Goal: Task Accomplishment & Management: Manage account settings

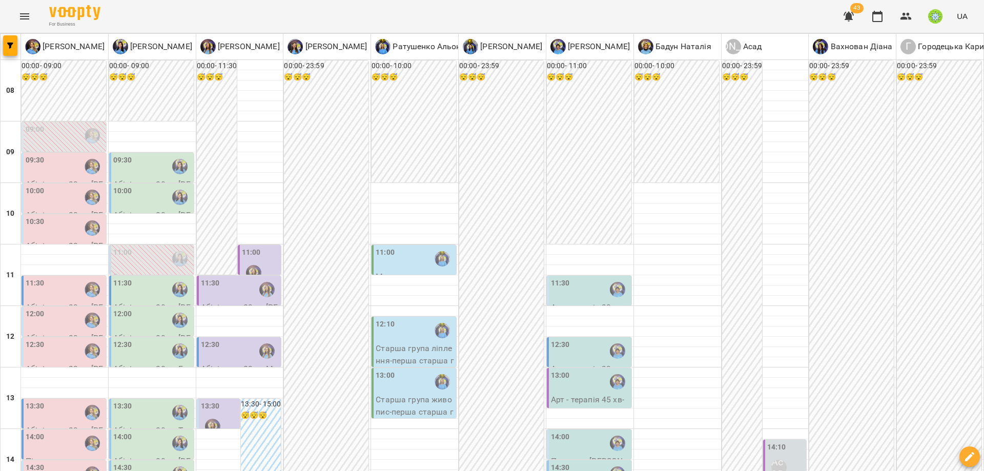
scroll to position [200, 0]
click at [566, 339] on div "12:30" at bounding box center [590, 351] width 78 height 24
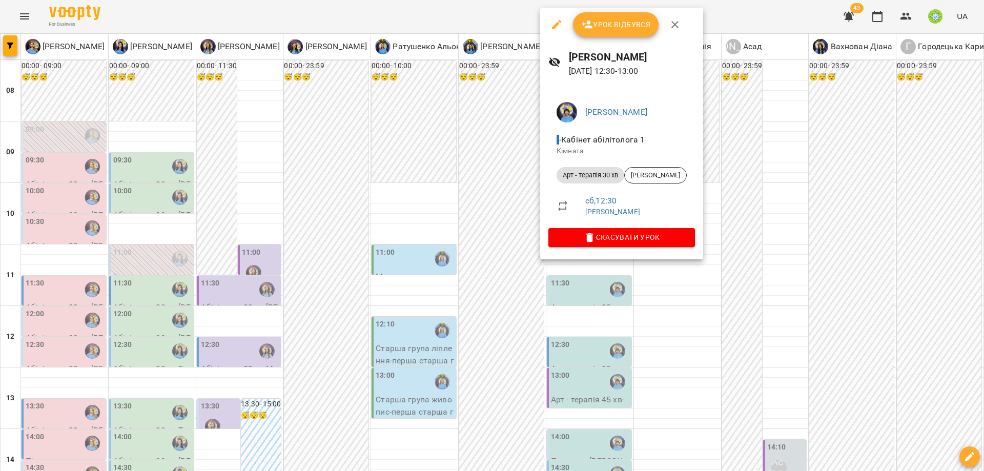
drag, startPoint x: 673, startPoint y: 316, endPoint x: 730, endPoint y: 384, distance: 88.0
click at [675, 316] on div at bounding box center [492, 235] width 984 height 471
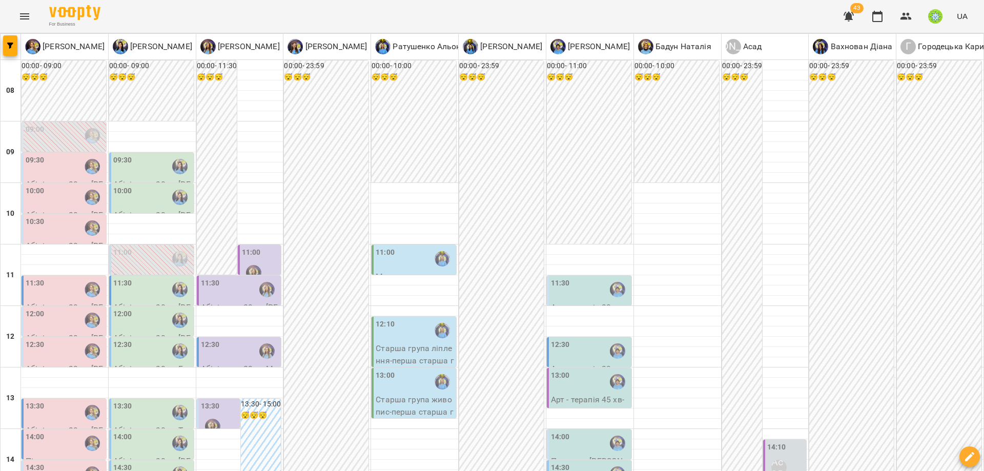
scroll to position [144, 0]
click at [250, 261] on div at bounding box center [254, 273] width 24 height 24
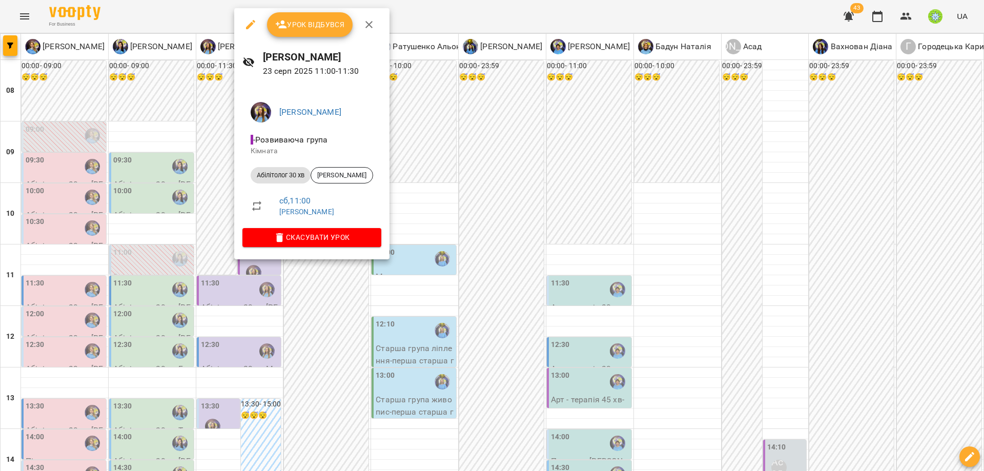
drag, startPoint x: 352, startPoint y: 337, endPoint x: 330, endPoint y: 238, distance: 101.4
click at [355, 331] on div at bounding box center [492, 235] width 984 height 471
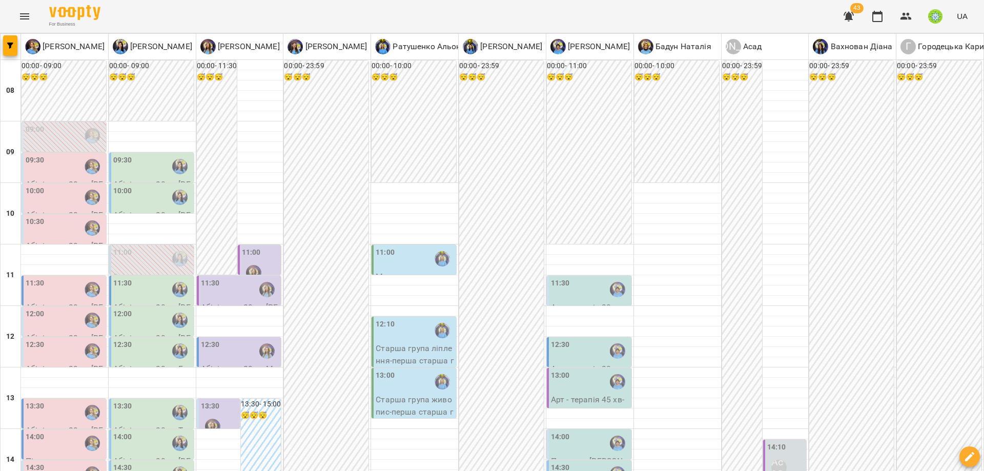
click at [235, 278] on div "11:30" at bounding box center [240, 290] width 78 height 24
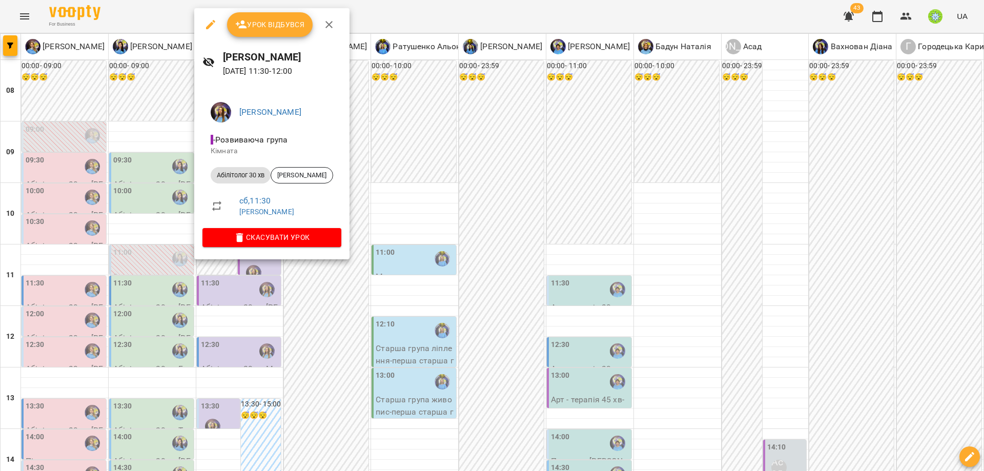
click at [385, 322] on div at bounding box center [492, 235] width 984 height 471
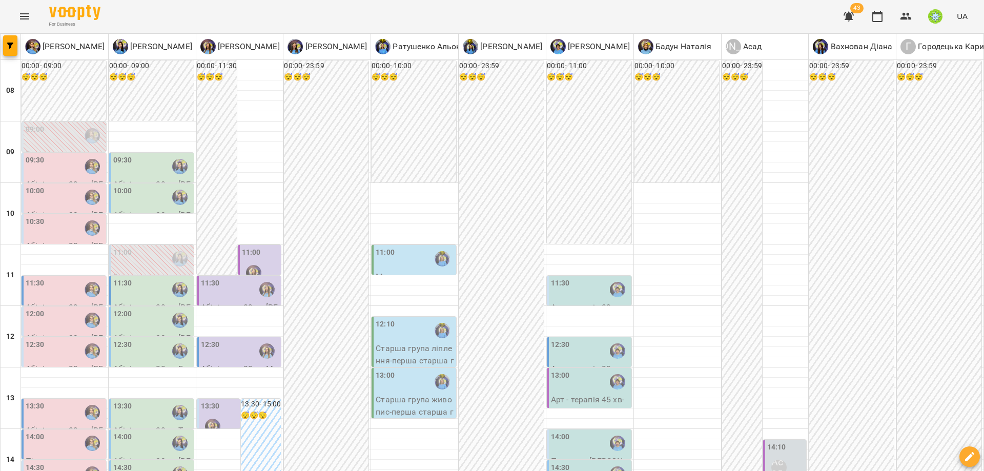
click at [201, 414] on div at bounding box center [213, 426] width 24 height 24
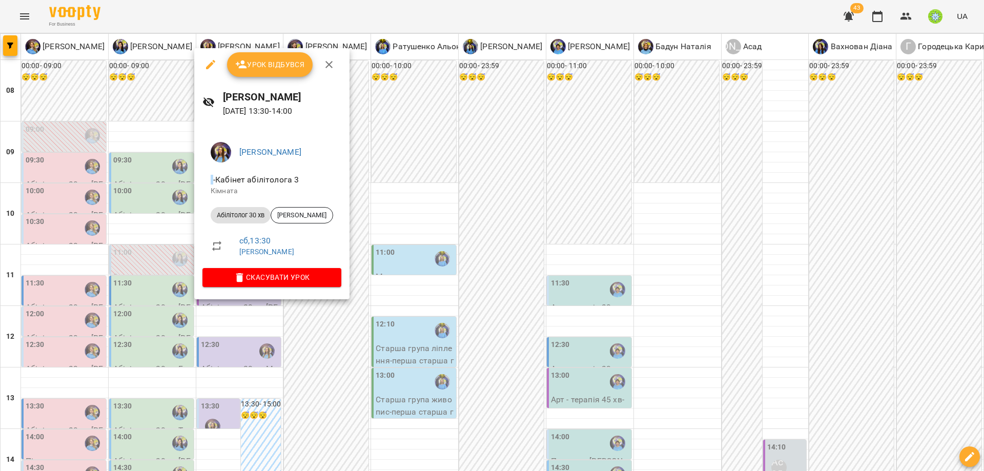
click at [375, 355] on div at bounding box center [492, 235] width 984 height 471
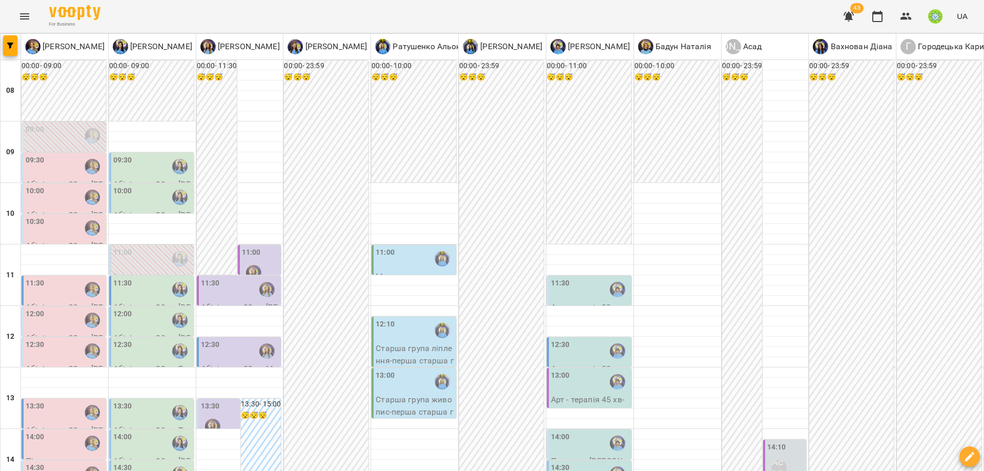
scroll to position [272, 0]
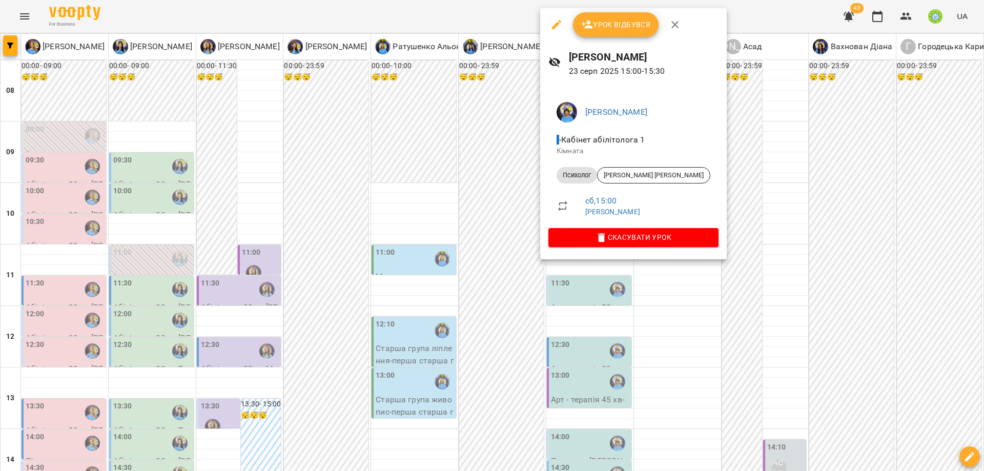
click at [631, 291] on div at bounding box center [492, 235] width 984 height 471
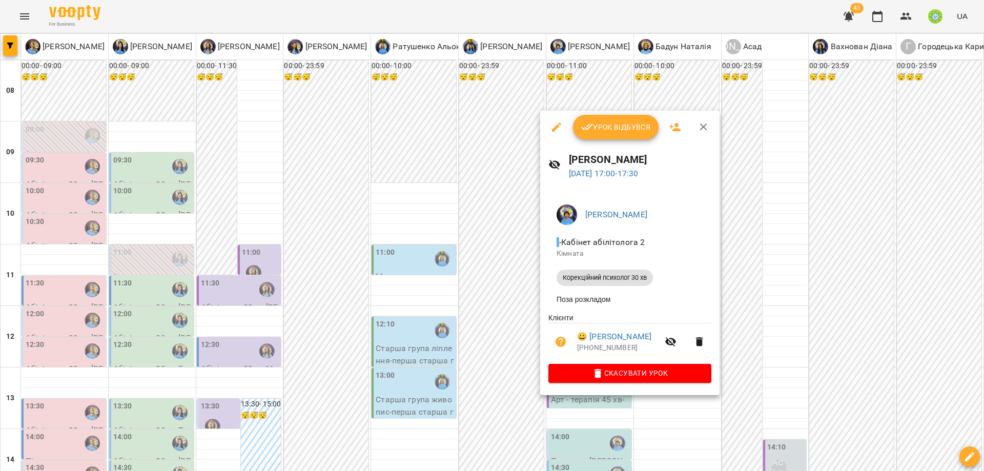
click at [766, 322] on div at bounding box center [492, 235] width 984 height 471
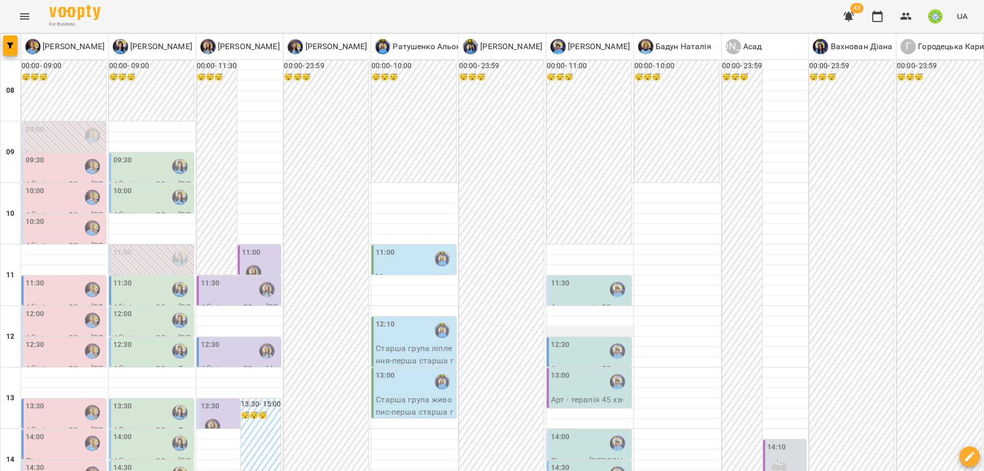
scroll to position [218, 0]
click at [566, 363] on p "Арт - терапія 30 хв - Мусаев Миран" at bounding box center [590, 375] width 78 height 24
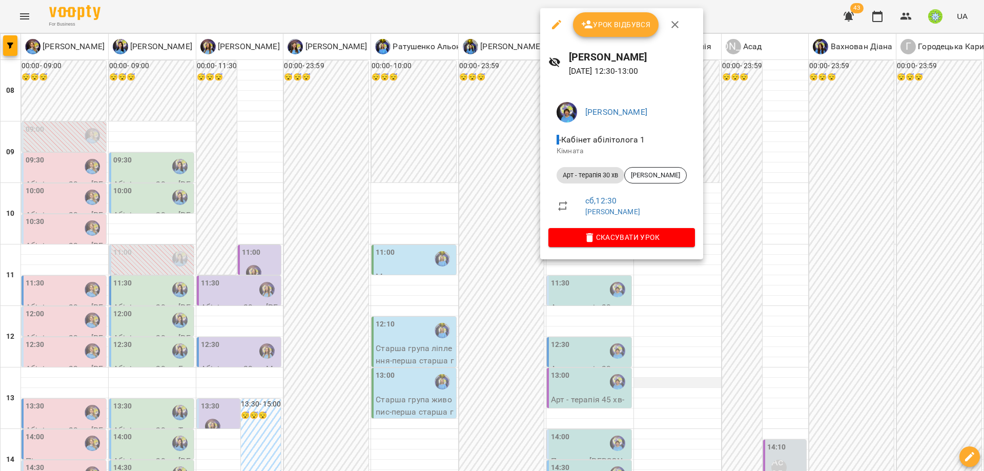
drag, startPoint x: 751, startPoint y: 241, endPoint x: 696, endPoint y: 164, distance: 94.7
click at [751, 240] on div at bounding box center [492, 235] width 984 height 471
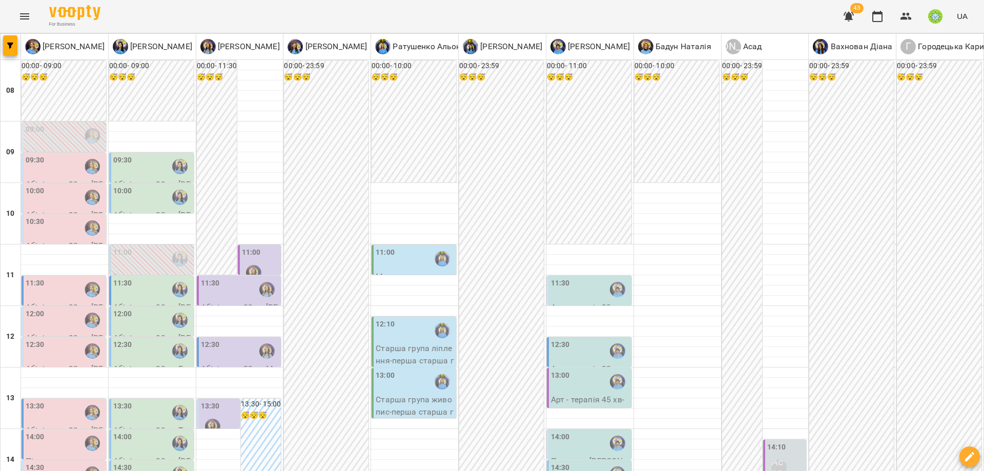
click at [588, 278] on div "11:30" at bounding box center [590, 290] width 78 height 24
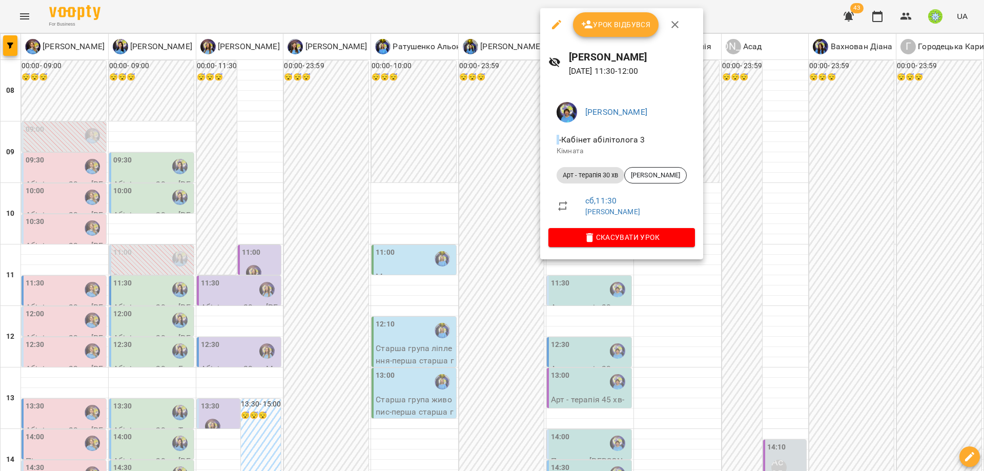
click at [747, 221] on div at bounding box center [492, 235] width 984 height 471
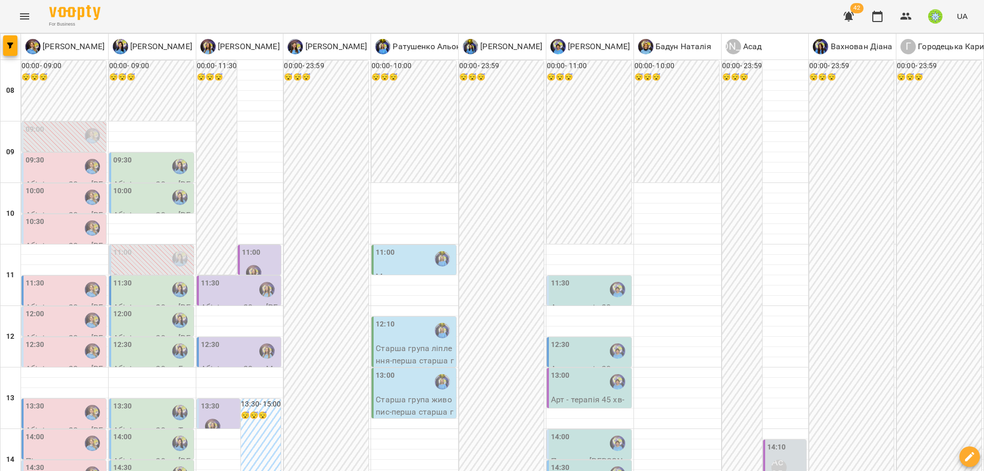
scroll to position [0, 0]
drag, startPoint x: 454, startPoint y: 422, endPoint x: 464, endPoint y: 420, distance: 9.4
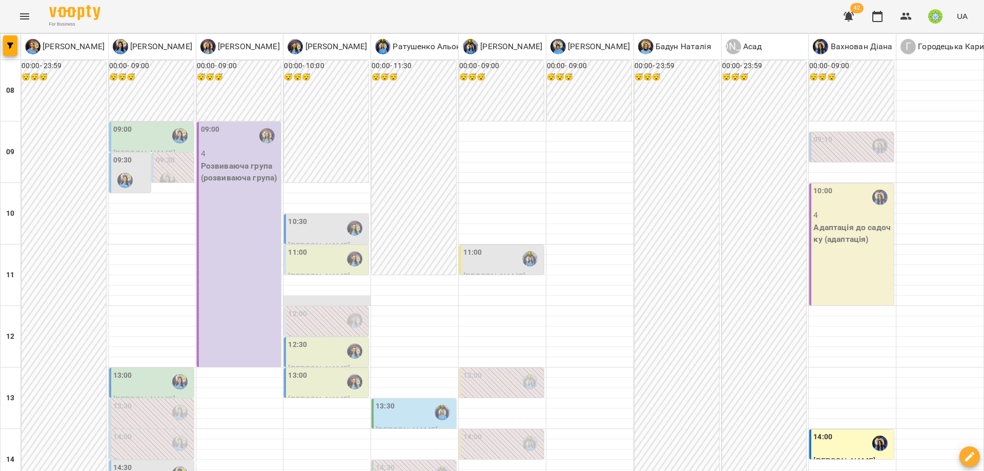
scroll to position [94, 0]
click at [304, 247] on div "11:00" at bounding box center [327, 259] width 78 height 24
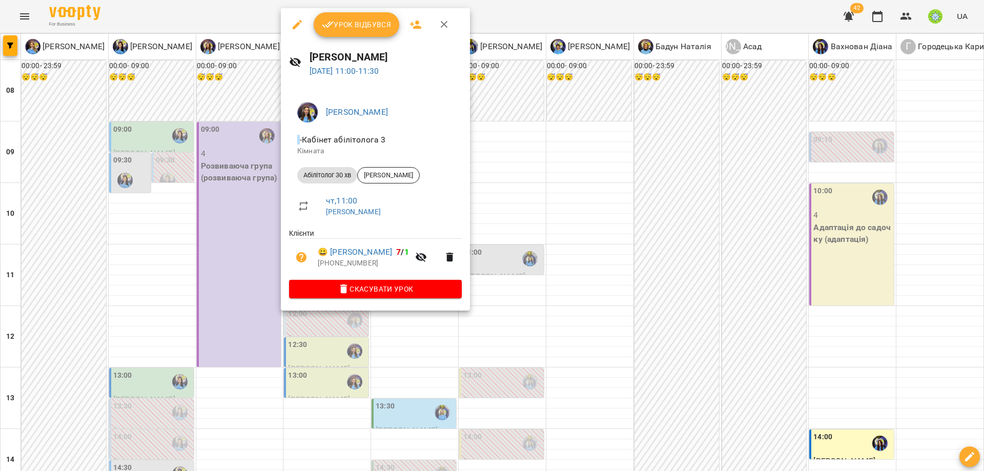
click at [536, 252] on div at bounding box center [492, 235] width 984 height 471
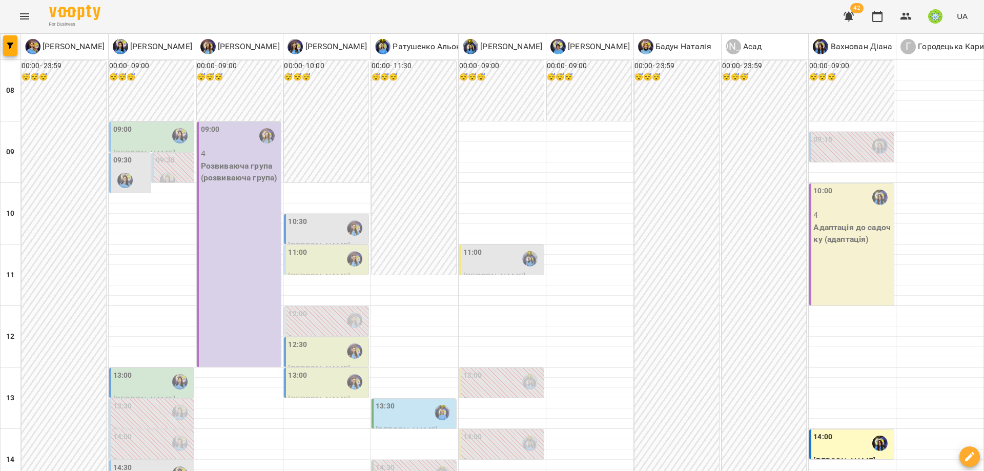
click at [305, 308] on div "12:00" at bounding box center [327, 320] width 78 height 24
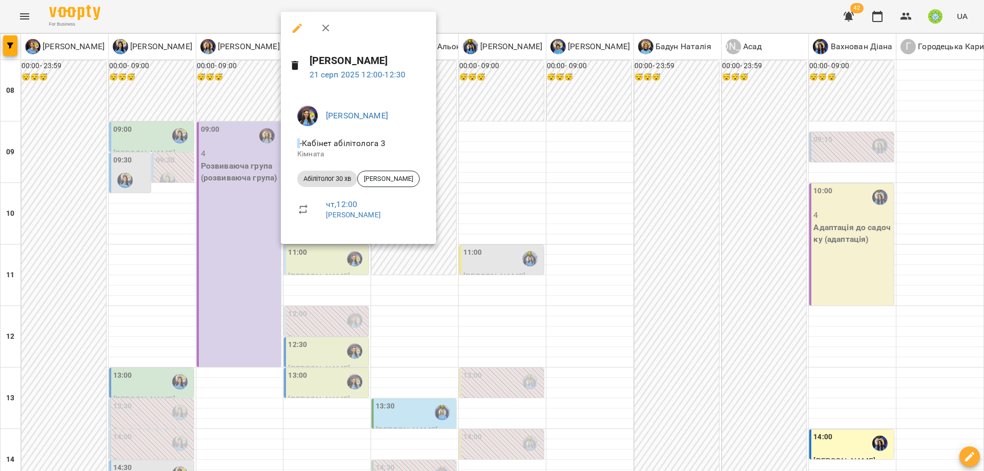
click at [524, 266] on div at bounding box center [492, 235] width 984 height 471
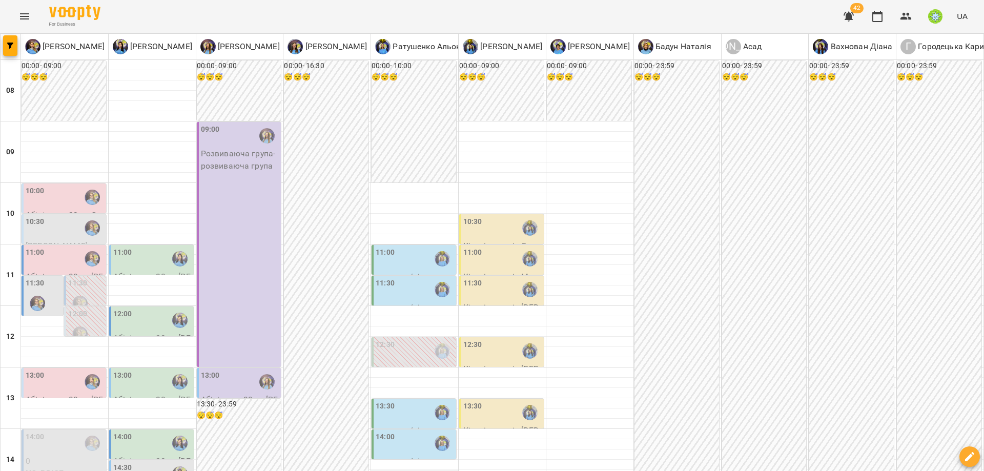
scroll to position [0, 0]
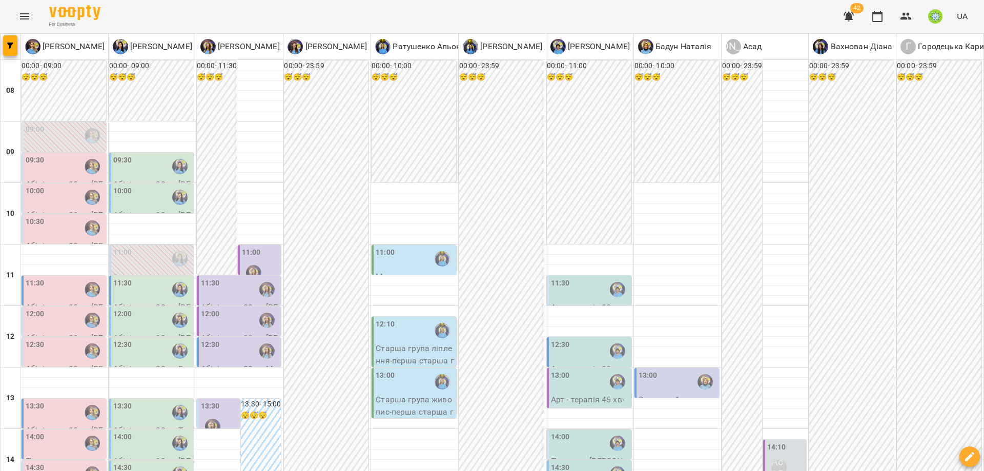
drag, startPoint x: 558, startPoint y: 453, endPoint x: 622, endPoint y: 440, distance: 65.3
type input "**********"
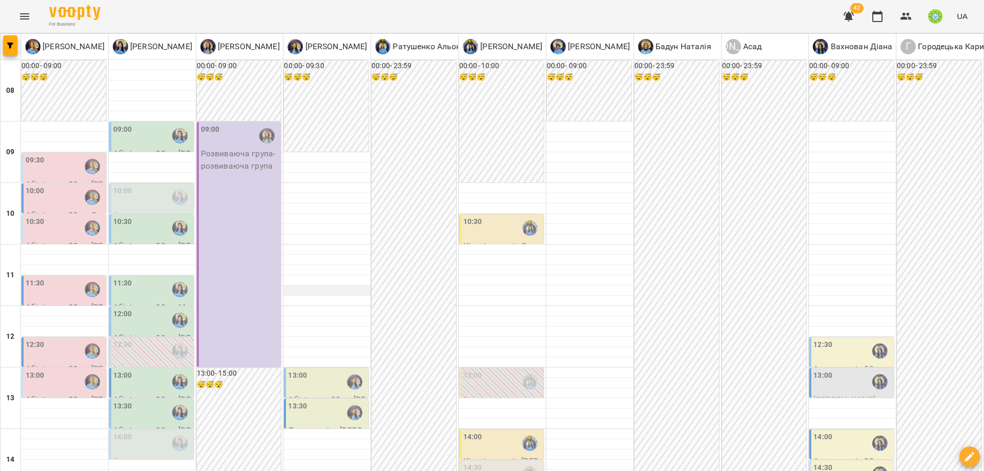
scroll to position [51, 0]
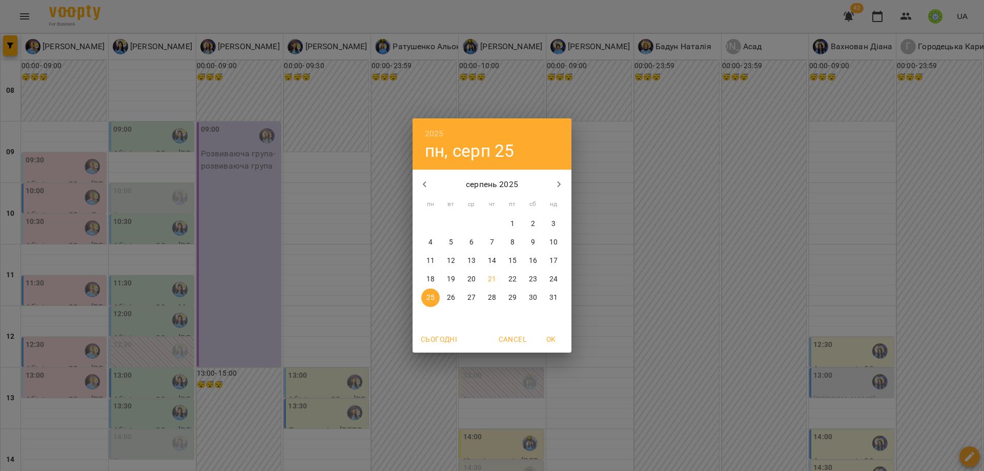
drag, startPoint x: 488, startPoint y: 276, endPoint x: 593, endPoint y: 326, distance: 116.6
click at [490, 273] on button "21" at bounding box center [492, 279] width 18 height 18
type input "**********"
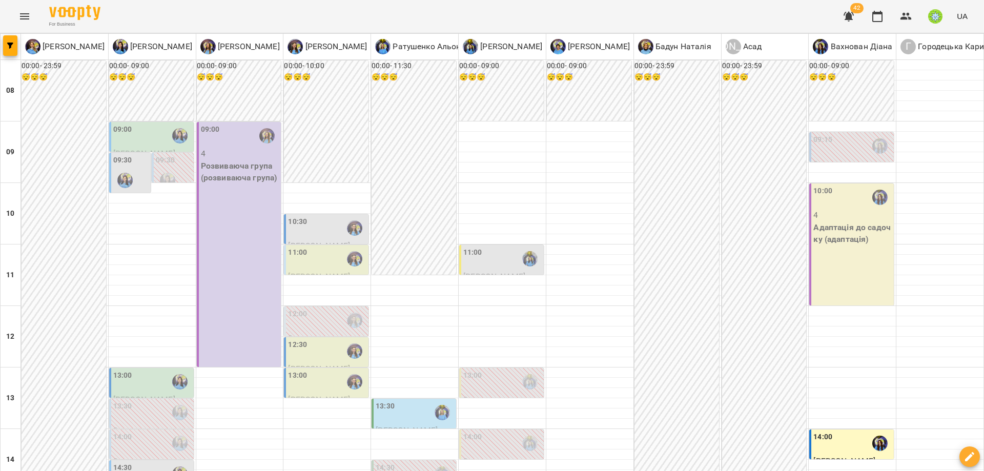
click at [314, 266] on div "11:00 Маринчук Кирил Абілітолог 30 хв" at bounding box center [327, 271] width 78 height 48
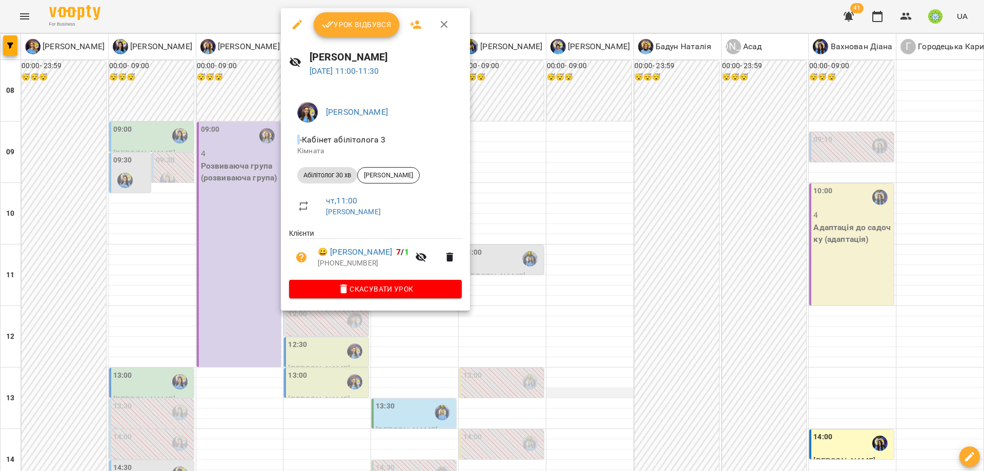
drag, startPoint x: 476, startPoint y: 447, endPoint x: 590, endPoint y: 387, distance: 128.8
click at [476, 446] on div at bounding box center [492, 235] width 984 height 471
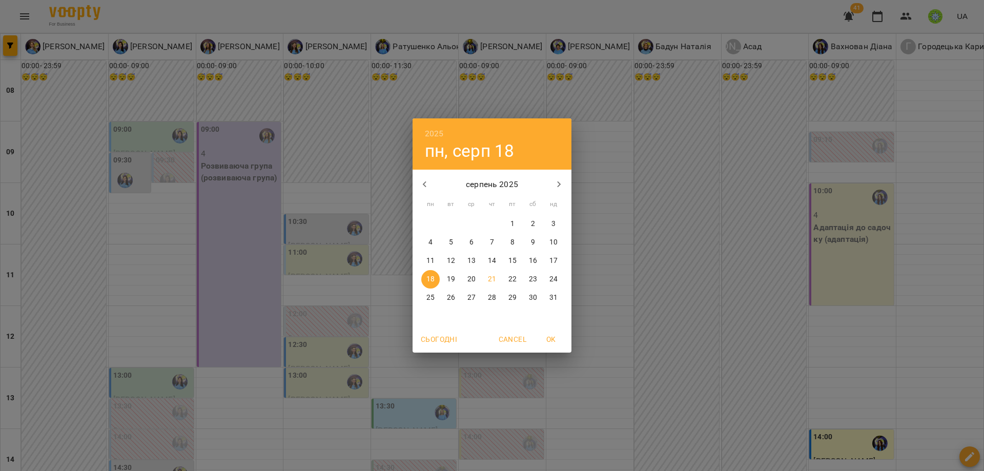
drag, startPoint x: 684, startPoint y: 296, endPoint x: 617, endPoint y: 302, distance: 67.9
click at [684, 296] on div "2025 пн, серп 18 серпень 2025 пн вт ср чт пт сб нд 28 29 30 31 1 2 3 4 5 6 7 8 …" at bounding box center [492, 235] width 984 height 471
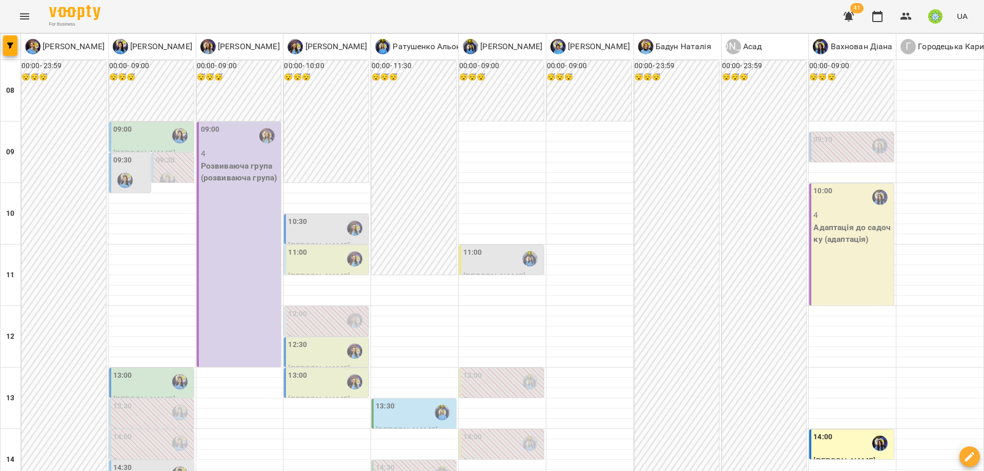
click at [324, 262] on div "11:00" at bounding box center [327, 259] width 78 height 24
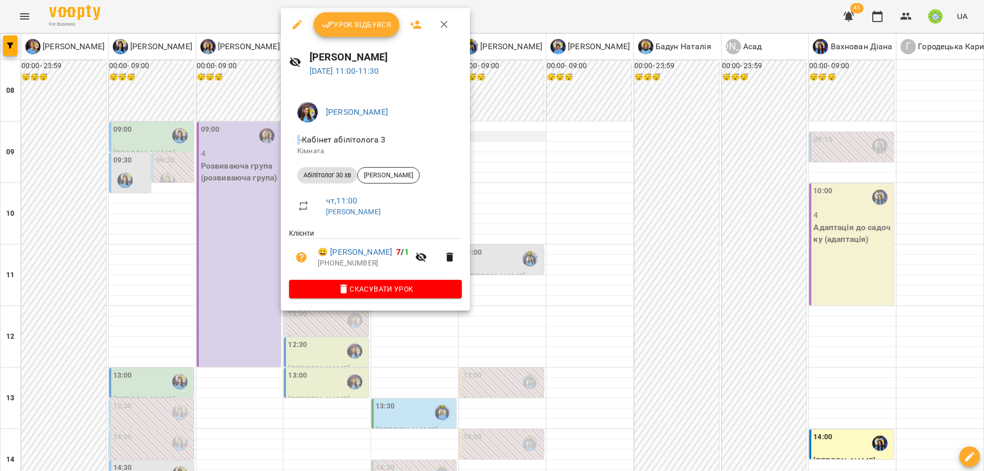
drag, startPoint x: 708, startPoint y: 238, endPoint x: 460, endPoint y: 140, distance: 266.8
click at [699, 227] on div at bounding box center [492, 235] width 984 height 471
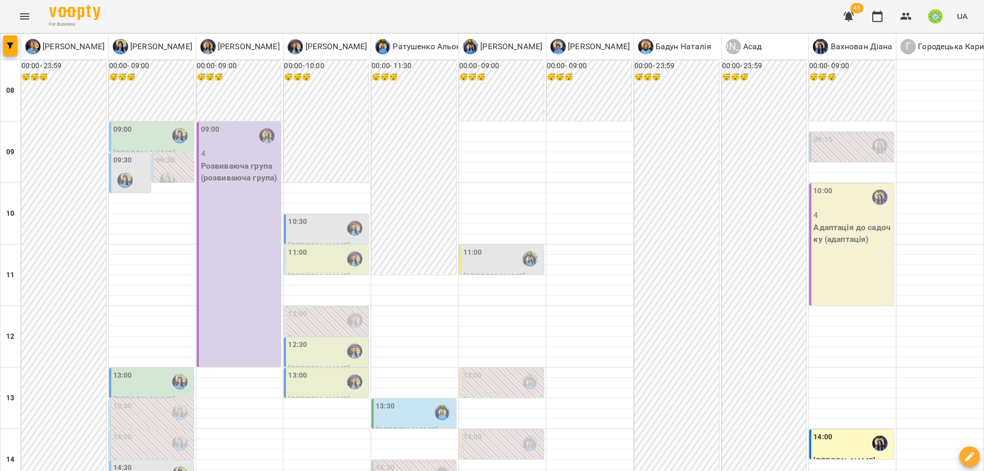
click at [320, 234] on div "10:30" at bounding box center [327, 228] width 78 height 24
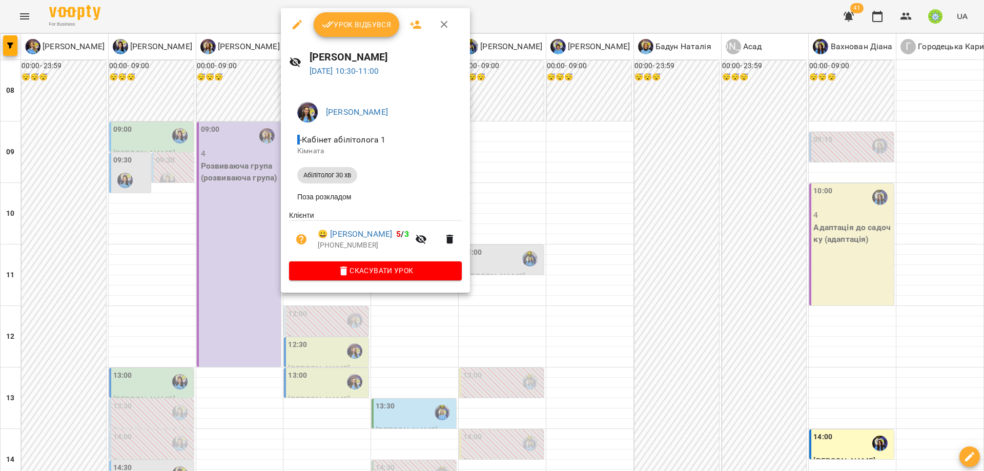
drag, startPoint x: 589, startPoint y: 264, endPoint x: 443, endPoint y: 254, distance: 146.4
click at [589, 264] on div at bounding box center [492, 235] width 984 height 471
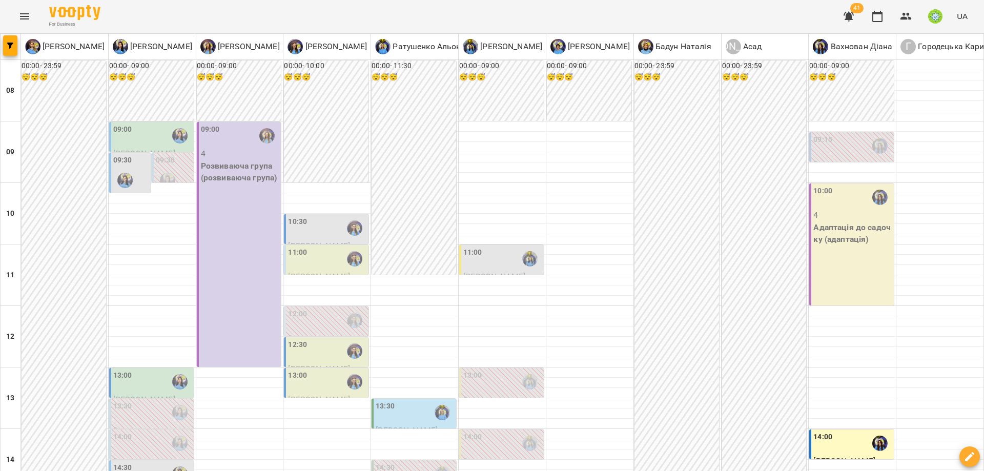
click at [318, 262] on div "11:00" at bounding box center [327, 259] width 78 height 24
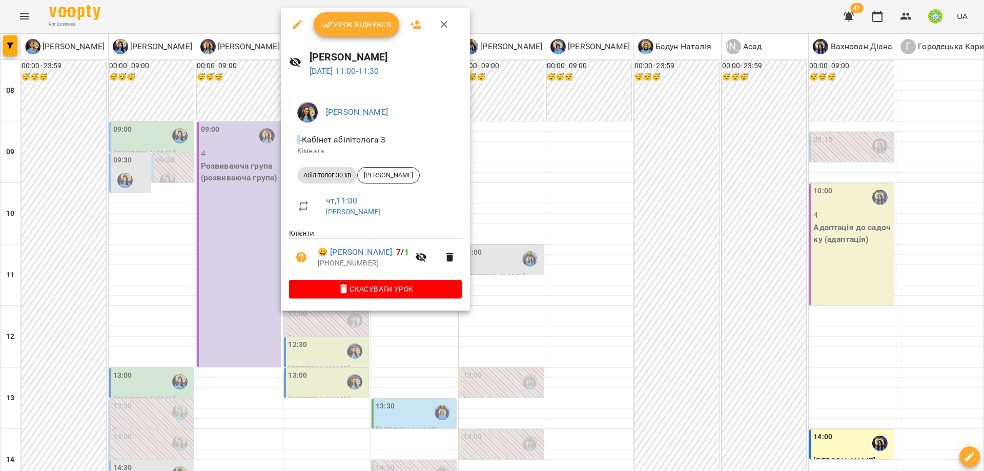
click at [298, 24] on icon "button" at bounding box center [297, 24] width 9 height 9
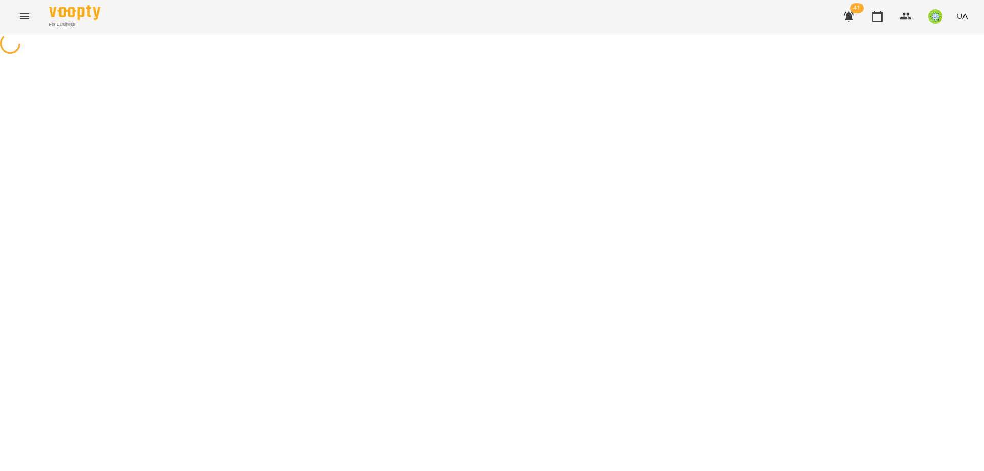
select select "**********"
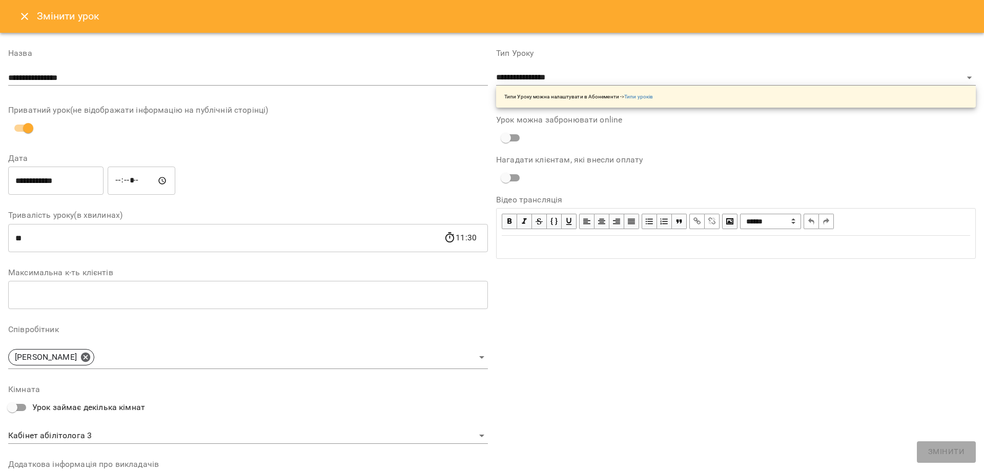
click at [80, 169] on input "**********" at bounding box center [55, 181] width 95 height 29
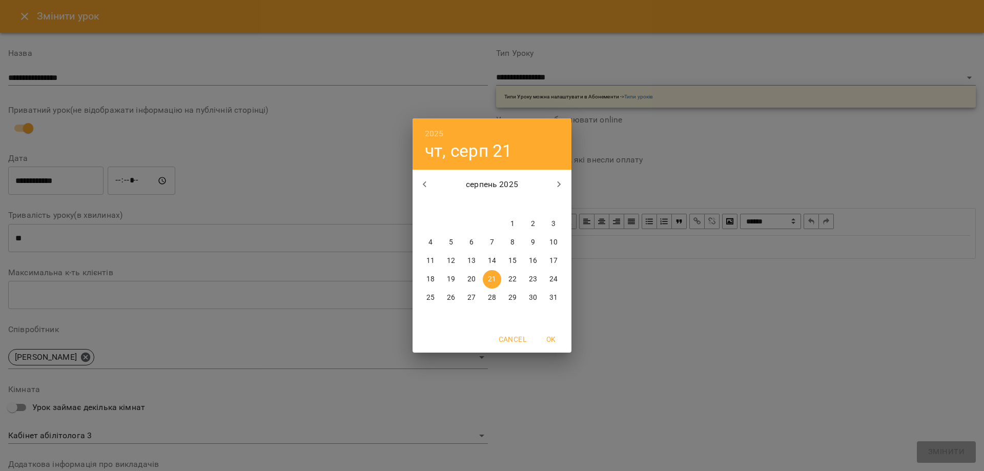
click at [432, 295] on p "25" at bounding box center [430, 298] width 8 height 10
type input "**********"
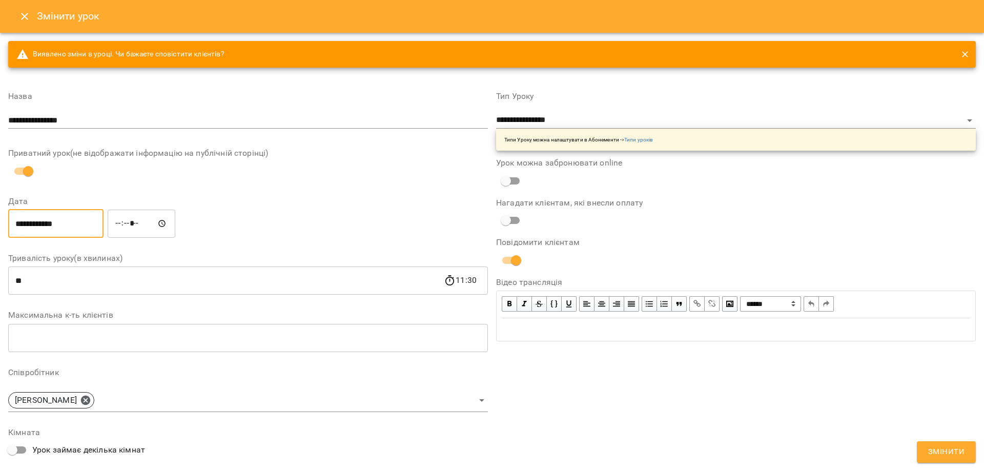
click at [964, 459] on button "Змінити" at bounding box center [946, 452] width 59 height 22
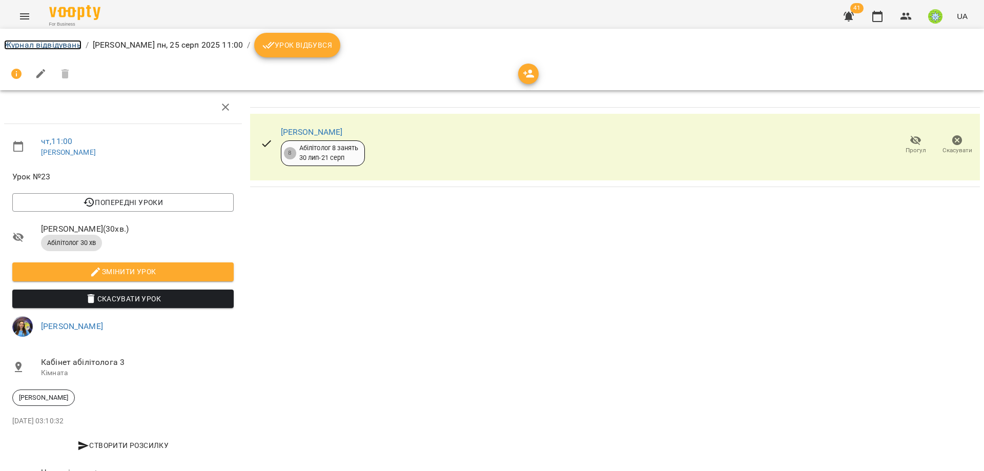
click at [19, 40] on link "Журнал відвідувань" at bounding box center [42, 45] width 77 height 10
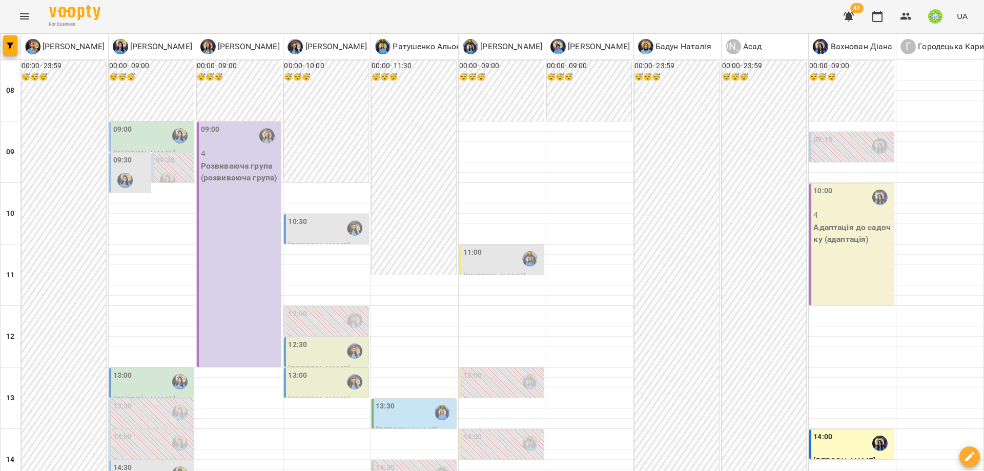
scroll to position [69, 0]
click at [299, 216] on div "10:30" at bounding box center [297, 228] width 19 height 24
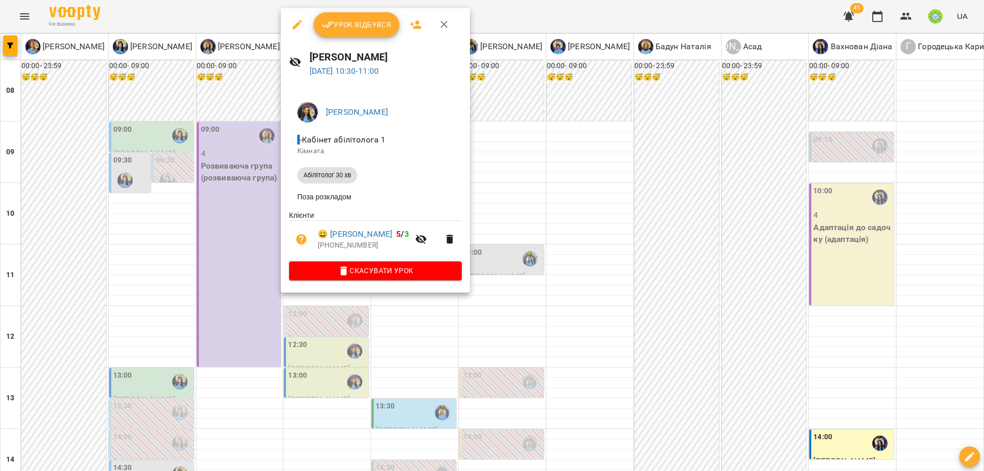
click at [595, 307] on div at bounding box center [492, 235] width 984 height 471
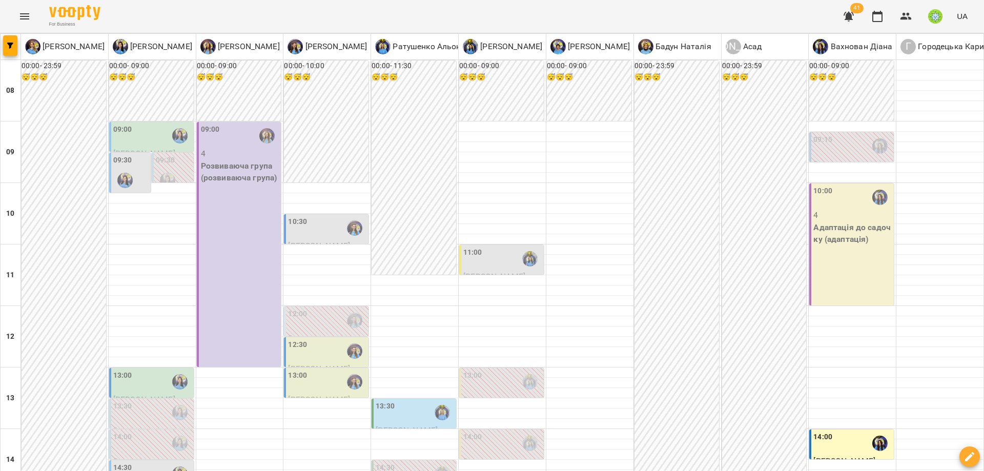
click at [316, 339] on div "12:30" at bounding box center [327, 351] width 78 height 24
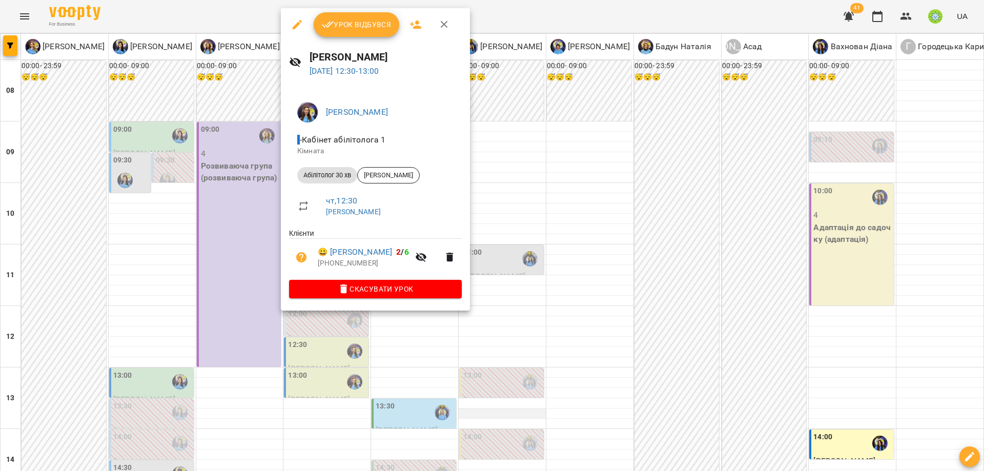
drag, startPoint x: 521, startPoint y: 239, endPoint x: 468, endPoint y: 344, distance: 117.5
click at [520, 239] on div at bounding box center [492, 235] width 984 height 471
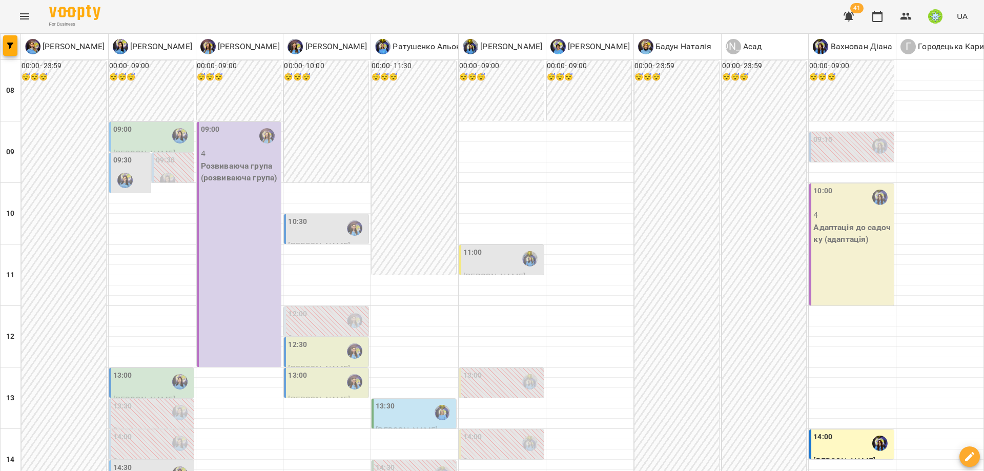
click at [319, 370] on div "13:00" at bounding box center [327, 382] width 78 height 24
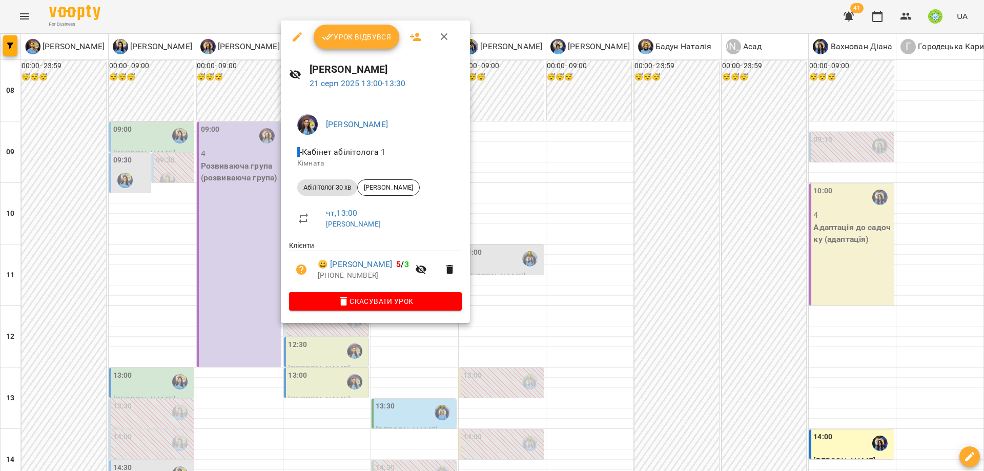
click at [605, 336] on div at bounding box center [492, 235] width 984 height 471
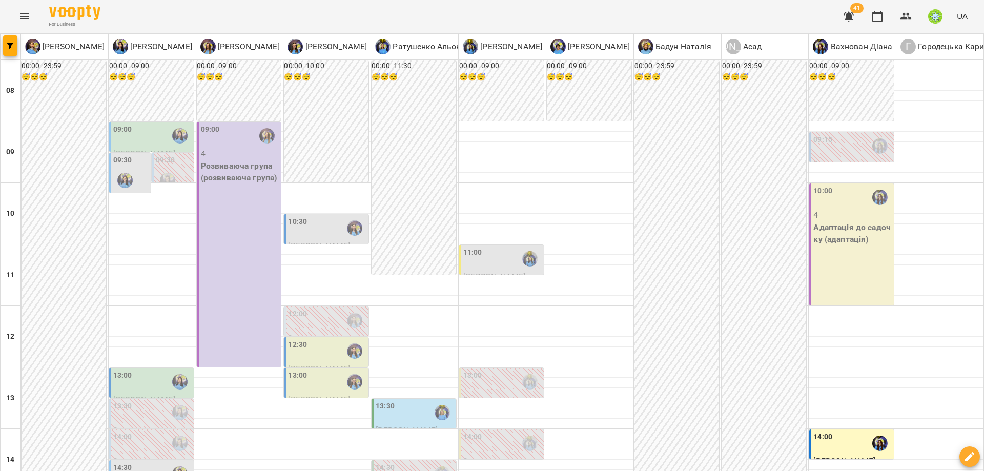
click at [330, 393] on p "[PERSON_NAME]" at bounding box center [327, 399] width 78 height 12
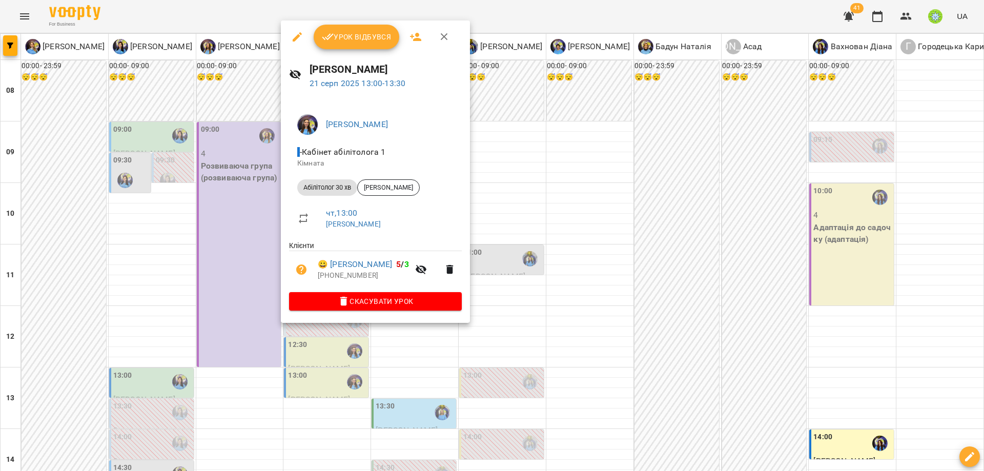
click at [558, 276] on div at bounding box center [492, 235] width 984 height 471
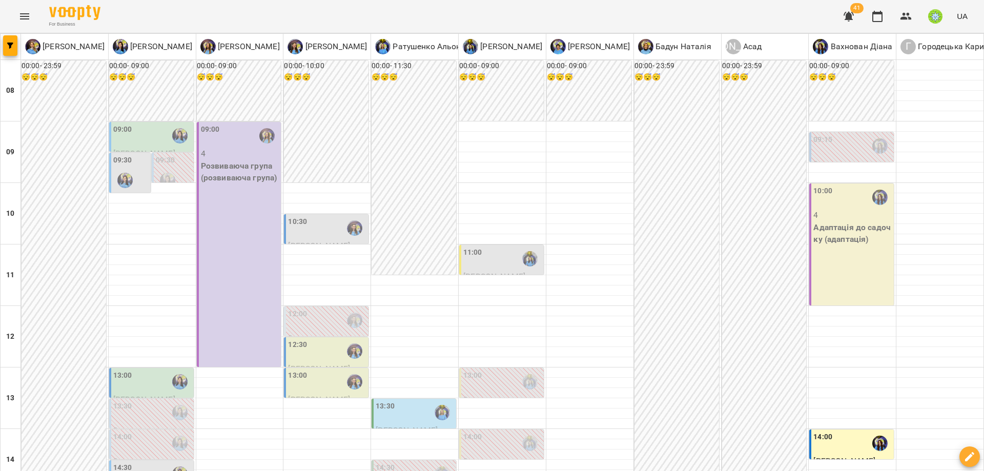
click at [399, 401] on div "13:30" at bounding box center [415, 413] width 78 height 24
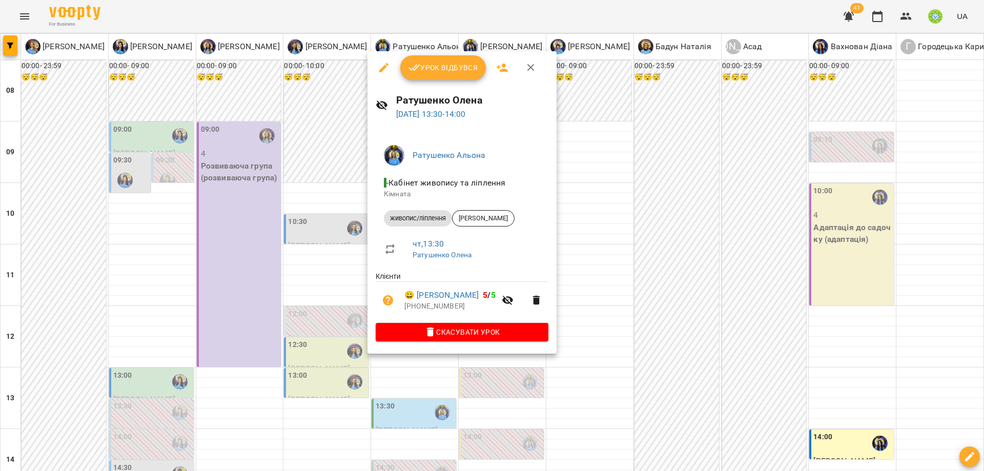
click at [629, 343] on div at bounding box center [492, 235] width 984 height 471
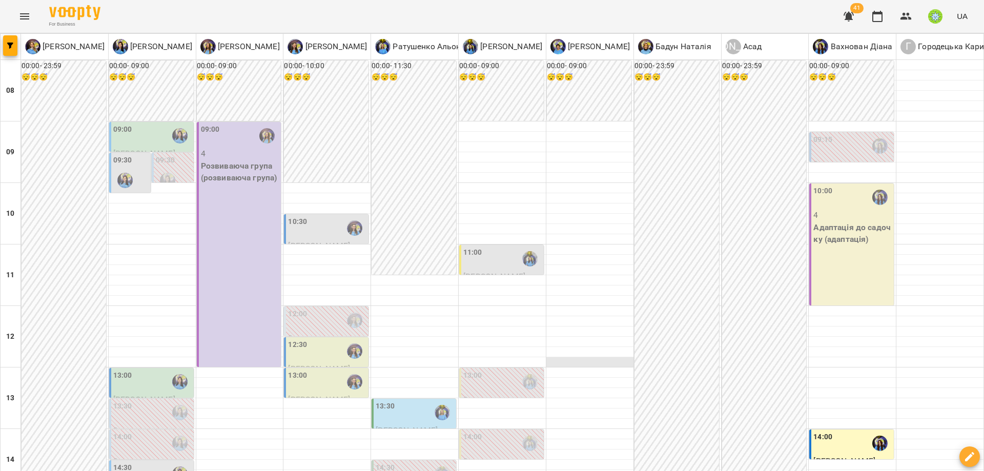
scroll to position [86, 0]
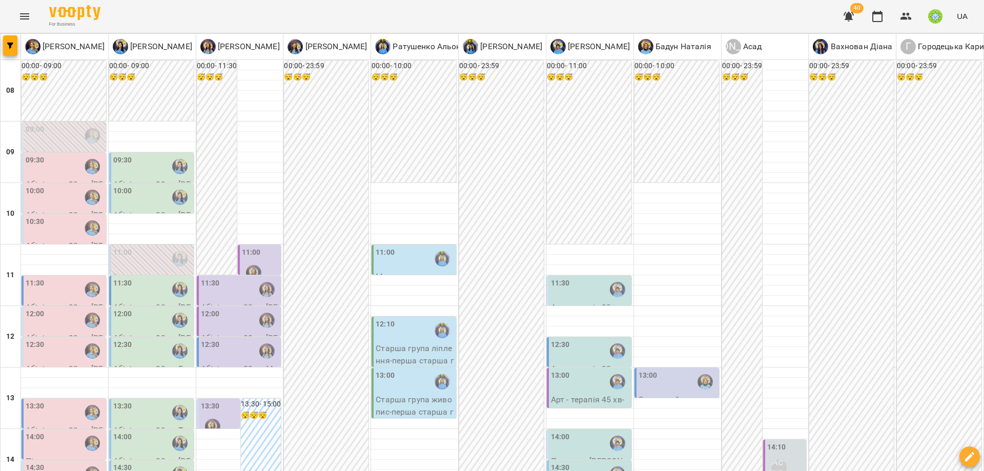
scroll to position [455, 0]
select select
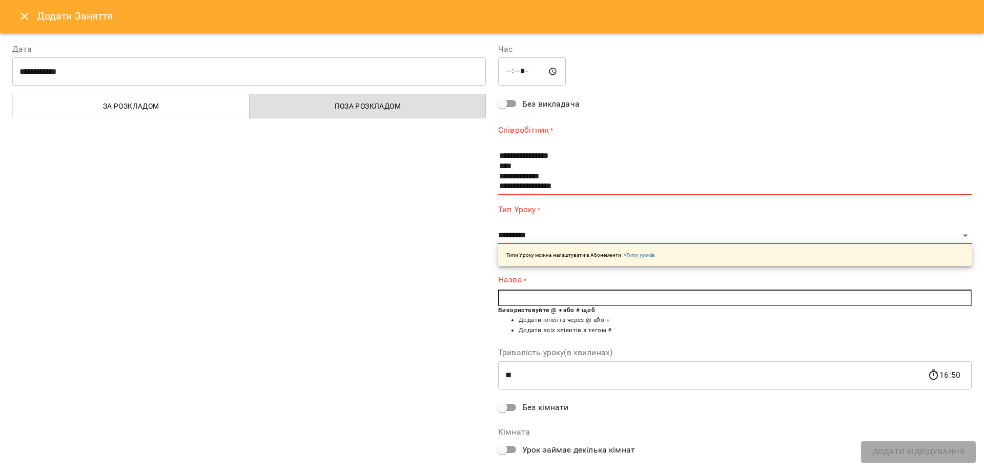
click at [22, 18] on icon "Close" at bounding box center [24, 16] width 12 height 12
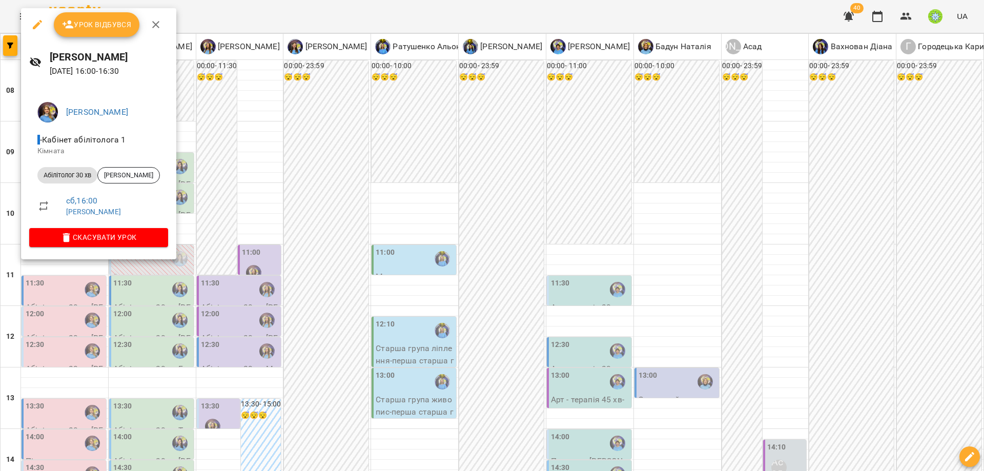
click at [529, 223] on div at bounding box center [492, 235] width 984 height 471
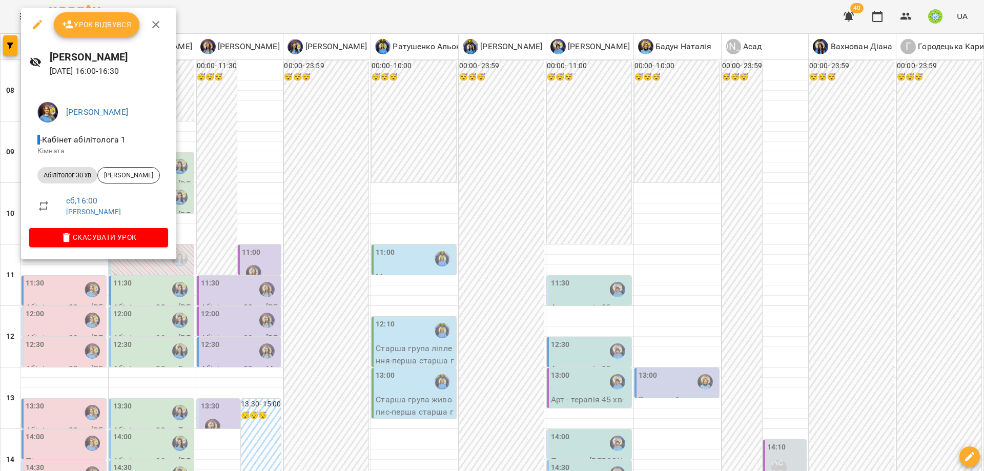
click at [348, 246] on div at bounding box center [492, 235] width 984 height 471
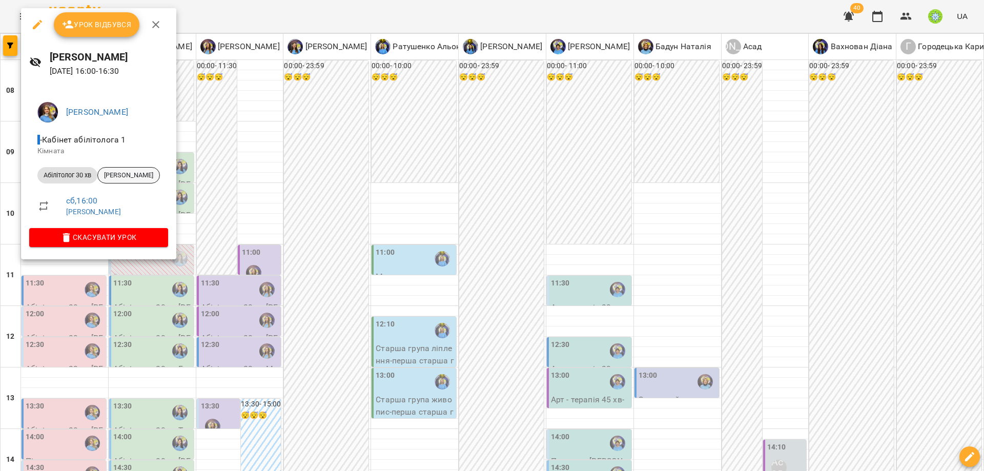
click at [137, 176] on span "[PERSON_NAME]" at bounding box center [128, 175] width 61 height 9
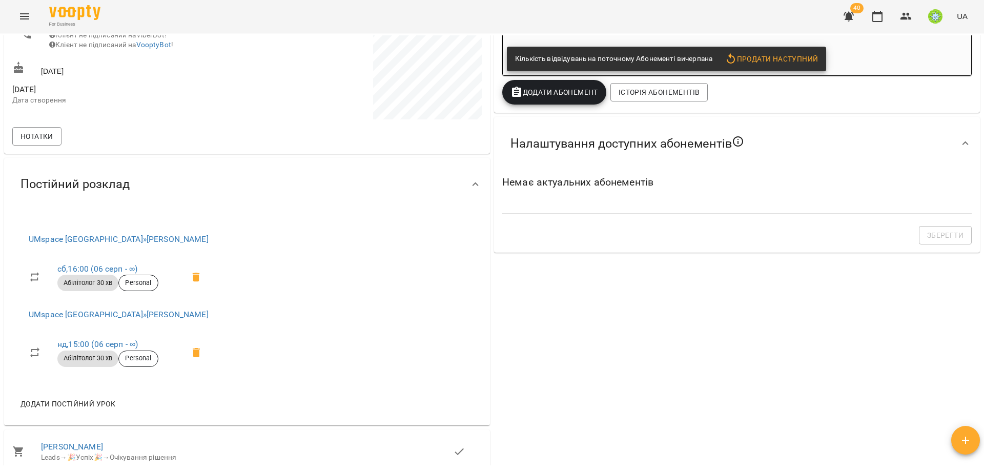
scroll to position [403, 0]
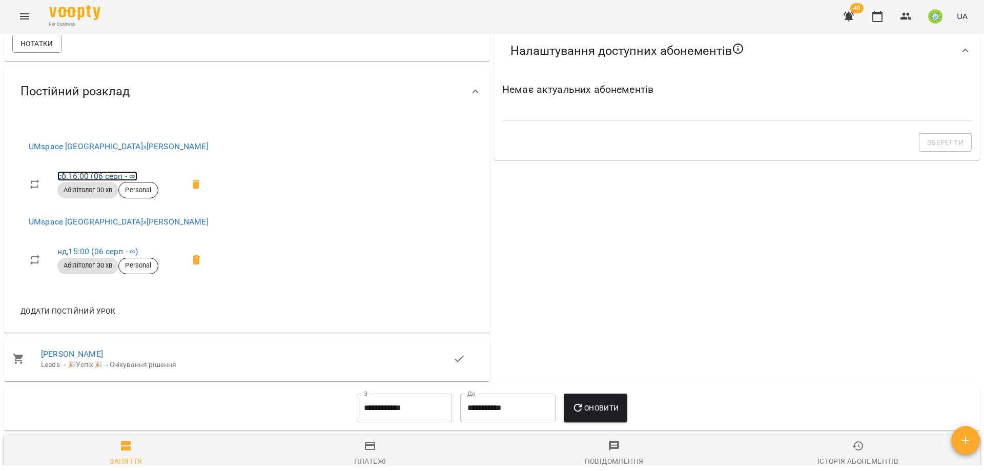
click at [83, 174] on link "сб , 16:00 (06 серп - ∞)" at bounding box center [97, 176] width 80 height 10
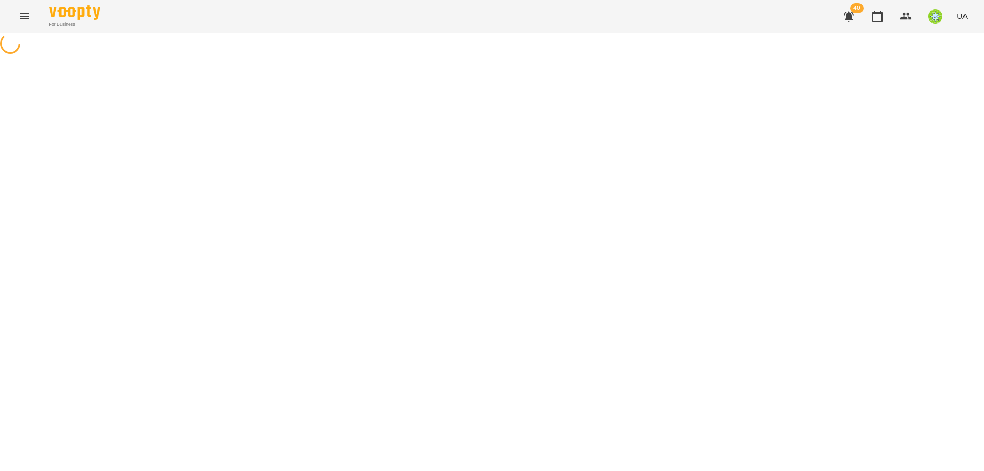
select select "*"
select select "**********"
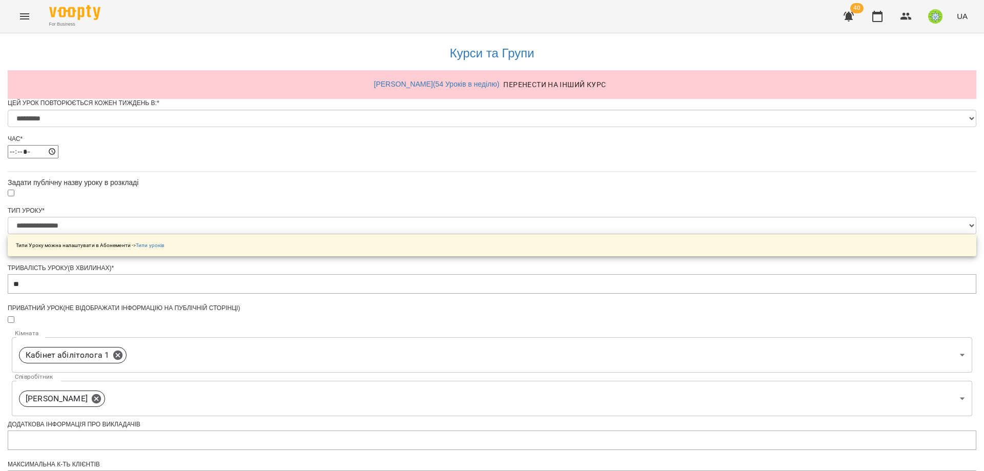
scroll to position [359, 0]
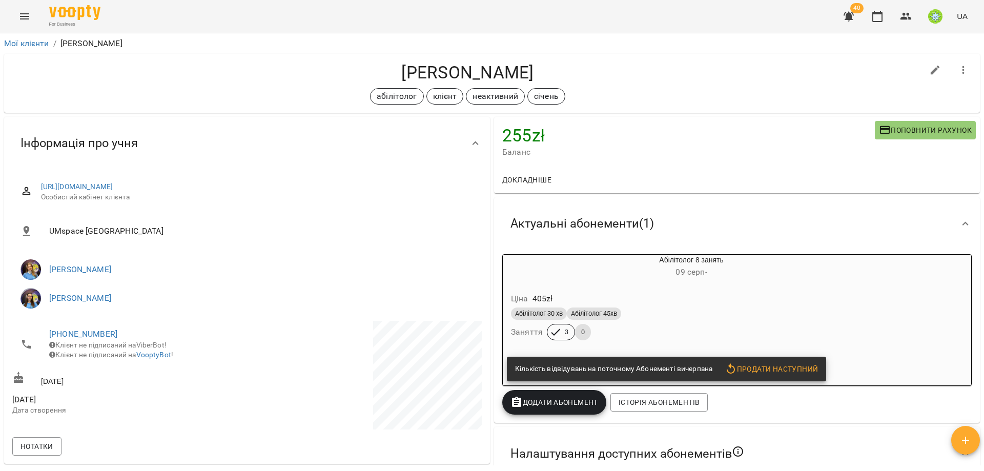
click at [673, 300] on div "Ціна 405 zł" at bounding box center [667, 298] width 316 height 18
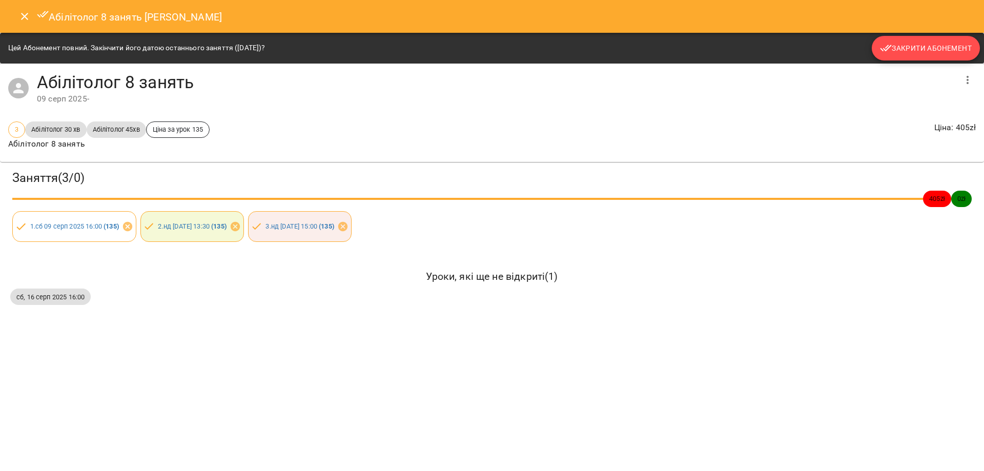
click at [896, 49] on span "Закрити Абонемент" at bounding box center [926, 48] width 92 height 12
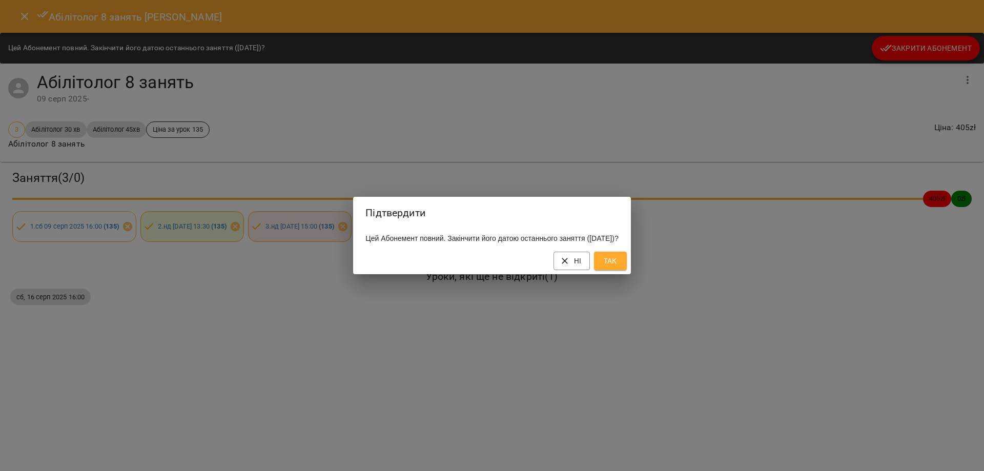
click at [617, 266] on span "Так" at bounding box center [610, 261] width 16 height 12
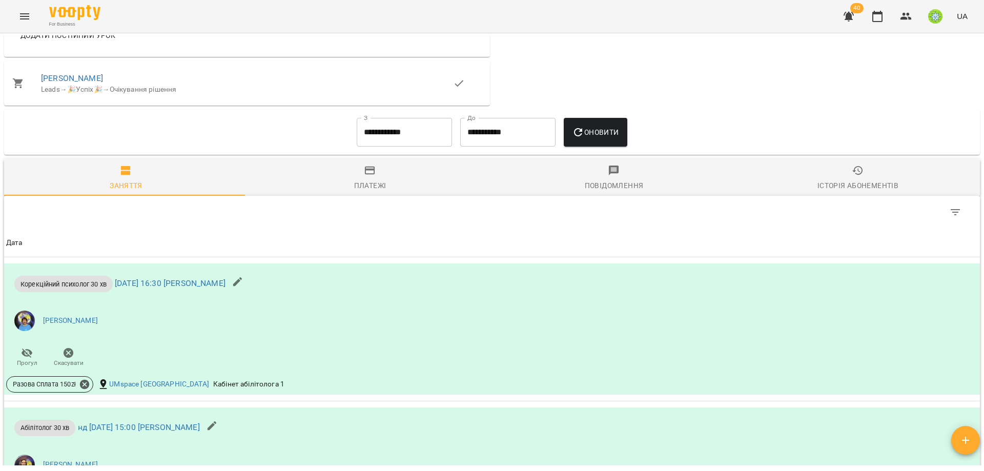
scroll to position [430, 0]
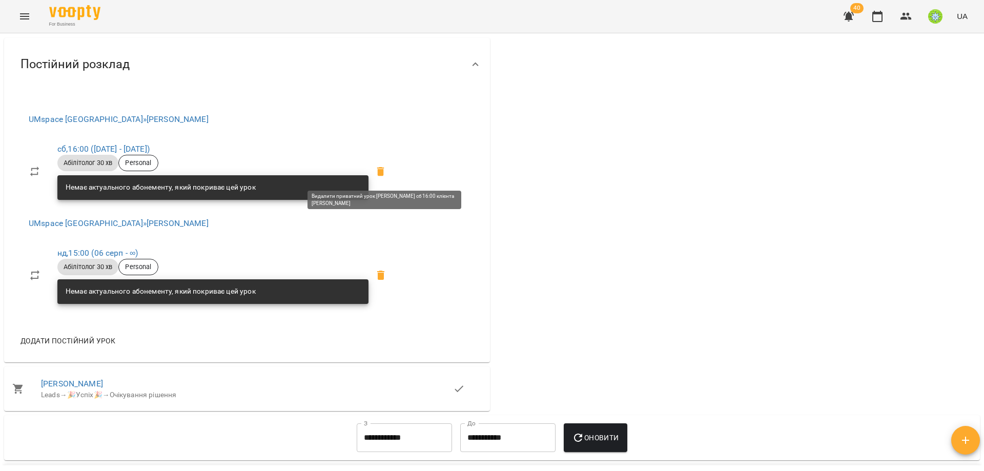
click at [387, 172] on icon at bounding box center [381, 171] width 12 height 12
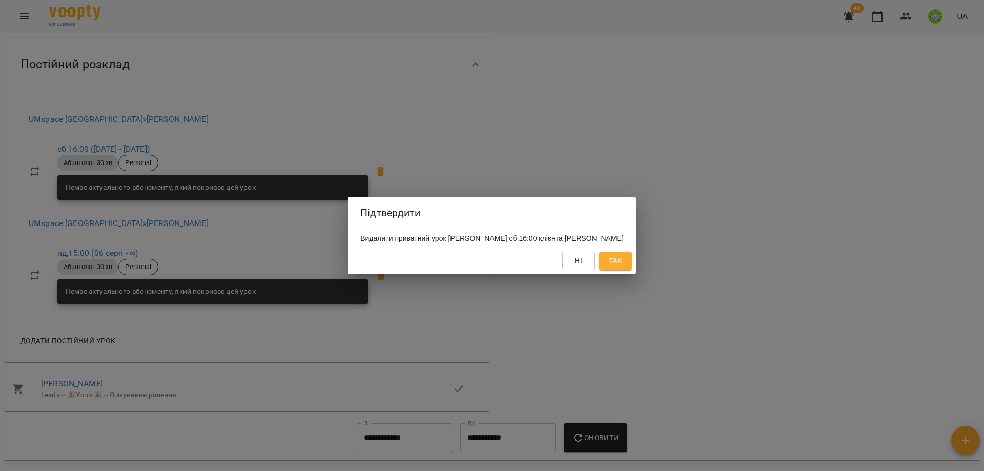
click at [622, 267] on span "Так" at bounding box center [615, 261] width 13 height 12
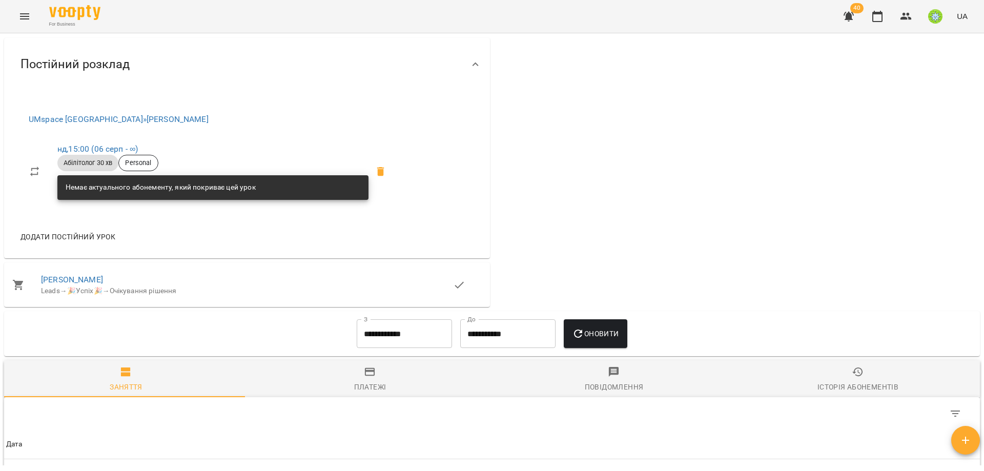
click at [69, 232] on span "Додати постійний урок" at bounding box center [67, 237] width 95 height 12
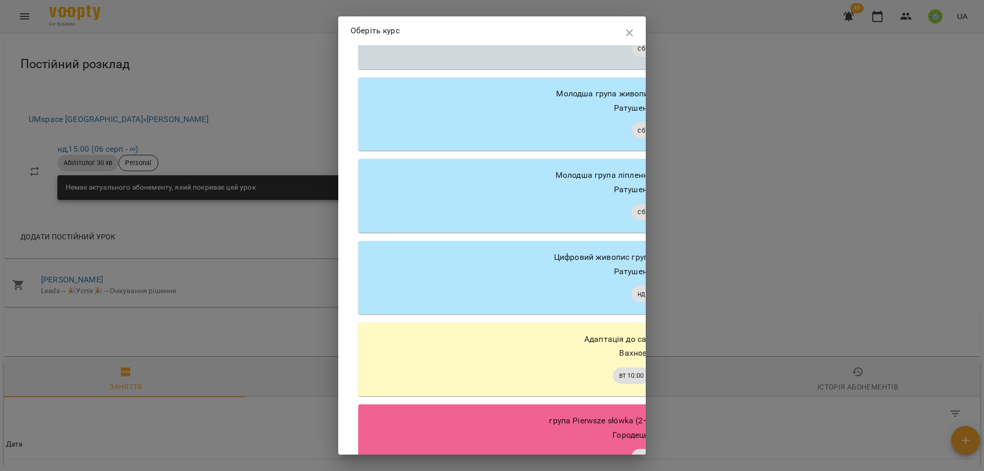
scroll to position [872, 0]
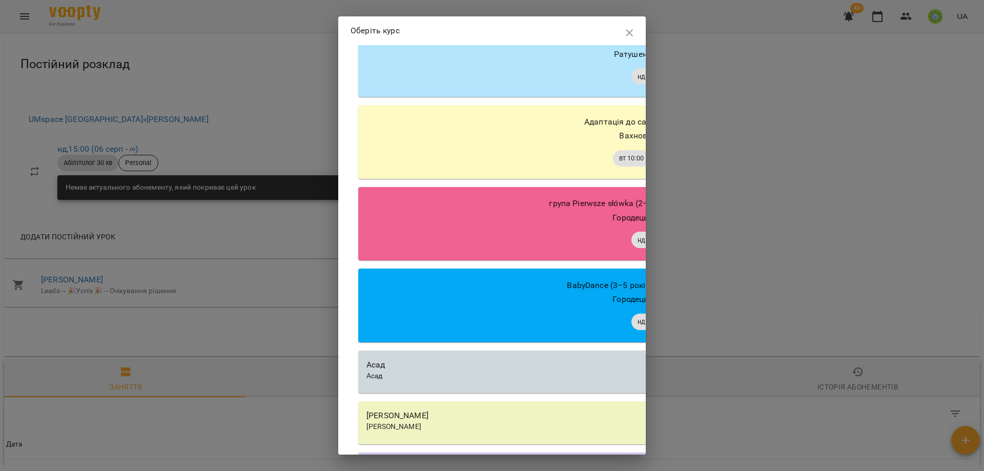
drag, startPoint x: 911, startPoint y: 243, endPoint x: 750, endPoint y: 114, distance: 206.7
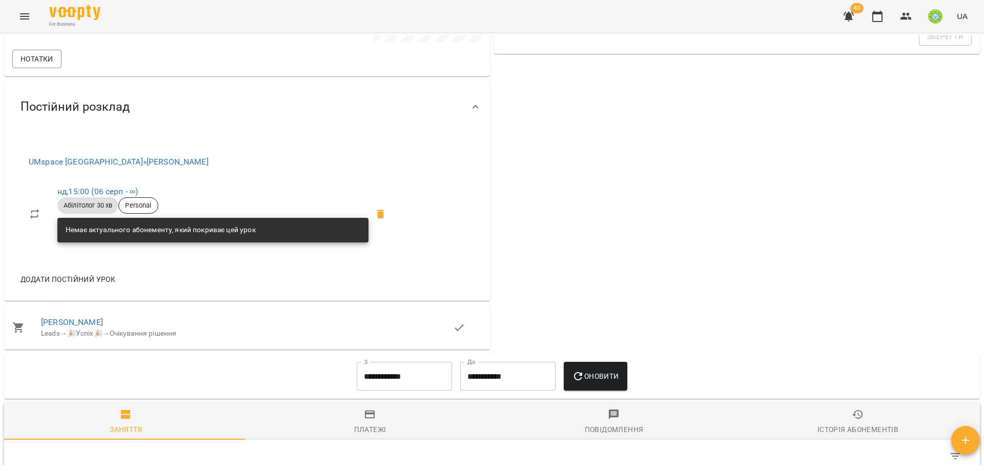
scroll to position [277, 0]
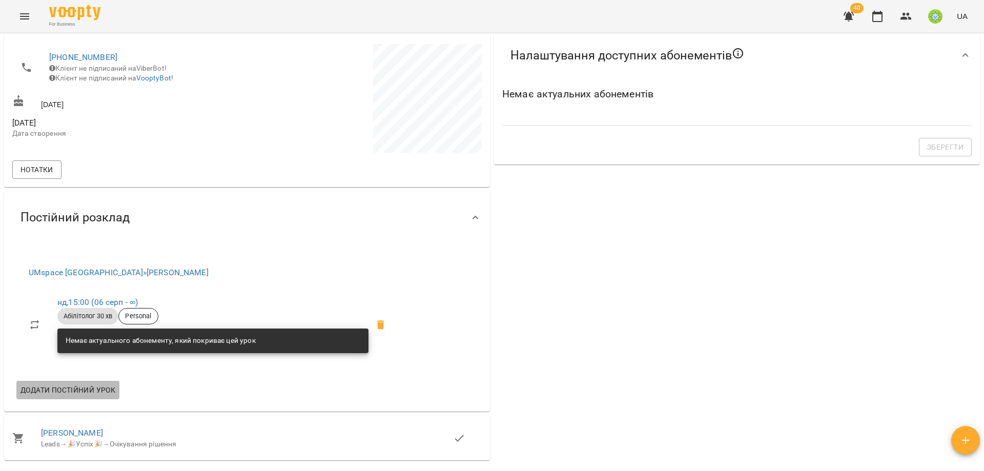
click at [43, 388] on span "Додати постійний урок" at bounding box center [67, 390] width 95 height 12
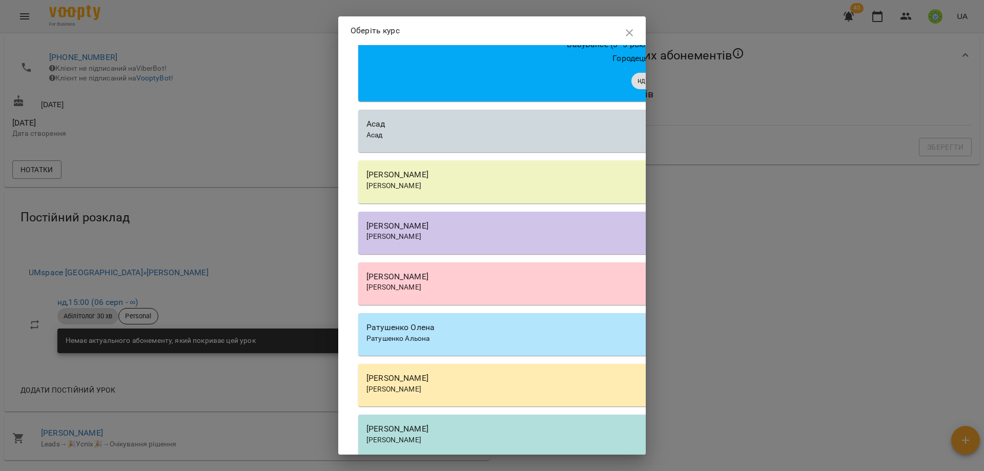
scroll to position [1269, 0]
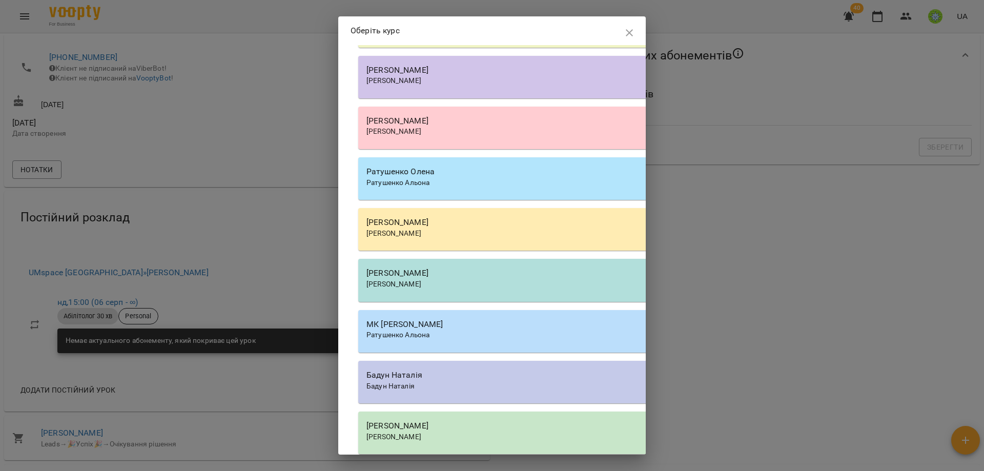
click at [455, 279] on div "[PERSON_NAME]" at bounding box center [650, 273] width 568 height 12
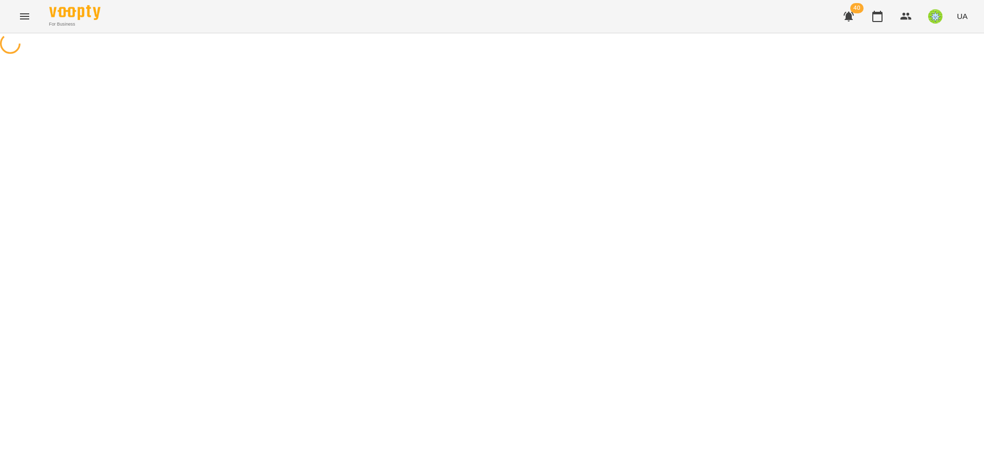
select select "********"
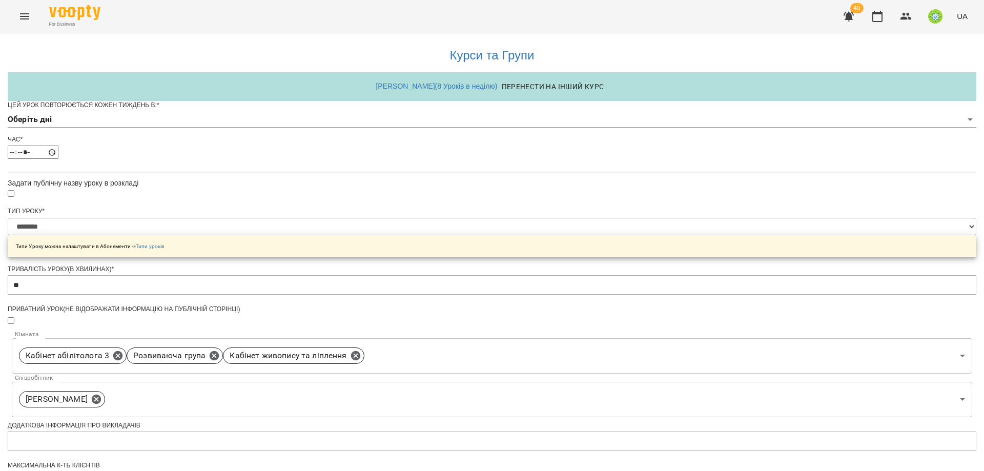
click at [369, 136] on body "**********" at bounding box center [492, 330] width 984 height 660
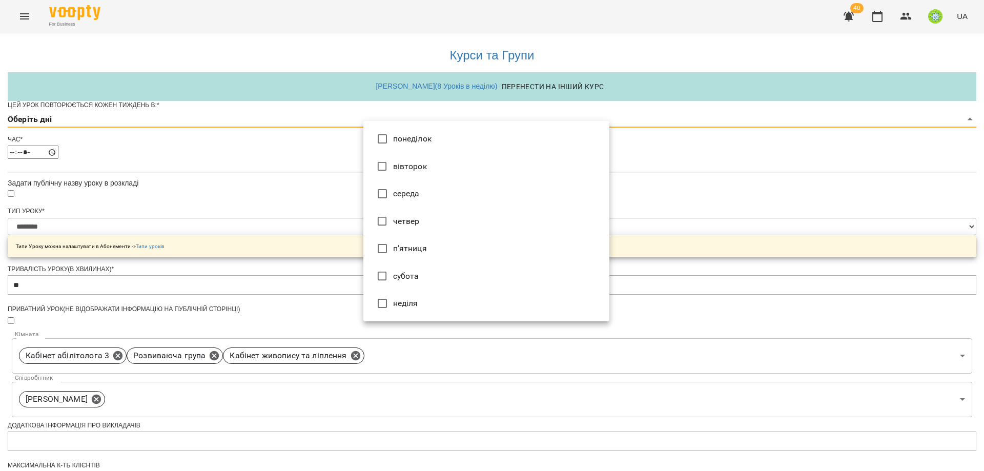
type input "*"
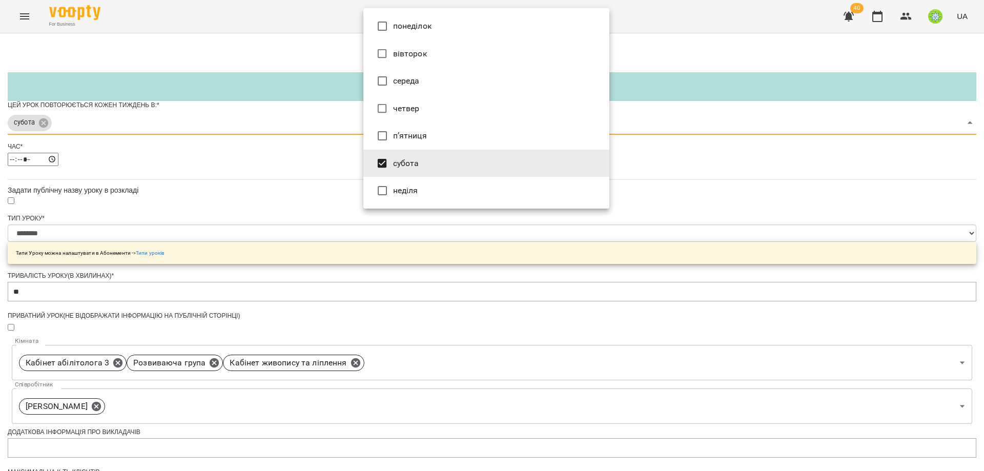
click at [774, 290] on div at bounding box center [492, 235] width 984 height 471
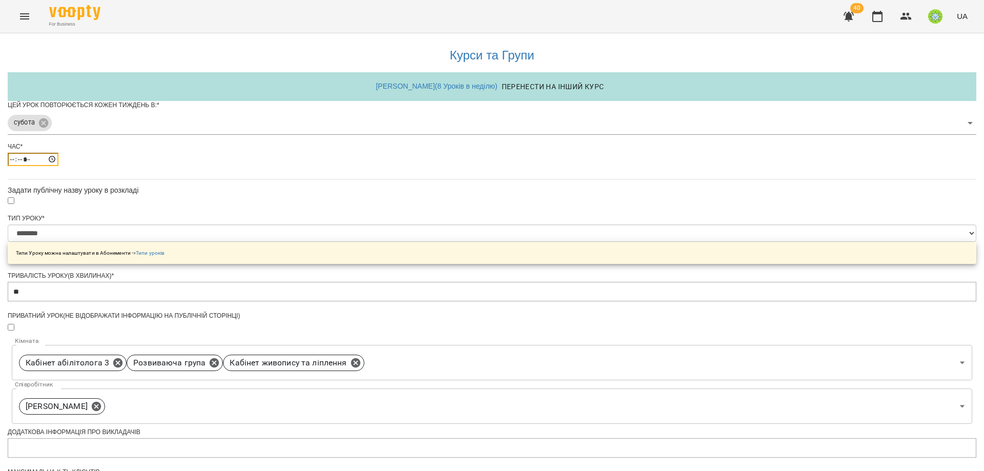
click at [58, 166] on input "*****" at bounding box center [33, 159] width 51 height 13
type input "*****"
drag, startPoint x: 707, startPoint y: 239, endPoint x: 670, endPoint y: 257, distance: 41.5
click at [700, 238] on div "**********" at bounding box center [492, 351] width 968 height 636
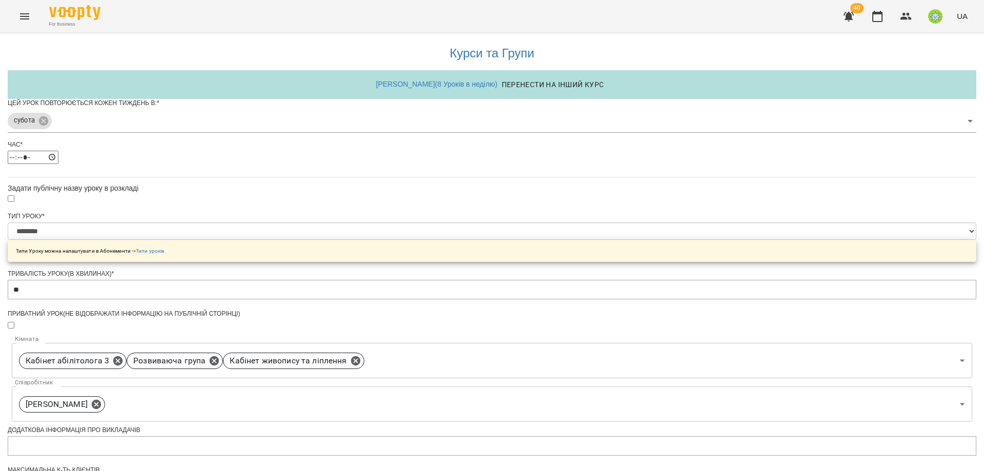
scroll to position [267, 0]
click at [220, 355] on icon at bounding box center [214, 360] width 11 height 11
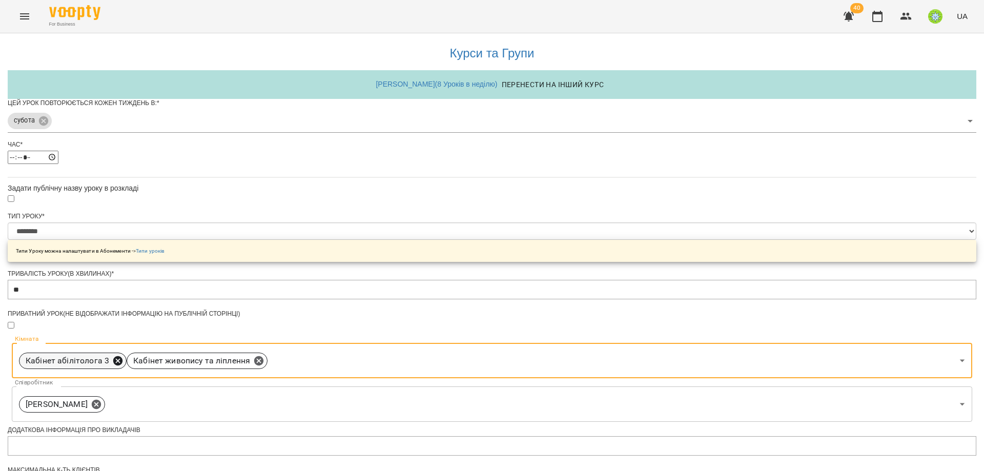
click at [122, 356] on icon at bounding box center [117, 360] width 9 height 9
type input "**********"
click at [156, 356] on icon at bounding box center [151, 360] width 9 height 9
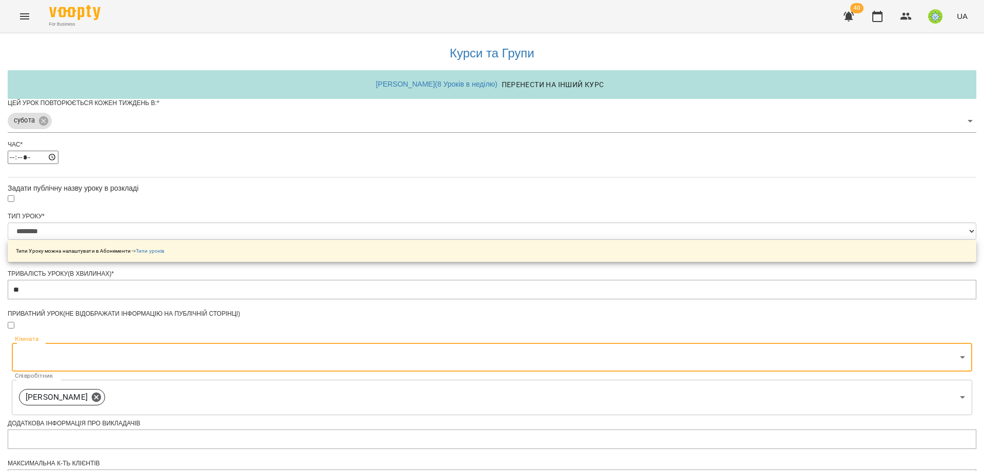
scroll to position [260, 0]
click at [502, 121] on body "**********" at bounding box center [492, 330] width 984 height 660
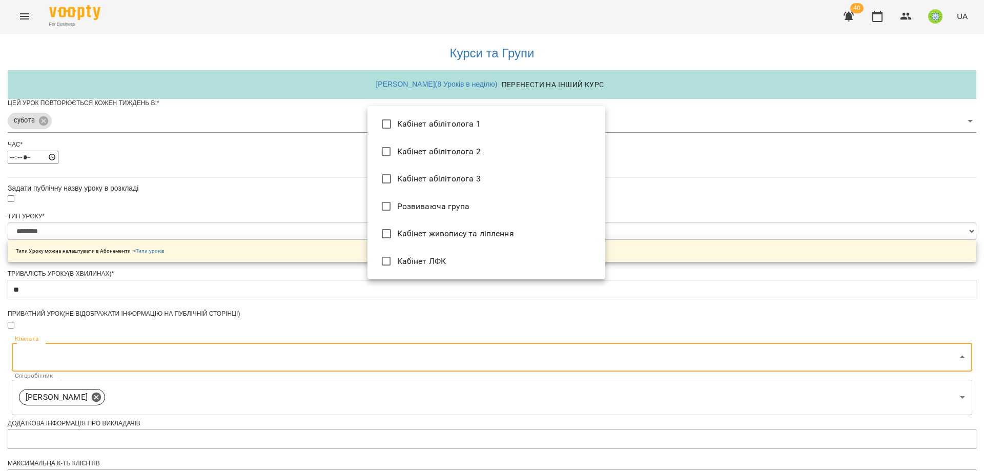
type input "**********"
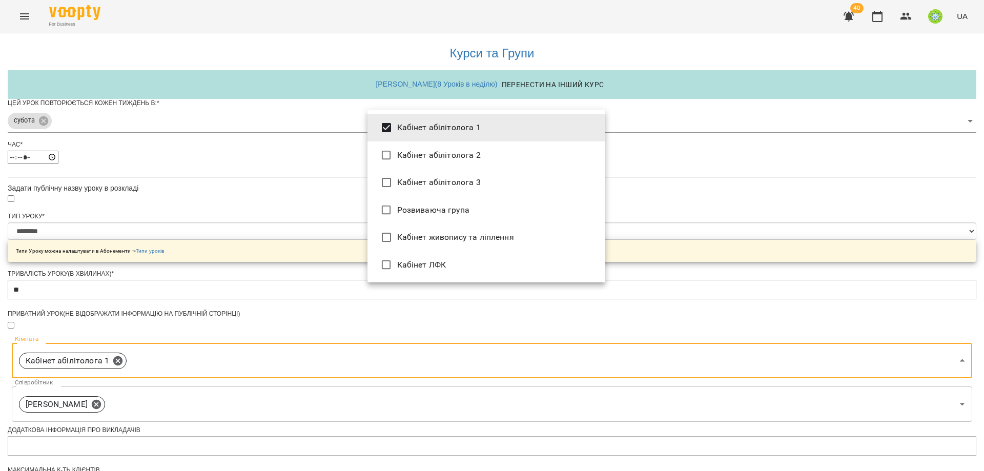
drag, startPoint x: 721, startPoint y: 229, endPoint x: 651, endPoint y: 244, distance: 72.0
click at [720, 229] on div at bounding box center [492, 235] width 984 height 471
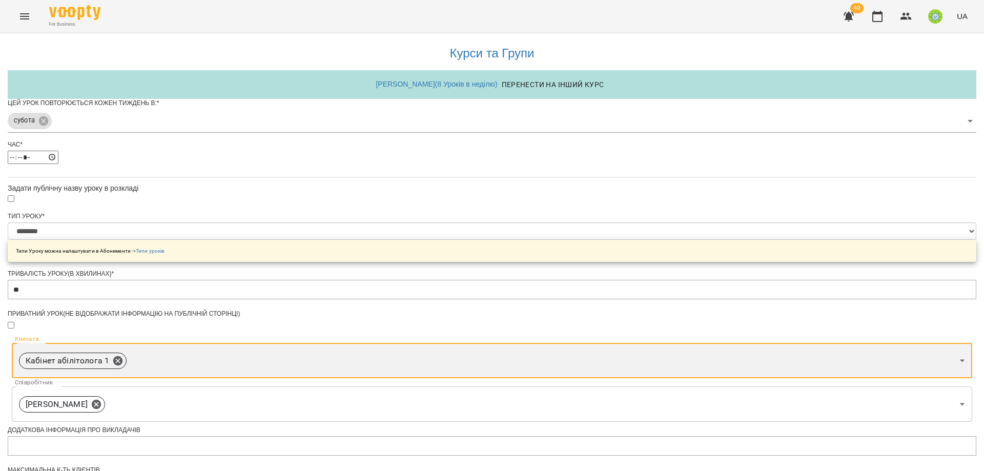
scroll to position [267, 0]
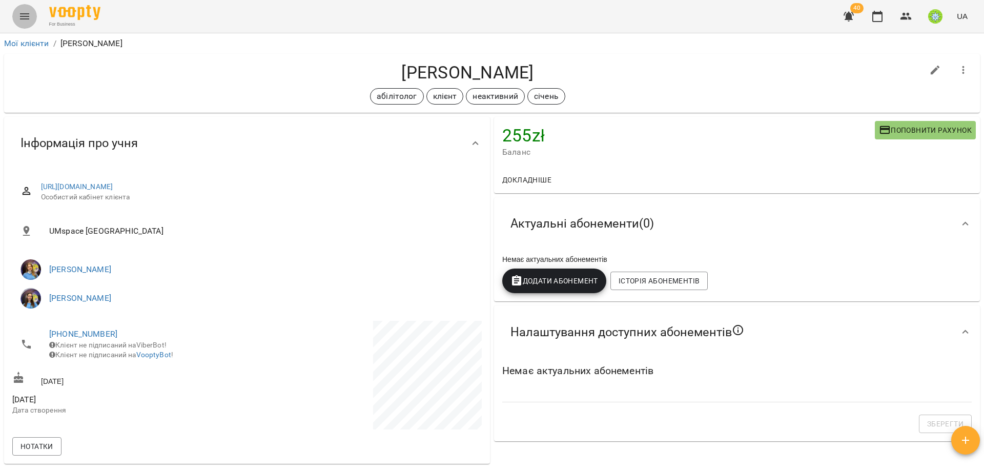
click at [24, 14] on icon "Menu" at bounding box center [24, 16] width 9 height 6
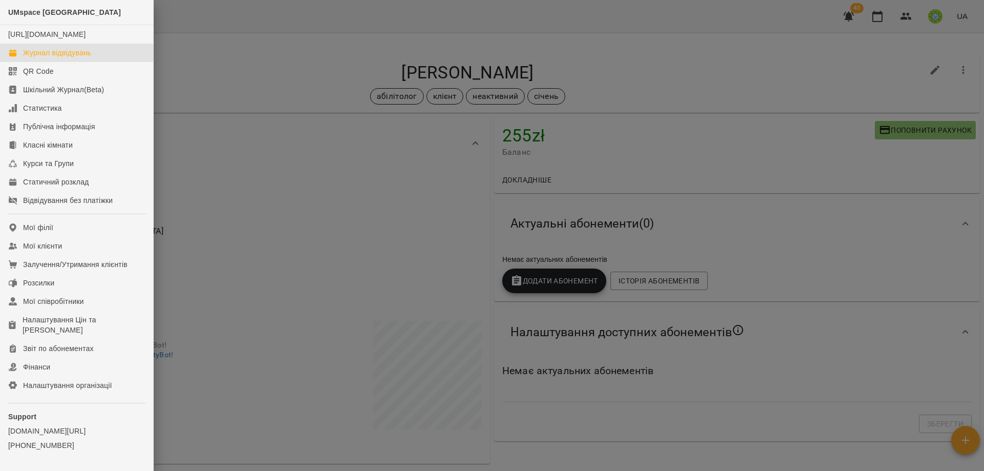
click at [58, 58] on div "Журнал відвідувань" at bounding box center [57, 53] width 68 height 10
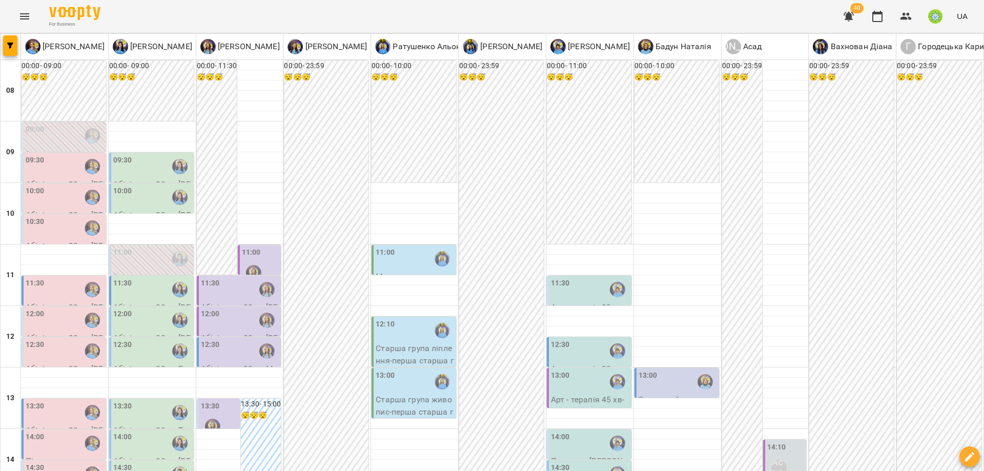
scroll to position [421, 0]
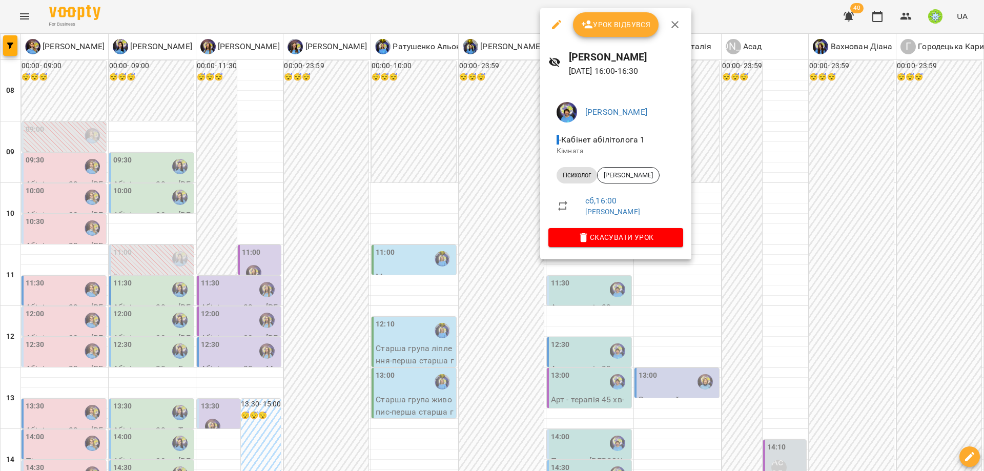
click at [748, 281] on div at bounding box center [492, 235] width 984 height 471
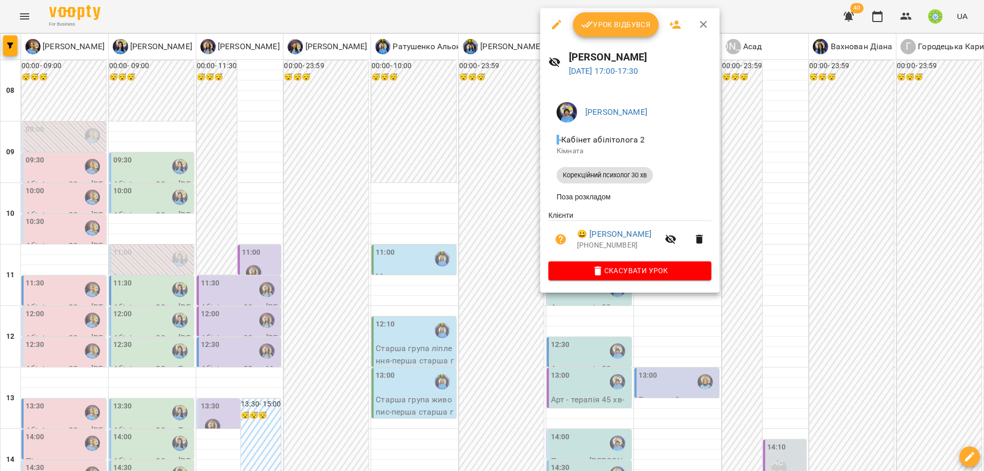
click at [788, 269] on div at bounding box center [492, 235] width 984 height 471
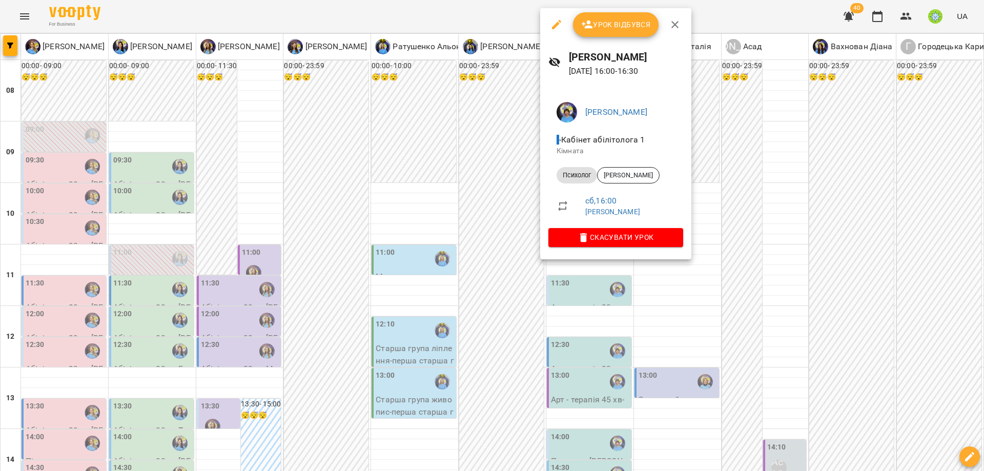
click at [724, 260] on div at bounding box center [492, 235] width 984 height 471
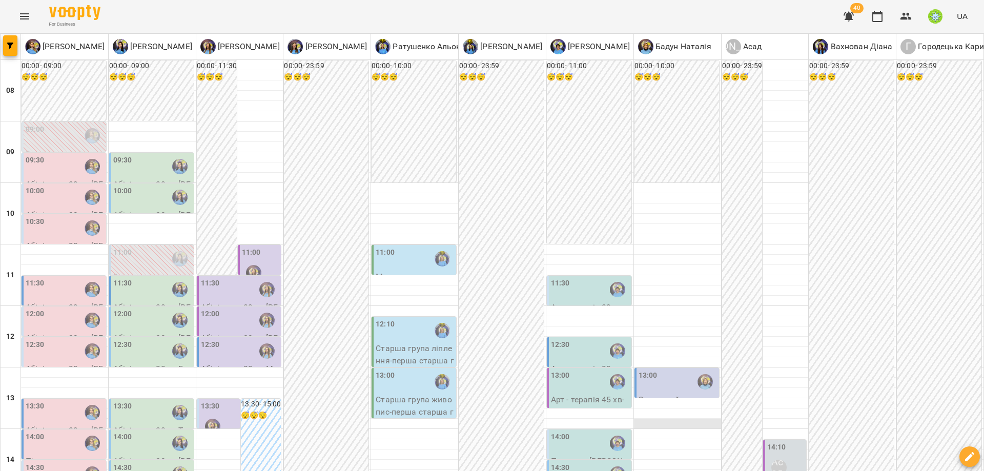
scroll to position [189, 0]
click at [582, 306] on div at bounding box center [589, 311] width 87 height 10
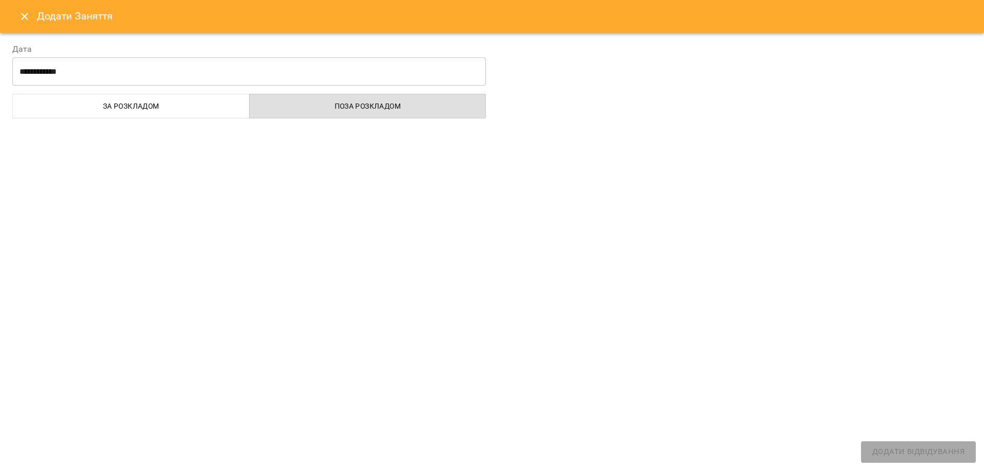
select select
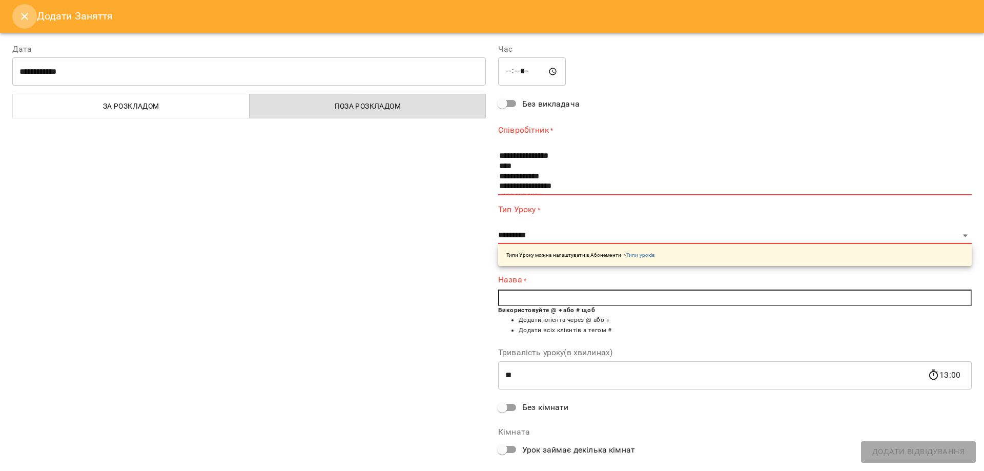
click at [35, 17] on button "Close" at bounding box center [24, 16] width 25 height 25
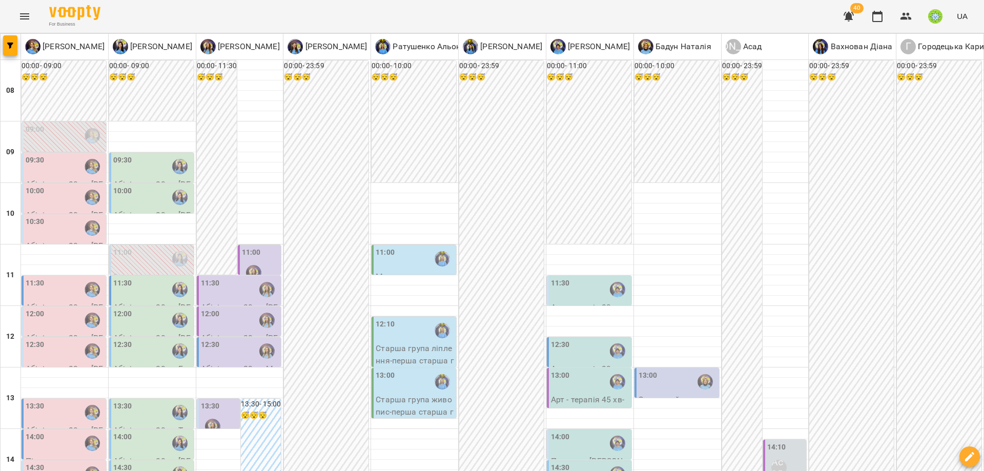
click at [562, 278] on div "11:30" at bounding box center [560, 290] width 19 height 24
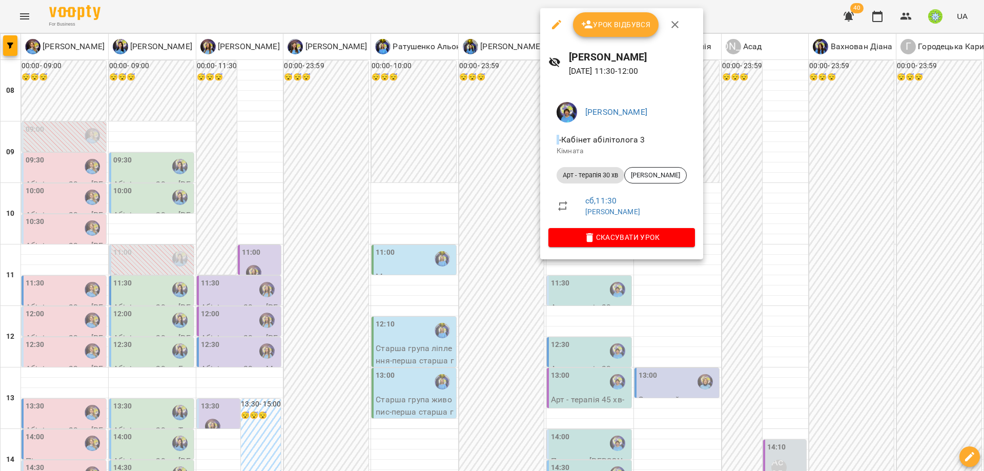
click at [679, 331] on div at bounding box center [492, 235] width 984 height 471
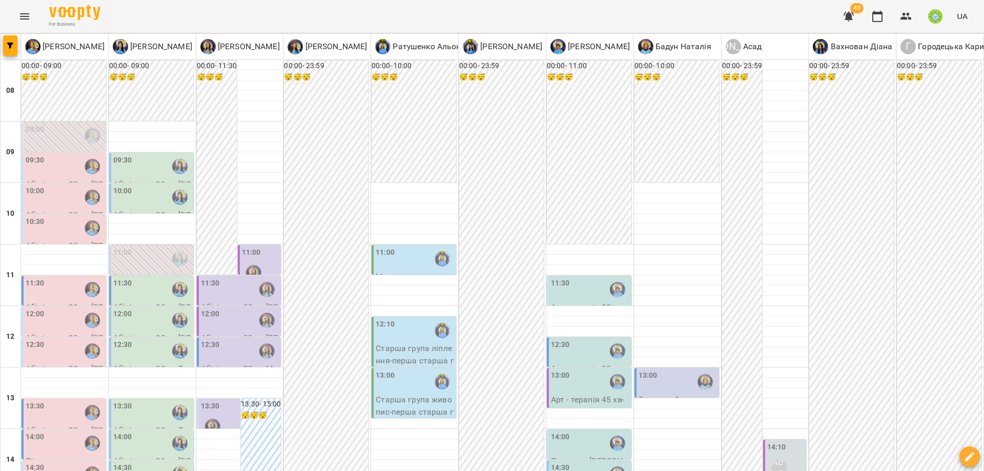
scroll to position [164, 0]
click at [558, 431] on label "14:00" at bounding box center [560, 436] width 19 height 11
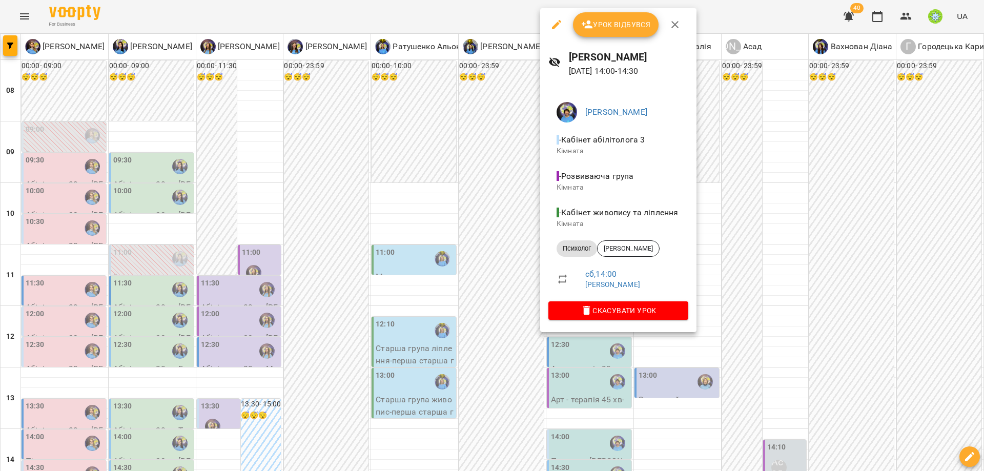
click at [775, 319] on div at bounding box center [492, 235] width 984 height 471
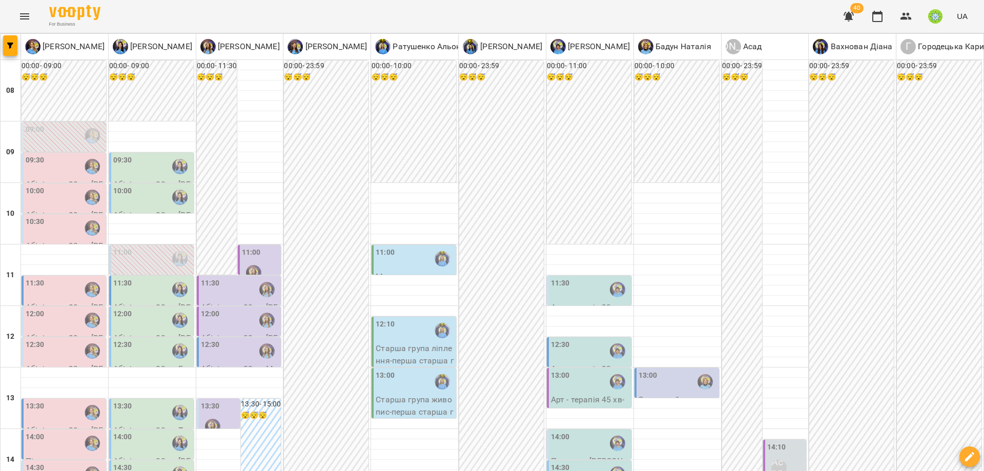
click at [214, 401] on div "13:30" at bounding box center [210, 408] width 19 height 14
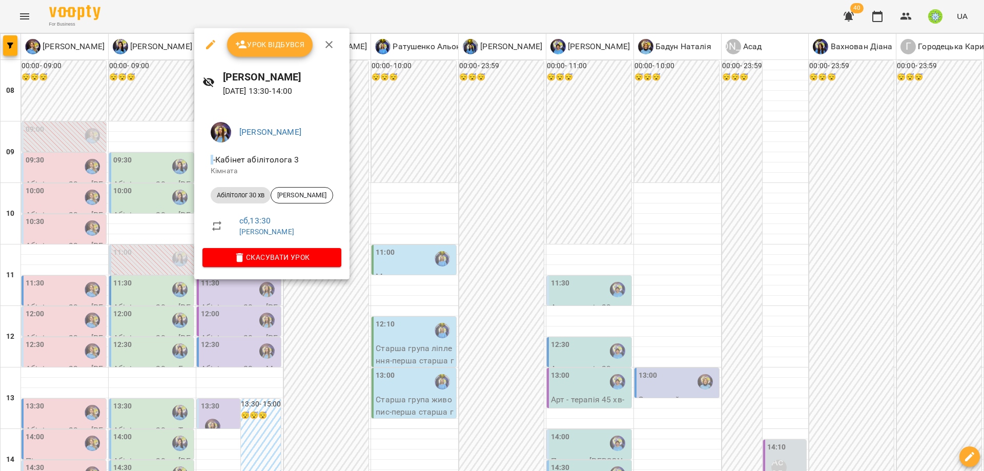
click at [349, 350] on div at bounding box center [492, 235] width 984 height 471
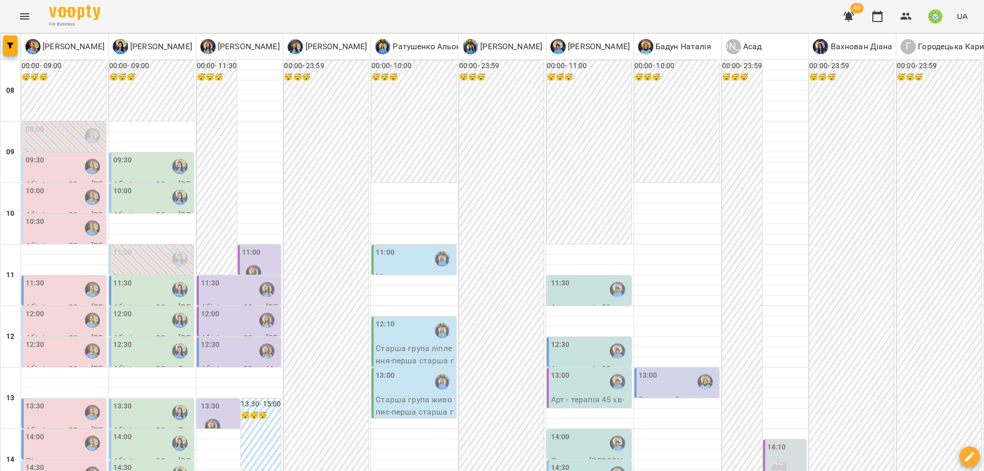
click at [566, 462] on div "14:30" at bounding box center [590, 474] width 78 height 24
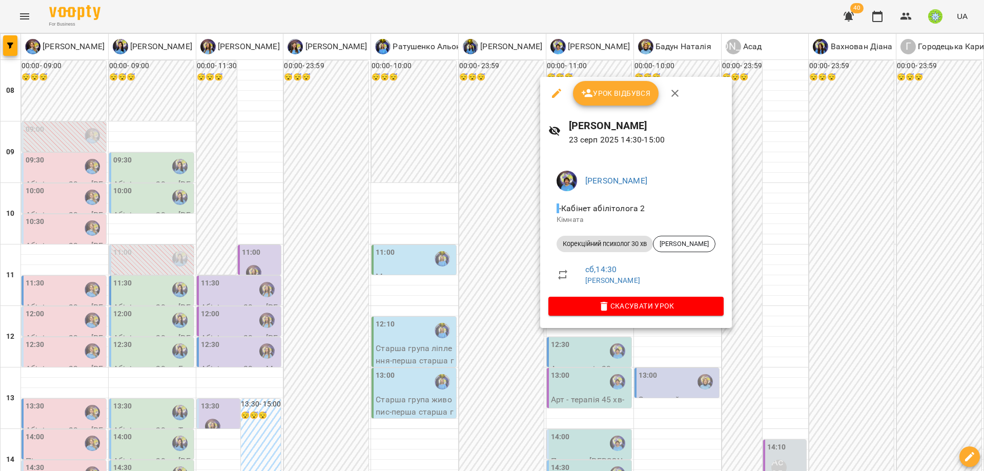
click at [776, 367] on div at bounding box center [492, 235] width 984 height 471
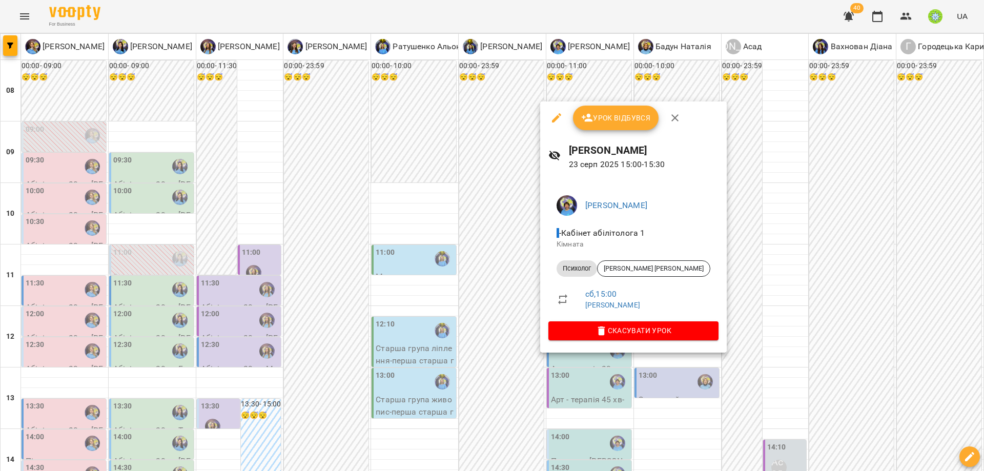
drag, startPoint x: 774, startPoint y: 365, endPoint x: 656, endPoint y: 383, distance: 119.3
click at [774, 365] on div at bounding box center [492, 235] width 984 height 471
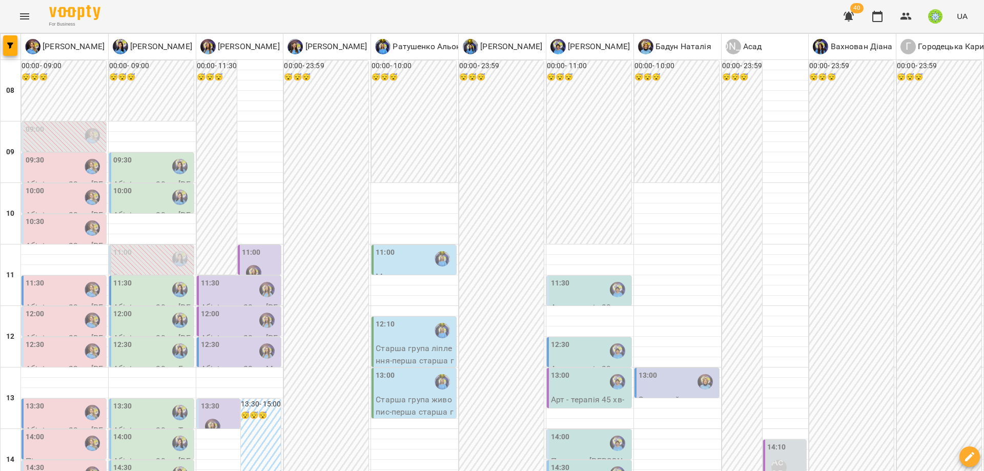
scroll to position [231, 0]
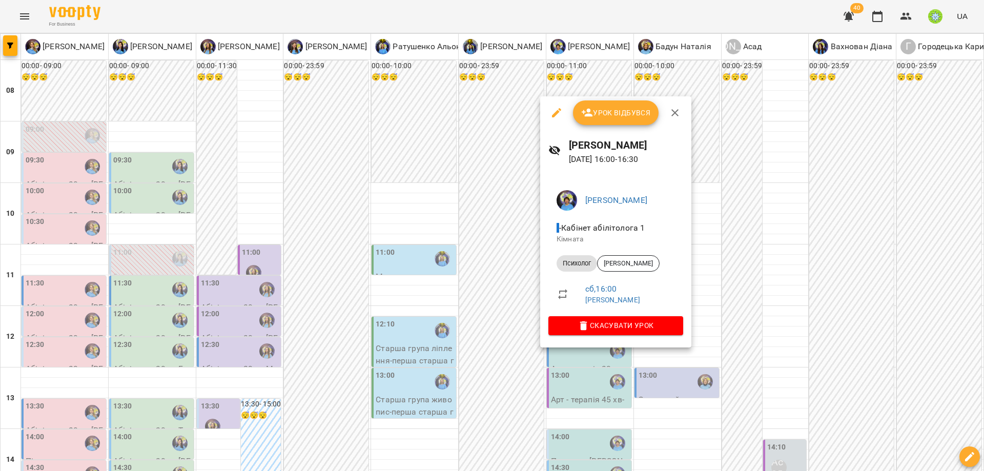
drag, startPoint x: 779, startPoint y: 354, endPoint x: 756, endPoint y: 355, distance: 23.1
click at [778, 354] on div at bounding box center [492, 235] width 984 height 471
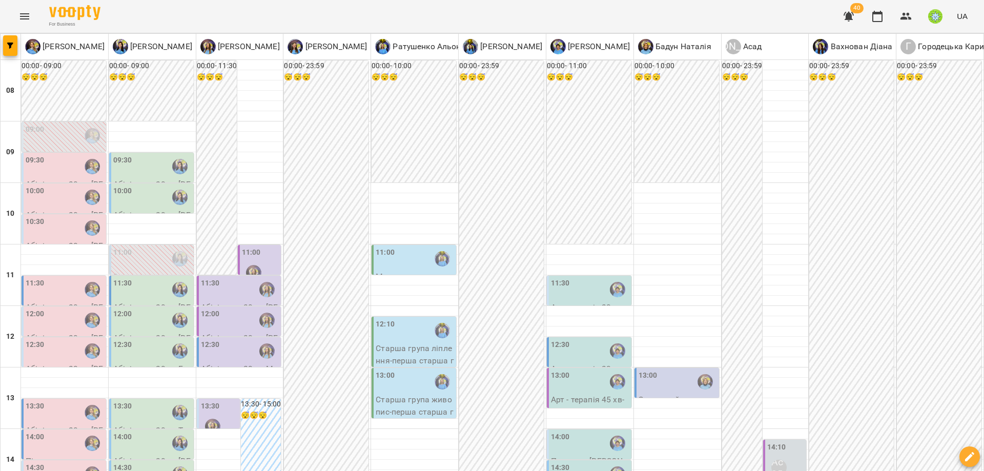
scroll to position [0, 0]
drag, startPoint x: 452, startPoint y: 411, endPoint x: 463, endPoint y: 309, distance: 102.6
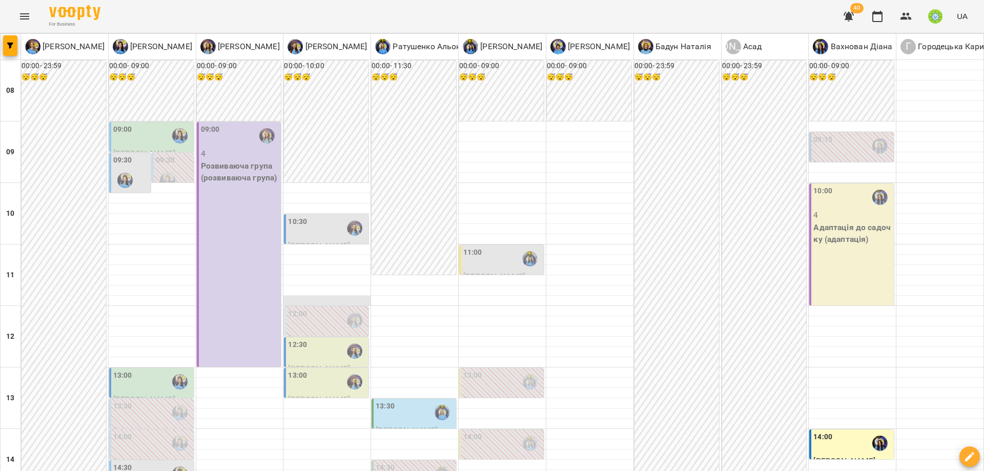
scroll to position [107, 0]
click at [315, 339] on div "12:30" at bounding box center [327, 351] width 78 height 24
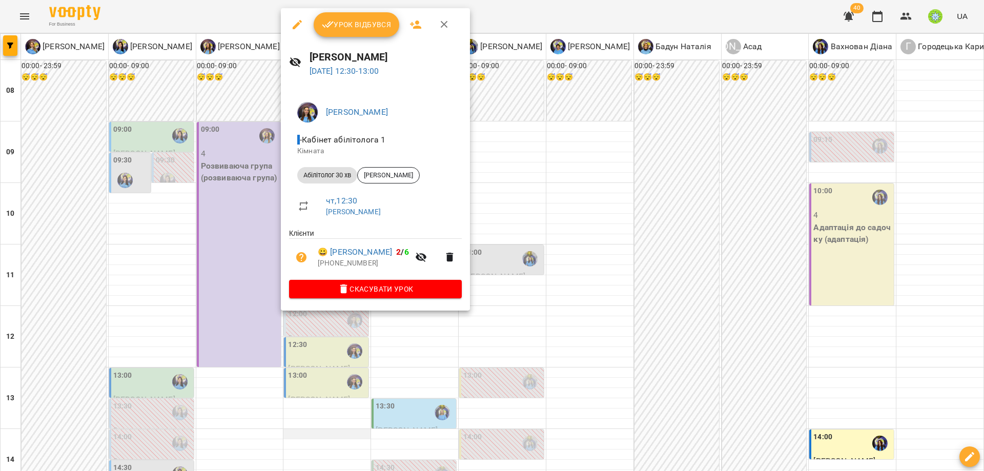
drag, startPoint x: 582, startPoint y: 265, endPoint x: 298, endPoint y: 331, distance: 291.3
click at [576, 265] on div at bounding box center [492, 235] width 984 height 471
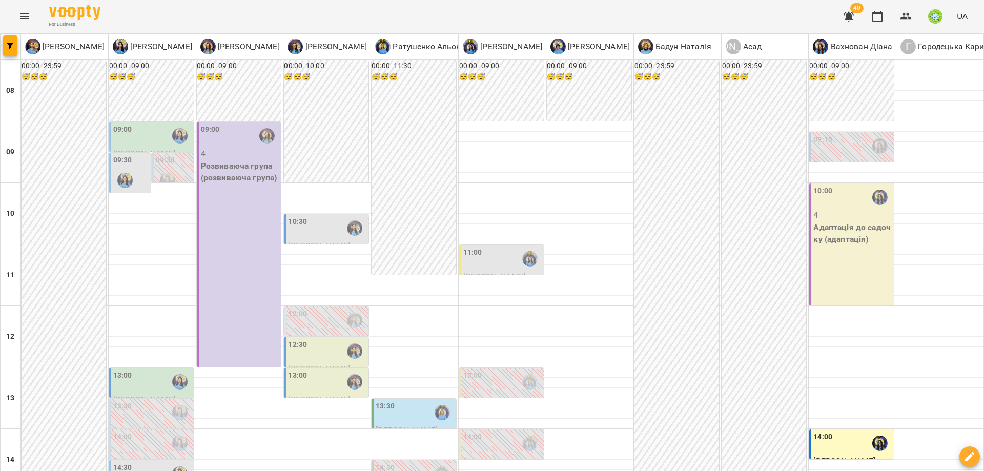
scroll to position [209, 0]
click at [295, 339] on label "12:30" at bounding box center [297, 344] width 19 height 11
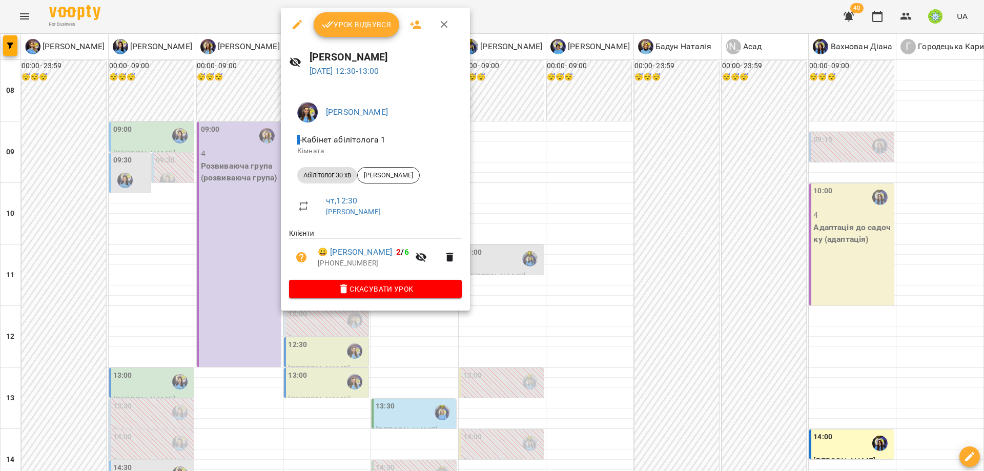
drag, startPoint x: 577, startPoint y: 224, endPoint x: 506, endPoint y: 196, distance: 76.6
click at [577, 223] on div at bounding box center [492, 235] width 984 height 471
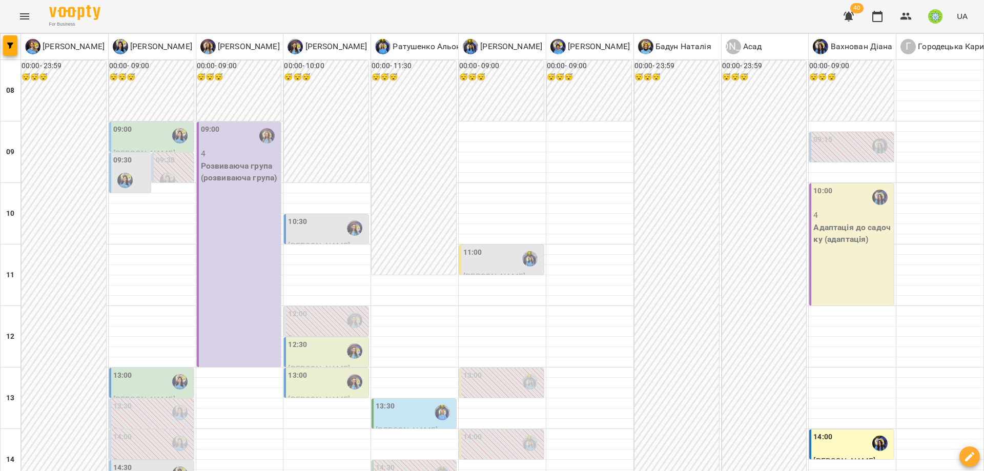
scroll to position [65, 0]
click at [325, 216] on div "10:30" at bounding box center [327, 228] width 78 height 24
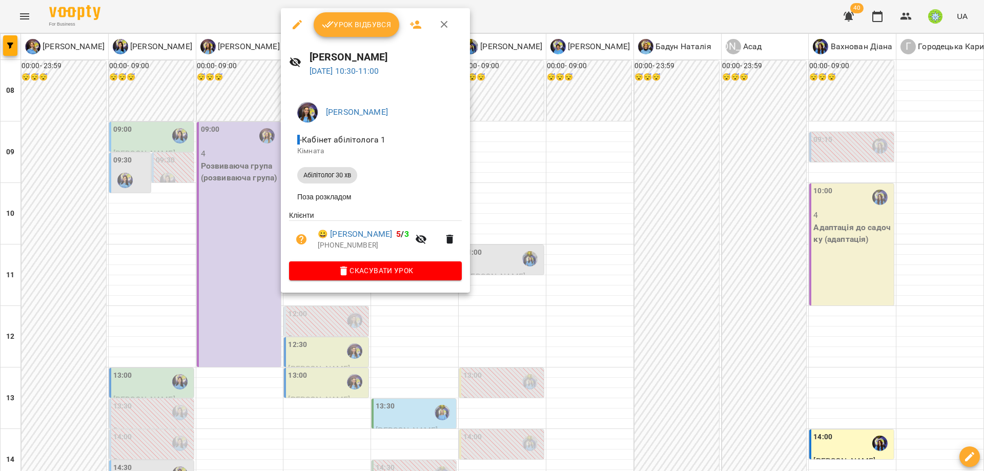
click at [550, 296] on div at bounding box center [492, 235] width 984 height 471
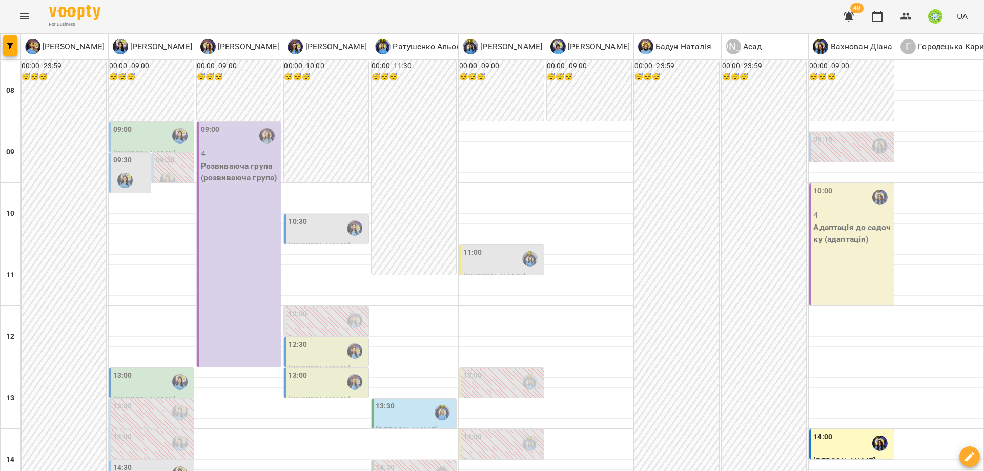
click at [338, 240] on p "[PERSON_NAME]" at bounding box center [327, 246] width 78 height 12
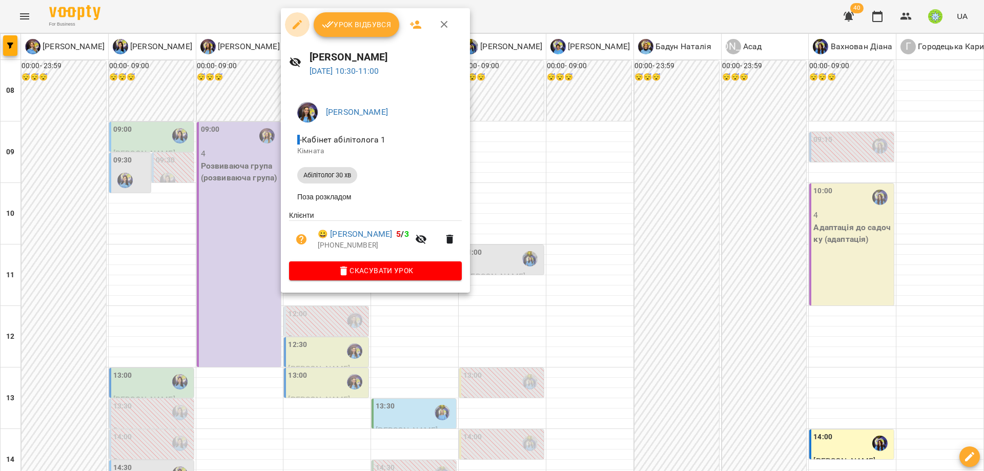
click at [292, 25] on icon "button" at bounding box center [297, 24] width 12 height 12
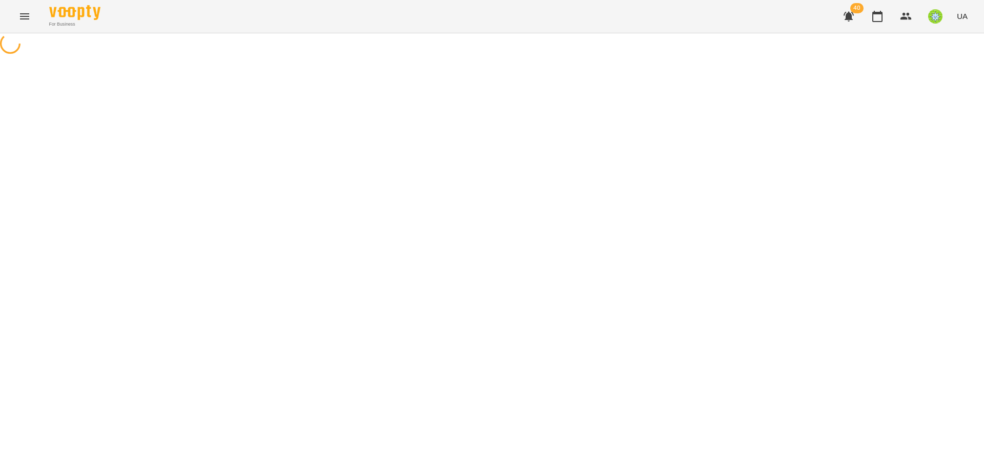
select select "**********"
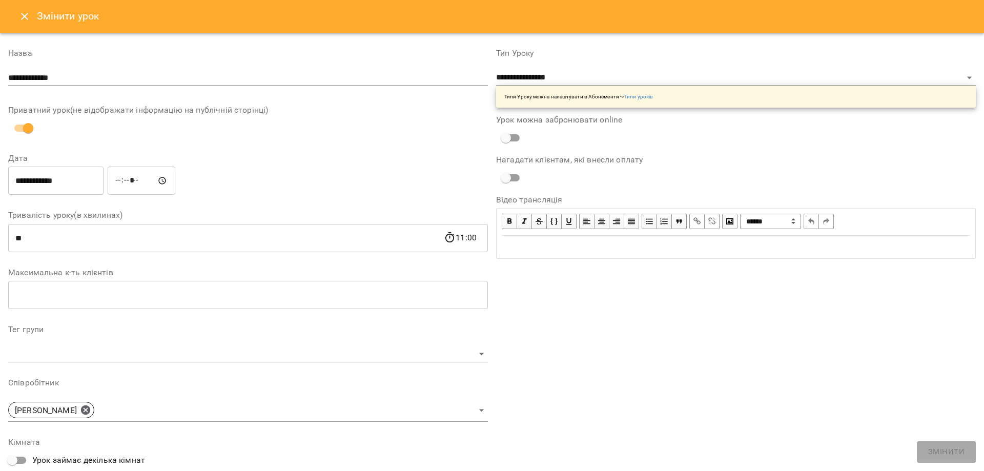
click at [23, 18] on icon "Close" at bounding box center [24, 16] width 12 height 12
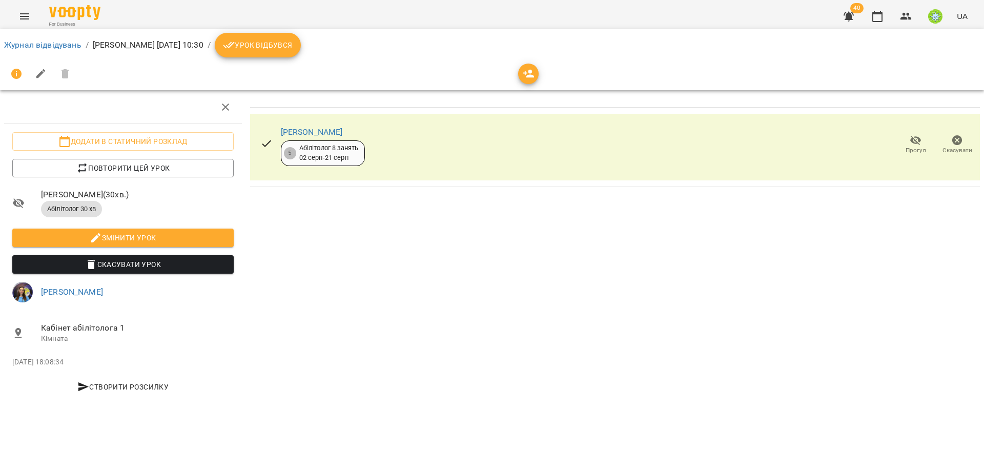
click at [43, 50] on li "Журнал відвідувань" at bounding box center [42, 45] width 77 height 12
click at [48, 44] on link "Журнал відвідувань" at bounding box center [42, 45] width 77 height 10
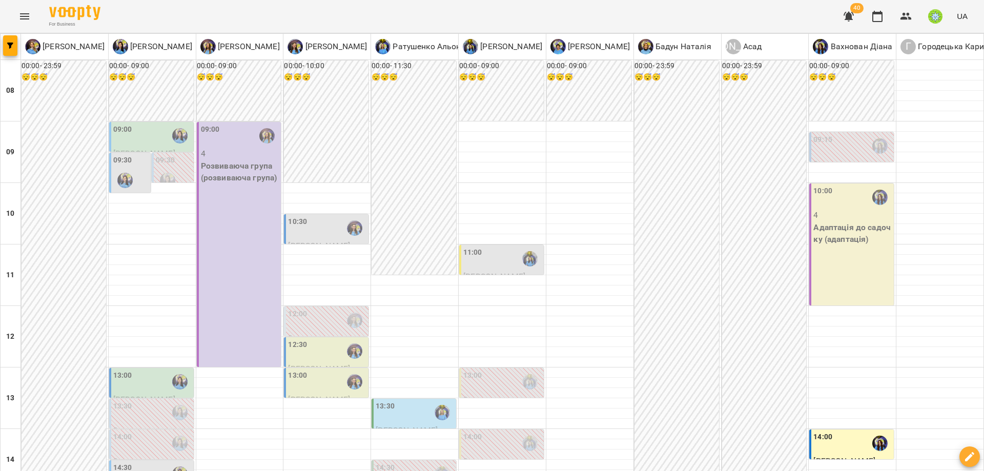
click at [318, 230] on div "10:30" at bounding box center [327, 228] width 78 height 24
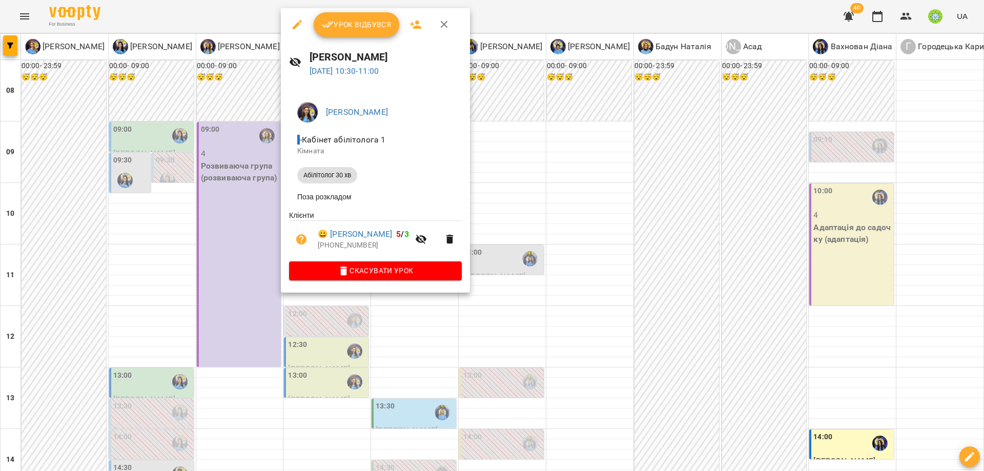
click at [299, 25] on icon "button" at bounding box center [297, 24] width 12 height 12
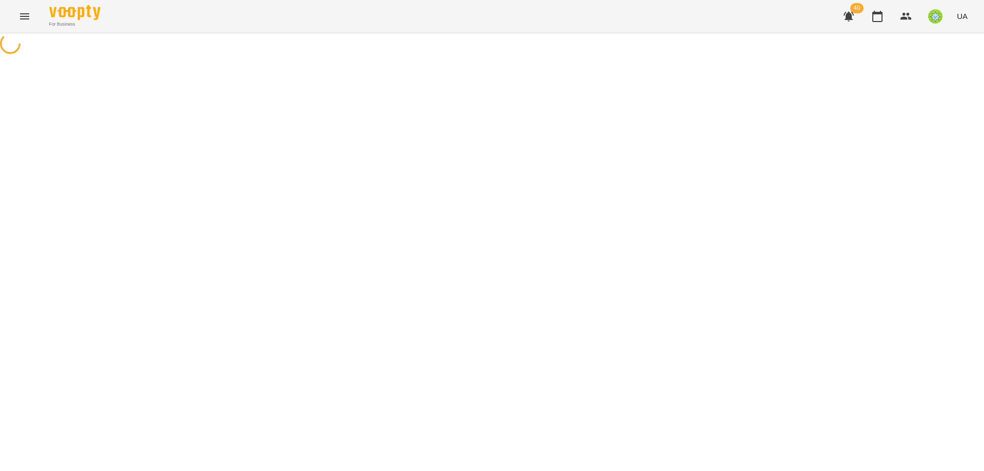
select select "**********"
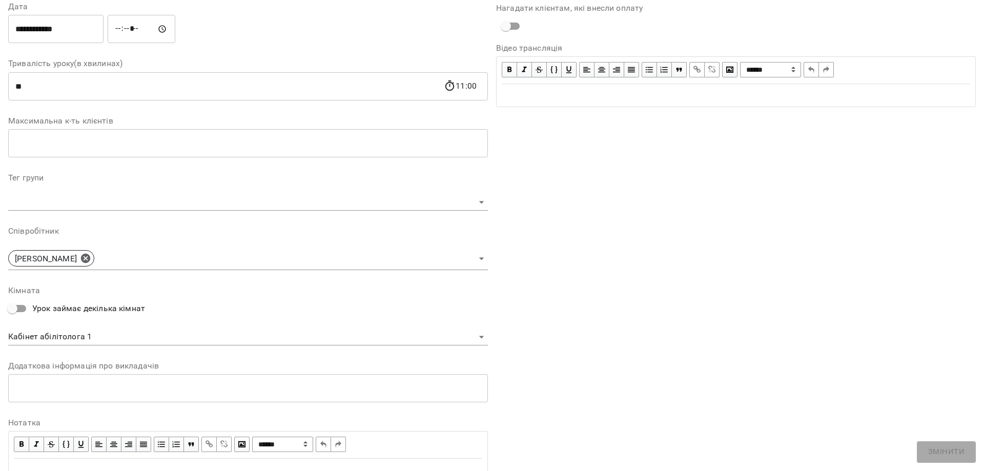
scroll to position [198, 0]
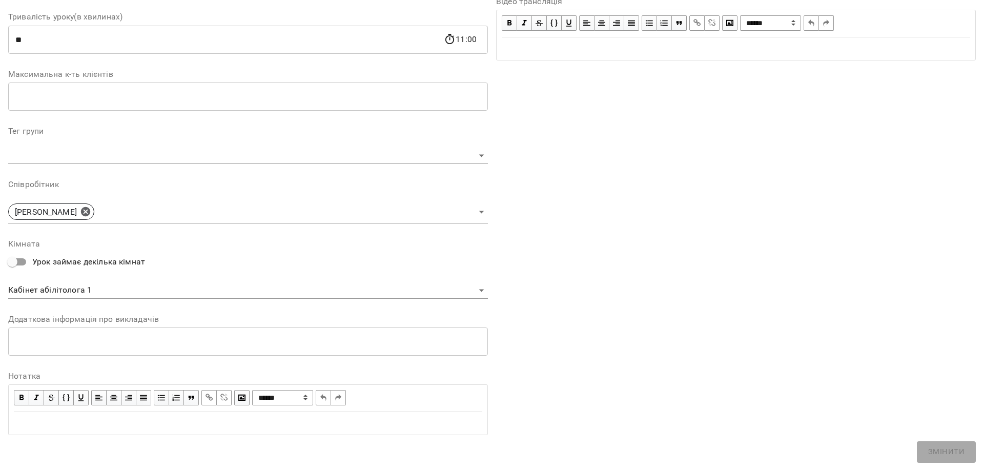
click at [120, 299] on body "**********" at bounding box center [492, 204] width 984 height 408
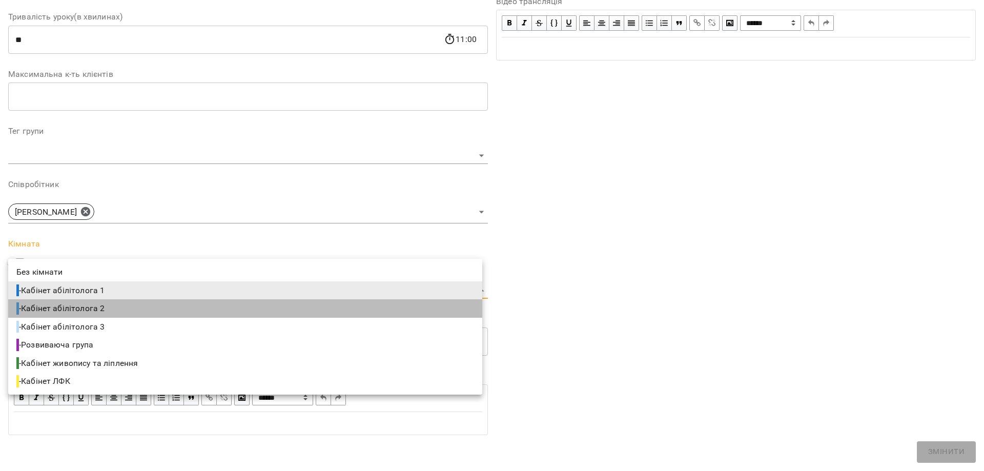
drag, startPoint x: 111, startPoint y: 310, endPoint x: 123, endPoint y: 308, distance: 12.6
click at [111, 310] on li "- Кабінет абілітолога 2" at bounding box center [245, 308] width 474 height 18
type input "**********"
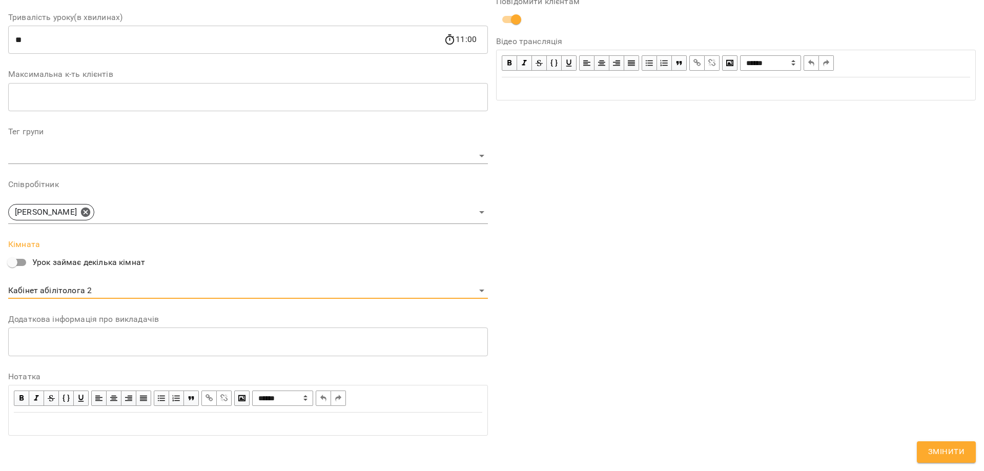
click at [954, 451] on span "Змінити" at bounding box center [946, 451] width 36 height 13
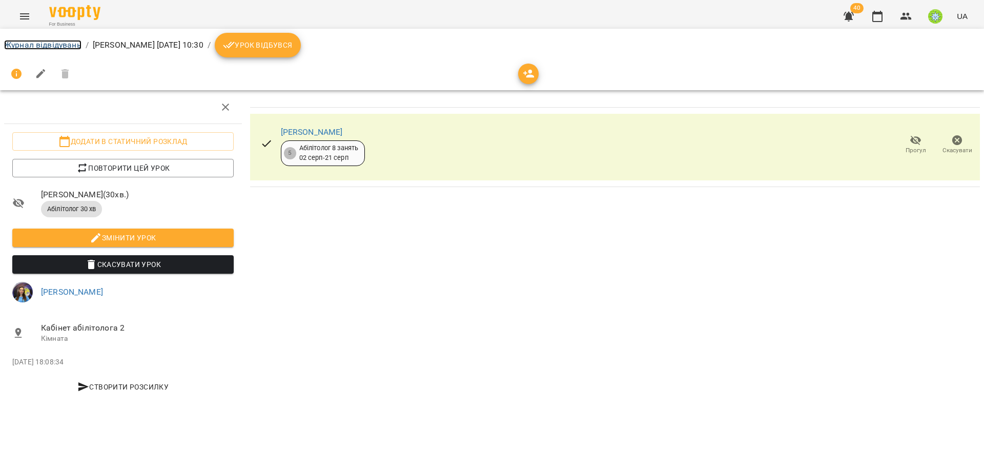
click at [65, 44] on link "Журнал відвідувань" at bounding box center [42, 45] width 77 height 10
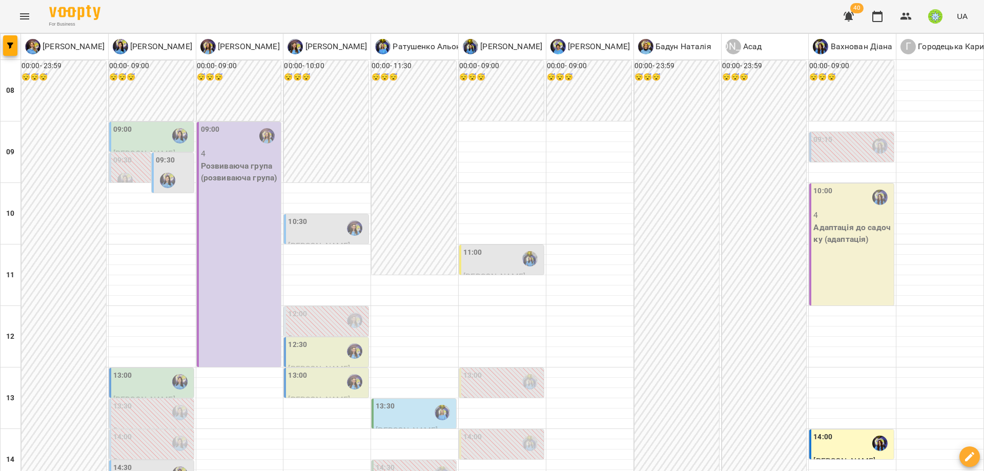
click at [304, 226] on div "10:30" at bounding box center [327, 228] width 78 height 24
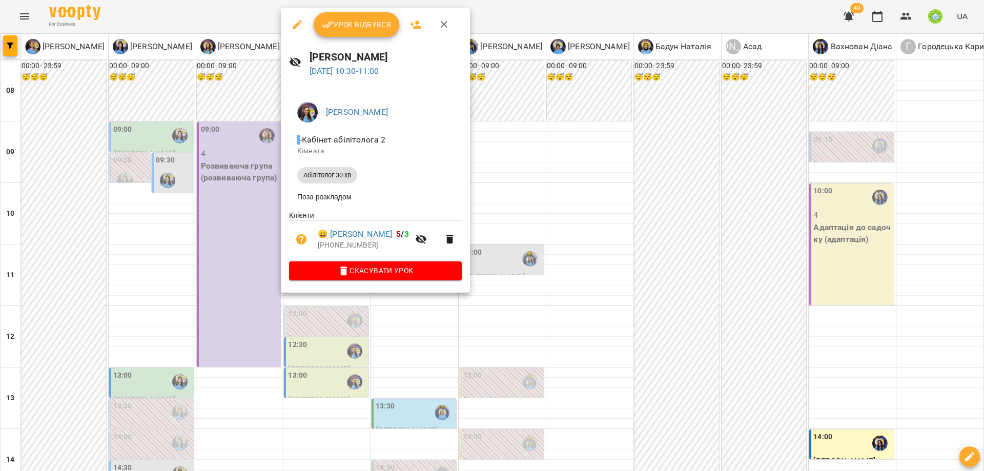
click at [628, 312] on div at bounding box center [492, 235] width 984 height 471
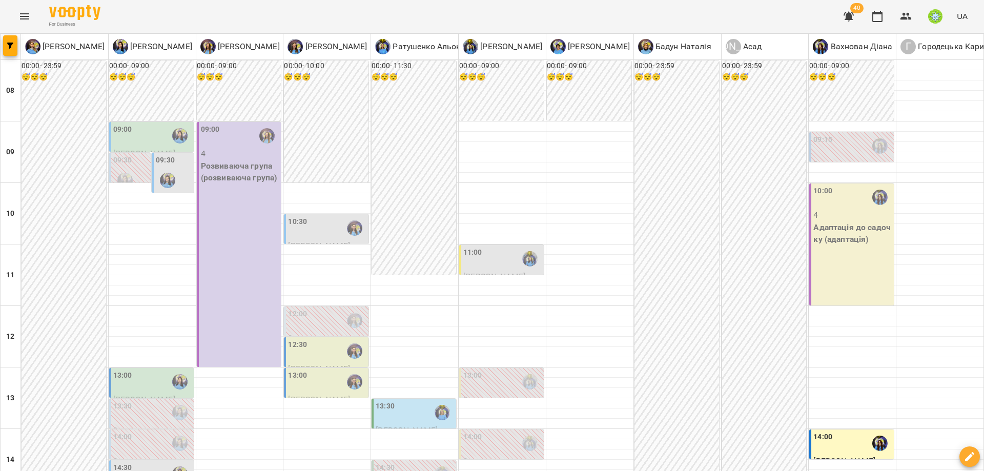
click at [813, 212] on p "4" at bounding box center [852, 215] width 78 height 12
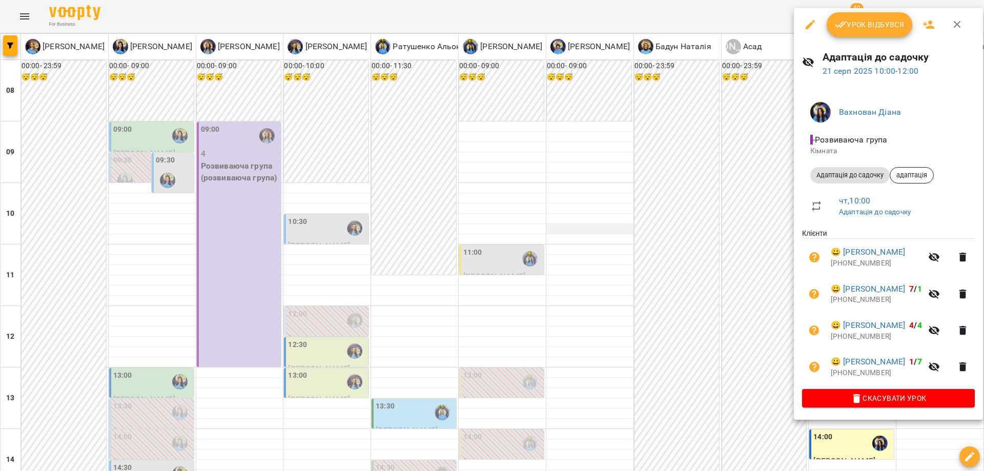
drag, startPoint x: 621, startPoint y: 220, endPoint x: 615, endPoint y: 228, distance: 10.2
click at [621, 220] on div at bounding box center [492, 235] width 984 height 471
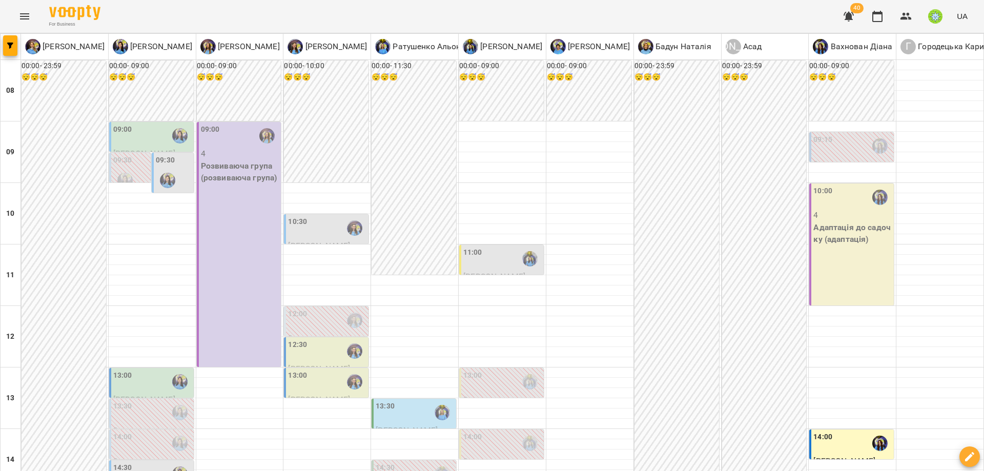
click at [298, 233] on div "10:30" at bounding box center [297, 228] width 19 height 24
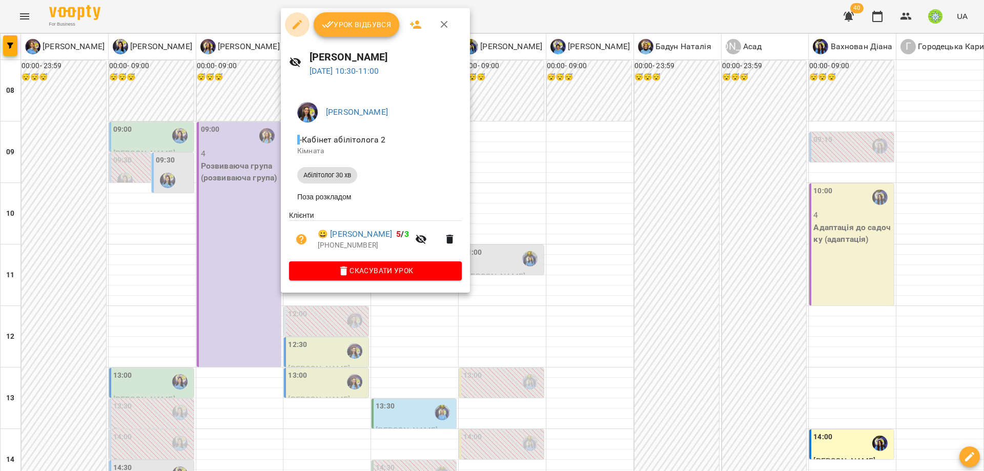
drag, startPoint x: 298, startPoint y: 26, endPoint x: 400, endPoint y: 105, distance: 128.2
click at [298, 26] on icon "button" at bounding box center [297, 24] width 12 height 12
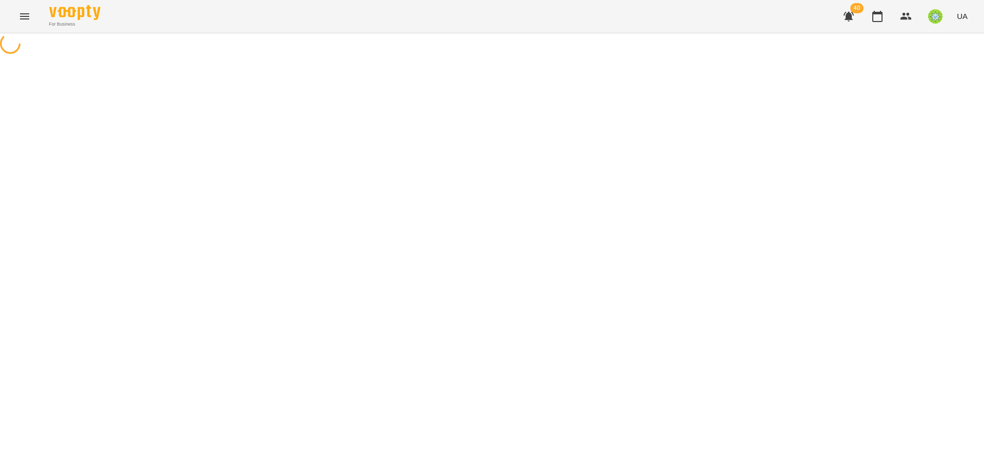
select select "**********"
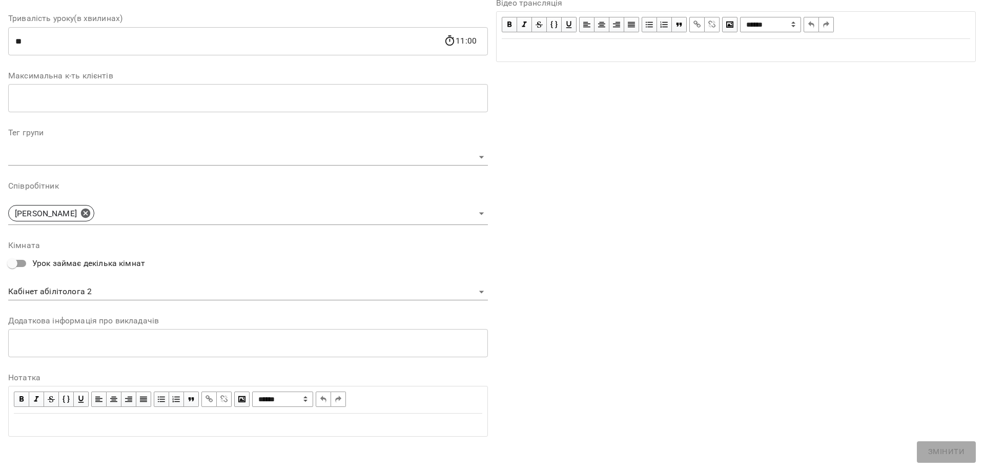
scroll to position [198, 0]
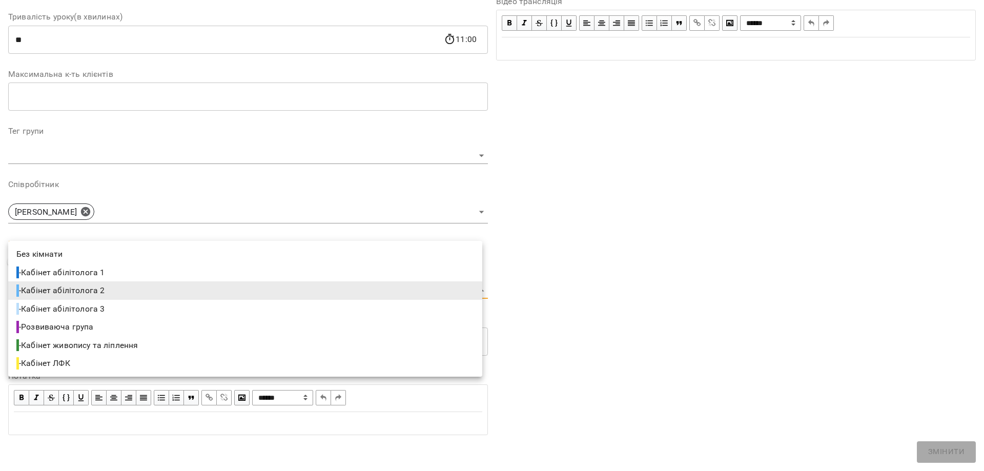
click at [129, 286] on body "**********" at bounding box center [492, 204] width 984 height 408
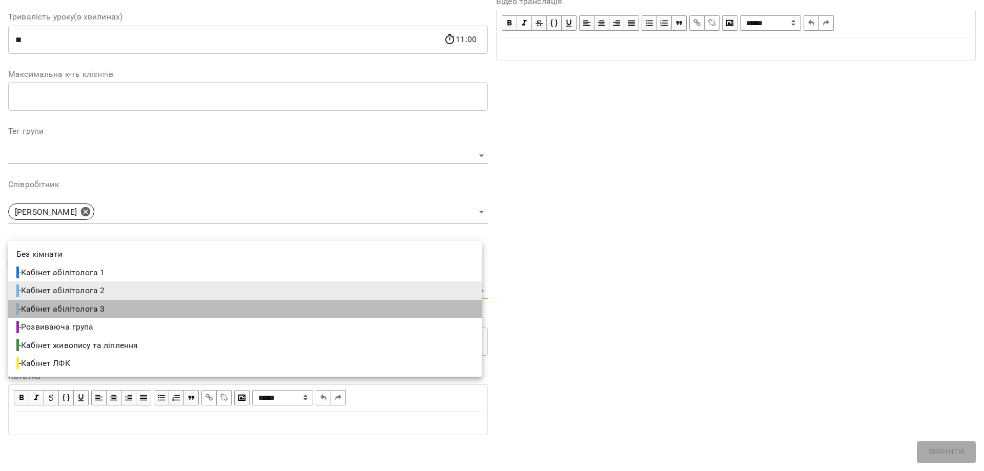
click at [125, 309] on li "- Кабінет абілітолога 3" at bounding box center [245, 309] width 474 height 18
type input "**********"
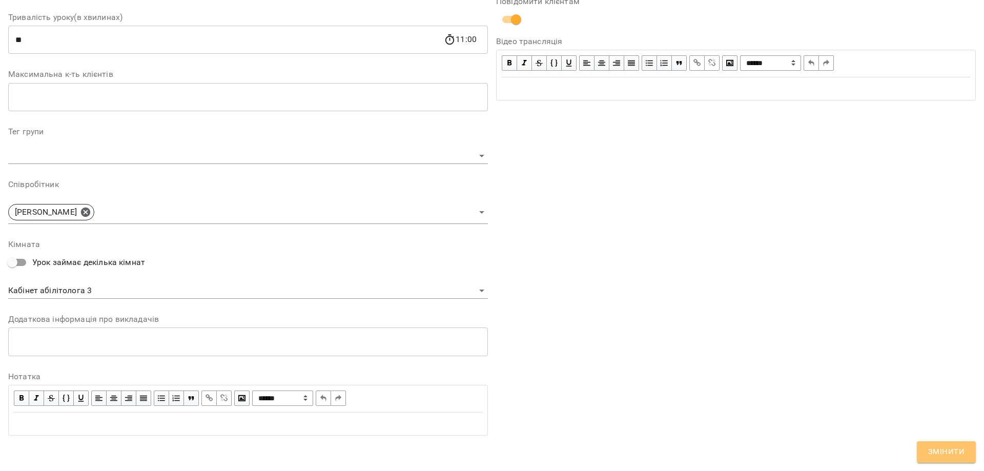
click at [941, 459] on button "Змінити" at bounding box center [946, 452] width 59 height 22
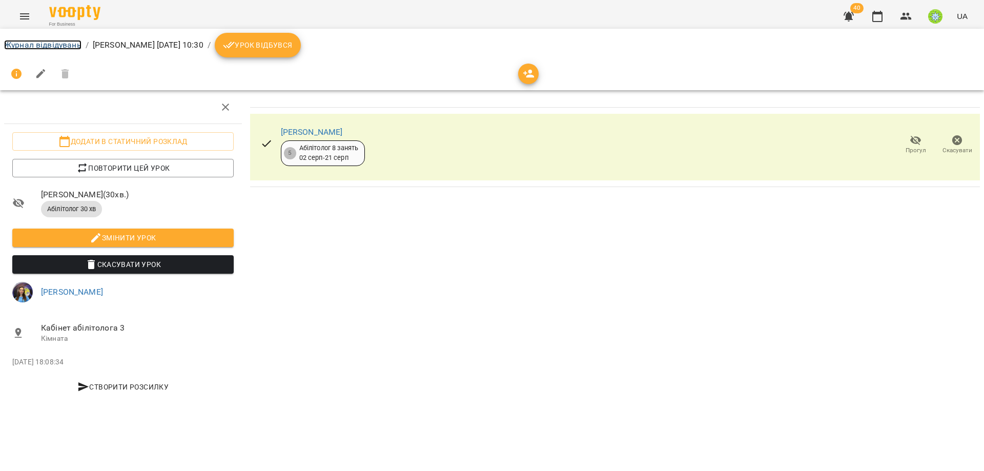
click at [44, 45] on link "Журнал відвідувань" at bounding box center [42, 45] width 77 height 10
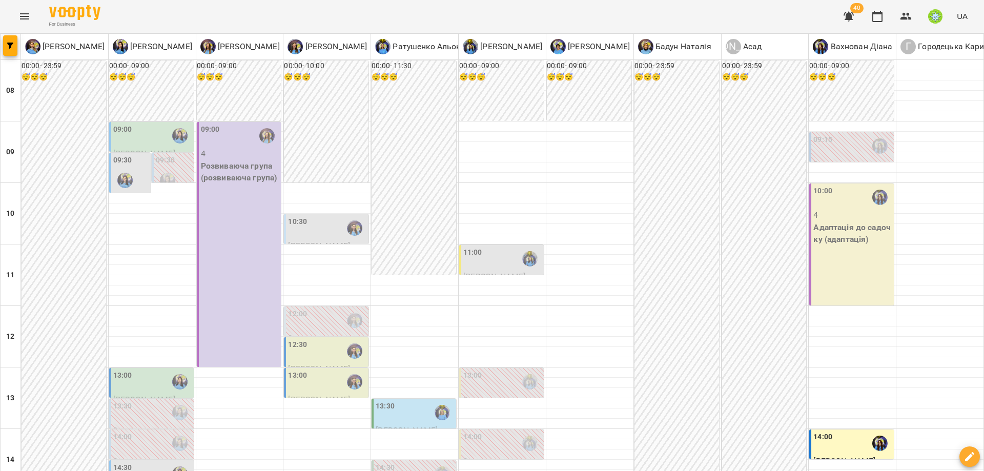
type input "**********"
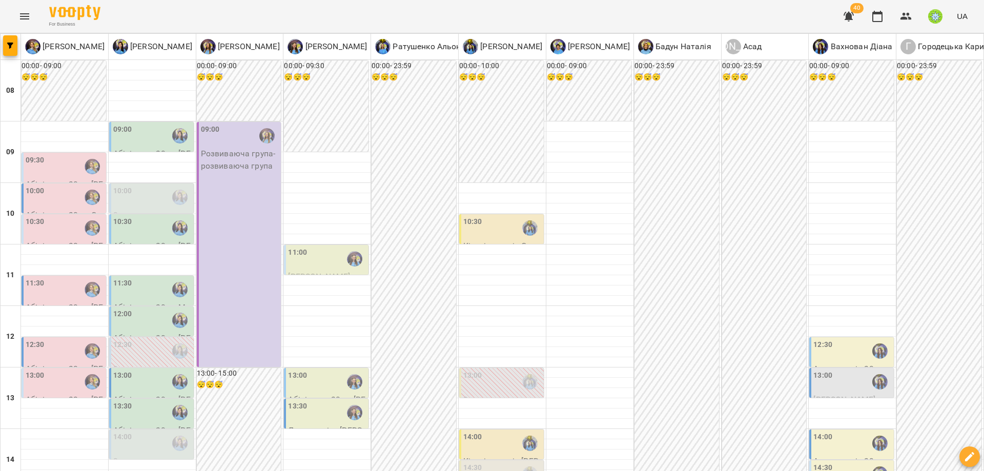
type input "**********"
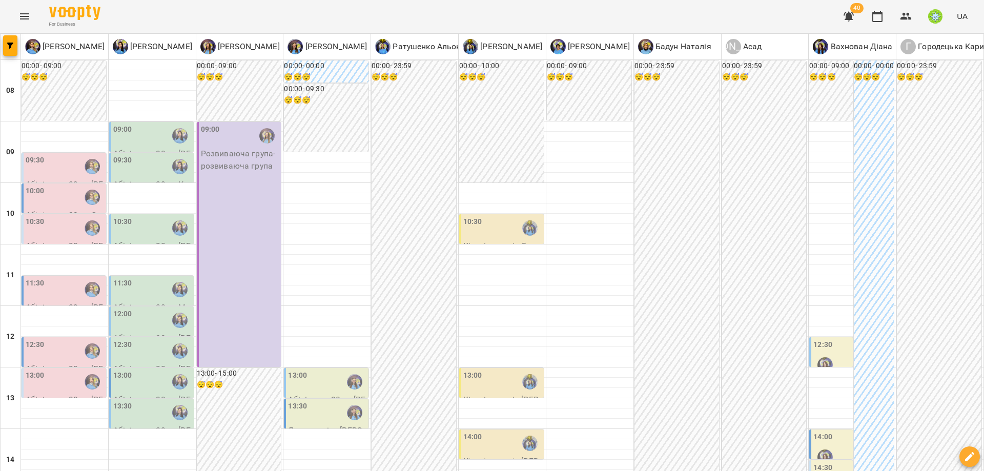
type input "**********"
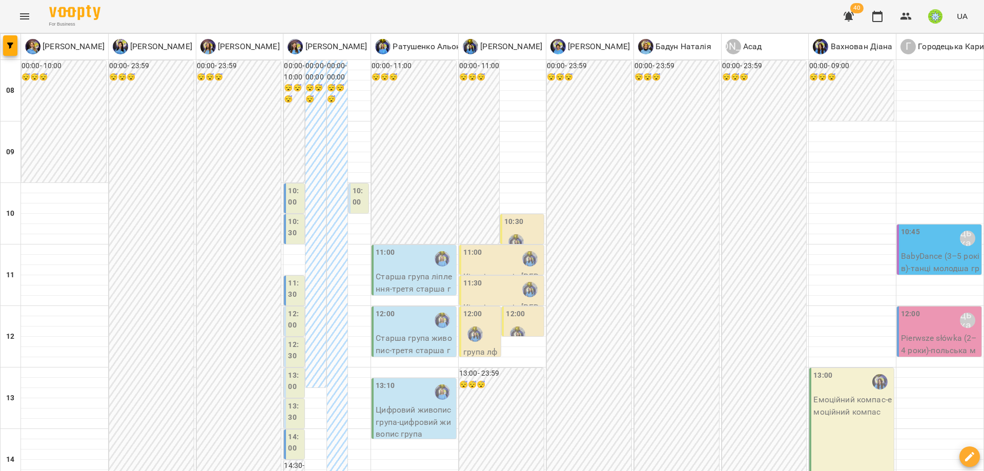
type input "**********"
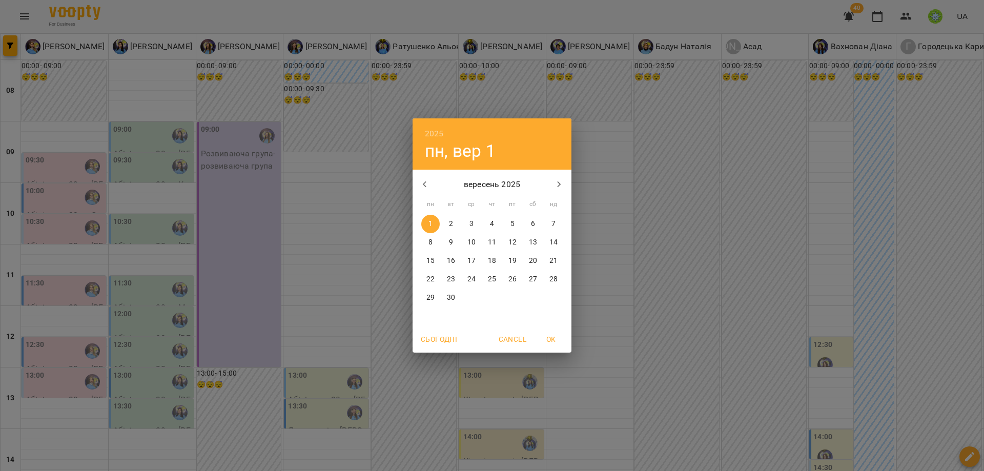
click at [427, 187] on icon "button" at bounding box center [425, 184] width 12 height 12
click at [509, 279] on p "22" at bounding box center [512, 279] width 8 height 10
type input "**********"
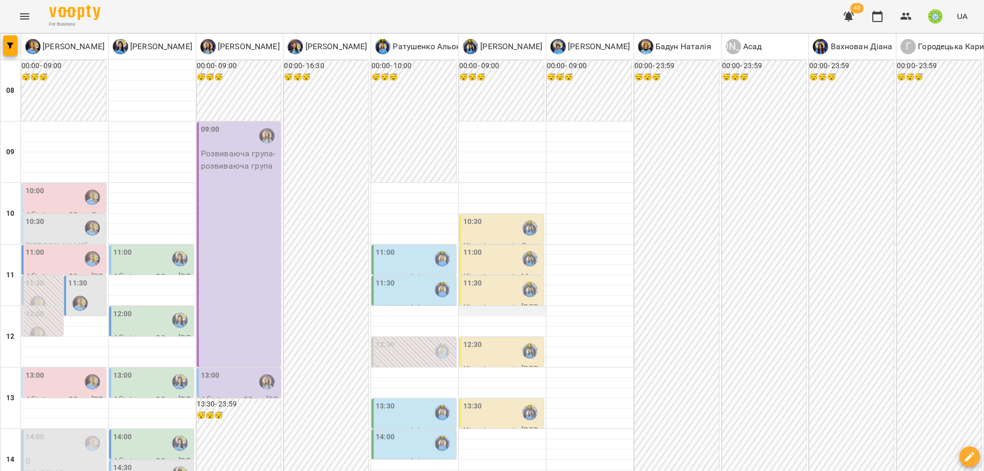
scroll to position [30, 0]
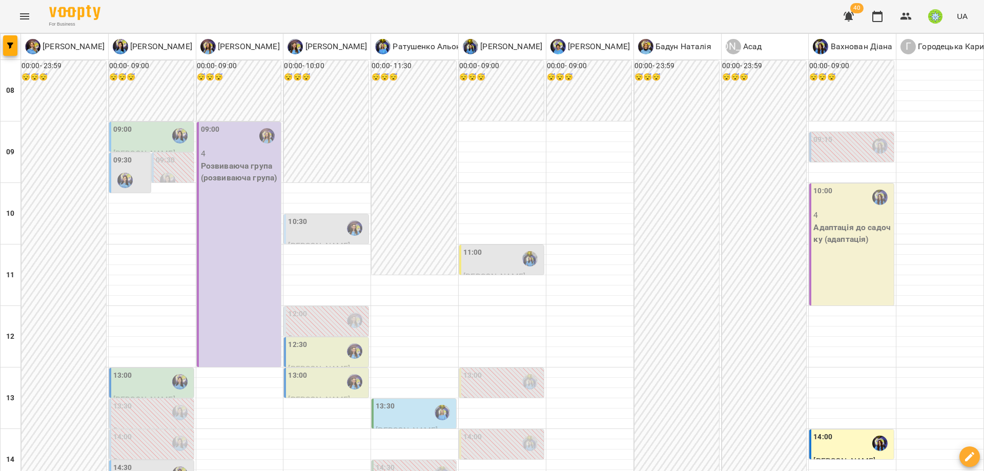
scroll to position [286, 0]
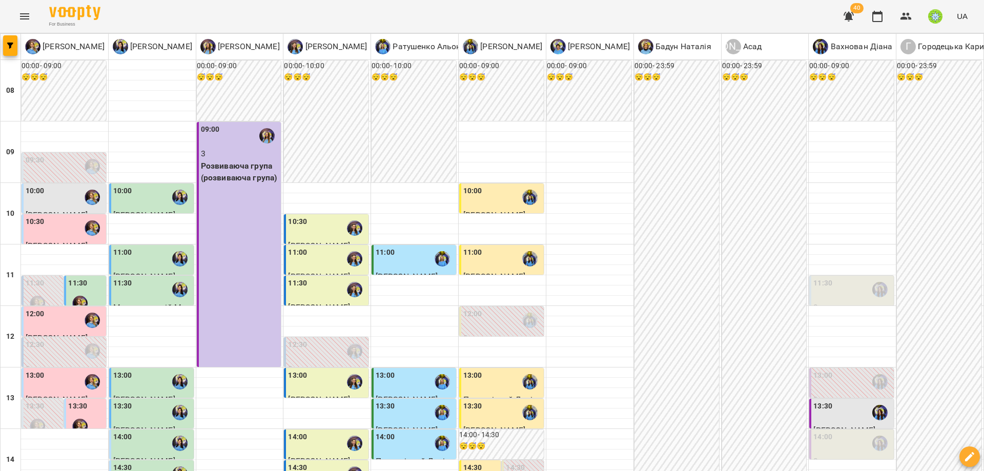
scroll to position [0, 0]
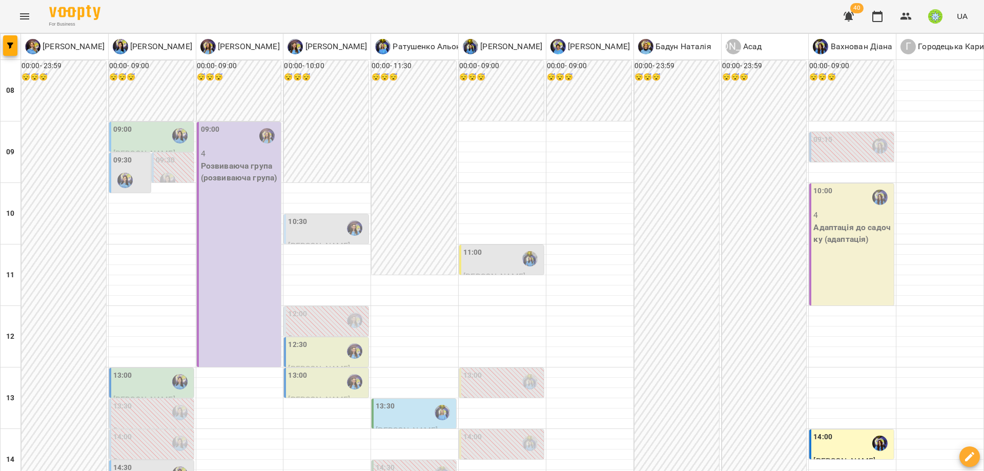
click at [151, 129] on div "09:00" at bounding box center [152, 136] width 78 height 24
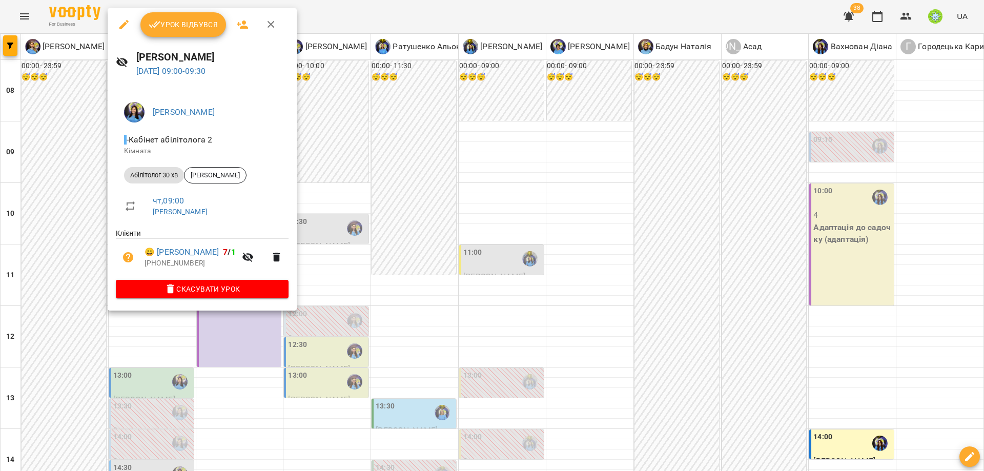
drag, startPoint x: 663, startPoint y: 243, endPoint x: 680, endPoint y: 232, distance: 19.6
click at [663, 242] on div at bounding box center [492, 235] width 984 height 471
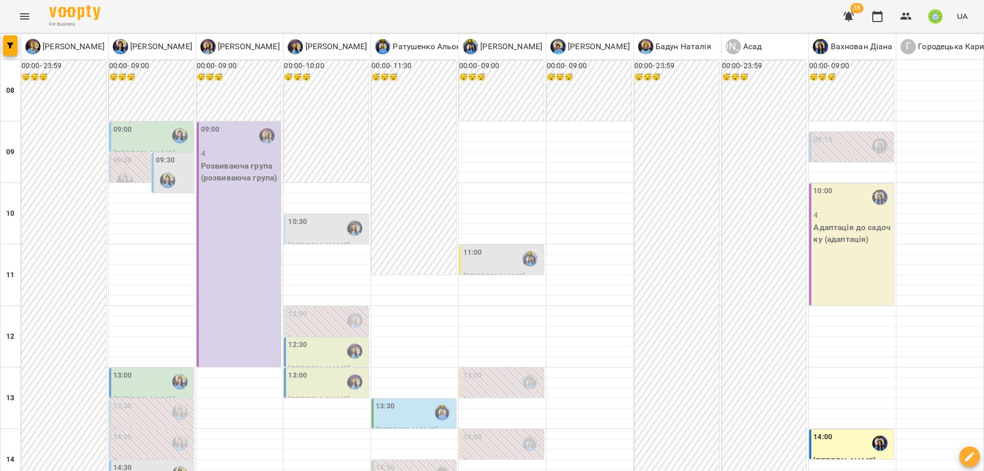
click at [113, 375] on label "13:00" at bounding box center [122, 375] width 19 height 11
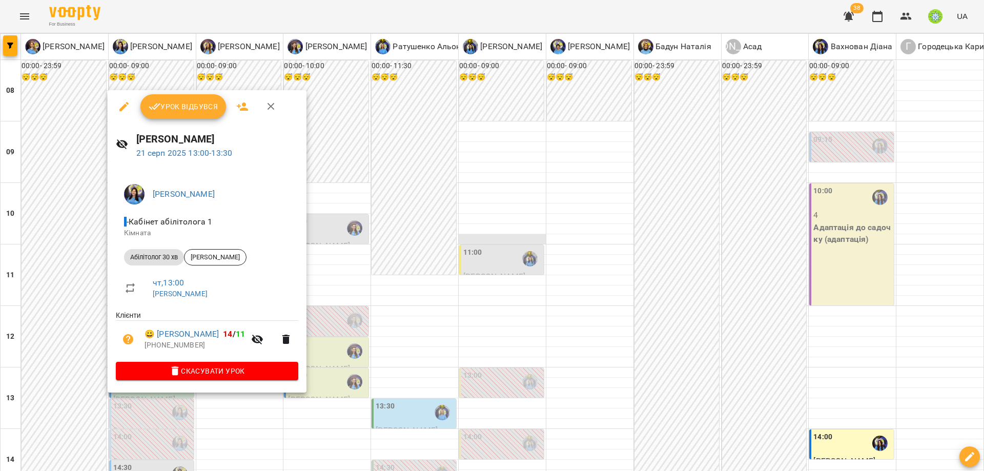
click at [507, 247] on div at bounding box center [492, 235] width 984 height 471
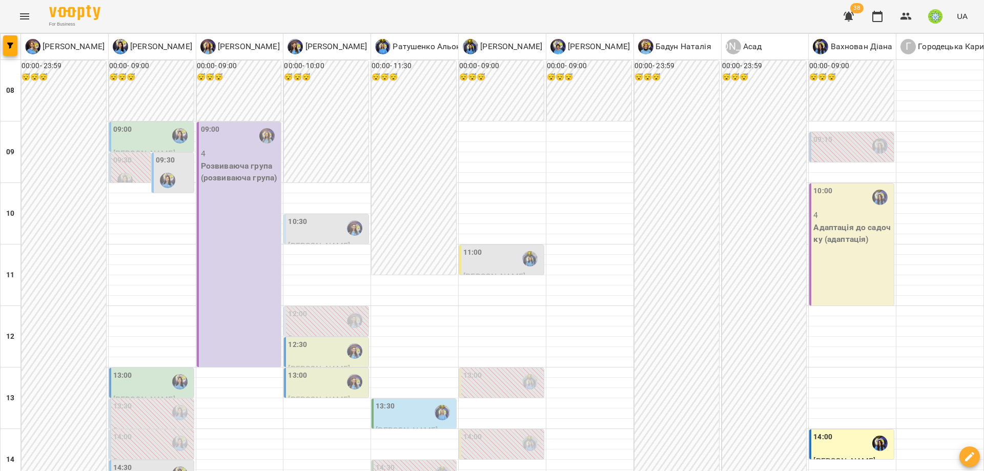
click at [123, 130] on label "09:00" at bounding box center [122, 129] width 19 height 11
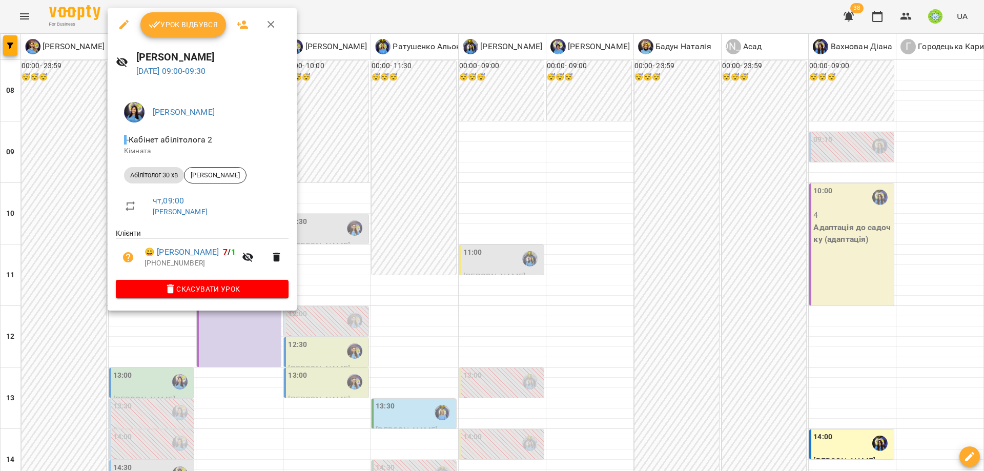
click at [329, 199] on div at bounding box center [492, 235] width 984 height 471
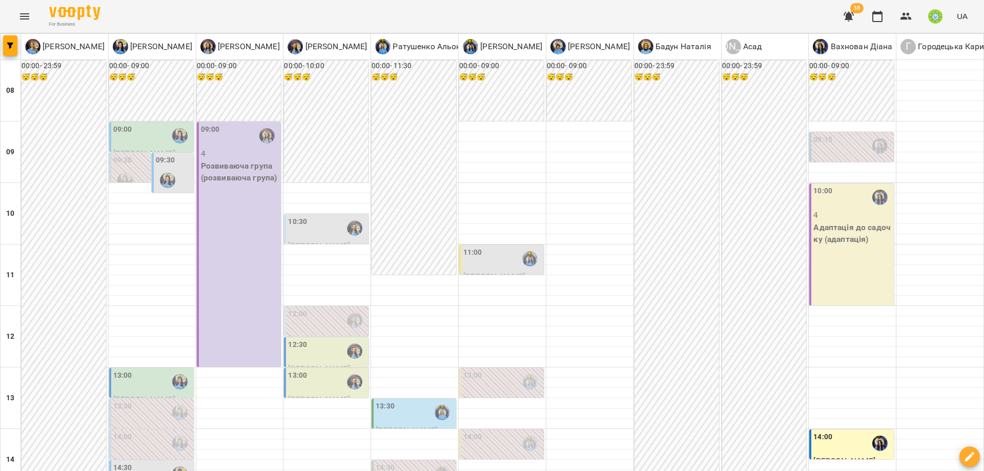
click at [163, 171] on div at bounding box center [168, 181] width 24 height 24
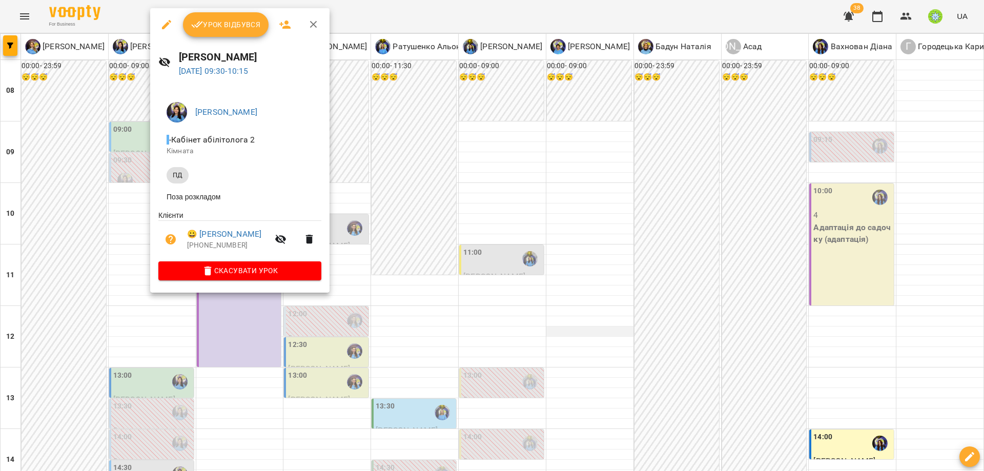
click at [607, 329] on div at bounding box center [492, 235] width 984 height 471
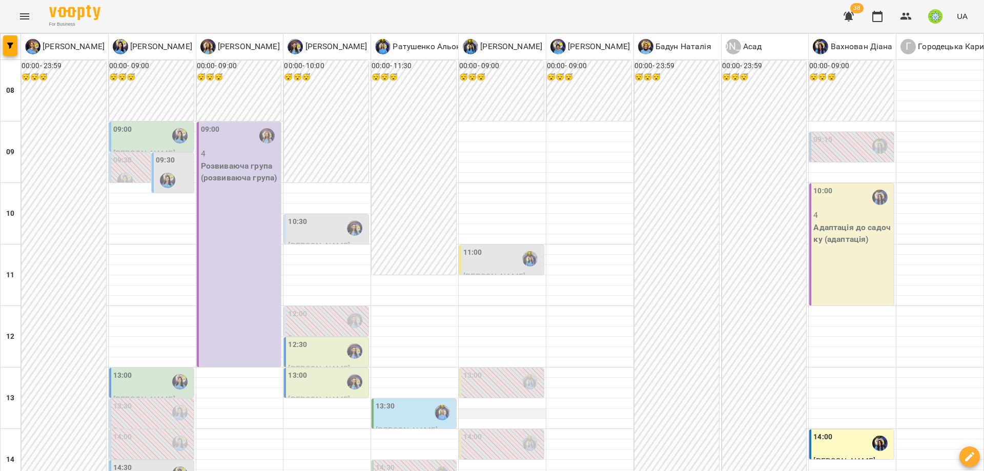
scroll to position [240, 0]
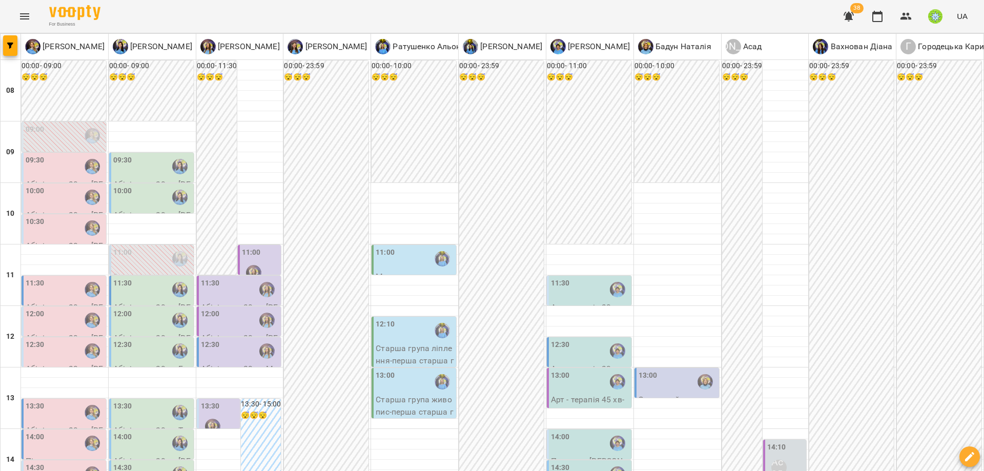
scroll to position [133, 0]
click at [147, 339] on div "12:30" at bounding box center [152, 351] width 78 height 24
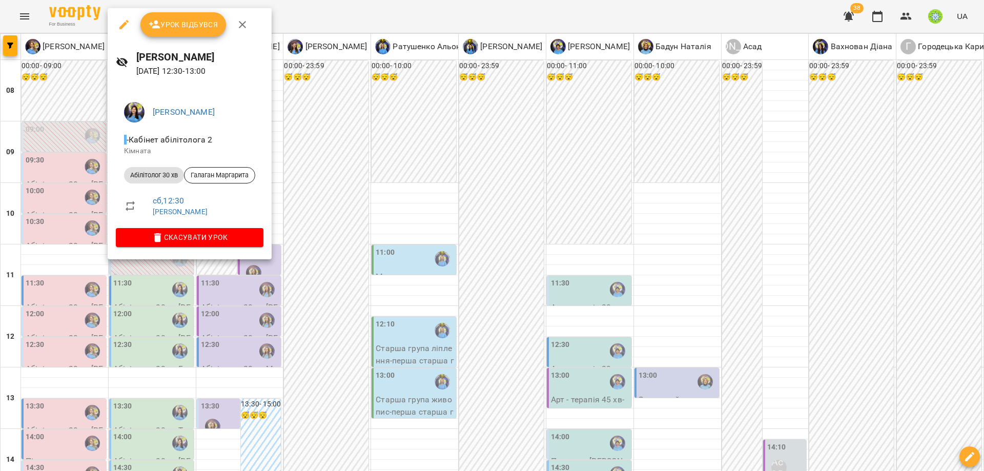
click at [69, 218] on div at bounding box center [492, 235] width 984 height 471
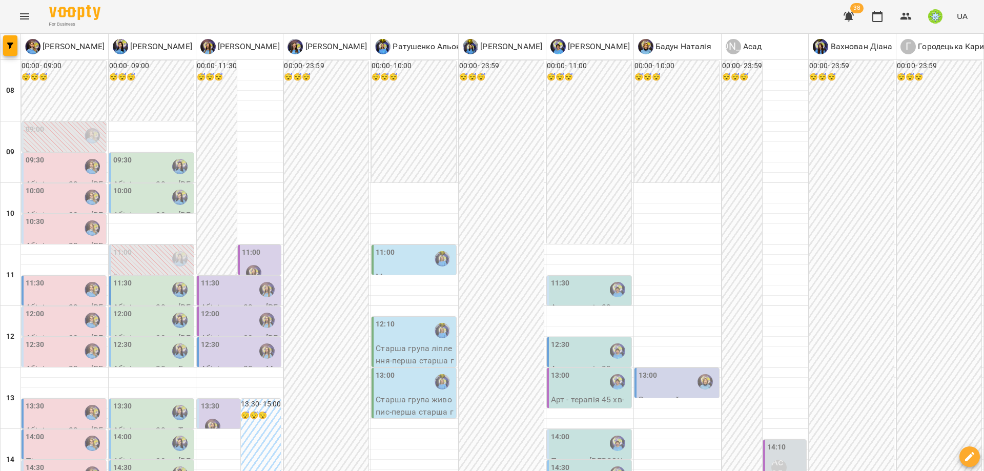
click at [55, 339] on div "12:30" at bounding box center [65, 351] width 78 height 24
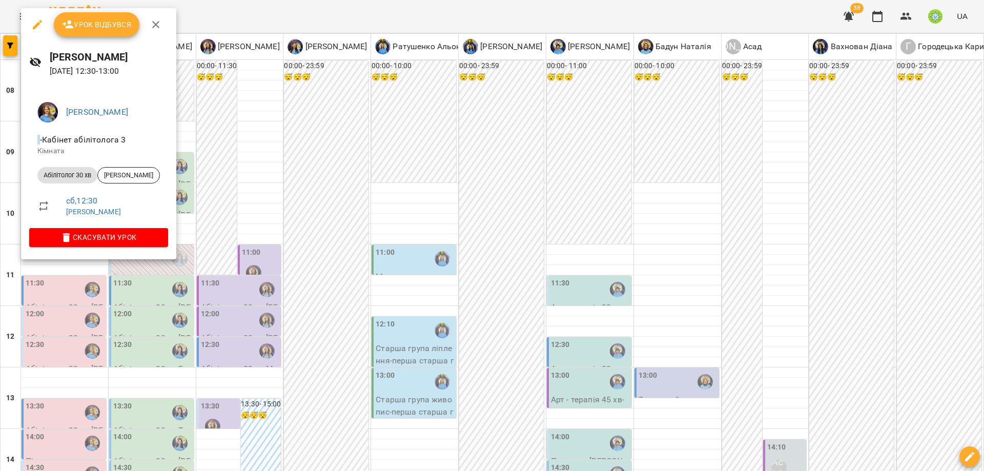
click at [33, 276] on div at bounding box center [492, 235] width 984 height 471
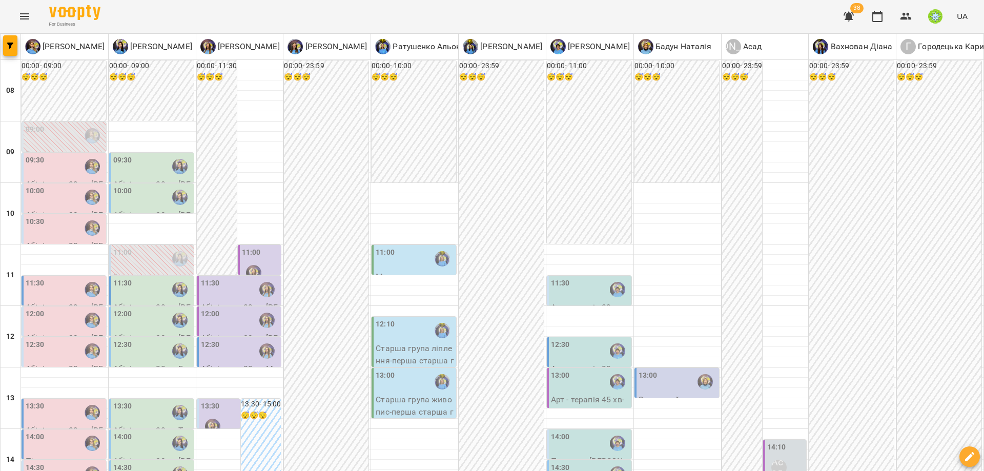
click at [152, 401] on div "13:30" at bounding box center [152, 413] width 78 height 24
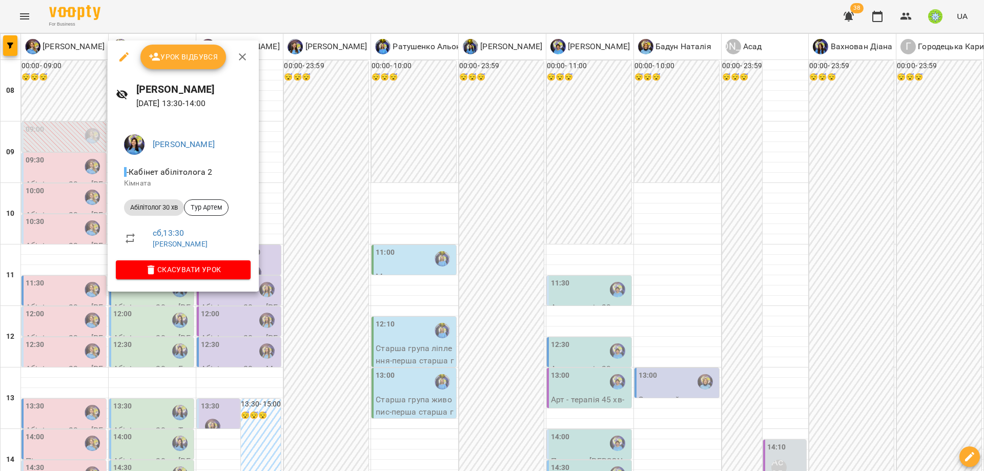
click at [59, 289] on div at bounding box center [492, 235] width 984 height 471
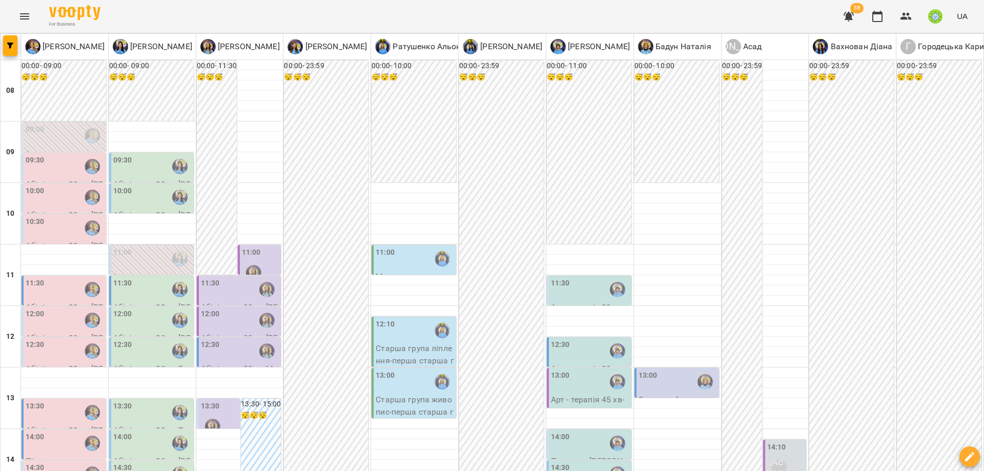
click at [51, 401] on div "13:30" at bounding box center [65, 413] width 78 height 24
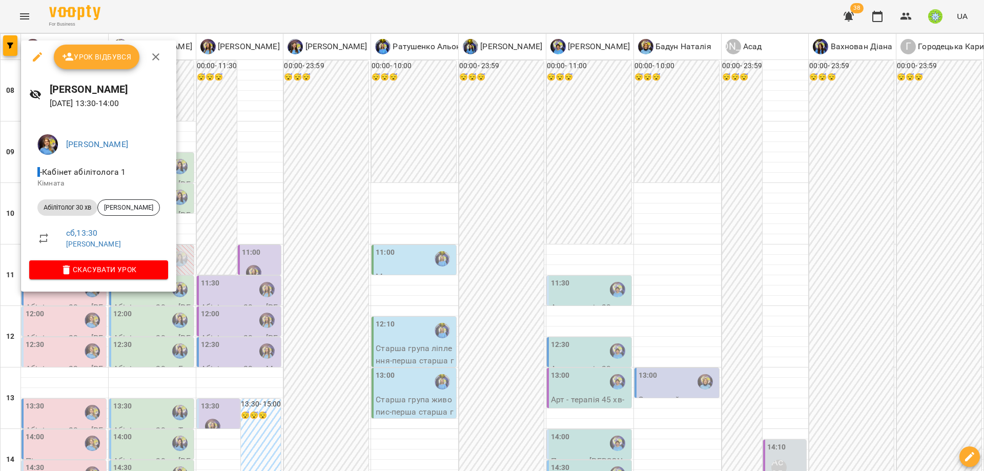
click at [172, 319] on div at bounding box center [492, 235] width 984 height 471
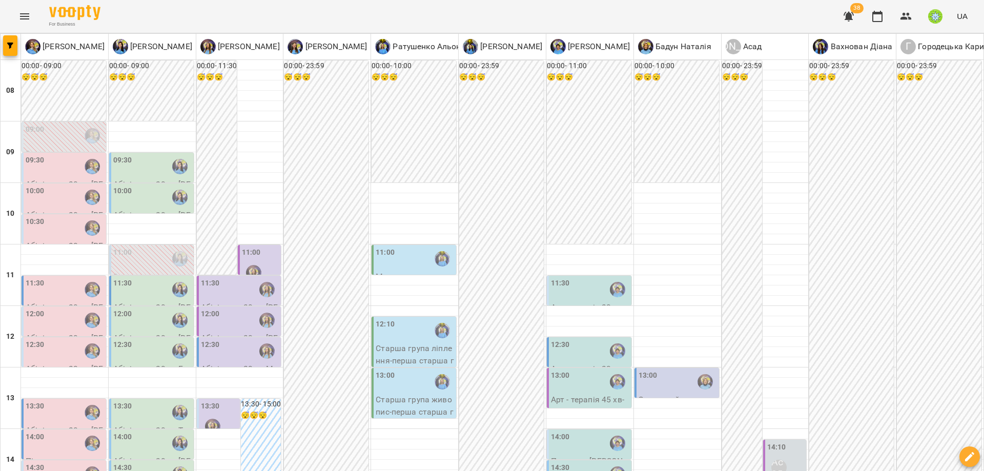
click at [69, 339] on div "12:30" at bounding box center [65, 351] width 78 height 24
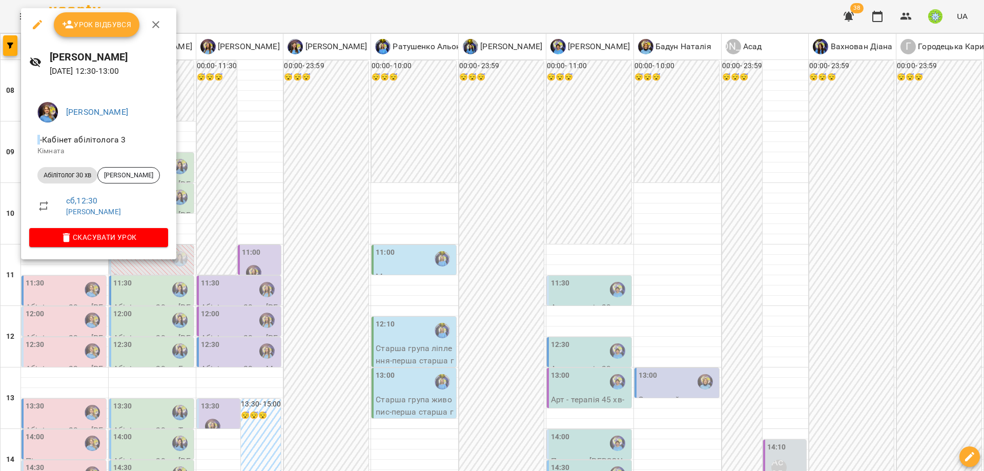
click at [211, 317] on div at bounding box center [492, 235] width 984 height 471
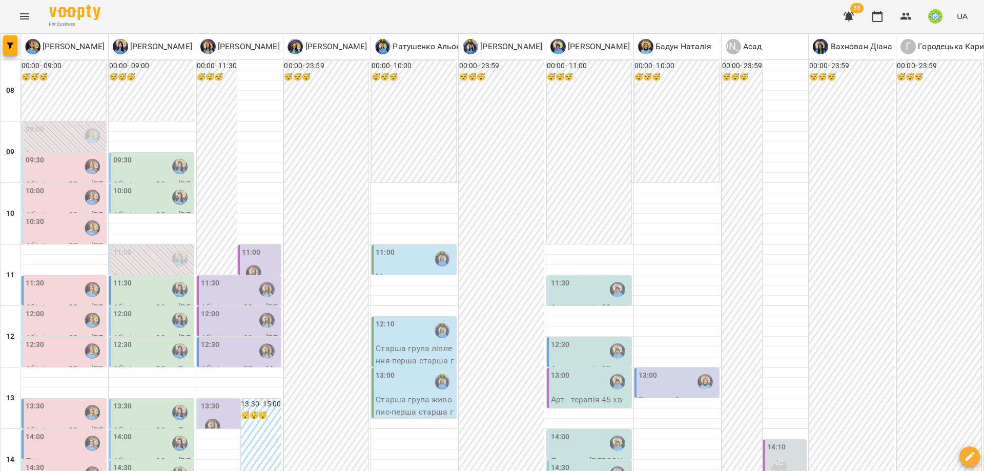
click at [45, 339] on div "12:30" at bounding box center [65, 351] width 78 height 24
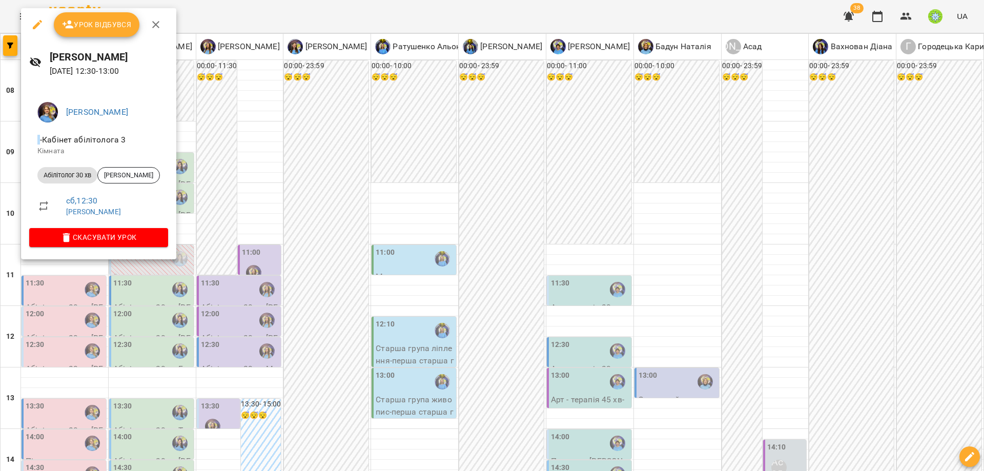
drag, startPoint x: 223, startPoint y: 204, endPoint x: 59, endPoint y: 205, distance: 164.0
click at [222, 204] on div at bounding box center [492, 235] width 984 height 471
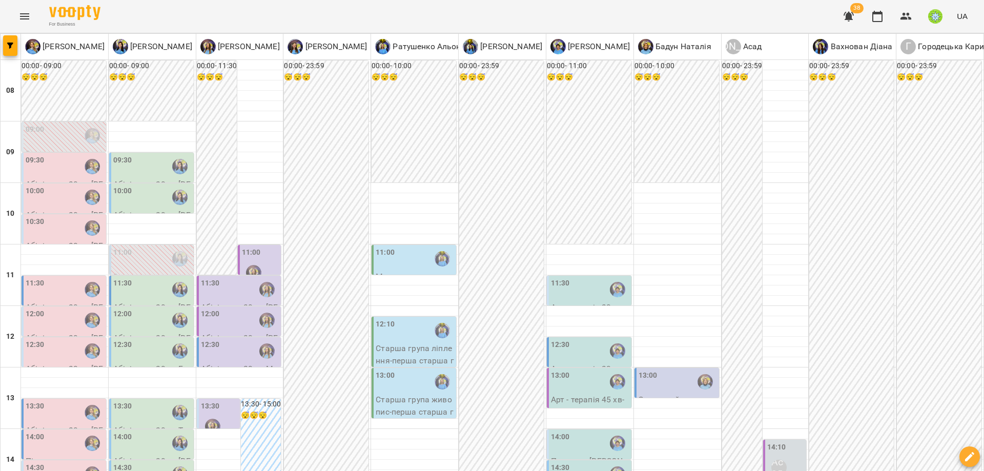
click at [53, 308] on div "12:00" at bounding box center [65, 320] width 78 height 24
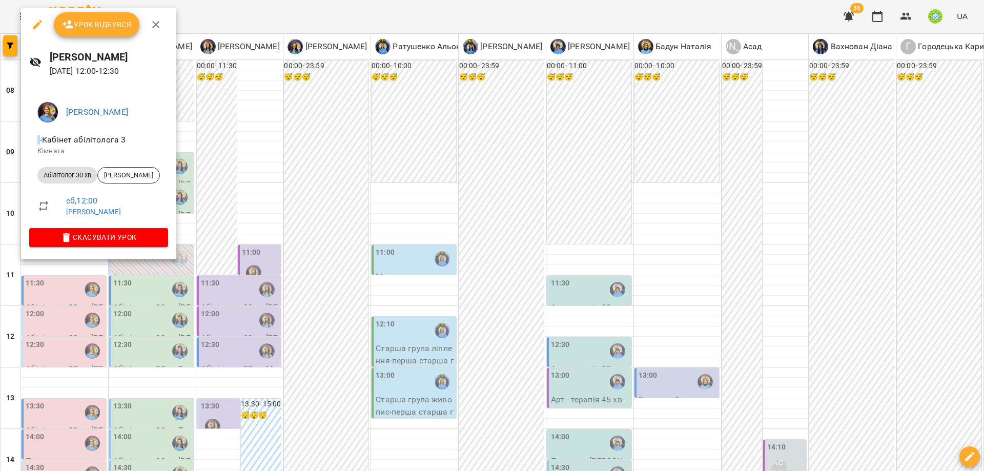
click at [226, 193] on div at bounding box center [492, 235] width 984 height 471
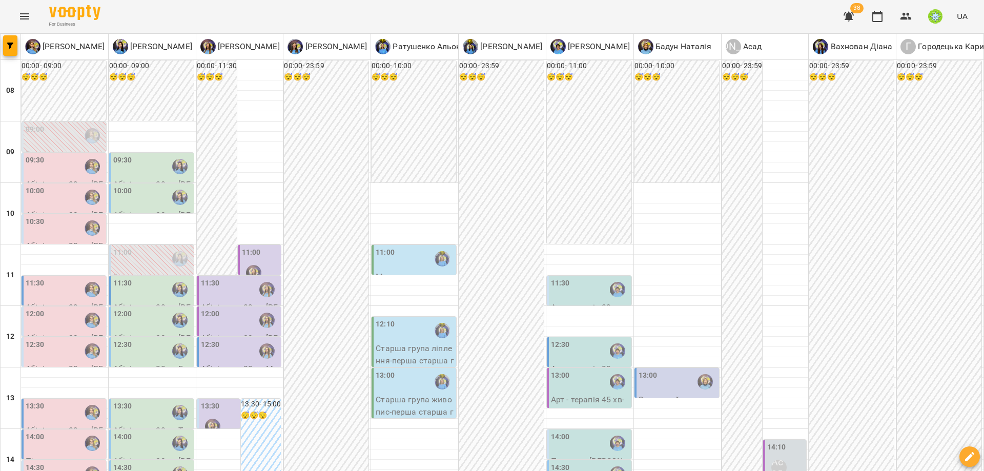
click at [64, 278] on div "11:30" at bounding box center [65, 290] width 78 height 24
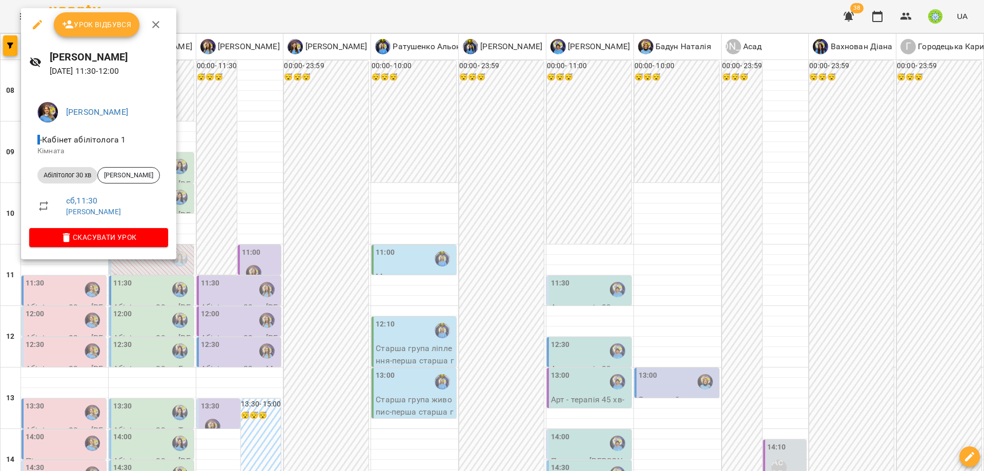
click at [201, 205] on div at bounding box center [492, 235] width 984 height 471
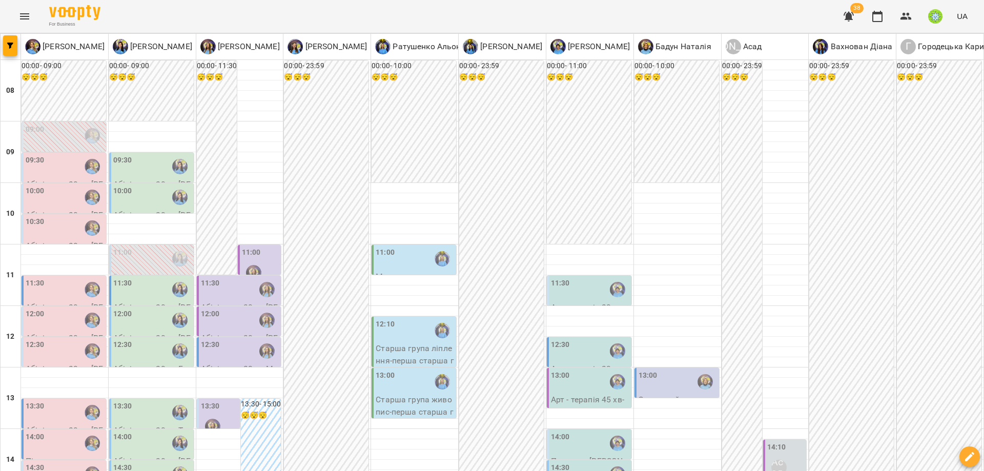
click at [137, 339] on div "12:30" at bounding box center [152, 351] width 78 height 24
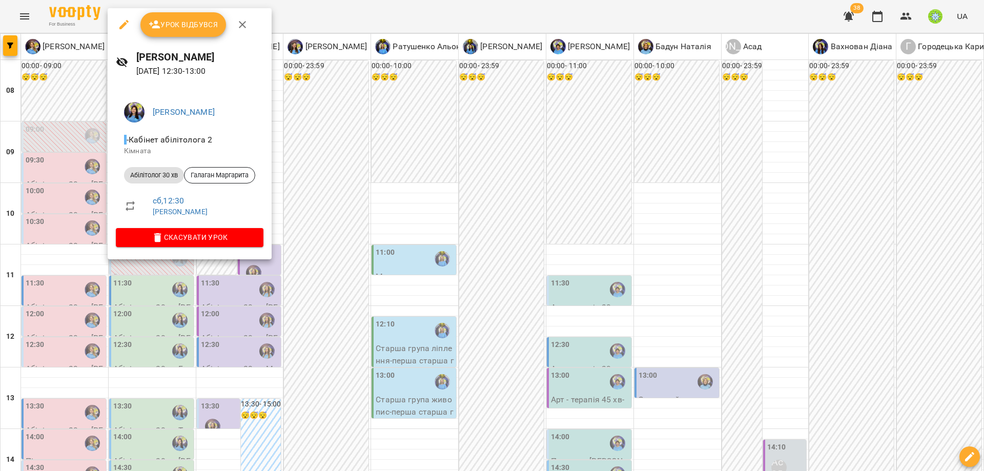
click at [342, 213] on div at bounding box center [492, 235] width 984 height 471
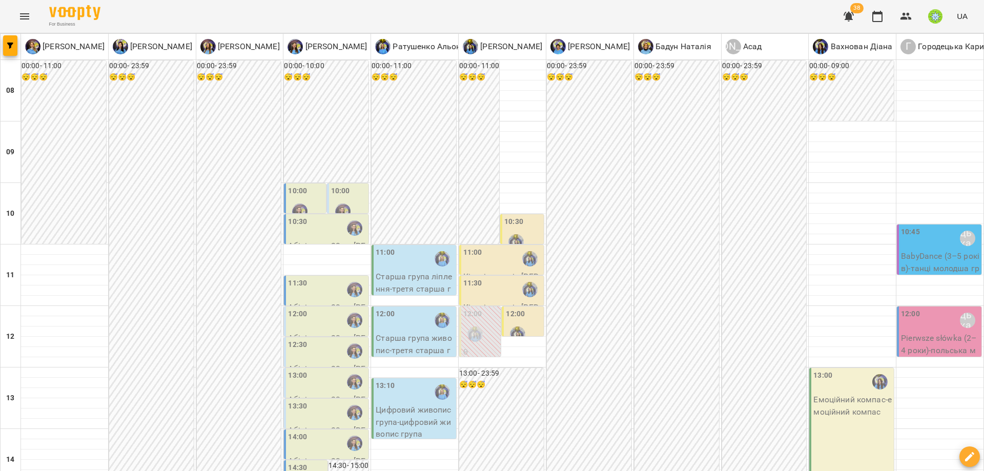
scroll to position [194, 0]
drag, startPoint x: 732, startPoint y: 423, endPoint x: 725, endPoint y: 423, distance: 6.1
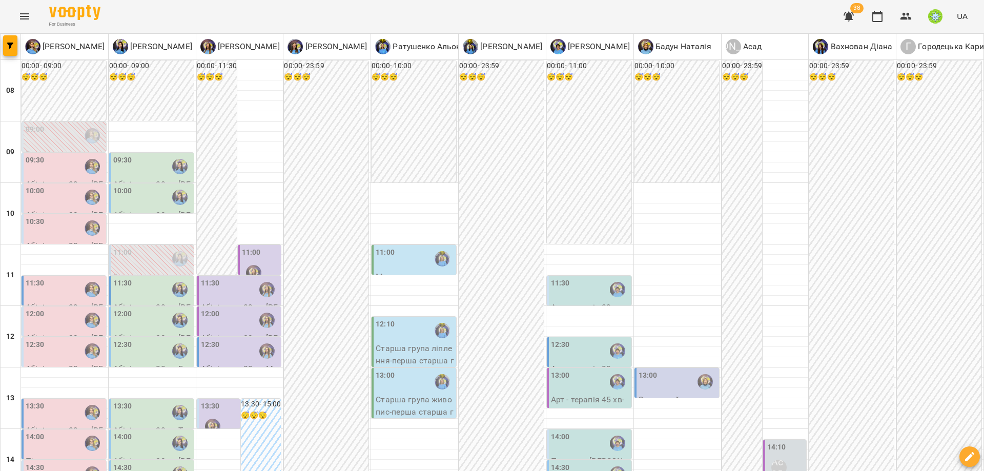
scroll to position [3, 0]
click at [130, 282] on div "11:30" at bounding box center [152, 290] width 78 height 24
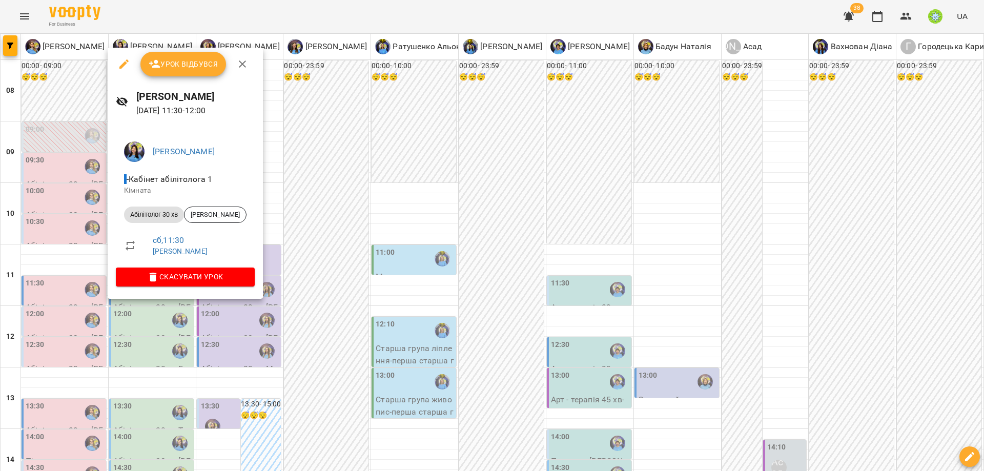
click at [323, 330] on div at bounding box center [492, 235] width 984 height 471
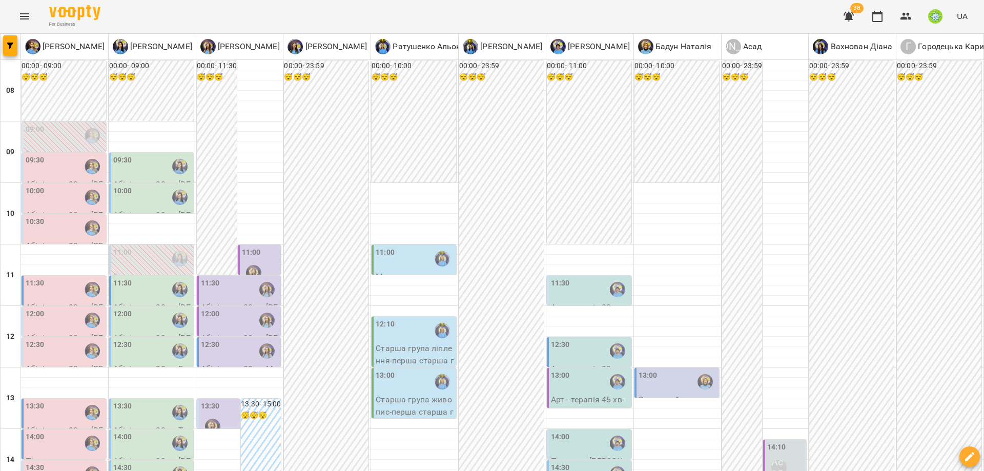
click at [127, 319] on div "12:00" at bounding box center [122, 320] width 19 height 24
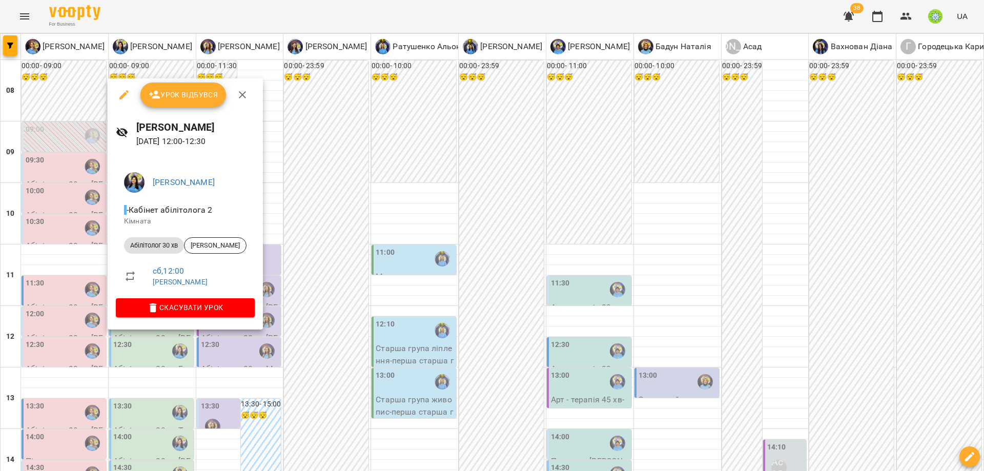
drag, startPoint x: 329, startPoint y: 338, endPoint x: 300, endPoint y: 346, distance: 30.8
click at [329, 338] on div at bounding box center [492, 235] width 984 height 471
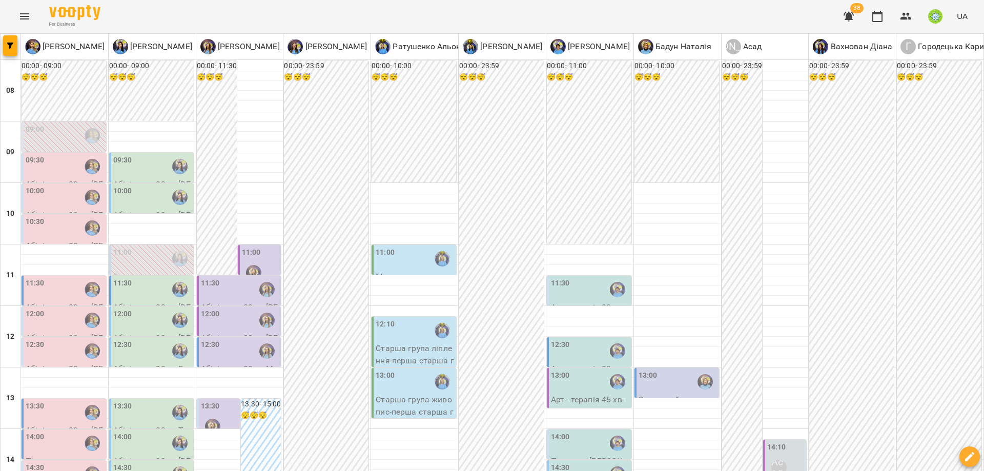
click at [145, 341] on div "12:30" at bounding box center [152, 351] width 78 height 24
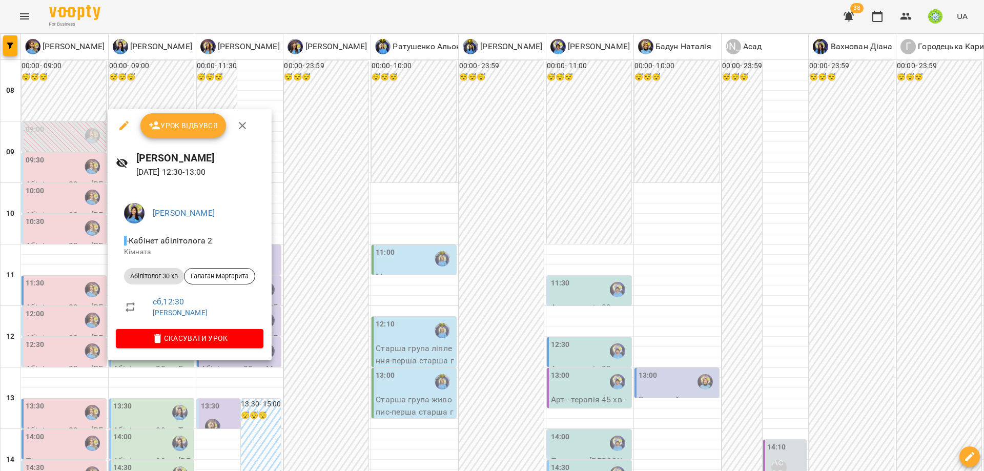
click at [353, 355] on div at bounding box center [492, 235] width 984 height 471
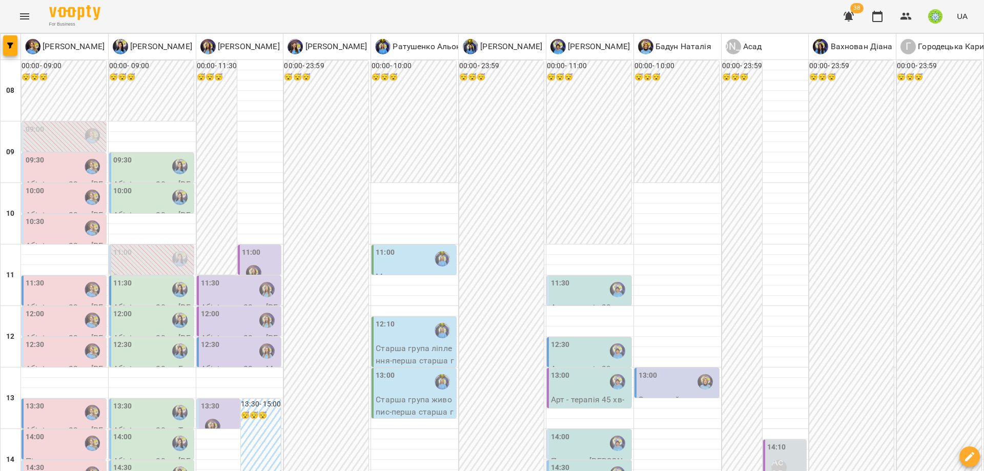
click at [121, 185] on label "10:00" at bounding box center [122, 190] width 19 height 11
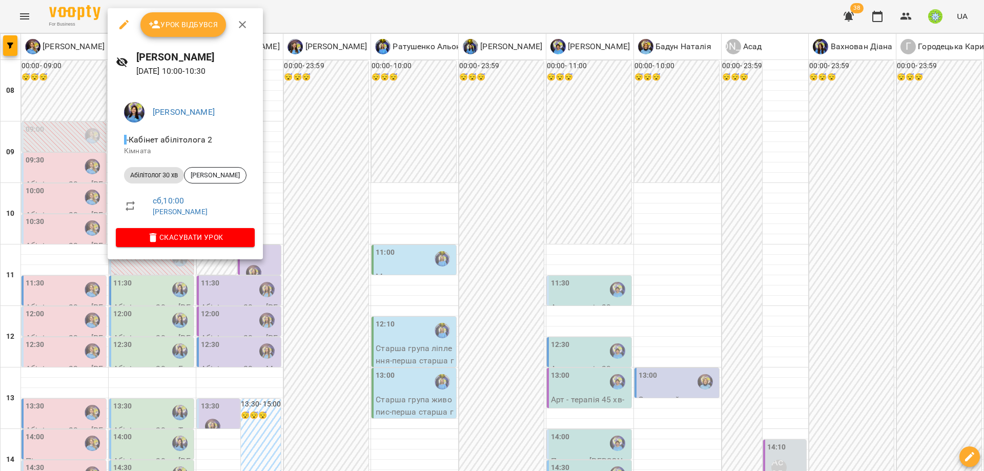
click at [299, 308] on div at bounding box center [492, 235] width 984 height 471
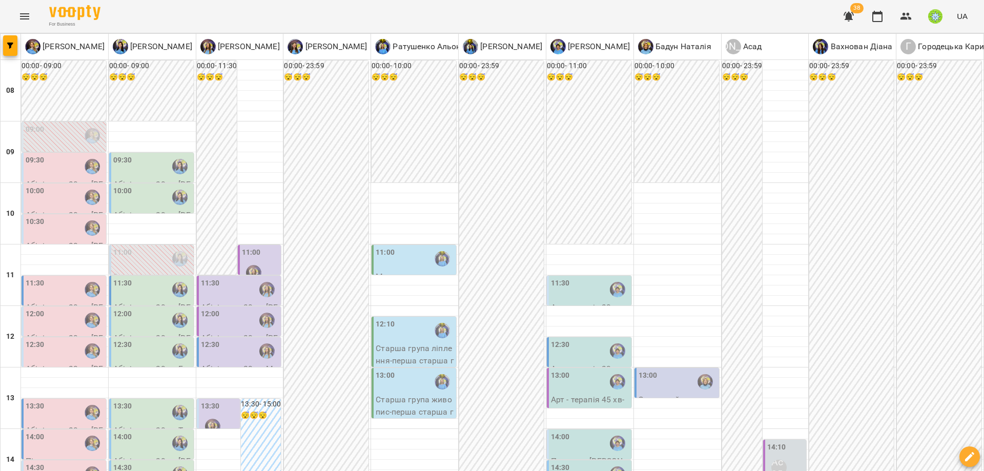
click at [121, 257] on div "11:00" at bounding box center [122, 259] width 19 height 24
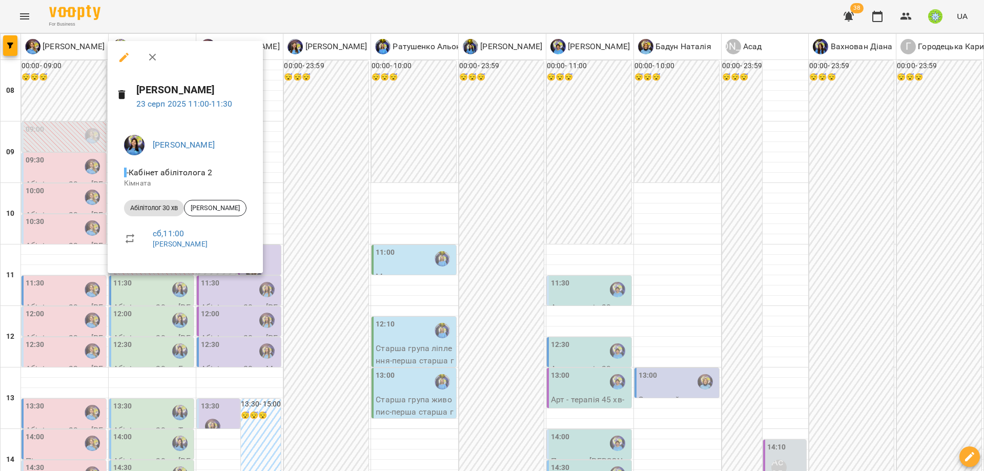
drag, startPoint x: 307, startPoint y: 299, endPoint x: 309, endPoint y: 305, distance: 5.8
click at [307, 299] on div at bounding box center [492, 235] width 984 height 471
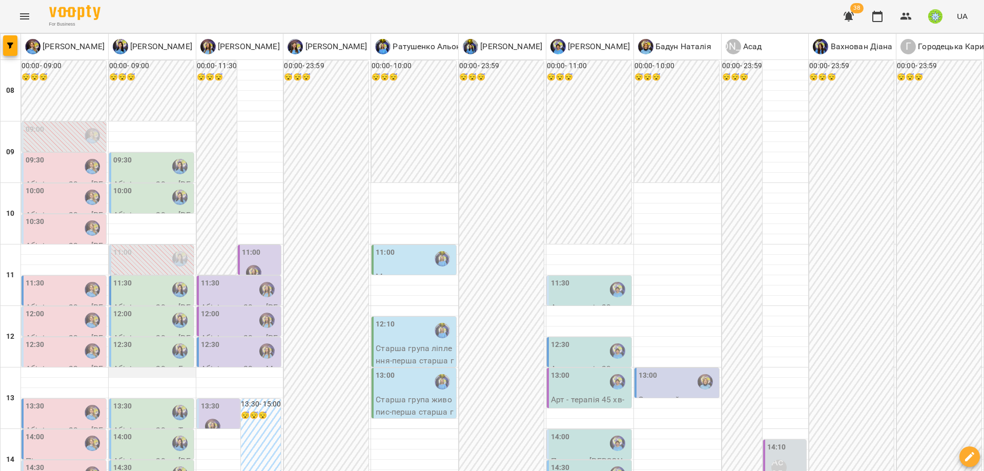
scroll to position [119, 0]
click at [132, 401] on div "13:30" at bounding box center [152, 413] width 78 height 24
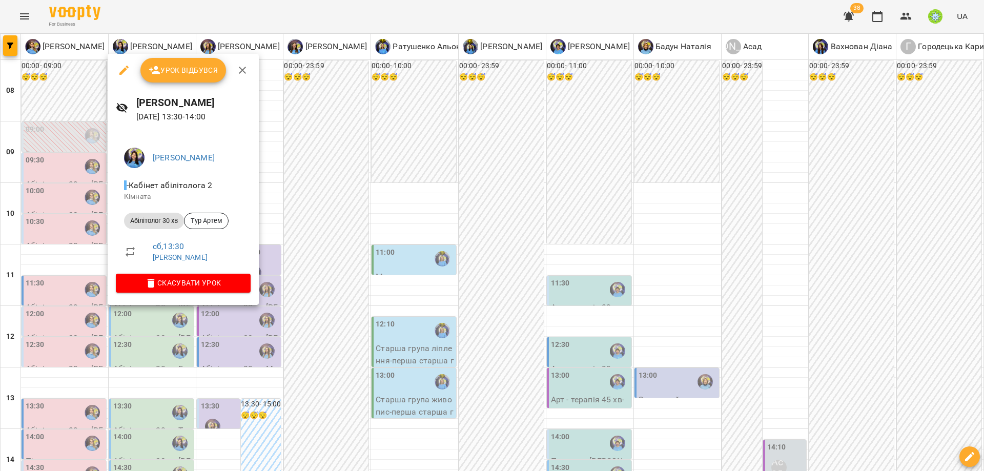
click at [309, 350] on div at bounding box center [492, 235] width 984 height 471
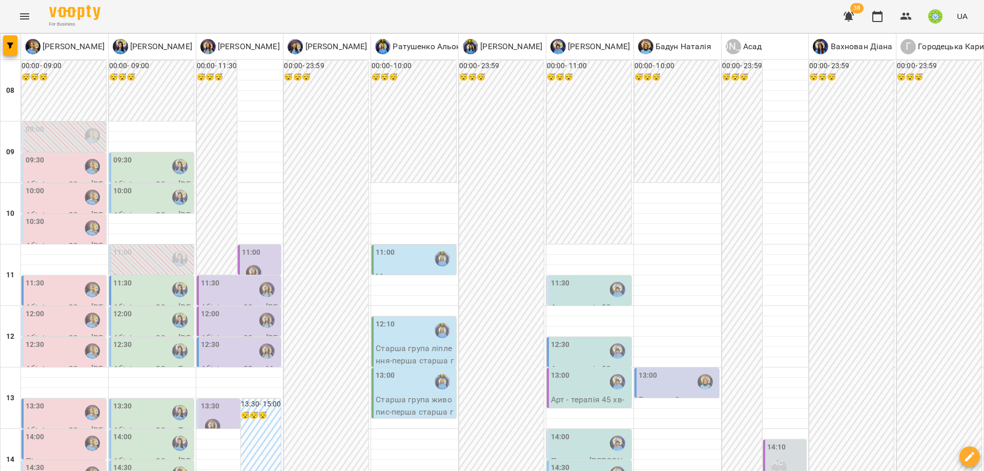
click at [141, 431] on div "14:00" at bounding box center [152, 443] width 78 height 24
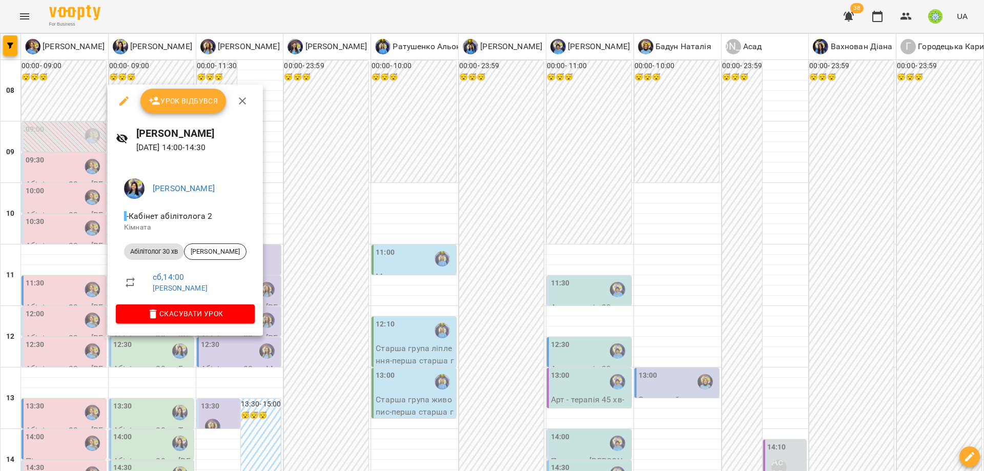
click at [284, 351] on div at bounding box center [492, 235] width 984 height 471
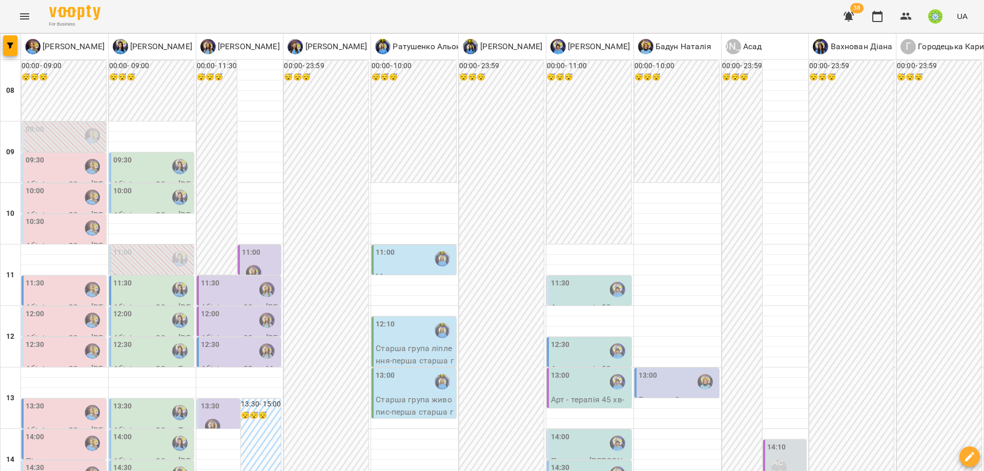
click at [140, 339] on div "12:30" at bounding box center [152, 351] width 78 height 24
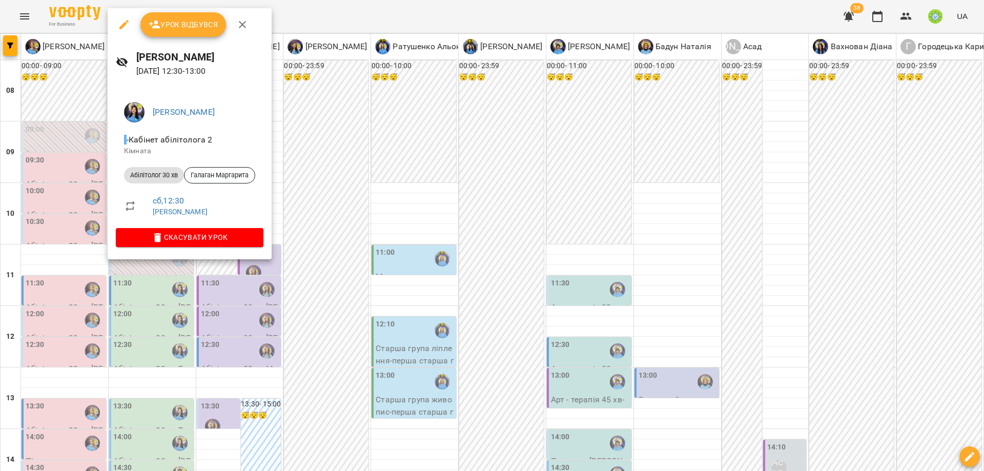
click at [332, 346] on div at bounding box center [492, 235] width 984 height 471
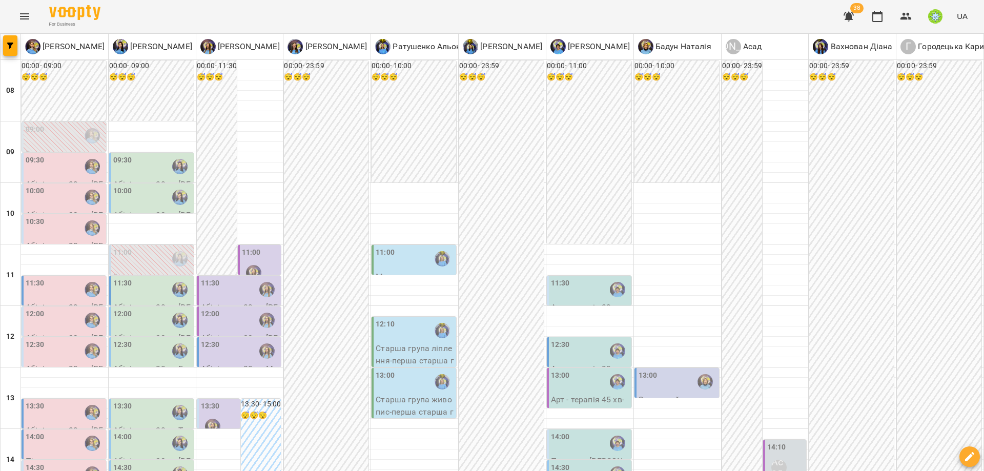
click at [148, 462] on div "14:30" at bounding box center [152, 474] width 78 height 24
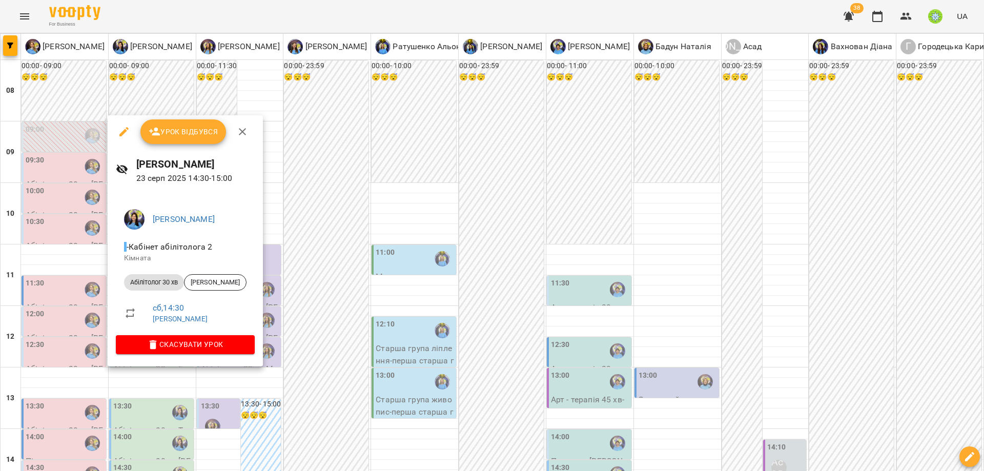
click at [341, 359] on div at bounding box center [492, 235] width 984 height 471
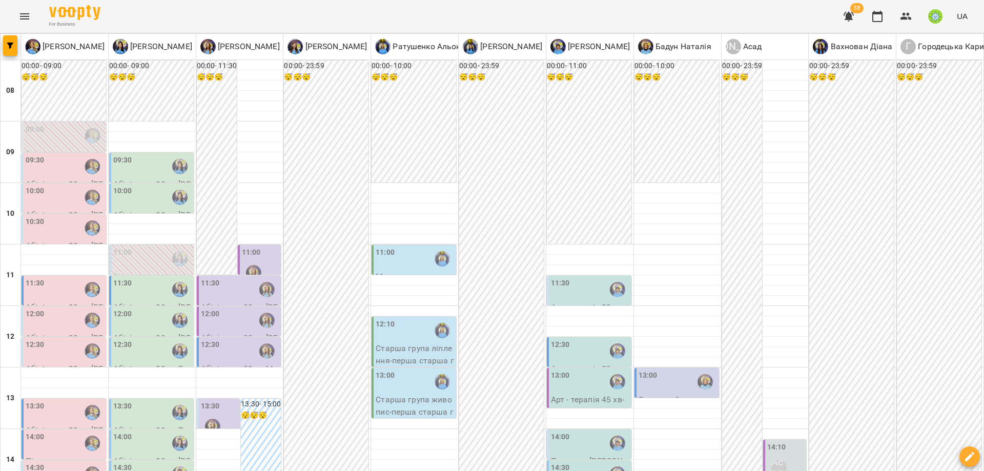
click at [67, 401] on div "13:30" at bounding box center [65, 413] width 78 height 24
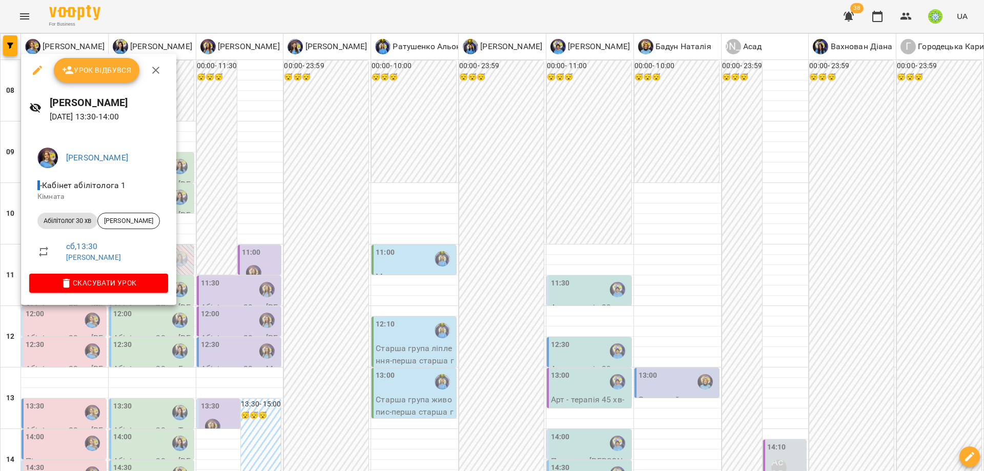
drag, startPoint x: 249, startPoint y: 343, endPoint x: 129, endPoint y: 314, distance: 123.4
click at [249, 343] on div at bounding box center [492, 235] width 984 height 471
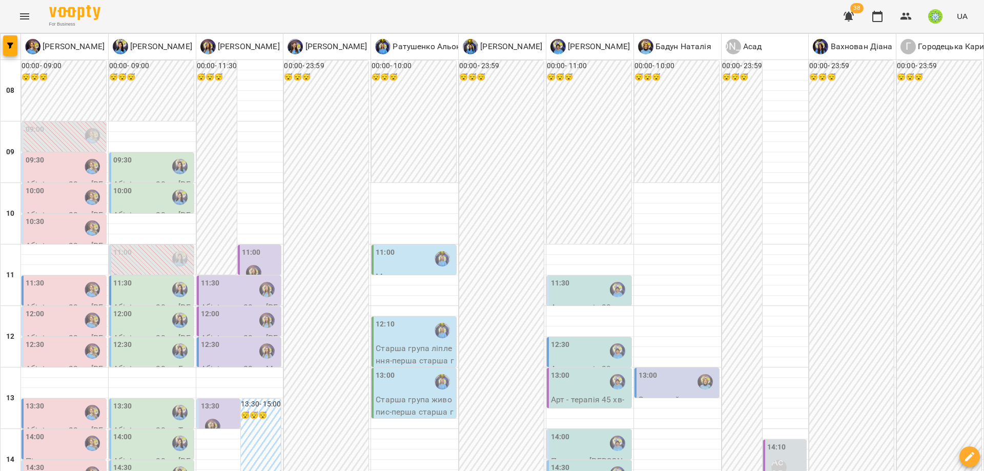
click at [65, 431] on div "14:00" at bounding box center [65, 443] width 78 height 24
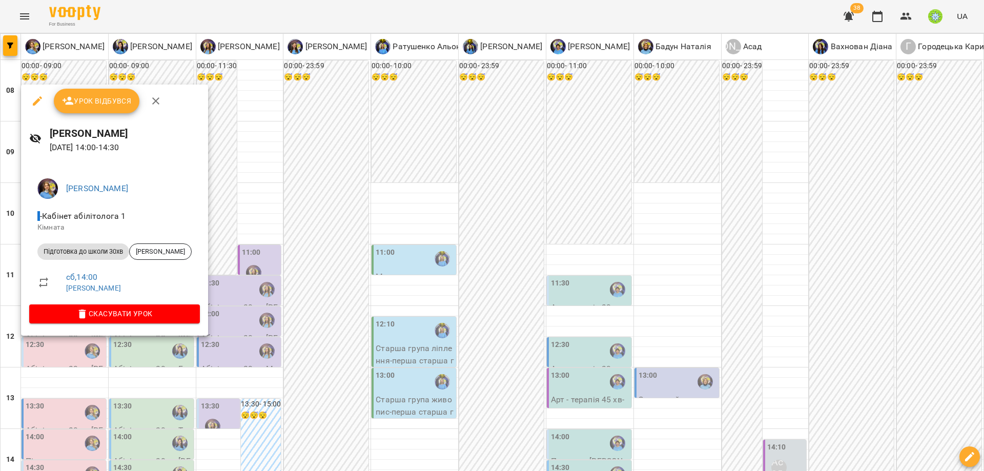
click at [312, 355] on div at bounding box center [492, 235] width 984 height 471
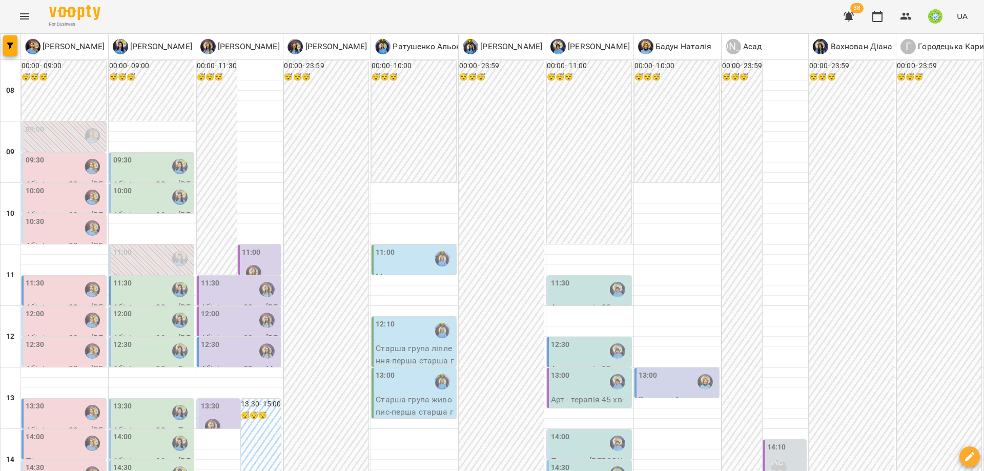
click at [59, 462] on div "14:30" at bounding box center [65, 474] width 78 height 24
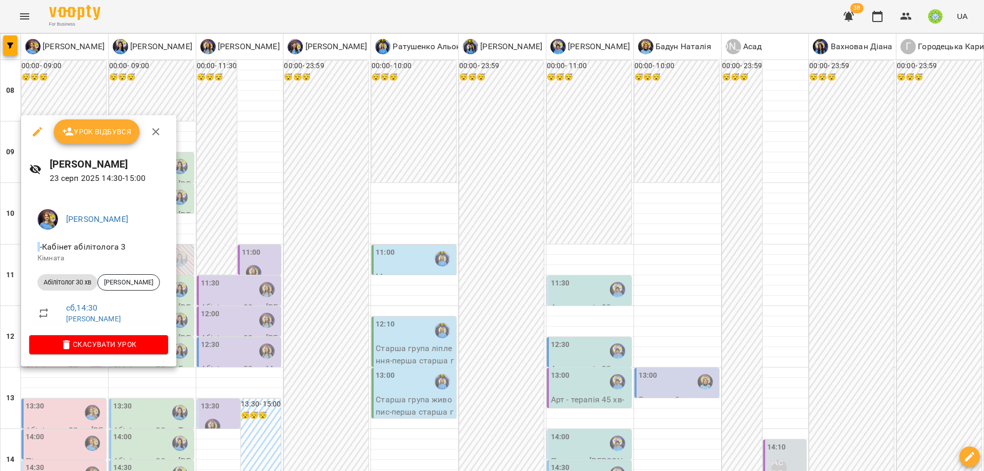
click at [313, 346] on div at bounding box center [492, 235] width 984 height 471
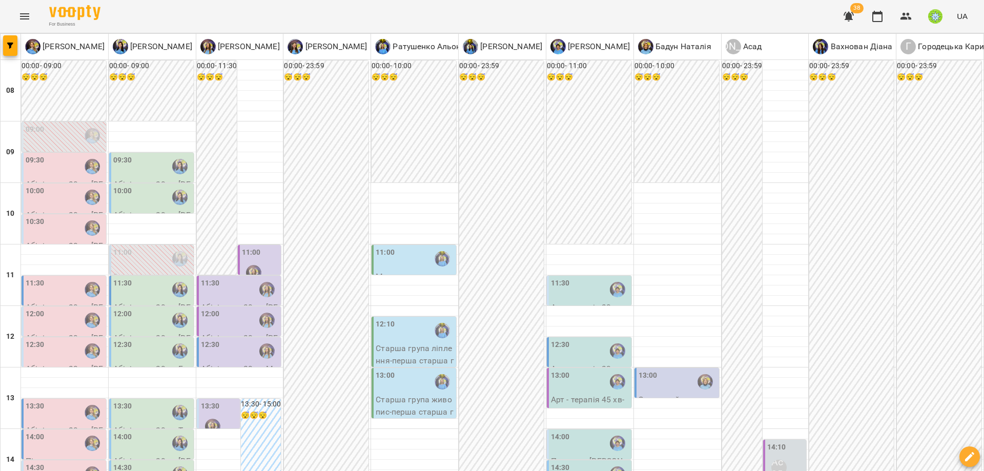
scroll to position [92, 0]
click at [131, 339] on div "12:30" at bounding box center [152, 351] width 78 height 24
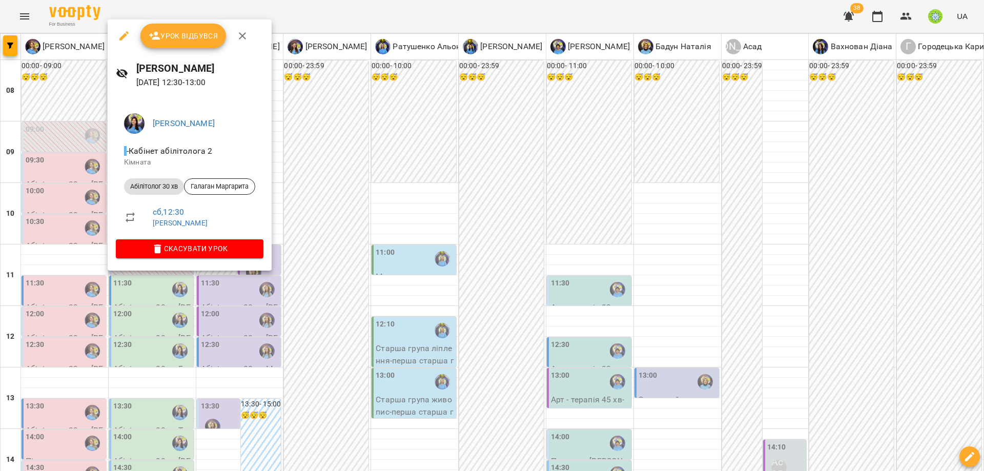
click at [364, 322] on div at bounding box center [492, 235] width 984 height 471
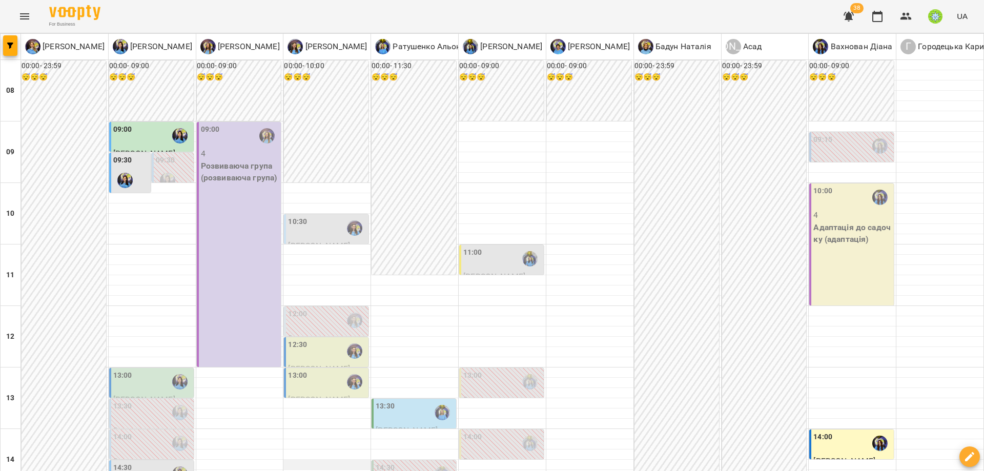
scroll to position [177, 0]
click at [135, 370] on div "13:00" at bounding box center [152, 382] width 78 height 24
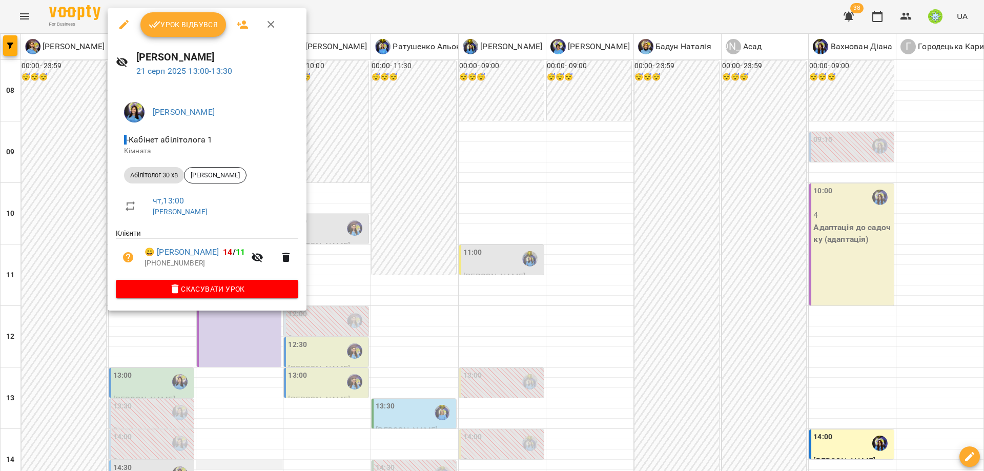
drag, startPoint x: 442, startPoint y: 278, endPoint x: 233, endPoint y: 282, distance: 209.1
click at [442, 278] on div at bounding box center [492, 235] width 984 height 471
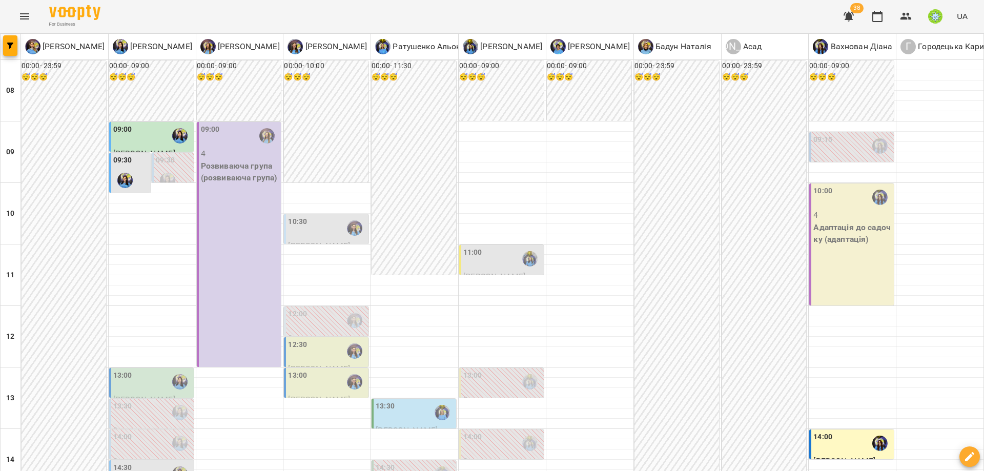
click at [122, 370] on div "13:00" at bounding box center [122, 382] width 19 height 24
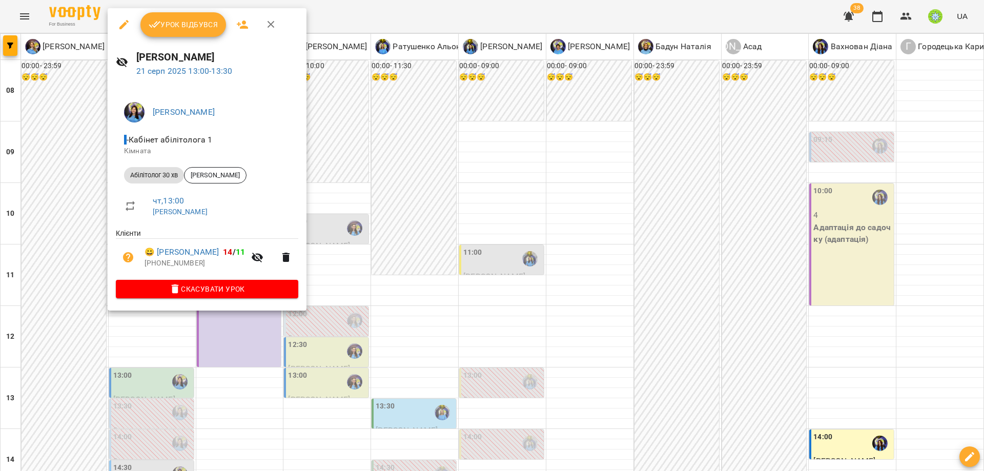
drag, startPoint x: 119, startPoint y: 28, endPoint x: 142, endPoint y: 35, distance: 24.3
click at [119, 27] on icon "button" at bounding box center [123, 24] width 9 height 9
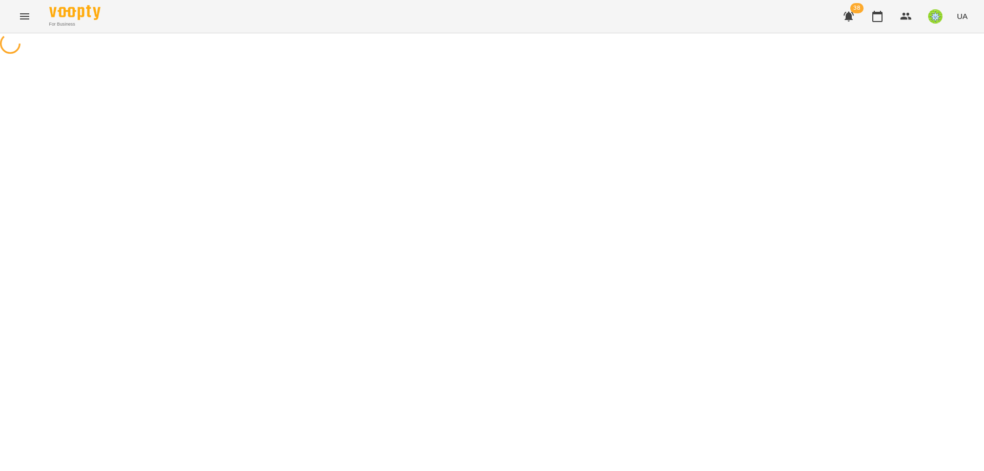
select select "**********"
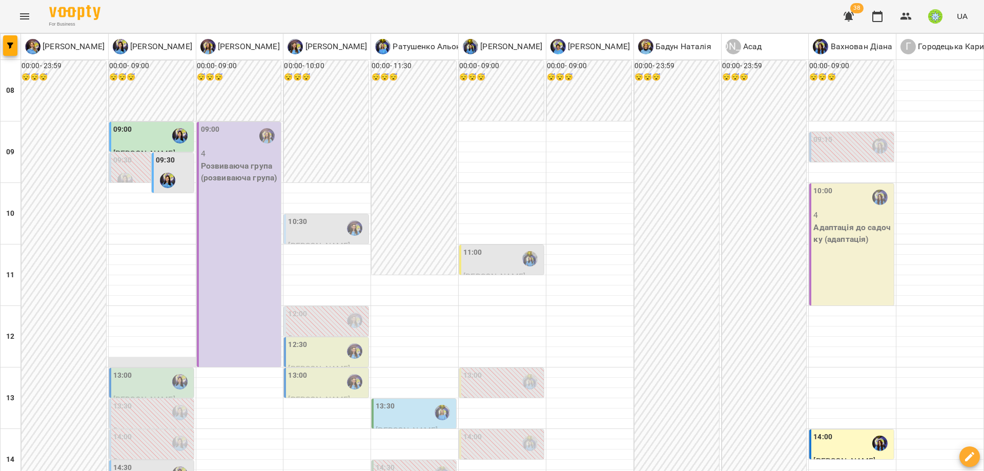
scroll to position [31, 0]
click at [145, 370] on div "13:00" at bounding box center [152, 382] width 78 height 24
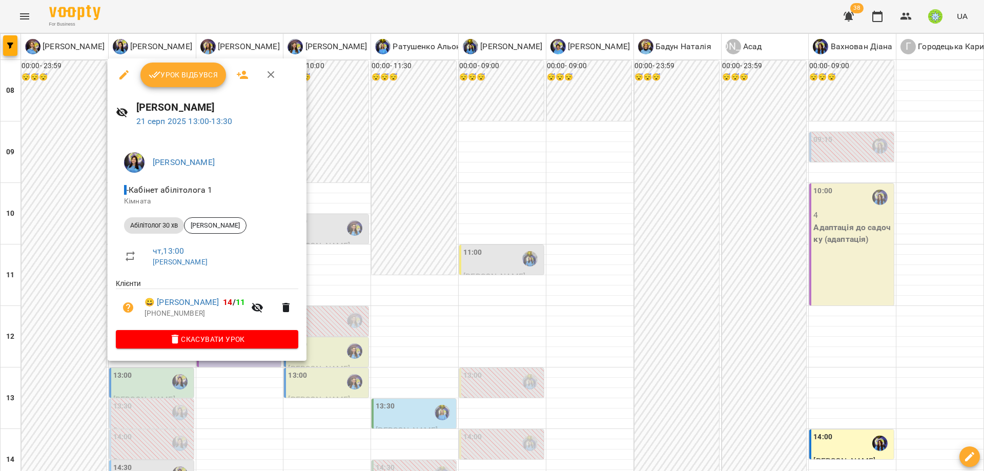
click at [123, 74] on icon "button" at bounding box center [123, 74] width 9 height 9
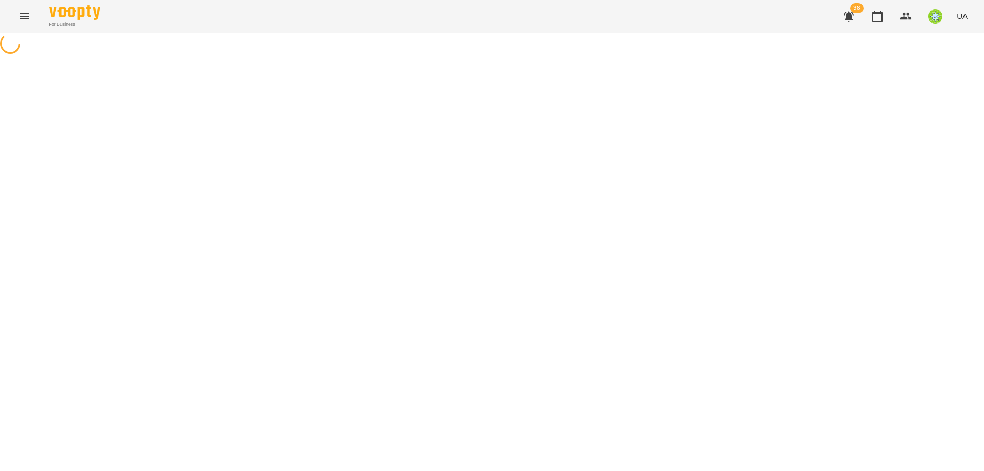
select select "**********"
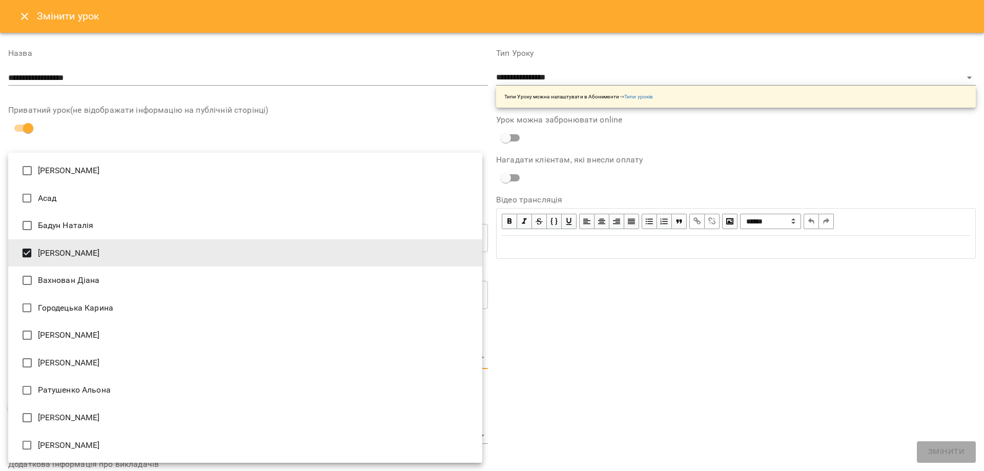
click at [367, 357] on body "**********" at bounding box center [492, 233] width 984 height 467
click at [606, 328] on div at bounding box center [492, 235] width 984 height 471
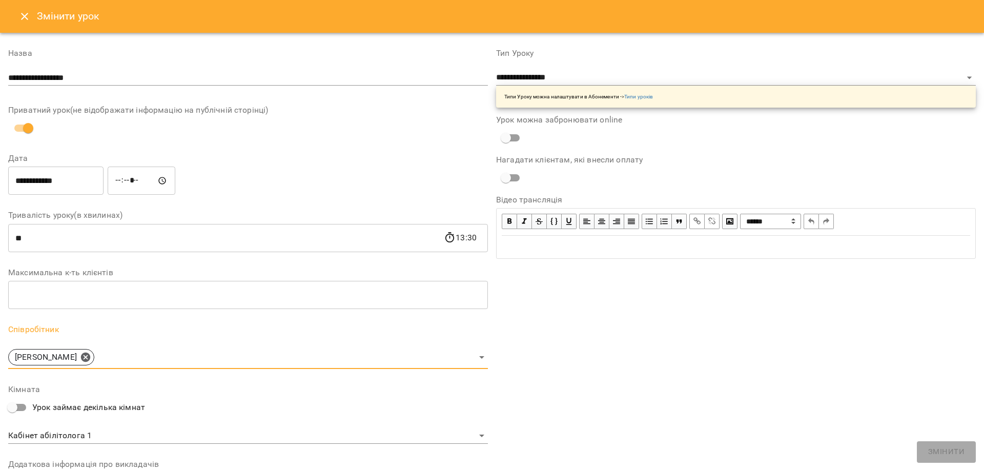
click at [147, 356] on body "**********" at bounding box center [492, 233] width 984 height 467
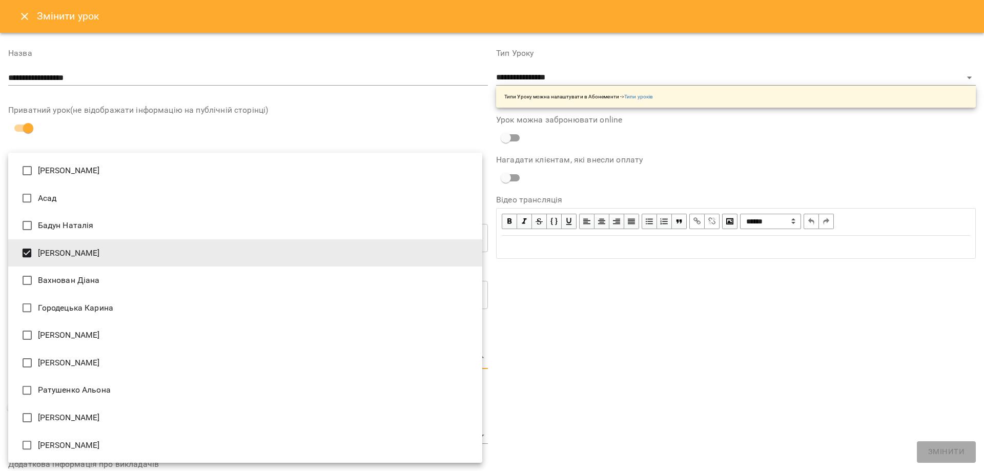
click at [660, 329] on div at bounding box center [492, 235] width 984 height 471
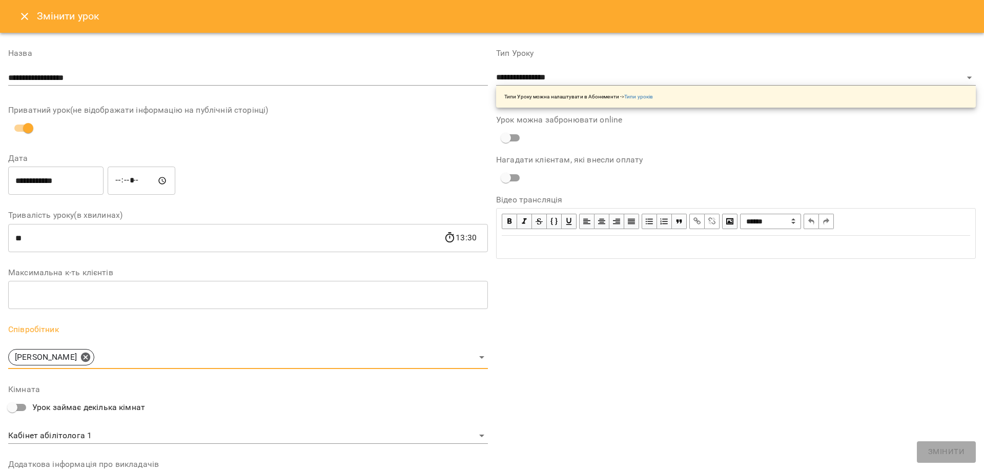
click at [91, 76] on input "**********" at bounding box center [248, 78] width 480 height 16
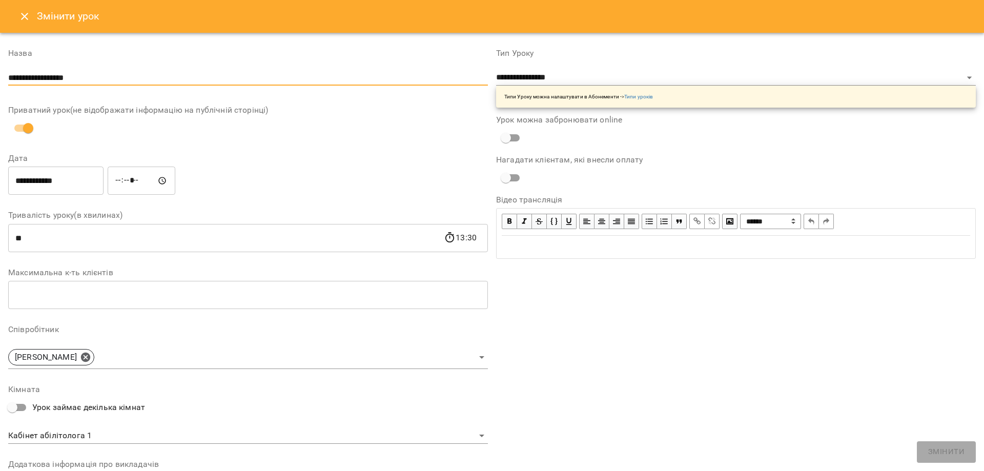
drag, startPoint x: 710, startPoint y: 361, endPoint x: 357, endPoint y: 321, distance: 355.2
click at [688, 357] on div "**********" at bounding box center [736, 315] width 488 height 556
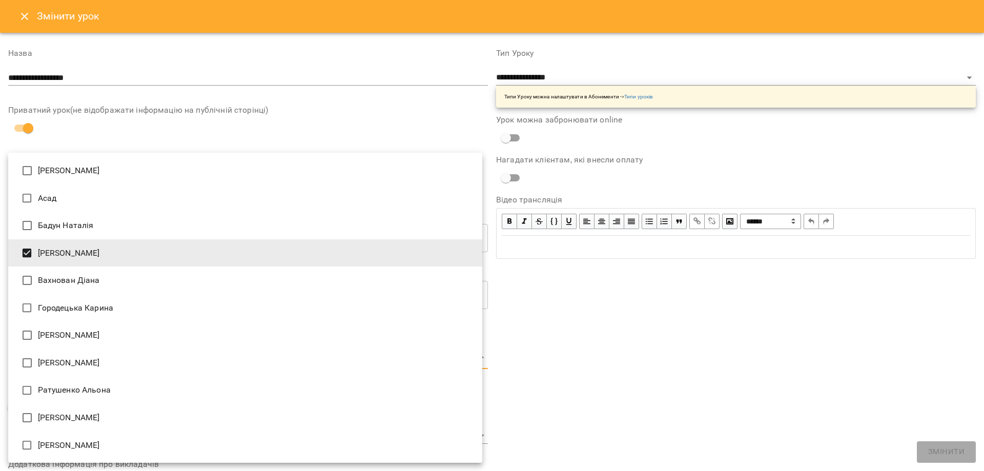
click at [120, 357] on body "**********" at bounding box center [492, 233] width 984 height 467
click at [156, 75] on div at bounding box center [492, 235] width 984 height 471
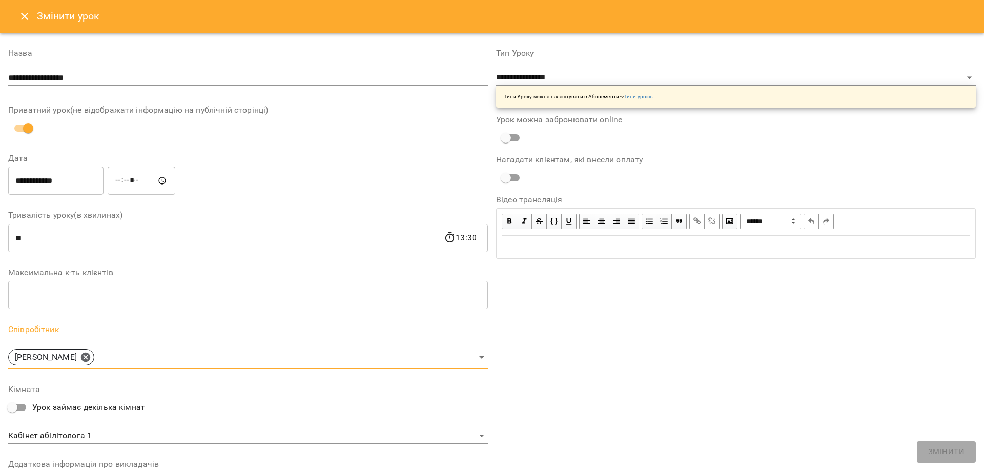
drag, startPoint x: 778, startPoint y: 351, endPoint x: 695, endPoint y: 343, distance: 83.9
click at [776, 350] on div "**********" at bounding box center [736, 315] width 488 height 556
click at [561, 341] on div "**********" at bounding box center [736, 315] width 488 height 556
click at [555, 340] on div "**********" at bounding box center [736, 315] width 488 height 556
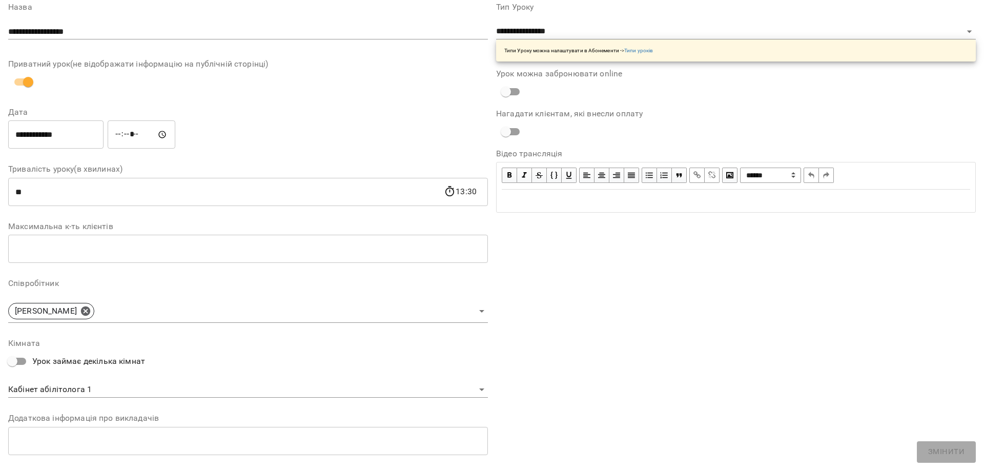
scroll to position [145, 0]
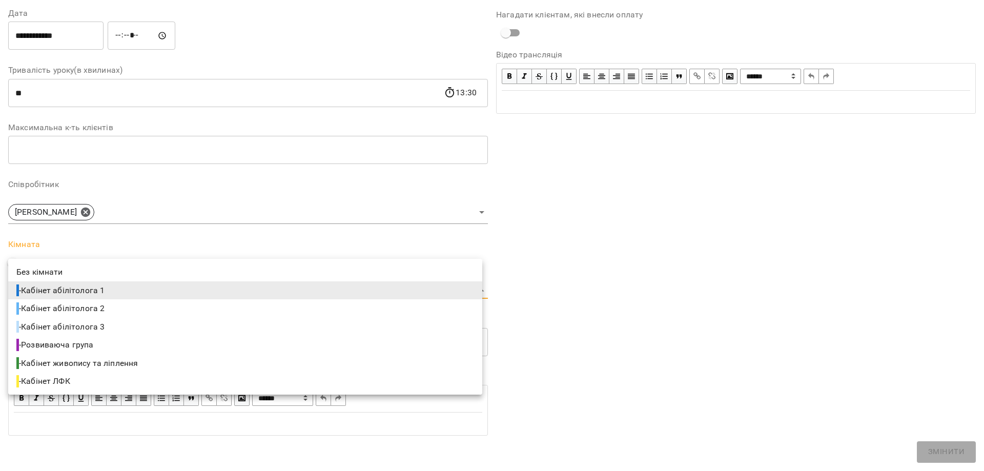
click at [117, 289] on body "**********" at bounding box center [492, 233] width 984 height 467
click at [100, 307] on span "- Кабінет абілітолога 2" at bounding box center [61, 308] width 90 height 12
type input "**********"
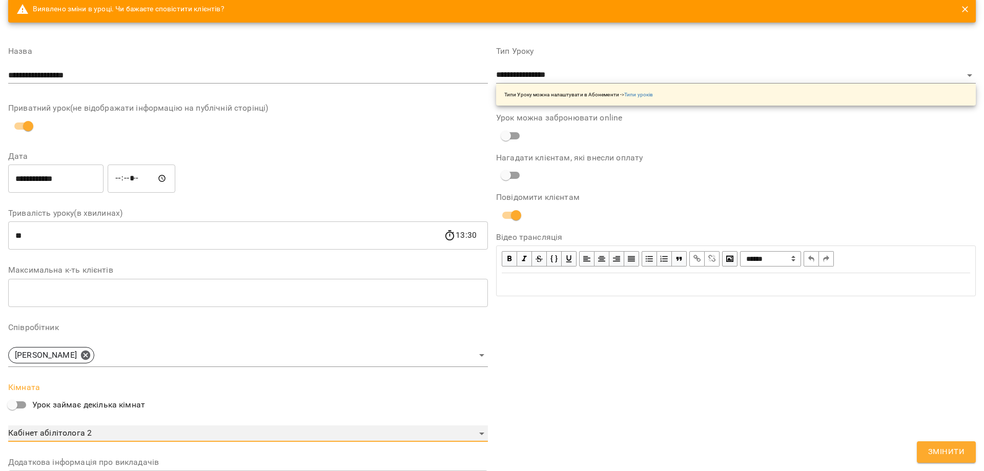
scroll to position [0, 0]
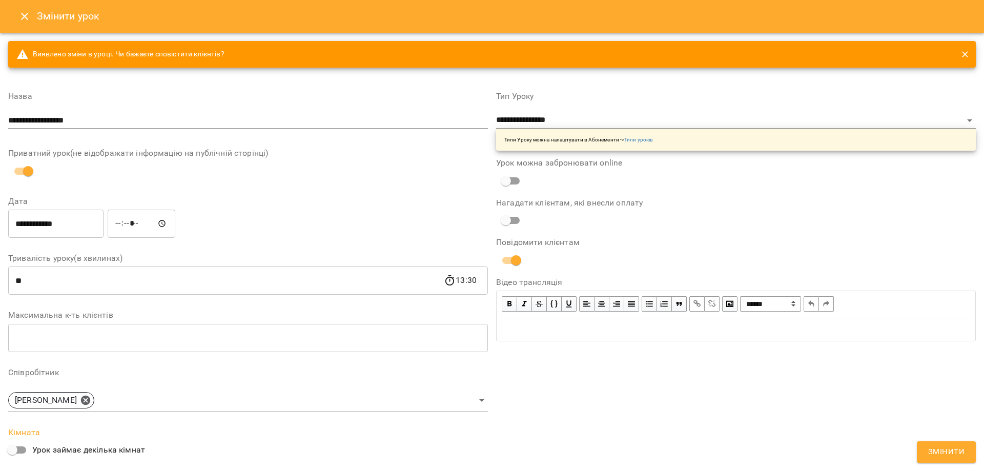
click at [933, 458] on span "Змінити" at bounding box center [946, 451] width 36 height 13
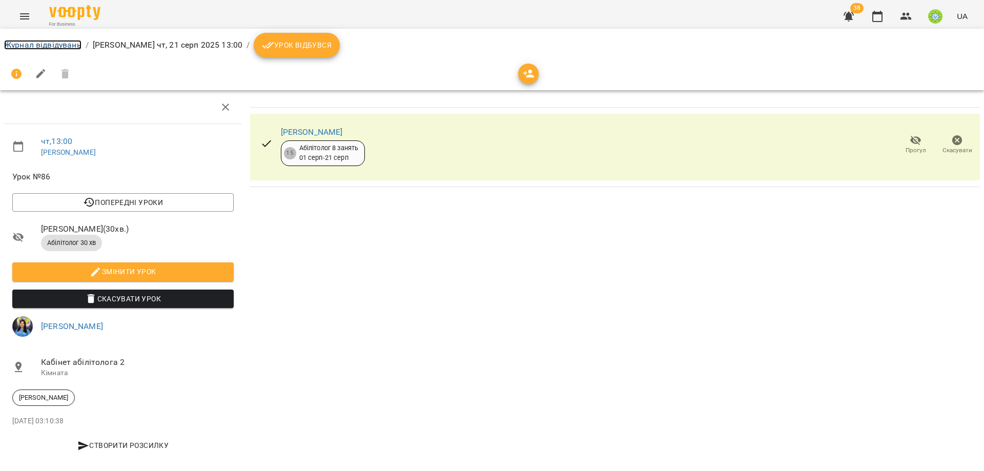
click at [40, 48] on link "Журнал відвідувань" at bounding box center [42, 45] width 77 height 10
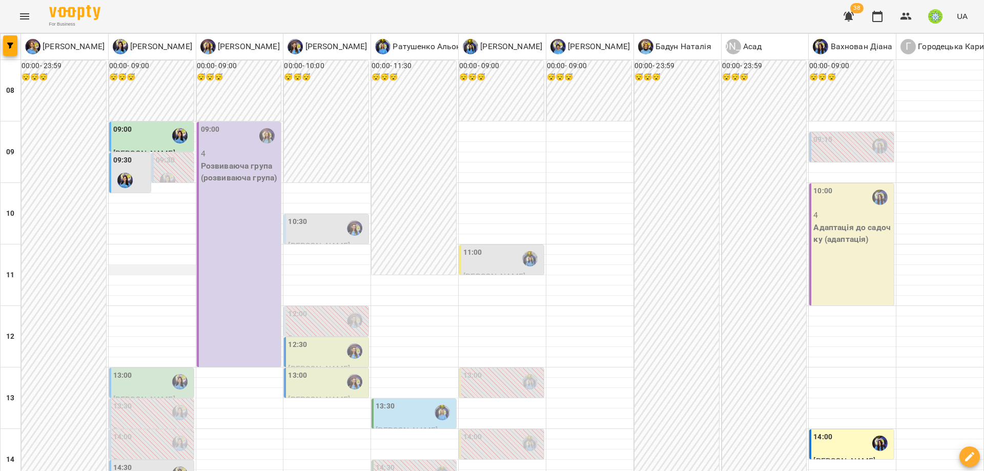
scroll to position [127, 0]
click at [140, 462] on div "14:30" at bounding box center [152, 474] width 78 height 24
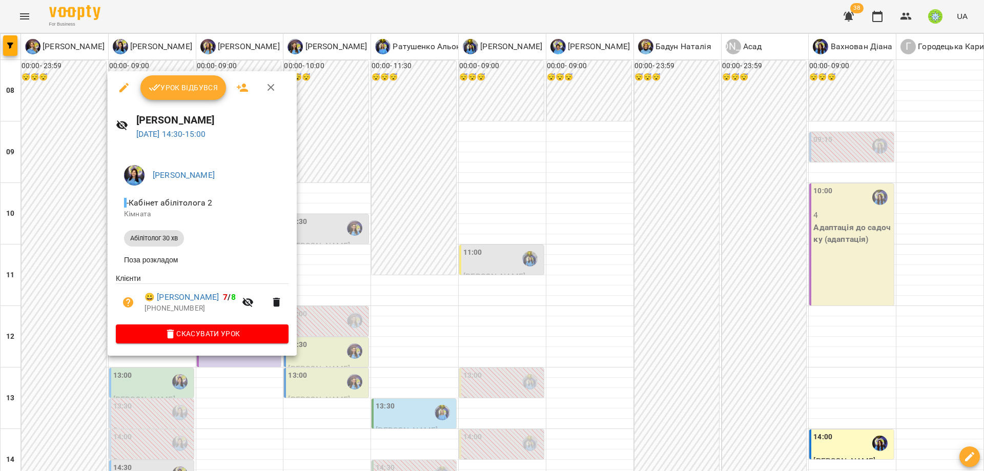
click at [424, 327] on div at bounding box center [492, 235] width 984 height 471
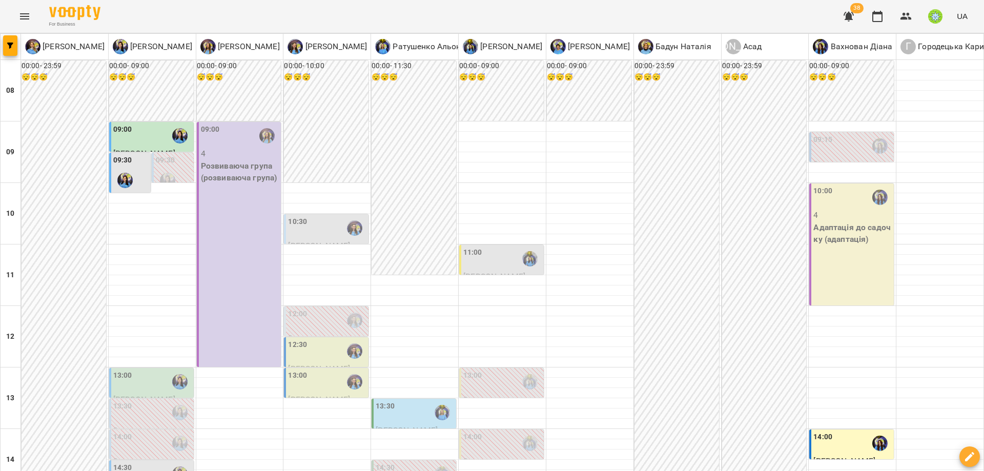
scroll to position [278, 0]
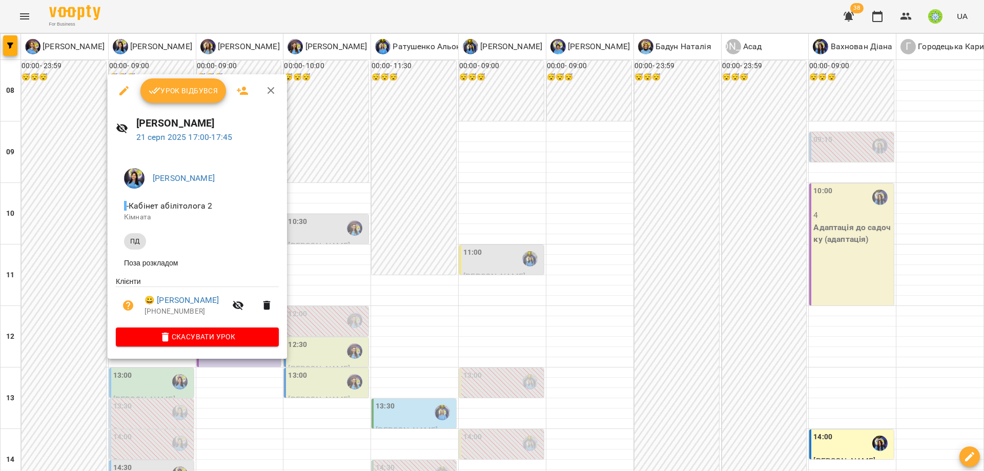
click at [562, 286] on div at bounding box center [492, 235] width 984 height 471
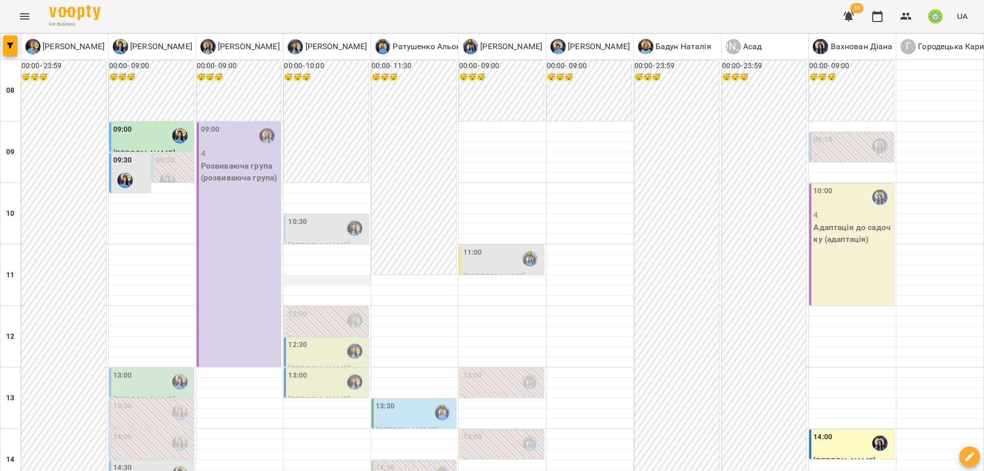
scroll to position [115, 0]
click at [302, 339] on div "12:30" at bounding box center [297, 351] width 19 height 24
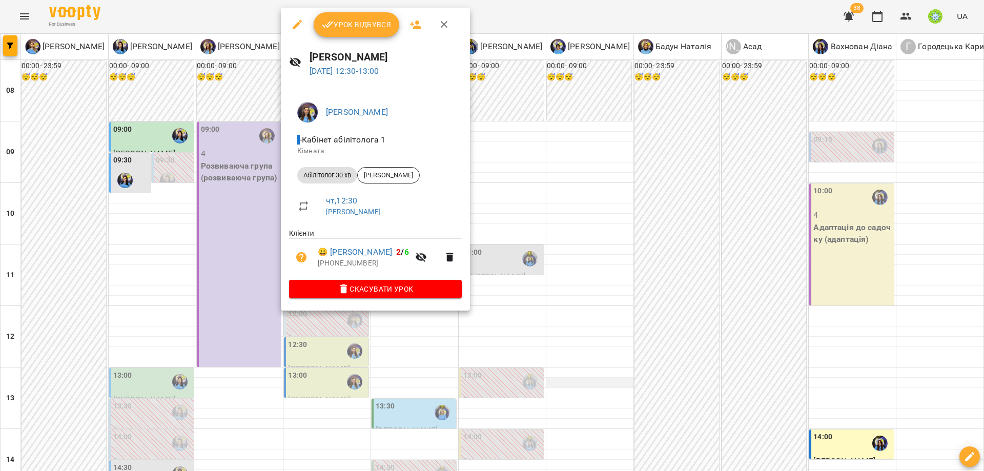
click at [593, 264] on div at bounding box center [492, 235] width 984 height 471
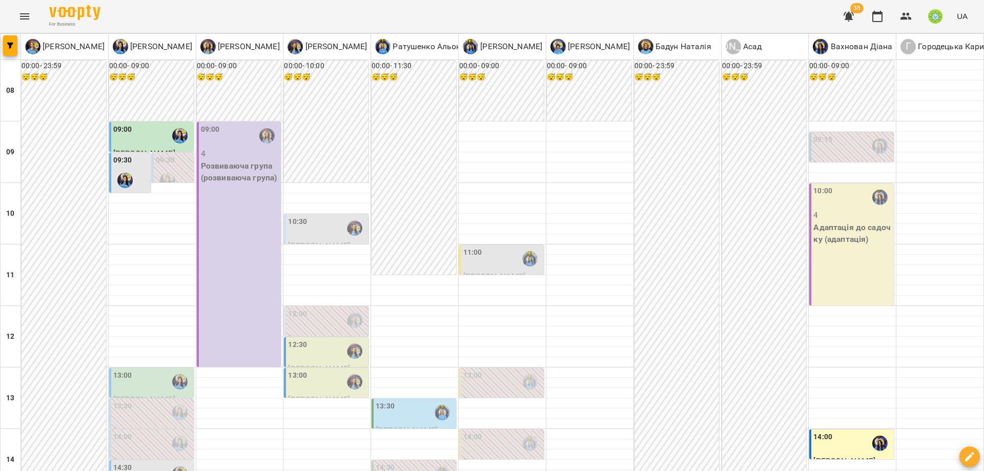
click at [321, 370] on div "13:00" at bounding box center [327, 382] width 78 height 24
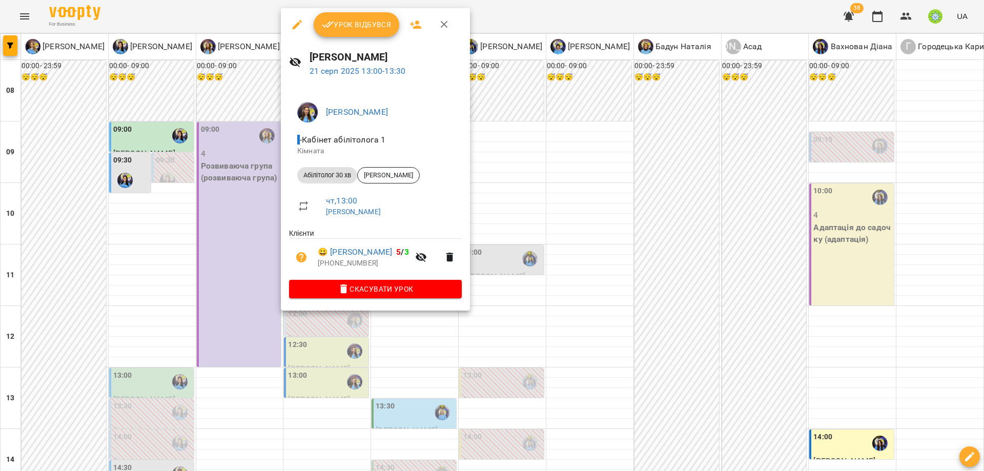
drag, startPoint x: 616, startPoint y: 273, endPoint x: 678, endPoint y: 390, distance: 132.9
click at [618, 277] on div at bounding box center [492, 235] width 984 height 471
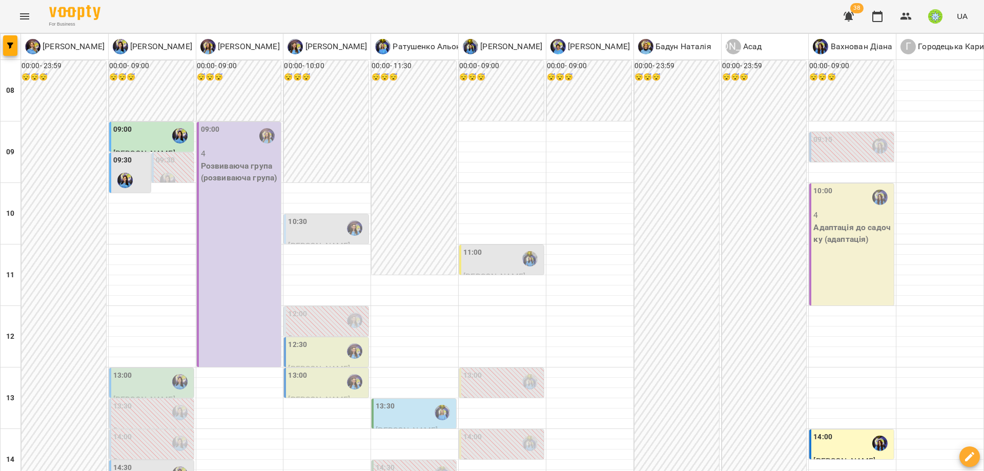
click at [18, 15] on icon "Menu" at bounding box center [24, 16] width 12 height 12
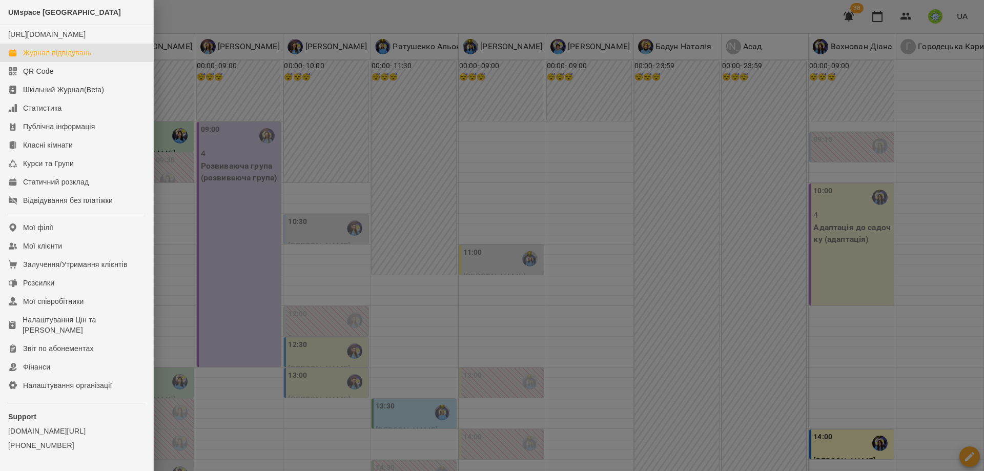
click at [340, 25] on div at bounding box center [492, 235] width 984 height 471
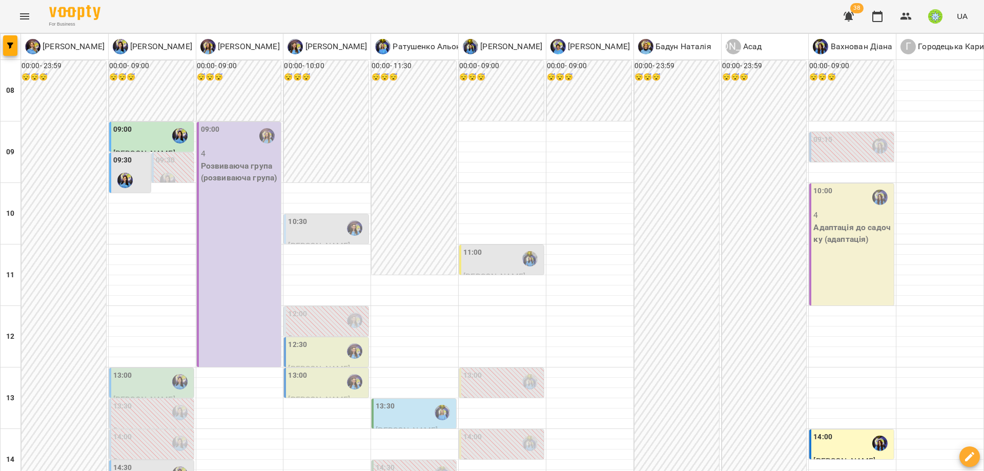
click at [25, 17] on icon "Menu" at bounding box center [24, 16] width 12 height 12
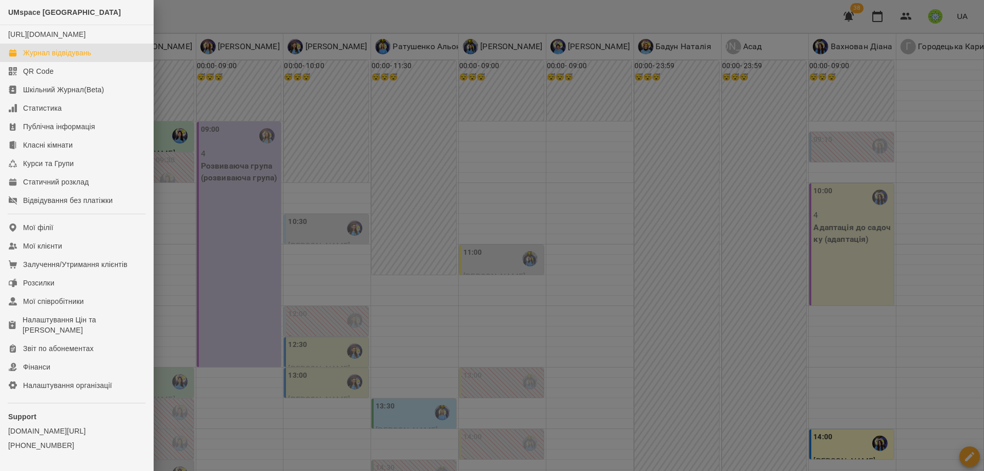
drag, startPoint x: 445, startPoint y: 278, endPoint x: 547, endPoint y: 292, distance: 102.8
click at [446, 278] on div at bounding box center [492, 235] width 984 height 471
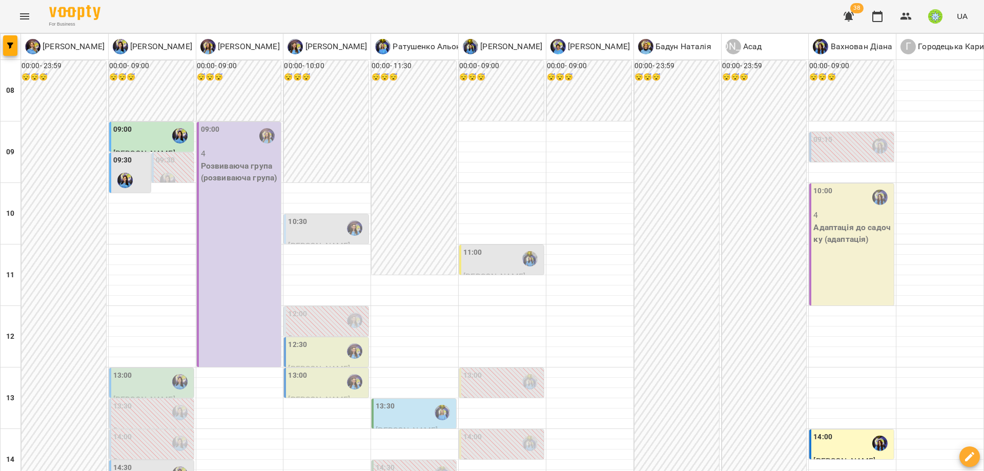
drag, startPoint x: 818, startPoint y: 418, endPoint x: 818, endPoint y: 423, distance: 5.1
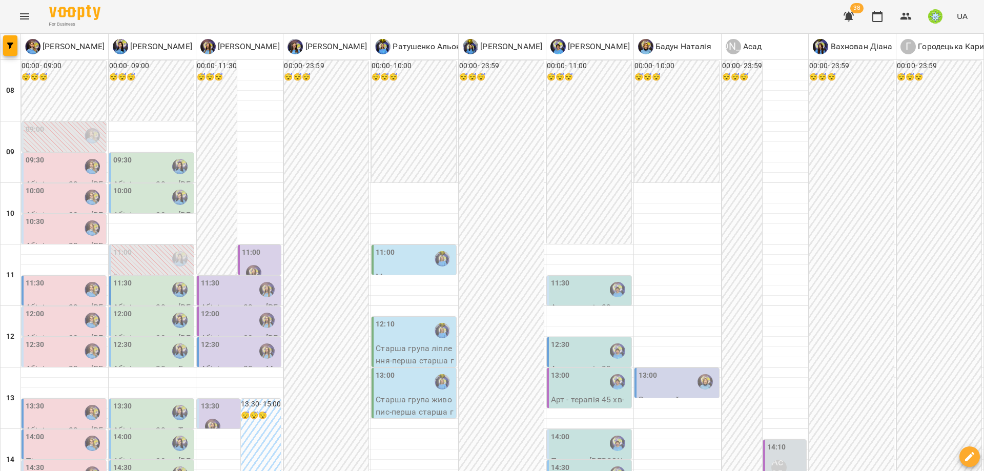
scroll to position [108, 0]
click at [401, 319] on div "12:10" at bounding box center [415, 331] width 78 height 24
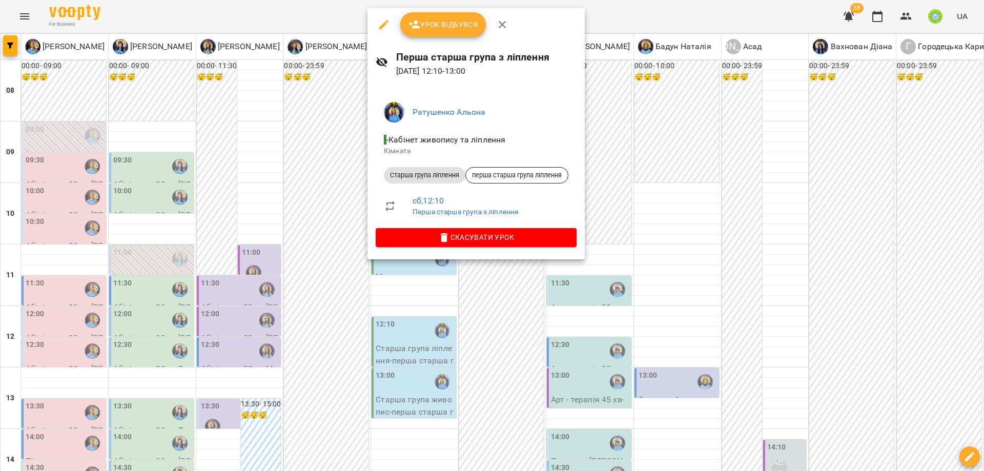
click at [637, 296] on div at bounding box center [492, 235] width 984 height 471
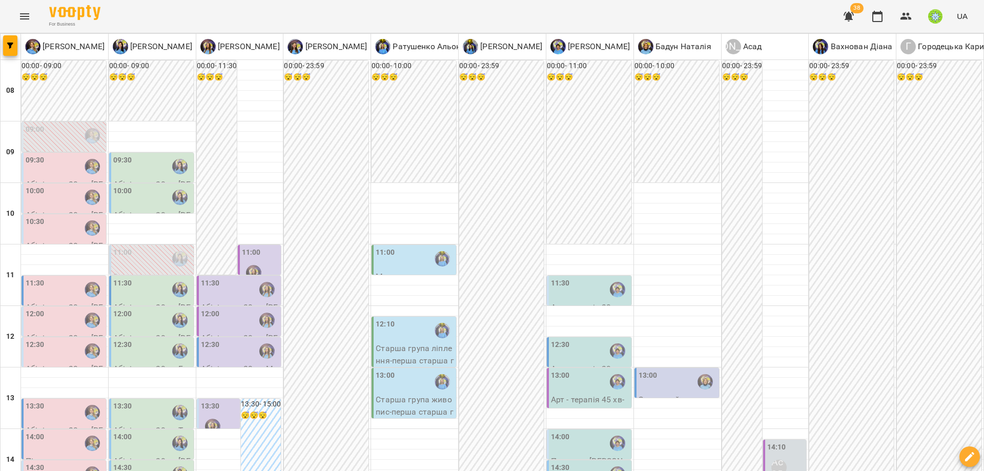
scroll to position [122, 0]
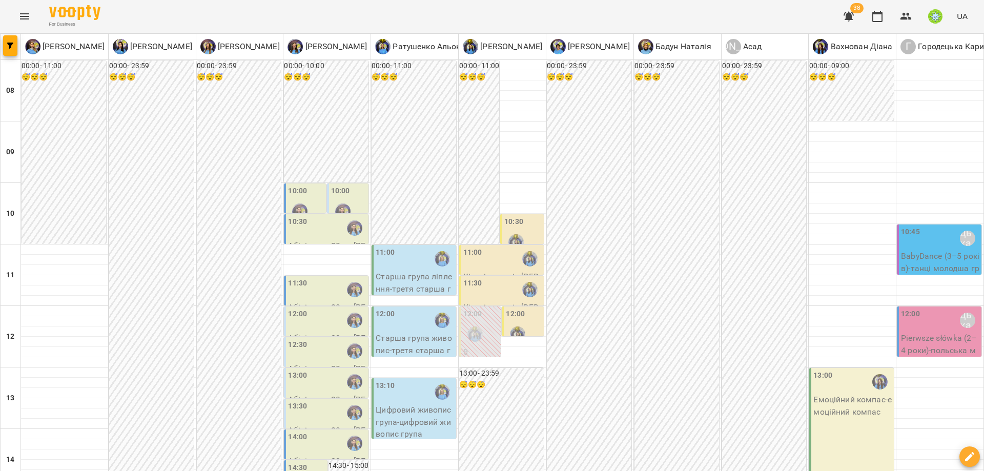
scroll to position [82, 0]
click at [399, 380] on div "13:10" at bounding box center [415, 392] width 78 height 24
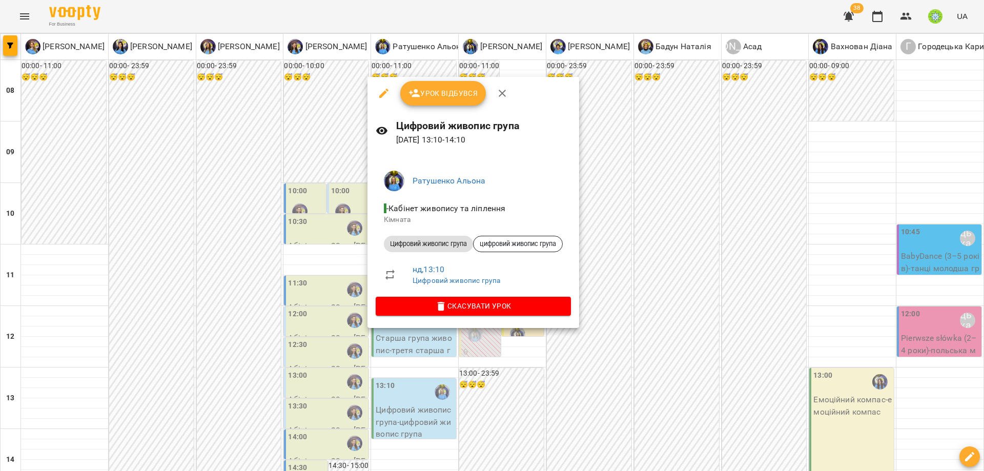
click at [654, 279] on div at bounding box center [492, 235] width 984 height 471
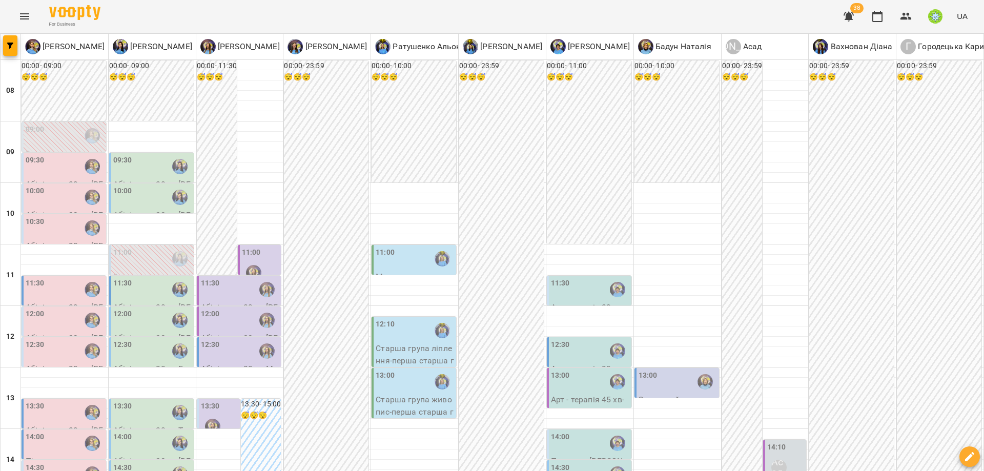
scroll to position [135, 0]
click at [775, 442] on label "14:10" at bounding box center [776, 447] width 19 height 11
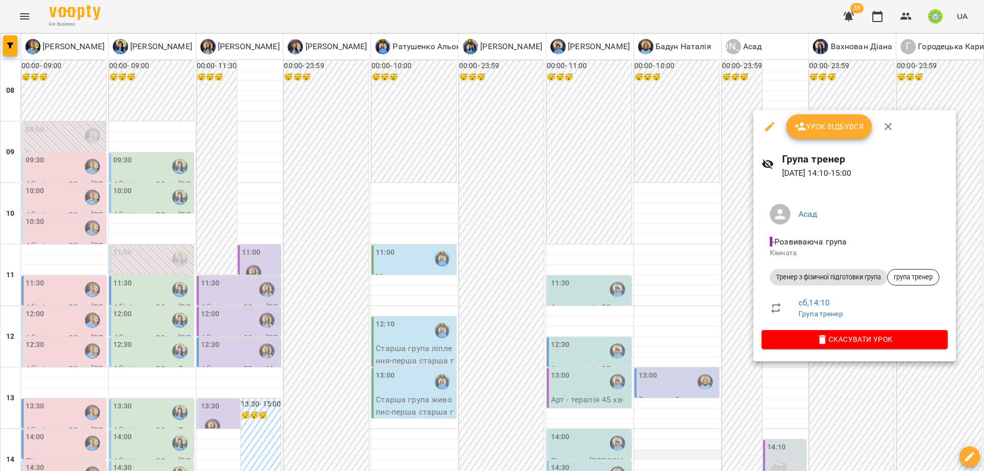
click at [700, 322] on div at bounding box center [492, 235] width 984 height 471
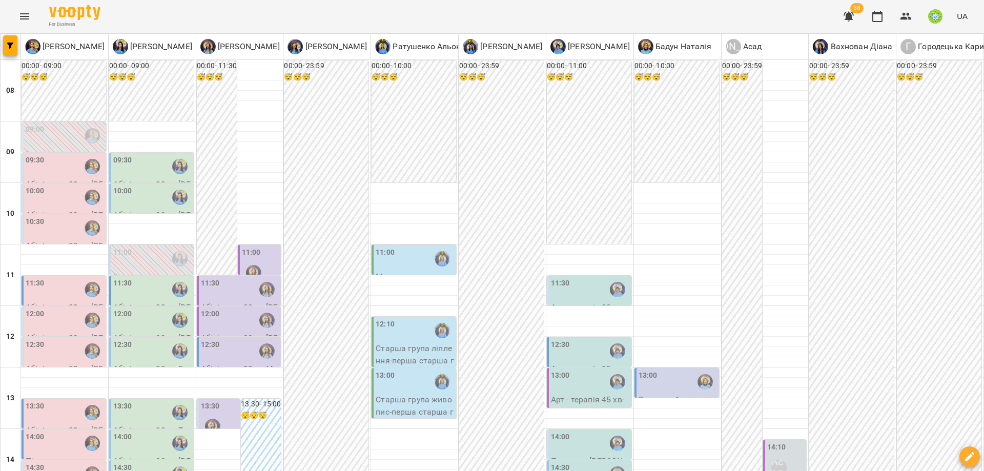
scroll to position [236, 0]
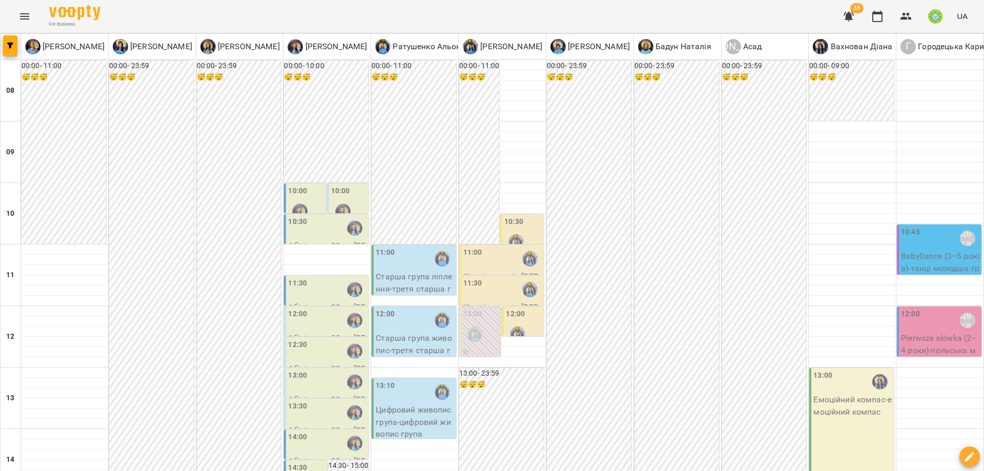
scroll to position [65, 0]
click at [925, 226] on div "10:45 Городецька Карина" at bounding box center [940, 238] width 78 height 24
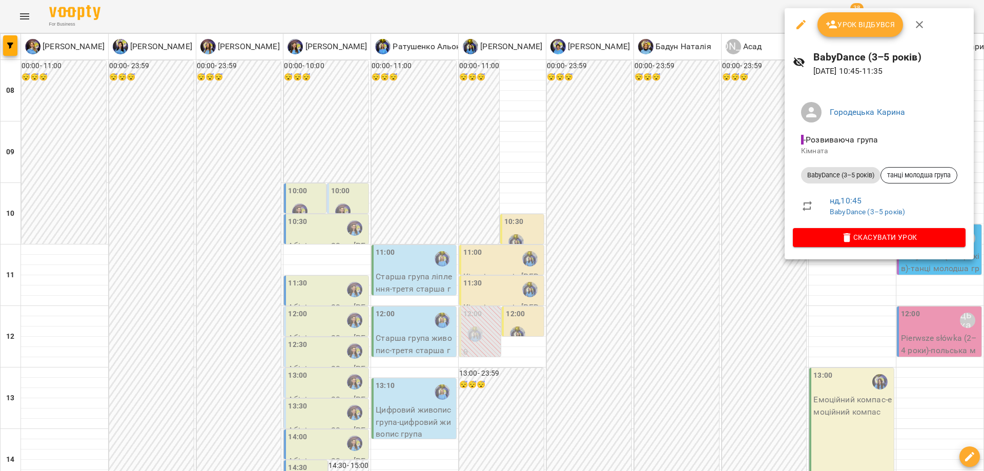
drag, startPoint x: 717, startPoint y: 192, endPoint x: 795, endPoint y: 169, distance: 81.4
click at [717, 192] on div at bounding box center [492, 235] width 984 height 471
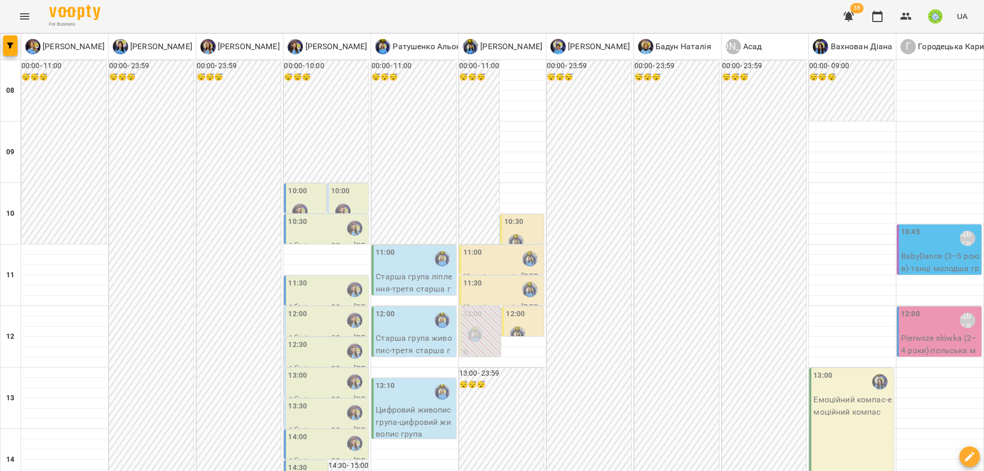
click at [918, 308] on div "12:00 Городецька Карина" at bounding box center [940, 320] width 78 height 24
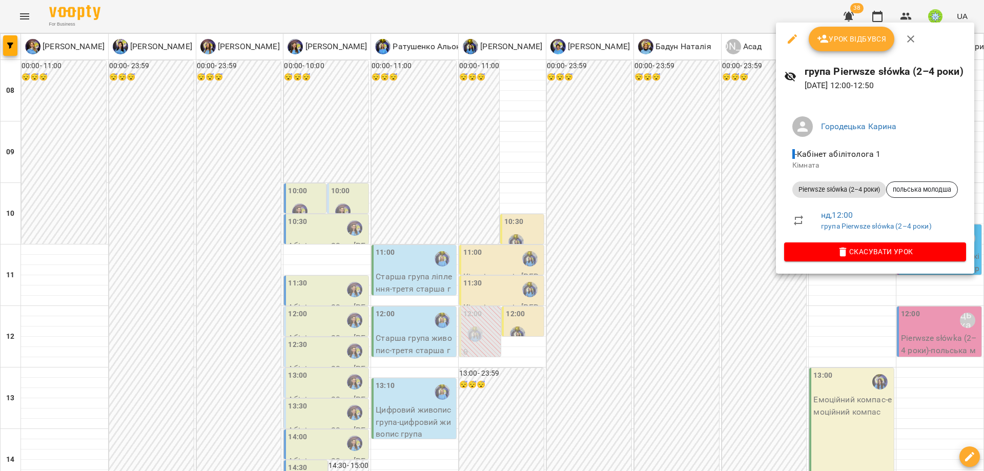
drag, startPoint x: 675, startPoint y: 246, endPoint x: 787, endPoint y: 263, distance: 114.0
click at [675, 245] on div at bounding box center [492, 235] width 984 height 471
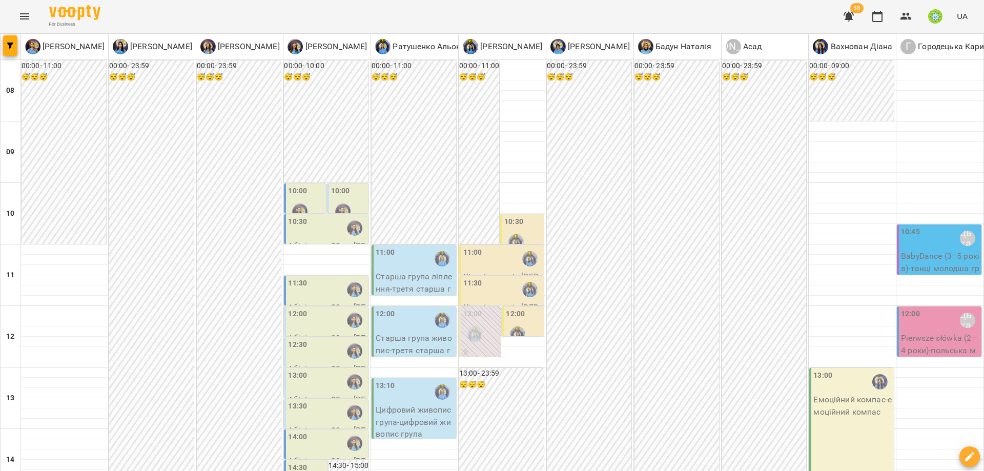
scroll to position [0, 0]
click at [303, 183] on div "10:00 Абілітолог 30 хв - Холота Владислав" at bounding box center [304, 198] width 43 height 31
click at [304, 200] on div at bounding box center [300, 211] width 24 height 24
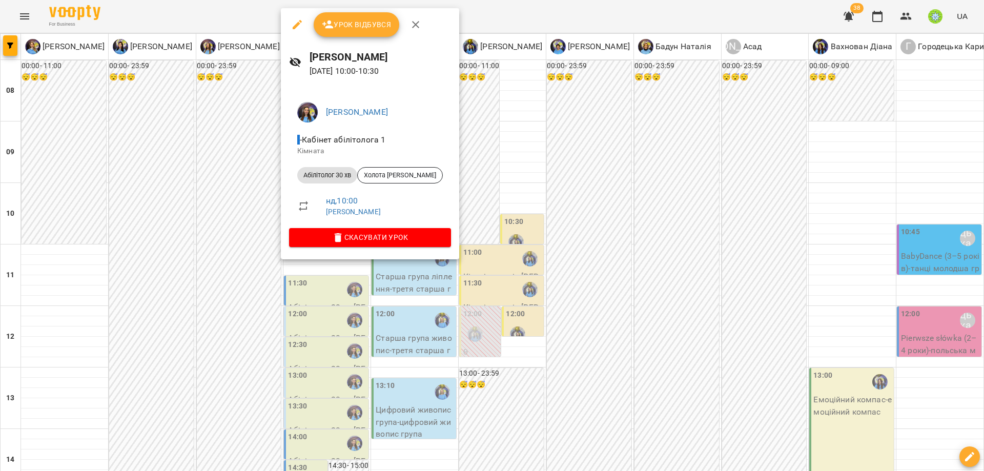
click at [615, 254] on div at bounding box center [492, 235] width 984 height 471
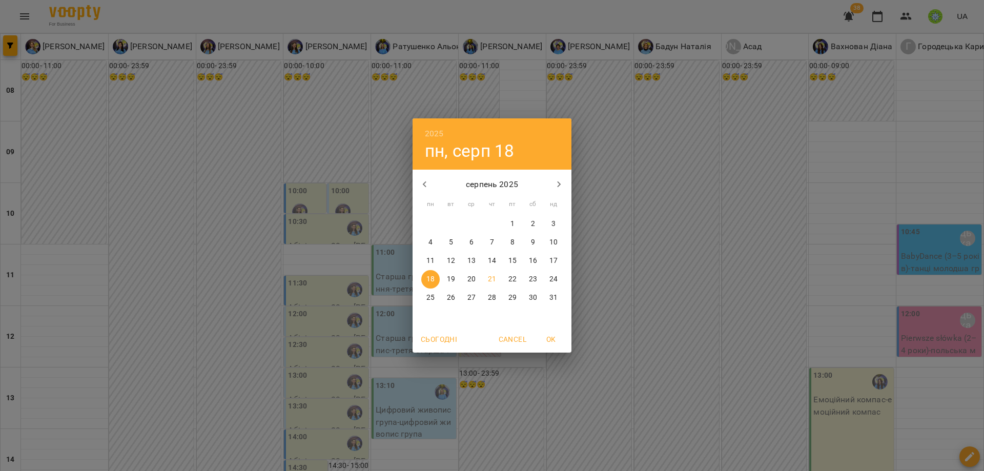
click at [440, 419] on div "2025 пн, серп 18 серпень 2025 пн вт ср чт пт сб нд 28 29 30 31 1 2 3 4 5 6 7 8 …" at bounding box center [492, 235] width 984 height 471
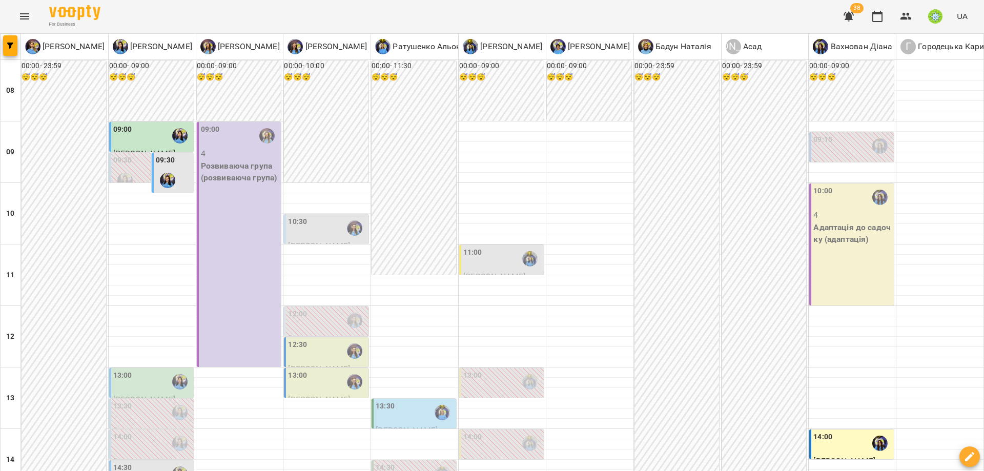
scroll to position [329, 0]
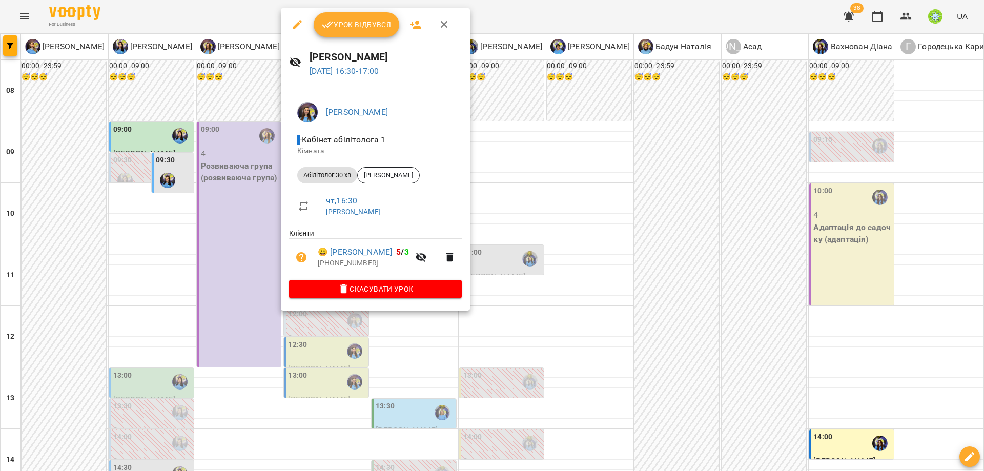
click at [525, 329] on div at bounding box center [492, 235] width 984 height 471
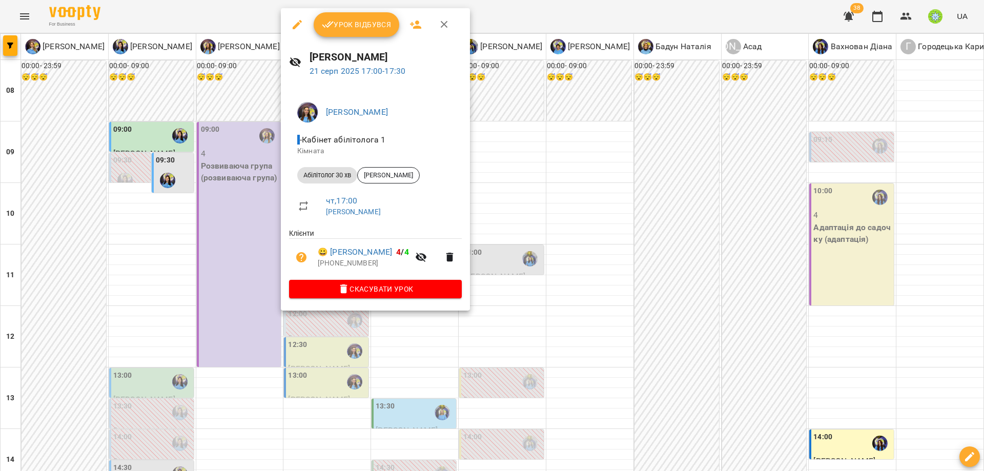
click at [572, 317] on div at bounding box center [492, 235] width 984 height 471
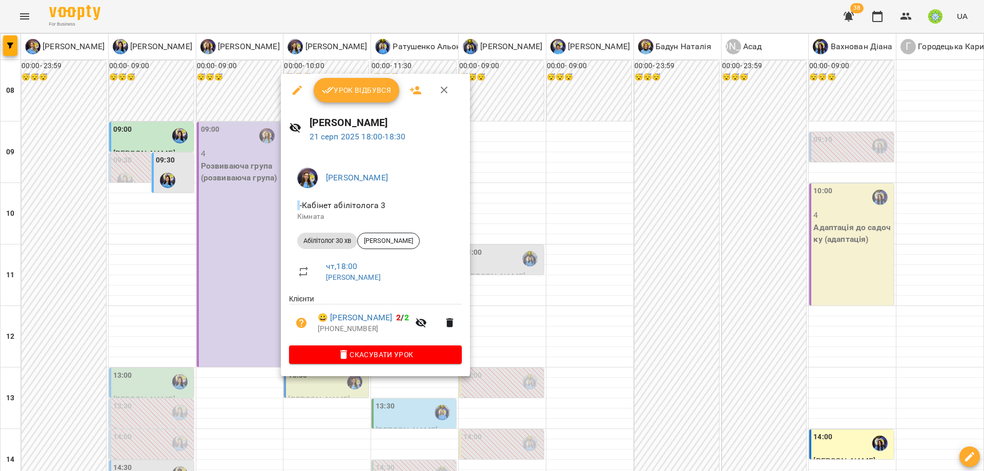
click at [601, 296] on div at bounding box center [492, 235] width 984 height 471
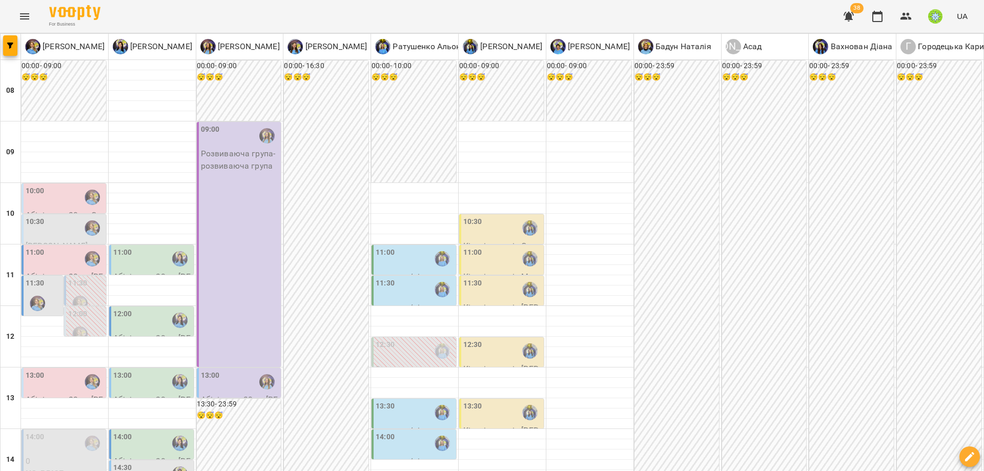
scroll to position [337, 0]
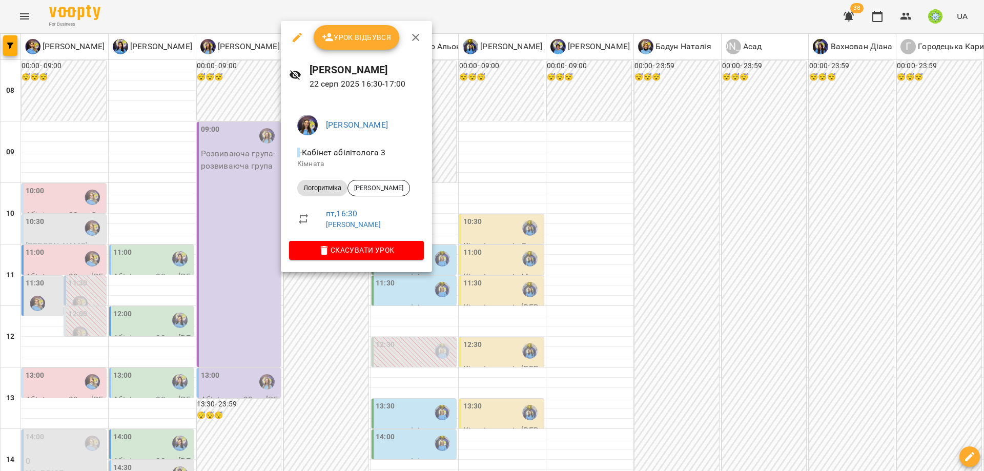
drag, startPoint x: 571, startPoint y: 314, endPoint x: 476, endPoint y: 315, distance: 94.3
click at [568, 314] on div at bounding box center [492, 235] width 984 height 471
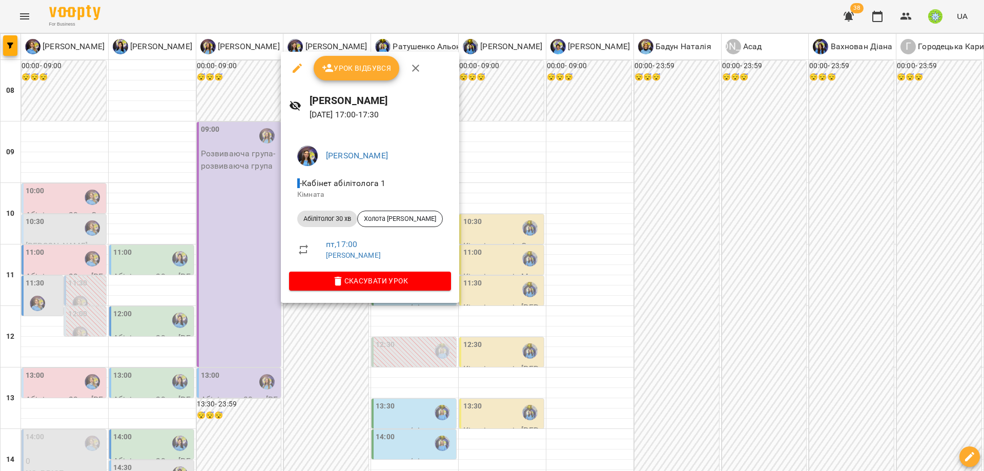
drag, startPoint x: 554, startPoint y: 235, endPoint x: 371, endPoint y: 346, distance: 214.3
click at [546, 235] on div at bounding box center [492, 235] width 984 height 471
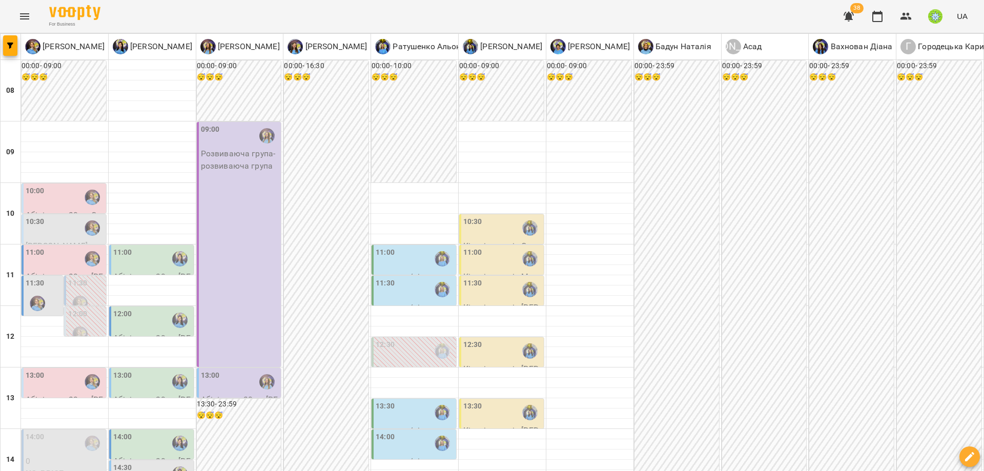
click at [658, 271] on div "00:00 - 23:59 😴😴😴" at bounding box center [676, 459] width 85 height 798
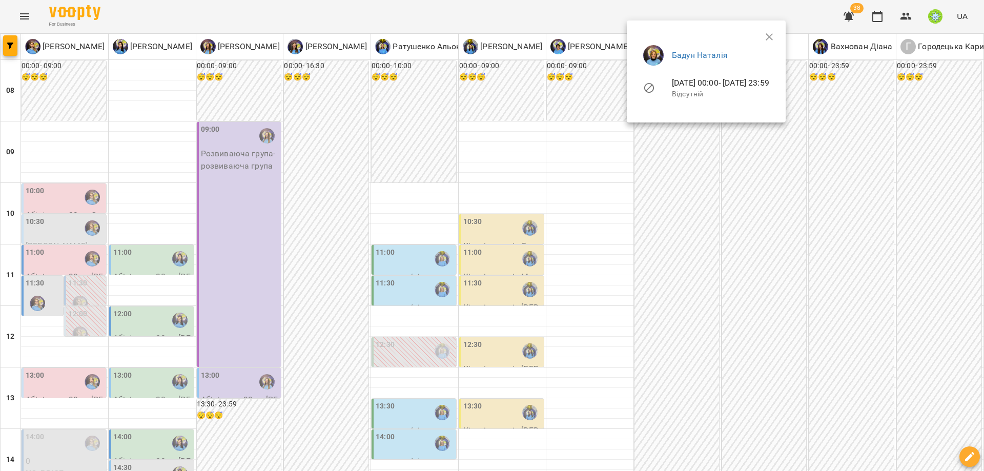
click at [20, 4] on div at bounding box center [492, 235] width 984 height 471
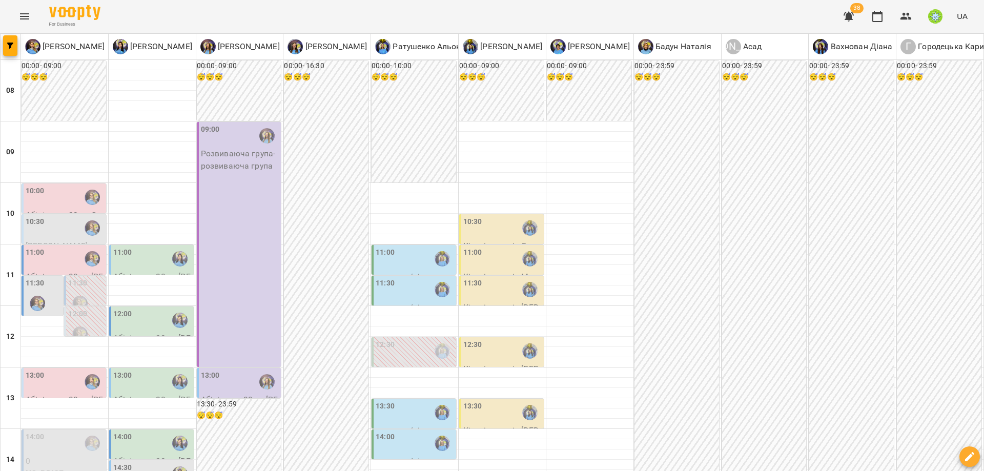
click at [20, 12] on icon "Menu" at bounding box center [24, 16] width 12 height 12
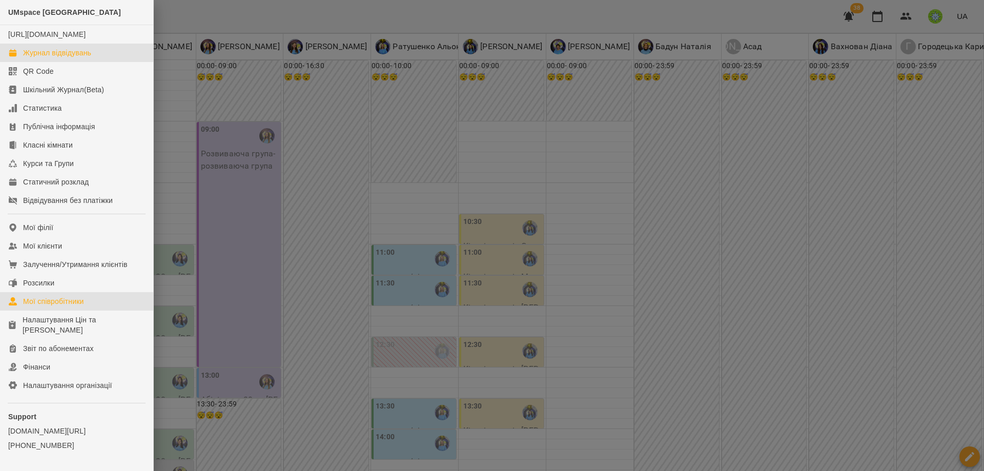
click at [50, 306] on div "Мої співробітники" at bounding box center [53, 301] width 61 height 10
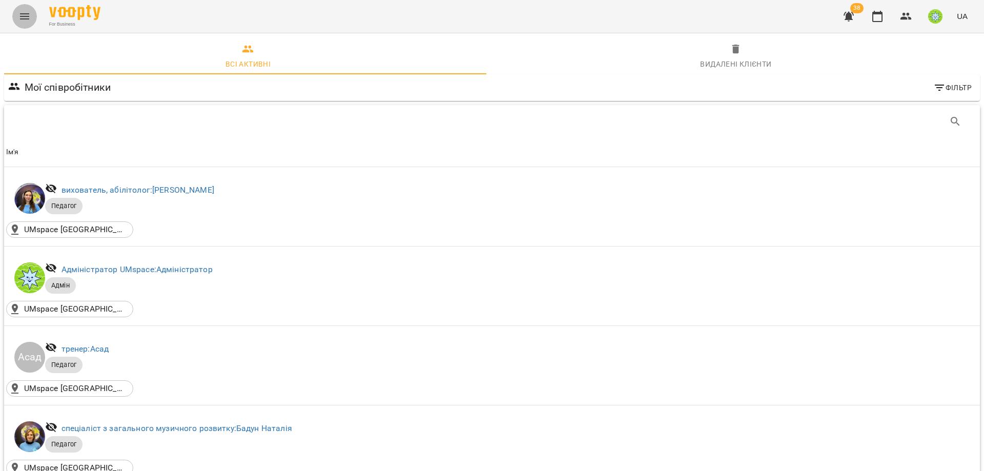
click at [21, 16] on icon "Menu" at bounding box center [24, 16] width 12 height 12
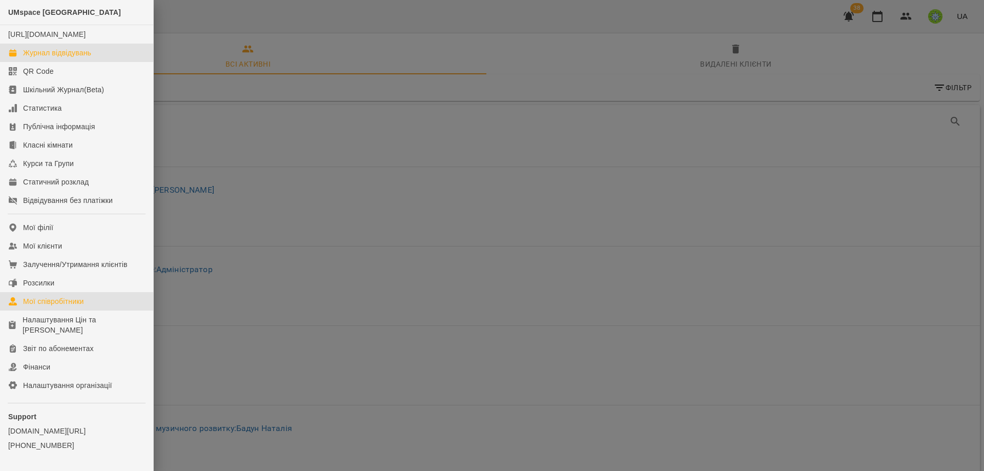
click at [52, 58] on div "Журнал відвідувань" at bounding box center [57, 53] width 68 height 10
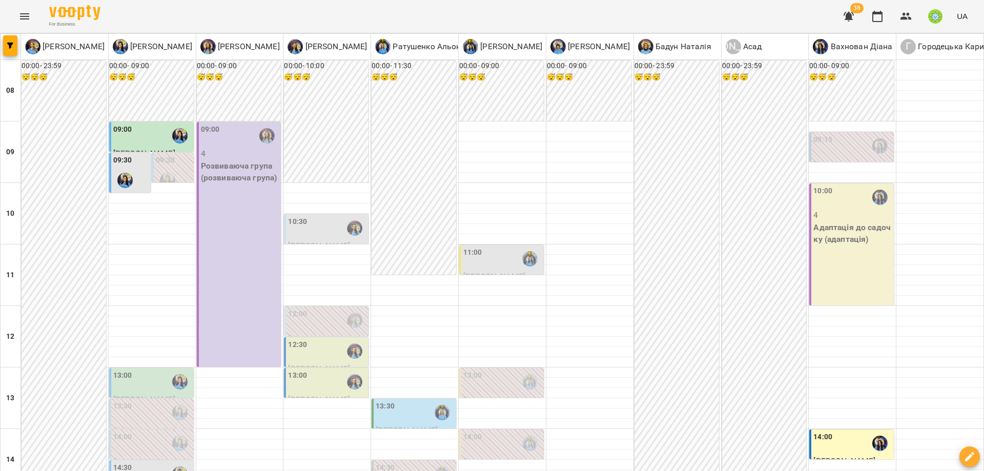
click at [113, 172] on div at bounding box center [125, 181] width 24 height 24
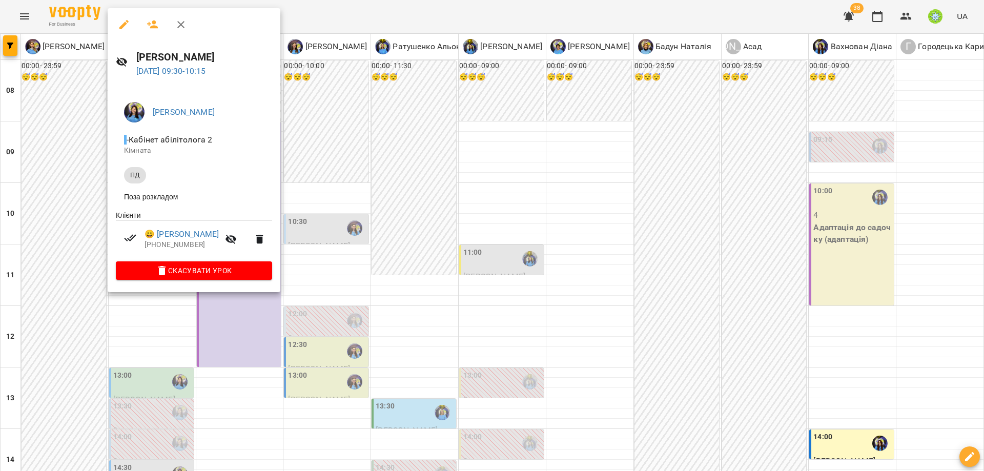
click at [638, 161] on div at bounding box center [492, 235] width 984 height 471
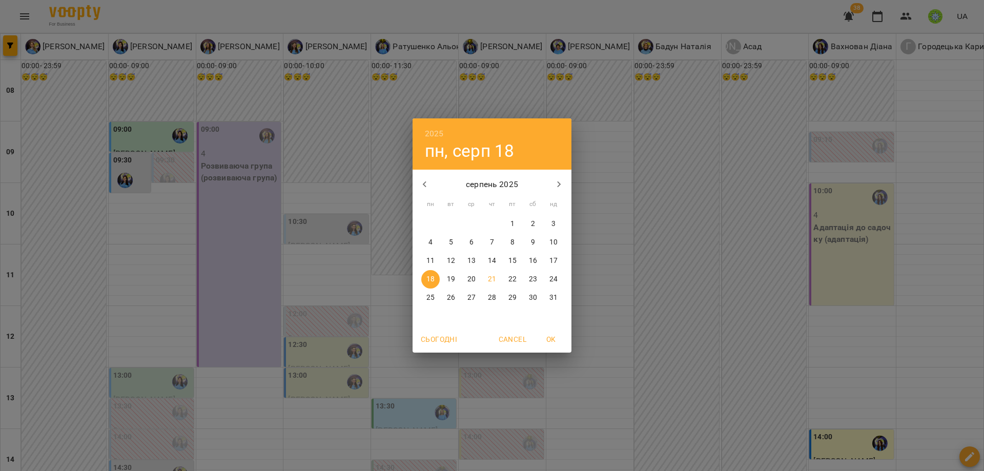
click at [452, 296] on p "26" at bounding box center [451, 298] width 8 height 10
type input "**********"
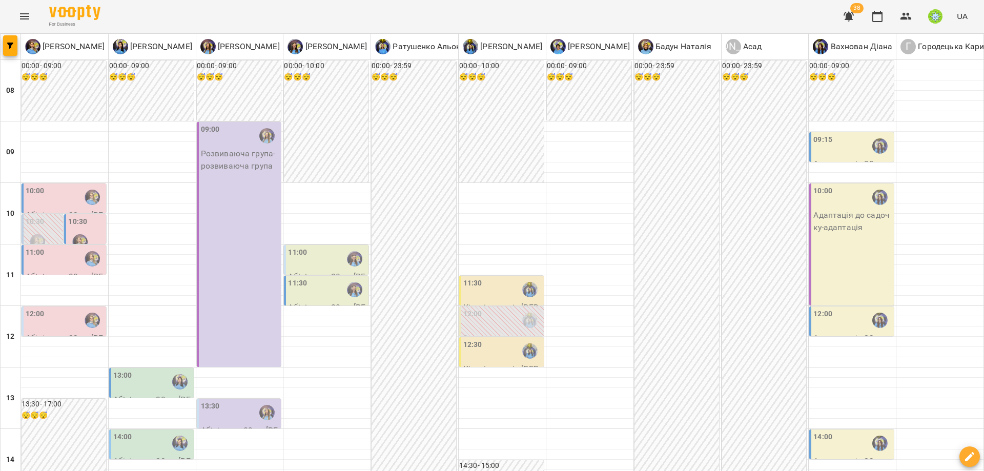
click at [474, 320] on div "12:00" at bounding box center [472, 320] width 19 height 24
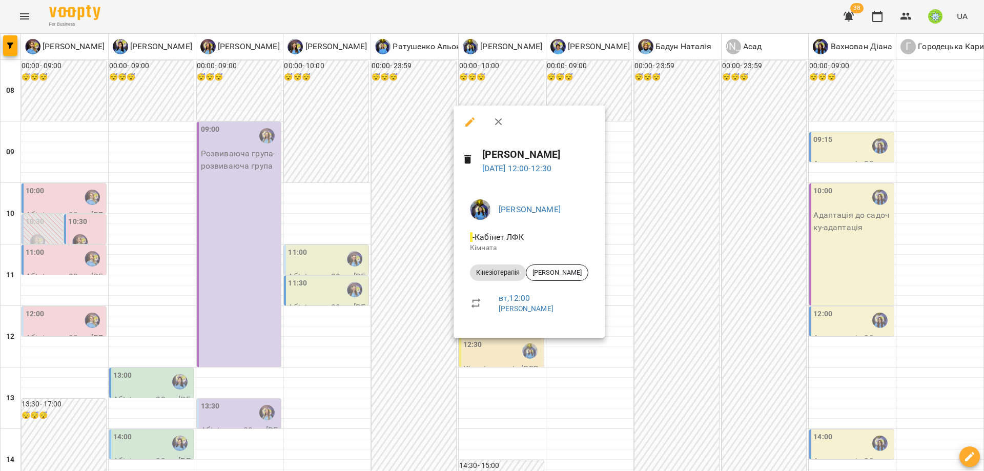
click at [640, 295] on div at bounding box center [492, 235] width 984 height 471
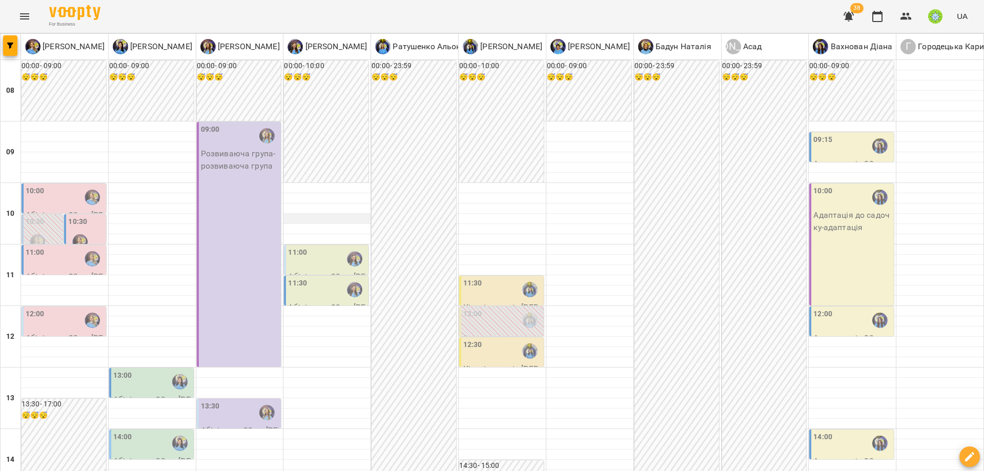
click at [289, 219] on div at bounding box center [326, 219] width 87 height 10
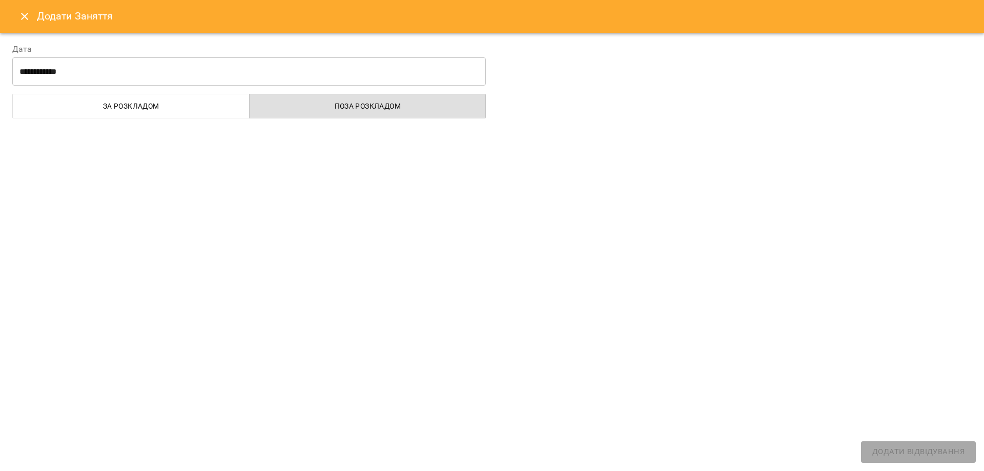
select select
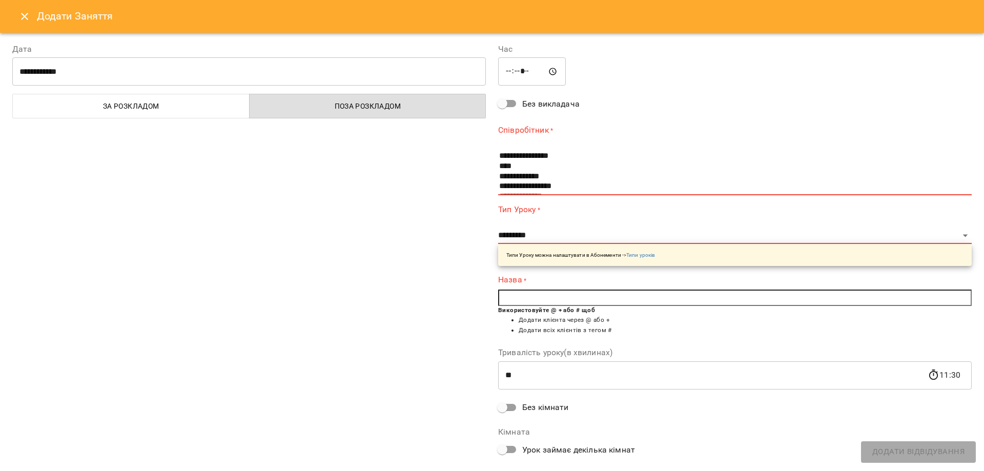
drag, startPoint x: 29, startPoint y: 22, endPoint x: 147, endPoint y: 62, distance: 123.9
click at [29, 22] on button "Close" at bounding box center [24, 16] width 25 height 25
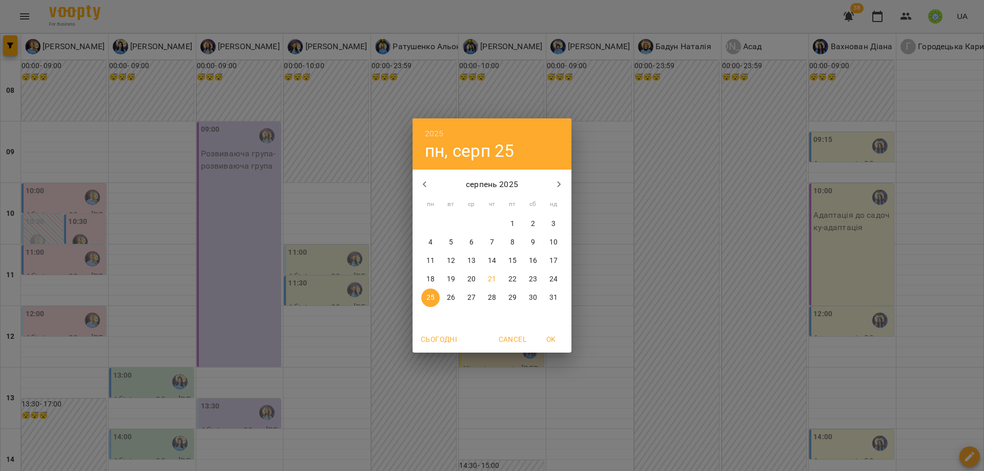
click at [510, 279] on p "22" at bounding box center [512, 279] width 8 height 10
type input "**********"
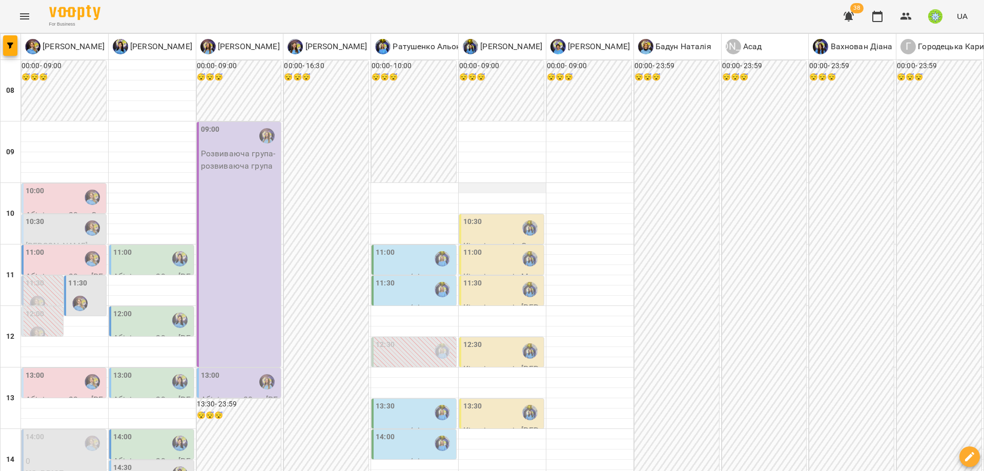
click at [465, 186] on div at bounding box center [502, 188] width 87 height 10
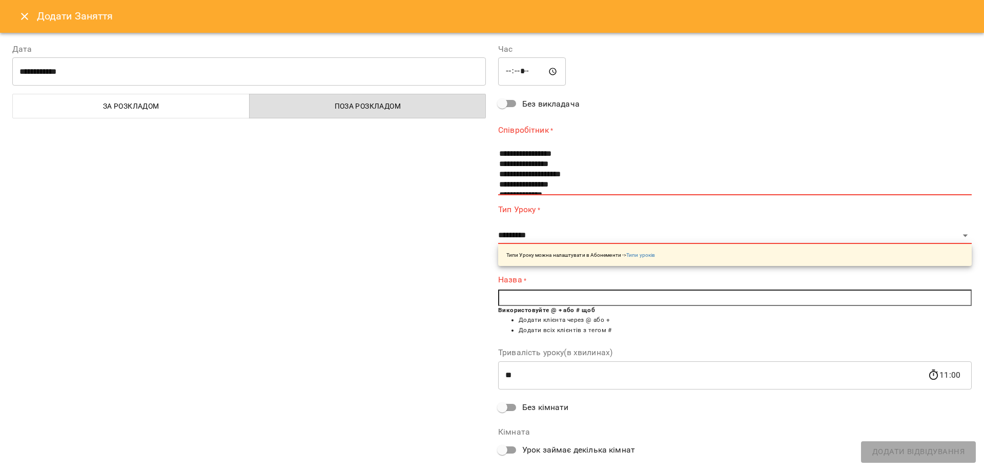
scroll to position [71, 0]
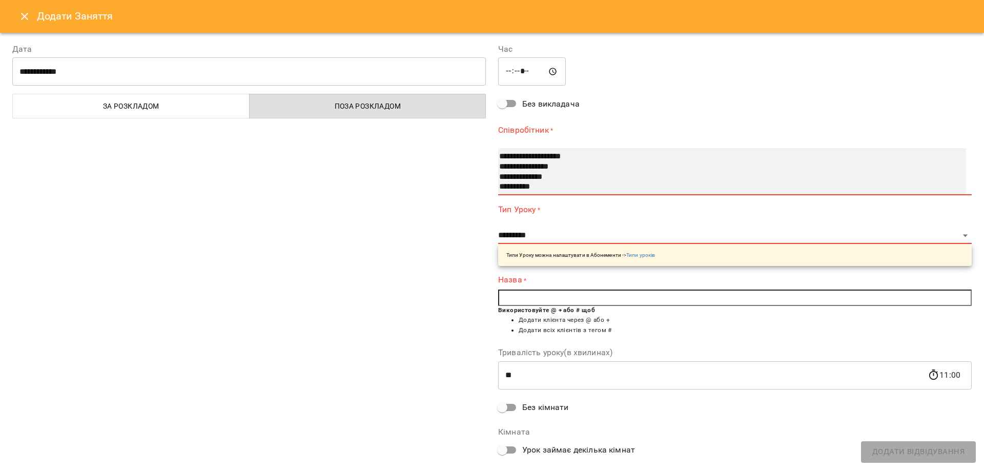
select select "**********"
click at [550, 176] on option "**********" at bounding box center [720, 177] width 444 height 10
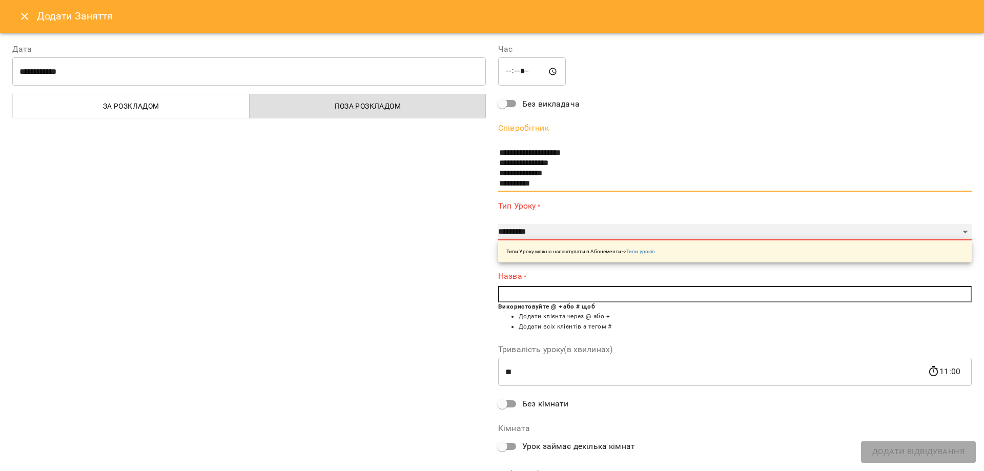
click at [531, 234] on select "**********" at bounding box center [734, 232] width 473 height 16
select select "**********"
type input "**"
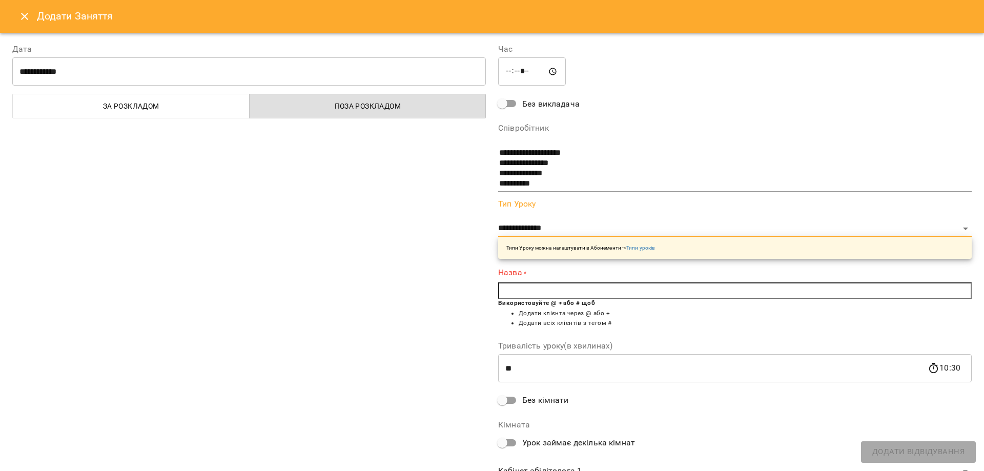
click at [525, 291] on input "text" at bounding box center [734, 290] width 473 height 16
type input "*"
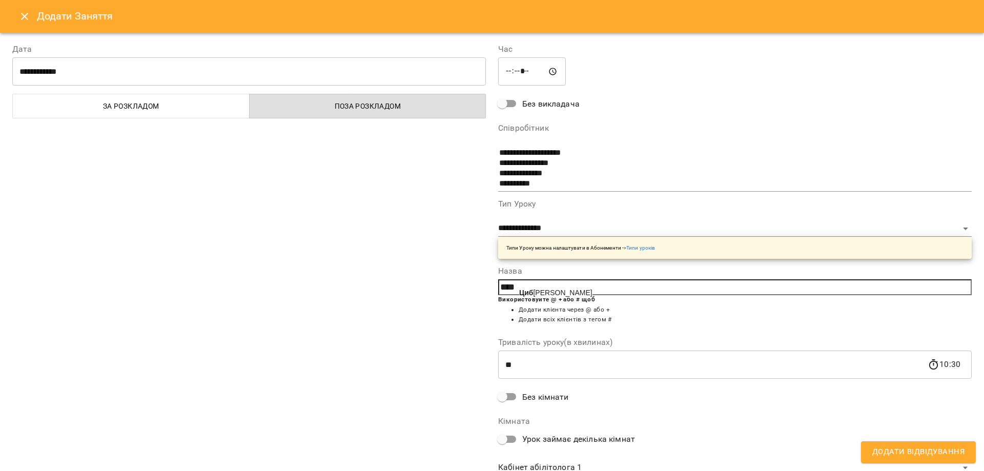
click at [566, 291] on span "Циб ровський Владислав" at bounding box center [555, 292] width 73 height 8
type input "**********"
drag, startPoint x: 694, startPoint y: 314, endPoint x: 686, endPoint y: 329, distance: 17.4
click at [694, 316] on ul "Додати клієнта через @ або + Додати всіх клієнтів з тегом #" at bounding box center [734, 315] width 473 height 20
drag, startPoint x: 406, startPoint y: 378, endPoint x: 480, endPoint y: 365, distance: 75.5
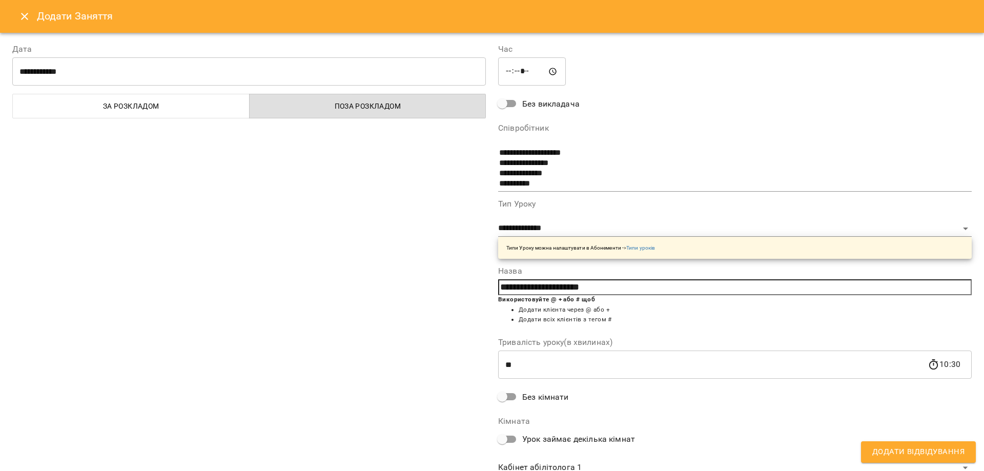
click at [408, 376] on div "**********" at bounding box center [249, 261] width 486 height 460
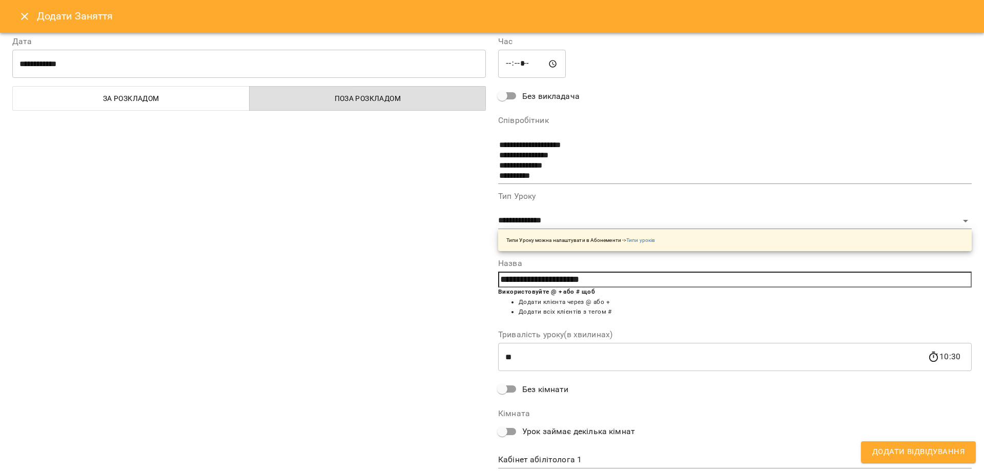
scroll to position [39, 0]
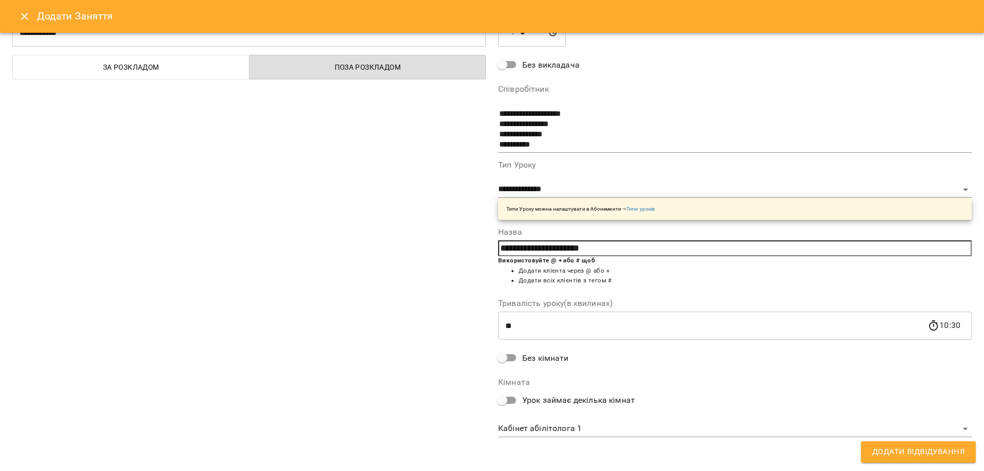
click at [547, 430] on body "For Business 38 UA Позднякова Анастасія Базілєва Катерина Казимирів Тетяна Ігна…" at bounding box center [492, 463] width 984 height 927
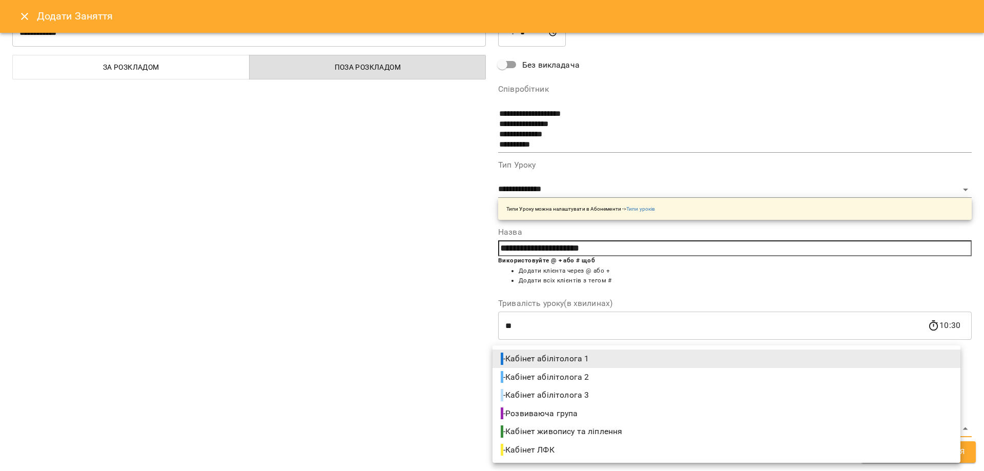
click at [546, 447] on span "- Кабінет ЛФК" at bounding box center [529, 450] width 56 height 12
type input "**********"
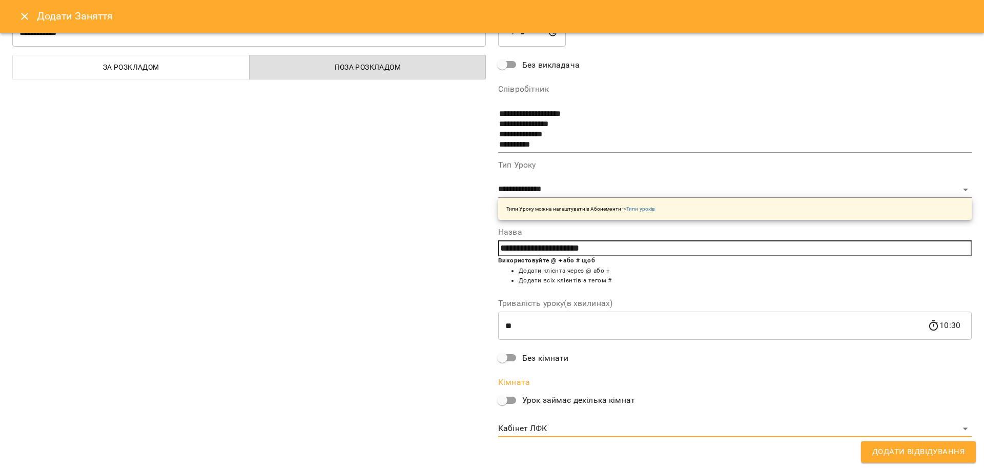
click at [918, 451] on span "Додати Відвідування" at bounding box center [918, 451] width 92 height 13
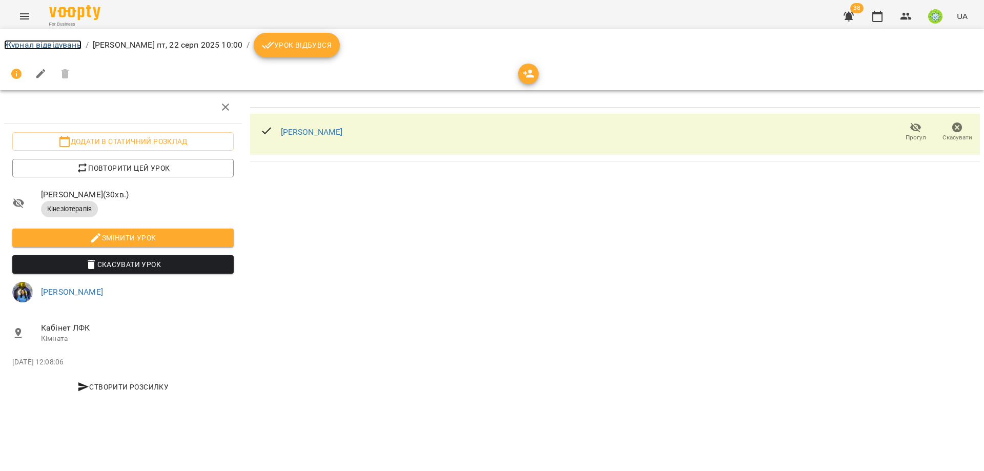
click at [55, 43] on link "Журнал відвідувань" at bounding box center [42, 45] width 77 height 10
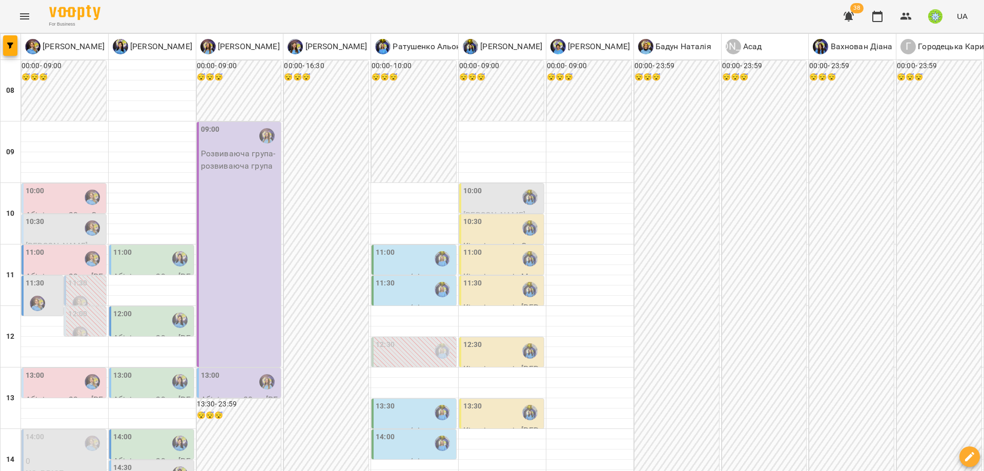
click at [36, 222] on label "10:30" at bounding box center [35, 221] width 19 height 11
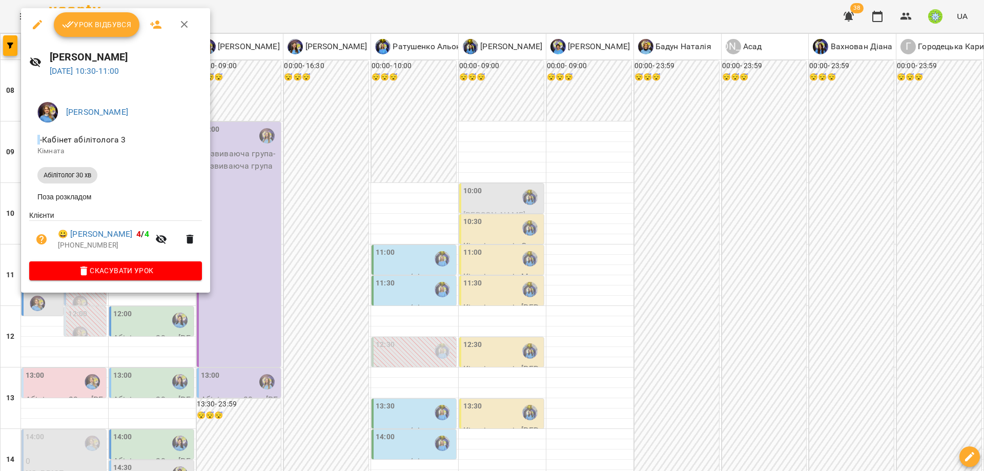
click at [267, 322] on div at bounding box center [492, 235] width 984 height 471
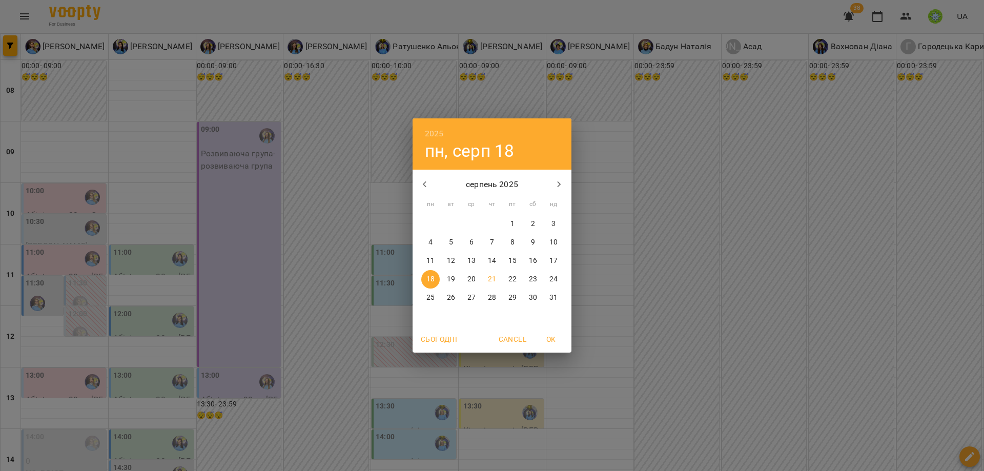
click at [448, 296] on p "26" at bounding box center [451, 298] width 8 height 10
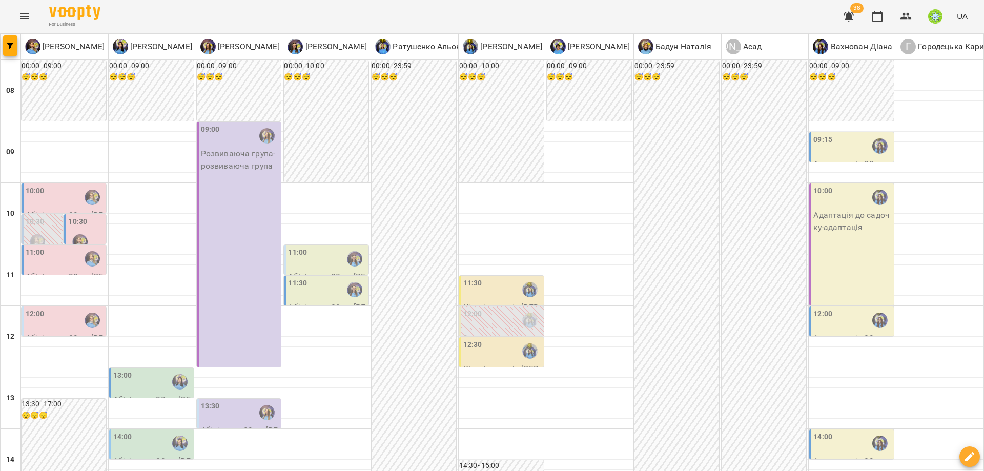
scroll to position [393, 0]
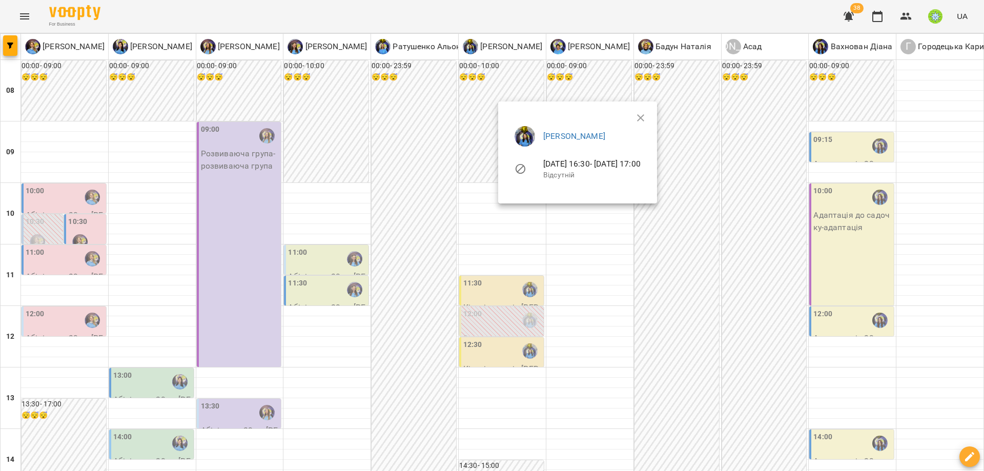
drag, startPoint x: 515, startPoint y: 254, endPoint x: 481, endPoint y: 206, distance: 58.3
click at [513, 252] on div at bounding box center [492, 235] width 984 height 471
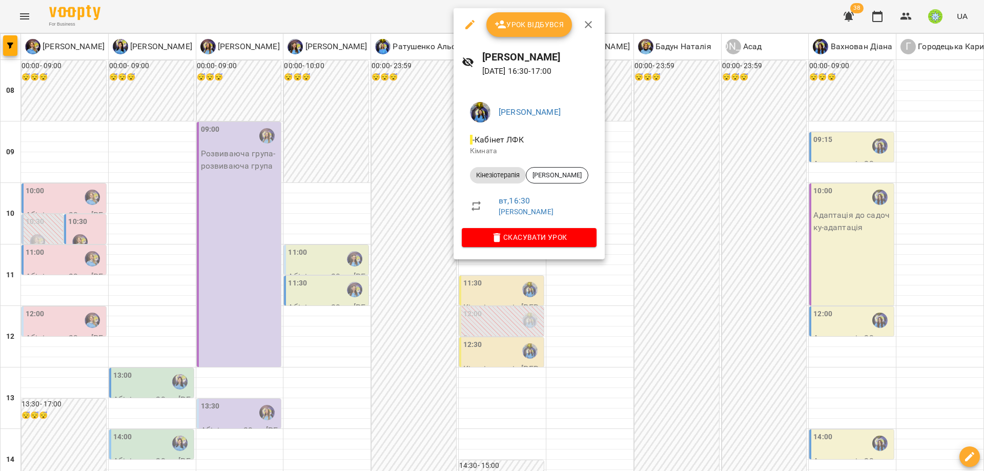
click at [509, 303] on div at bounding box center [492, 235] width 984 height 471
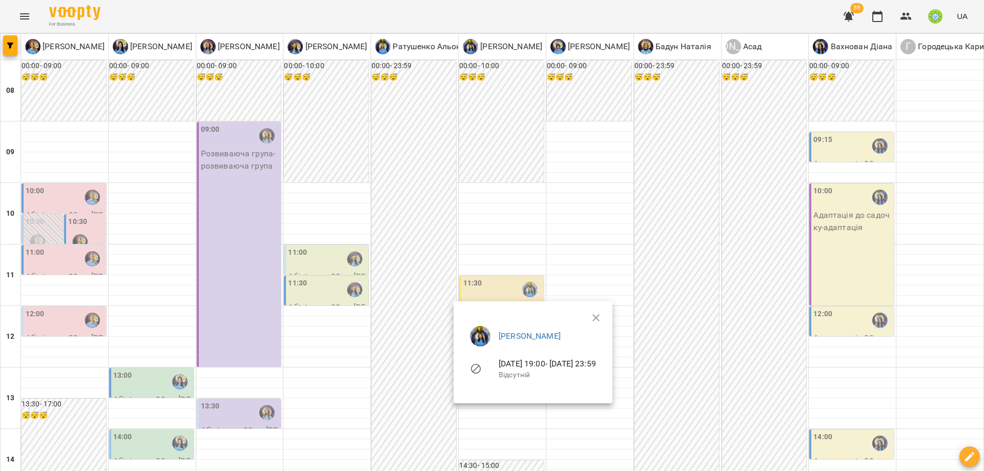
click at [528, 420] on div at bounding box center [492, 235] width 984 height 471
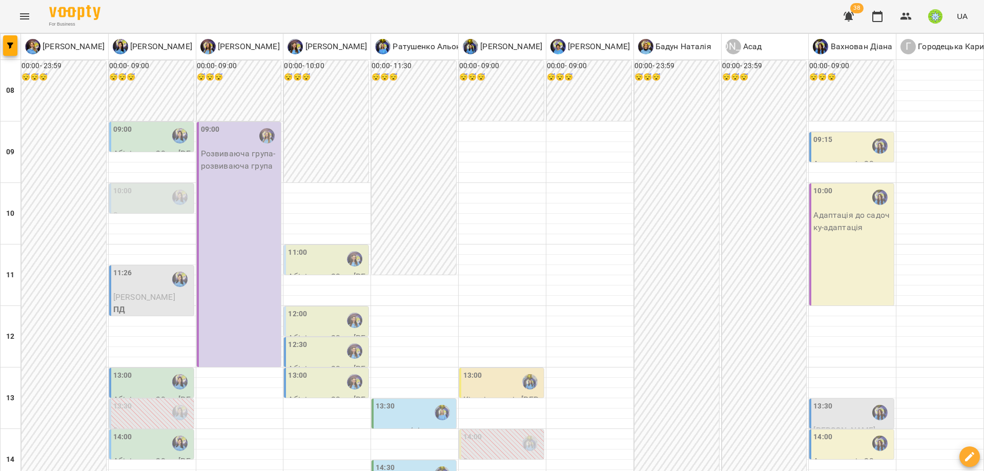
scroll to position [347, 0]
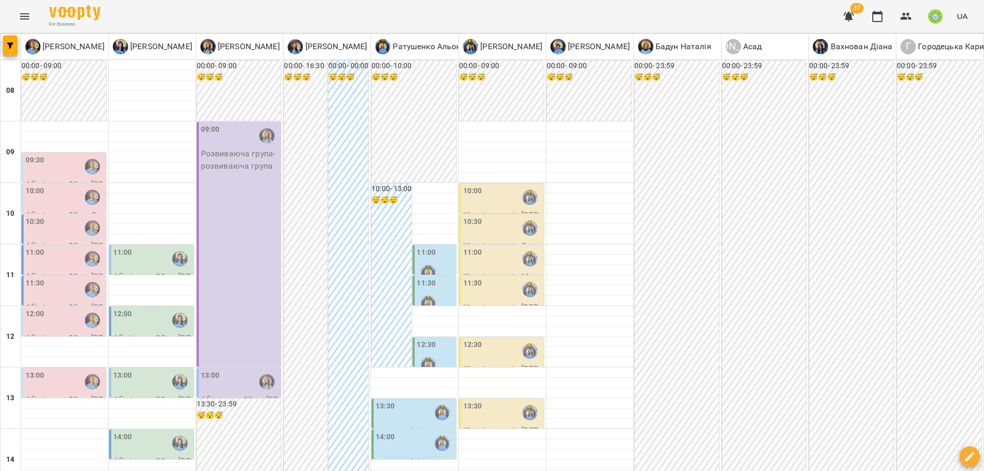
scroll to position [349, 0]
drag, startPoint x: 10, startPoint y: 420, endPoint x: 19, endPoint y: 419, distance: 9.3
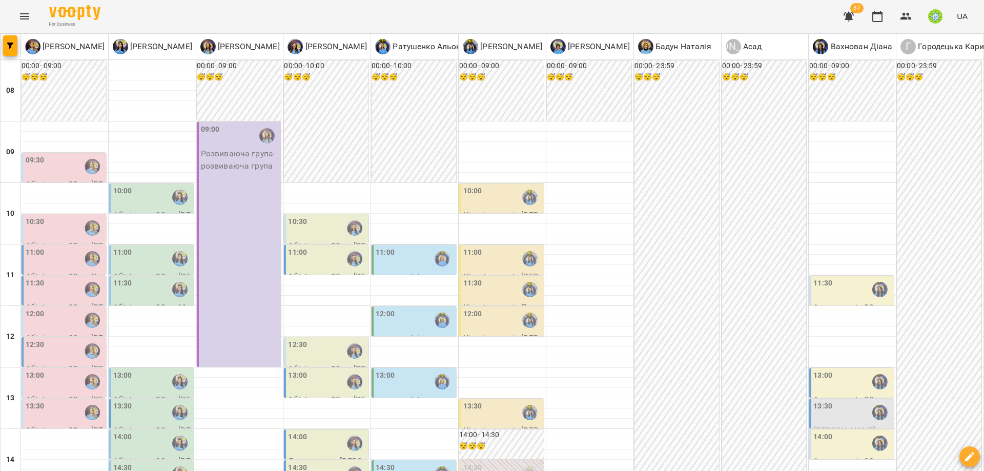
scroll to position [417, 0]
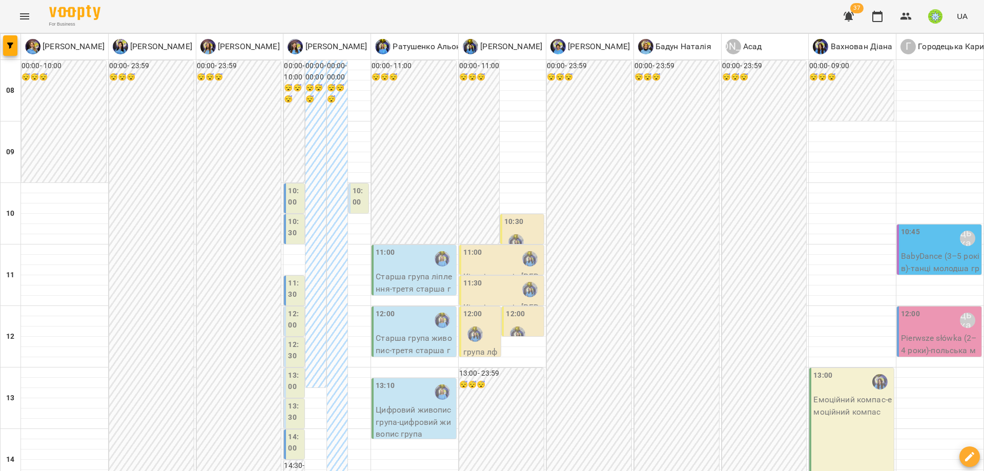
scroll to position [96, 0]
click at [509, 308] on div "12:00" at bounding box center [515, 315] width 19 height 14
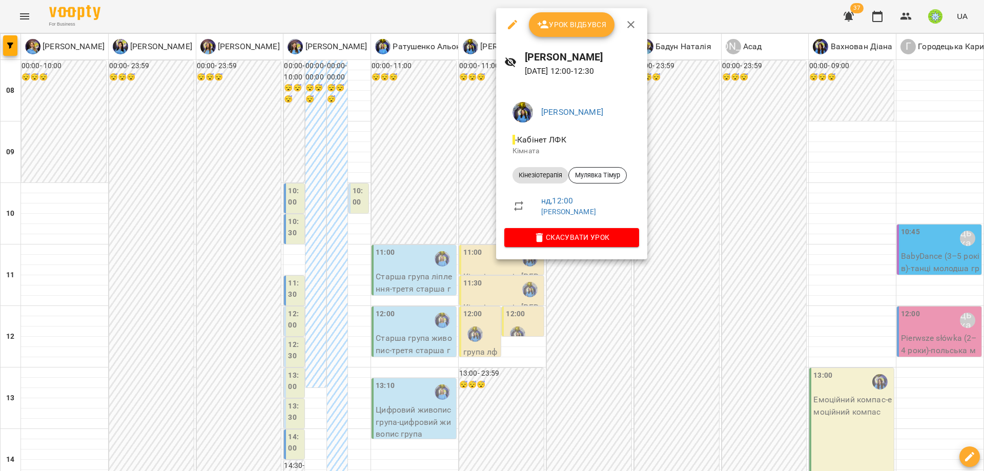
click at [617, 287] on div at bounding box center [492, 235] width 984 height 471
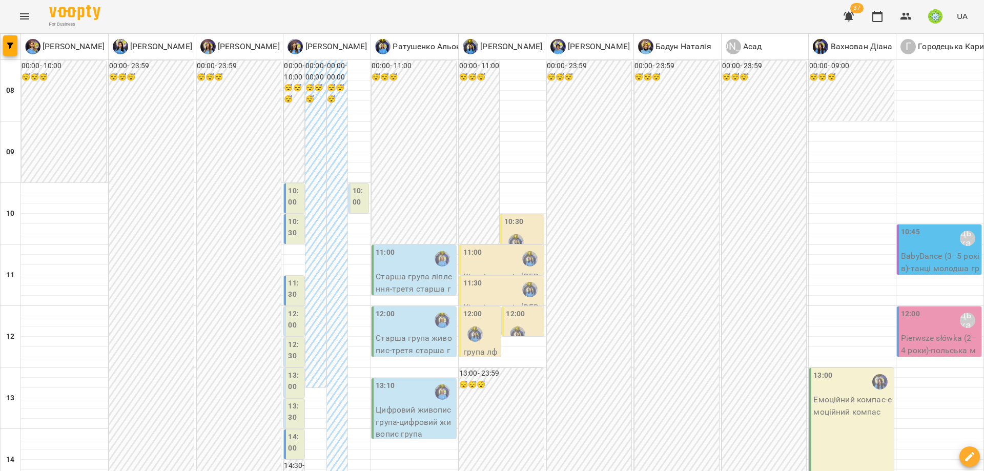
scroll to position [86, 0]
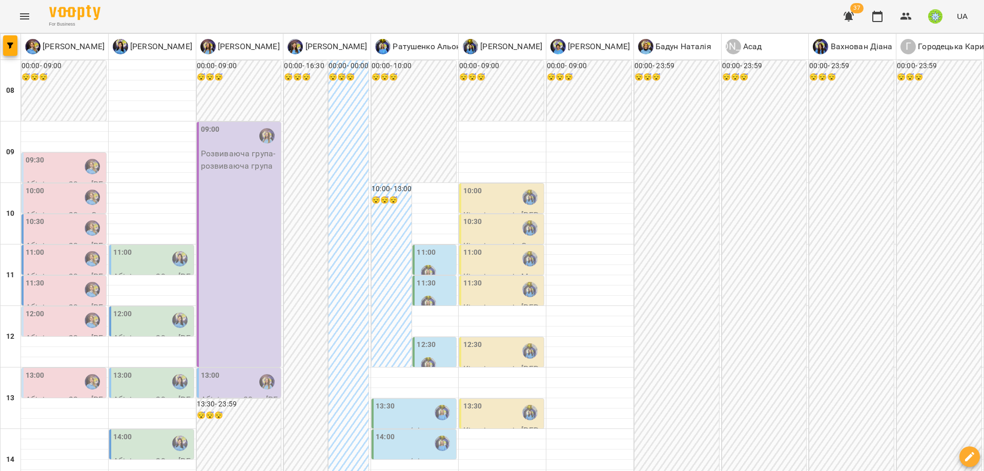
scroll to position [210, 0]
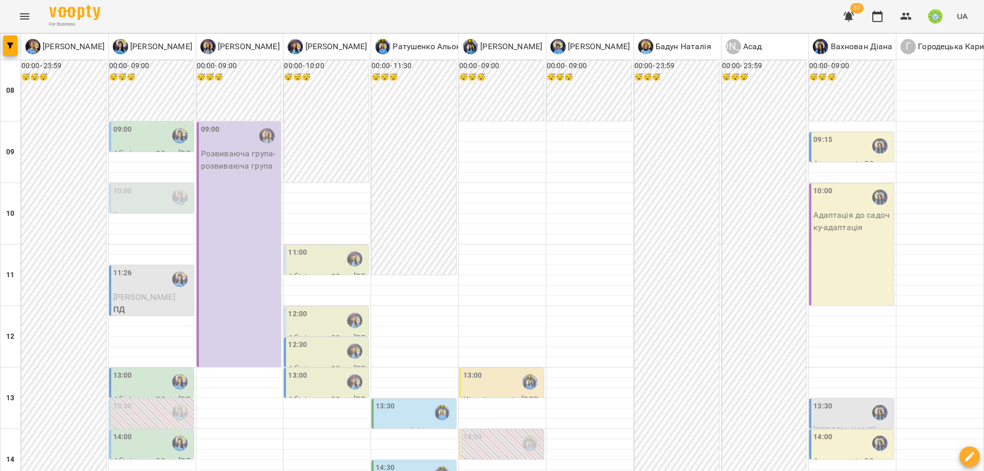
scroll to position [424, 0]
drag, startPoint x: 302, startPoint y: 412, endPoint x: 445, endPoint y: 420, distance: 143.7
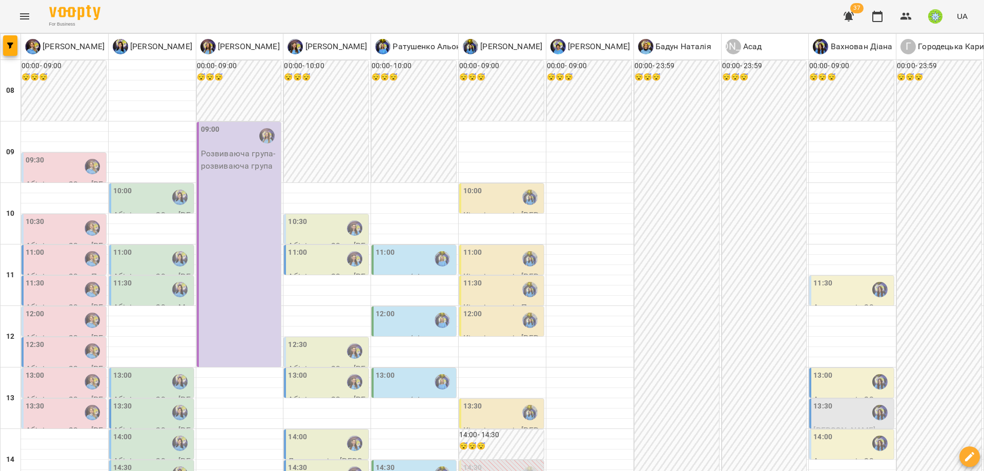
scroll to position [411, 0]
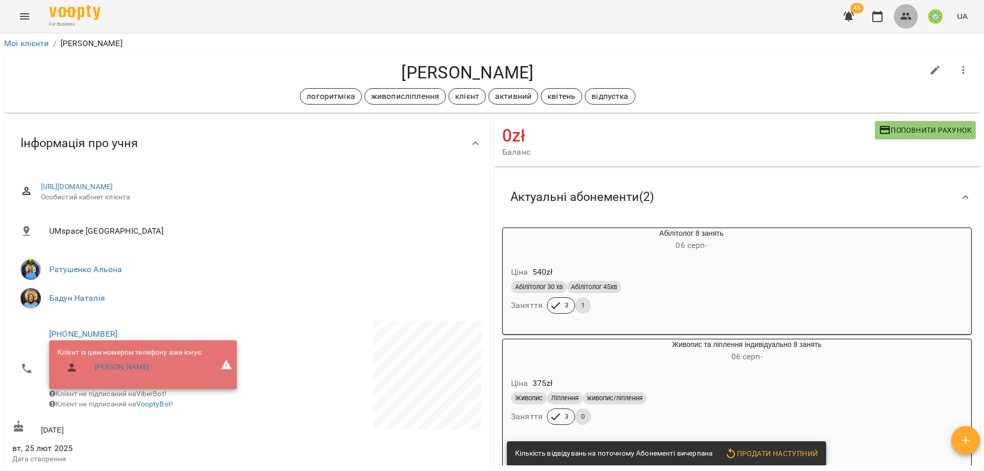
click at [907, 17] on icon "button" at bounding box center [905, 16] width 11 height 7
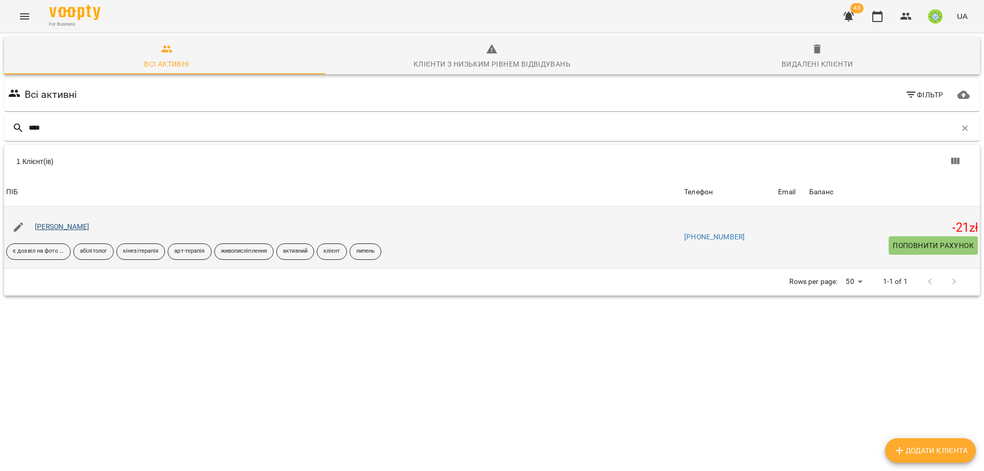
type input "****"
click at [39, 227] on link "[PERSON_NAME]" at bounding box center [62, 226] width 55 height 8
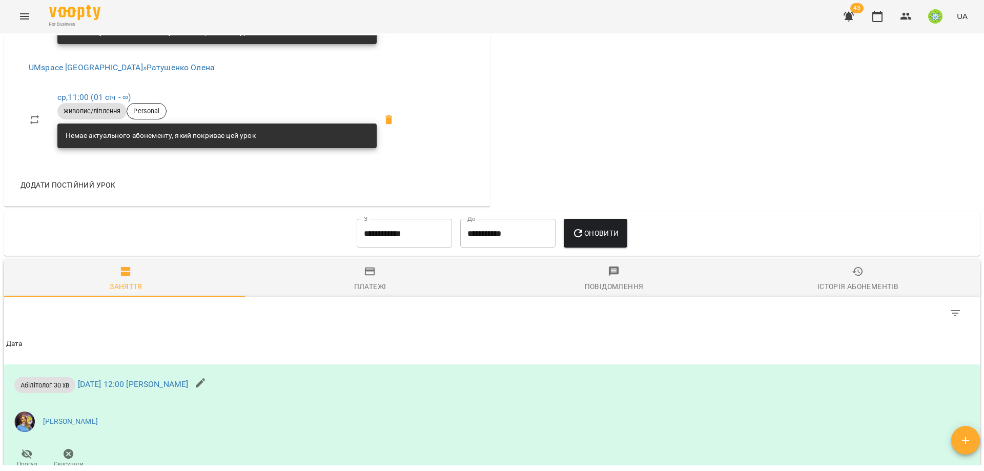
scroll to position [850, 0]
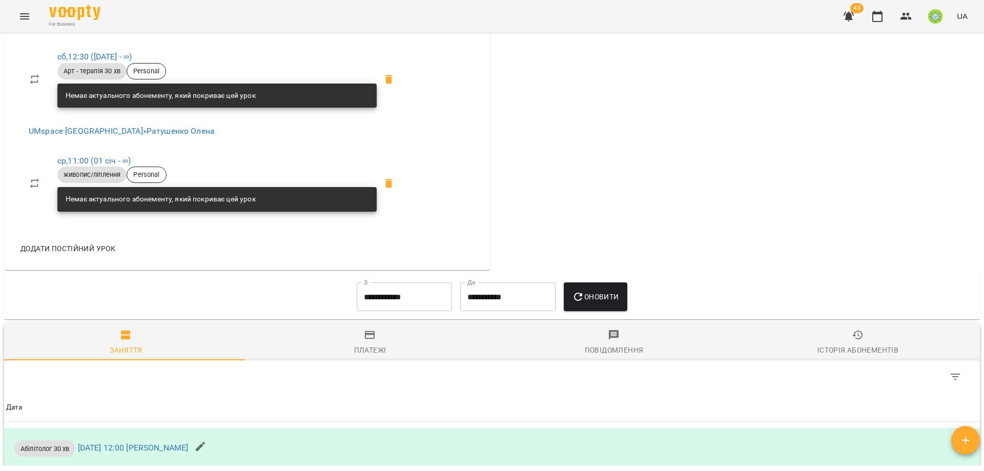
click at [76, 242] on span "Додати постійний урок" at bounding box center [67, 248] width 95 height 12
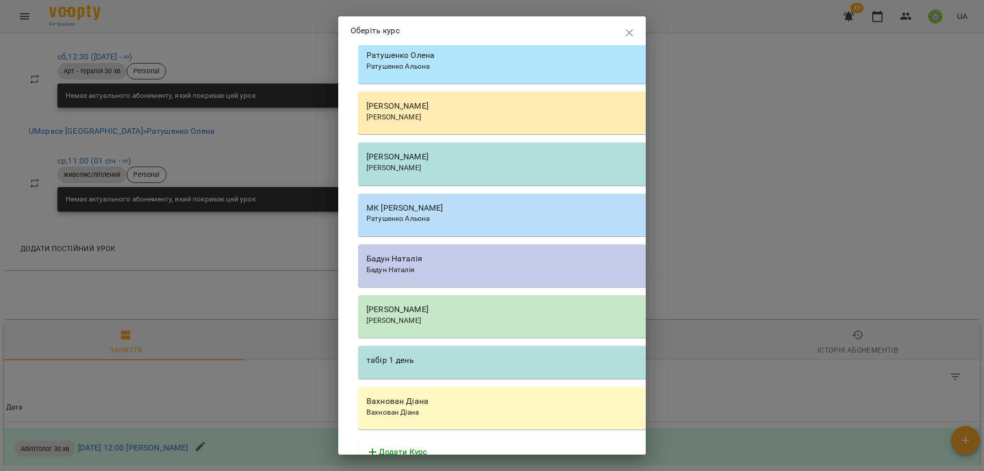
scroll to position [1386, 0]
click at [426, 257] on div "Бадун Наталія" at bounding box center [650, 258] width 568 height 12
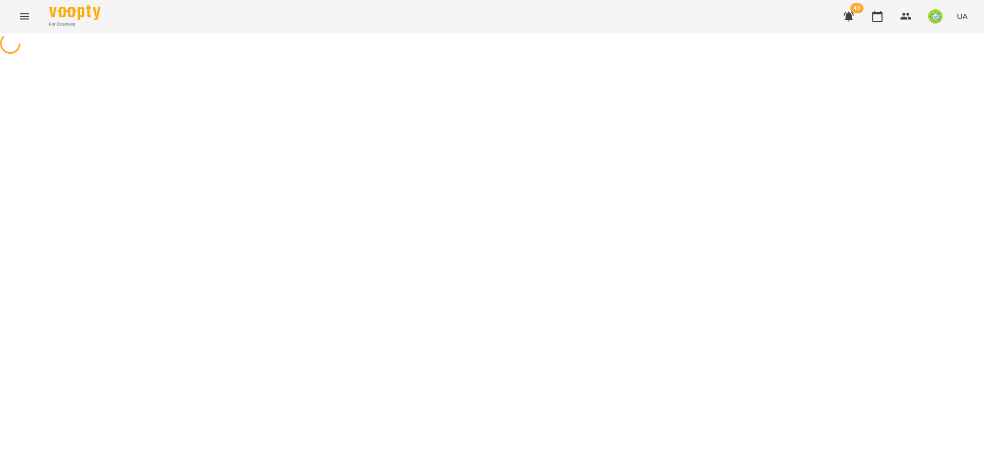
select select "**********"
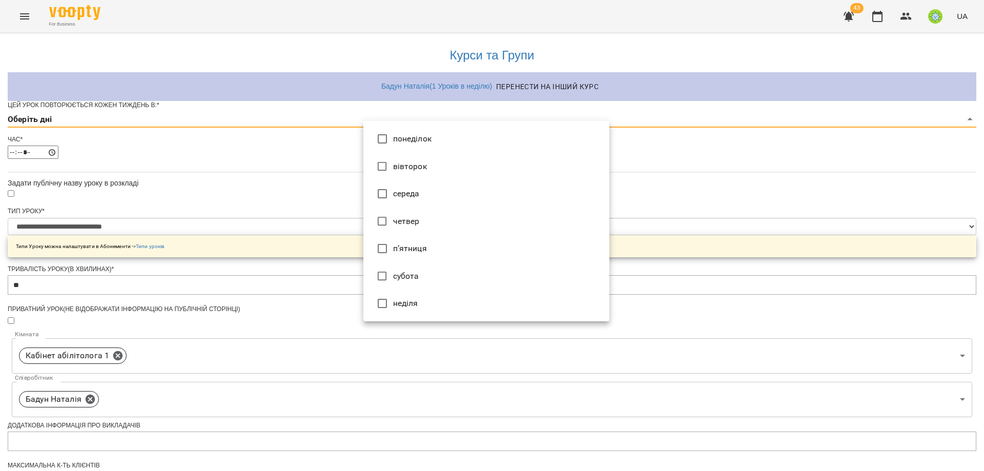
click at [386, 139] on body "**********" at bounding box center [492, 330] width 984 height 660
type input "*"
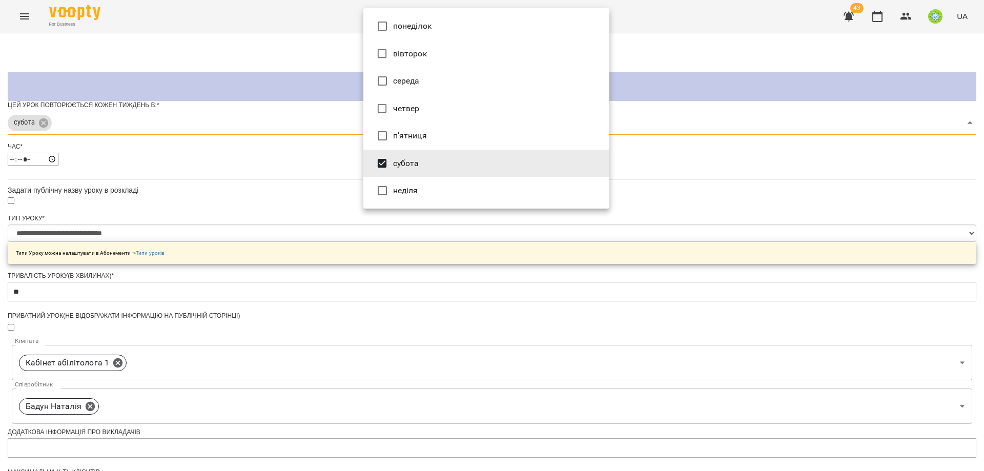
click at [737, 300] on div at bounding box center [492, 235] width 984 height 471
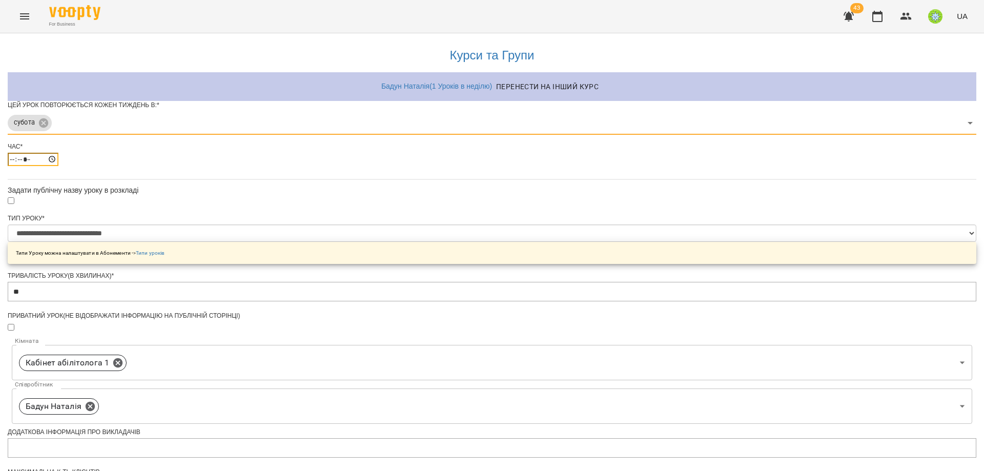
click at [58, 166] on input "*****" at bounding box center [33, 159] width 51 height 13
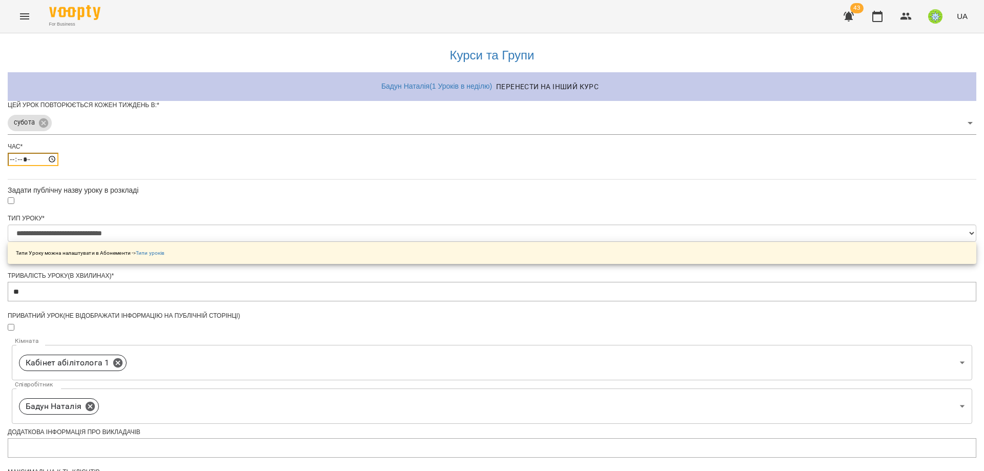
type input "*****"
drag, startPoint x: 789, startPoint y: 284, endPoint x: 798, endPoint y: 264, distance: 22.5
click at [796, 268] on div "**********" at bounding box center [492, 351] width 968 height 636
drag, startPoint x: 791, startPoint y: 297, endPoint x: 774, endPoint y: 296, distance: 16.5
click at [791, 298] on div "**********" at bounding box center [492, 351] width 968 height 636
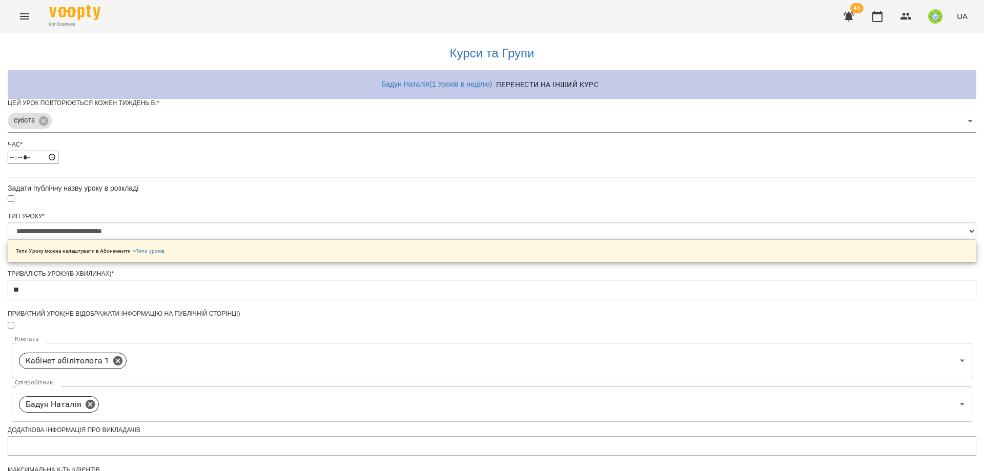
scroll to position [246, 0]
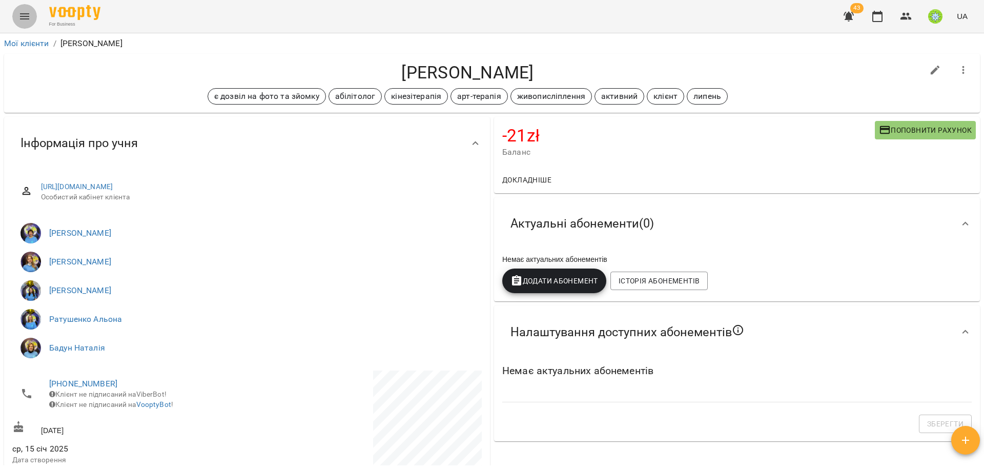
click at [24, 17] on icon "Menu" at bounding box center [24, 16] width 12 height 12
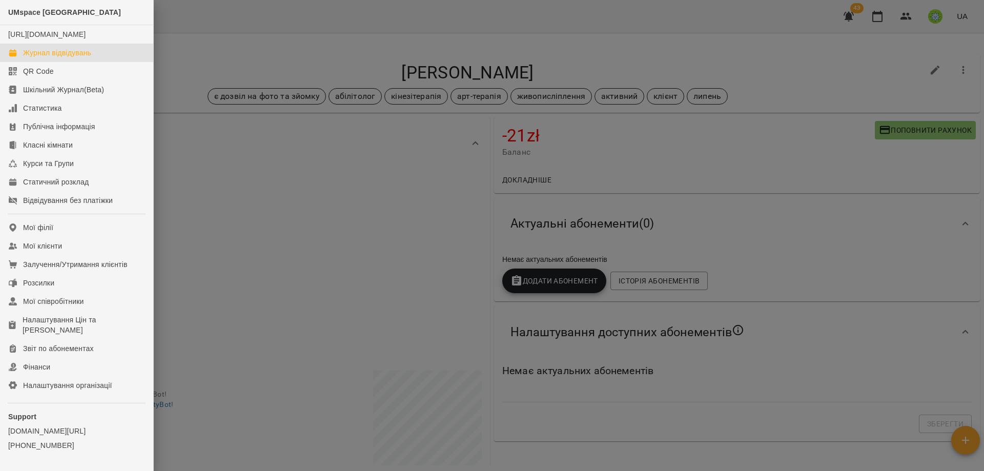
click at [70, 58] on div "Журнал відвідувань" at bounding box center [57, 53] width 68 height 10
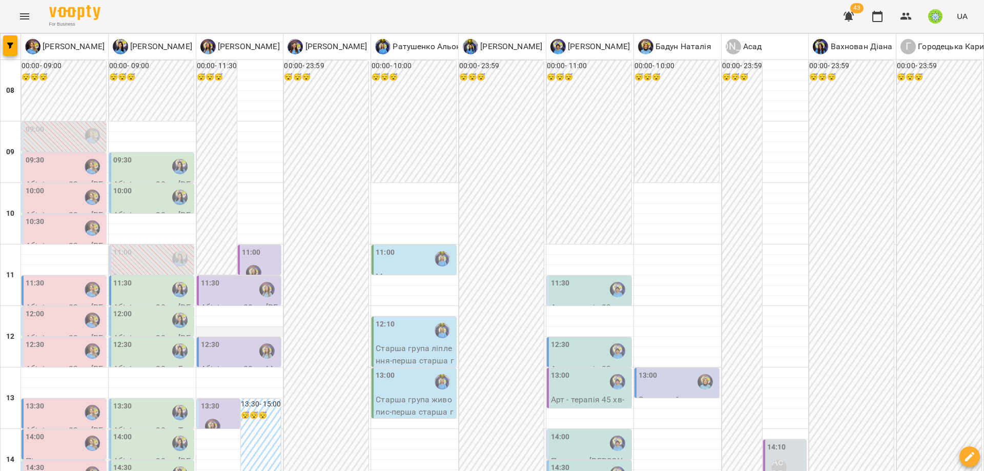
scroll to position [8, 0]
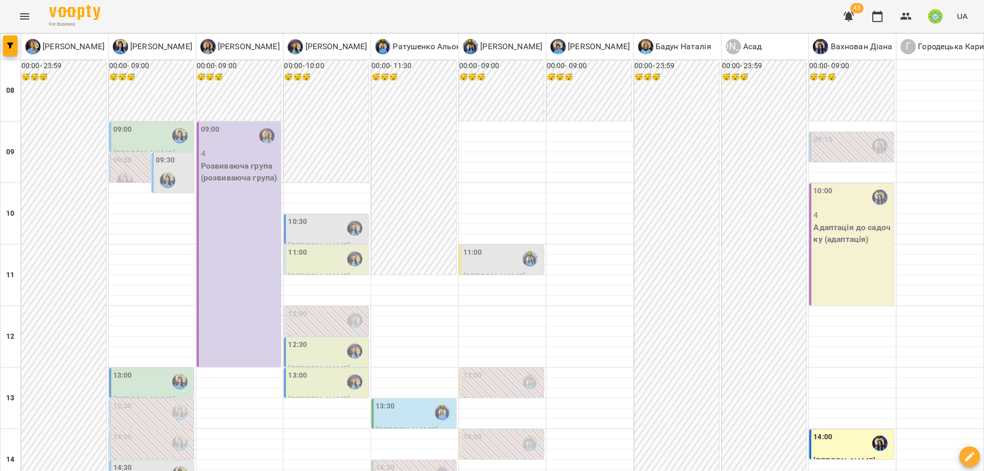
click at [324, 225] on div "10:30" at bounding box center [327, 228] width 78 height 24
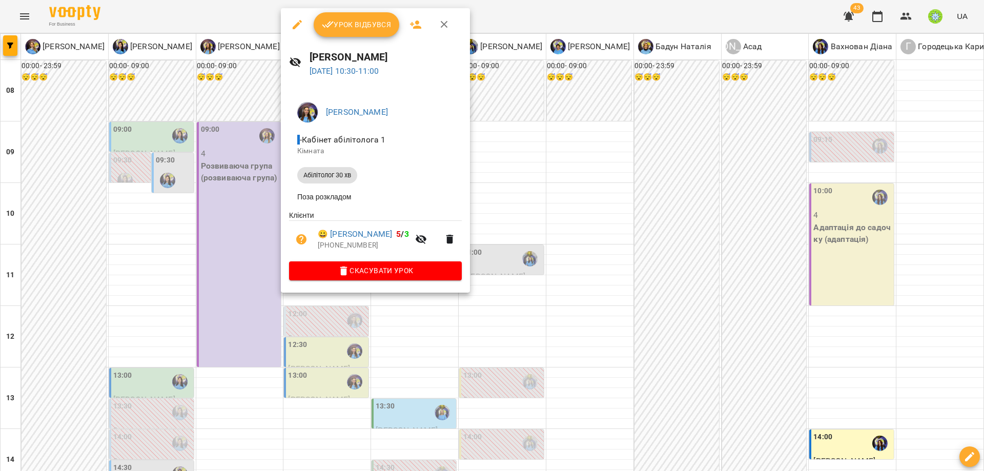
click at [488, 322] on div at bounding box center [492, 235] width 984 height 471
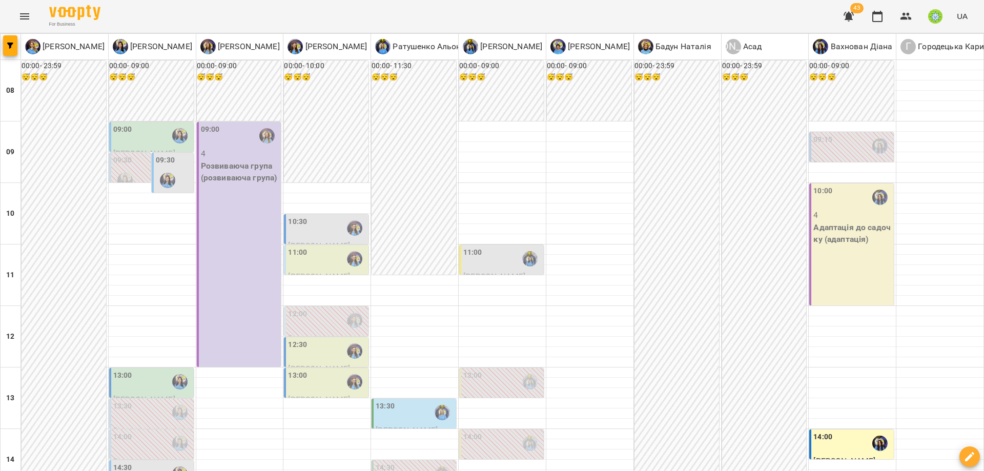
click at [309, 260] on div "11:00" at bounding box center [327, 259] width 78 height 24
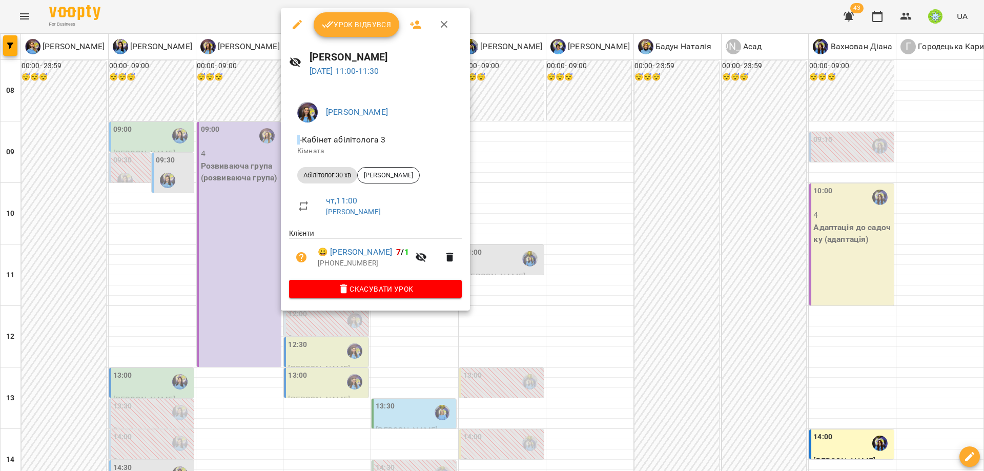
click at [541, 325] on div at bounding box center [492, 235] width 984 height 471
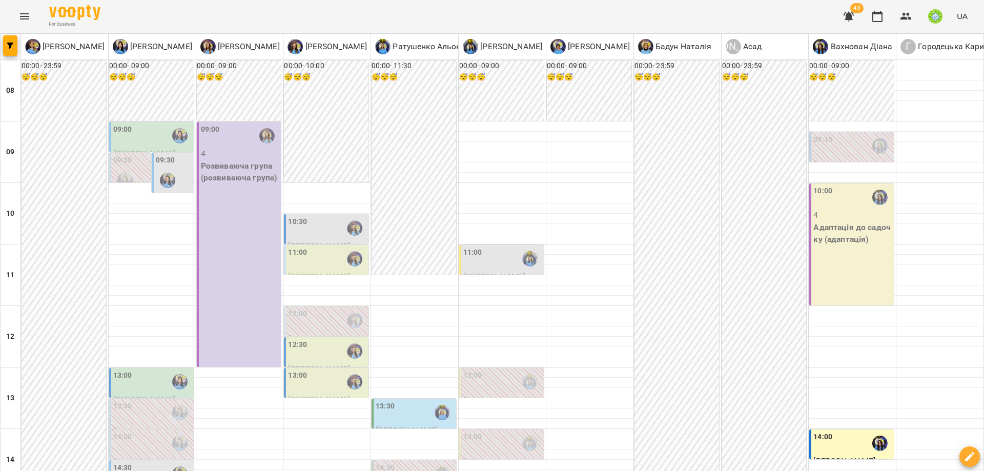
click at [821, 205] on div "10:00" at bounding box center [822, 197] width 19 height 24
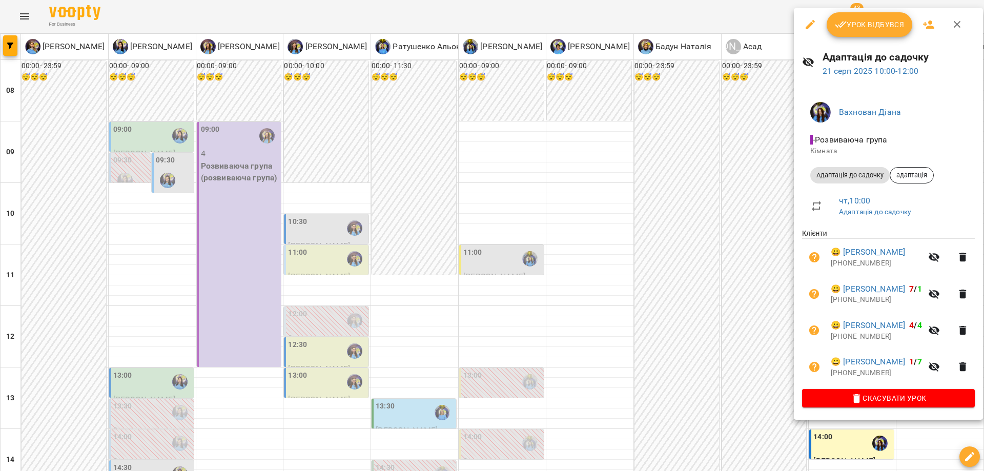
drag, startPoint x: 670, startPoint y: 259, endPoint x: 644, endPoint y: 446, distance: 189.4
click at [671, 259] on div at bounding box center [492, 235] width 984 height 471
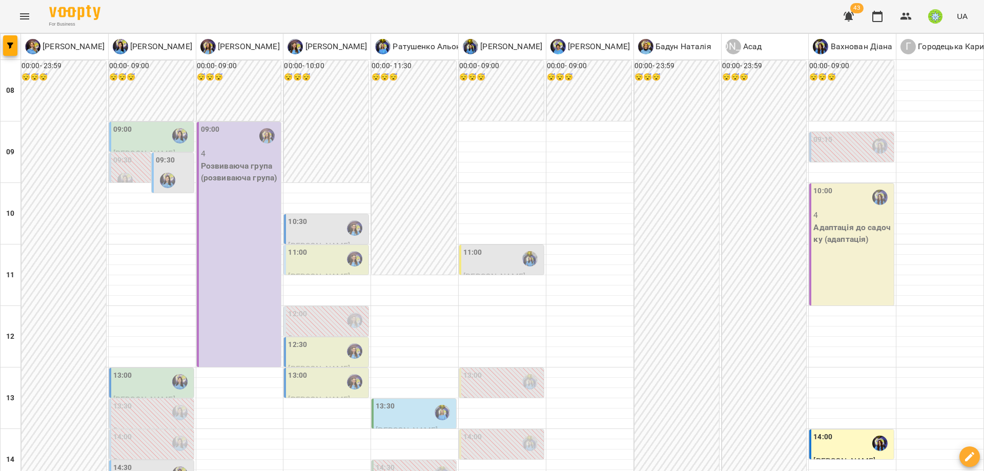
click at [858, 15] on button "button" at bounding box center [848, 16] width 25 height 25
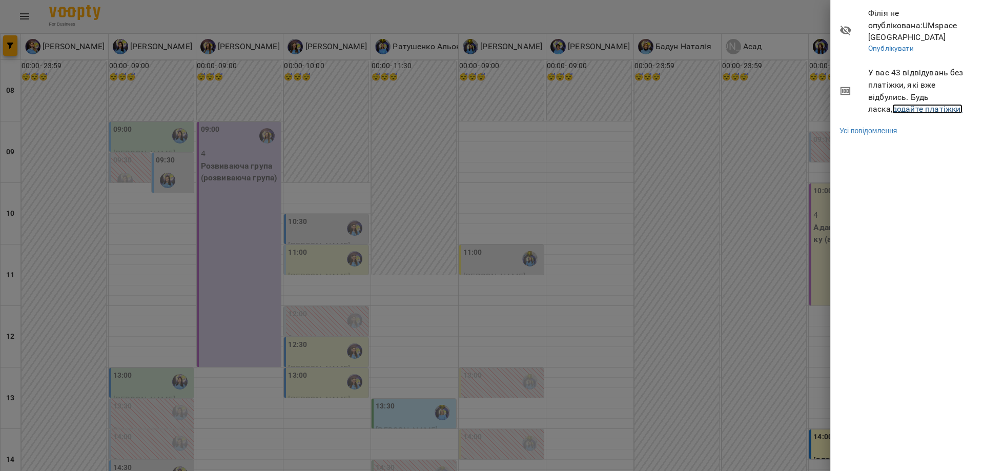
click at [892, 104] on link "додайте платіжки!" at bounding box center [927, 109] width 71 height 10
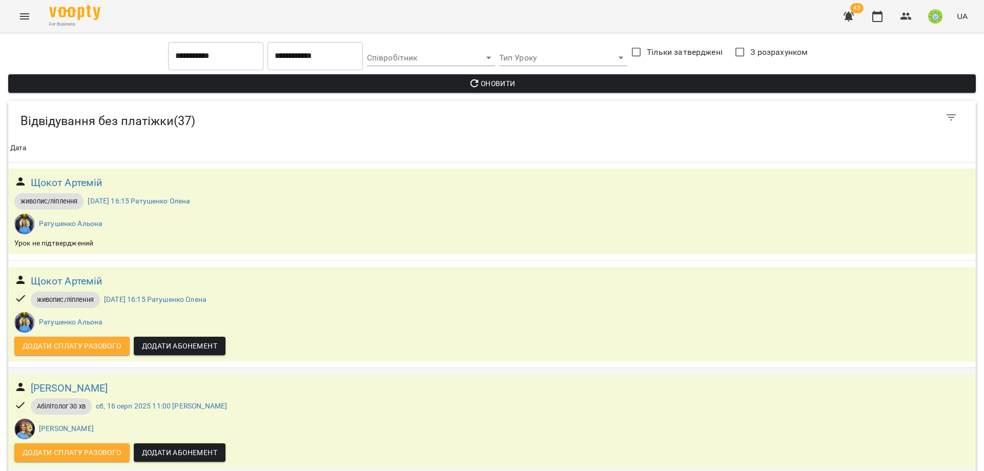
scroll to position [290, 0]
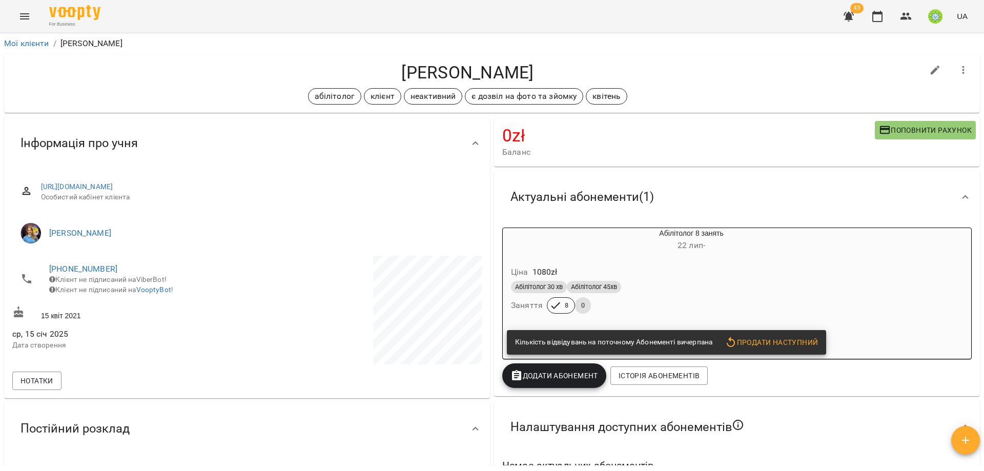
click at [694, 284] on div "Абілітолог 30 хв Абілітолог 45хв" at bounding box center [667, 287] width 312 height 12
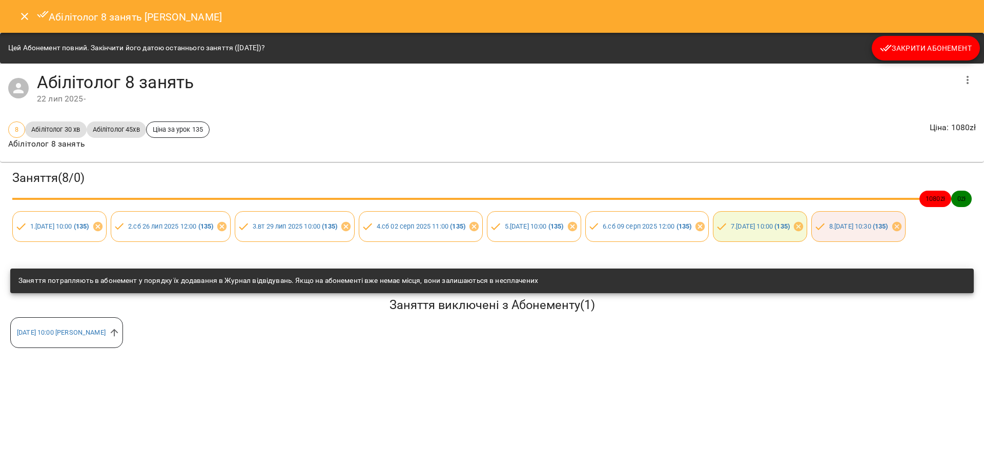
click at [905, 48] on span "Закрити Абонемент" at bounding box center [926, 48] width 92 height 12
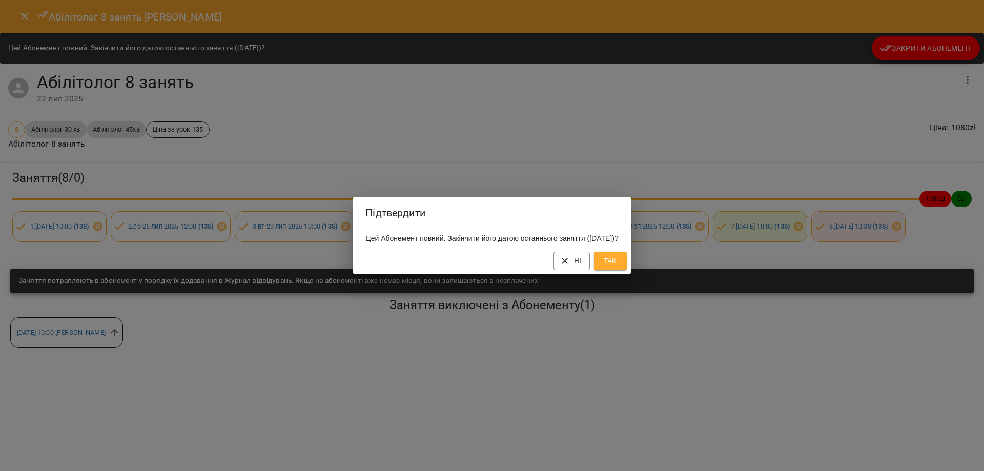
drag, startPoint x: 627, startPoint y: 266, endPoint x: 648, endPoint y: 254, distance: 24.3
click at [618, 266] on span "Так" at bounding box center [610, 261] width 16 height 12
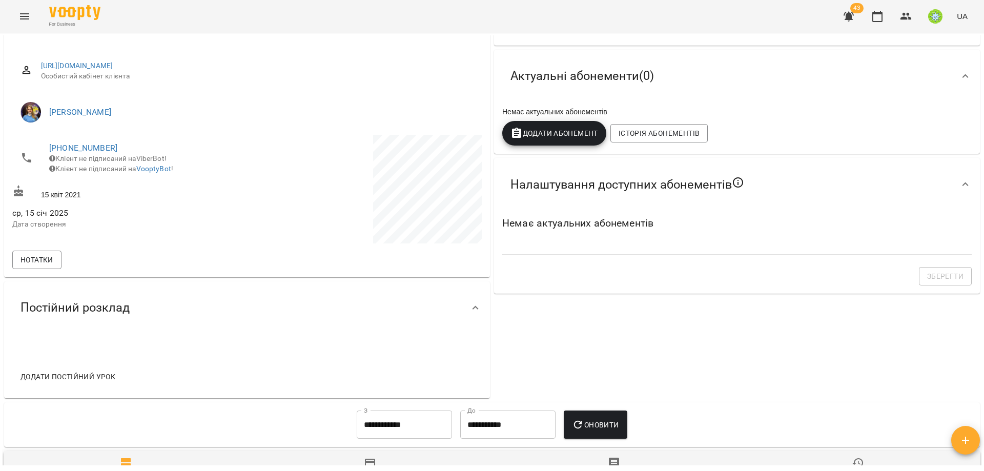
scroll to position [121, 0]
click at [71, 374] on span "Додати постійний урок" at bounding box center [67, 376] width 95 height 12
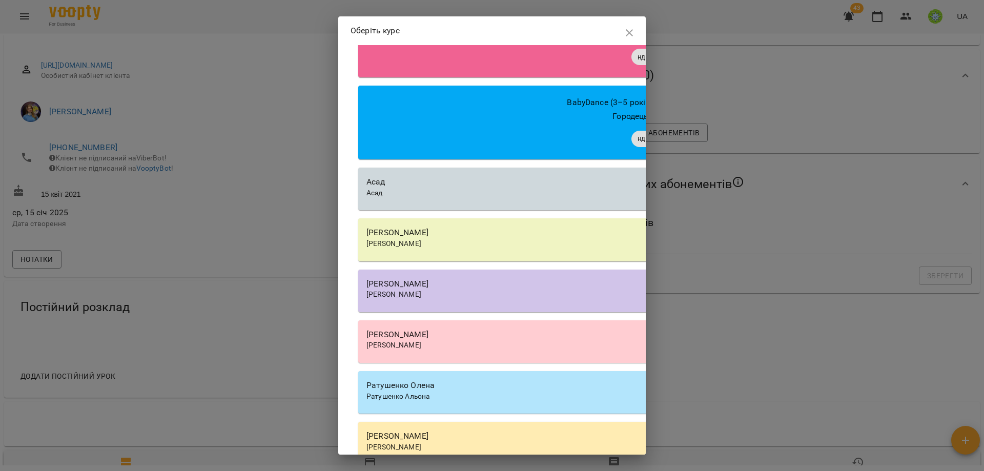
scroll to position [1142, 0]
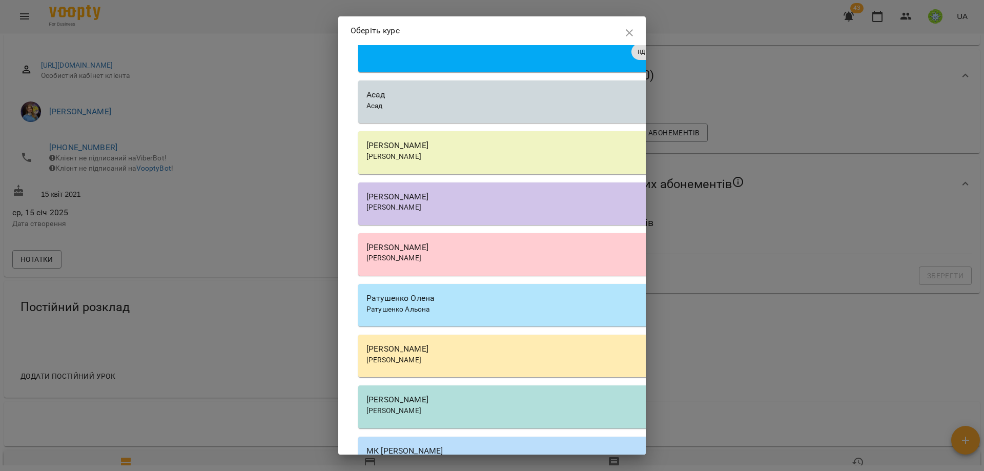
click at [450, 203] on div "[PERSON_NAME]" at bounding box center [650, 197] width 568 height 12
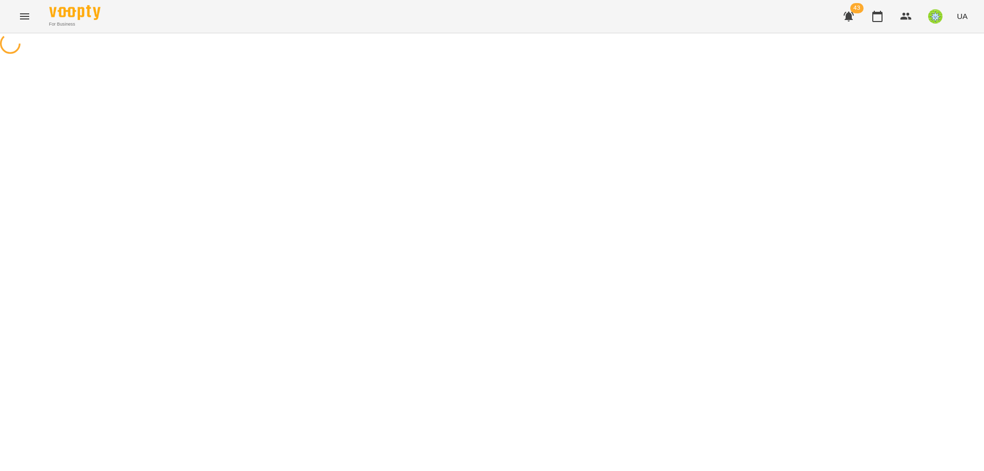
select select "**********"
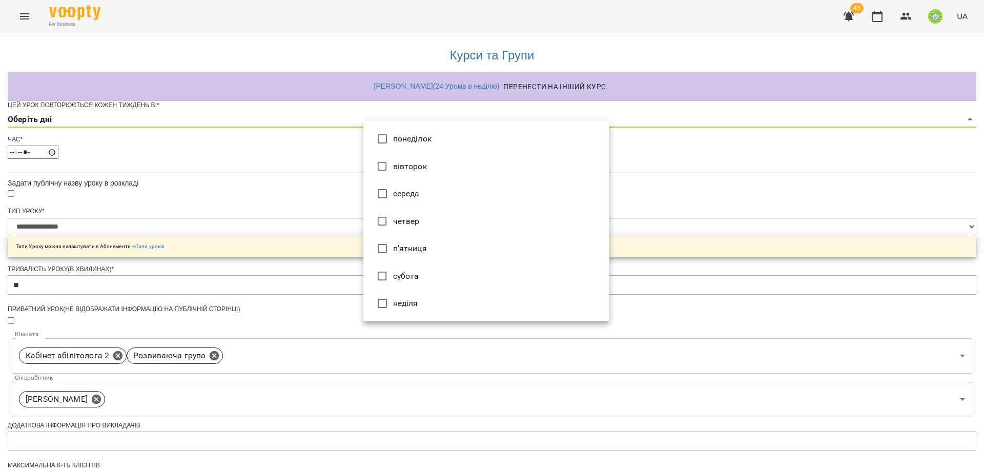
click at [386, 133] on body "**********" at bounding box center [492, 330] width 984 height 660
type input "*"
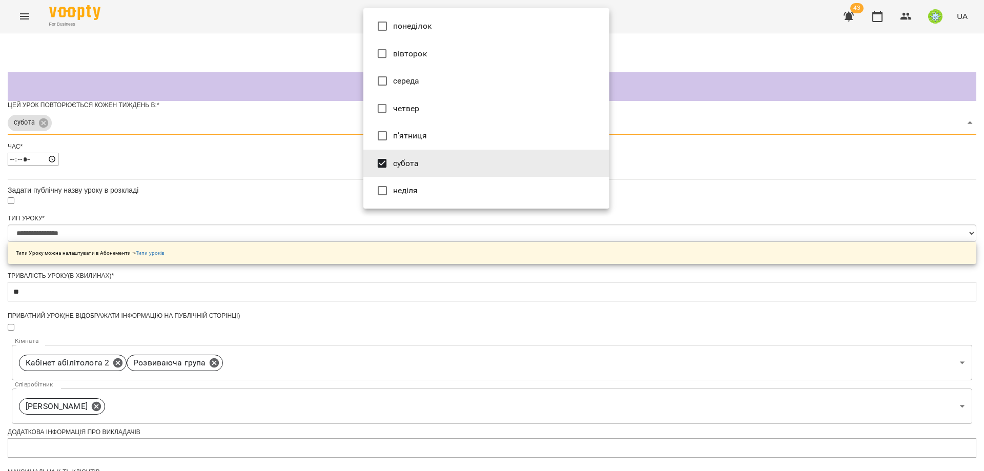
drag, startPoint x: 759, startPoint y: 266, endPoint x: 700, endPoint y: 250, distance: 61.2
click at [757, 265] on div at bounding box center [492, 235] width 984 height 471
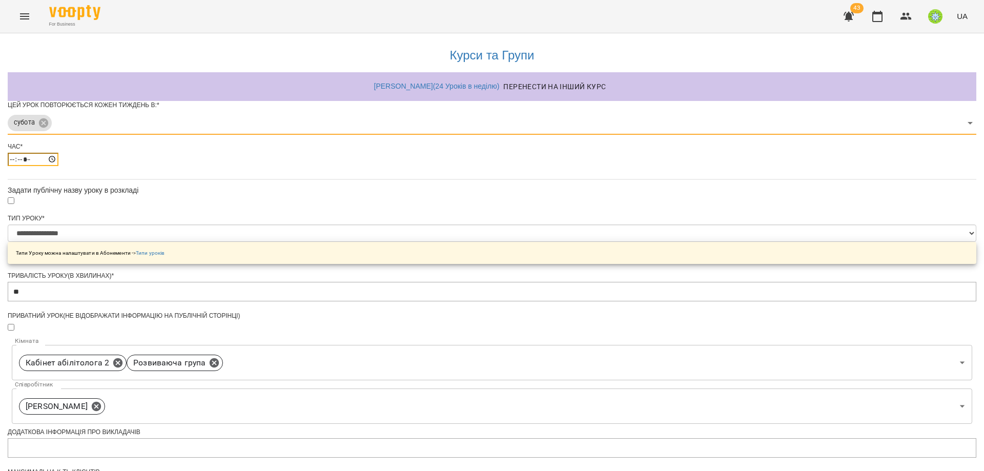
click at [58, 166] on input "*****" at bounding box center [33, 159] width 51 height 13
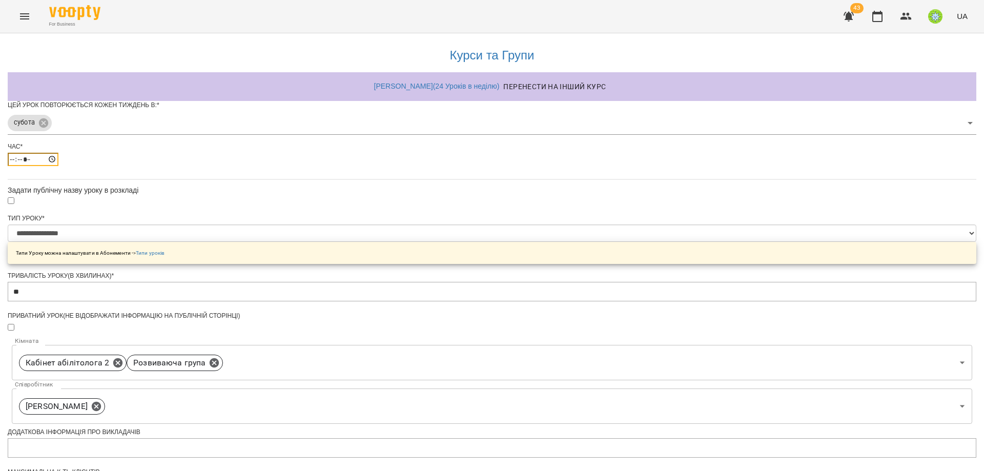
type input "*****"
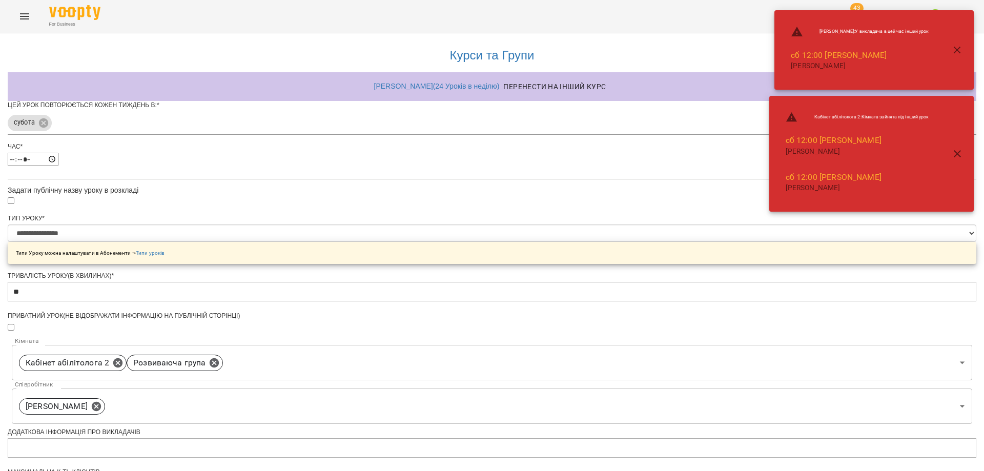
drag, startPoint x: 843, startPoint y: 264, endPoint x: 807, endPoint y: 281, distance: 39.6
click at [842, 264] on div "**********" at bounding box center [492, 351] width 968 height 636
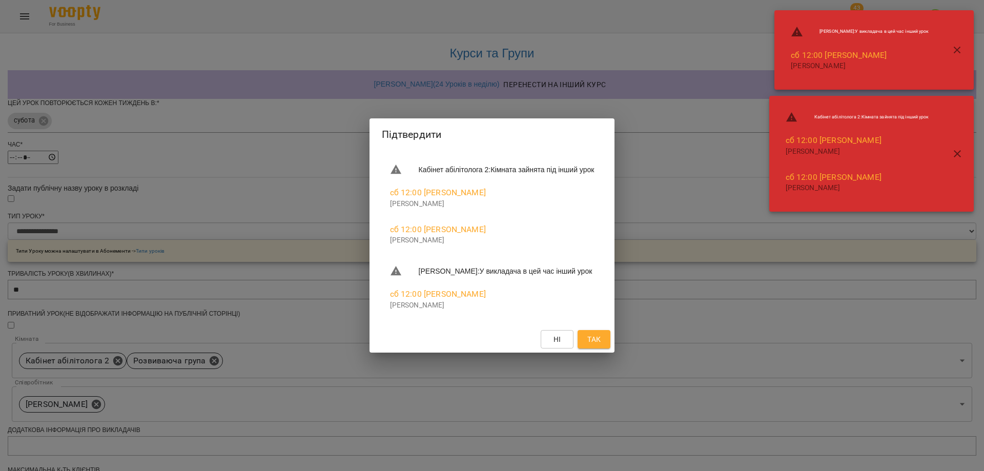
click at [792, 377] on div "Підтвердити Кабінет абілітолога 2 : Кімната зайнята під інший урок сб 12:00 Каз…" at bounding box center [492, 235] width 984 height 471
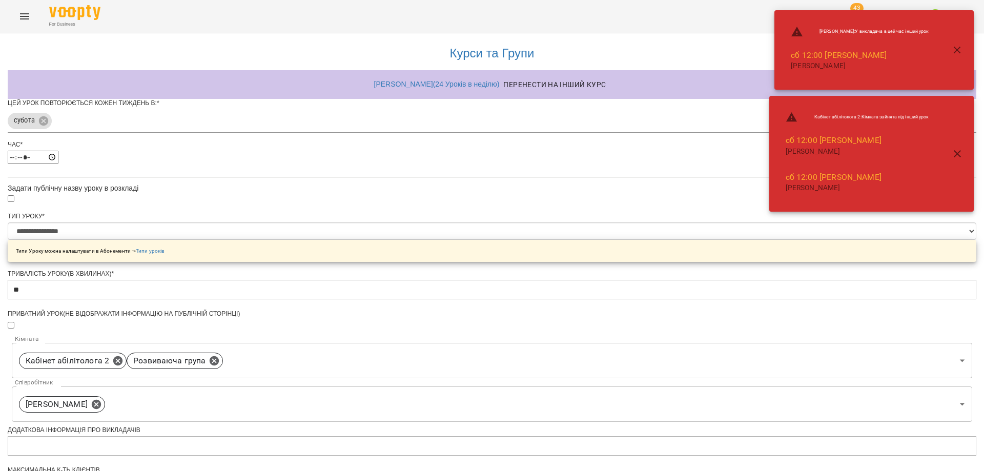
scroll to position [271, 0]
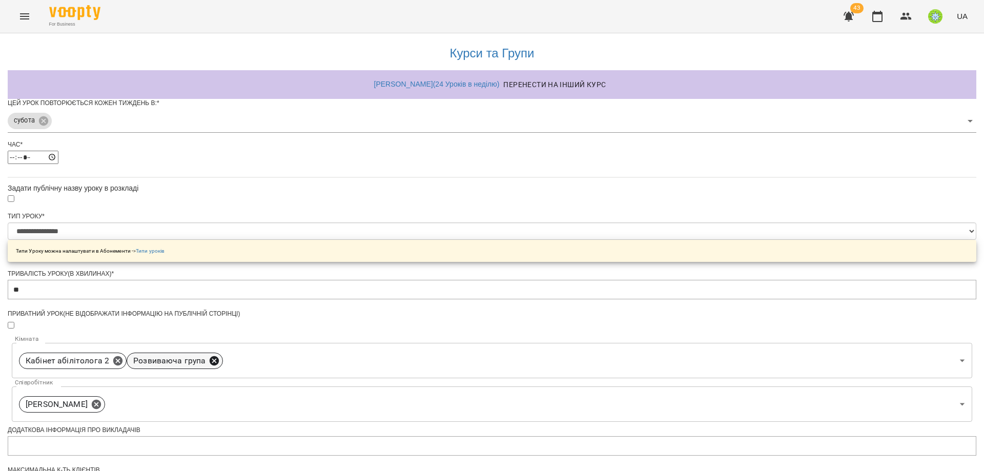
click at [219, 356] on icon at bounding box center [214, 360] width 9 height 9
type input "**********"
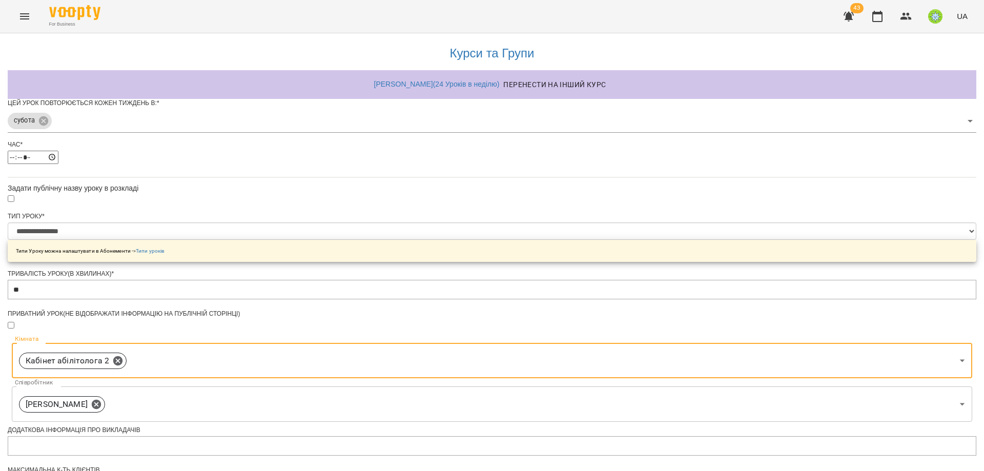
click at [600, 115] on body "**********" at bounding box center [492, 348] width 984 height 696
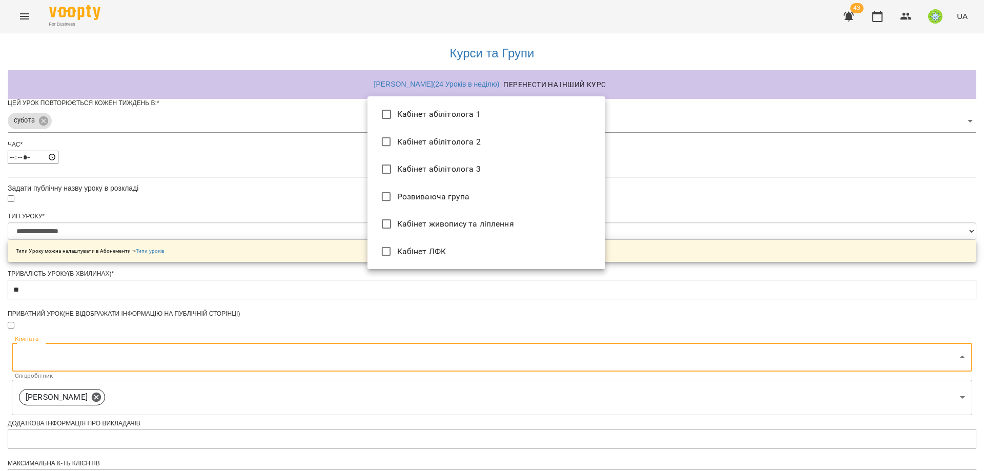
type input "**********"
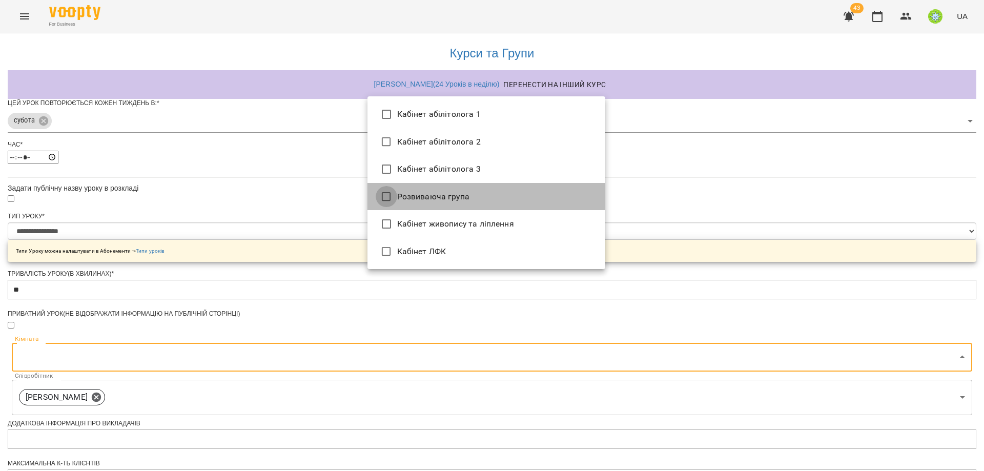
type input "**********"
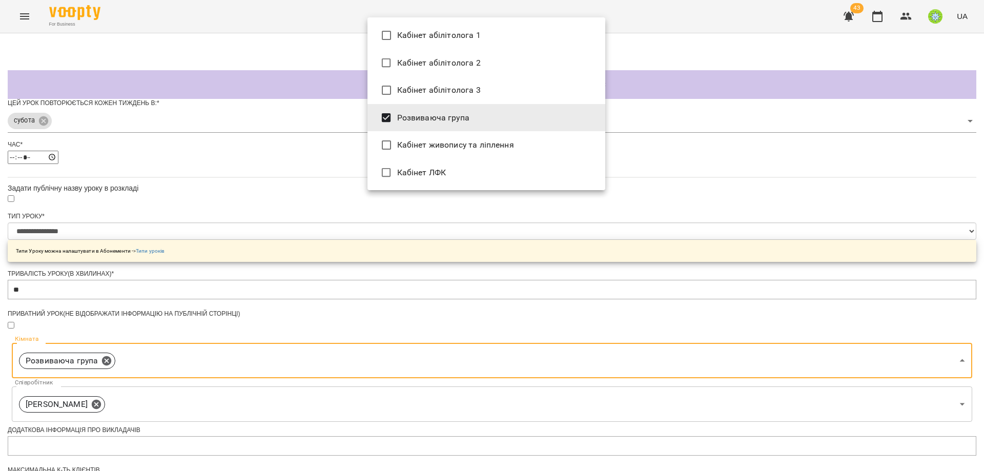
drag, startPoint x: 934, startPoint y: 316, endPoint x: 749, endPoint y: 337, distance: 186.7
click at [933, 316] on div at bounding box center [492, 235] width 984 height 471
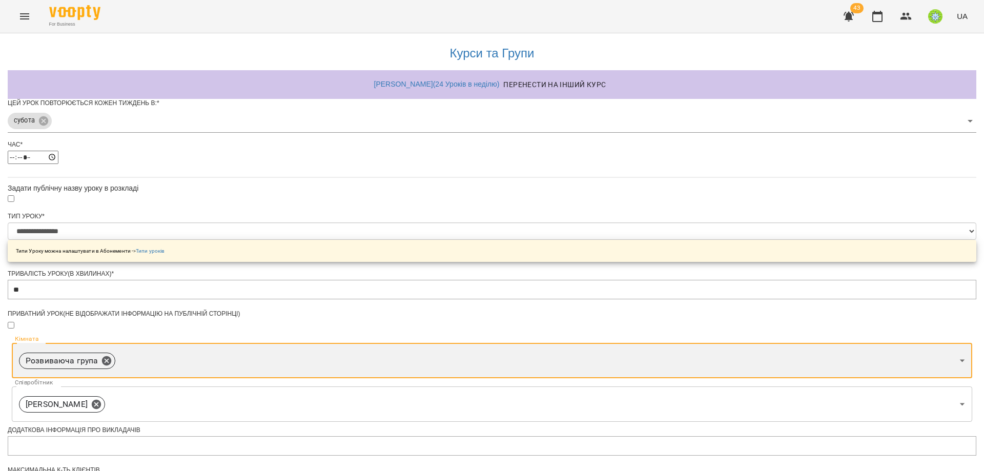
scroll to position [295, 0]
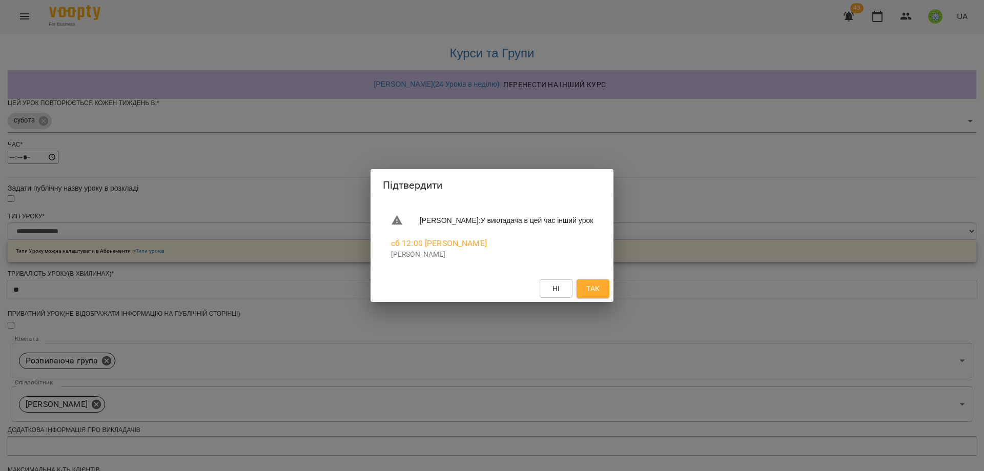
click at [599, 288] on span "Так" at bounding box center [592, 288] width 13 height 12
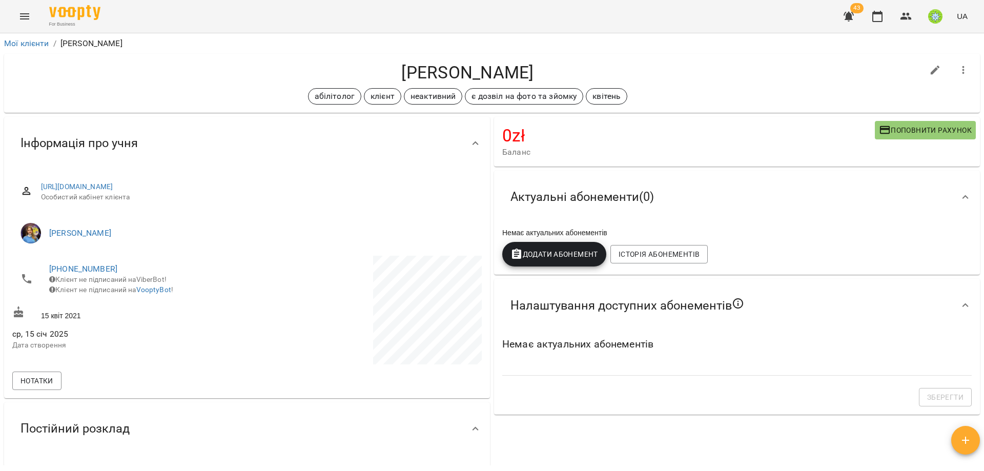
click at [923, 77] on button "button" at bounding box center [935, 70] width 25 height 25
select select "**"
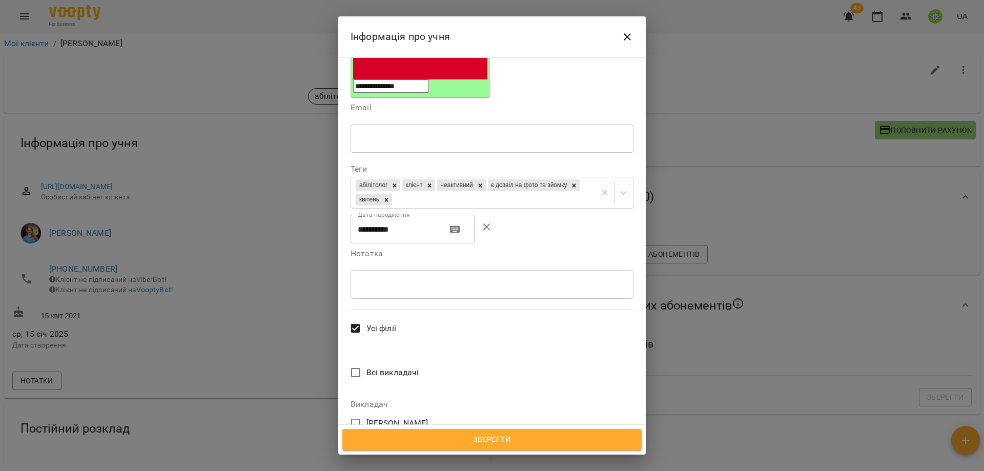
scroll to position [456, 0]
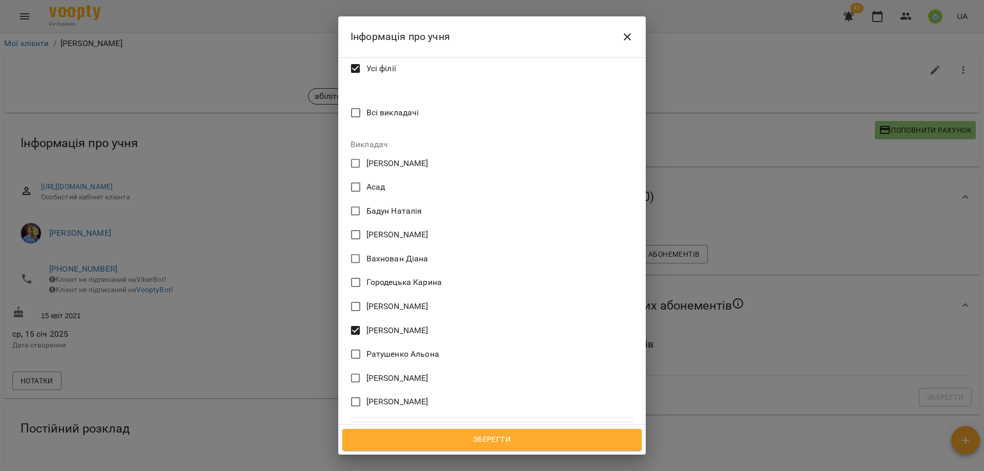
click at [379, 300] on span "[PERSON_NAME]" at bounding box center [397, 306] width 62 height 12
click at [524, 441] on span "Зберегти" at bounding box center [492, 439] width 277 height 13
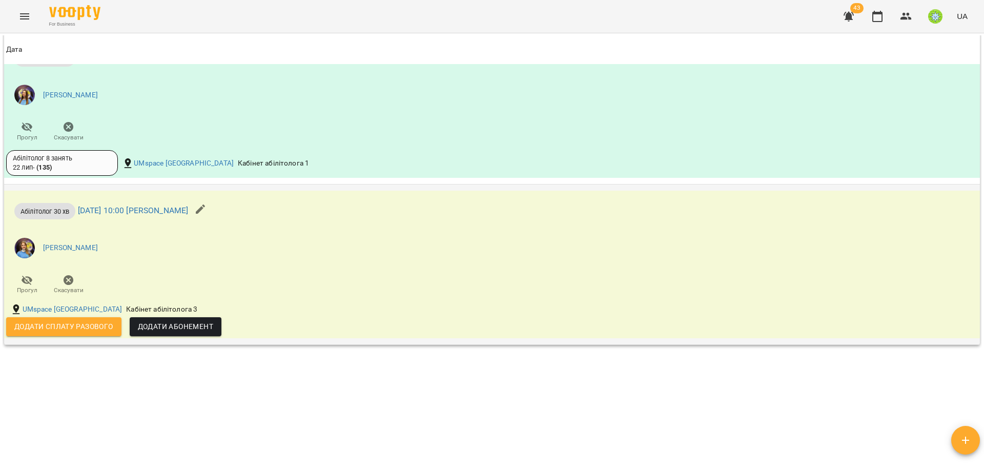
scroll to position [775, 0]
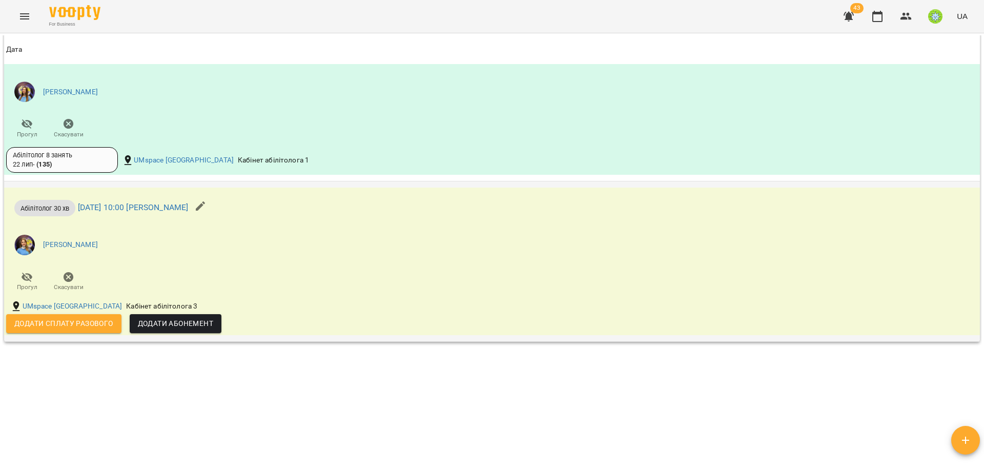
click at [188, 323] on span "Додати Абонемент" at bounding box center [175, 323] width 75 height 12
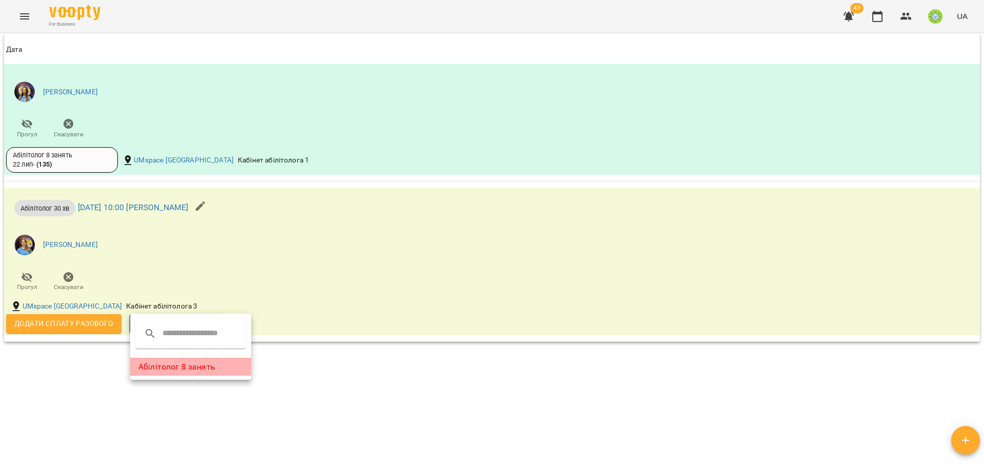
click at [181, 371] on li "Абілітолог 8 занять" at bounding box center [190, 367] width 121 height 18
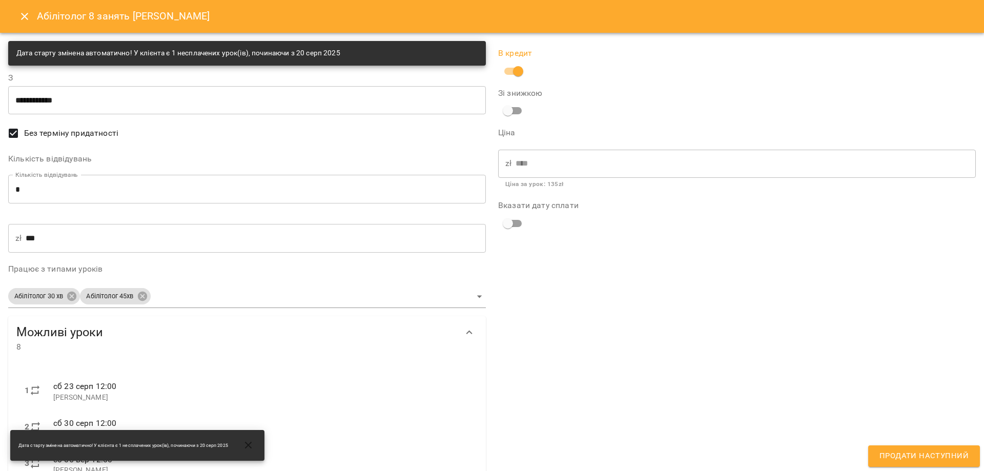
click at [942, 469] on div "В кредит Зі знижкою Ціна zł **** ​ Ціна за урок : 135 zł Вказати дату сплати" at bounding box center [737, 361] width 490 height 653
click at [948, 455] on span "Продати наступний" at bounding box center [923, 455] width 89 height 13
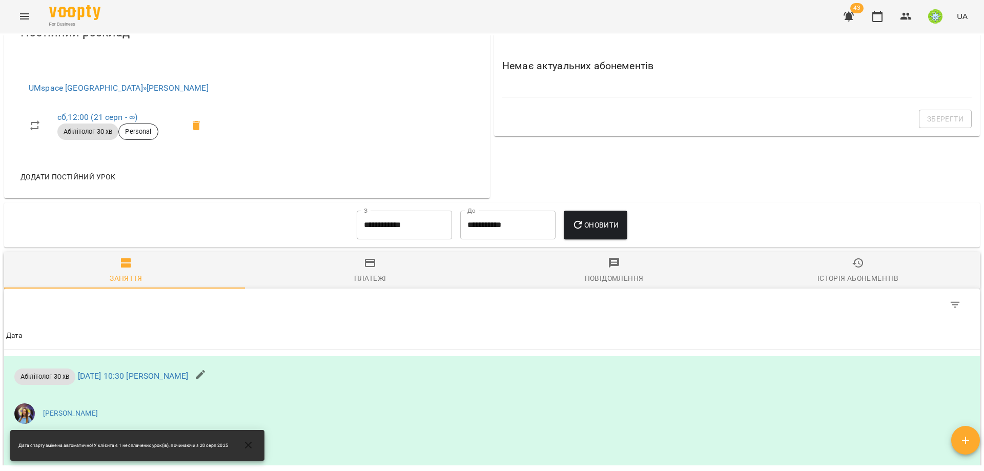
scroll to position [445, 0]
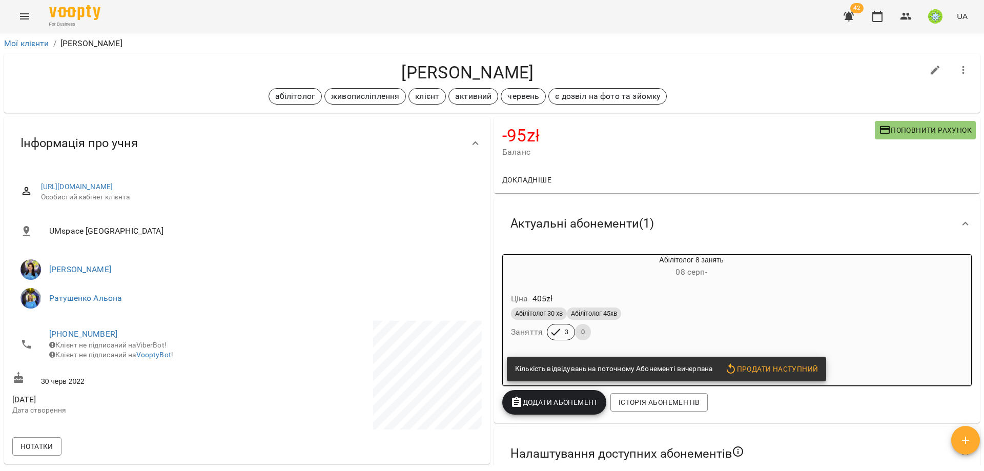
click at [699, 288] on div "Ціна 405 zł Абілітолог 30 хв Абілітолог 45хв Заняття 3 0" at bounding box center [667, 318] width 328 height 70
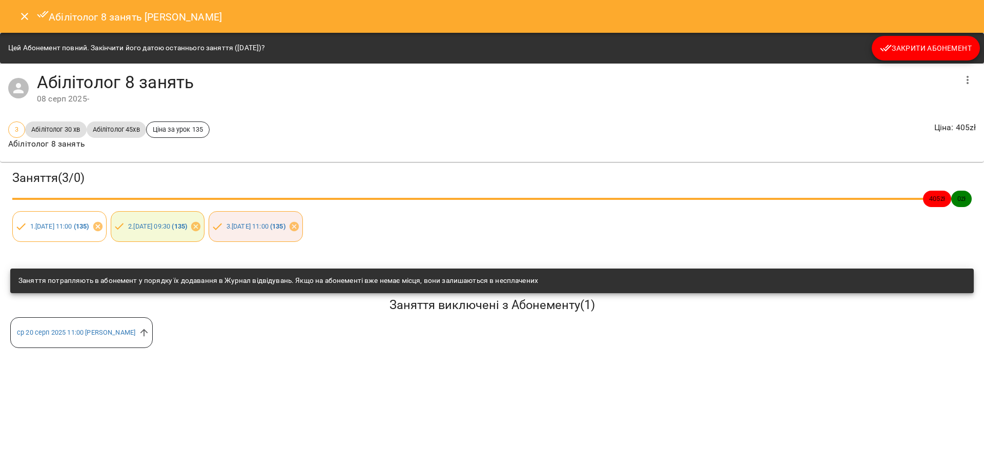
click at [912, 47] on span "Закрити Абонемент" at bounding box center [926, 48] width 92 height 12
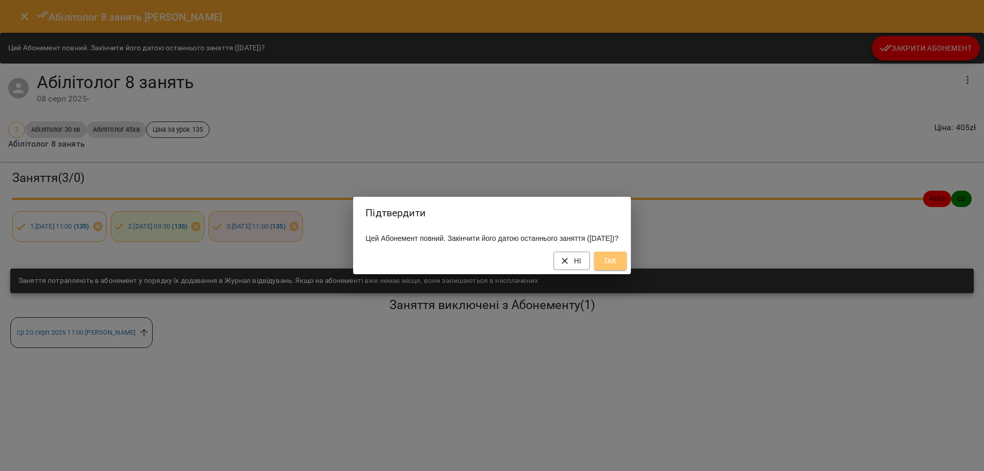
click at [618, 267] on span "Так" at bounding box center [610, 261] width 16 height 12
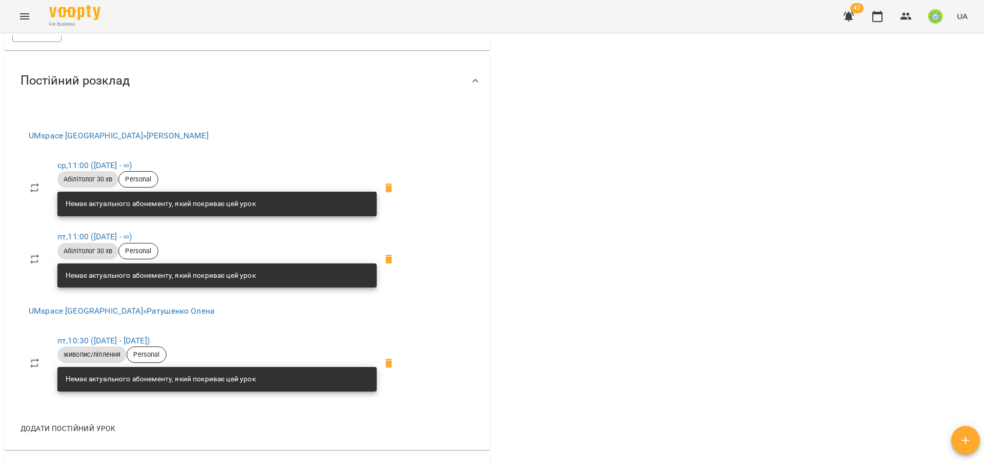
scroll to position [1035, 0]
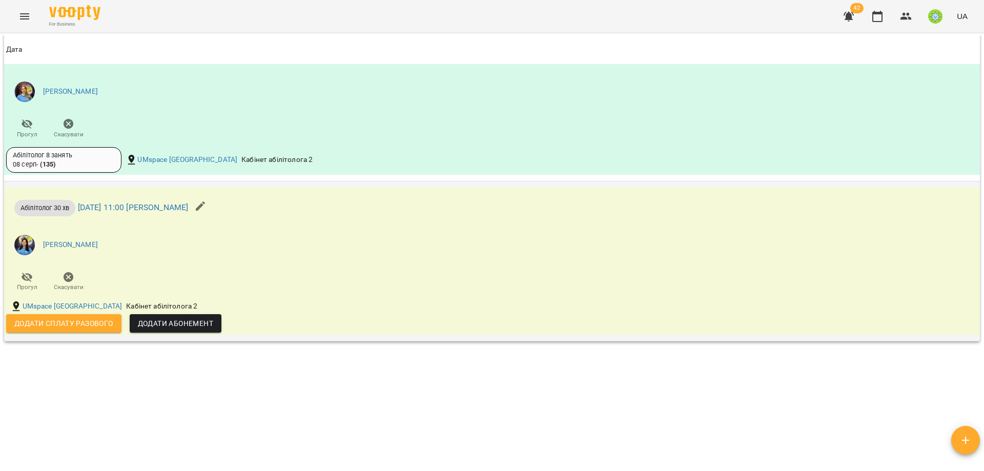
click at [189, 321] on span "Додати Абонемент" at bounding box center [175, 323] width 75 height 12
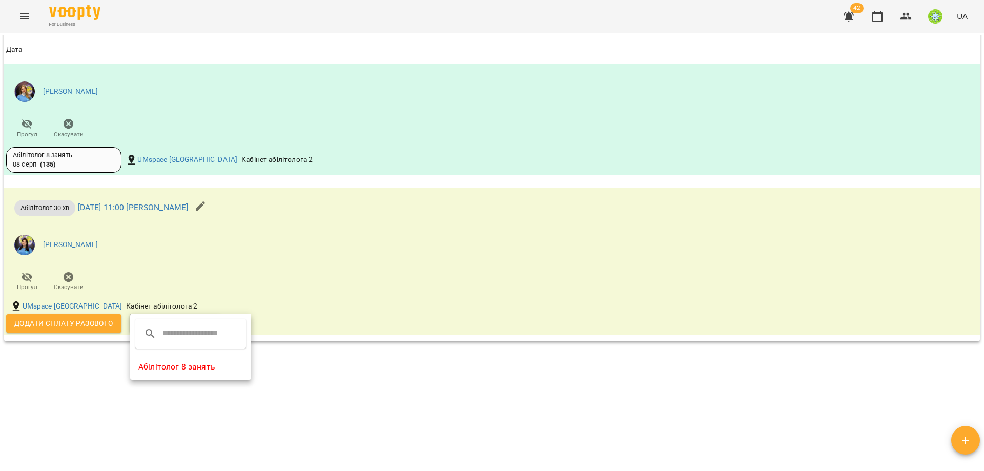
click at [181, 371] on li "Абілітолог 8 занять" at bounding box center [190, 367] width 121 height 18
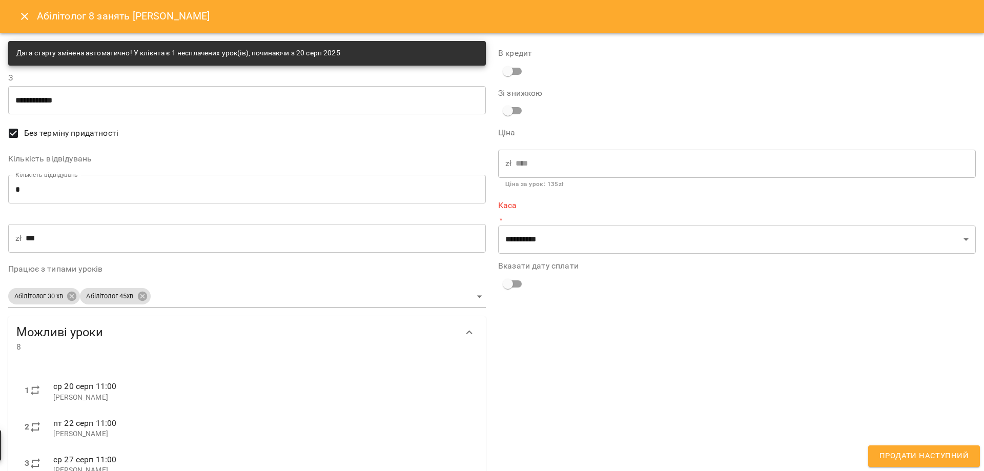
click at [42, 191] on input "*" at bounding box center [247, 189] width 478 height 29
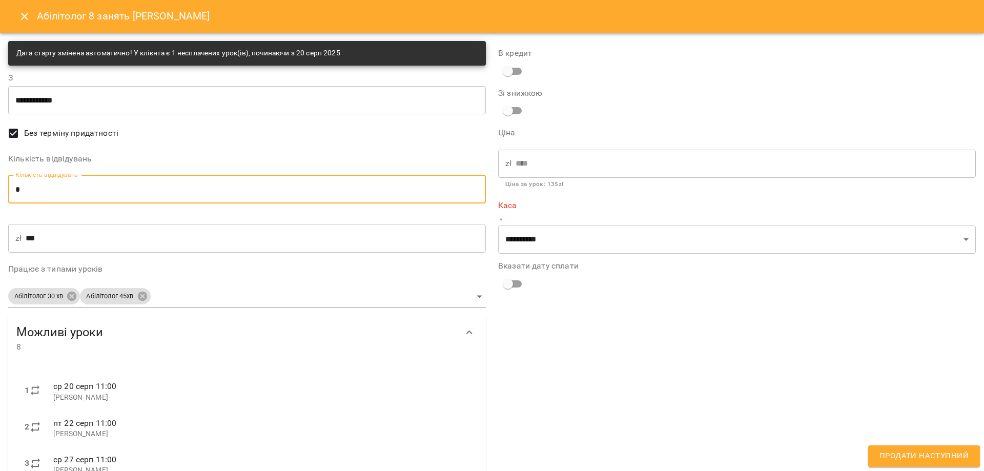
click at [42, 191] on input "*" at bounding box center [247, 189] width 478 height 29
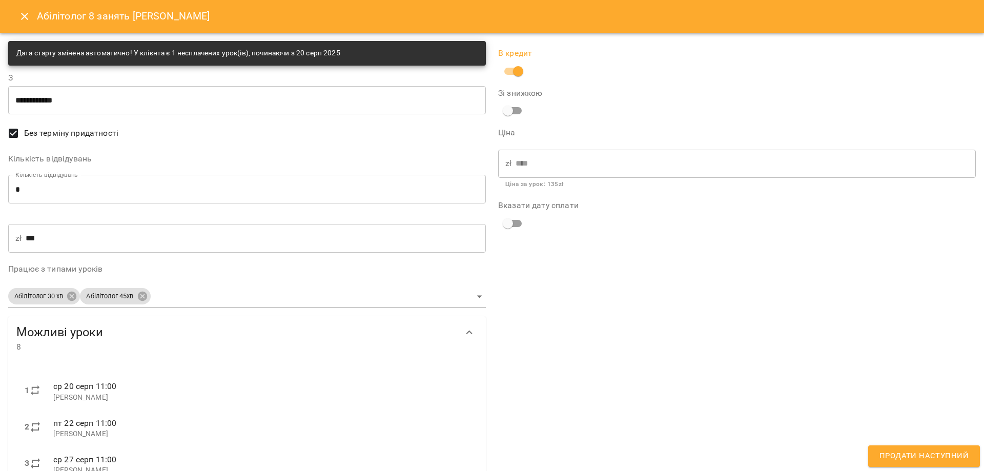
drag, startPoint x: 942, startPoint y: 452, endPoint x: 960, endPoint y: 439, distance: 21.9
click at [944, 451] on span "Продати наступний" at bounding box center [923, 455] width 89 height 13
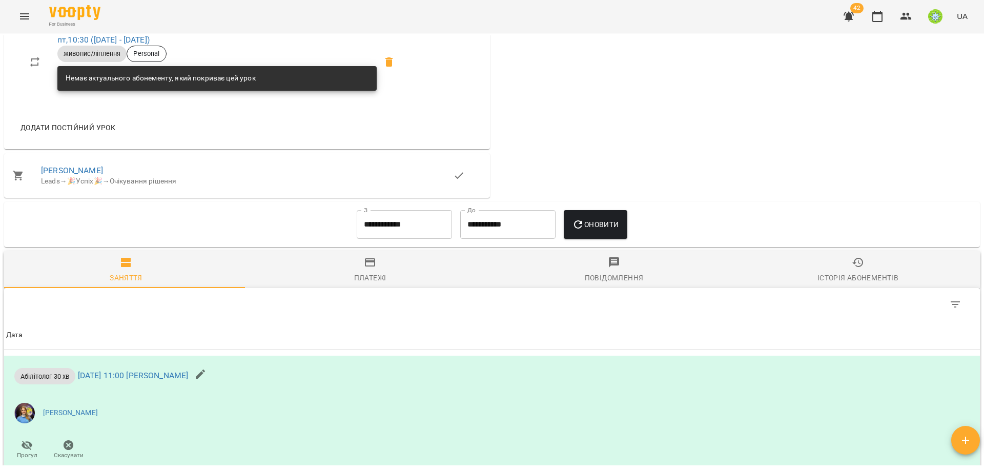
scroll to position [657, 0]
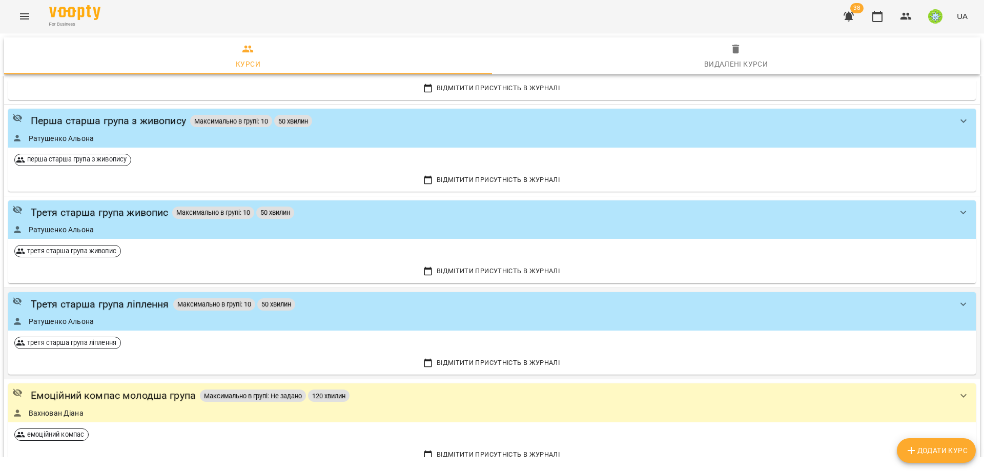
scroll to position [696, 0]
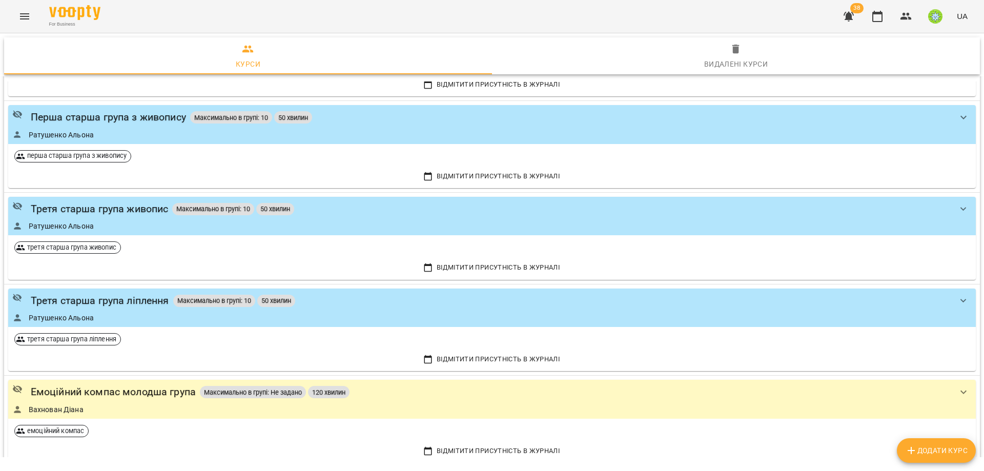
click at [28, 16] on icon "Menu" at bounding box center [24, 16] width 9 height 6
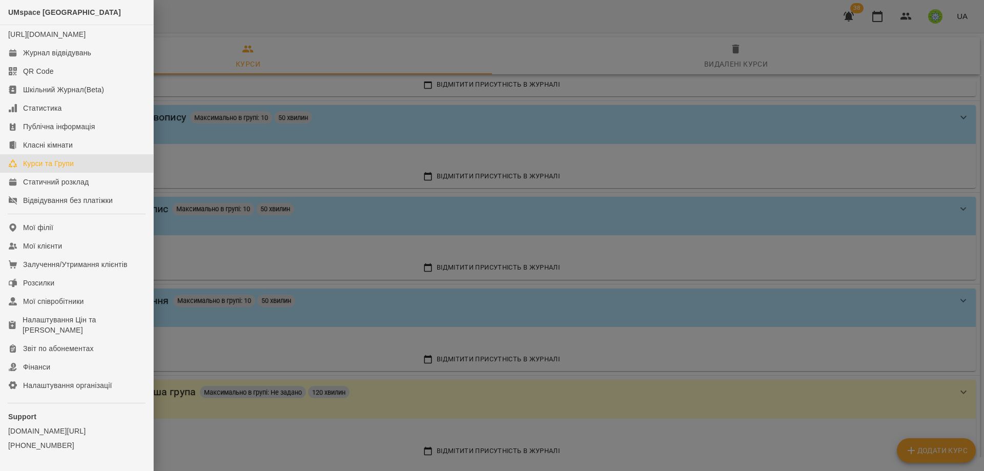
click at [280, 137] on div at bounding box center [492, 235] width 984 height 471
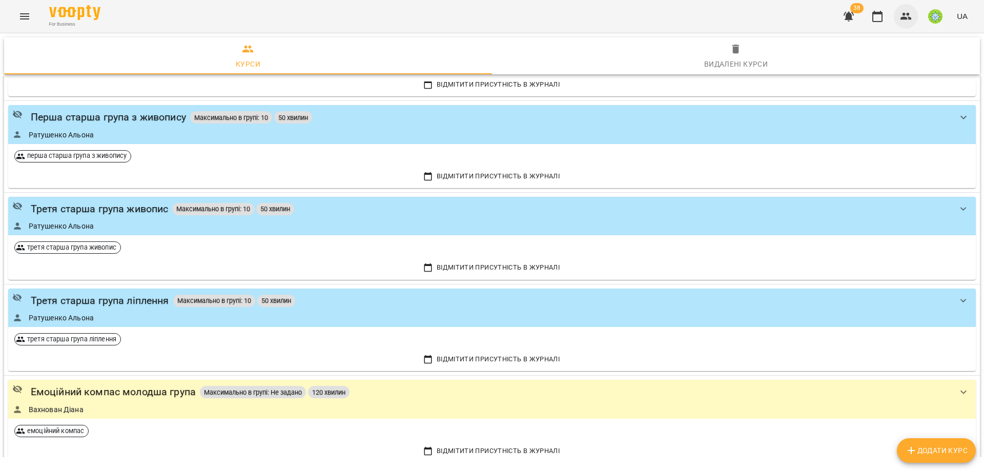
click at [911, 14] on icon "button" at bounding box center [906, 16] width 12 height 12
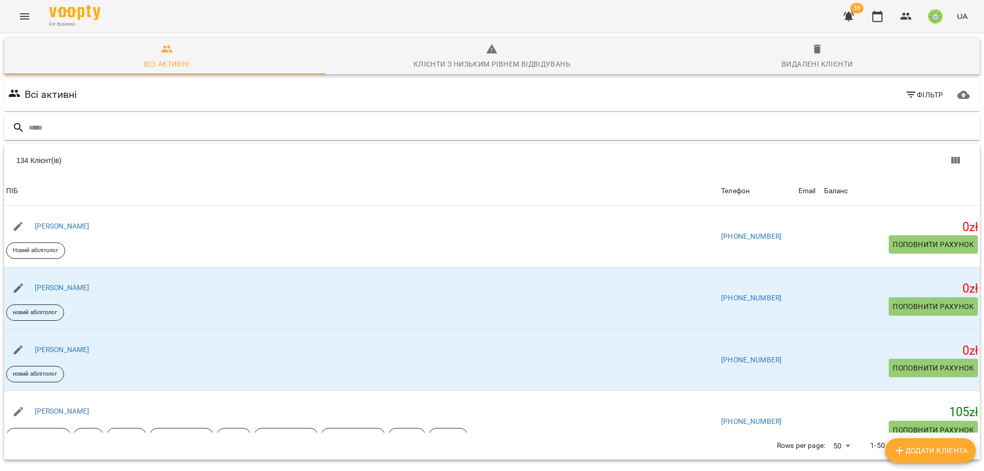
click at [191, 123] on input "text" at bounding box center [502, 127] width 947 height 17
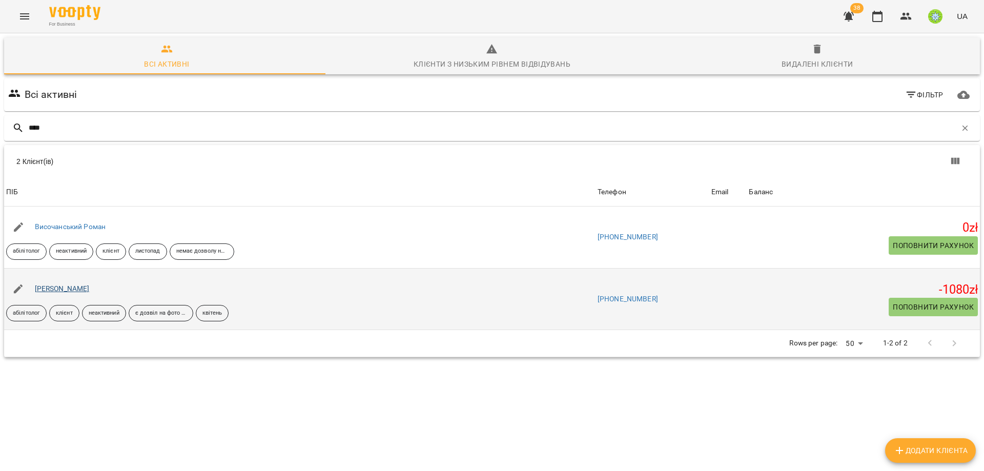
type input "****"
click at [65, 286] on link "[PERSON_NAME]" at bounding box center [62, 288] width 55 height 8
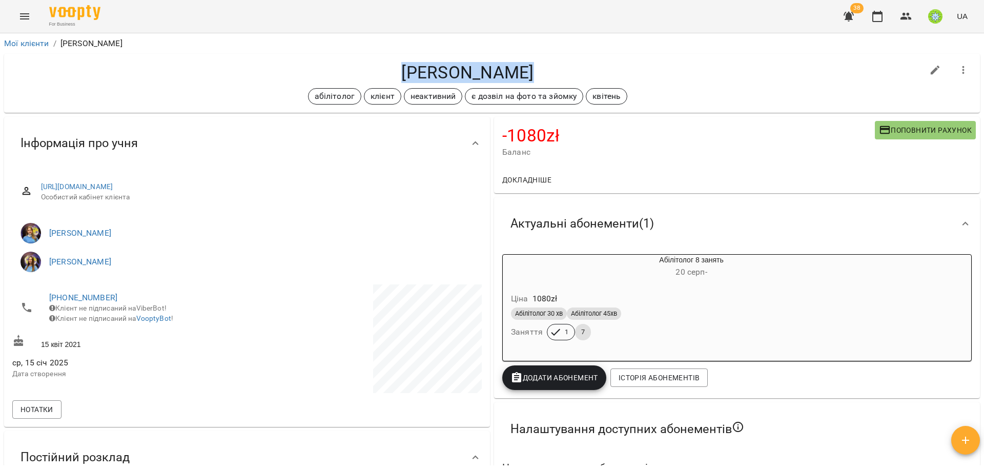
drag, startPoint x: 419, startPoint y: 76, endPoint x: 566, endPoint y: 79, distance: 147.1
click at [566, 79] on h4 "[PERSON_NAME]" at bounding box center [467, 72] width 910 height 21
click at [566, 77] on h4 "[PERSON_NAME]" at bounding box center [467, 72] width 910 height 21
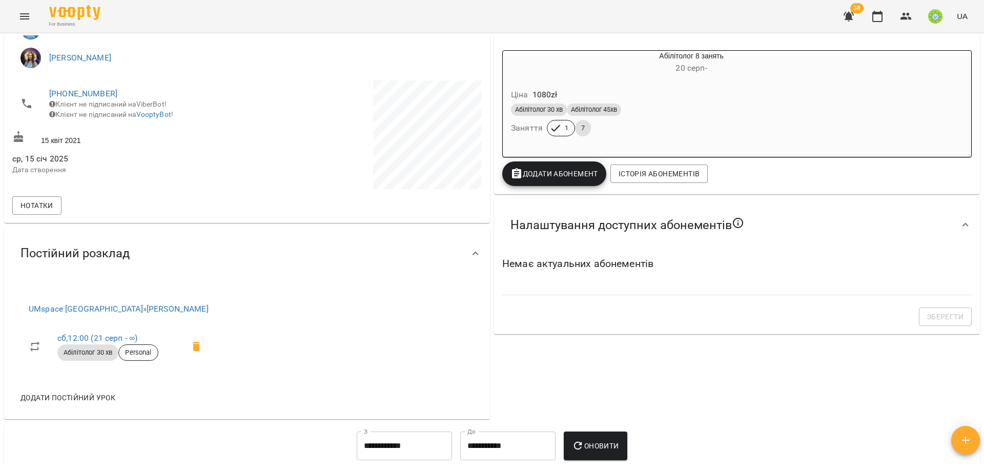
scroll to position [206, 0]
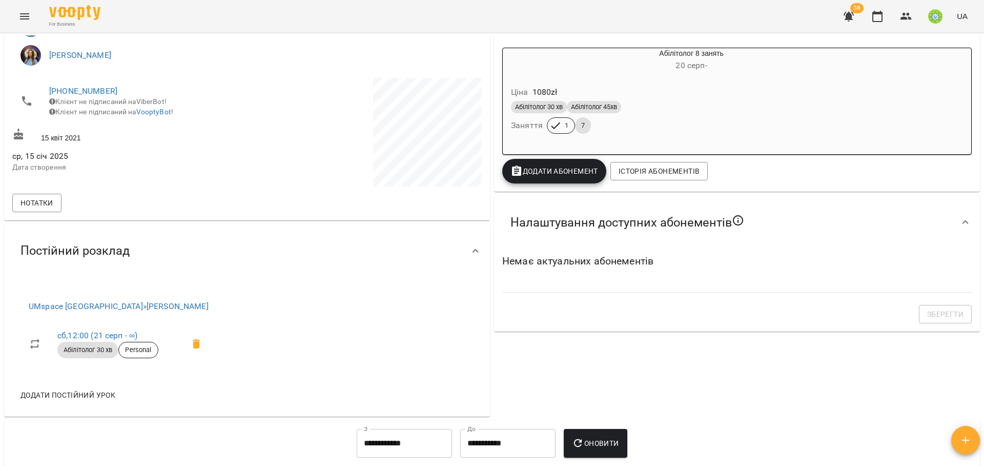
click at [46, 394] on span "Додати постійний урок" at bounding box center [67, 395] width 95 height 12
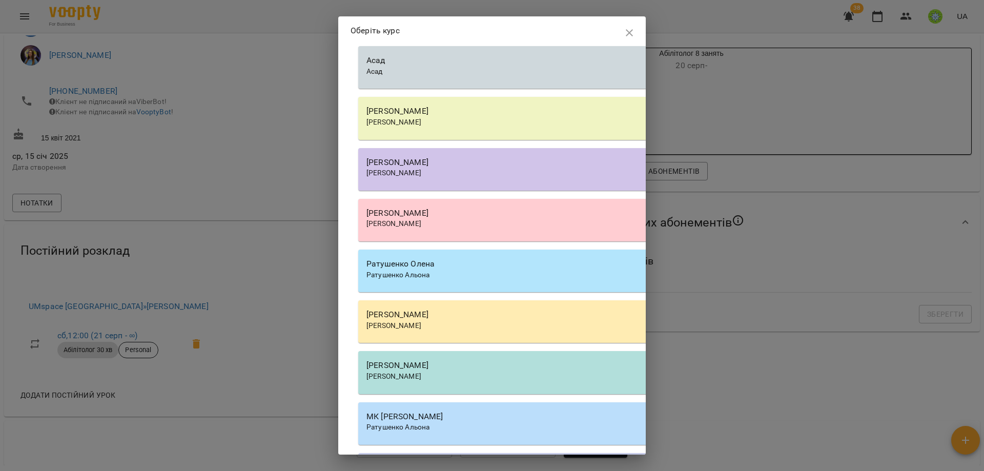
scroll to position [1165, 0]
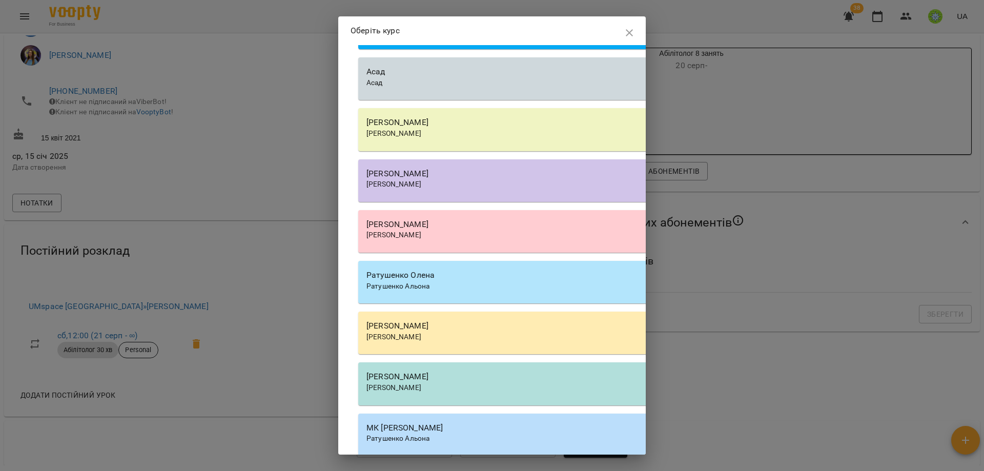
click at [455, 190] on div "[PERSON_NAME]" at bounding box center [650, 184] width 568 height 10
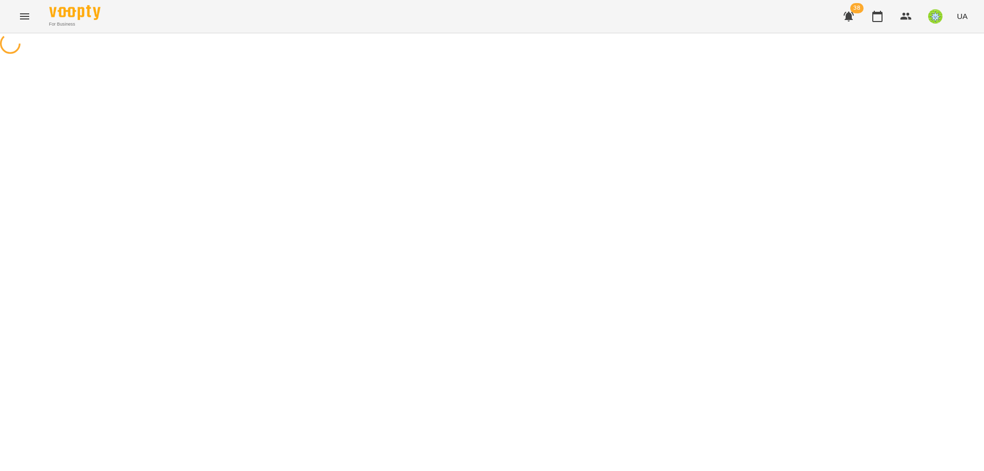
select select "**********"
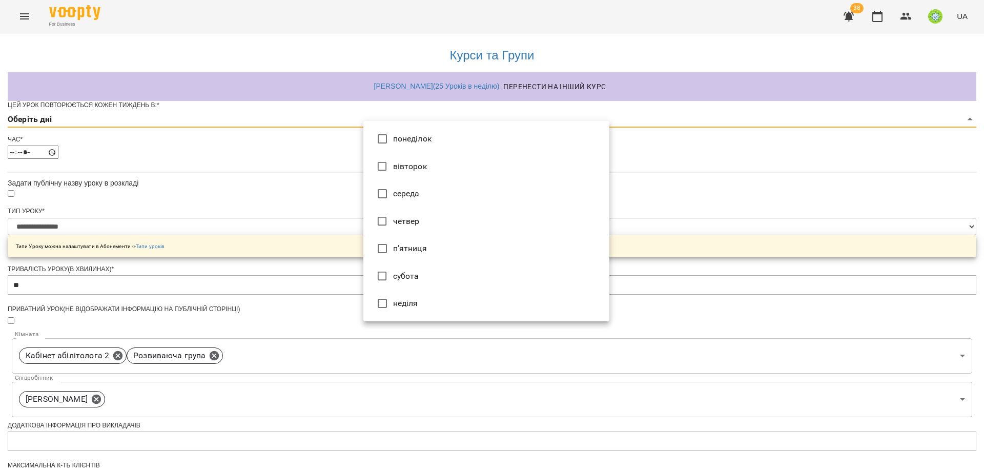
click at [434, 136] on body "**********" at bounding box center [492, 330] width 984 height 660
drag, startPoint x: 403, startPoint y: 275, endPoint x: 481, endPoint y: 263, distance: 78.8
click at [403, 275] on li "субота" at bounding box center [486, 276] width 246 height 28
type input "*"
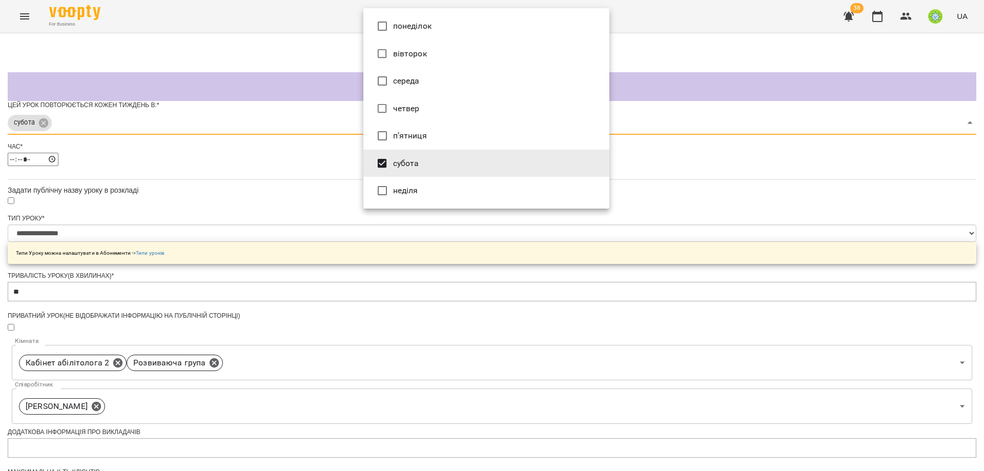
drag, startPoint x: 858, startPoint y: 279, endPoint x: 847, endPoint y: 281, distance: 11.0
click at [857, 279] on div at bounding box center [492, 235] width 984 height 471
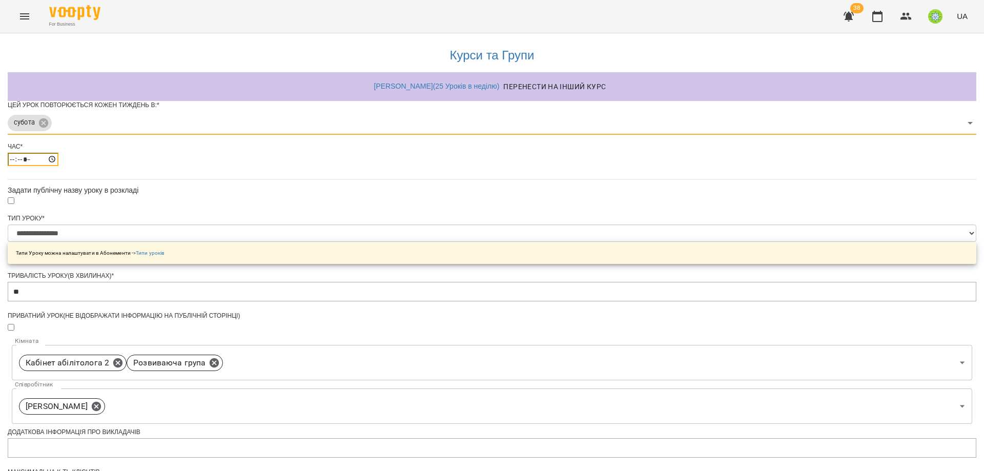
drag, startPoint x: 367, startPoint y: 177, endPoint x: 796, endPoint y: 226, distance: 432.2
click at [58, 166] on input "*****" at bounding box center [33, 159] width 51 height 13
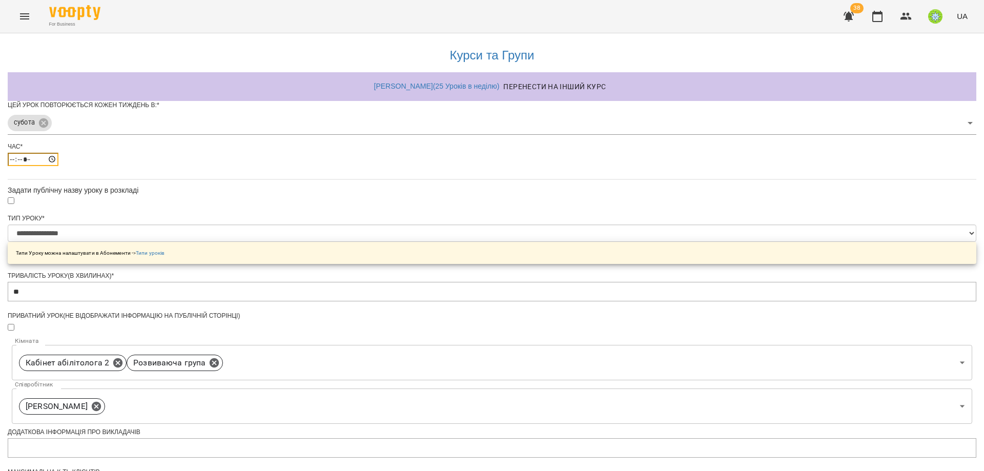
type input "*****"
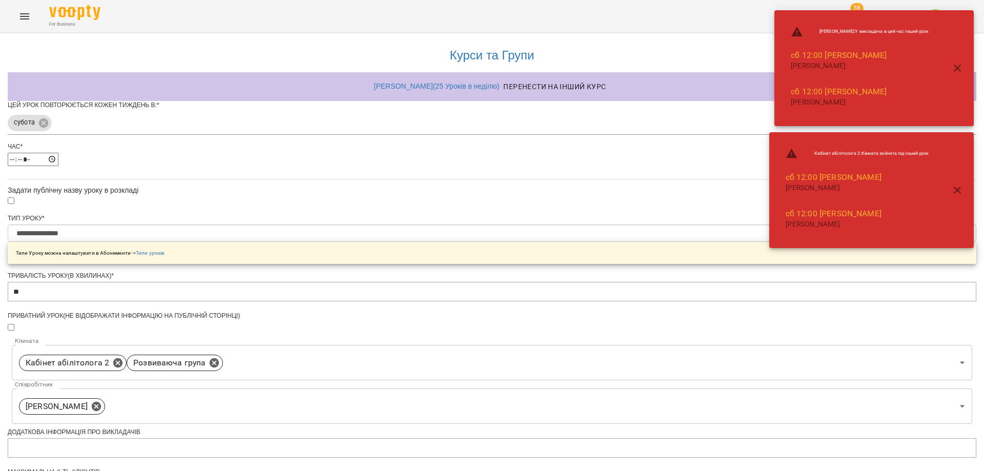
drag, startPoint x: 836, startPoint y: 360, endPoint x: 826, endPoint y: 356, distance: 11.2
click at [835, 359] on div "**********" at bounding box center [492, 351] width 968 height 636
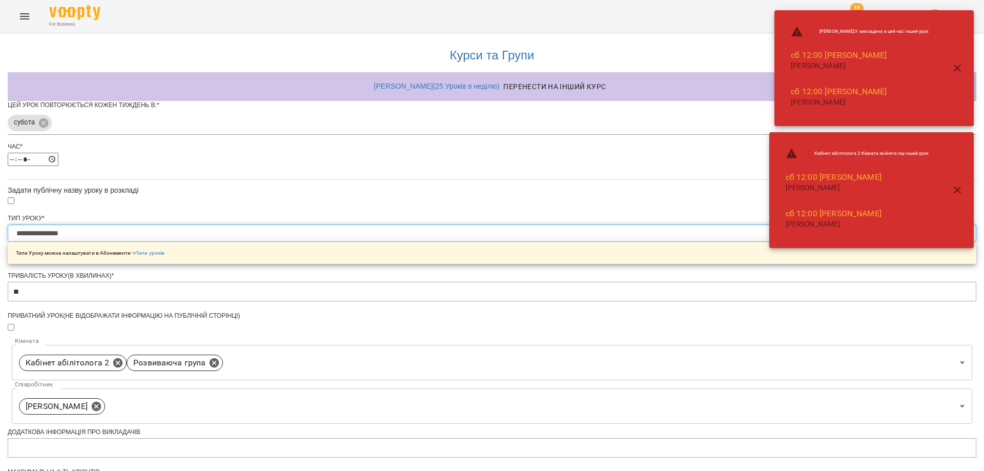
click at [423, 242] on select "**********" at bounding box center [492, 232] width 968 height 17
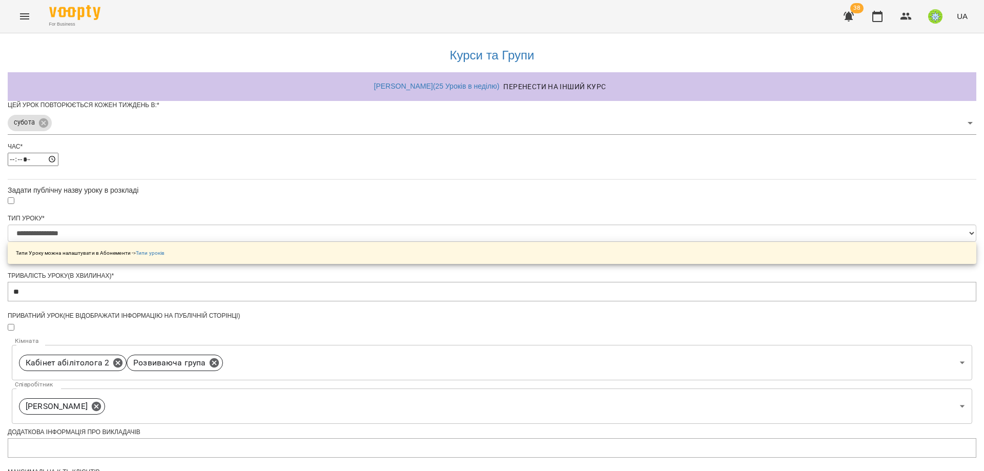
click at [788, 303] on div "**********" at bounding box center [492, 351] width 968 height 636
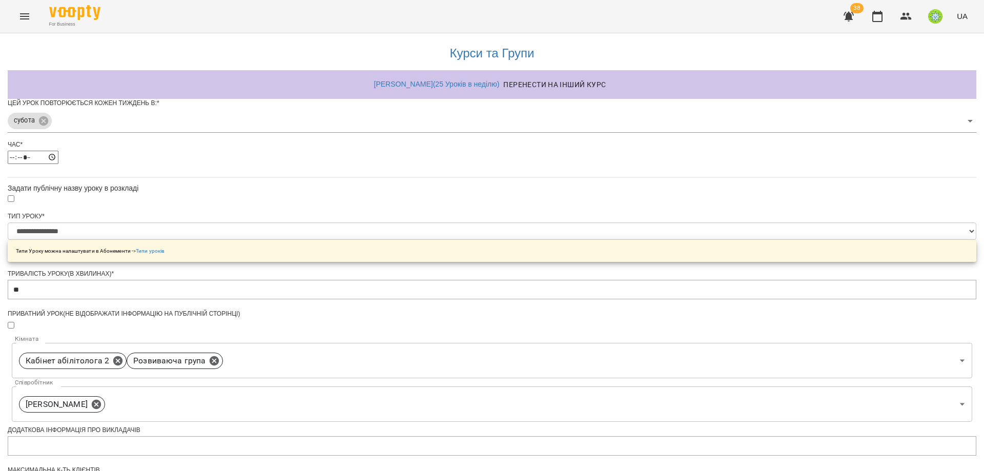
scroll to position [267, 0]
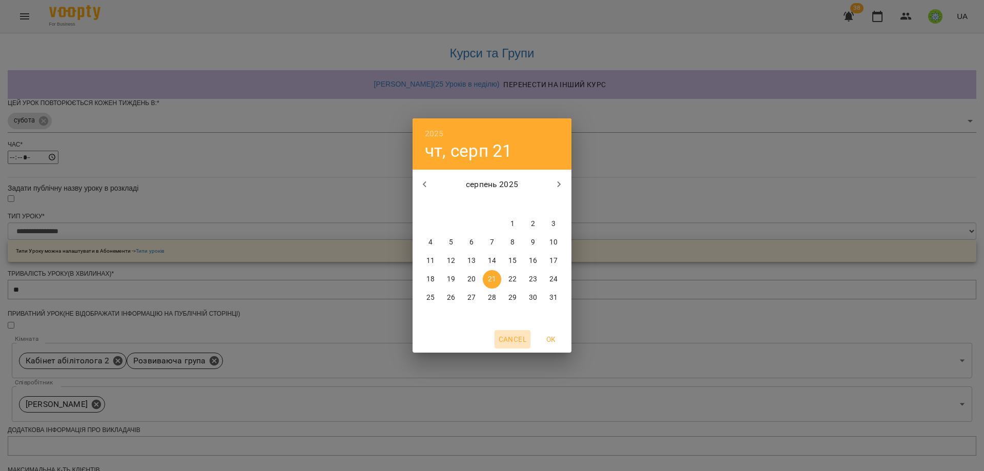
click at [517, 336] on span "Cancel" at bounding box center [513, 339] width 28 height 12
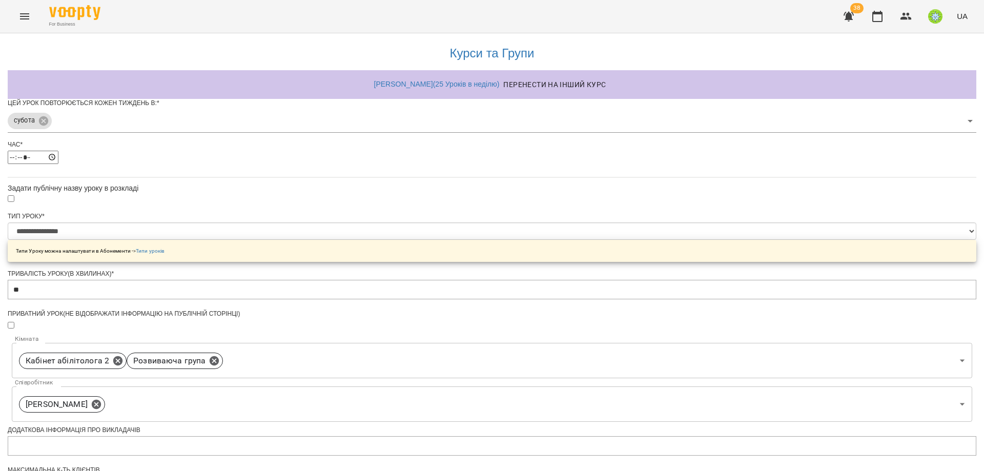
scroll to position [0, 0]
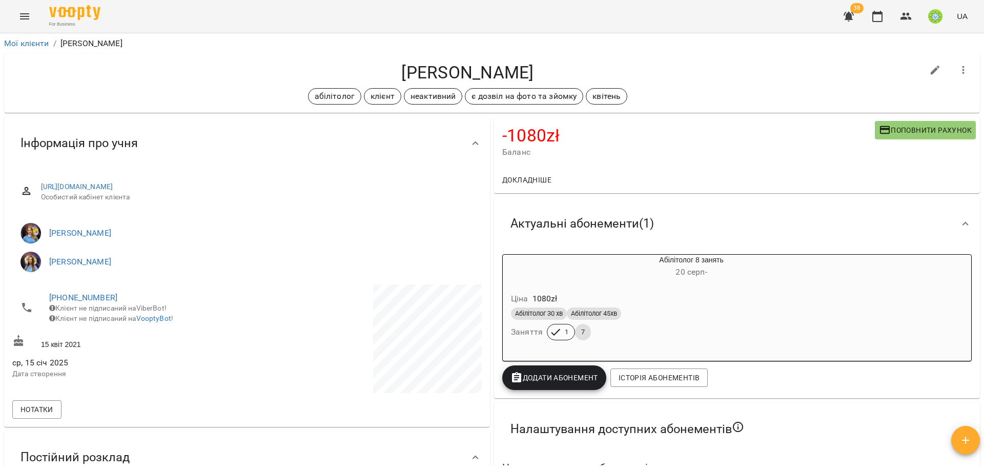
click at [26, 13] on icon "Menu" at bounding box center [24, 16] width 12 height 12
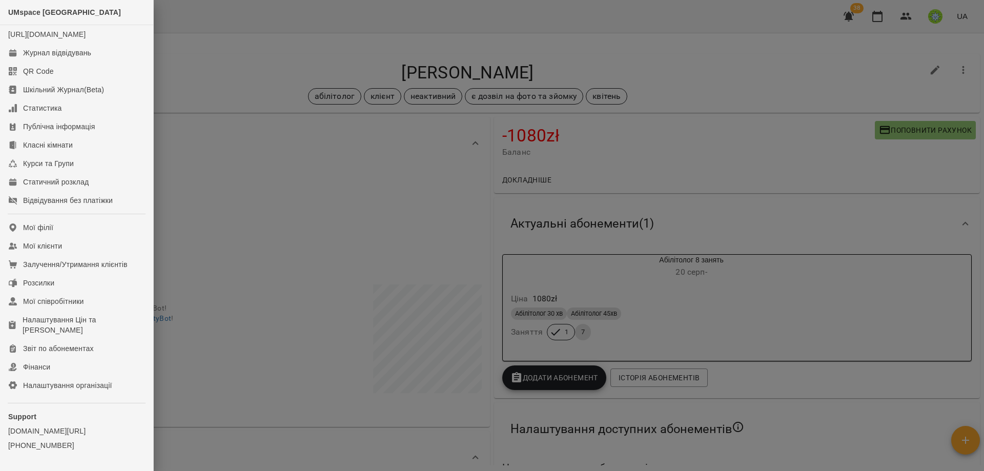
drag, startPoint x: 708, startPoint y: 208, endPoint x: 746, endPoint y: 114, distance: 102.0
click at [709, 200] on div at bounding box center [492, 235] width 984 height 471
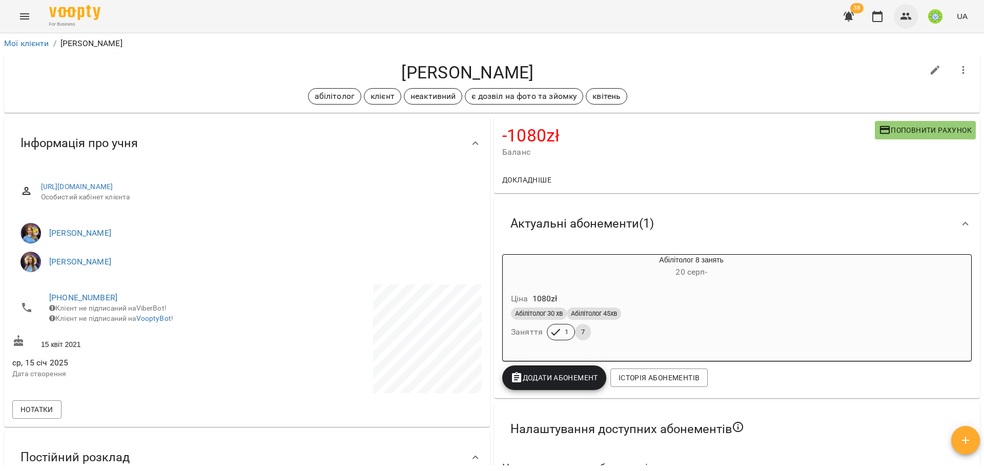
click at [897, 14] on button "button" at bounding box center [906, 16] width 25 height 25
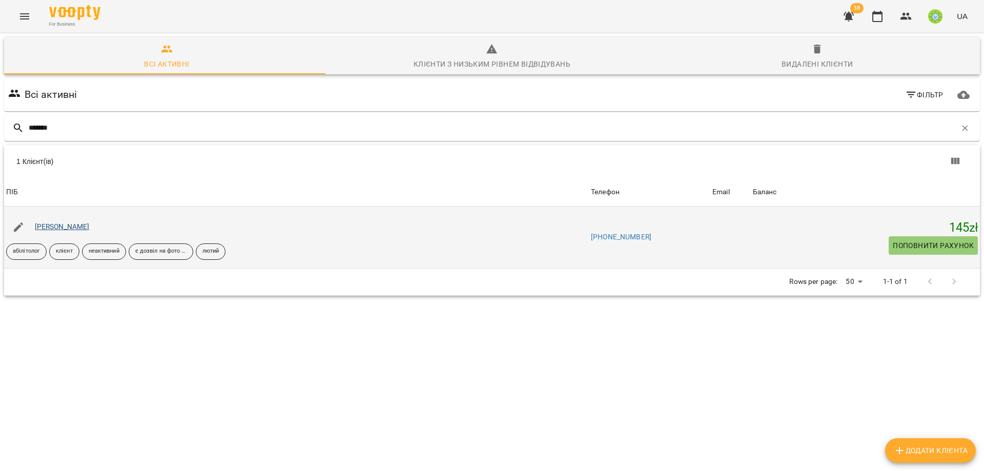
type input "*******"
click at [51, 226] on link "[PERSON_NAME]" at bounding box center [62, 226] width 55 height 8
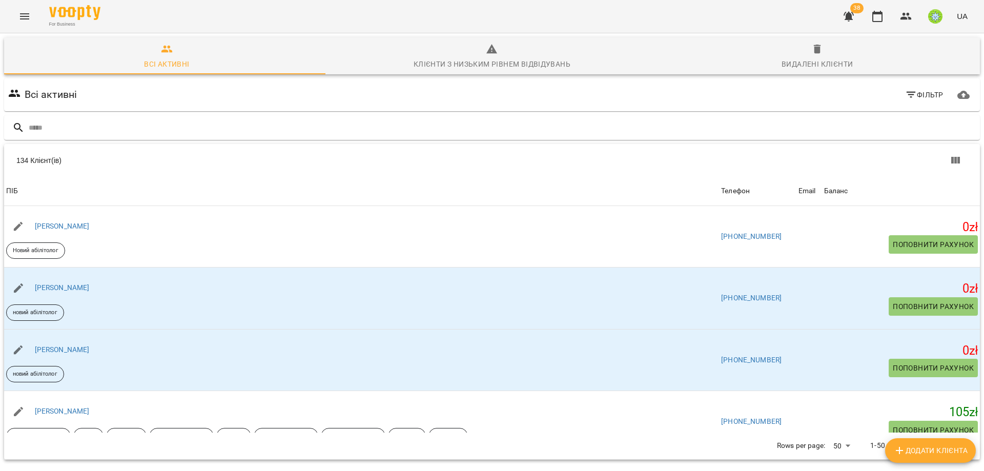
click at [14, 17] on button "Menu" at bounding box center [24, 16] width 25 height 25
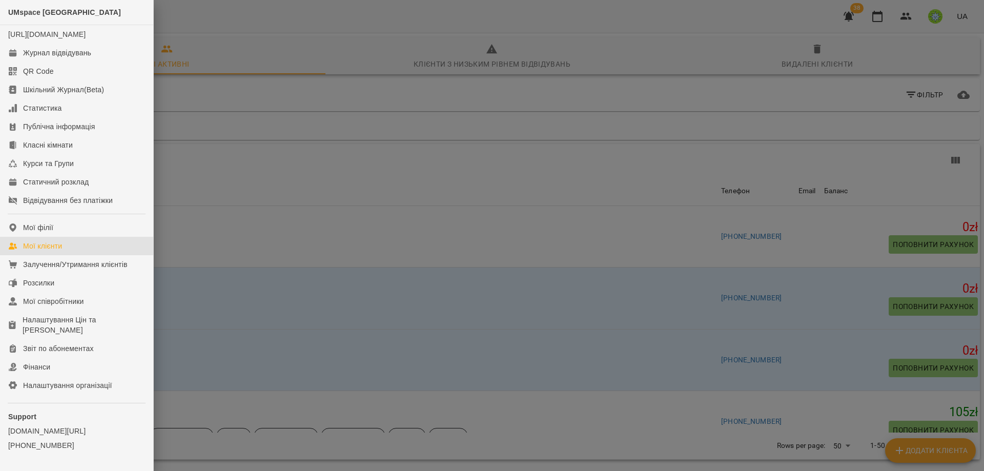
click at [297, 113] on div at bounding box center [492, 235] width 984 height 471
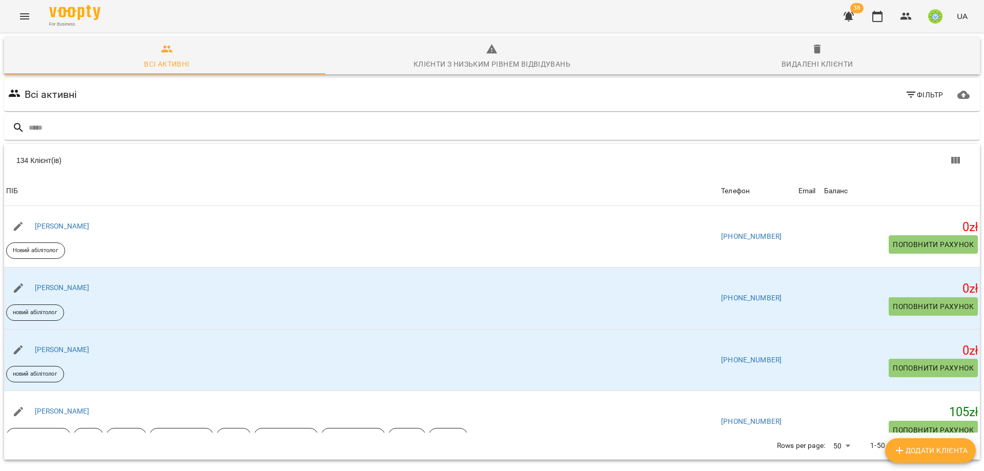
click at [845, 21] on icon "button" at bounding box center [848, 16] width 12 height 12
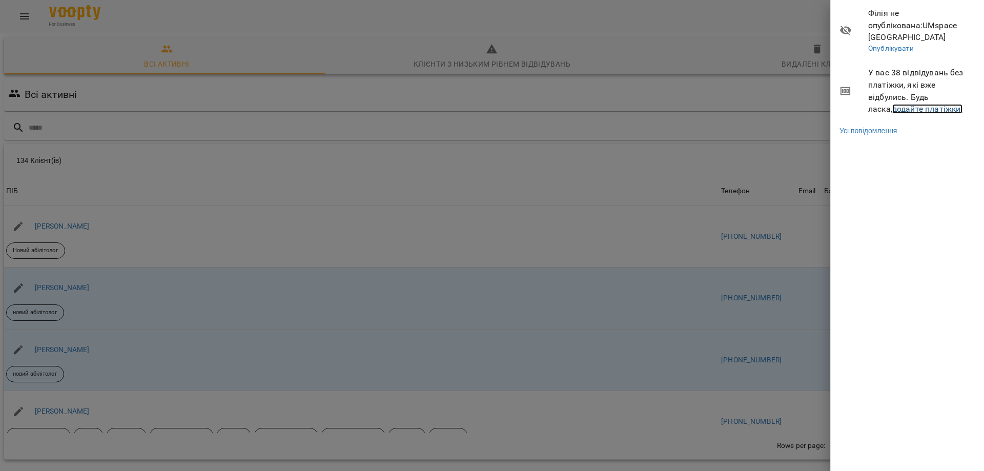
click at [900, 104] on link "додайте платіжки!" at bounding box center [927, 109] width 71 height 10
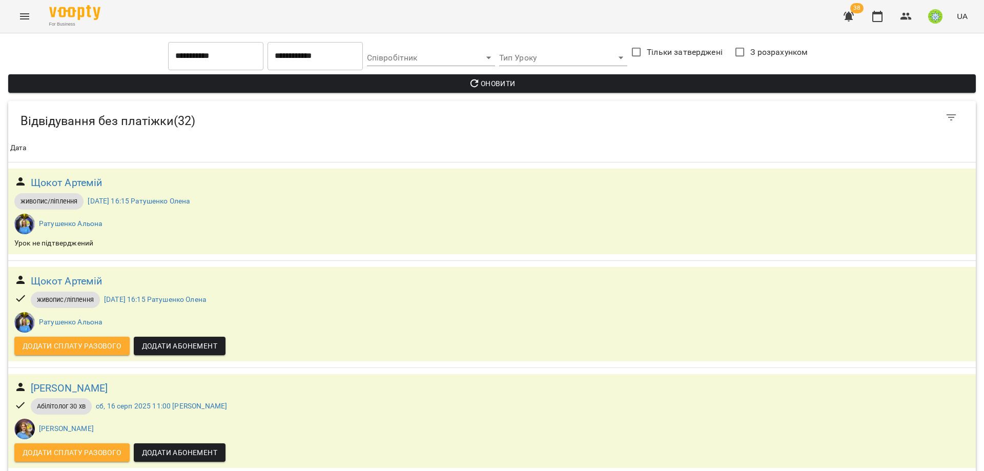
scroll to position [258, 0]
click at [898, 19] on button "button" at bounding box center [906, 16] width 25 height 25
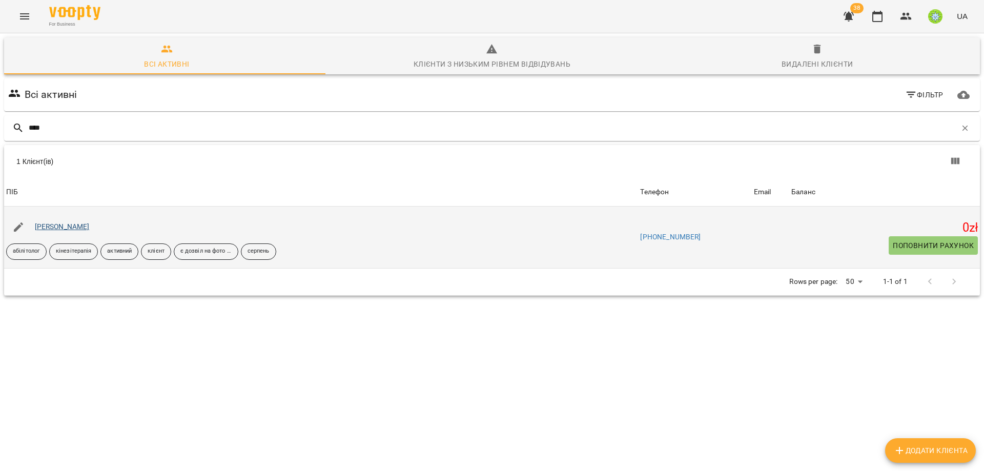
type input "****"
click at [59, 229] on link "[PERSON_NAME]" at bounding box center [62, 226] width 55 height 8
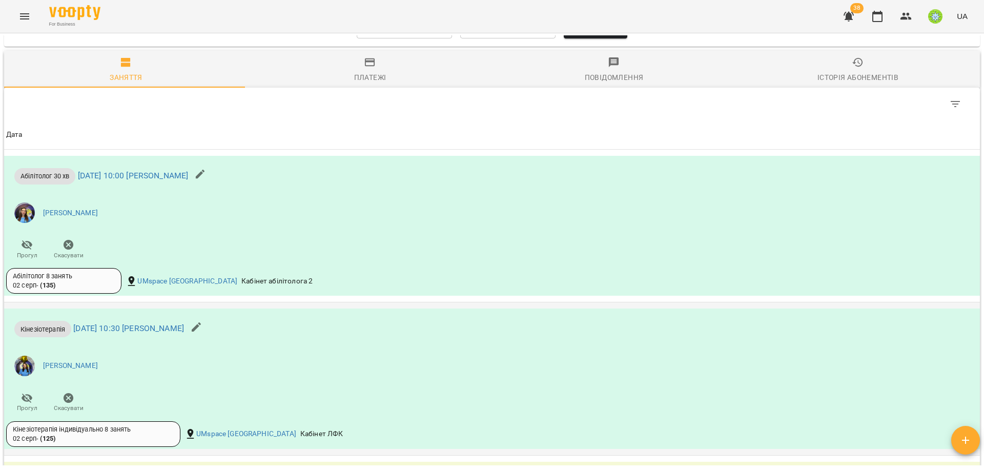
scroll to position [529, 0]
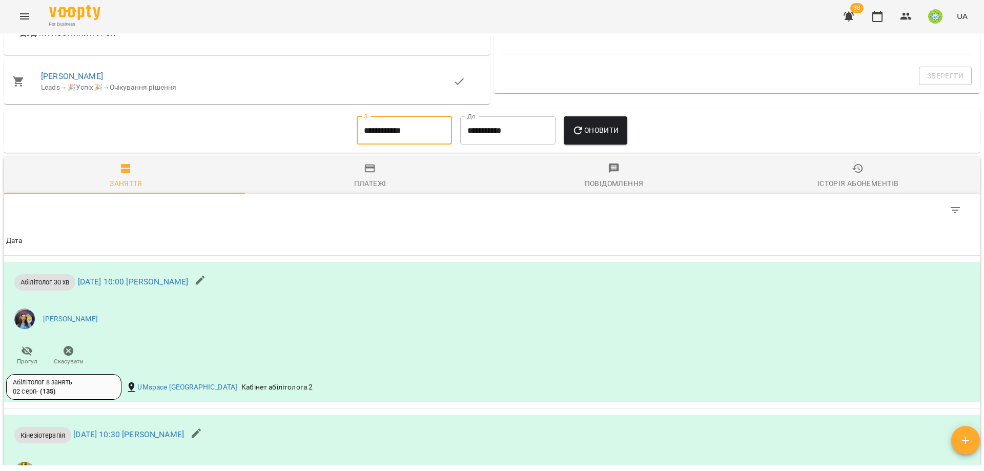
click at [368, 127] on input "**********" at bounding box center [404, 130] width 95 height 29
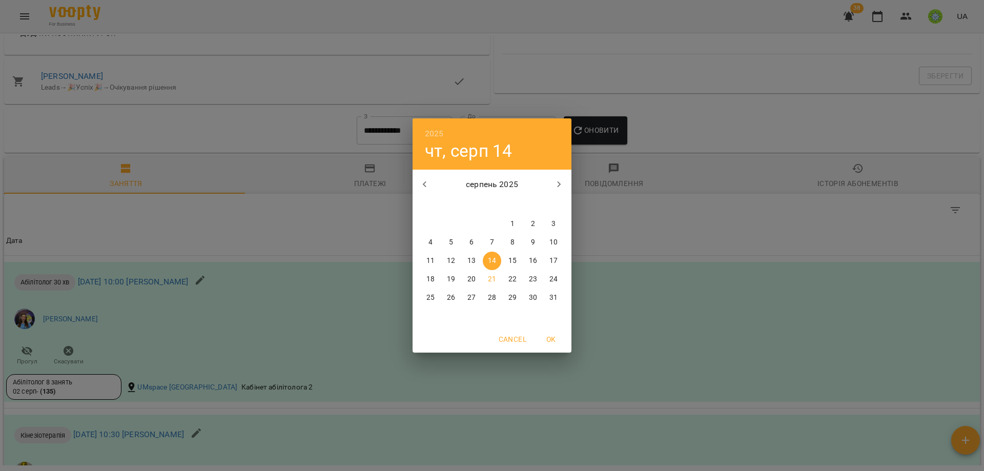
click at [427, 265] on button "11" at bounding box center [430, 261] width 18 height 18
type input "**********"
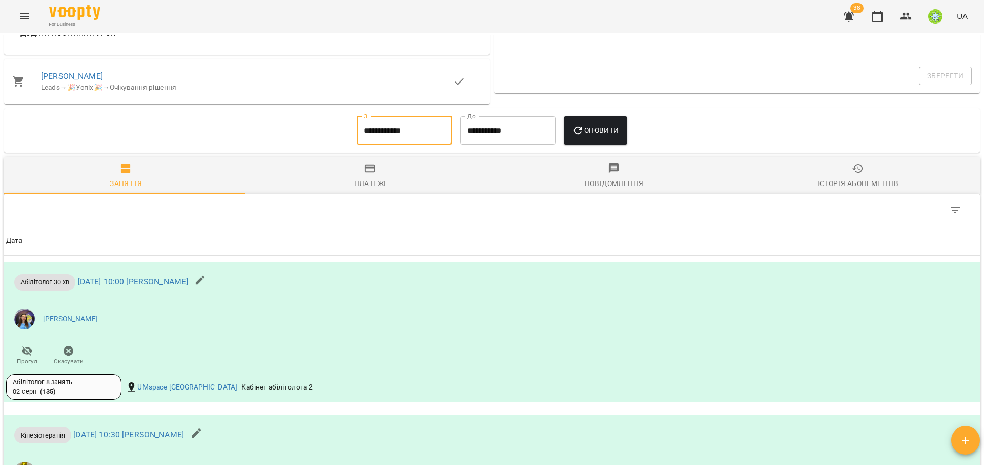
click at [608, 122] on button "Оновити" at bounding box center [595, 130] width 63 height 29
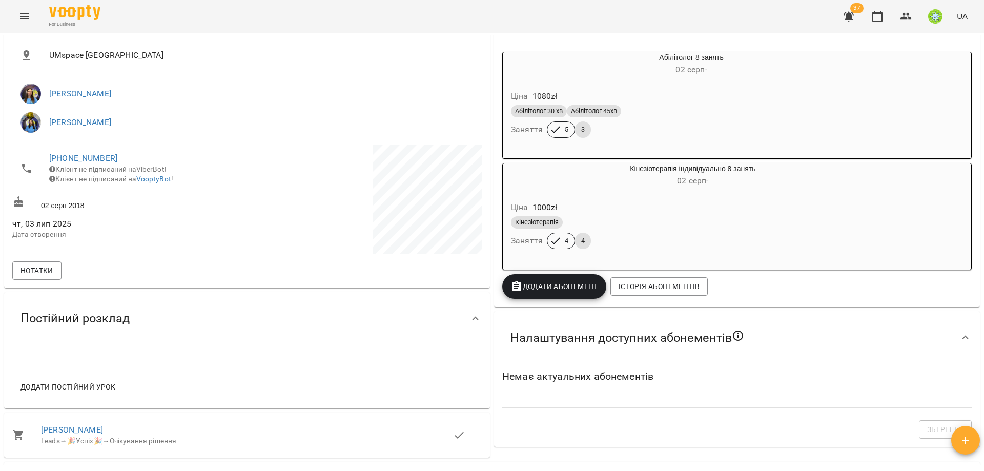
scroll to position [81, 0]
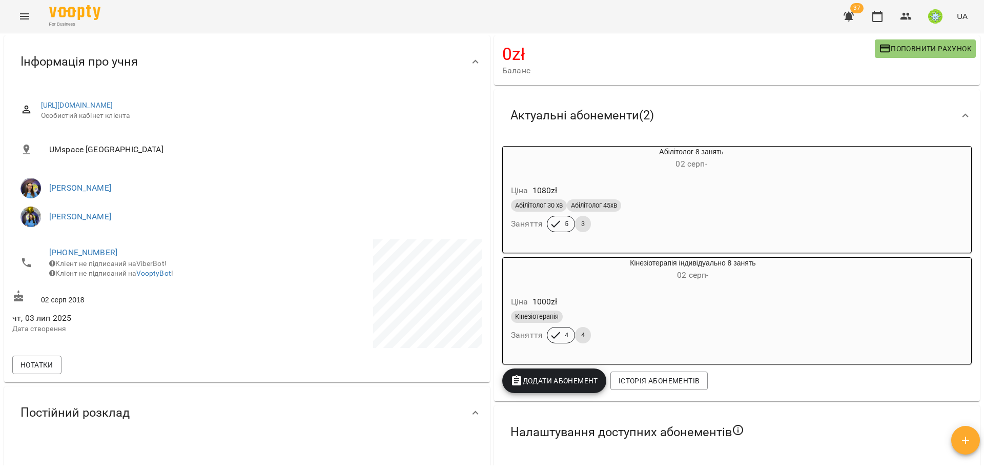
click at [693, 168] on h6 "02 серп -" at bounding box center [691, 164] width 279 height 14
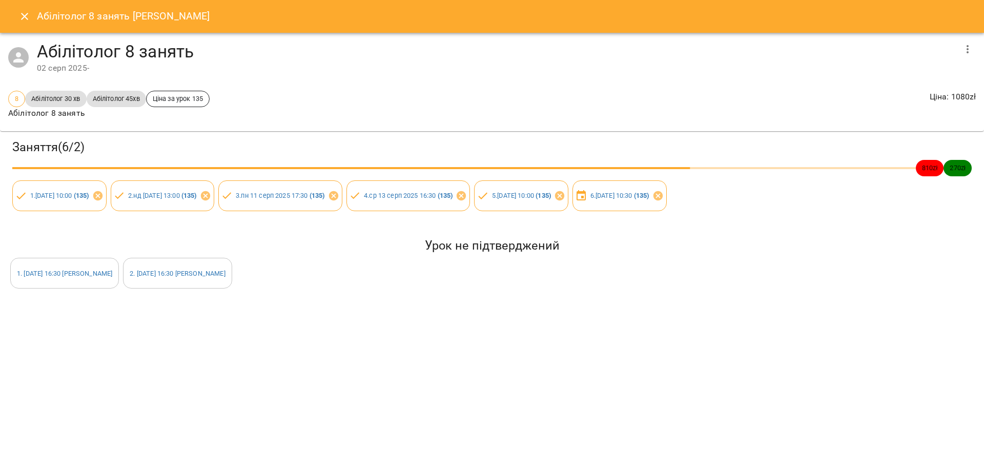
click at [24, 16] on icon "Close" at bounding box center [24, 16] width 7 height 7
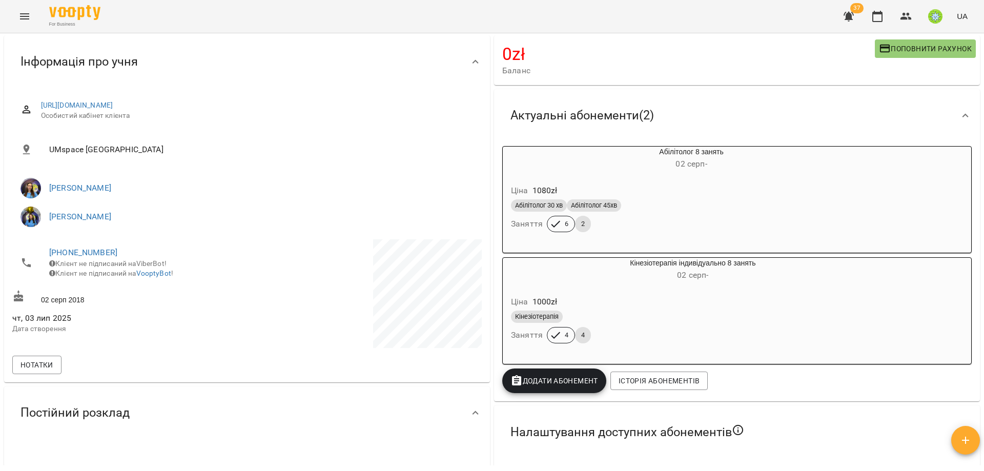
click at [690, 209] on div "Абілітолог 30 хв Абілітолог 45хв" at bounding box center [667, 205] width 312 height 12
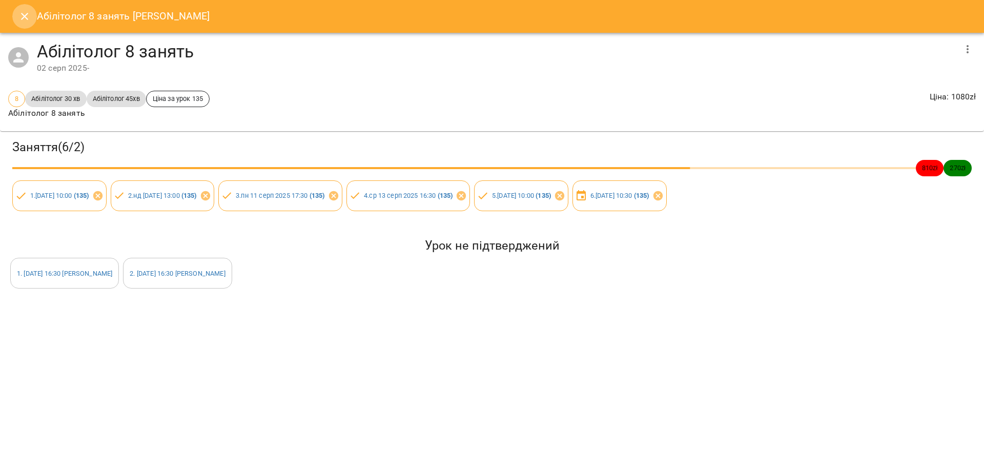
click at [24, 13] on icon "Close" at bounding box center [24, 16] width 12 height 12
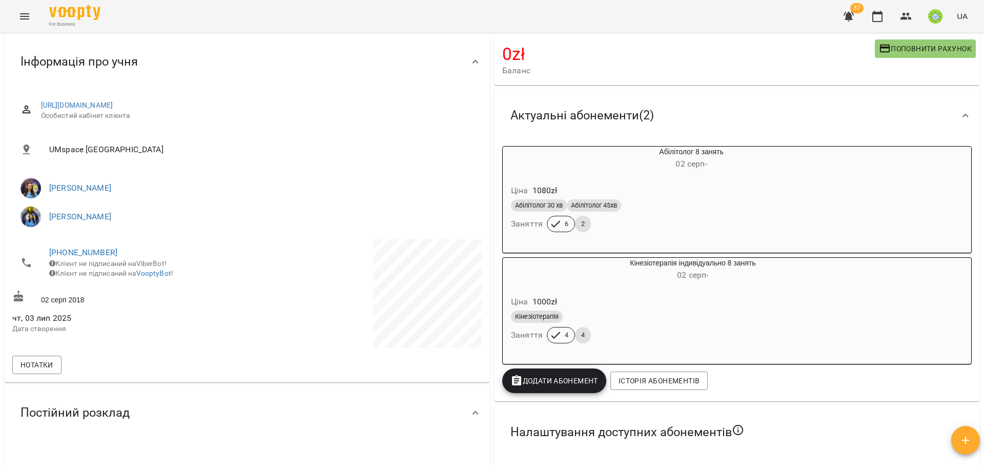
drag, startPoint x: 713, startPoint y: 315, endPoint x: 710, endPoint y: 306, distance: 9.2
click at [713, 312] on div "Кінезіотерапія" at bounding box center [668, 316] width 319 height 16
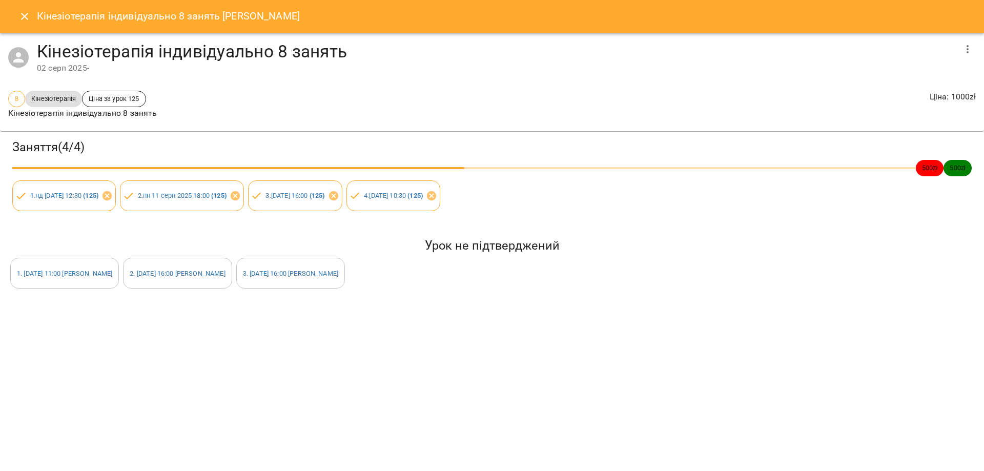
click at [24, 13] on icon "Close" at bounding box center [24, 16] width 12 height 12
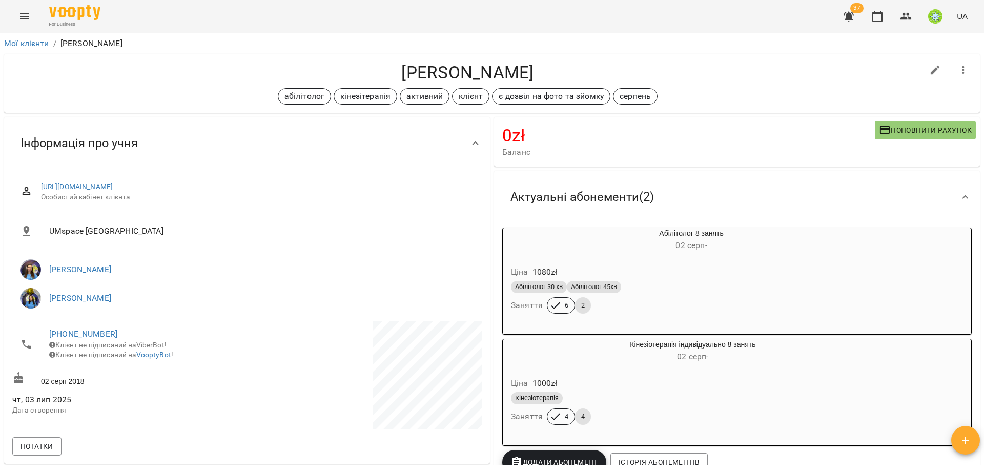
scroll to position [126, 0]
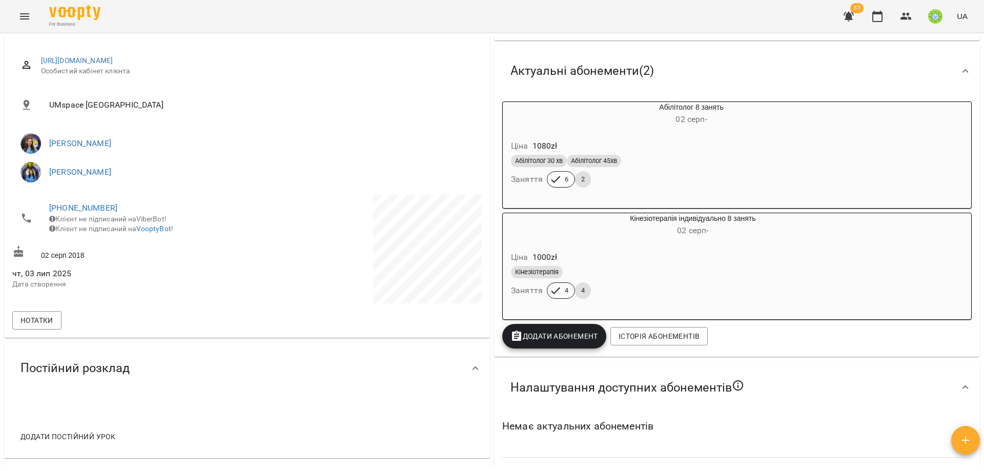
click at [543, 337] on span "Додати Абонемент" at bounding box center [554, 336] width 88 height 12
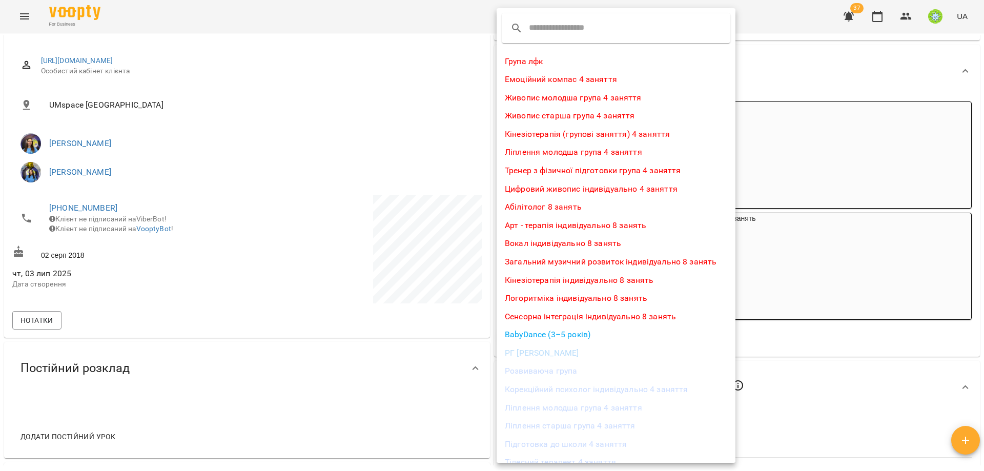
click at [545, 207] on li "Абілітолог 8 занять" at bounding box center [615, 207] width 239 height 18
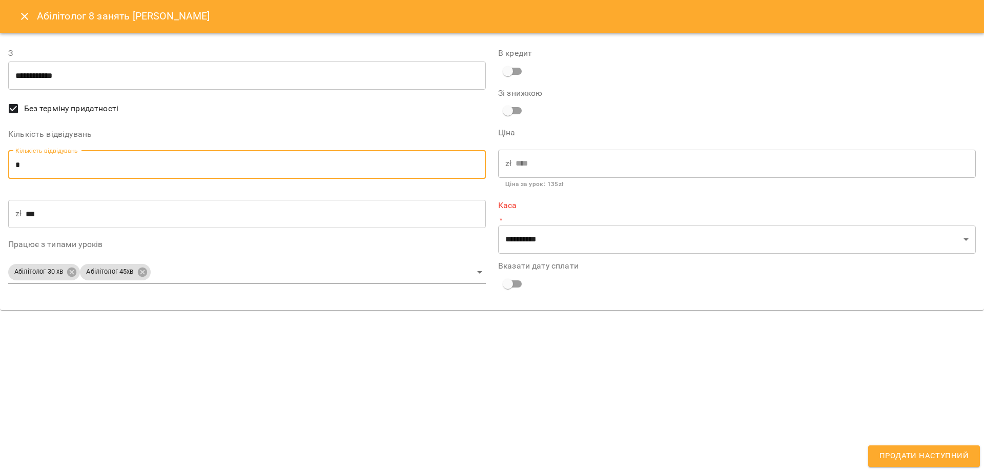
click at [36, 166] on input "*" at bounding box center [247, 165] width 478 height 29
click at [59, 169] on input "*" at bounding box center [247, 165] width 478 height 29
type input "*"
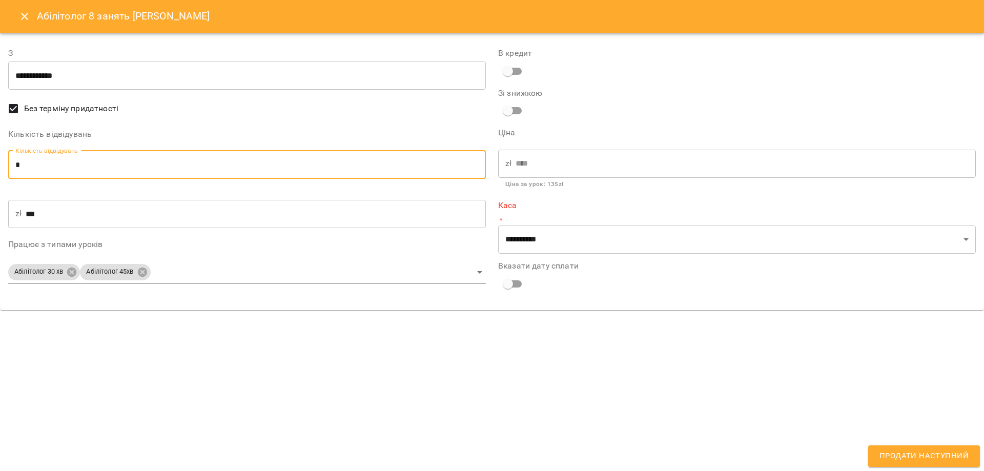
type input "***"
type input "*"
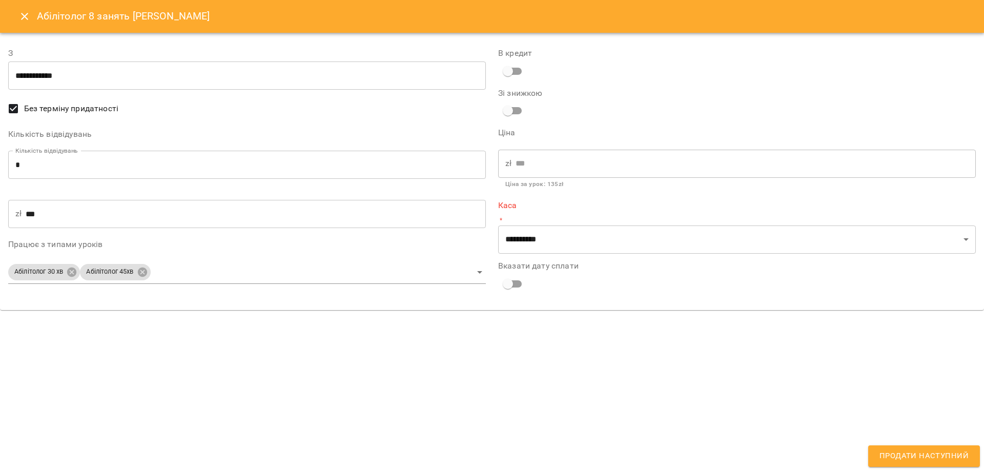
drag, startPoint x: 496, startPoint y: 377, endPoint x: 499, endPoint y: 369, distance: 7.5
click at [496, 377] on div "**********" at bounding box center [492, 235] width 984 height 471
click at [541, 161] on div "zł *** ​" at bounding box center [737, 163] width 478 height 29
click at [542, 163] on div "zł *** ​" at bounding box center [737, 163] width 478 height 29
click at [540, 357] on div "**********" at bounding box center [492, 235] width 984 height 471
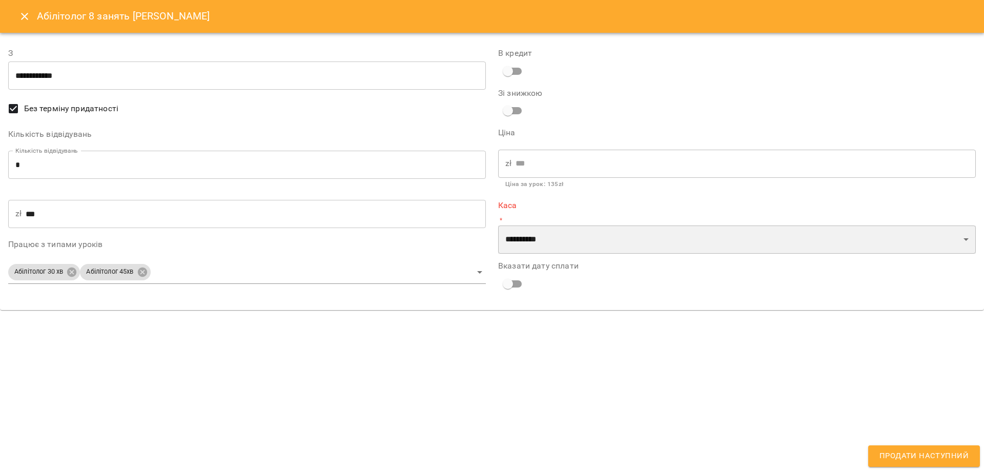
click at [533, 238] on select "**********" at bounding box center [737, 239] width 478 height 29
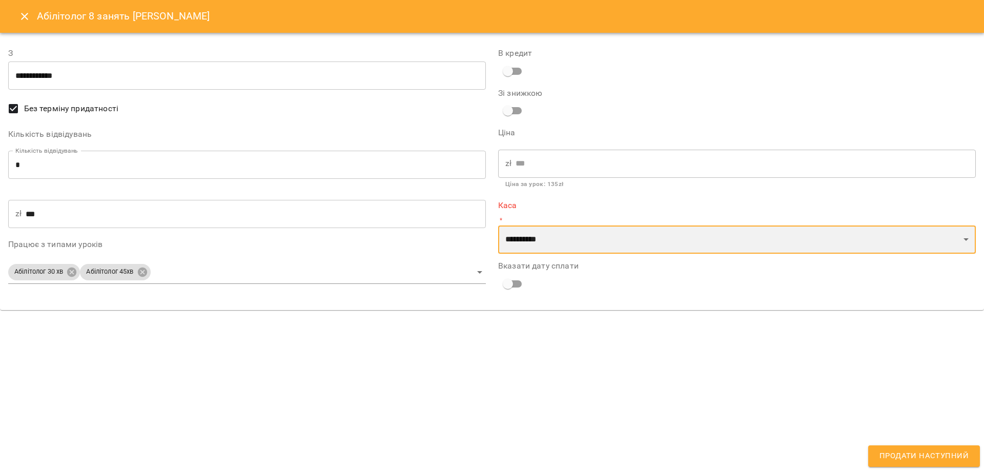
select select "****"
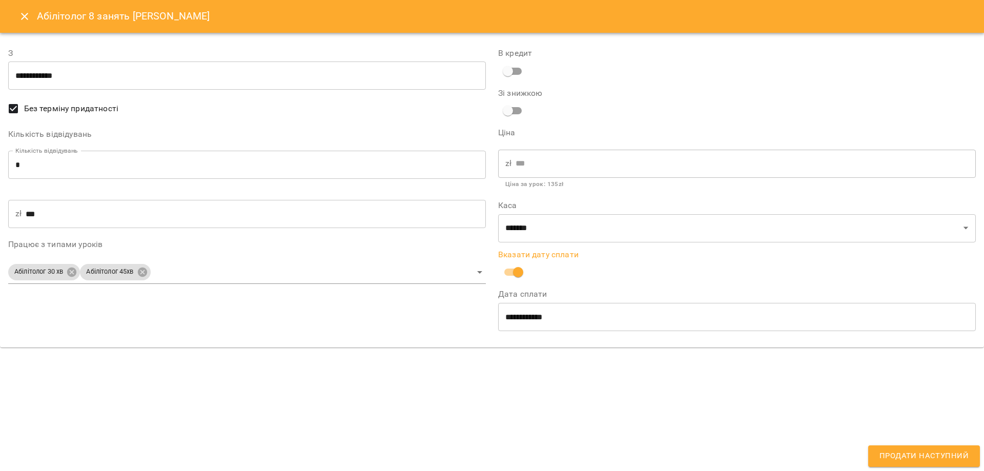
click at [25, 14] on icon "Close" at bounding box center [24, 16] width 12 height 12
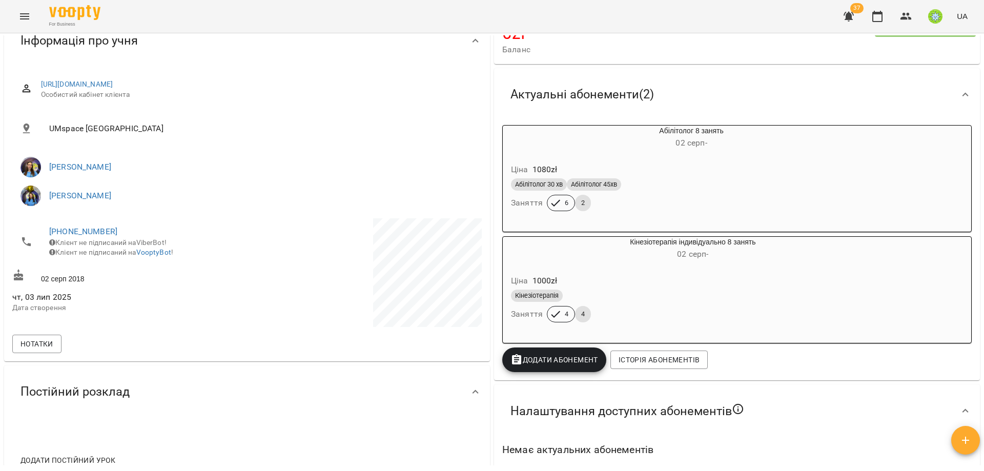
scroll to position [0, 0]
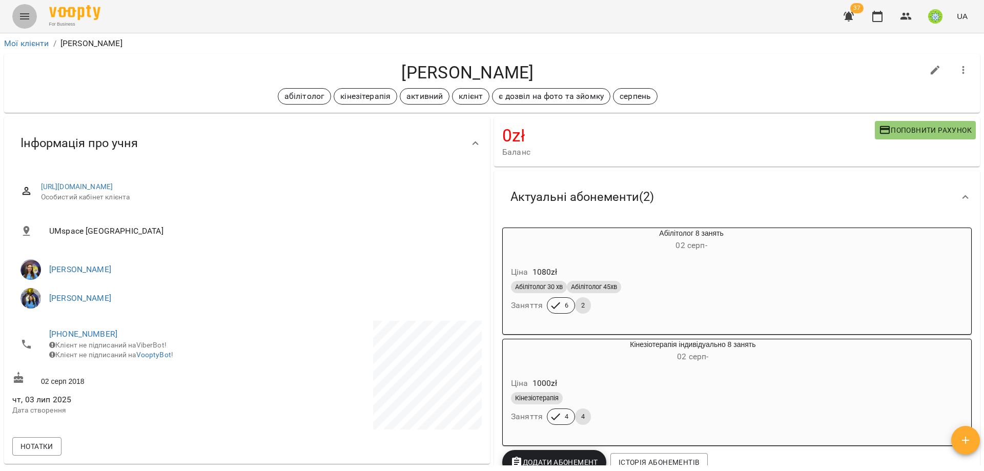
click at [21, 10] on button "Menu" at bounding box center [24, 16] width 25 height 25
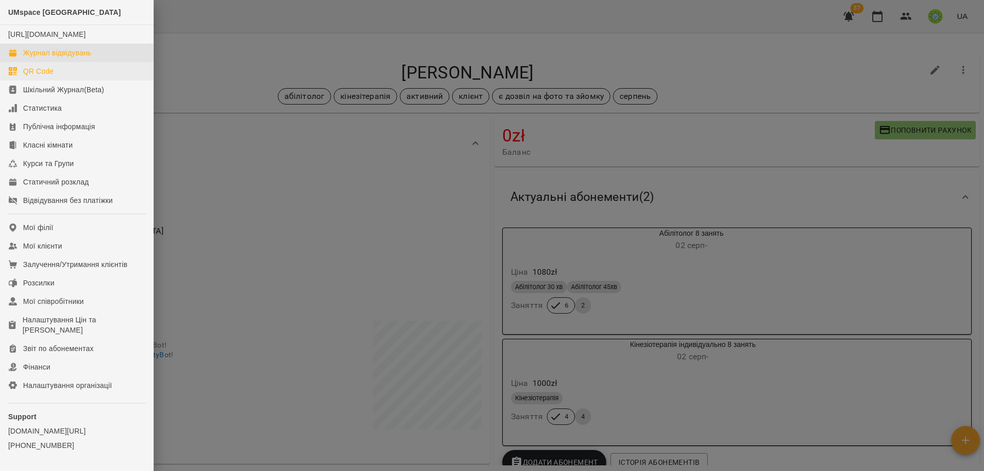
click at [64, 58] on div "Журнал відвідувань" at bounding box center [57, 53] width 68 height 10
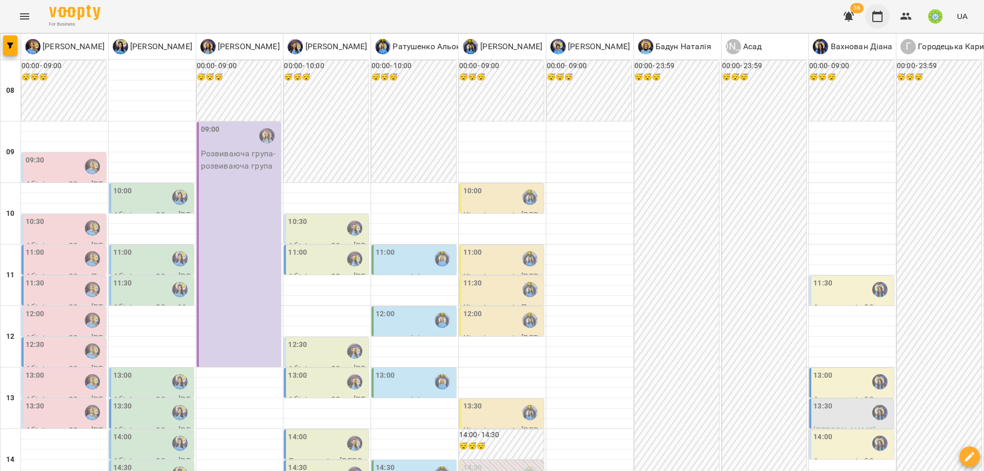
click at [905, 16] on icon "button" at bounding box center [906, 16] width 12 height 12
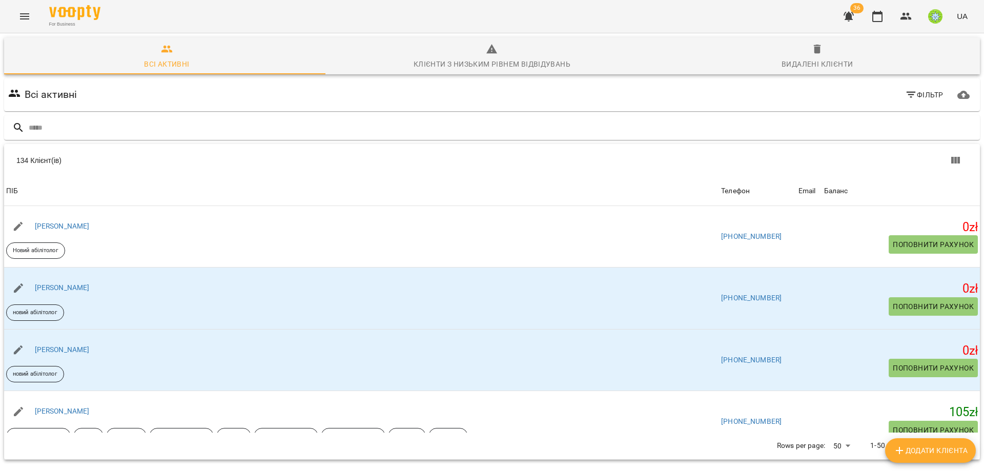
drag, startPoint x: 255, startPoint y: 47, endPoint x: 330, endPoint y: 151, distance: 129.1
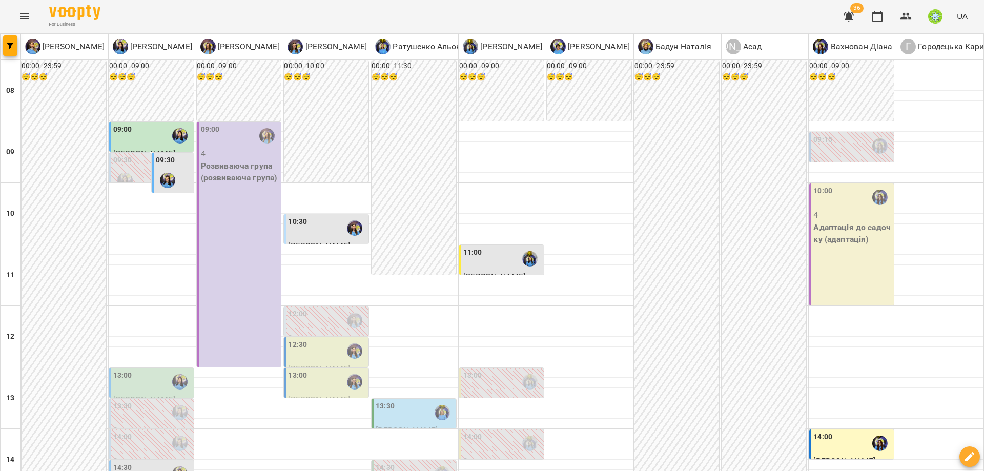
scroll to position [264, 0]
click at [314, 370] on div "13:00" at bounding box center [327, 382] width 78 height 24
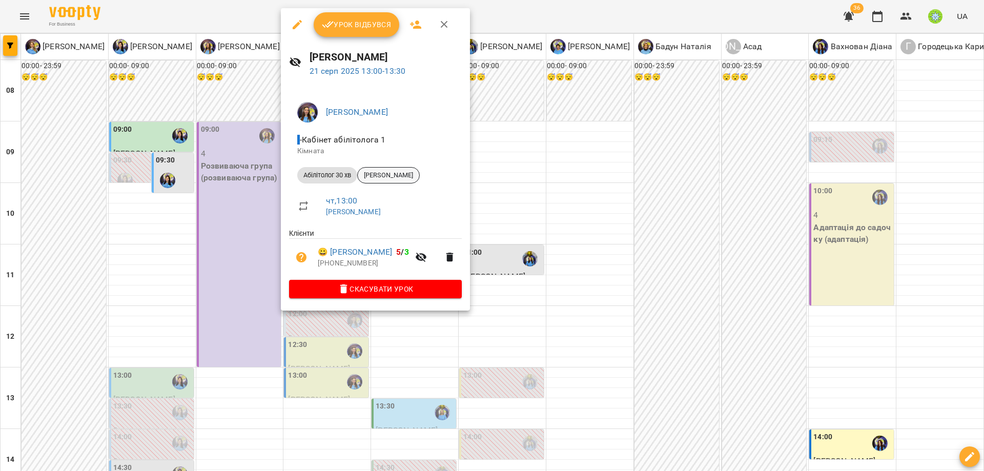
click at [387, 177] on span "[PERSON_NAME]" at bounding box center [388, 175] width 61 height 9
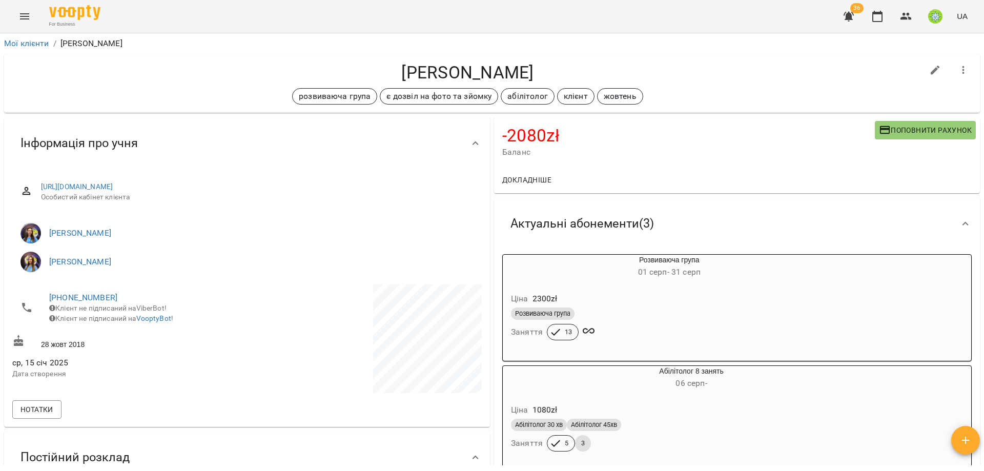
click at [887, 121] on button "Поповнити рахунок" at bounding box center [925, 130] width 101 height 18
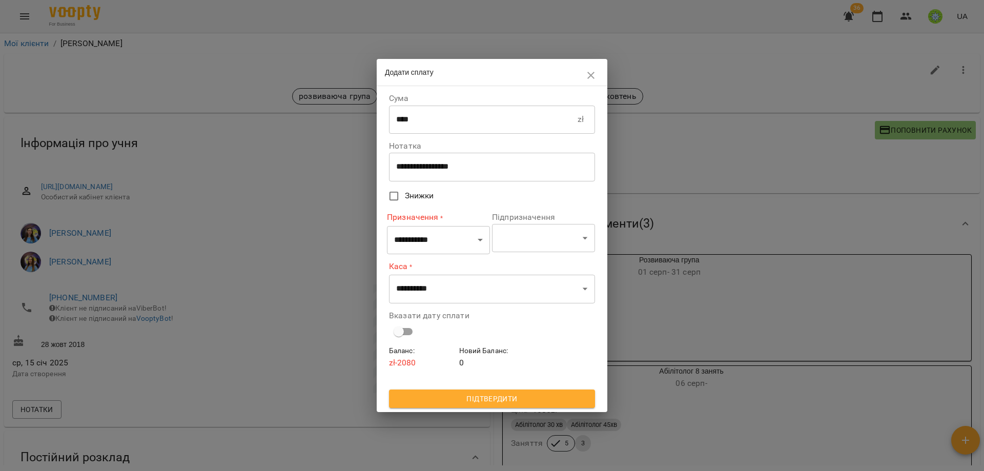
click at [448, 123] on input "****" at bounding box center [483, 119] width 189 height 29
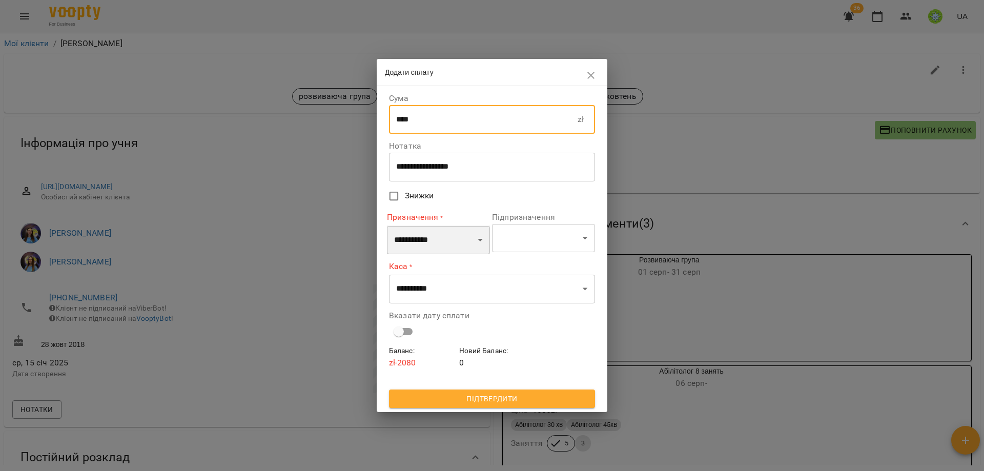
click at [433, 235] on select "**********" at bounding box center [438, 239] width 103 height 29
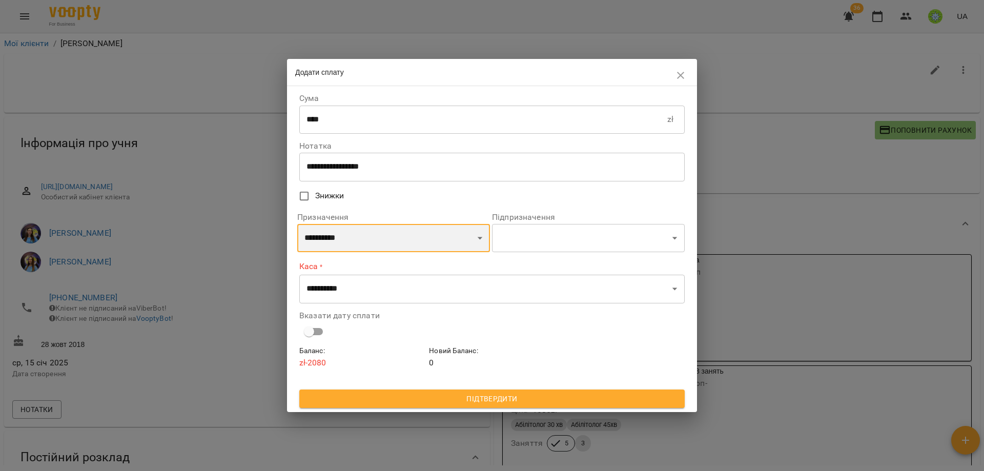
click at [363, 237] on select "**********" at bounding box center [393, 238] width 193 height 29
select select "**********"
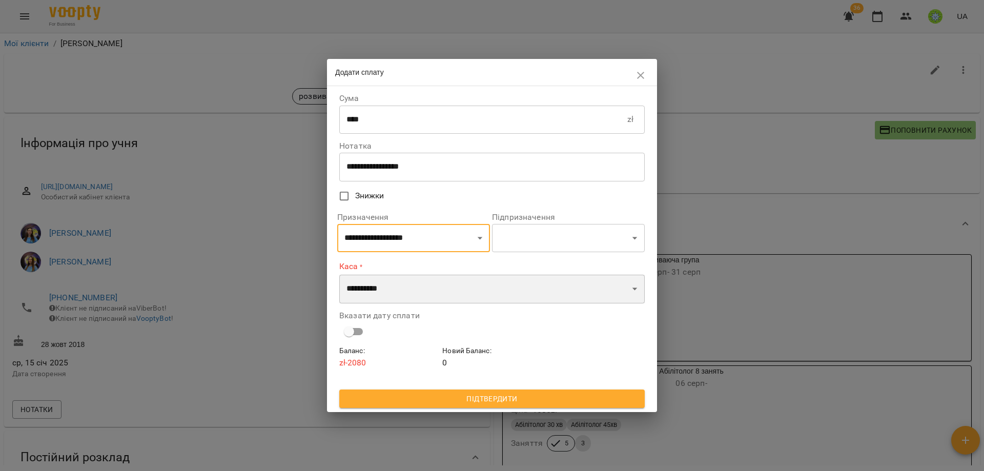
click at [366, 295] on select "**********" at bounding box center [491, 289] width 305 height 29
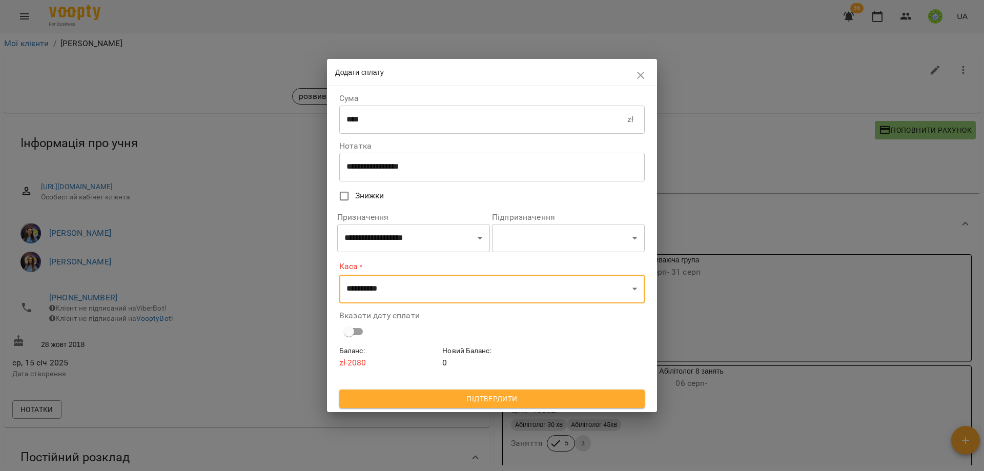
click at [634, 80] on icon "button" at bounding box center [640, 75] width 12 height 12
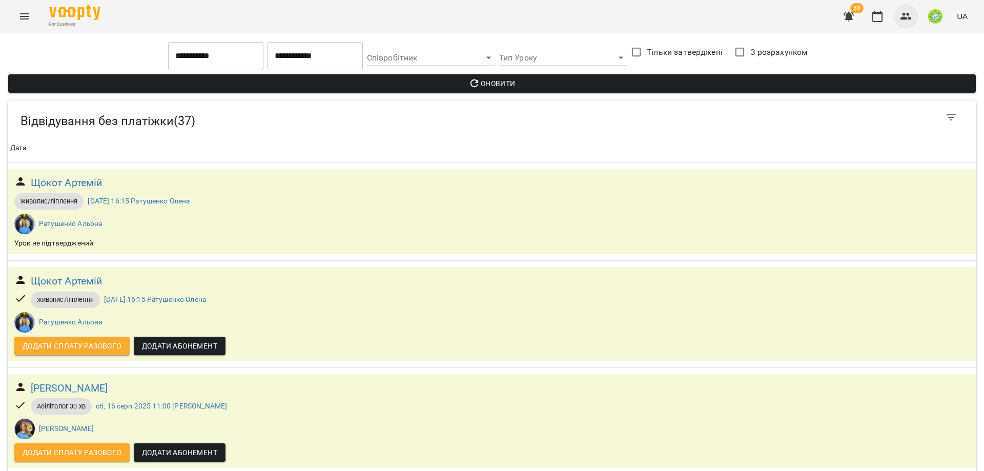
scroll to position [290, 0]
click at [912, 19] on button "button" at bounding box center [906, 16] width 25 height 25
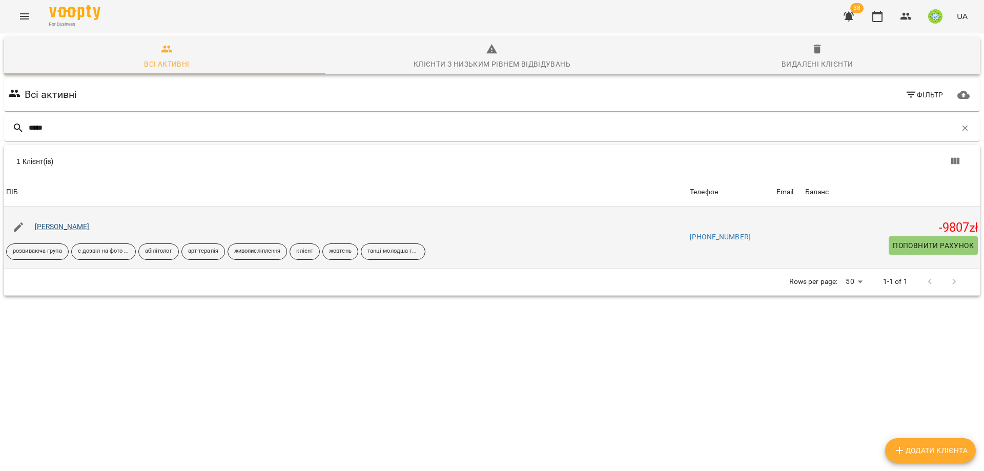
type input "*****"
click at [67, 223] on link "[PERSON_NAME]" at bounding box center [62, 226] width 55 height 8
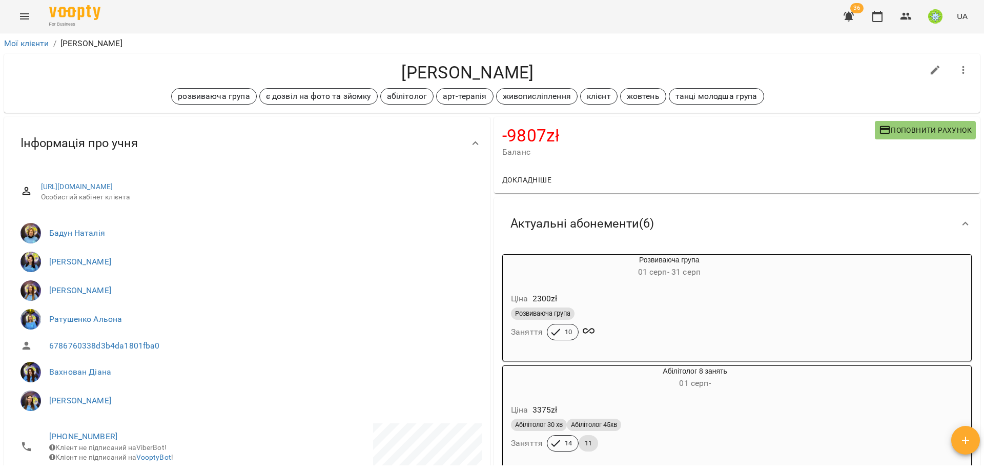
click at [30, 16] on icon "Menu" at bounding box center [24, 16] width 12 height 12
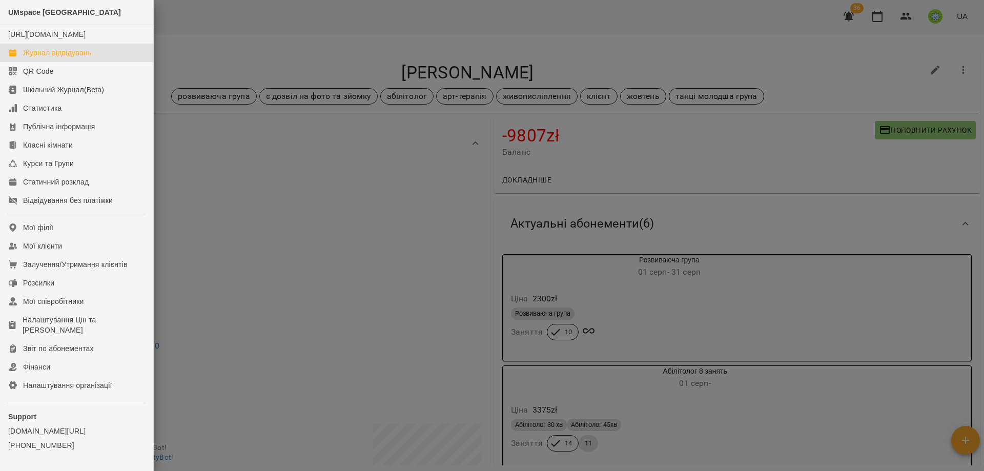
click at [41, 58] on div "Журнал відвідувань" at bounding box center [57, 53] width 68 height 10
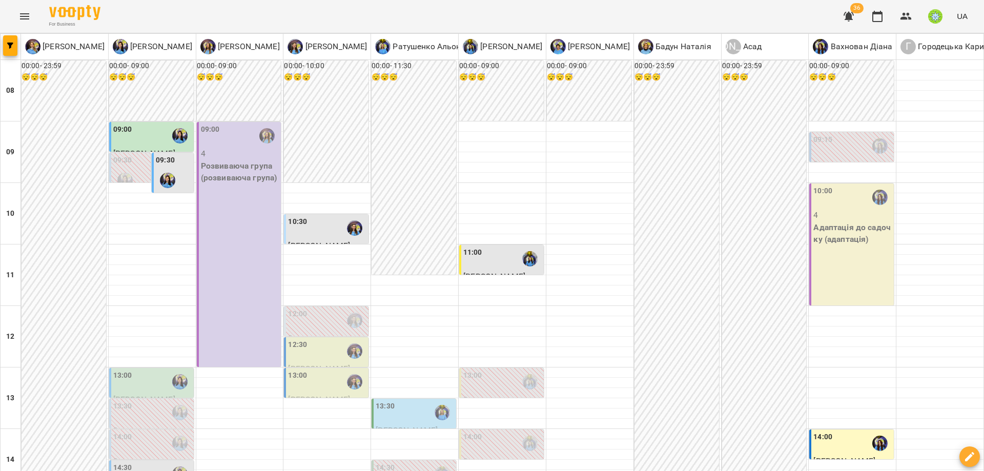
click at [482, 264] on div "11:00" at bounding box center [502, 259] width 78 height 24
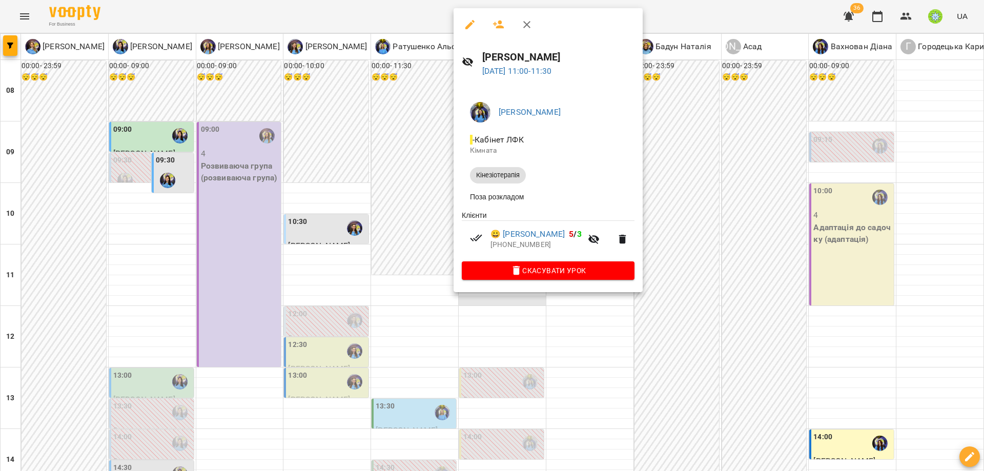
drag, startPoint x: 610, startPoint y: 350, endPoint x: 526, endPoint y: 301, distance: 97.2
click at [609, 348] on div at bounding box center [492, 235] width 984 height 471
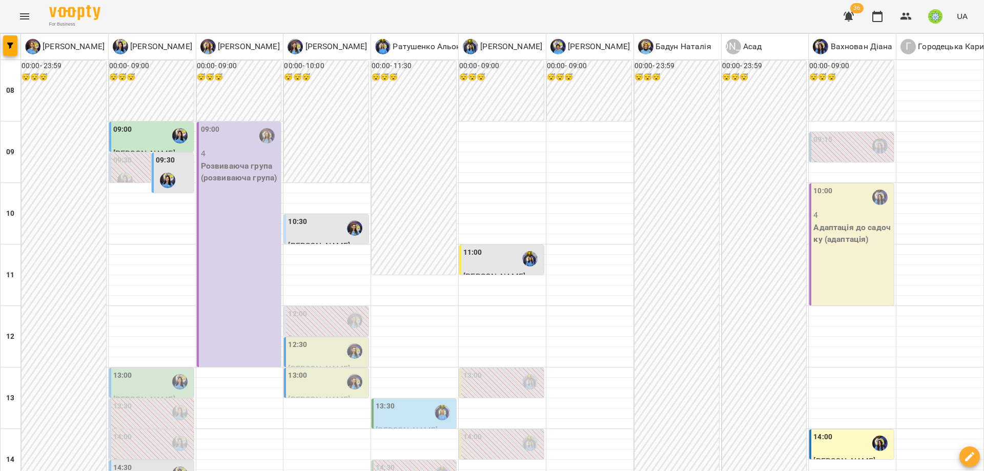
scroll to position [9, 0]
click at [467, 370] on label "13:00" at bounding box center [472, 375] width 19 height 11
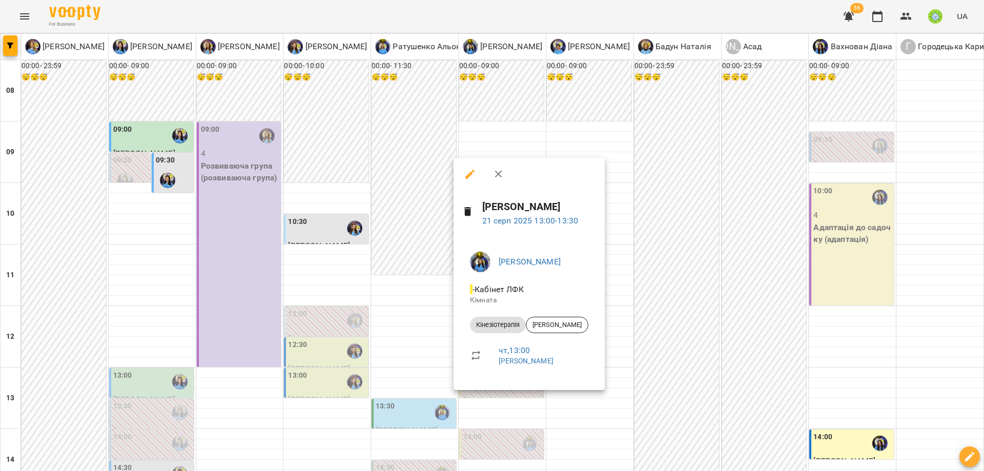
click at [621, 355] on div at bounding box center [492, 235] width 984 height 471
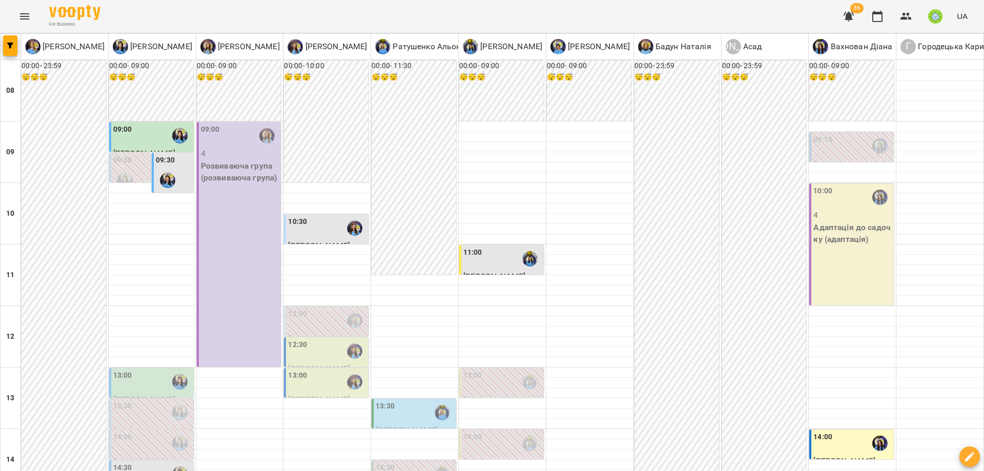
click at [485, 250] on div "11:00" at bounding box center [502, 259] width 78 height 24
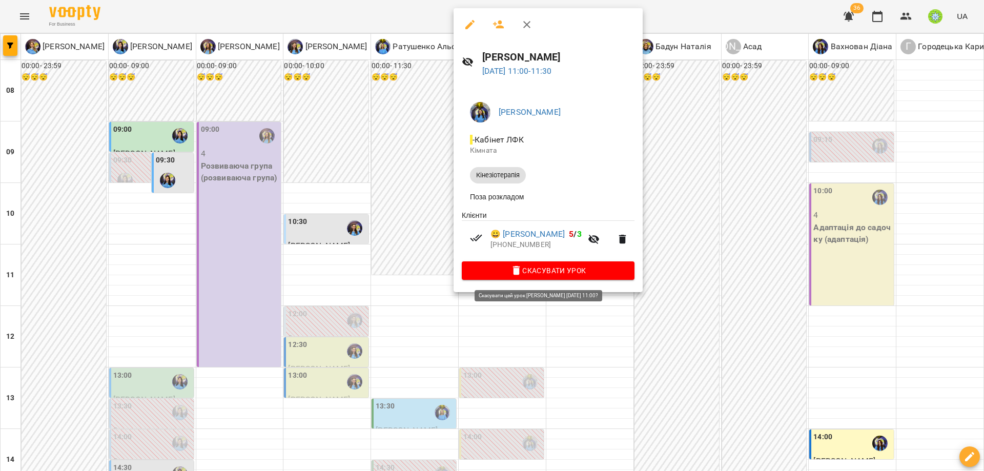
click at [531, 272] on span "Скасувати Урок" at bounding box center [548, 270] width 156 height 12
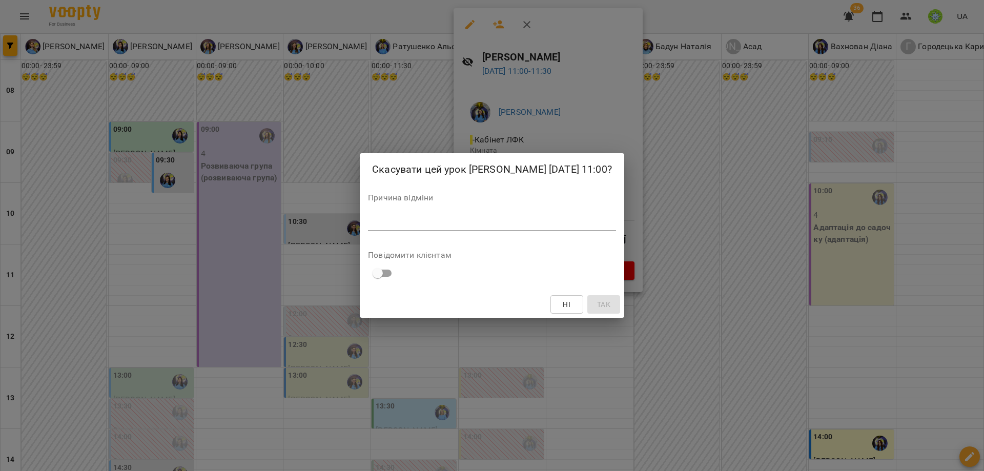
drag, startPoint x: 395, startPoint y: 227, endPoint x: 400, endPoint y: 224, distance: 5.8
click at [395, 228] on div "*" at bounding box center [492, 222] width 248 height 16
click at [570, 308] on span "Ні" at bounding box center [567, 304] width 8 height 12
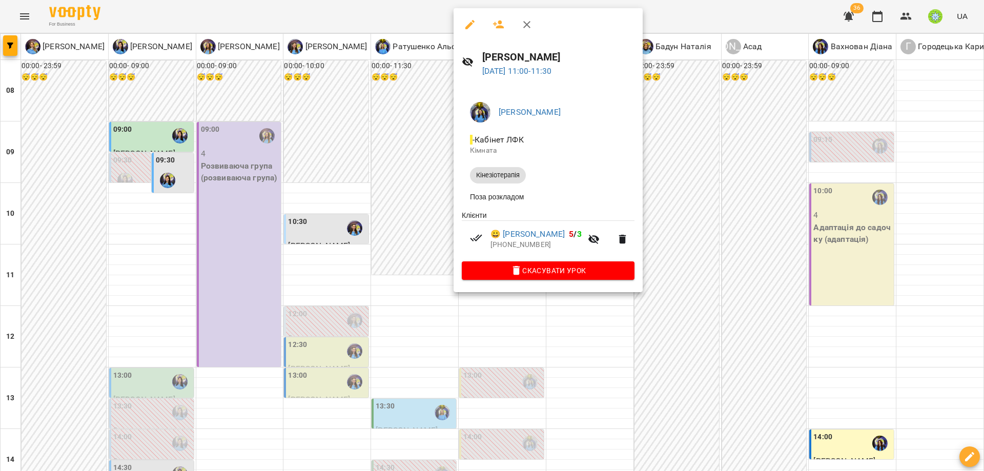
click at [597, 328] on div at bounding box center [492, 235] width 984 height 471
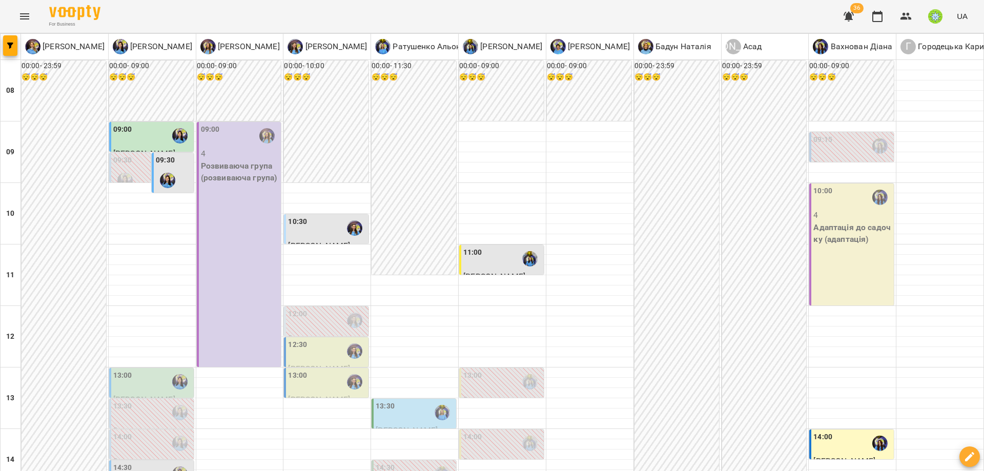
click at [23, 12] on icon "Menu" at bounding box center [24, 16] width 12 height 12
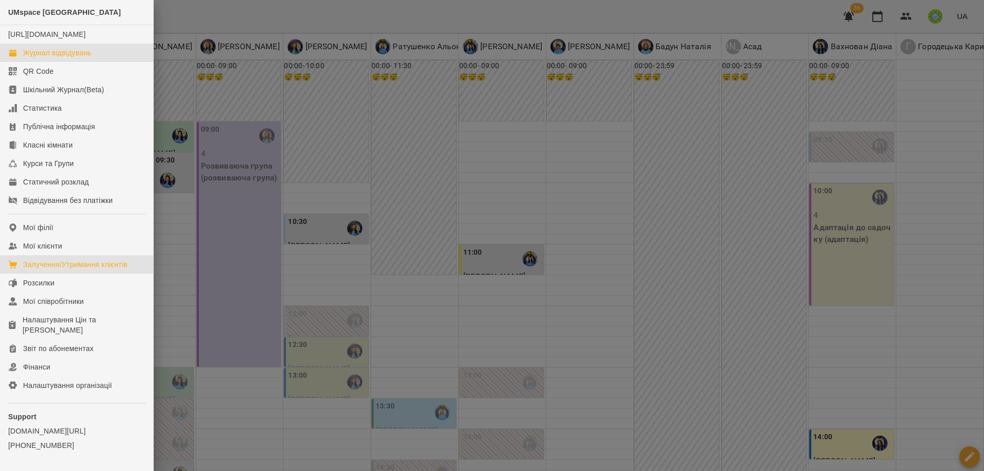
click at [74, 269] on div "Залучення/Утримання клієнтів" at bounding box center [75, 264] width 105 height 10
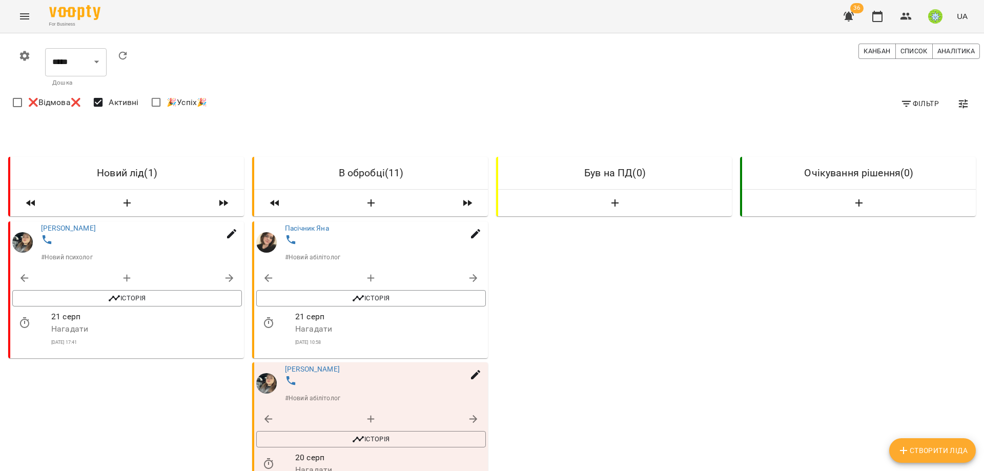
scroll to position [209, 0]
click at [365, 413] on icon "button" at bounding box center [371, 419] width 12 height 12
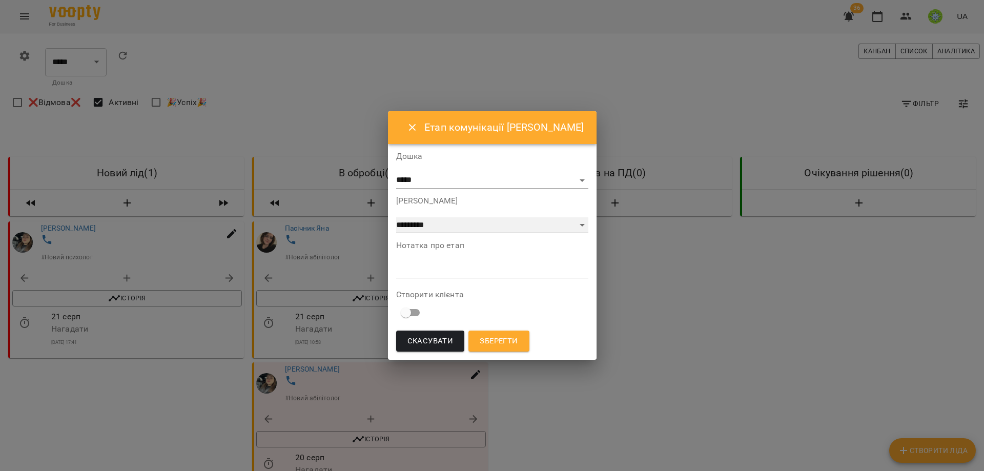
click at [403, 226] on select "**********" at bounding box center [492, 225] width 192 height 16
select select "*"
click at [423, 274] on textarea at bounding box center [492, 270] width 192 height 10
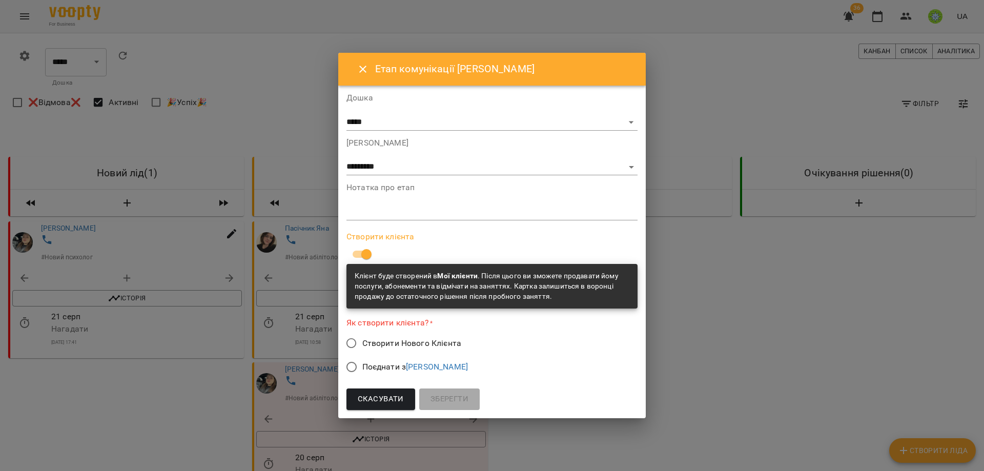
click at [384, 364] on span "Поєднати з Цибровський Владислав" at bounding box center [415, 367] width 106 height 12
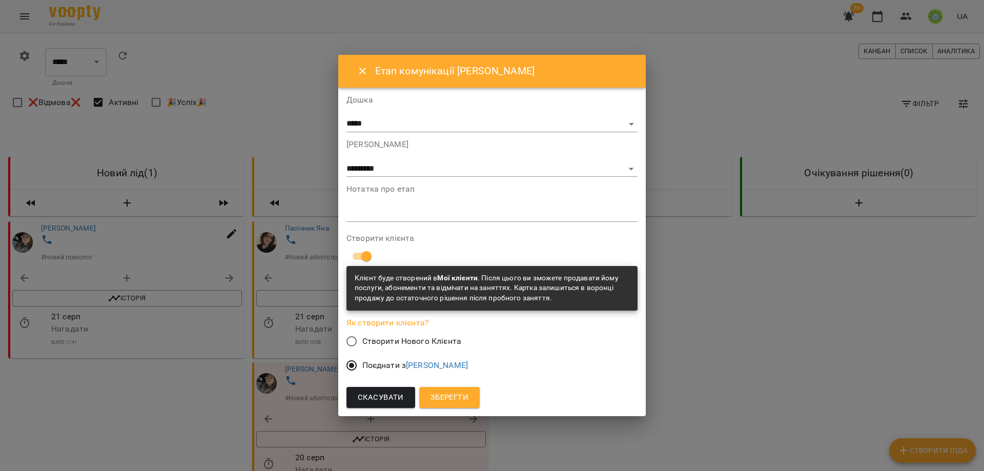
click at [379, 215] on textarea at bounding box center [491, 214] width 291 height 10
drag, startPoint x: 541, startPoint y: 212, endPoint x: 517, endPoint y: 196, distance: 28.3
click at [541, 212] on textarea "**********" at bounding box center [491, 214] width 291 height 10
type textarea "**********"
click at [459, 391] on span "Зберегти" at bounding box center [449, 397] width 38 height 13
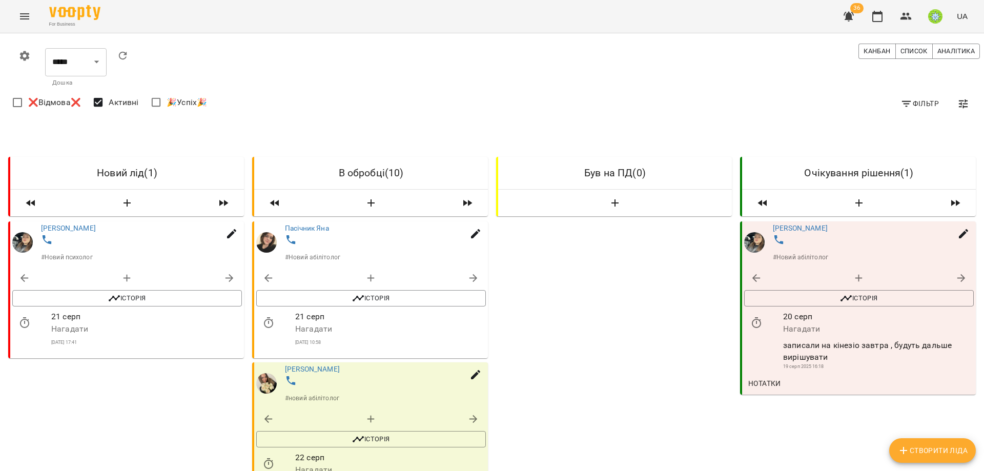
scroll to position [53, 0]
click at [752, 317] on icon "button" at bounding box center [756, 322] width 9 height 11
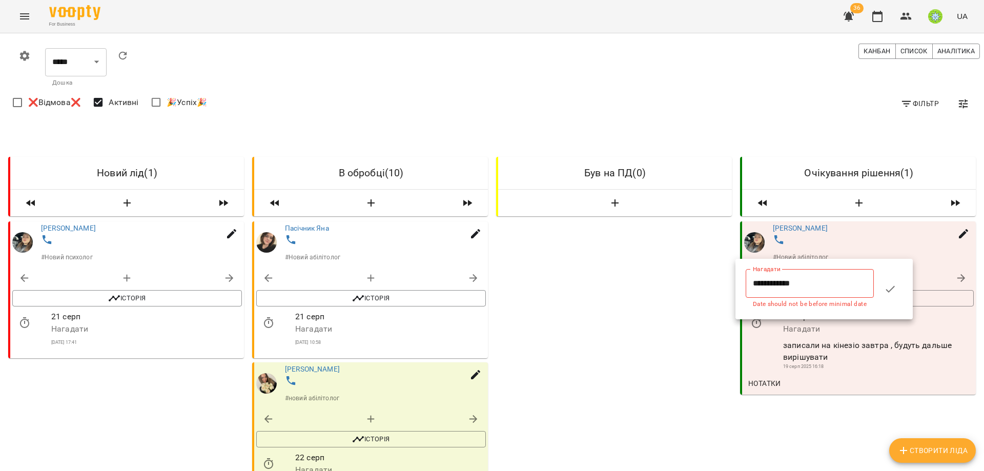
click at [795, 284] on input "**********" at bounding box center [809, 283] width 128 height 29
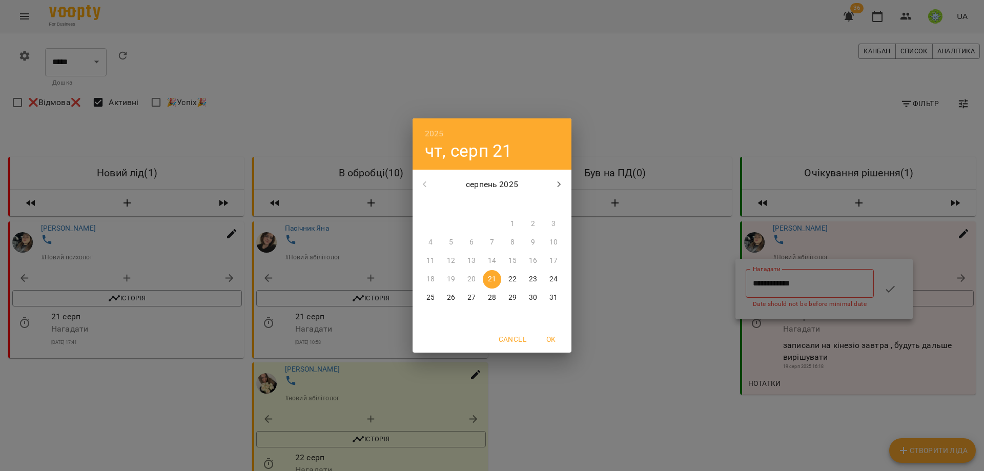
click at [510, 279] on p "22" at bounding box center [512, 279] width 8 height 10
type input "**********"
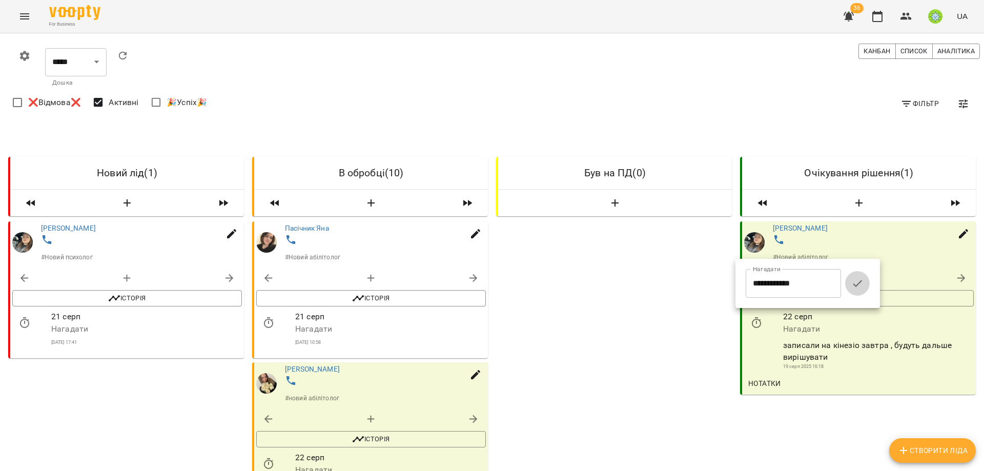
drag, startPoint x: 859, startPoint y: 283, endPoint x: 735, endPoint y: 354, distance: 143.2
click at [859, 284] on icon "button" at bounding box center [857, 283] width 9 height 7
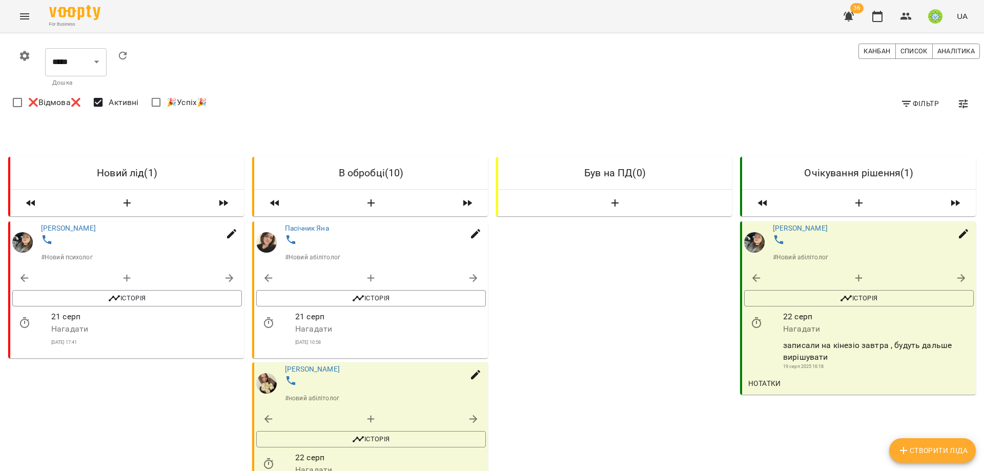
click at [853, 272] on icon "button" at bounding box center [859, 278] width 12 height 12
select select "*"
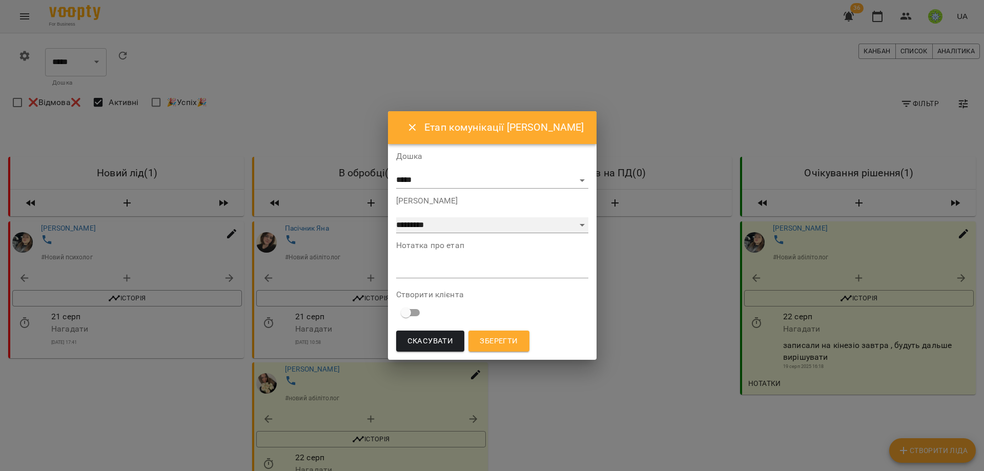
click at [411, 225] on select "**********" at bounding box center [492, 225] width 192 height 16
click at [407, 344] on span "Скасувати" at bounding box center [430, 341] width 46 height 13
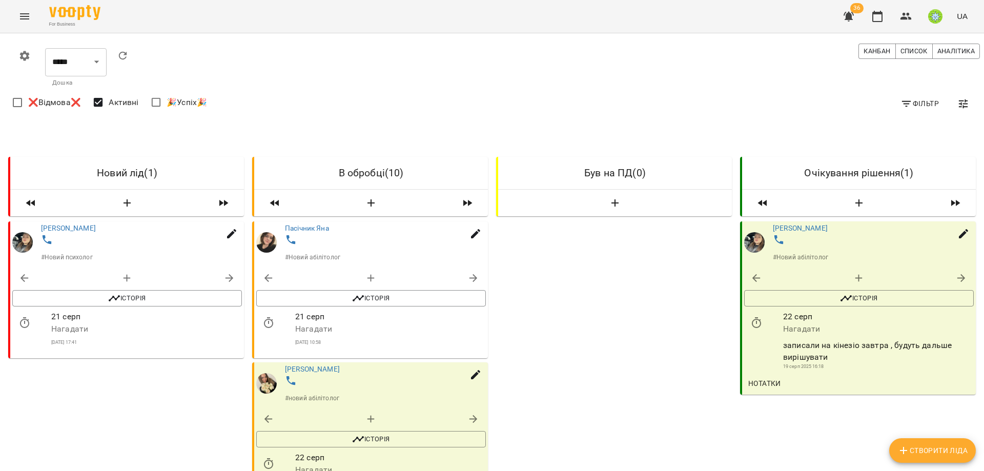
click at [854, 272] on icon "button" at bounding box center [859, 278] width 12 height 12
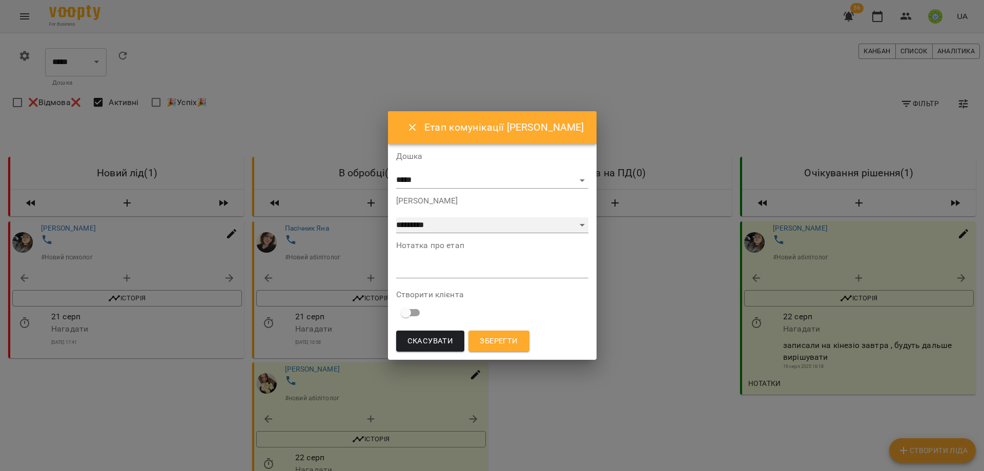
click at [413, 221] on select "**********" at bounding box center [492, 225] width 192 height 16
select select "**"
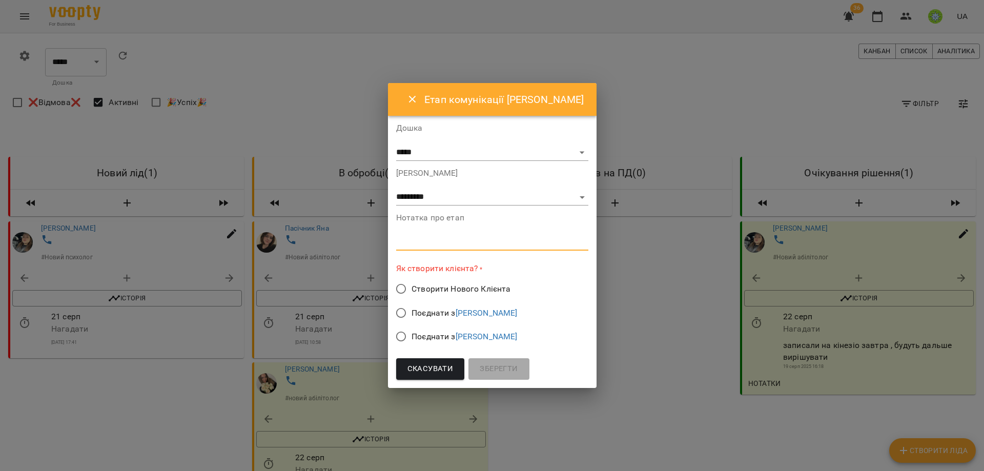
click at [424, 243] on textarea at bounding box center [492, 242] width 192 height 10
click at [410, 371] on span "Скасувати" at bounding box center [430, 368] width 46 height 13
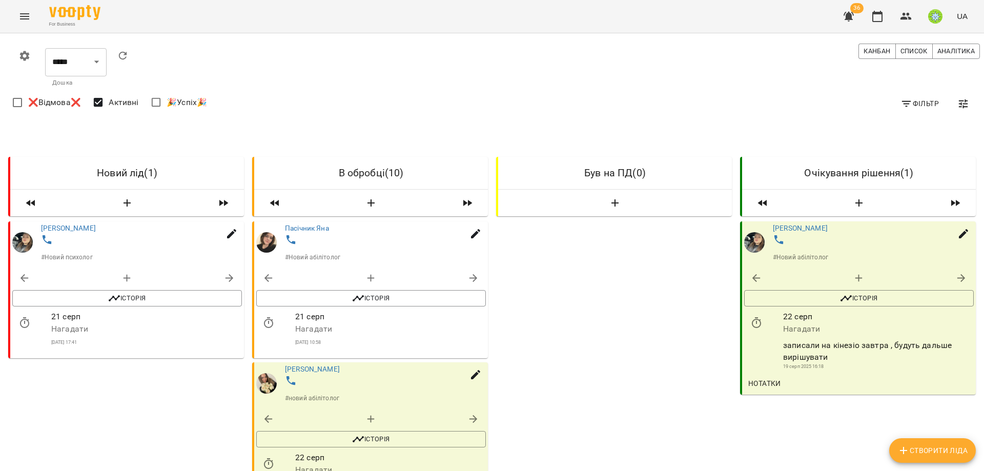
scroll to position [0, 0]
click at [909, 12] on icon "button" at bounding box center [906, 16] width 12 height 12
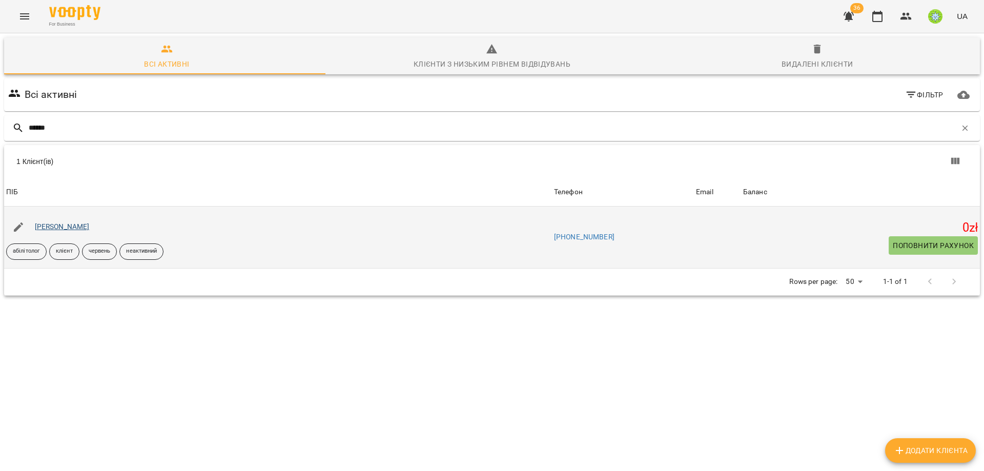
type input "******"
click at [63, 225] on link "[PERSON_NAME]" at bounding box center [62, 226] width 55 height 8
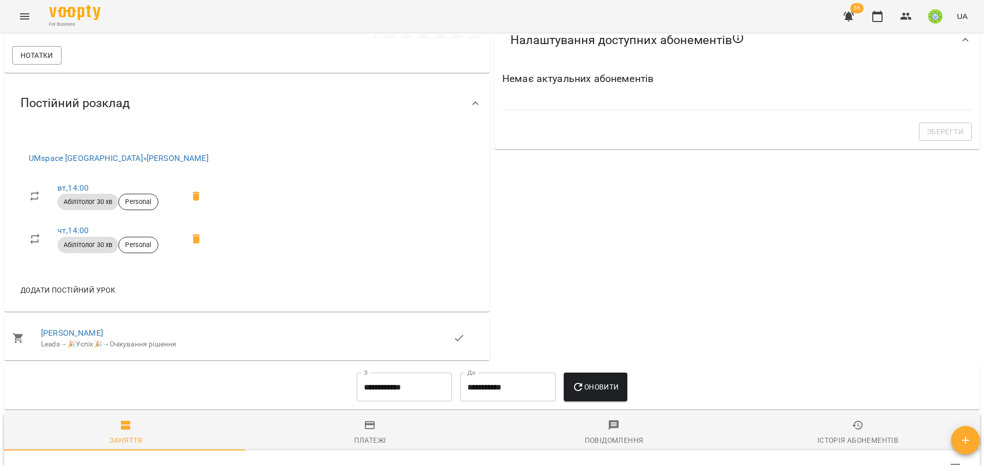
scroll to position [362, 0]
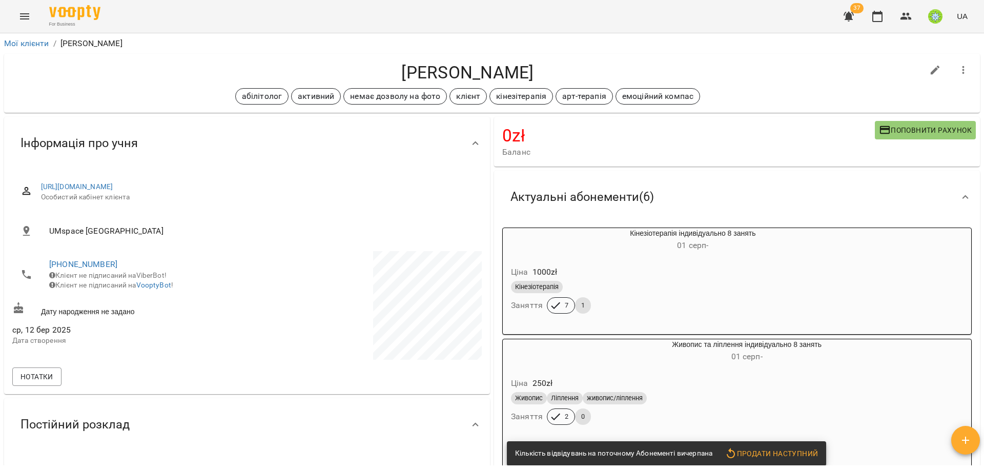
click at [24, 17] on icon "Menu" at bounding box center [24, 16] width 12 height 12
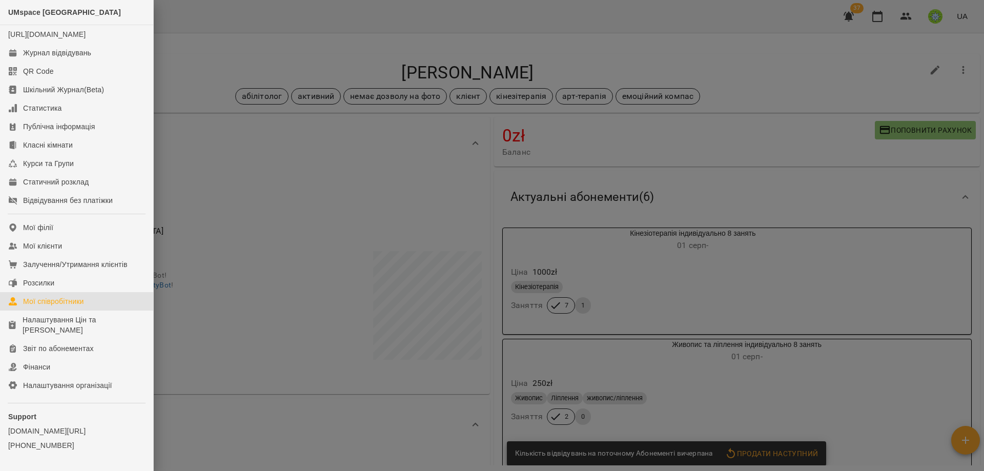
click at [71, 306] on div "Мої співробітники" at bounding box center [53, 301] width 61 height 10
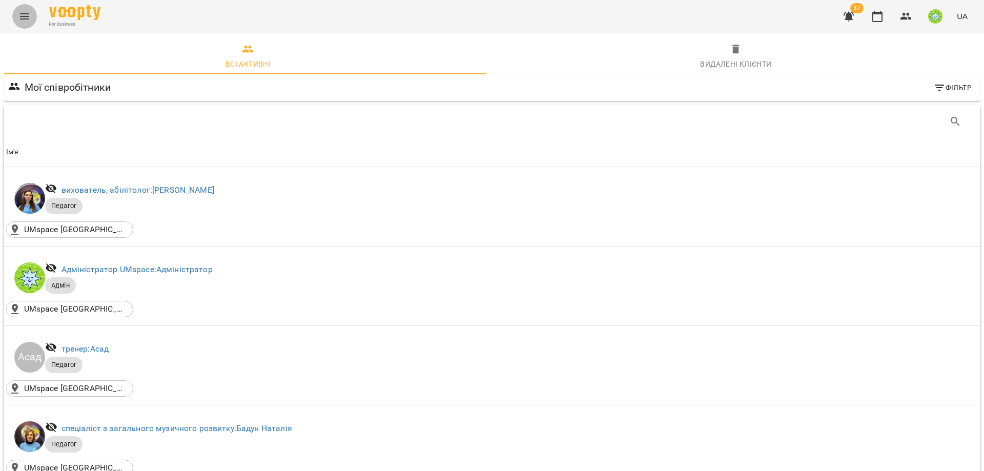
click at [26, 10] on icon "Menu" at bounding box center [24, 16] width 12 height 12
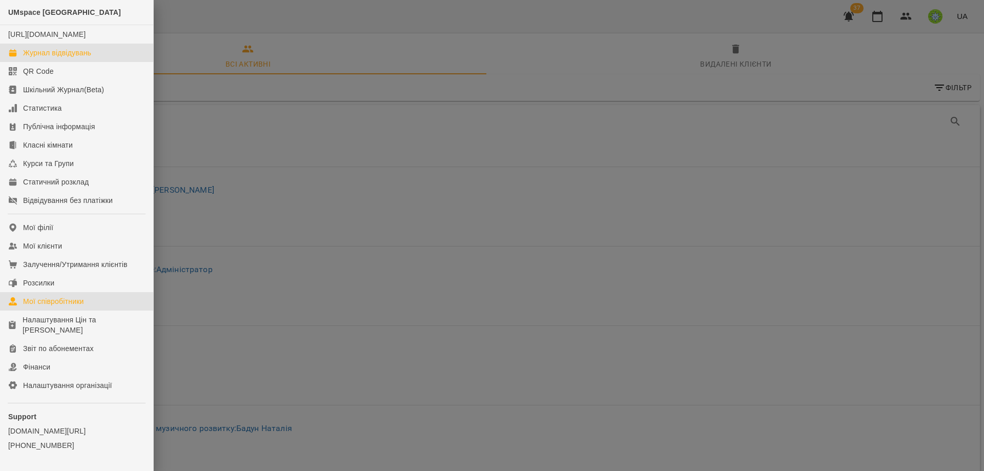
drag, startPoint x: 73, startPoint y: 61, endPoint x: 620, endPoint y: 117, distance: 549.5
click at [73, 58] on div "Журнал відвідувань" at bounding box center [57, 53] width 68 height 10
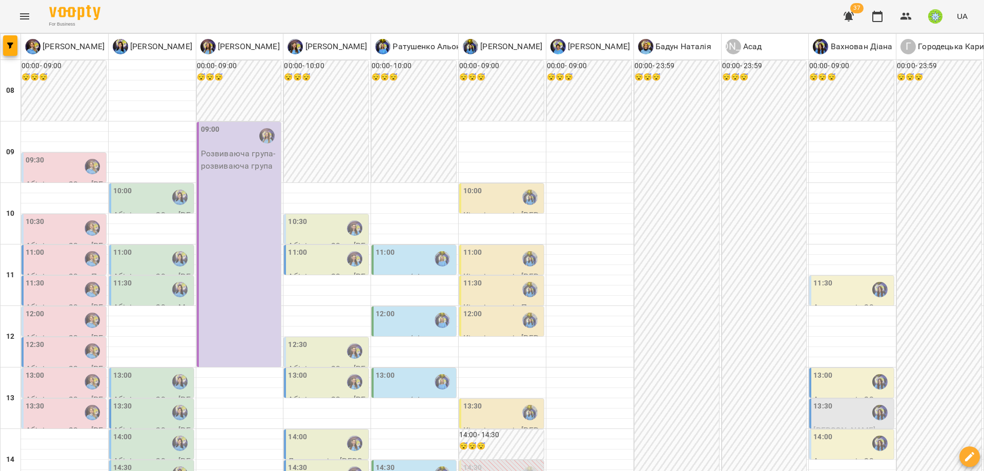
scroll to position [183, 0]
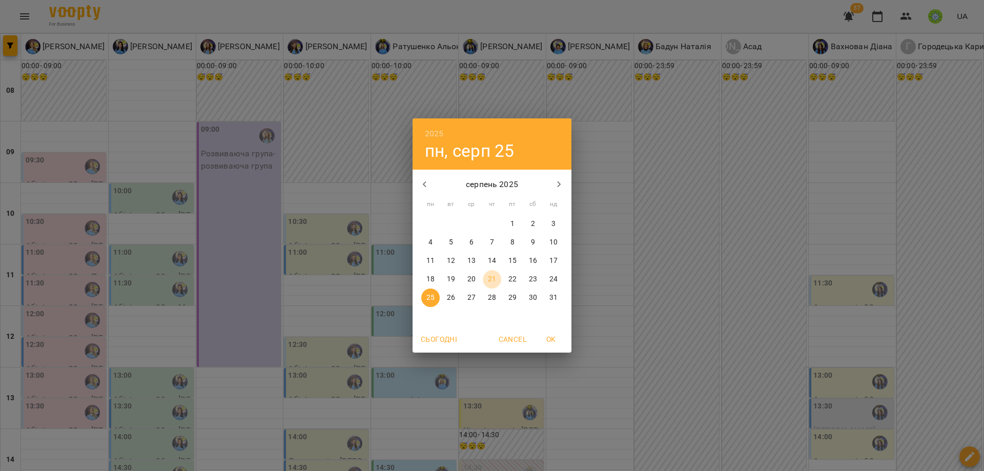
click at [494, 276] on p "21" at bounding box center [492, 279] width 8 height 10
type input "**********"
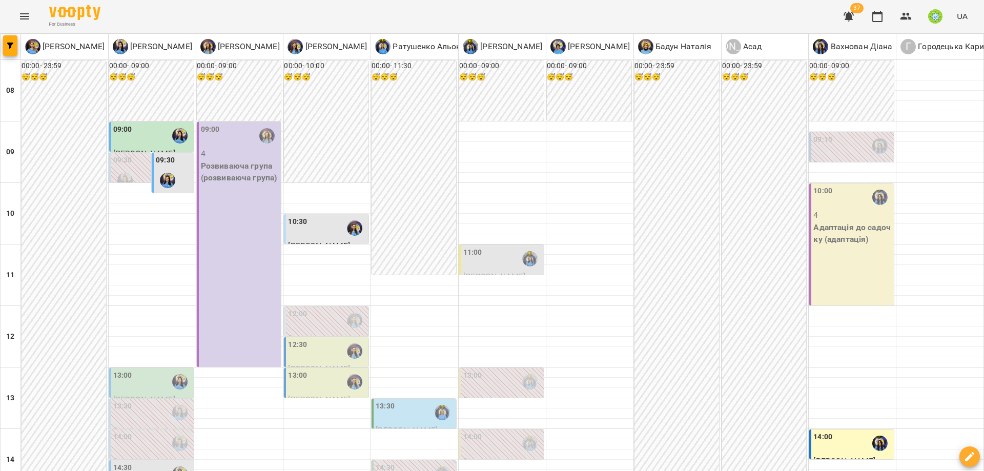
scroll to position [23, 0]
click at [22, 24] on button "Menu" at bounding box center [24, 16] width 25 height 25
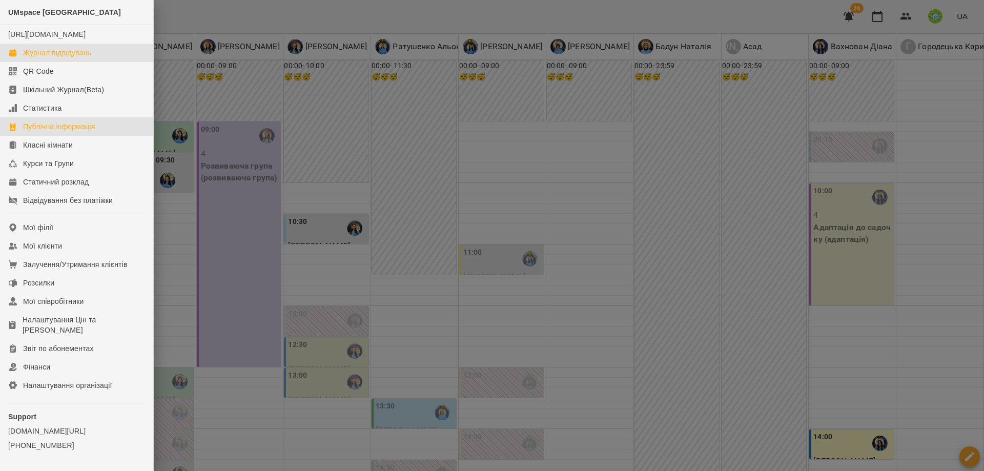
click at [79, 136] on link "Публічна інформація" at bounding box center [76, 126] width 153 height 18
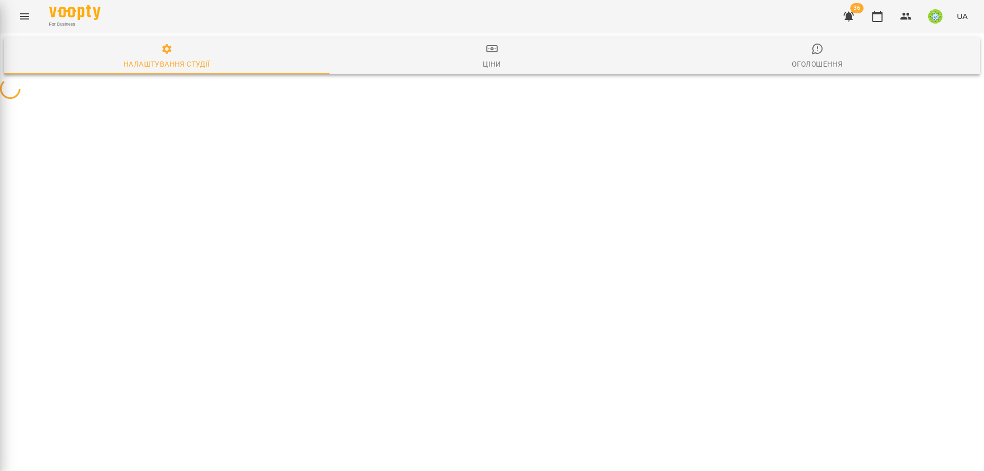
select select "**"
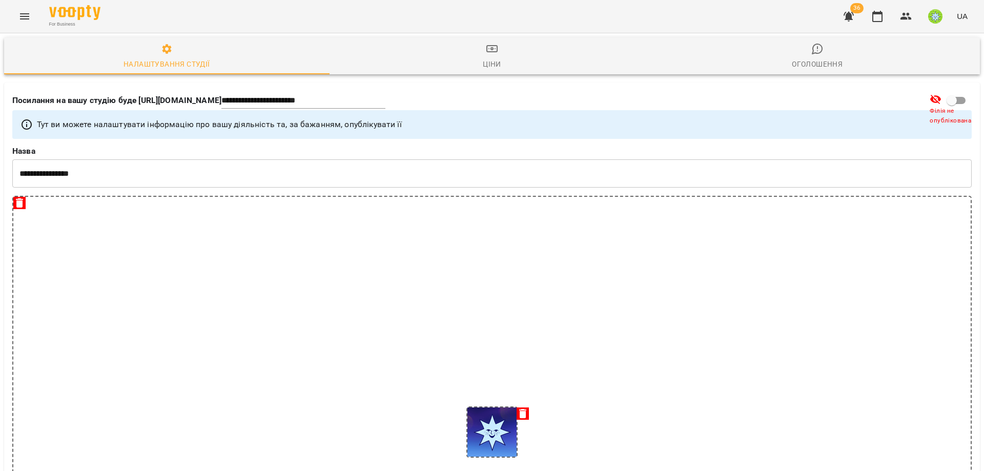
scroll to position [1566, 0]
click at [25, 19] on icon "Menu" at bounding box center [24, 16] width 9 height 6
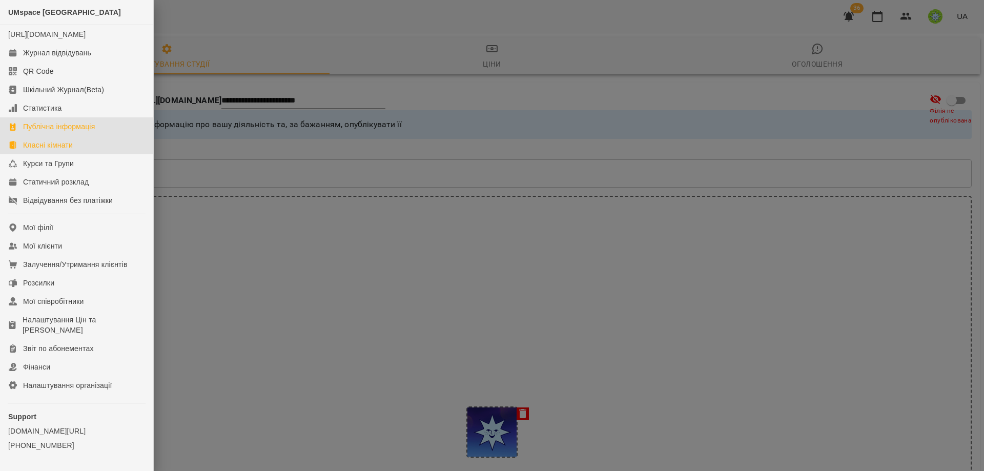
click at [75, 154] on link "Класні кімнати" at bounding box center [76, 145] width 153 height 18
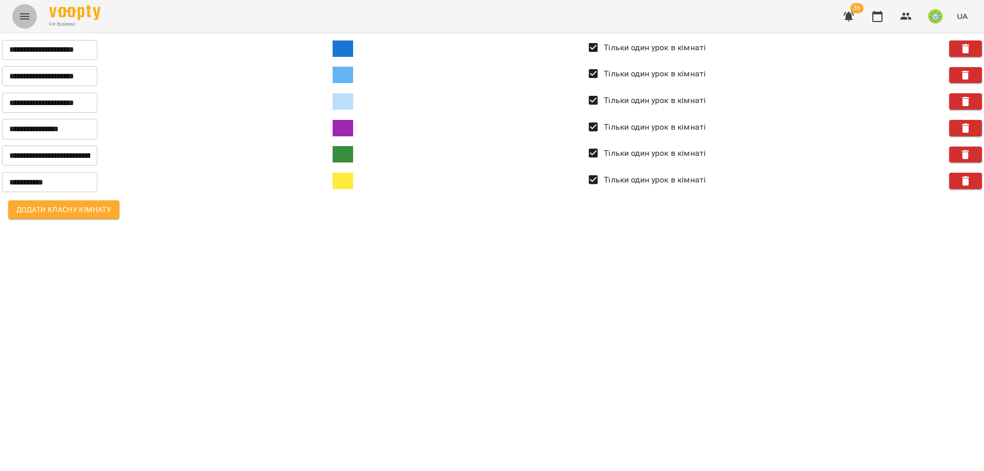
click at [31, 23] on button "Menu" at bounding box center [24, 16] width 25 height 25
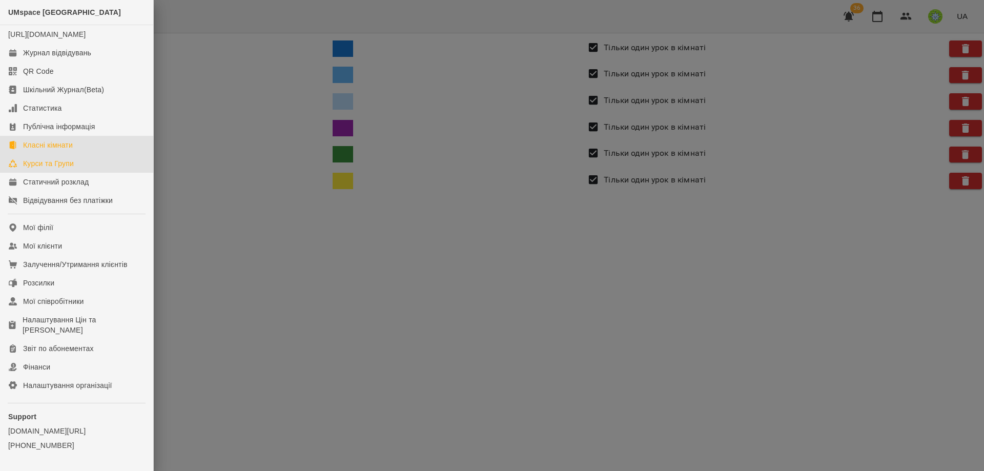
click at [107, 173] on link "Курси та Групи" at bounding box center [76, 163] width 153 height 18
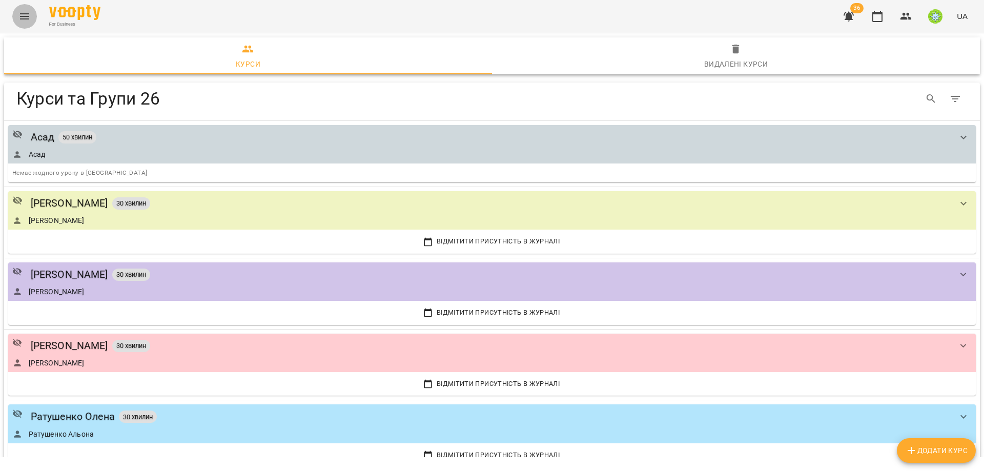
click at [20, 12] on icon "Menu" at bounding box center [24, 16] width 12 height 12
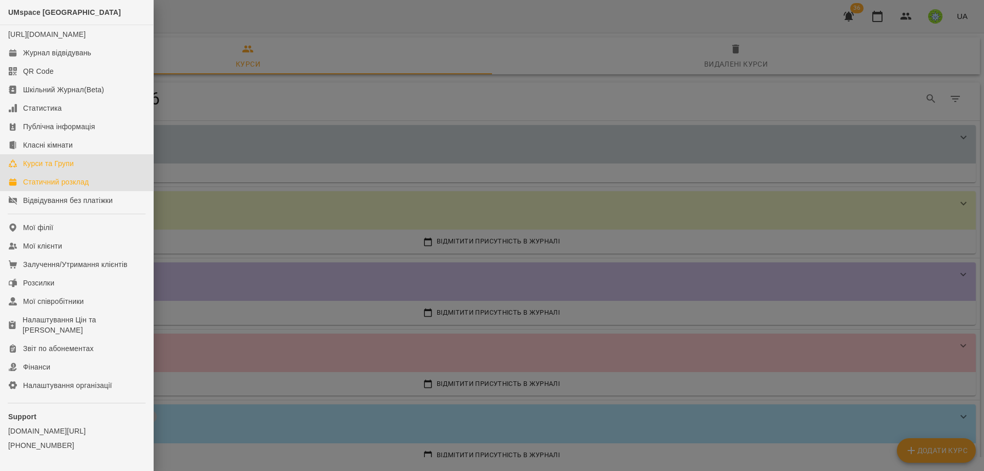
click at [78, 187] on div "Статичний розклад" at bounding box center [56, 182] width 66 height 10
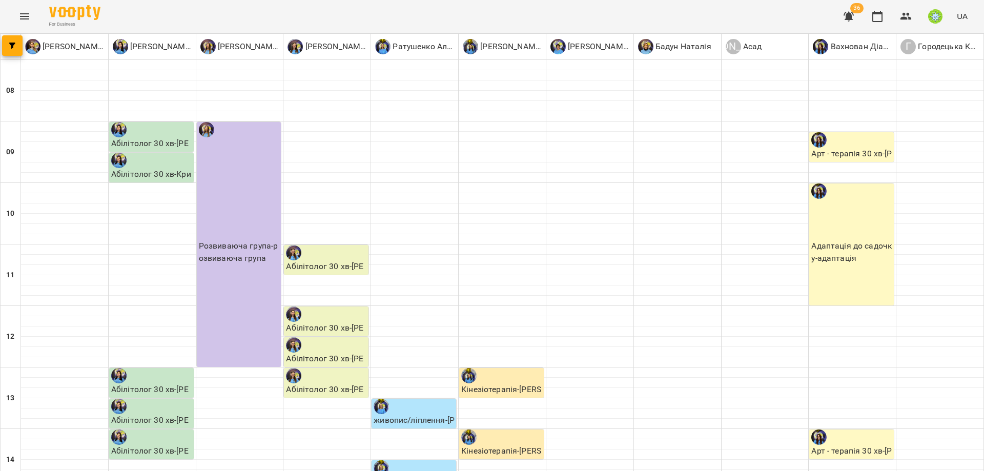
click at [22, 16] on icon "Menu" at bounding box center [24, 16] width 9 height 6
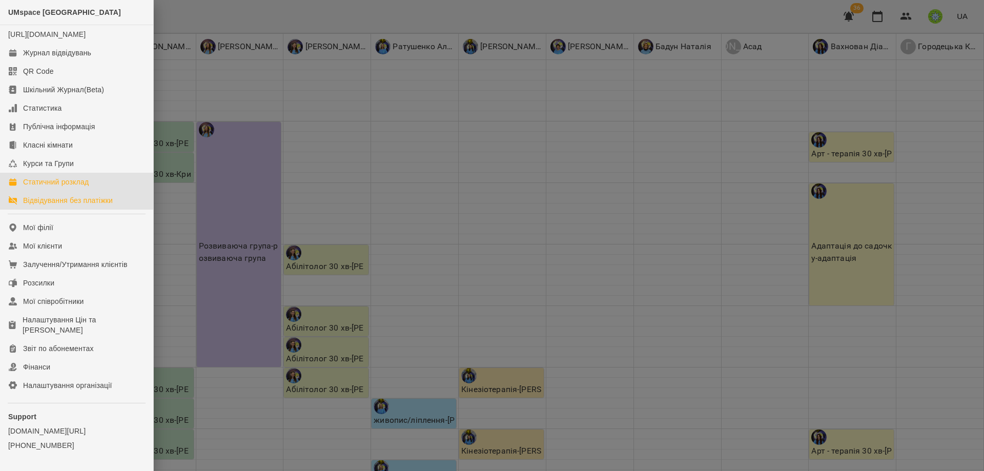
click at [71, 210] on link "Відвідування без платіжки" at bounding box center [76, 200] width 153 height 18
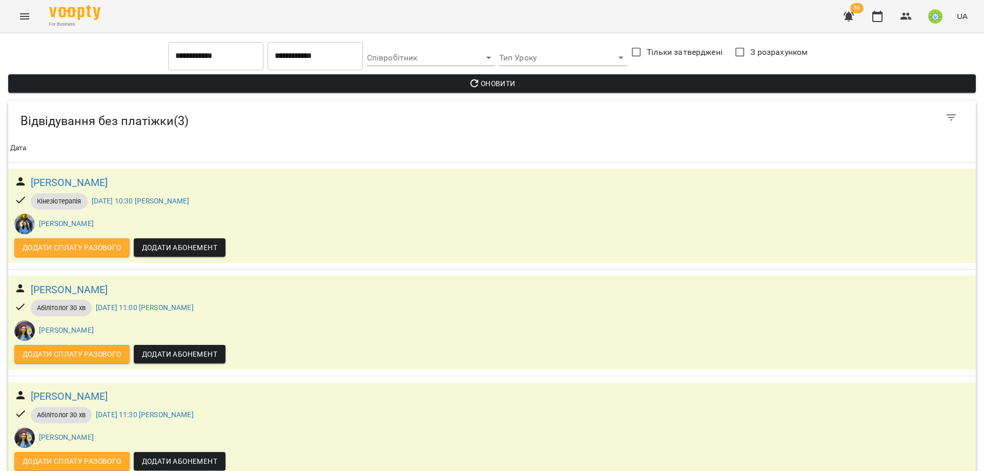
scroll to position [12, 0]
click at [20, 20] on icon "Menu" at bounding box center [24, 16] width 12 height 12
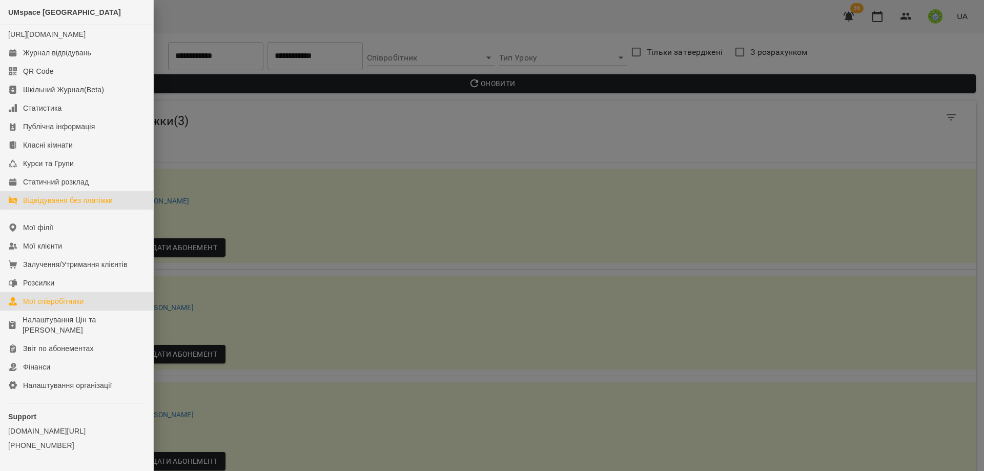
click at [99, 306] on link "Мої співробітники" at bounding box center [76, 301] width 153 height 18
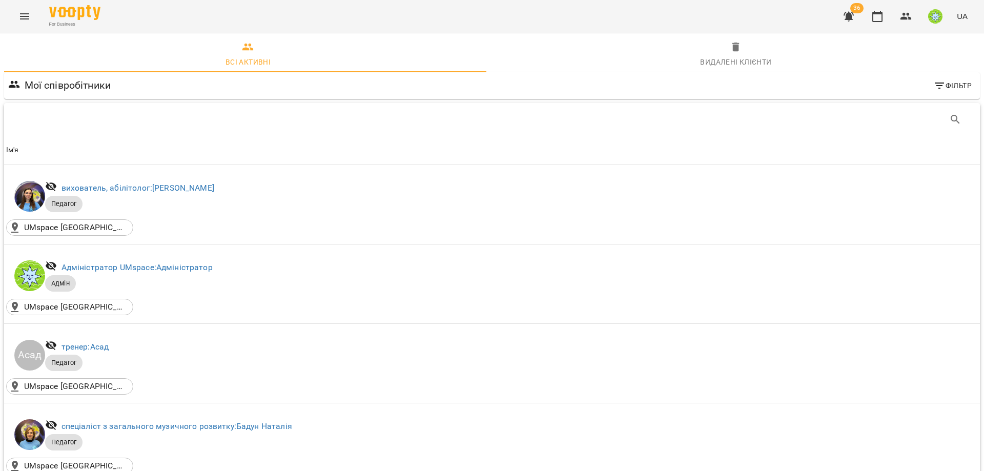
scroll to position [1210, 0]
click at [23, 18] on icon "Menu" at bounding box center [24, 16] width 9 height 6
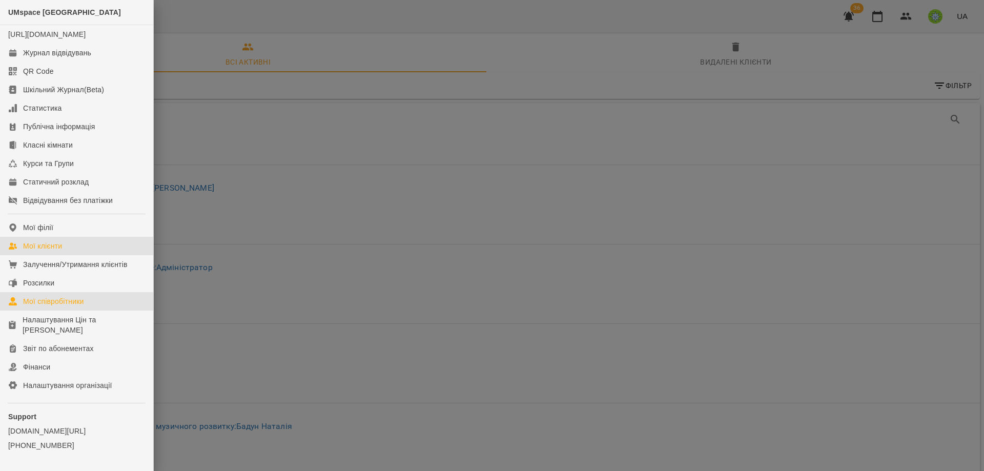
click at [109, 255] on link "Мої клієнти" at bounding box center [76, 246] width 153 height 18
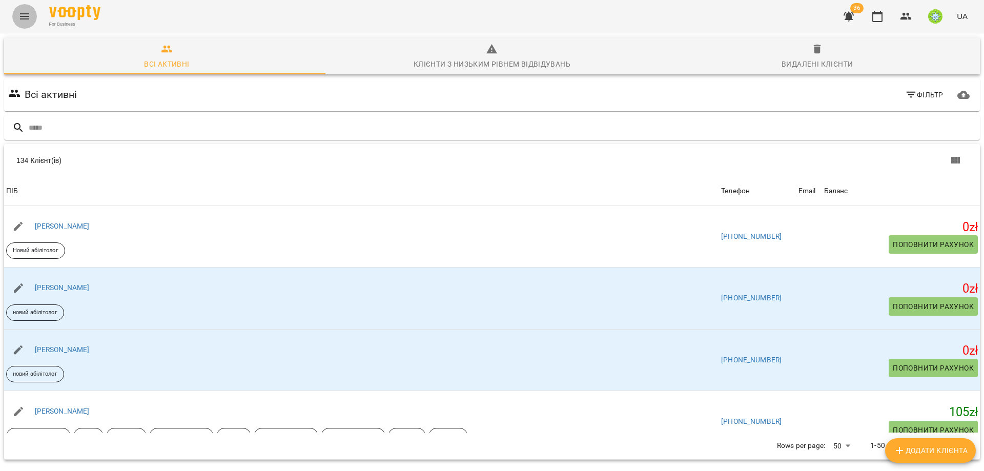
click at [22, 13] on icon "Menu" at bounding box center [24, 16] width 12 height 12
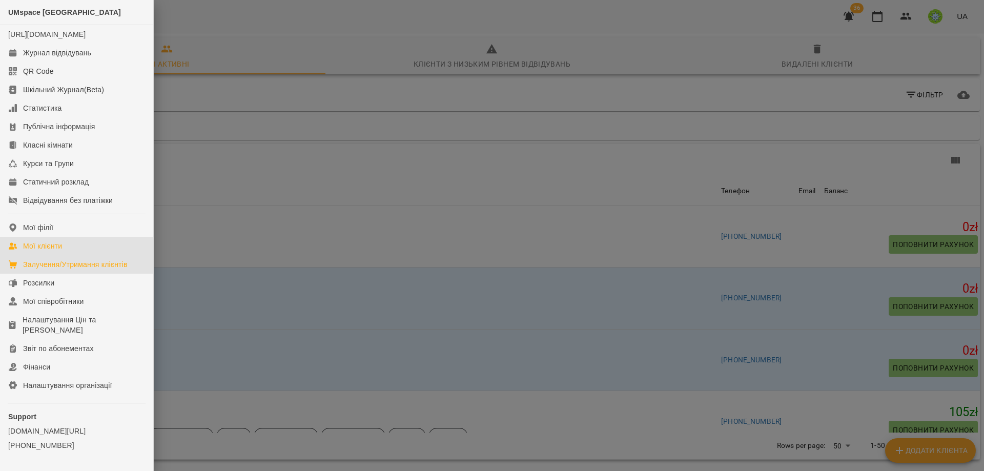
click at [87, 269] on div "Залучення/Утримання клієнтів" at bounding box center [75, 264] width 105 height 10
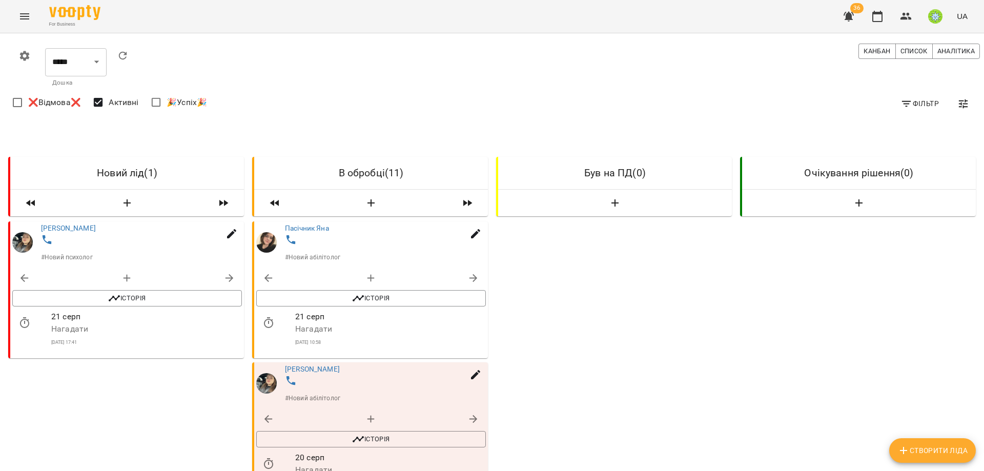
scroll to position [99, 0]
click at [301, 231] on div at bounding box center [387, 240] width 209 height 19
click at [303, 224] on link "Пасічник Яна" at bounding box center [307, 228] width 44 height 8
drag, startPoint x: 302, startPoint y: 371, endPoint x: 310, endPoint y: 373, distance: 8.4
click at [303, 370] on link "[PERSON_NAME]" at bounding box center [312, 371] width 55 height 8
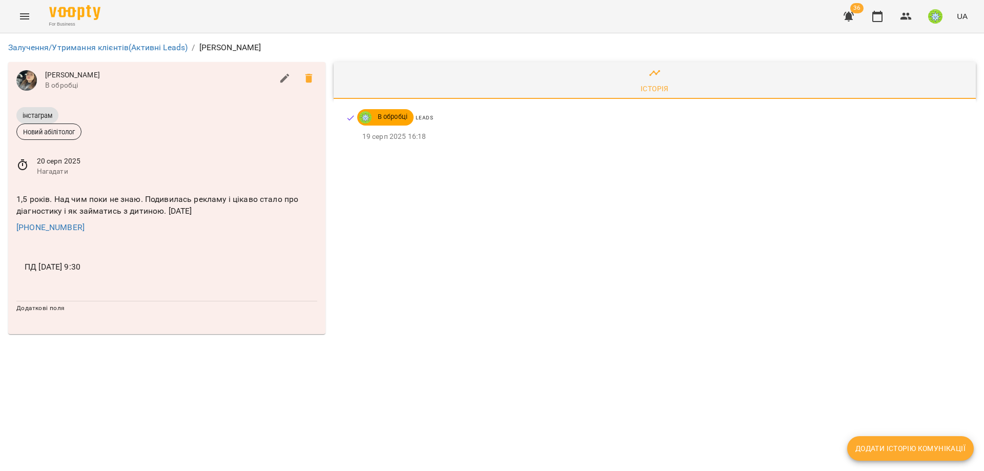
drag, startPoint x: 336, startPoint y: 293, endPoint x: 329, endPoint y: 292, distance: 6.7
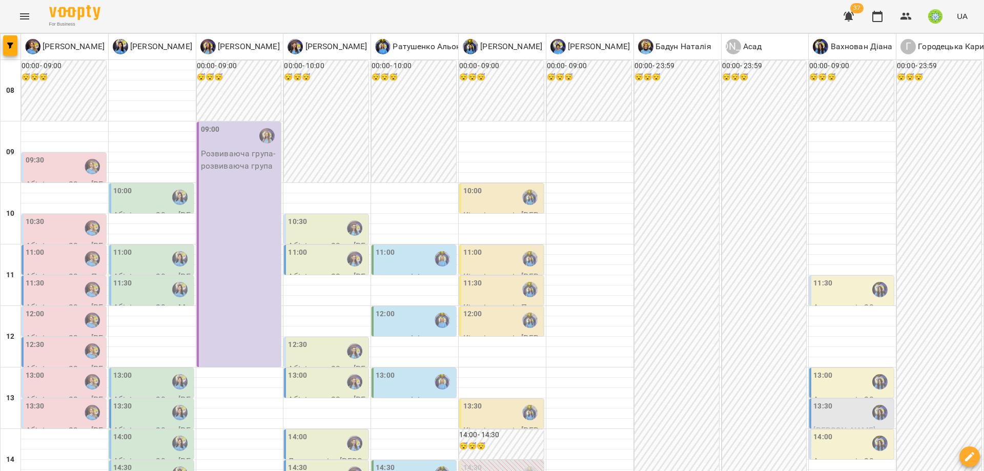
scroll to position [411, 0]
drag, startPoint x: 19, startPoint y: 420, endPoint x: 206, endPoint y: 334, distance: 206.1
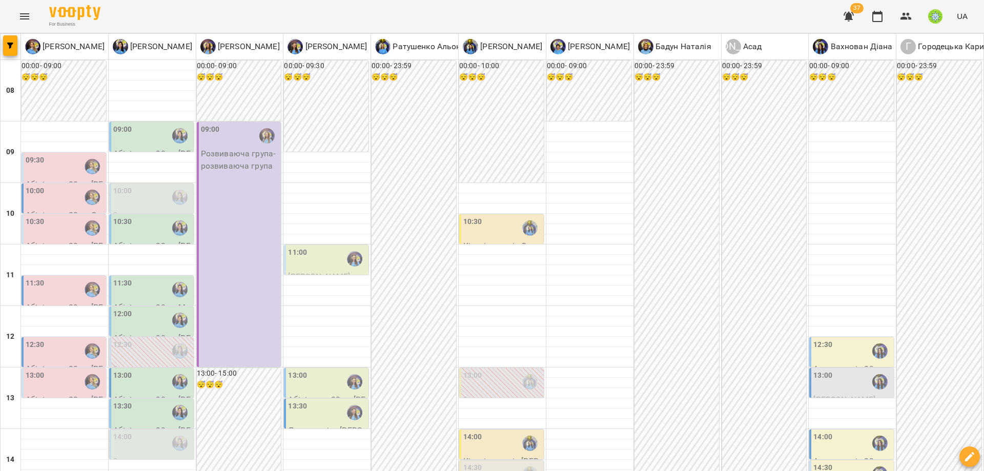
scroll to position [449, 0]
drag, startPoint x: 405, startPoint y: 416, endPoint x: 430, endPoint y: 396, distance: 32.1
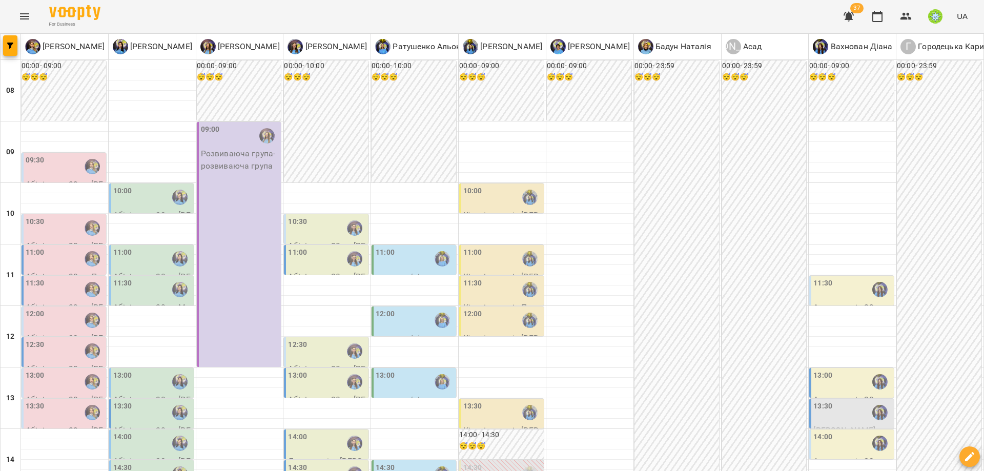
scroll to position [418, 0]
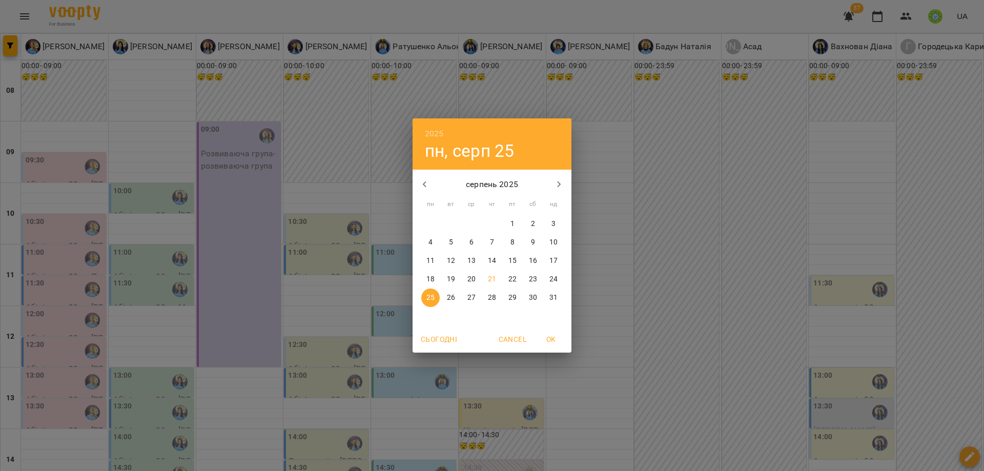
click at [694, 326] on div "2025 пн, серп 25 серпень 2025 пн вт ср чт пт сб нд 28 29 30 31 1 2 3 4 5 6 7 8 …" at bounding box center [492, 235] width 984 height 471
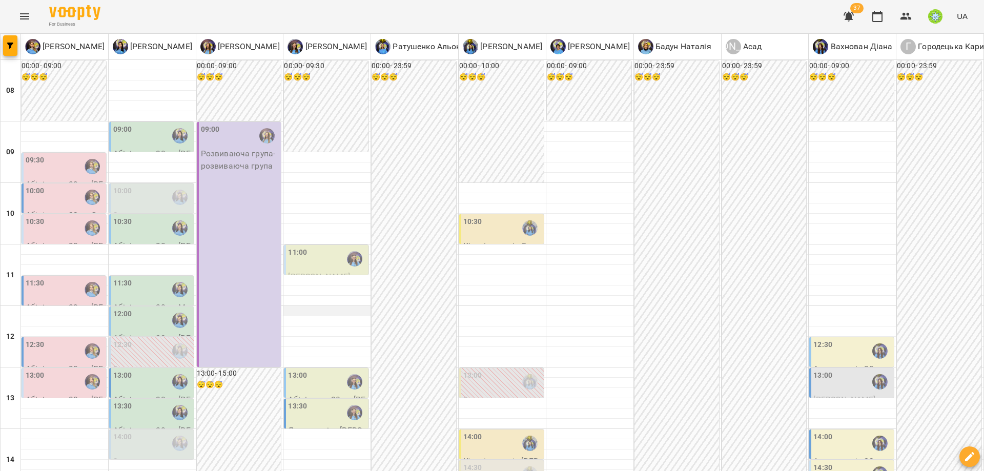
click at [343, 315] on div at bounding box center [326, 311] width 87 height 10
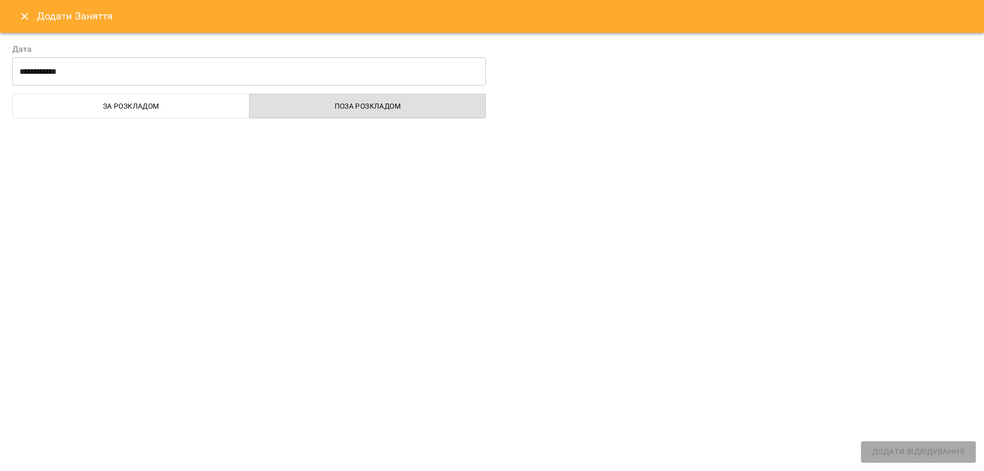
select select
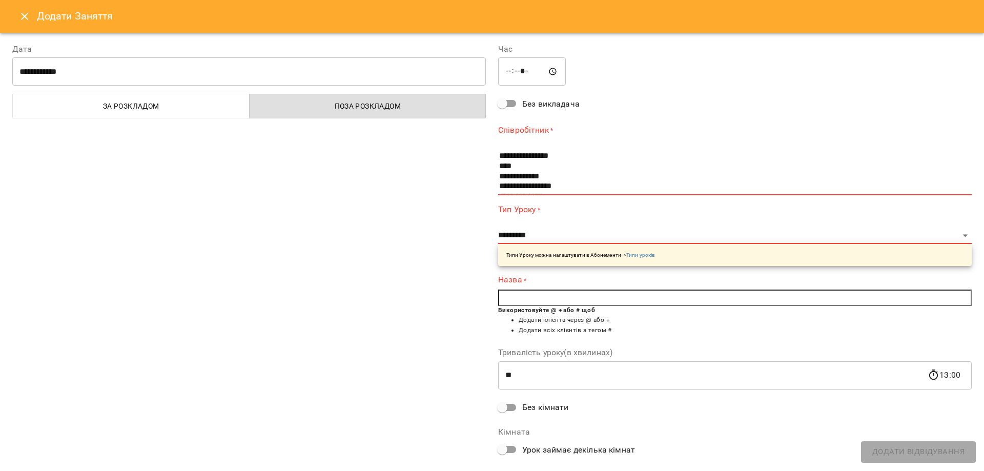
click at [18, 18] on icon "Close" at bounding box center [24, 16] width 12 height 12
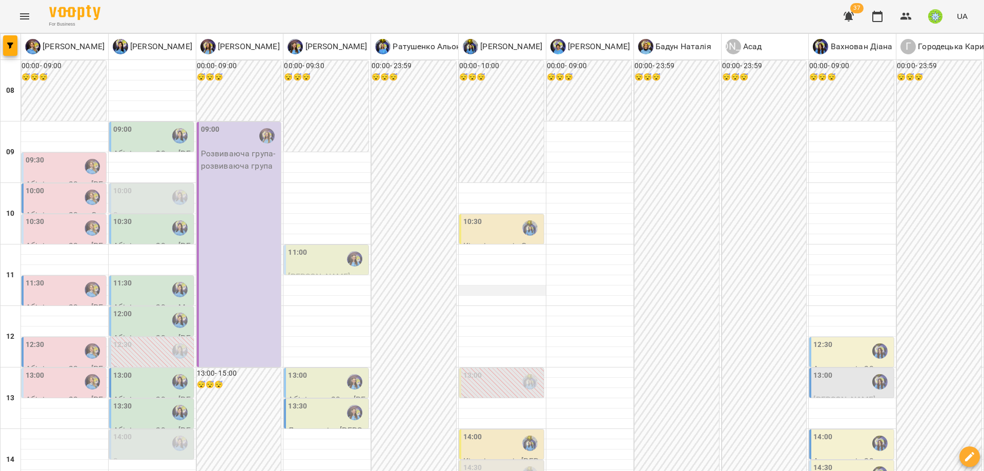
scroll to position [455, 0]
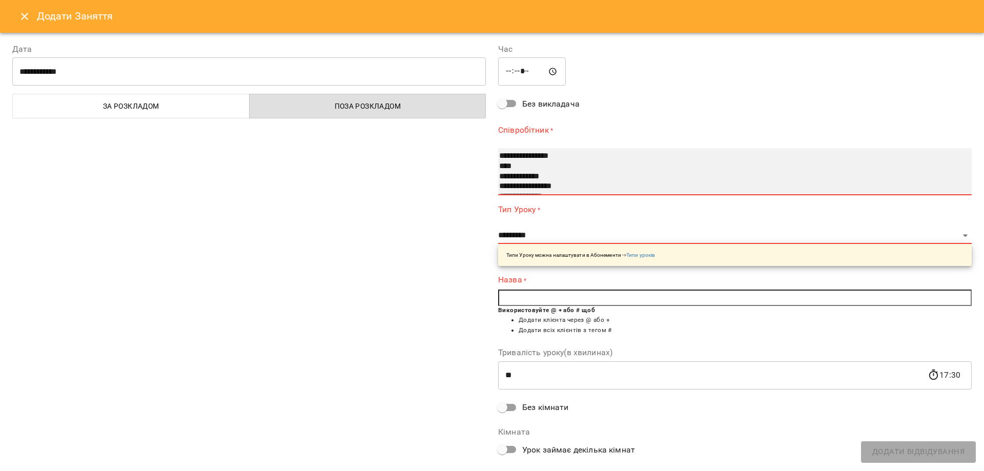
select select "**********"
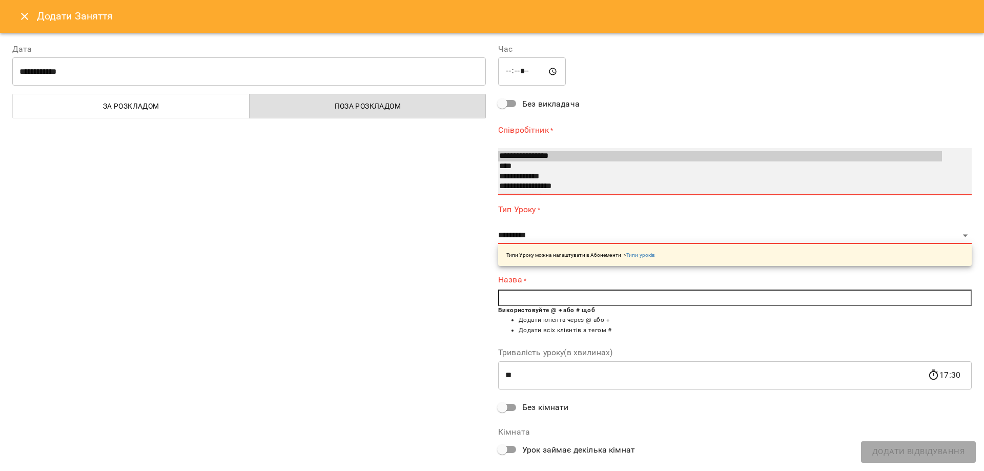
click at [556, 156] on option "**********" at bounding box center [720, 156] width 444 height 10
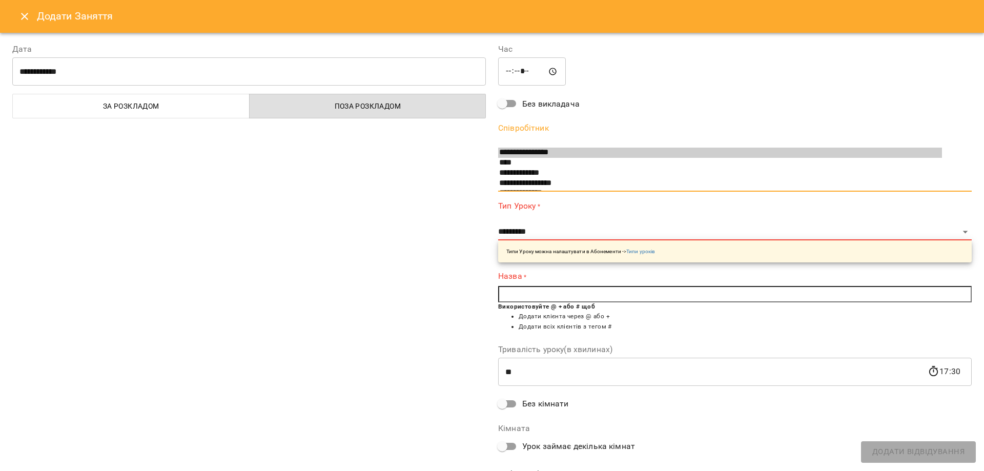
click at [754, 254] on div "Типи Уроку можна налаштувати в Абонементи -> Типи уроків" at bounding box center [734, 251] width 473 height 22
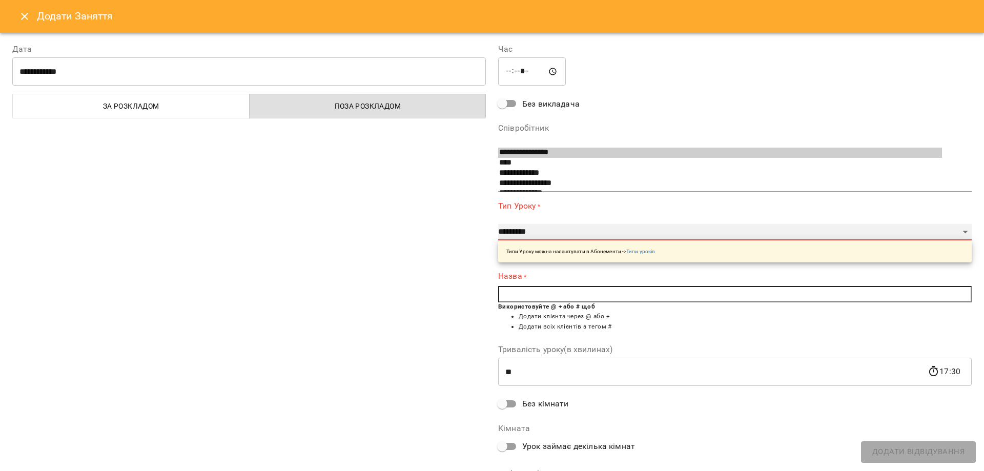
click at [958, 234] on select "**********" at bounding box center [734, 232] width 473 height 16
select select "**********"
type input "**"
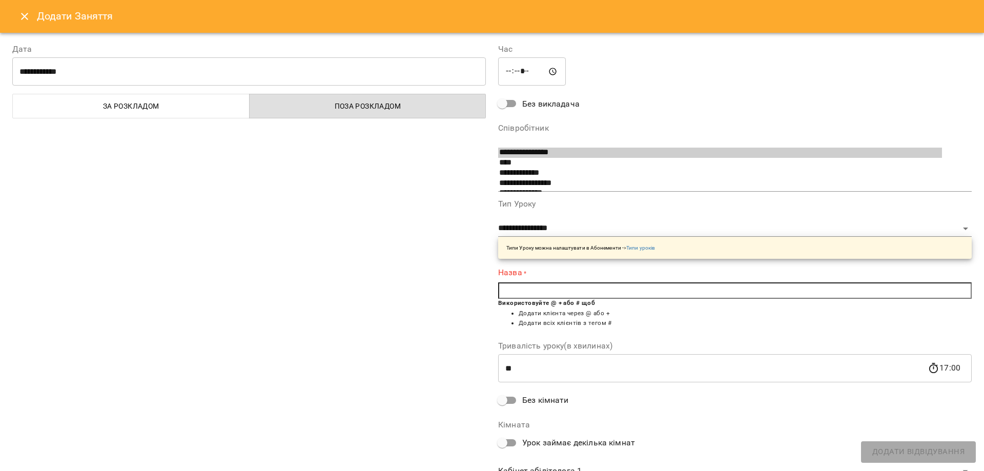
click at [528, 294] on input "text" at bounding box center [734, 290] width 473 height 16
type input "*"
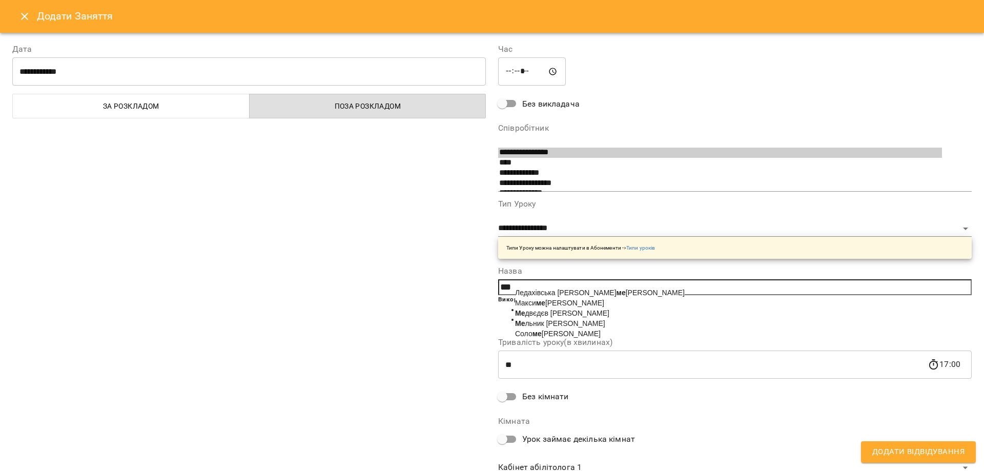
click at [555, 326] on span "Ме льник [PERSON_NAME]" at bounding box center [560, 323] width 90 height 8
type input "**********"
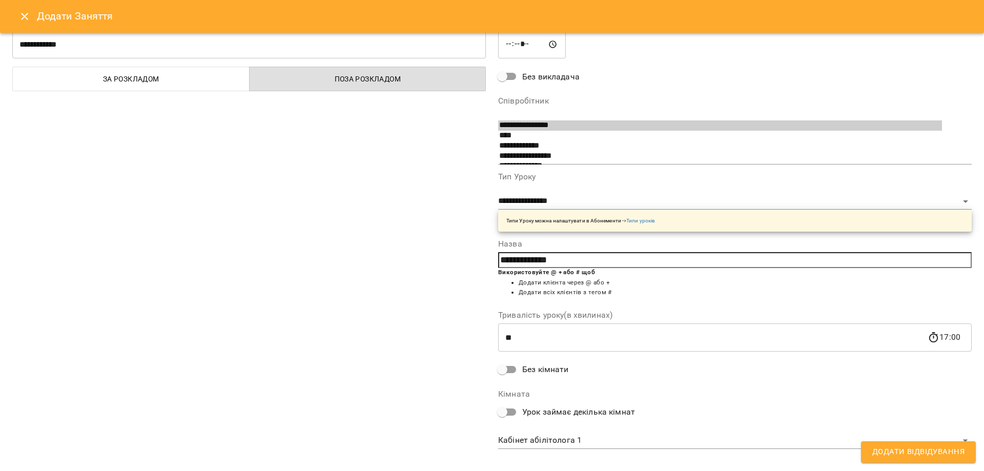
scroll to position [39, 0]
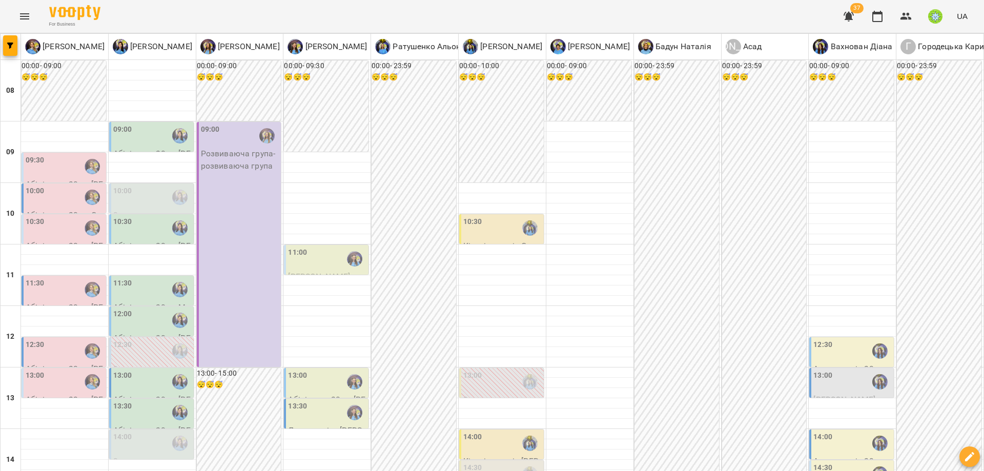
scroll to position [395, 0]
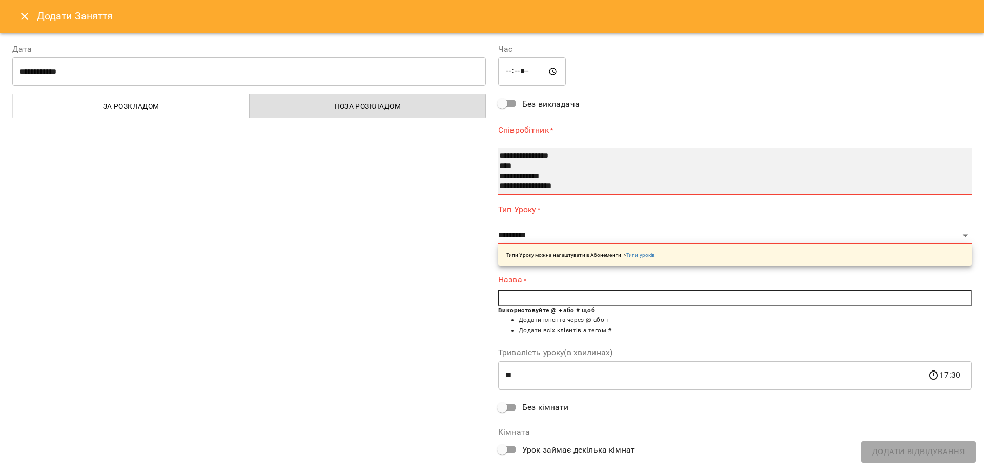
select select "**********"
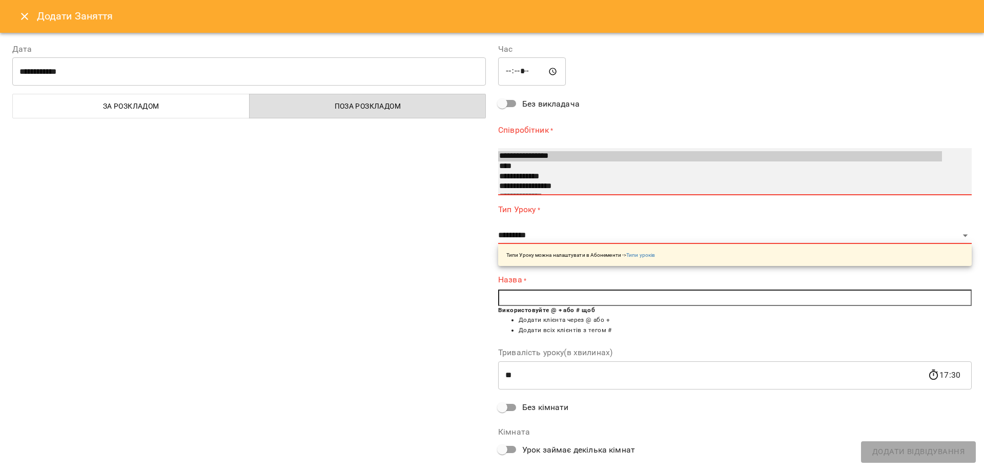
click at [533, 155] on option "**********" at bounding box center [720, 156] width 444 height 10
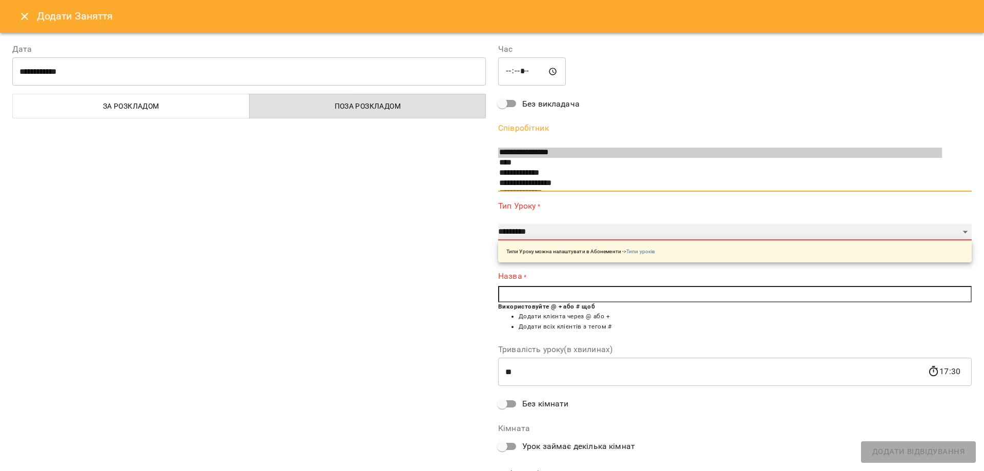
click at [526, 232] on select "**********" at bounding box center [734, 232] width 473 height 16
select select "**********"
type input "**"
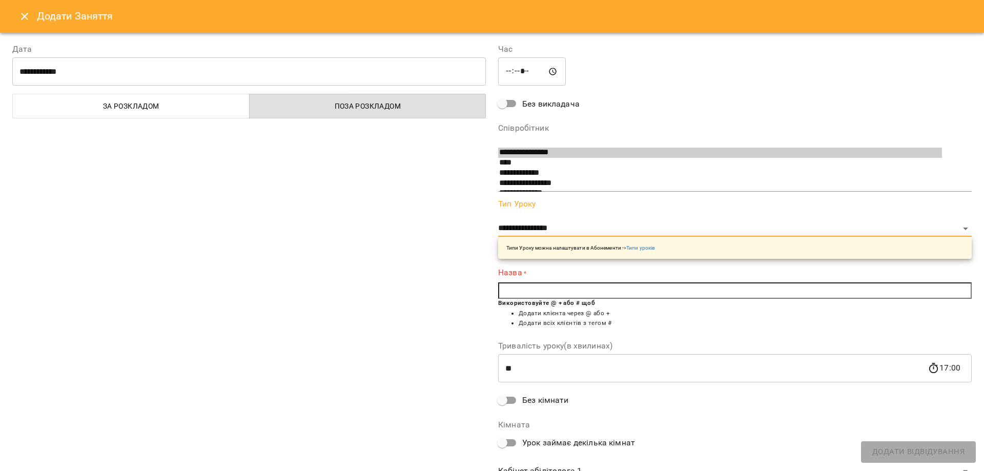
click at [502, 290] on input "text" at bounding box center [734, 290] width 473 height 16
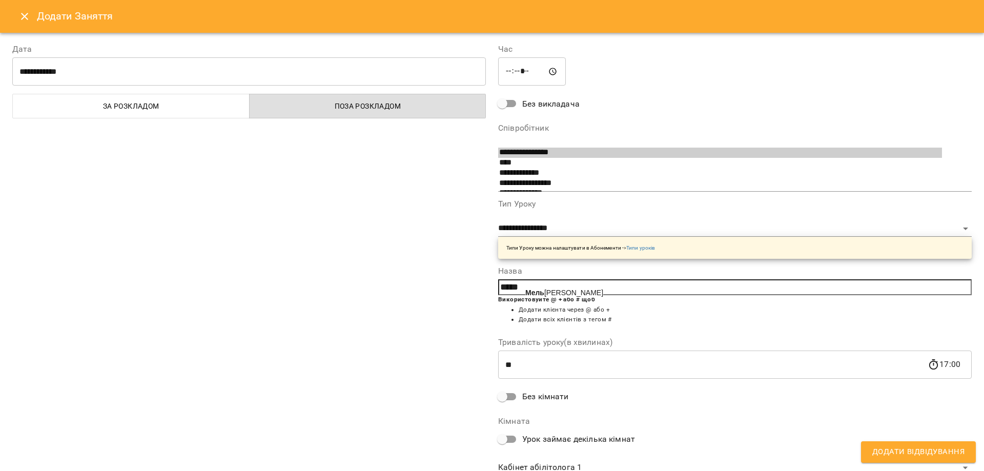
click at [539, 285] on input "*****" at bounding box center [734, 287] width 473 height 16
click at [543, 295] on span "[PERSON_NAME]" at bounding box center [564, 292] width 78 height 8
type input "**********"
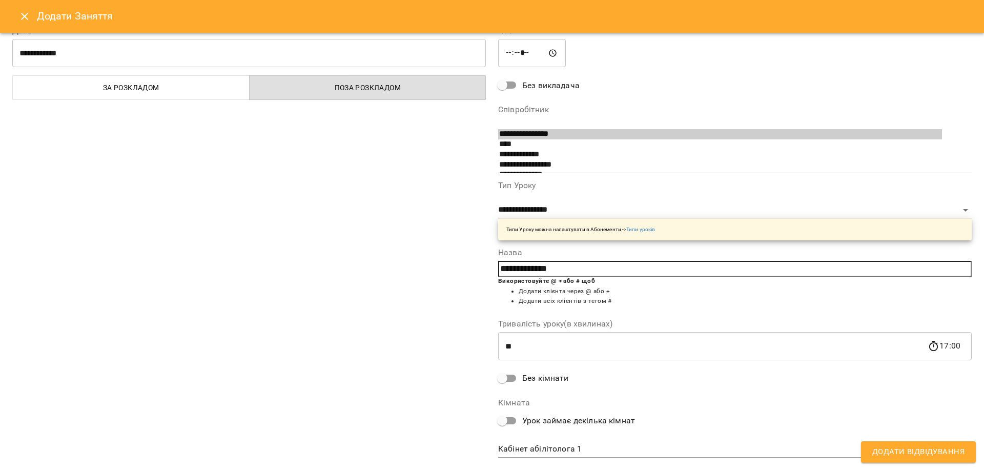
scroll to position [39, 0]
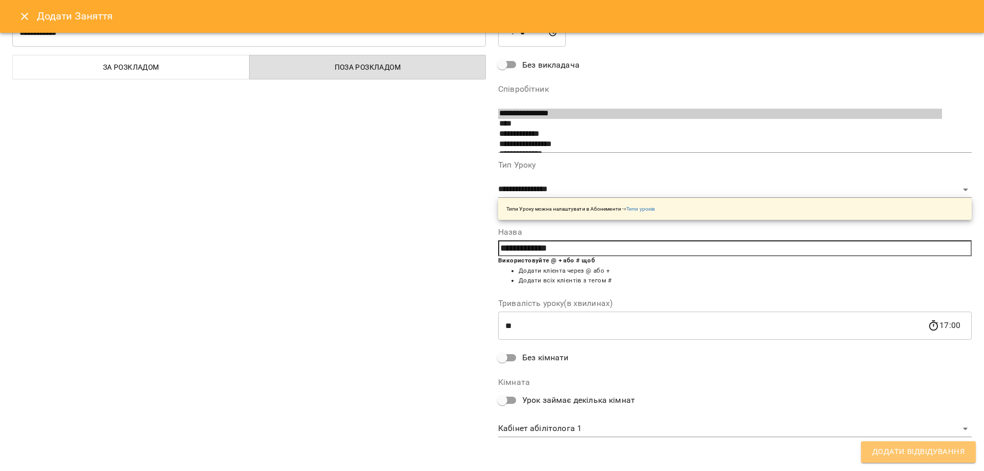
click at [907, 445] on span "Додати Відвідування" at bounding box center [918, 451] width 92 height 13
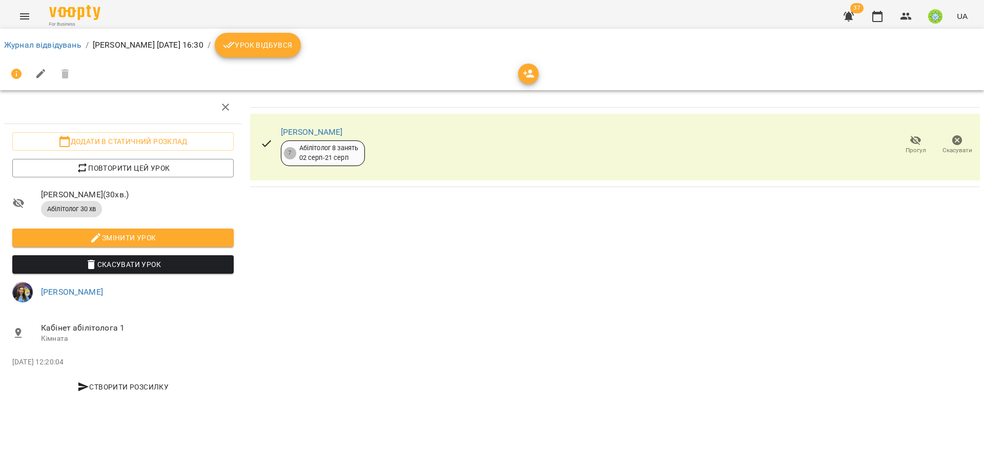
click at [65, 51] on li "Журнал відвідувань" at bounding box center [42, 45] width 77 height 12
click at [64, 48] on link "Журнал відвідувань" at bounding box center [42, 45] width 77 height 10
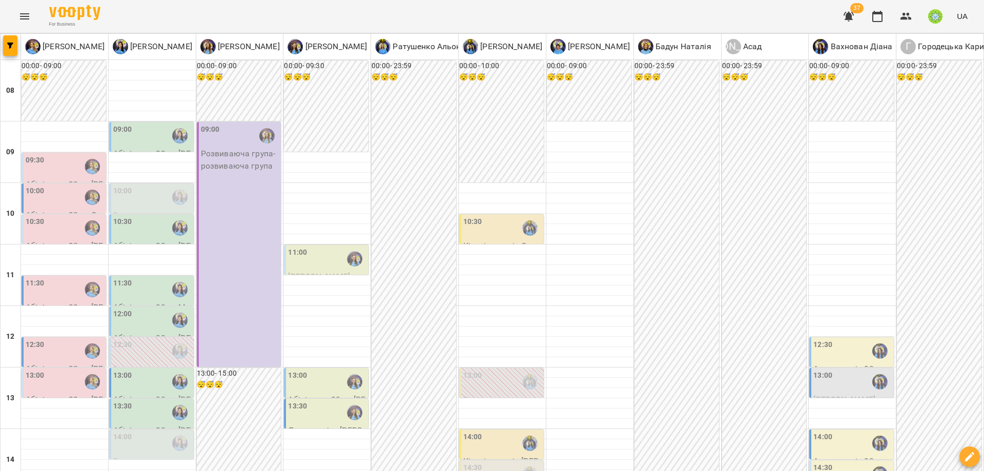
scroll to position [455, 0]
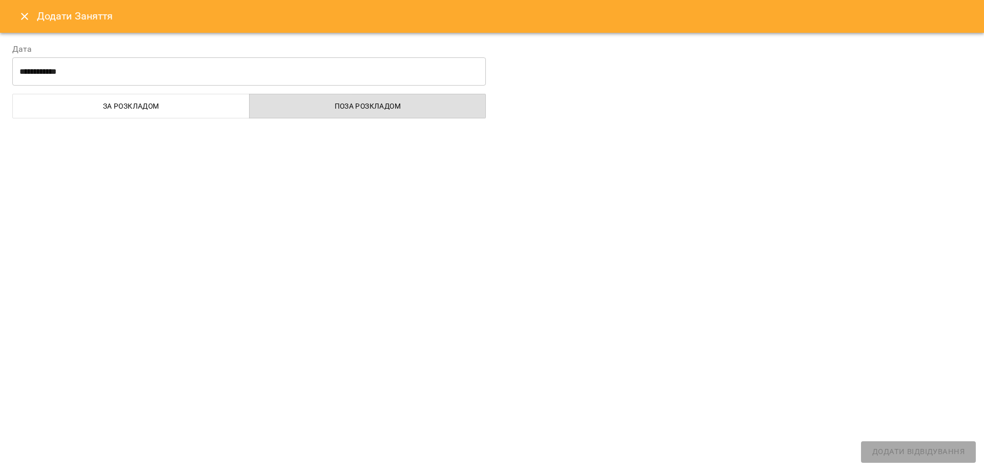
select select
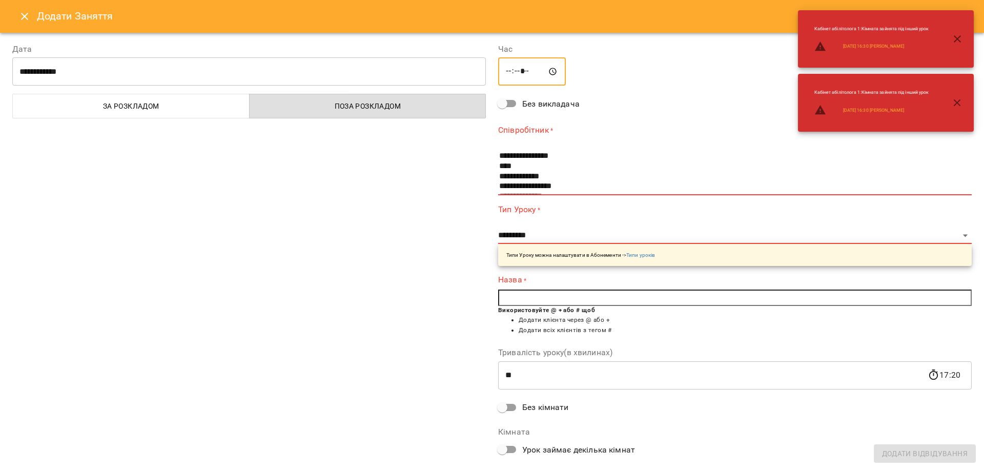
click at [524, 76] on input "*****" at bounding box center [532, 71] width 68 height 29
click at [531, 74] on input "*****" at bounding box center [532, 71] width 68 height 29
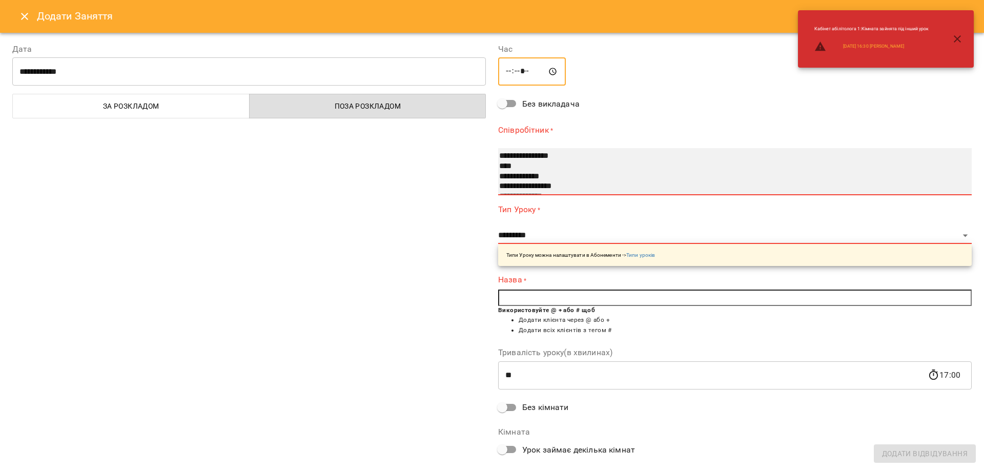
type input "*****"
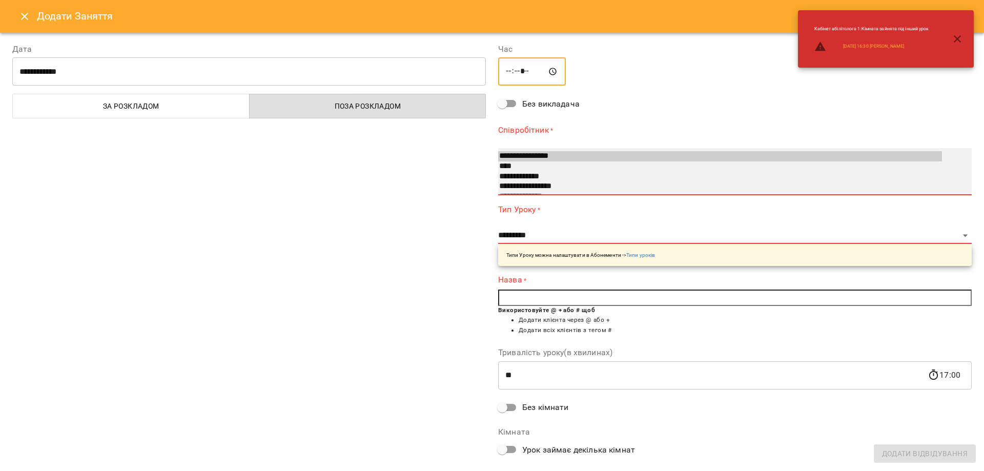
click at [660, 191] on option "**********" at bounding box center [720, 186] width 444 height 10
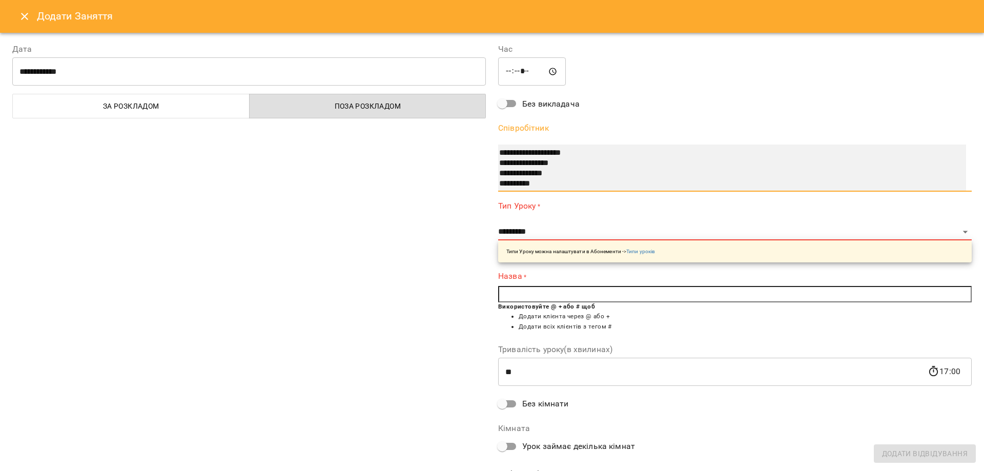
scroll to position [65, 0]
select select "**********"
click at [529, 176] on option "**********" at bounding box center [720, 179] width 444 height 10
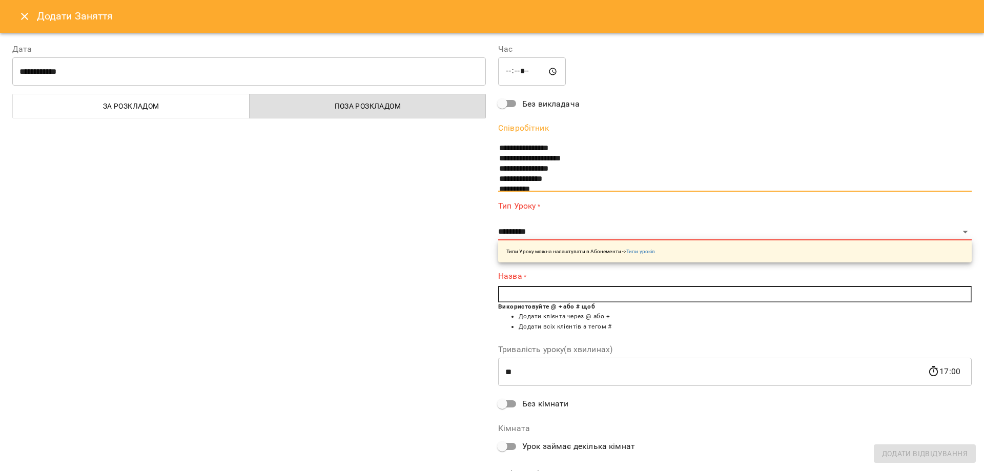
click at [570, 252] on p "Типи Уроку можна налаштувати в Абонементи -> Типи уроків" at bounding box center [580, 251] width 149 height 8
click at [650, 250] on link "Типи уроків" at bounding box center [640, 251] width 29 height 6
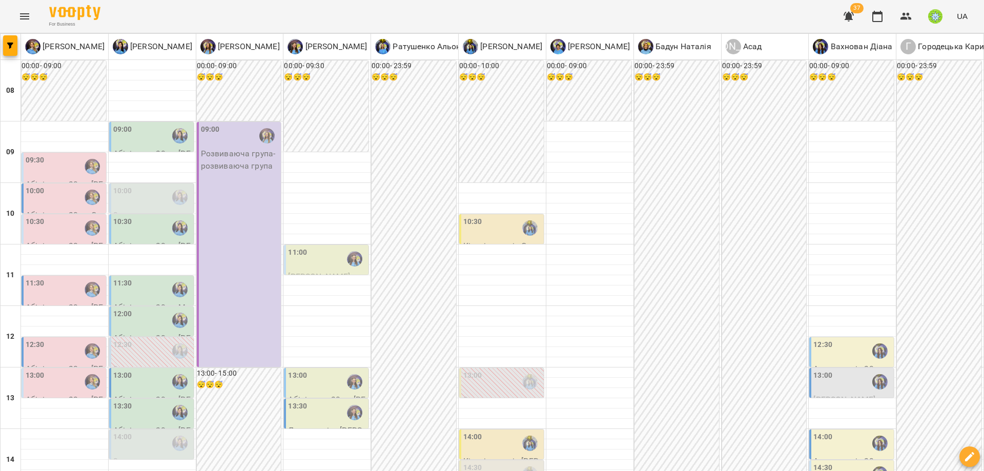
scroll to position [439, 0]
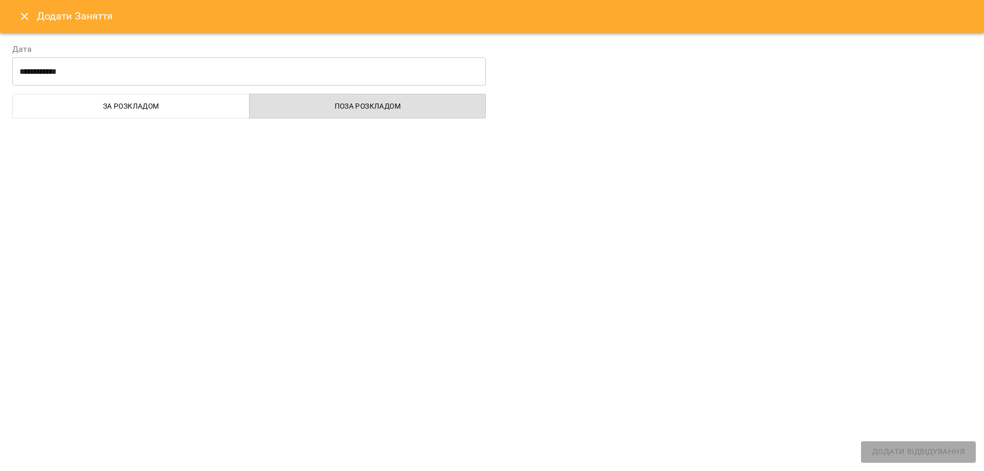
select select
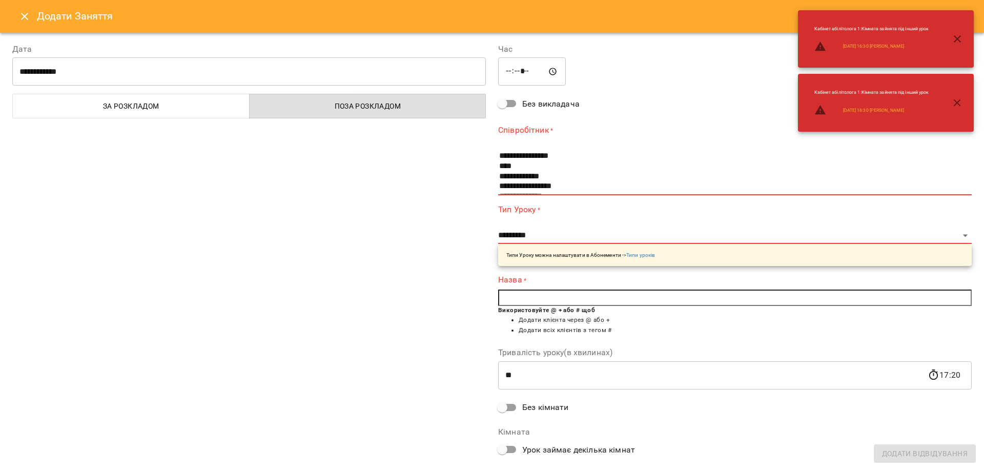
click at [19, 18] on icon "Close" at bounding box center [24, 16] width 12 height 12
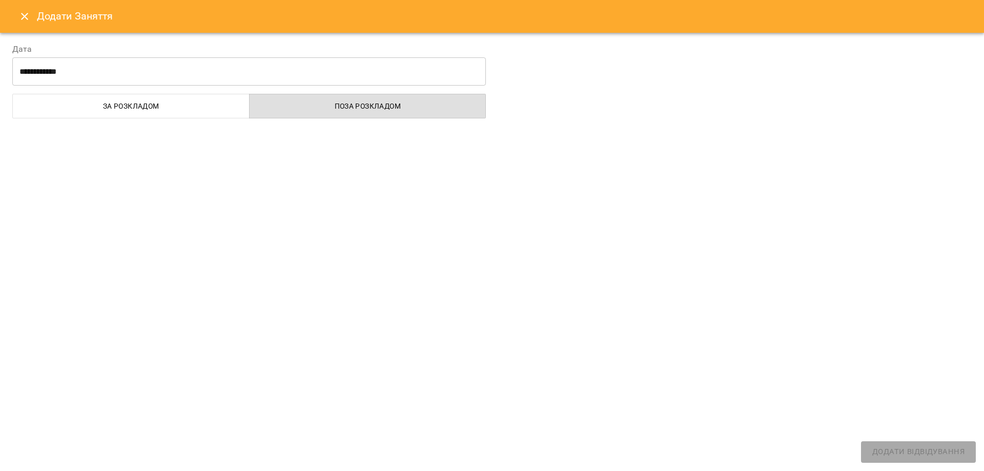
select select
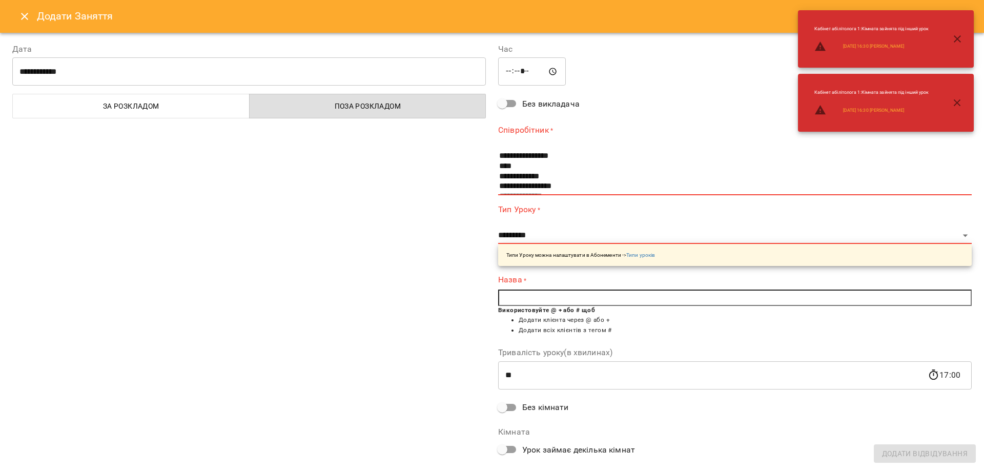
drag, startPoint x: 29, startPoint y: 13, endPoint x: 90, endPoint y: 49, distance: 70.7
click at [29, 13] on icon "Close" at bounding box center [24, 16] width 12 height 12
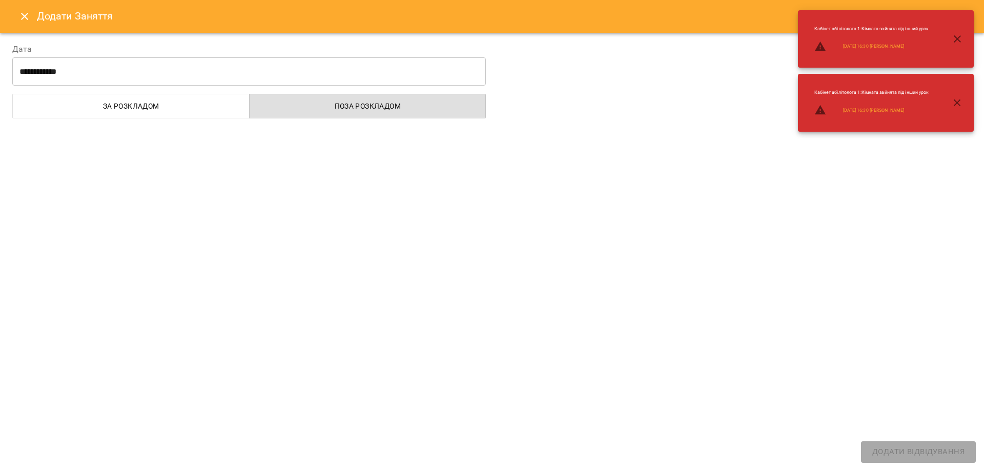
select select
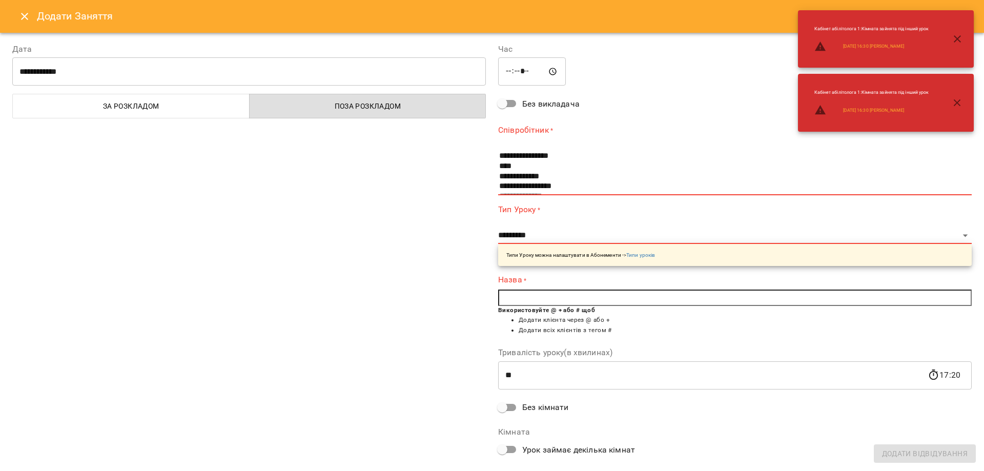
click at [15, 22] on button "Close" at bounding box center [24, 16] width 25 height 25
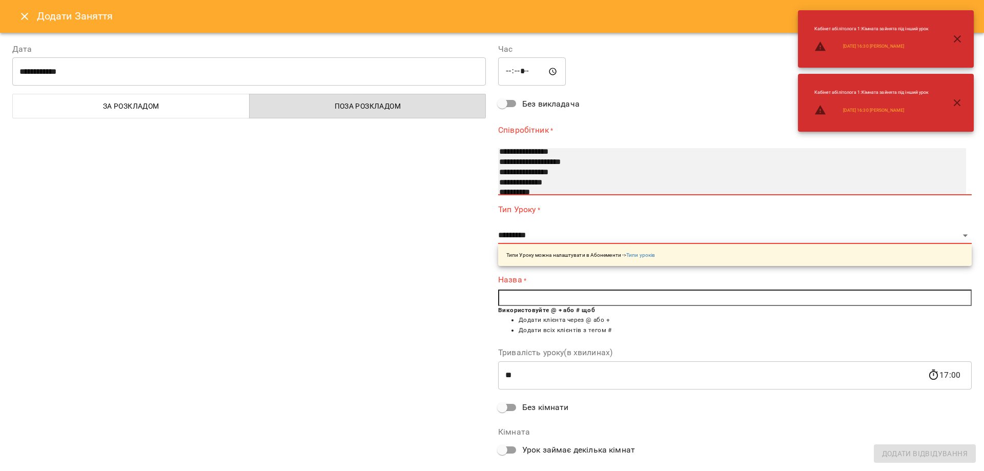
scroll to position [71, 0]
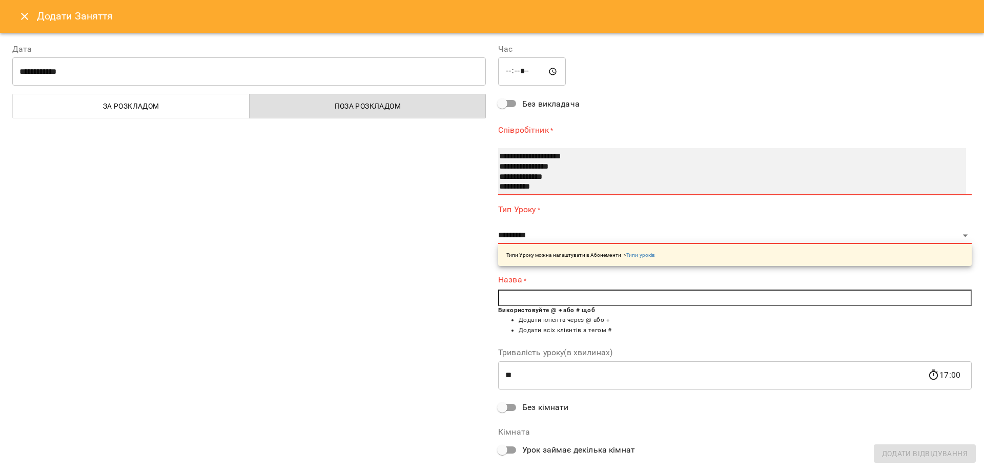
select select "**********"
click at [557, 177] on option "**********" at bounding box center [720, 177] width 444 height 10
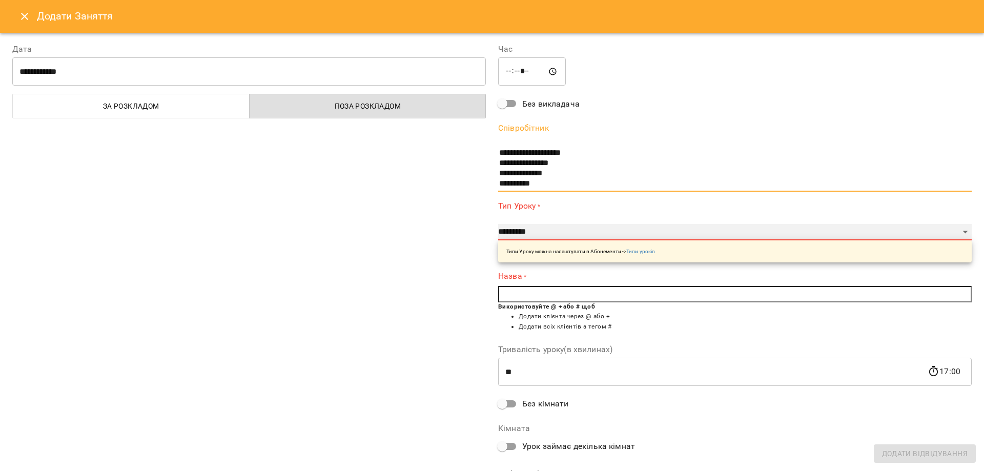
click at [519, 234] on select "**********" at bounding box center [734, 232] width 473 height 16
select select "**********"
type input "**"
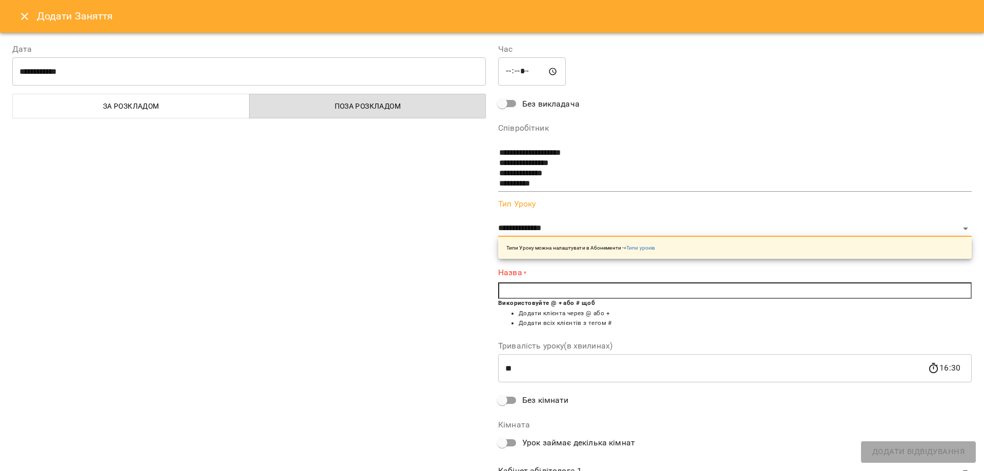
click at [558, 294] on input "text" at bounding box center [734, 290] width 473 height 16
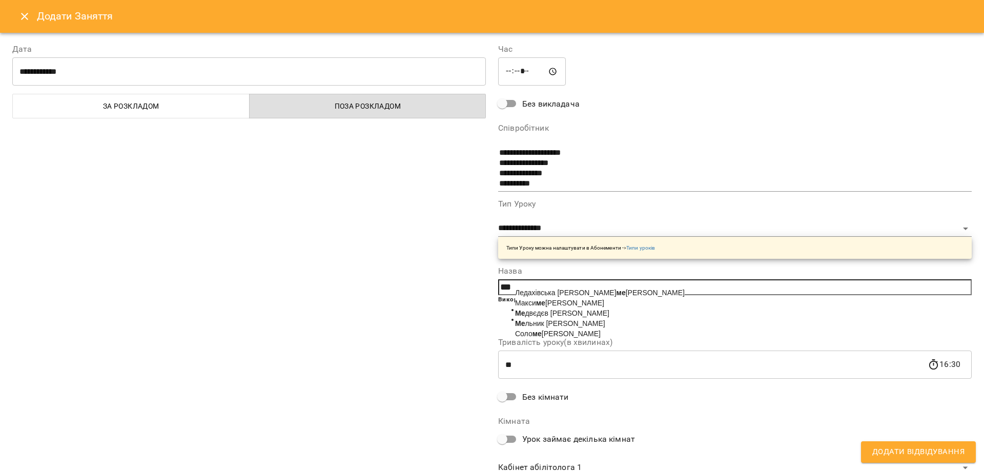
click at [542, 327] on span "Ме льник Ілля" at bounding box center [560, 323] width 90 height 8
type input "**********"
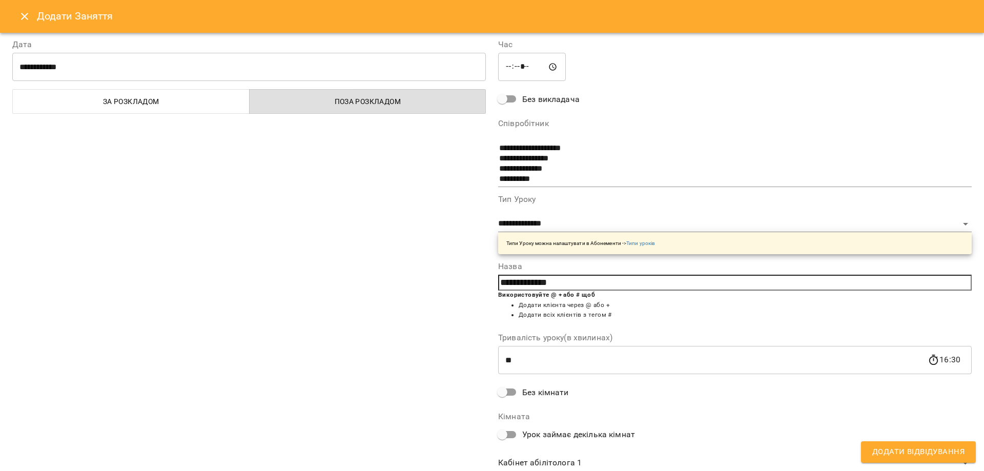
click at [572, 463] on body "For Business 37 UA Позднякова Анастасія Базілєва Катерина Казимирів Тетяна Ігна…" at bounding box center [492, 463] width 984 height 927
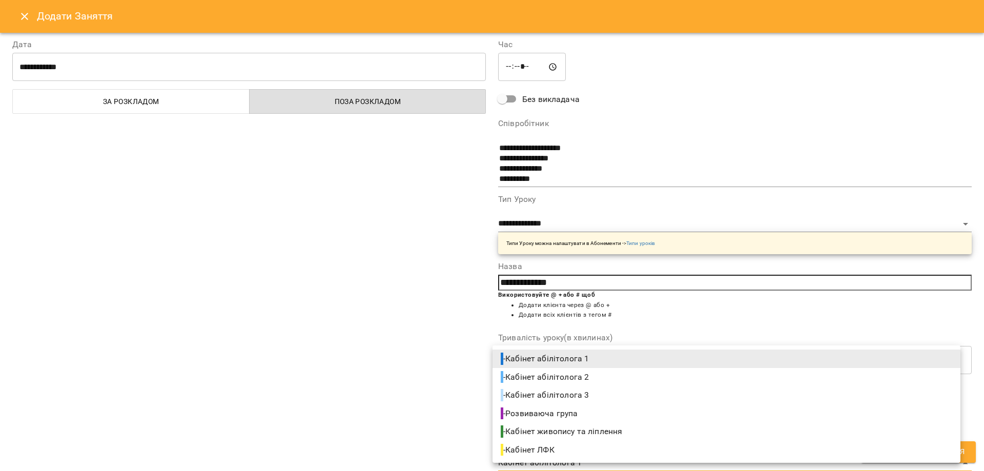
click at [570, 447] on li "- Кабінет ЛФК" at bounding box center [726, 450] width 468 height 18
type input "**********"
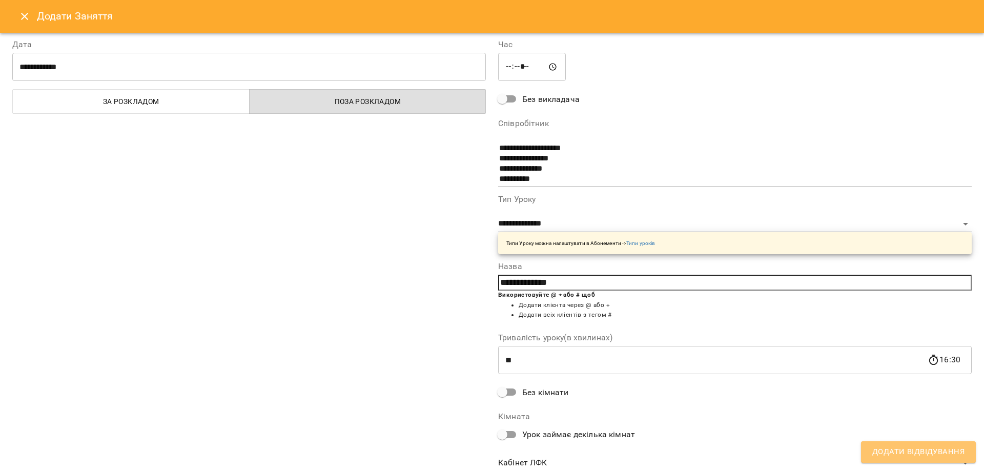
click at [917, 455] on span "Додати Відвідування" at bounding box center [918, 451] width 92 height 13
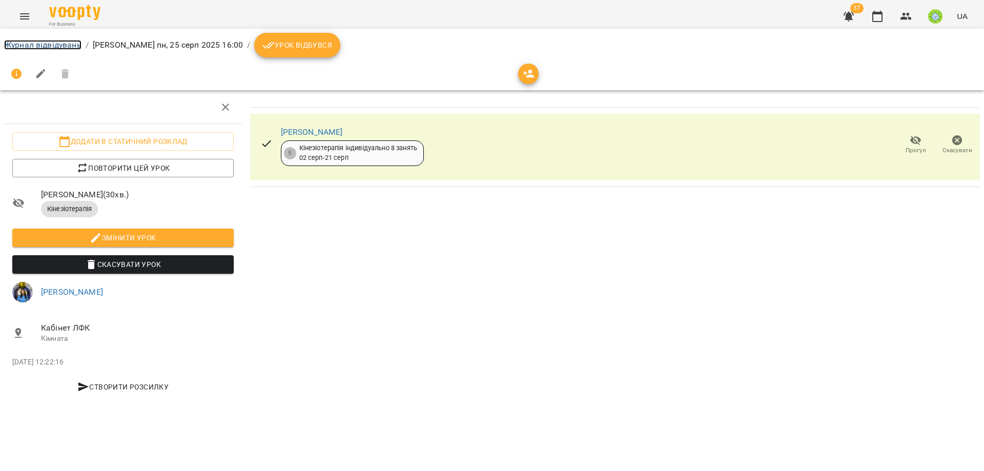
click at [69, 45] on link "Журнал відвідувань" at bounding box center [42, 45] width 77 height 10
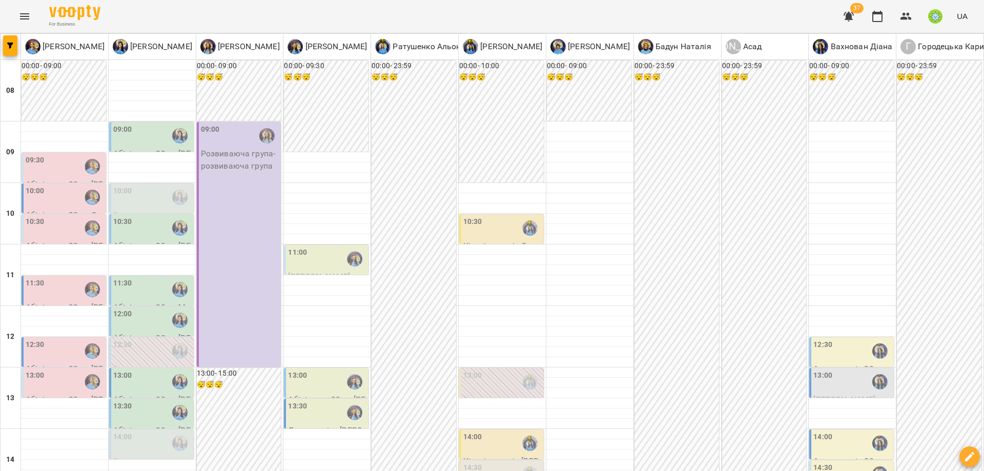
scroll to position [455, 0]
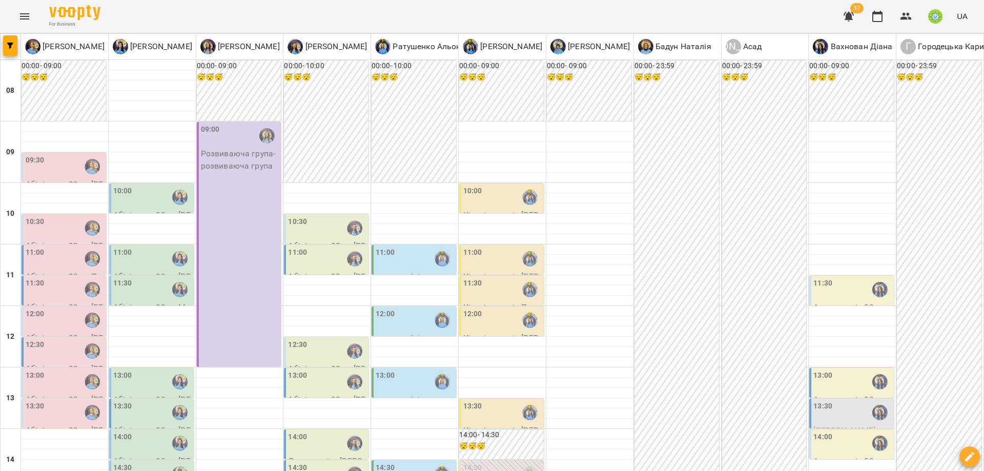
scroll to position [276, 0]
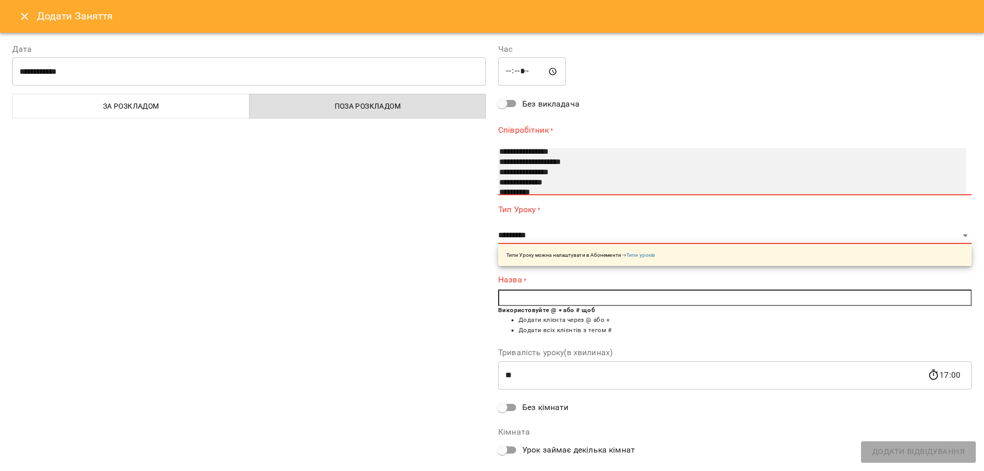
scroll to position [71, 0]
select select "**********"
click at [556, 175] on option "**********" at bounding box center [720, 177] width 444 height 10
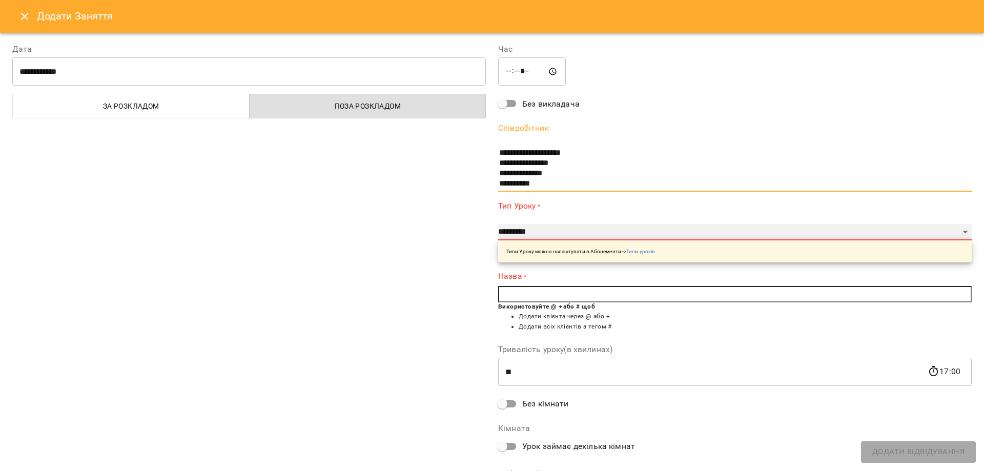
click at [527, 236] on select "**********" at bounding box center [734, 232] width 473 height 16
select select "**********"
type input "**"
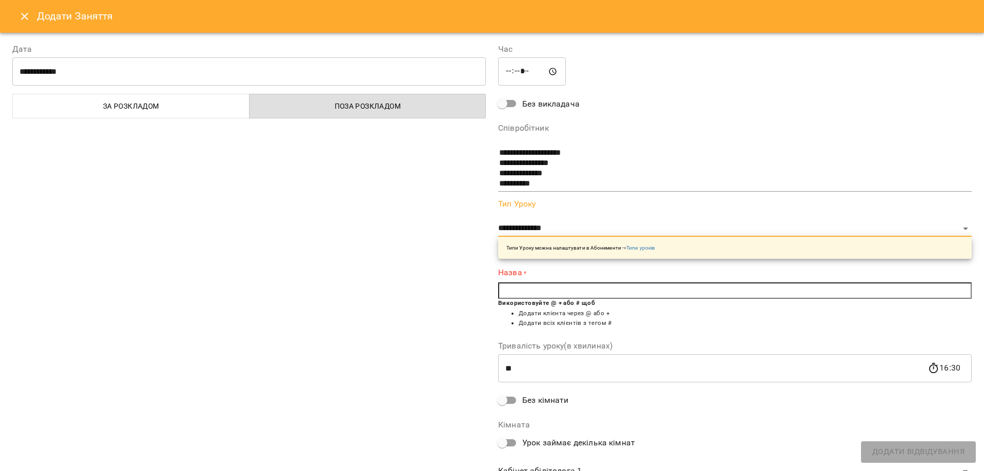
click at [573, 289] on input "text" at bounding box center [734, 290] width 473 height 16
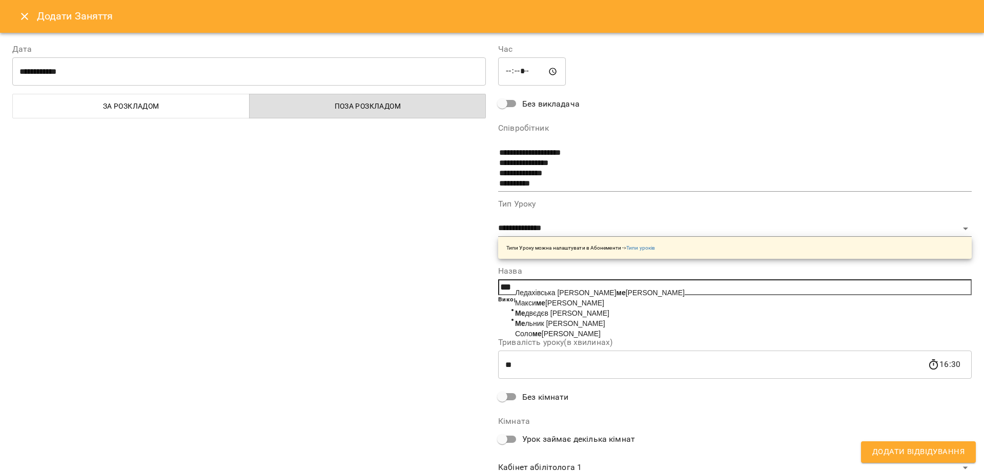
click at [534, 327] on span "Ме льник Ілля" at bounding box center [560, 323] width 90 height 8
type input "**********"
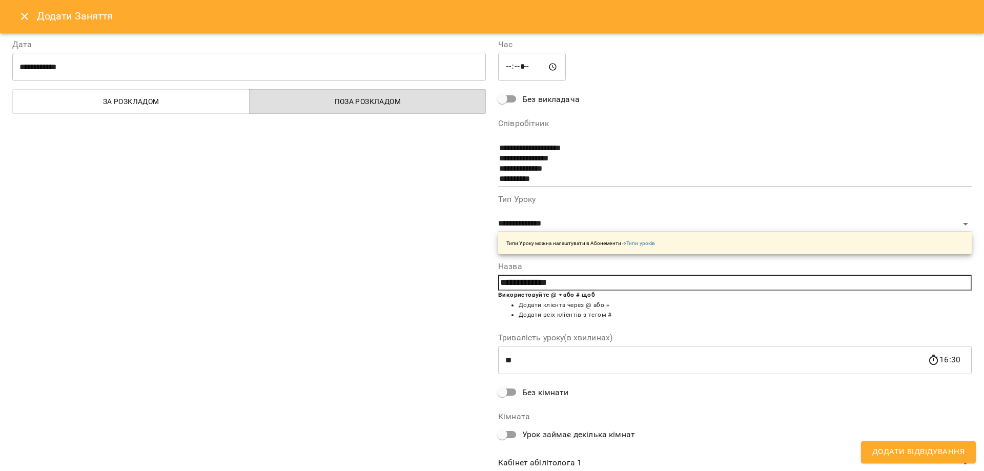
click at [572, 466] on body "For Business 37 UA Позднякова Анастасія Базілєва Катерина Казимирів Тетяна Ігна…" at bounding box center [492, 463] width 984 height 927
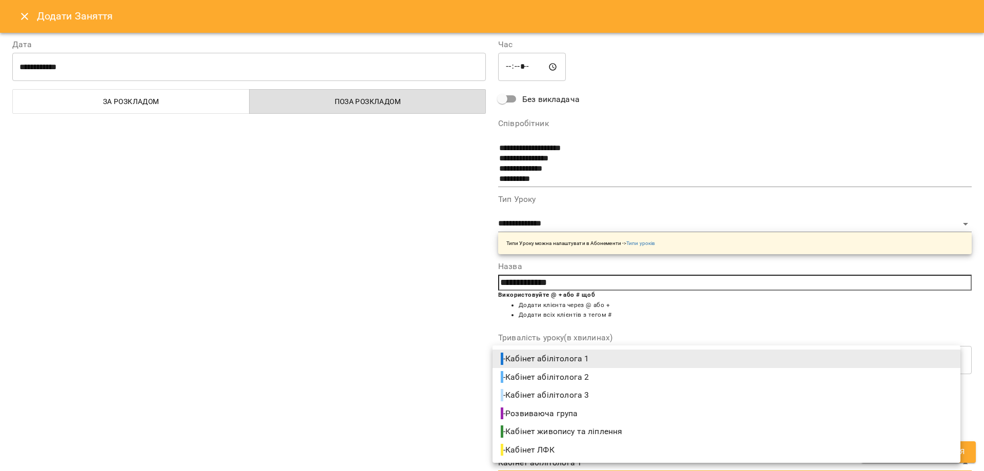
click at [554, 447] on span "- Кабінет ЛФК" at bounding box center [529, 450] width 56 height 12
type input "**********"
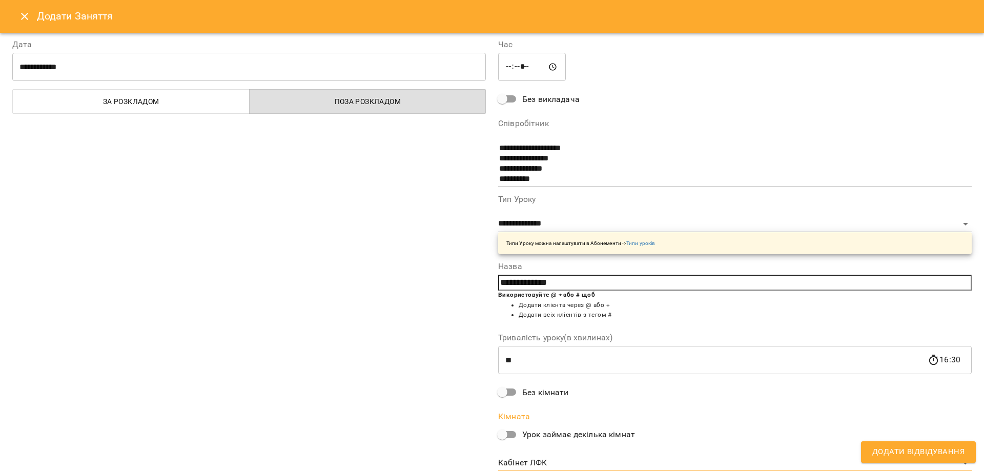
click at [903, 450] on span "Додати Відвідування" at bounding box center [918, 451] width 92 height 13
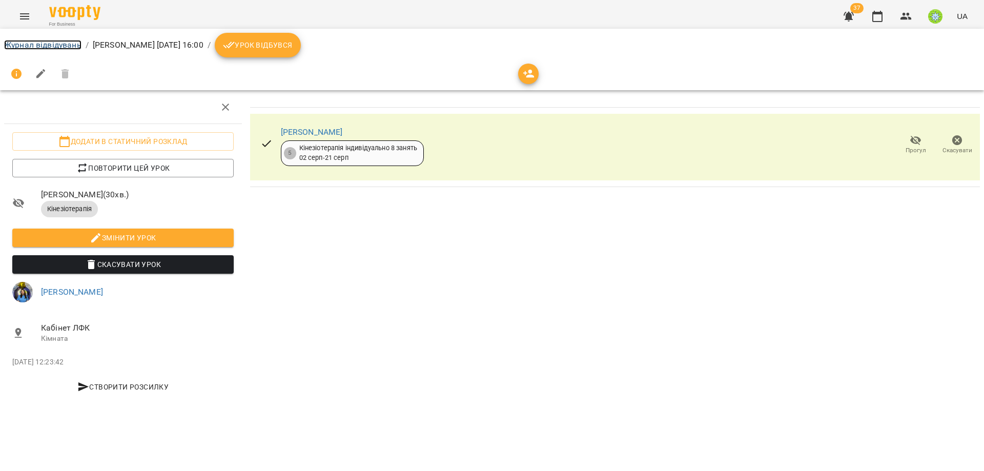
click at [20, 42] on link "Журнал відвідувань" at bounding box center [42, 45] width 77 height 10
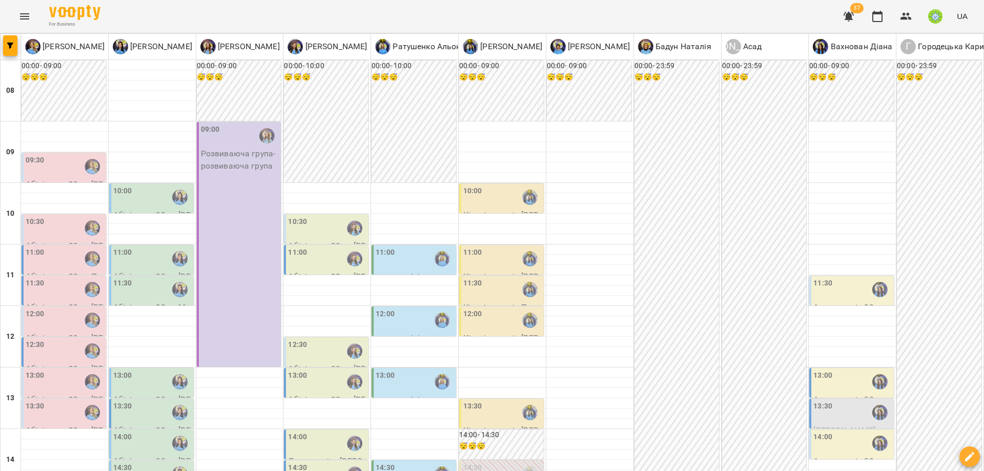
scroll to position [266, 0]
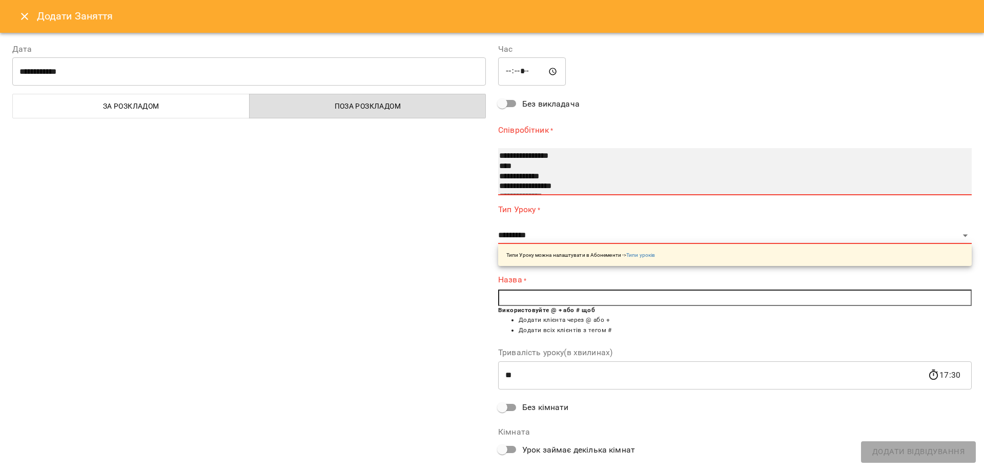
select select "**********"
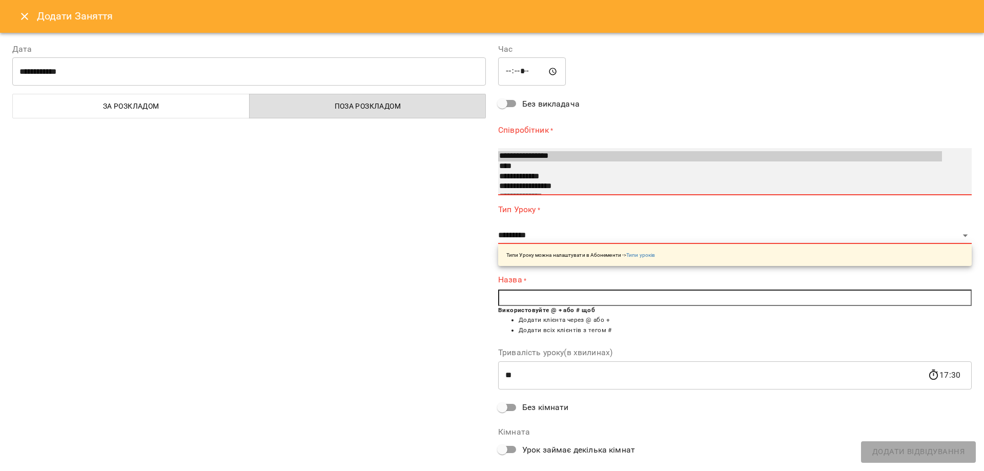
click at [553, 151] on option "**********" at bounding box center [720, 156] width 444 height 10
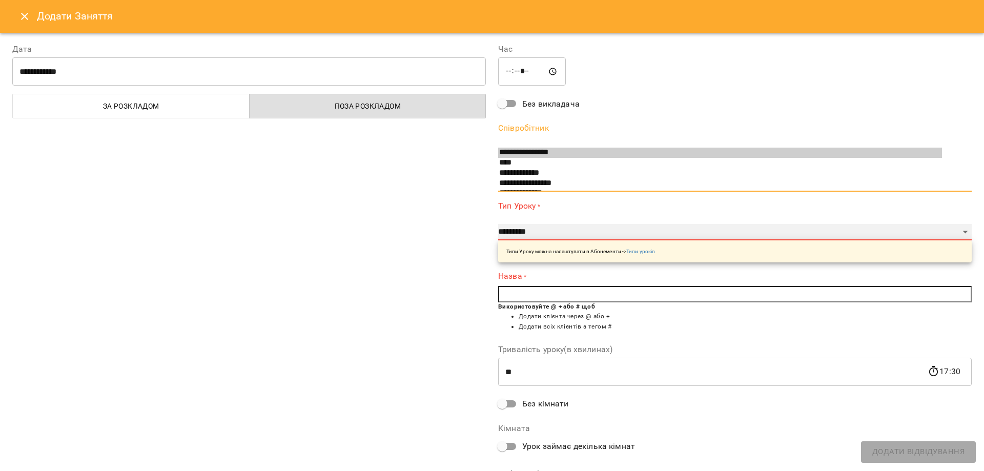
click at [513, 236] on select "**********" at bounding box center [734, 232] width 473 height 16
select select "**********"
type input "**"
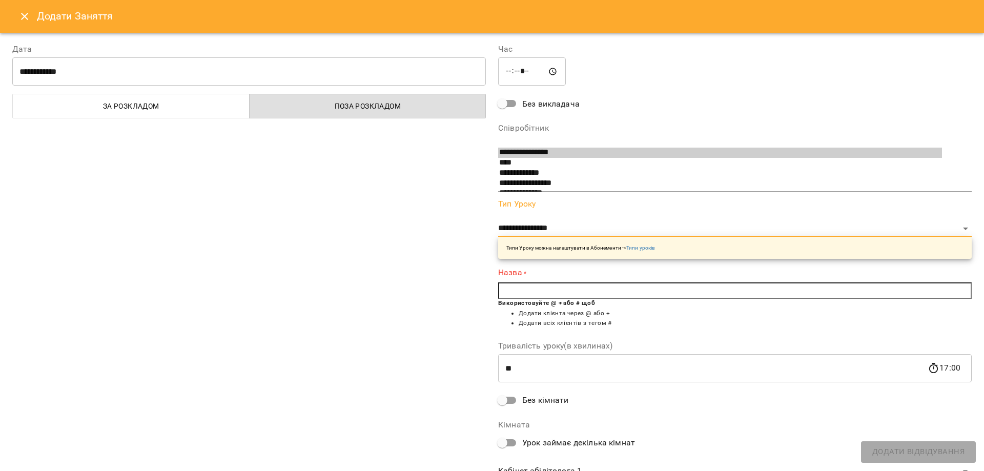
click at [572, 295] on input "text" at bounding box center [734, 290] width 473 height 16
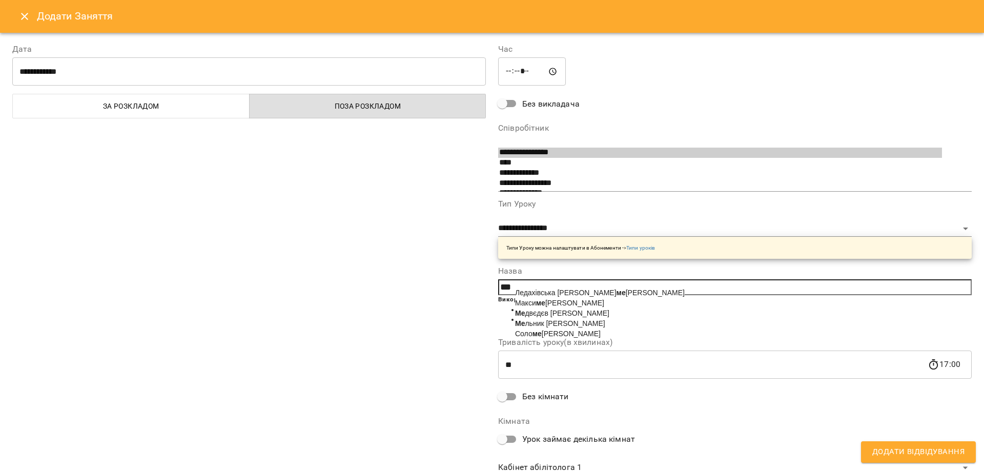
click at [555, 327] on span "Ме льник Ілля" at bounding box center [560, 323] width 90 height 8
type input "**********"
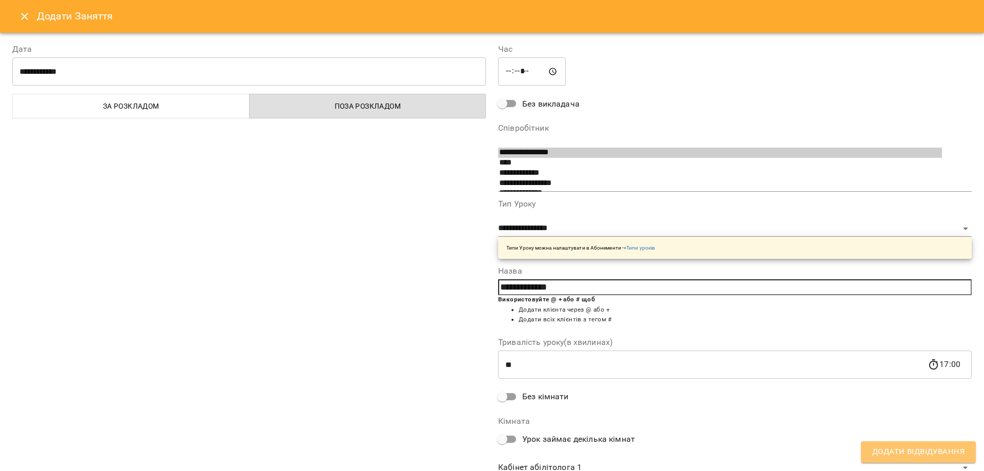
click at [930, 451] on span "Додати Відвідування" at bounding box center [918, 451] width 92 height 13
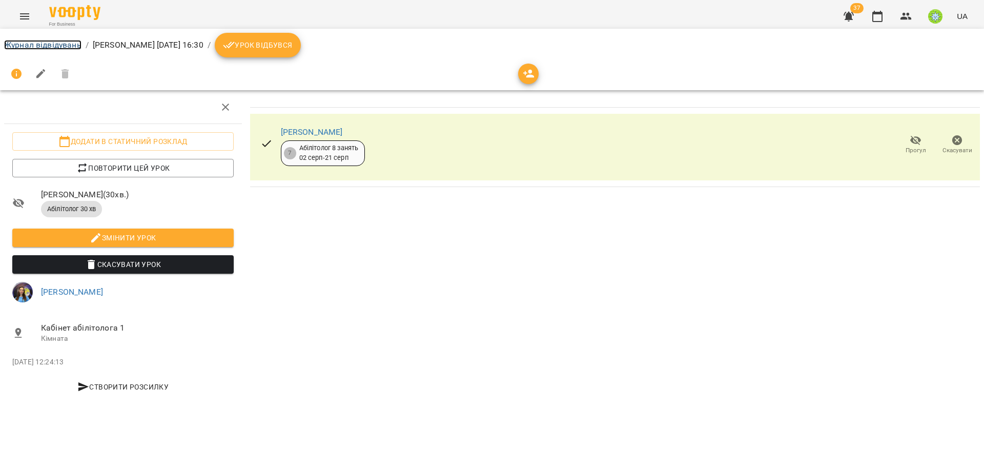
click at [38, 44] on link "Журнал відвідувань" at bounding box center [42, 45] width 77 height 10
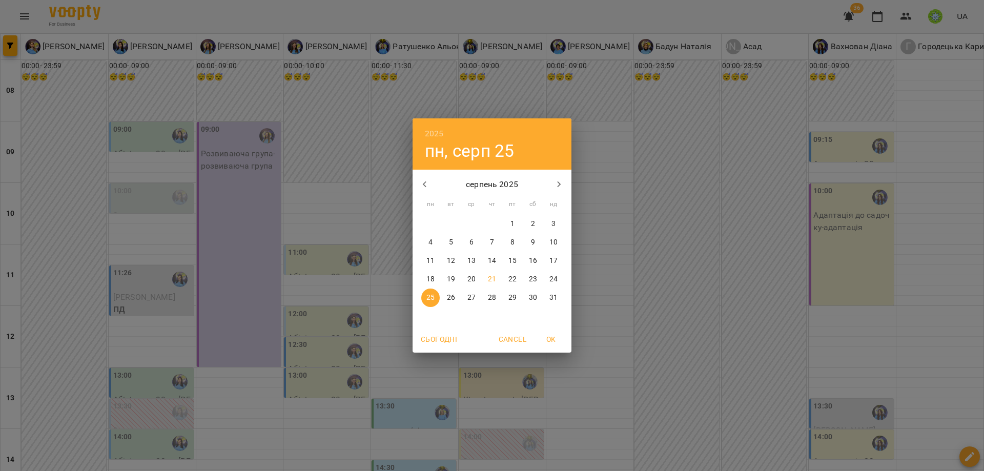
drag, startPoint x: 486, startPoint y: 274, endPoint x: 536, endPoint y: 318, distance: 66.5
click at [486, 274] on span "21" at bounding box center [492, 279] width 18 height 10
type input "**********"
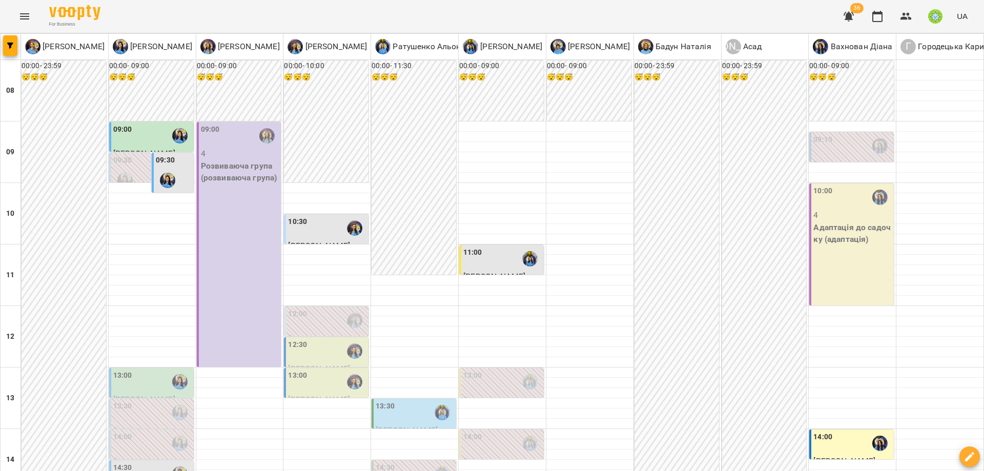
scroll to position [420, 0]
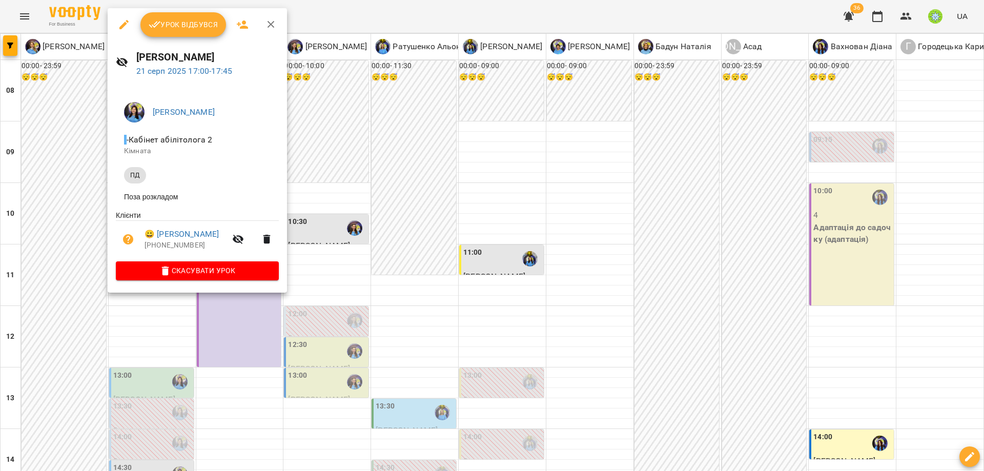
click at [474, 240] on div at bounding box center [492, 235] width 984 height 471
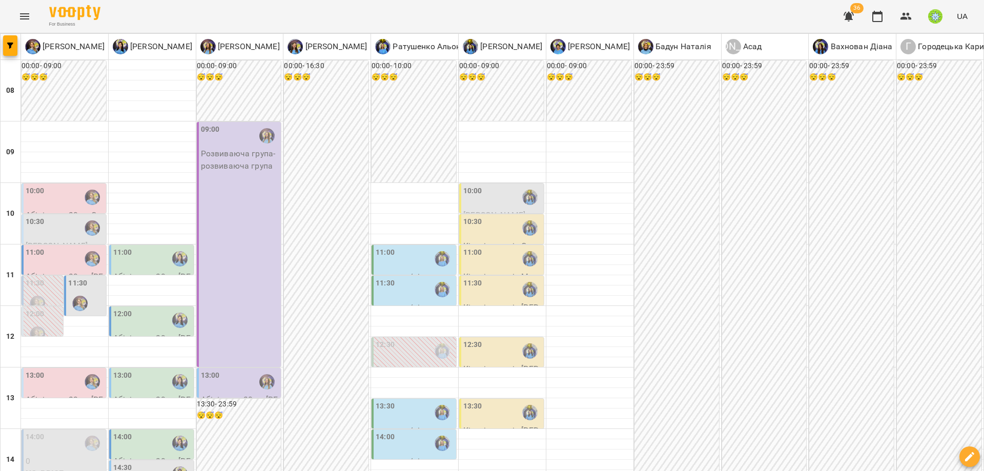
click at [90, 289] on div "11:30" at bounding box center [85, 296] width 35 height 37
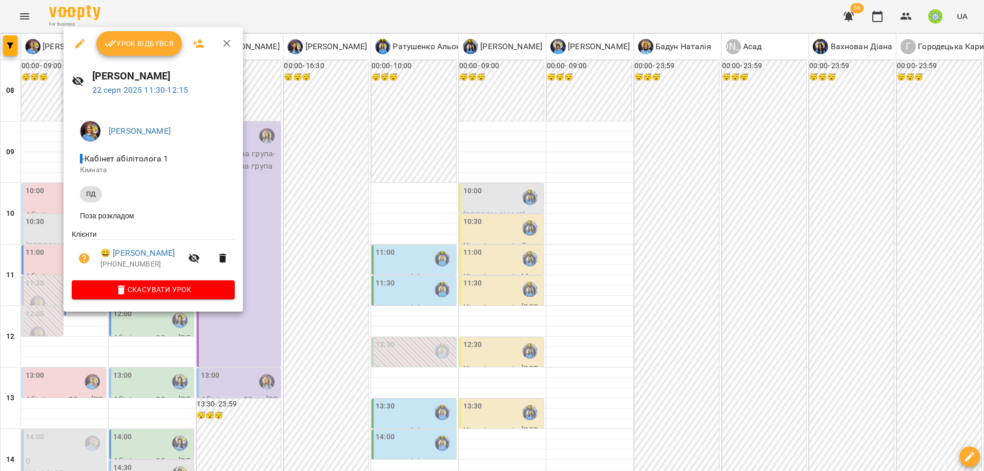
drag, startPoint x: 371, startPoint y: 336, endPoint x: 361, endPoint y: 335, distance: 10.3
click at [371, 337] on div at bounding box center [492, 235] width 984 height 471
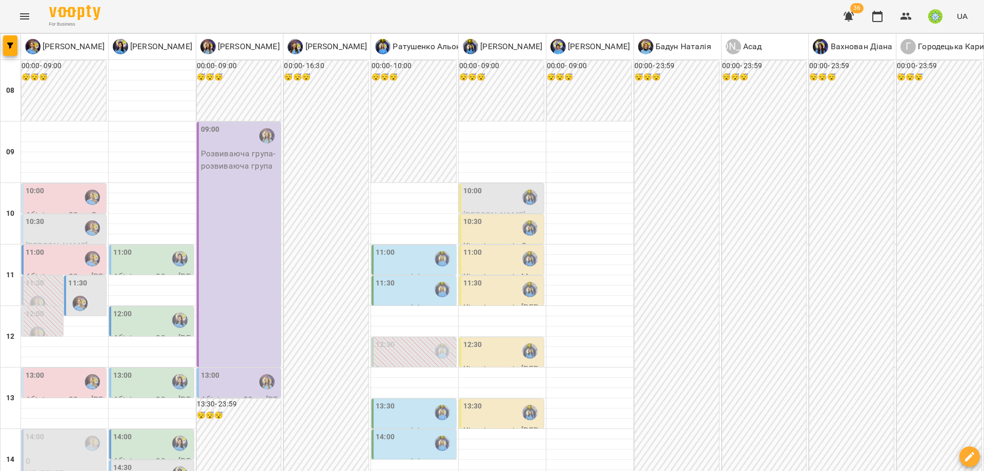
scroll to position [185, 0]
click at [54, 455] on p "0" at bounding box center [65, 461] width 78 height 12
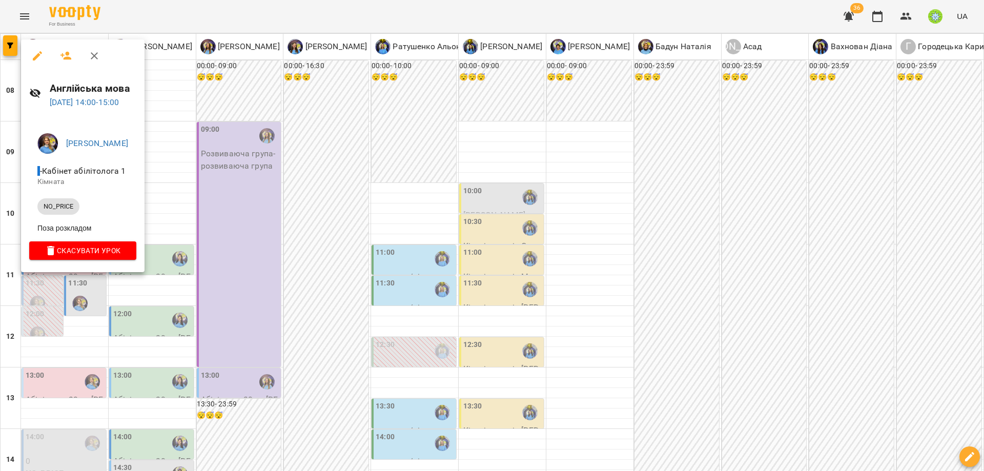
click at [214, 336] on div at bounding box center [492, 235] width 984 height 471
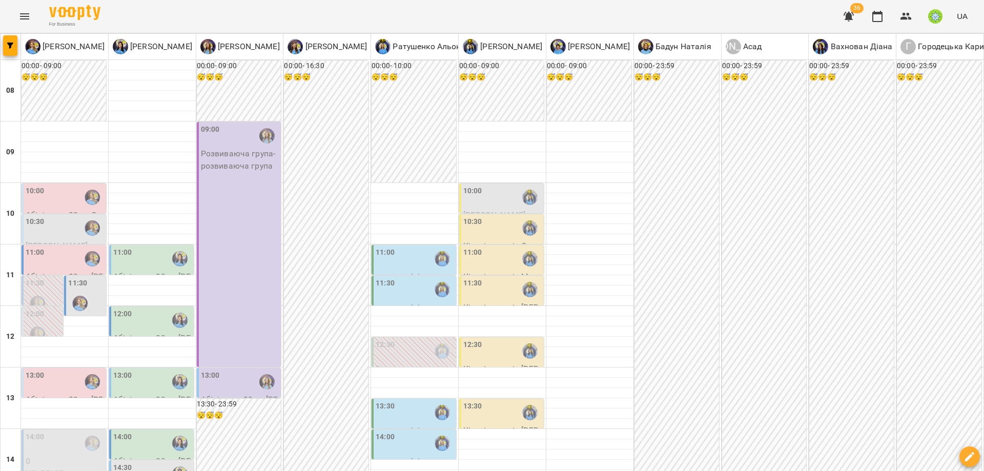
scroll to position [0, 0]
click at [57, 228] on div "10:30" at bounding box center [65, 228] width 78 height 24
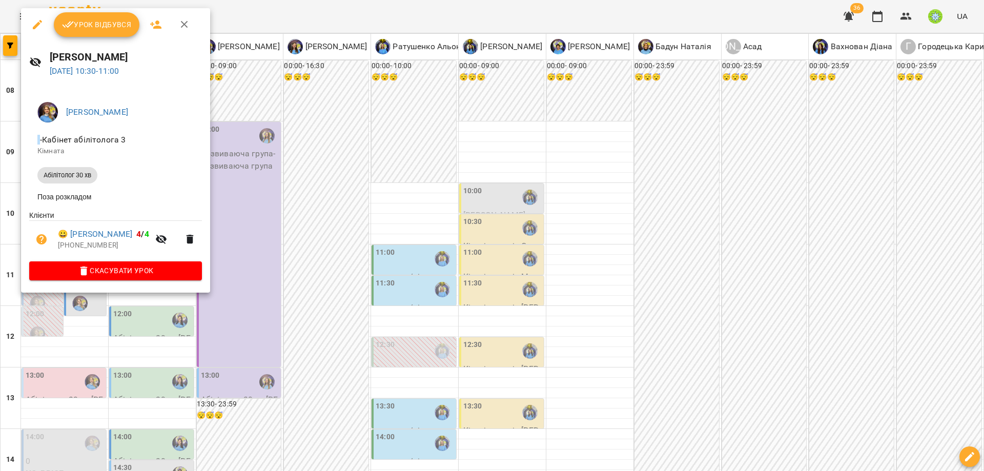
click at [260, 301] on div at bounding box center [492, 235] width 984 height 471
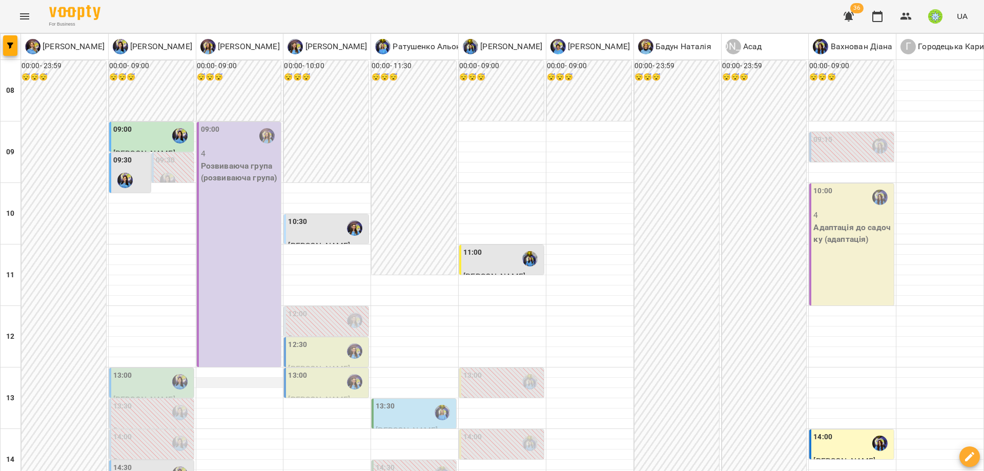
scroll to position [201, 0]
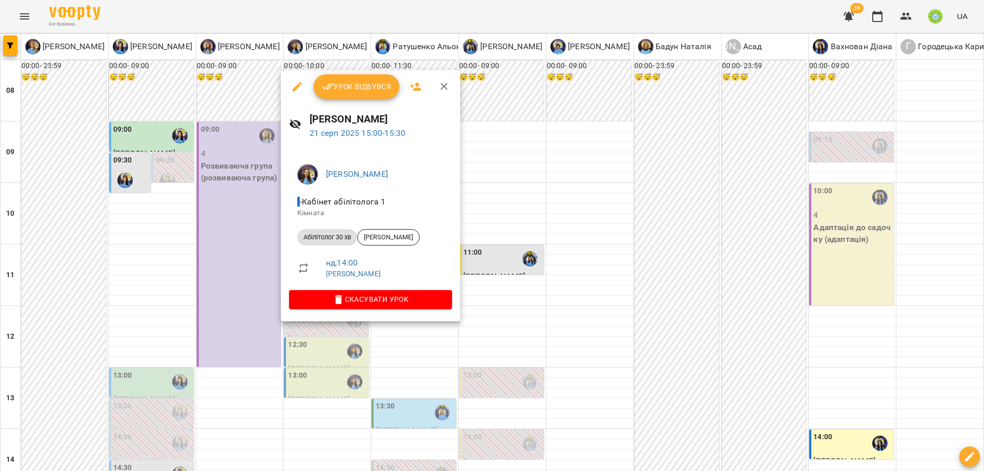
click at [220, 307] on div at bounding box center [492, 235] width 984 height 471
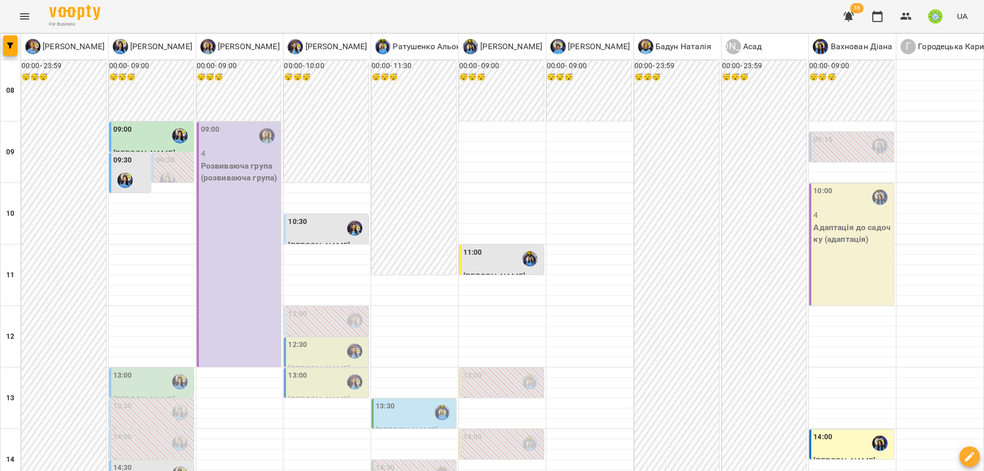
click at [131, 462] on div "14:30" at bounding box center [152, 474] width 78 height 24
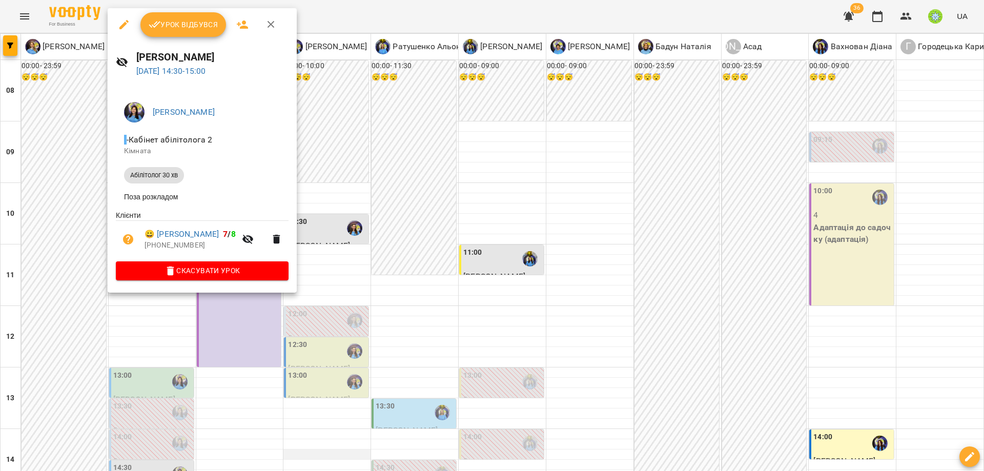
drag, startPoint x: 382, startPoint y: 229, endPoint x: 362, endPoint y: 250, distance: 28.6
click at [382, 229] on div at bounding box center [492, 235] width 984 height 471
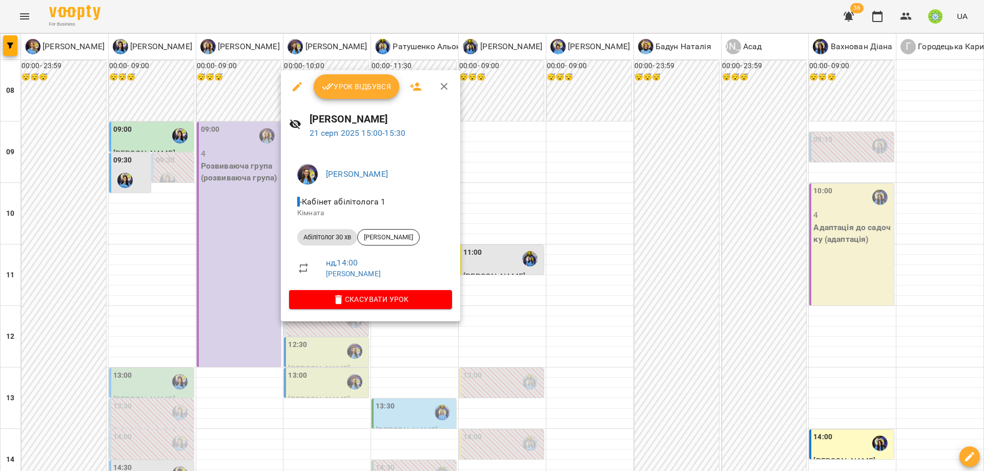
drag, startPoint x: 216, startPoint y: 319, endPoint x: 230, endPoint y: 301, distance: 23.0
click at [217, 318] on div at bounding box center [492, 235] width 984 height 471
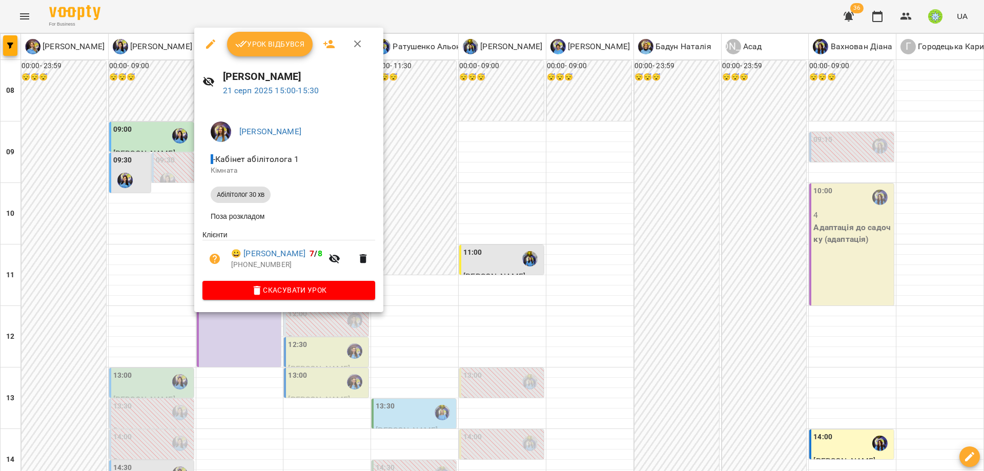
click at [205, 45] on icon "button" at bounding box center [210, 44] width 12 height 12
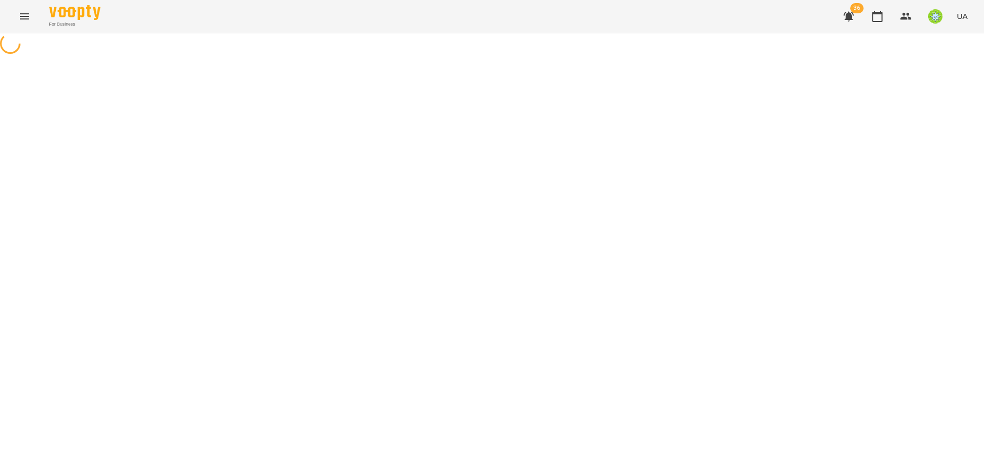
select select "**********"
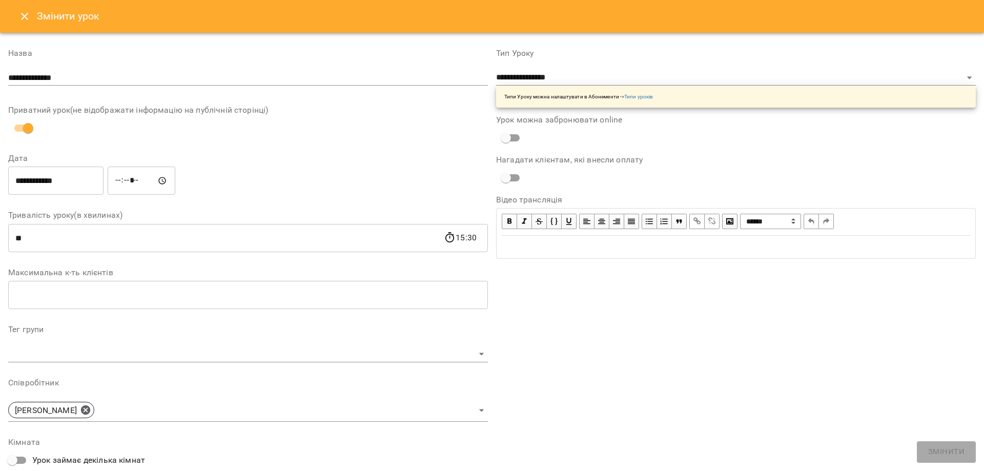
scroll to position [198, 0]
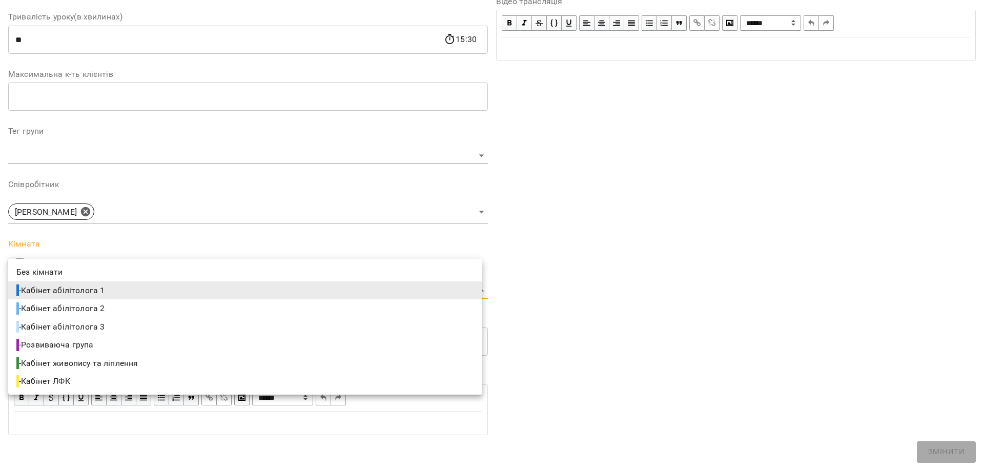
drag, startPoint x: 99, startPoint y: 292, endPoint x: 112, endPoint y: 308, distance: 20.5
click at [100, 293] on body "**********" at bounding box center [492, 204] width 984 height 408
drag, startPoint x: 113, startPoint y: 328, endPoint x: 200, endPoint y: 332, distance: 87.7
click at [113, 329] on li "- Кабінет абілітолога 3" at bounding box center [245, 327] width 474 height 18
type input "**********"
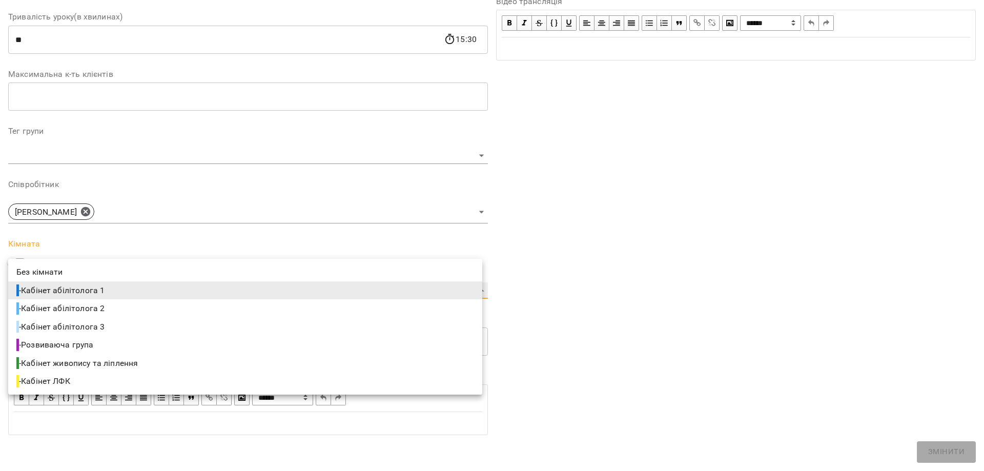
scroll to position [241, 0]
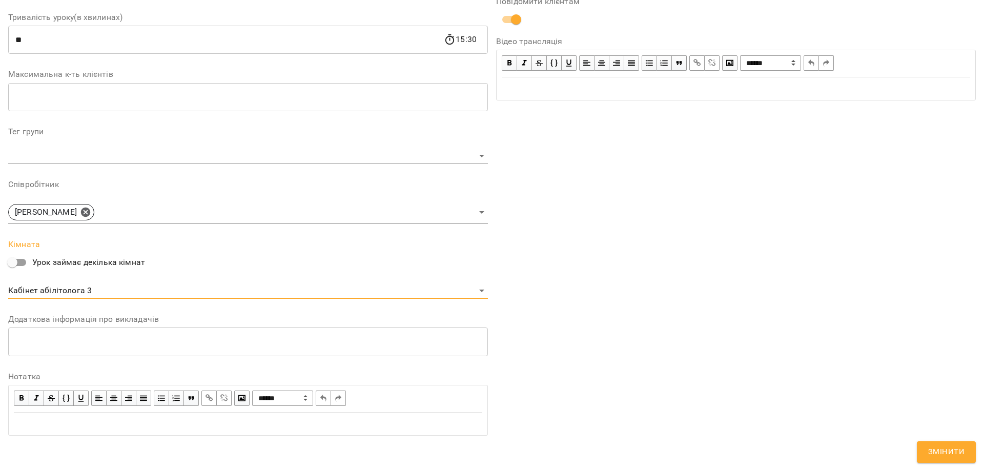
drag, startPoint x: 939, startPoint y: 446, endPoint x: 930, endPoint y: 431, distance: 17.2
click at [939, 446] on span "Змінити" at bounding box center [946, 451] width 36 height 13
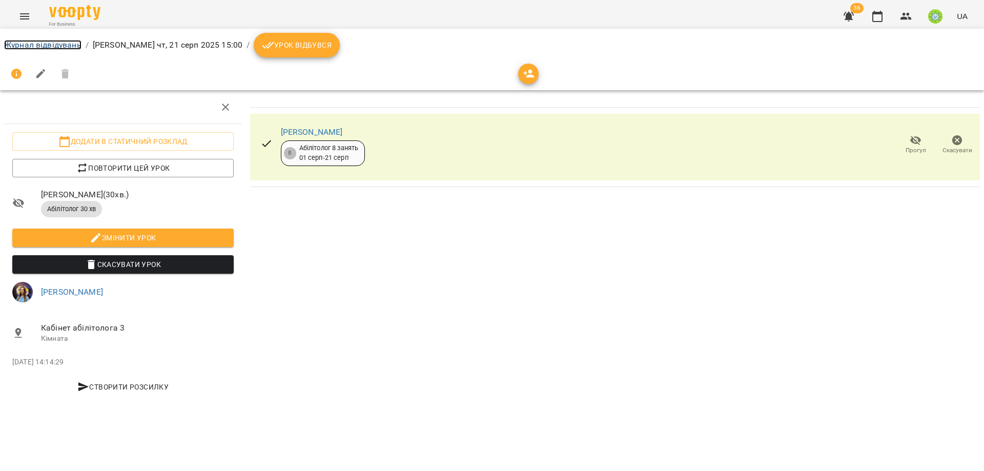
click at [36, 47] on link "Журнал відвідувань" at bounding box center [42, 45] width 77 height 10
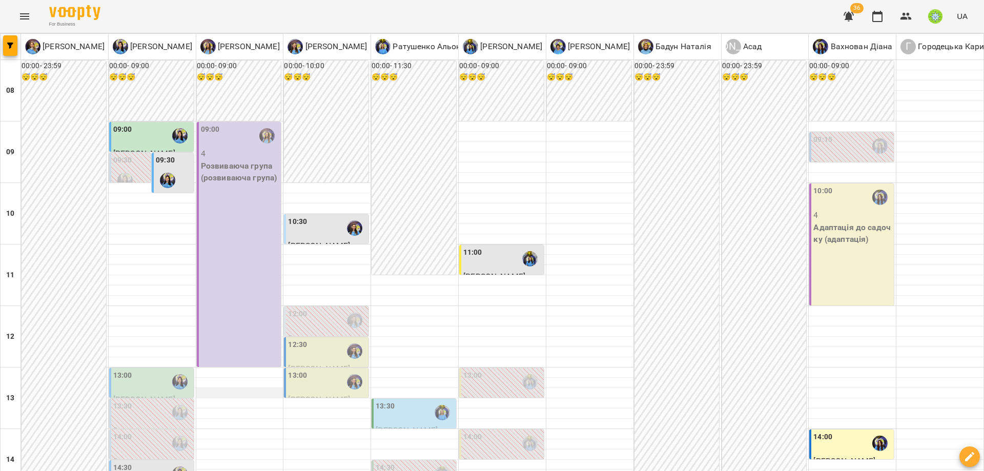
scroll to position [257, 0]
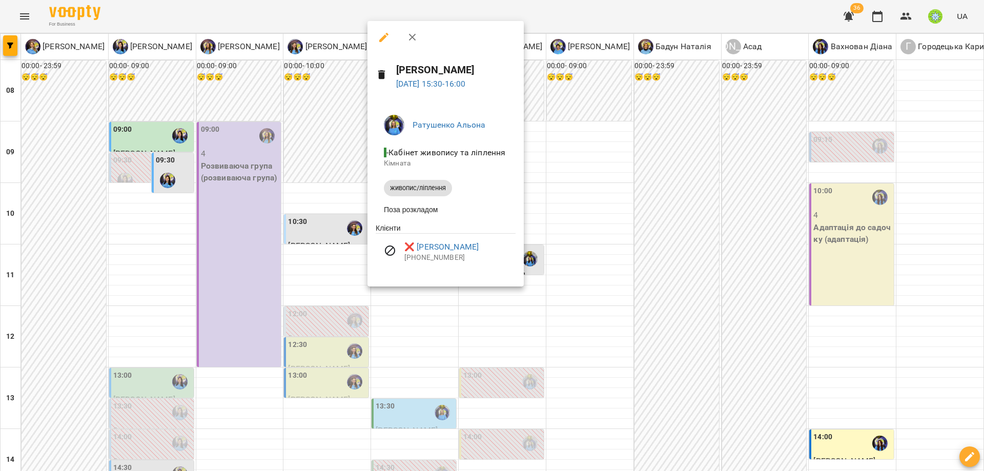
click at [459, 337] on div at bounding box center [492, 235] width 984 height 471
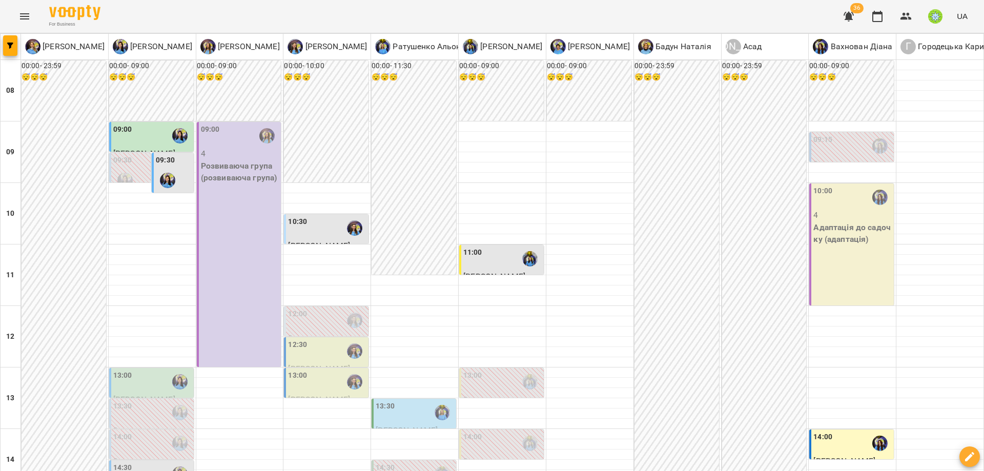
click at [135, 462] on div "14:30" at bounding box center [152, 474] width 78 height 24
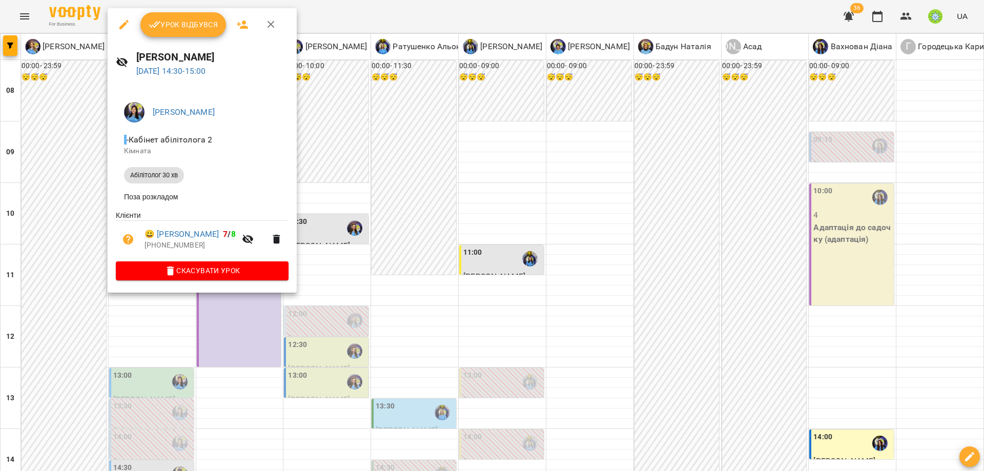
click at [329, 320] on div at bounding box center [492, 235] width 984 height 471
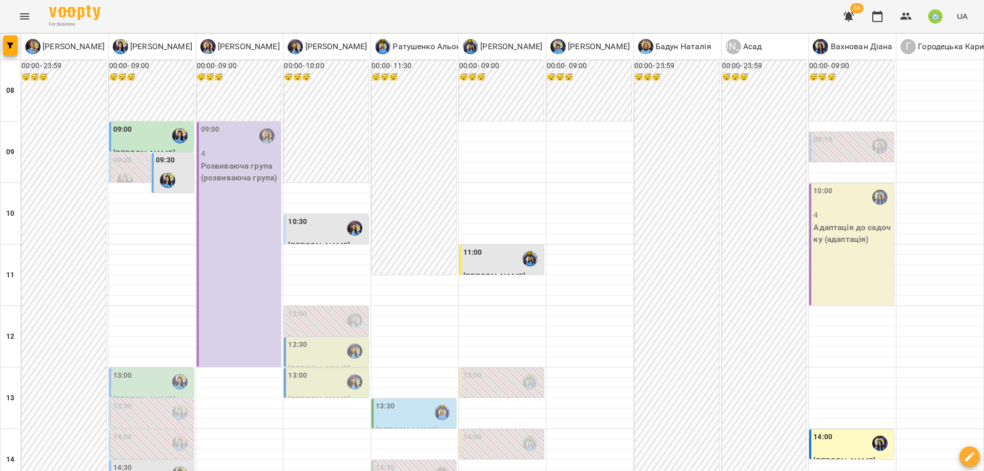
drag, startPoint x: 232, startPoint y: 239, endPoint x: 237, endPoint y: 240, distance: 5.2
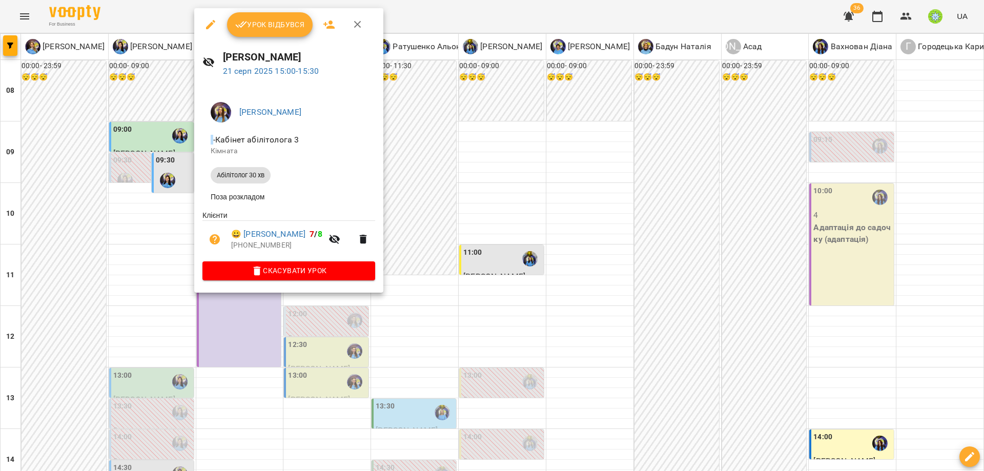
click at [418, 304] on div at bounding box center [492, 235] width 984 height 471
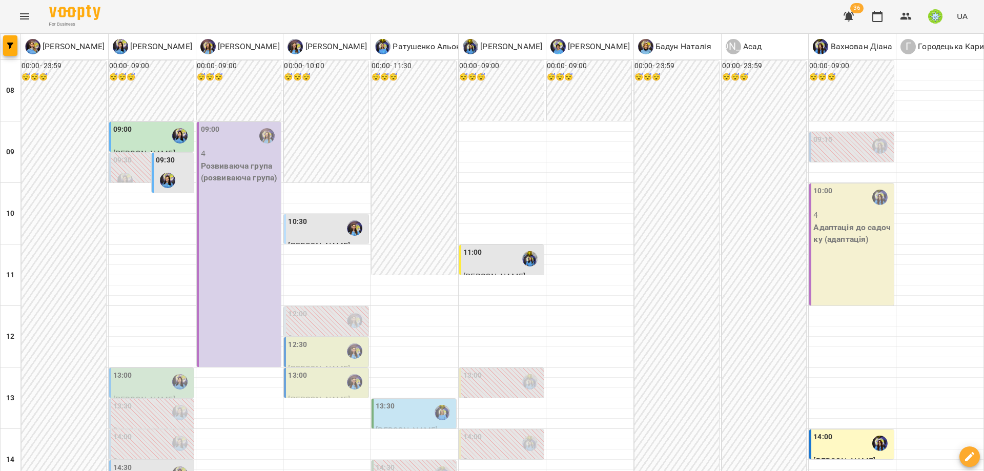
scroll to position [0, 0]
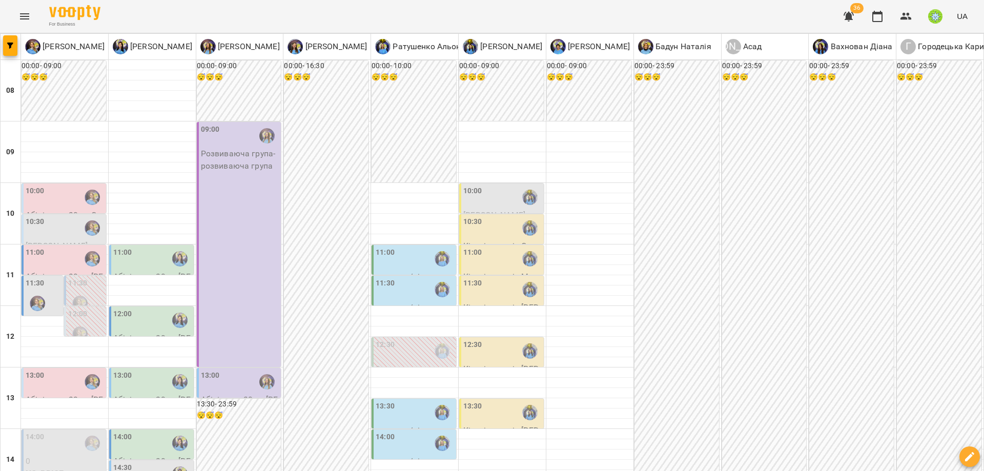
click at [61, 199] on div "10:00" at bounding box center [65, 197] width 78 height 24
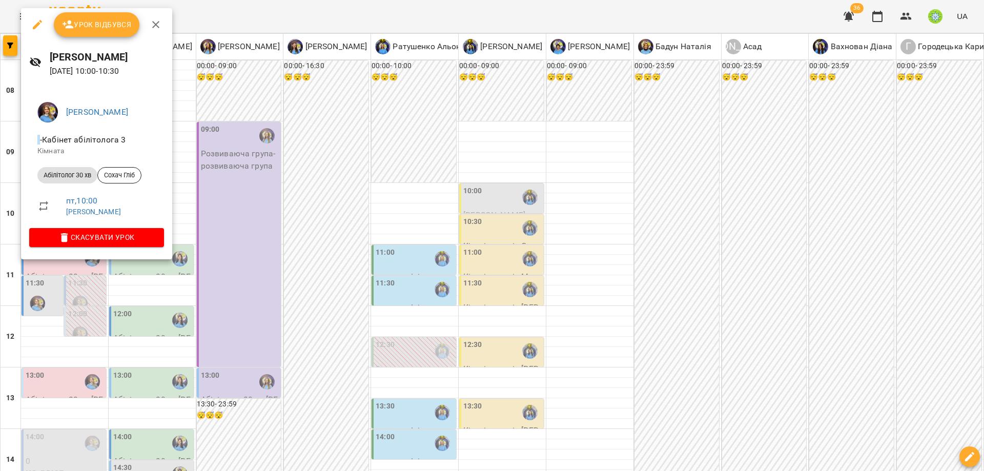
drag, startPoint x: 238, startPoint y: 301, endPoint x: 230, endPoint y: 299, distance: 8.3
click at [238, 300] on div at bounding box center [492, 235] width 984 height 471
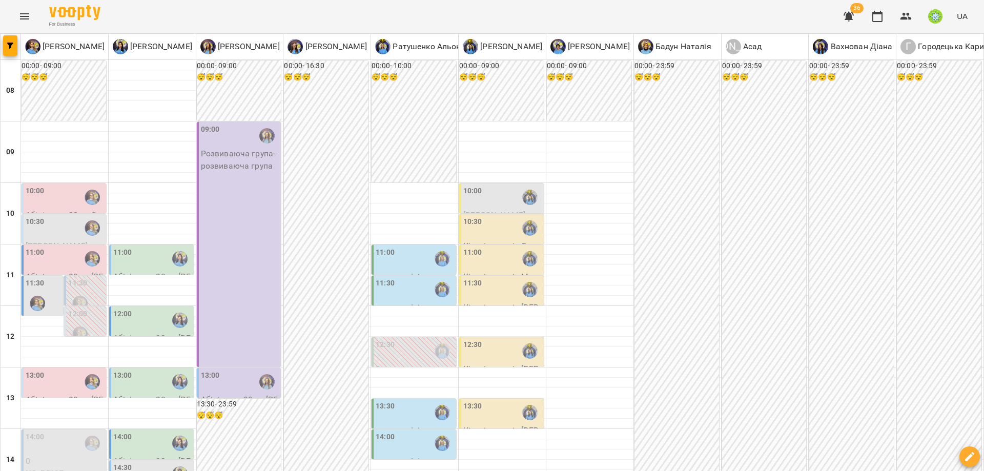
click at [130, 266] on div "11:00" at bounding box center [152, 259] width 78 height 24
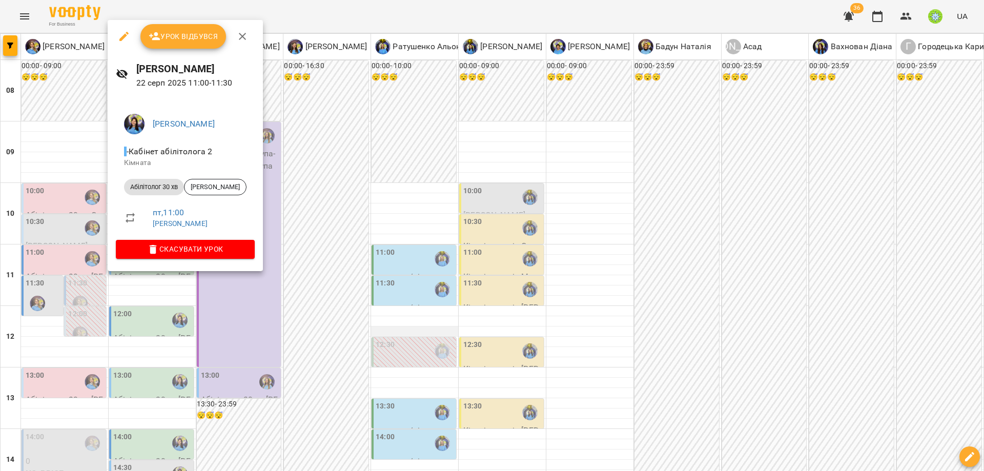
click at [419, 330] on div at bounding box center [492, 235] width 984 height 471
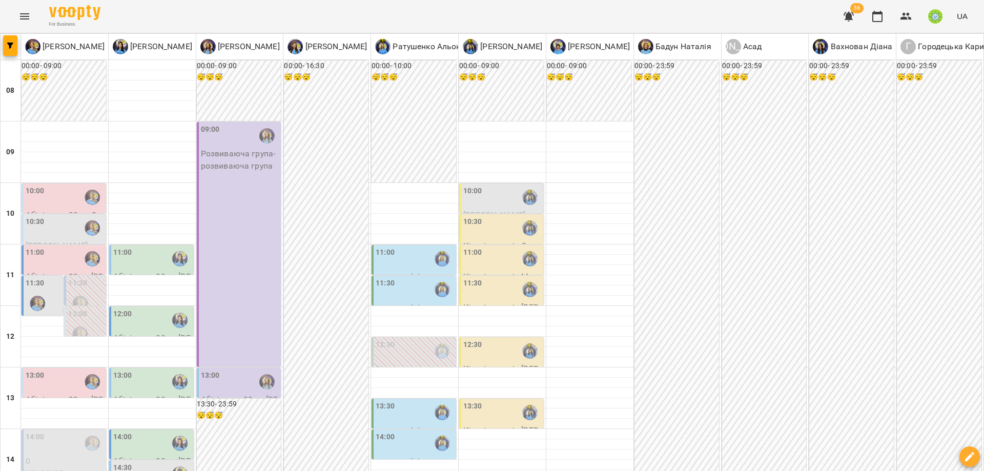
click at [246, 254] on div "09:00 Розвиваюча група - розвиваюча група" at bounding box center [239, 244] width 85 height 245
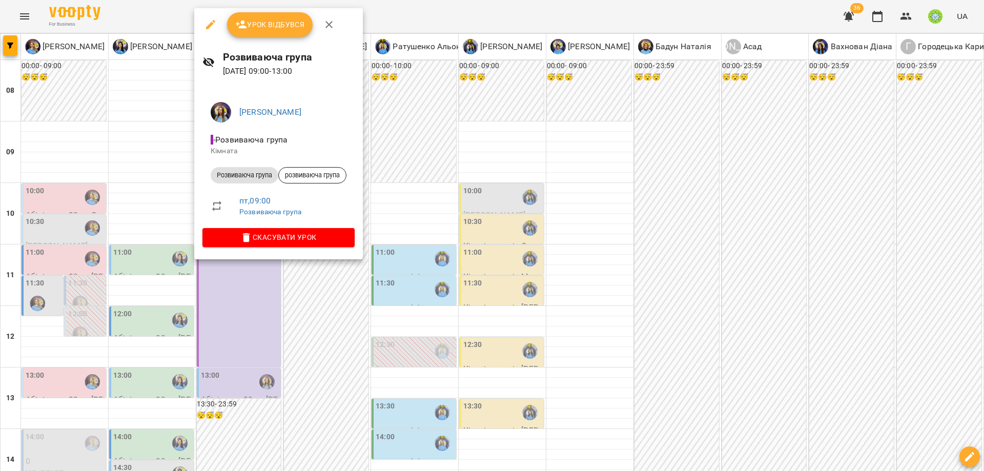
click at [323, 378] on div at bounding box center [492, 235] width 984 height 471
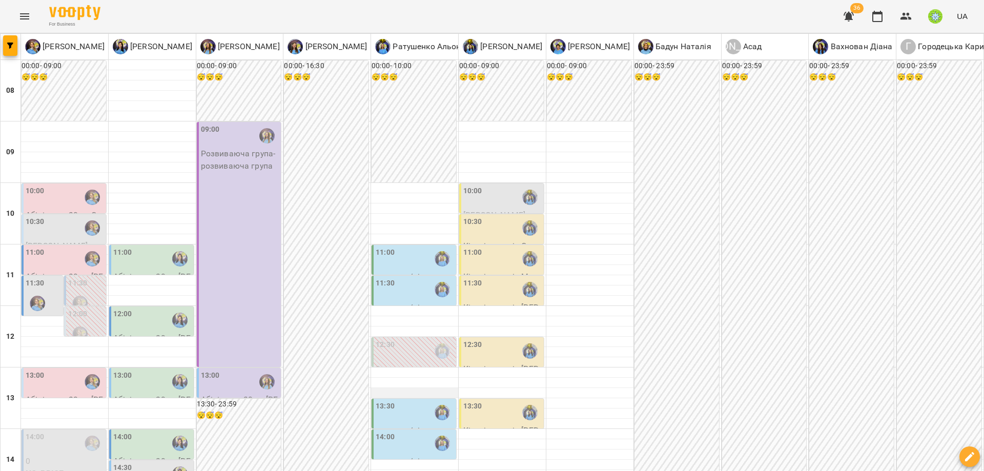
scroll to position [71, 0]
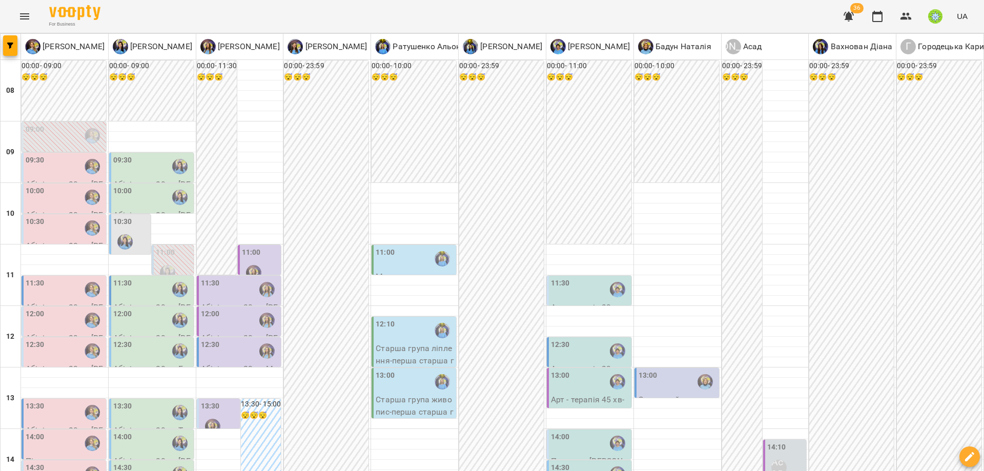
scroll to position [0, 0]
click at [134, 232] on div at bounding box center [125, 242] width 24 height 24
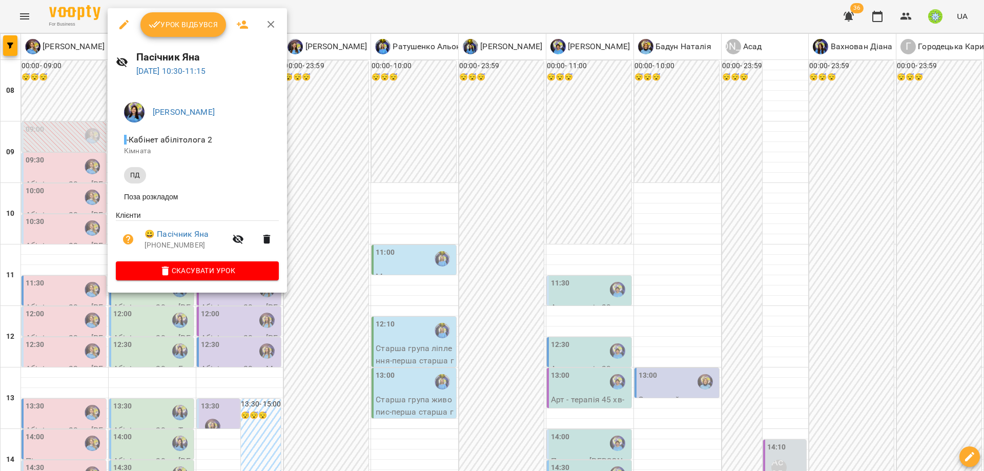
click at [327, 225] on div at bounding box center [492, 235] width 984 height 471
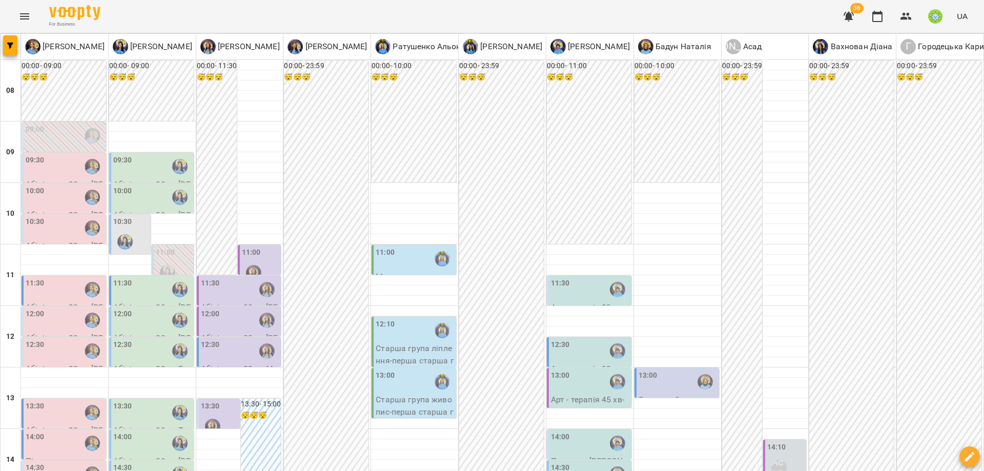
scroll to position [240, 0]
type input "**********"
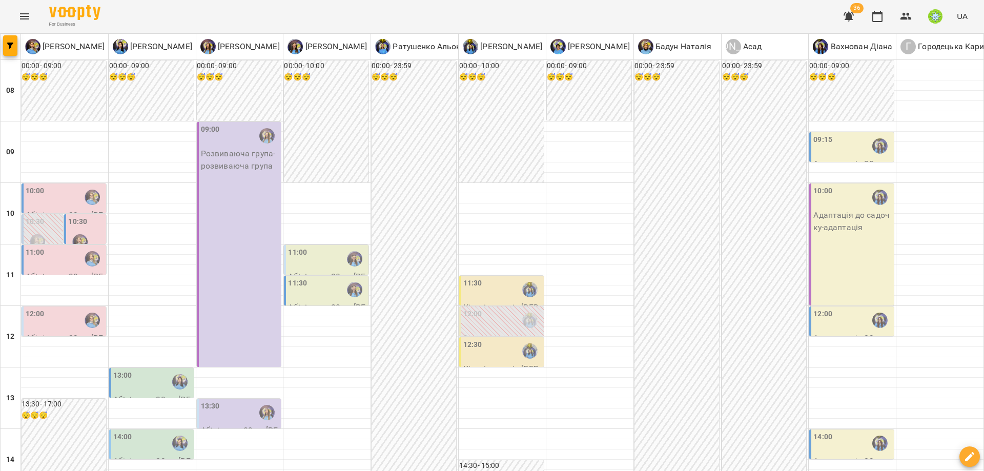
scroll to position [210, 0]
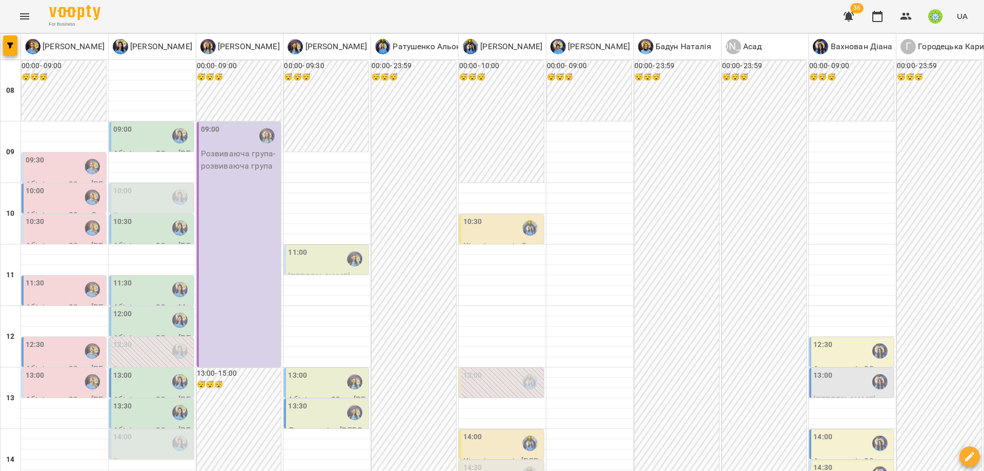
scroll to position [275, 0]
drag, startPoint x: 380, startPoint y: 416, endPoint x: 412, endPoint y: 422, distance: 33.3
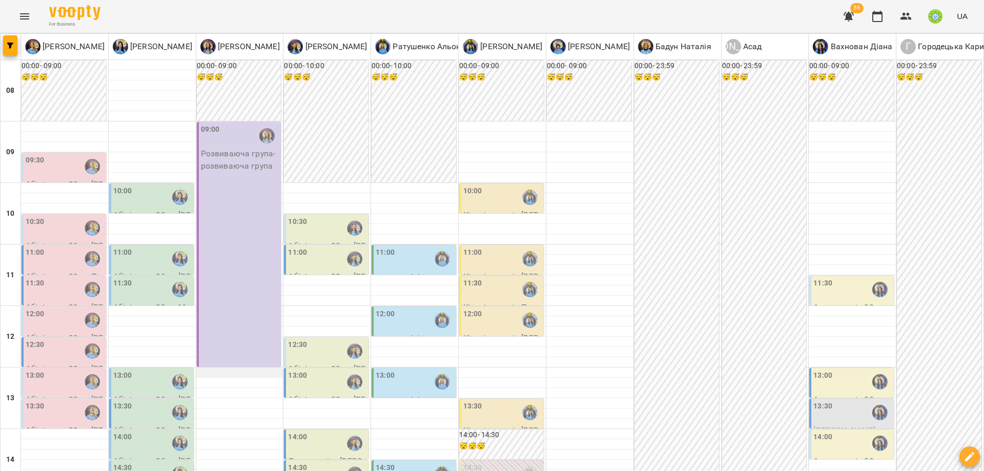
scroll to position [292, 0]
drag, startPoint x: 664, startPoint y: 410, endPoint x: 688, endPoint y: 425, distance: 28.6
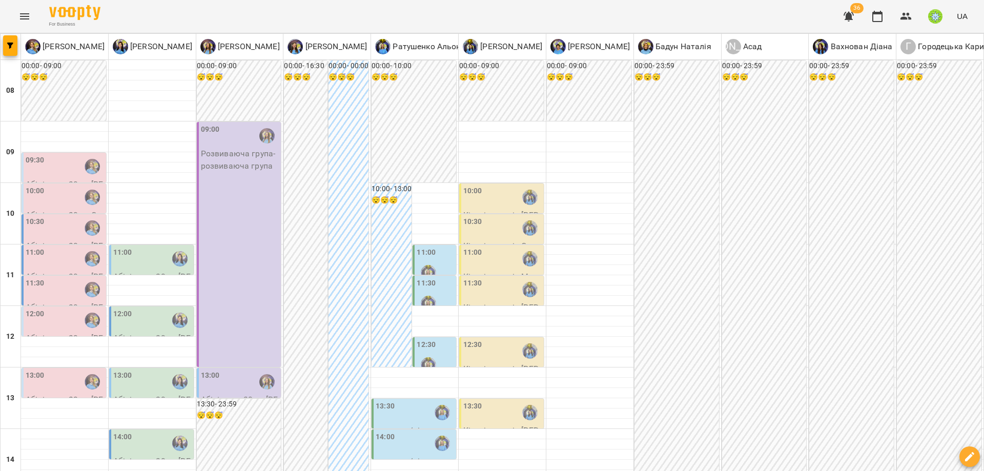
scroll to position [295, 0]
click at [132, 431] on div "14:00" at bounding box center [152, 443] width 78 height 24
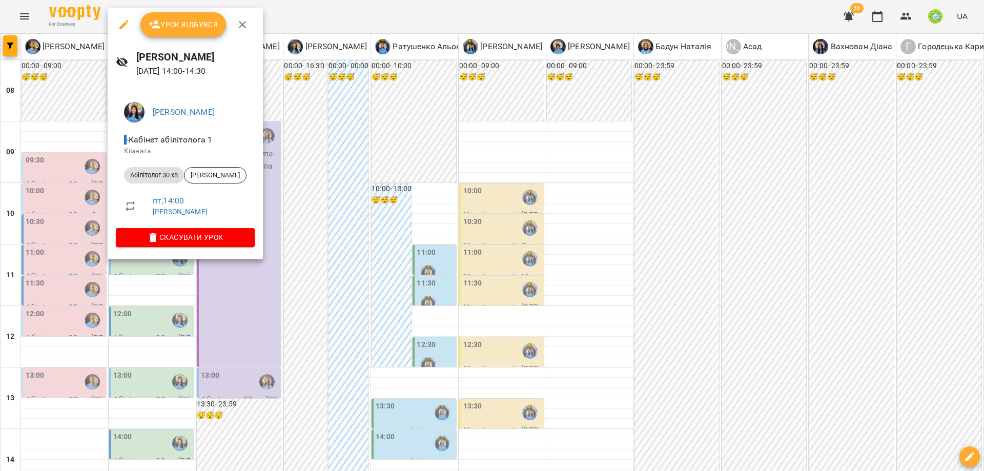
drag, startPoint x: 317, startPoint y: 244, endPoint x: 214, endPoint y: 223, distance: 105.6
click at [317, 244] on div at bounding box center [492, 235] width 984 height 471
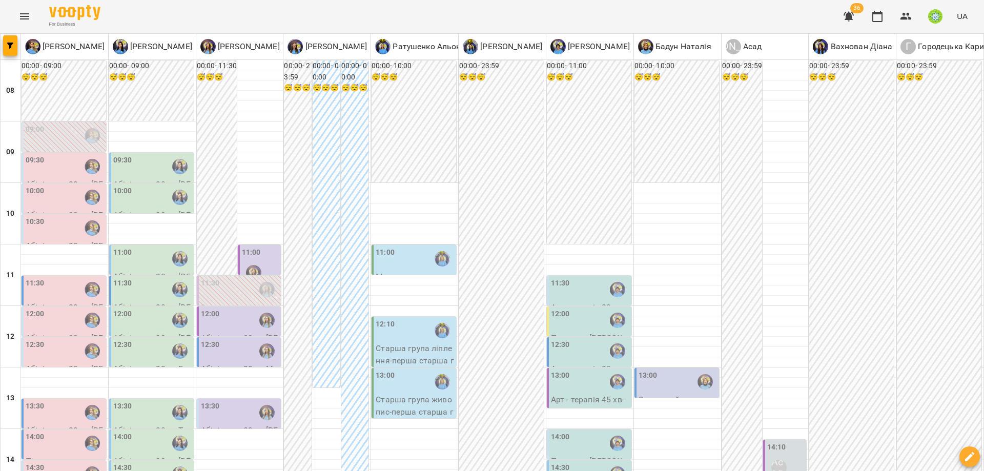
scroll to position [126, 0]
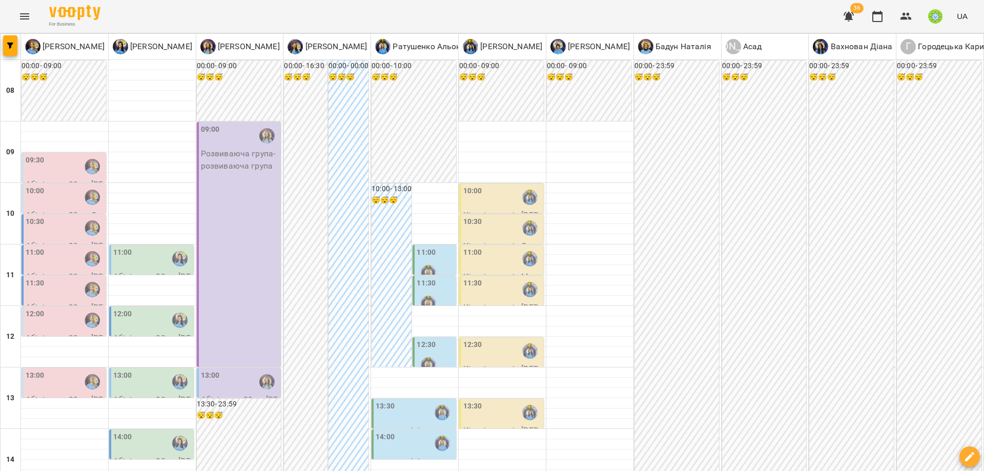
type input "**********"
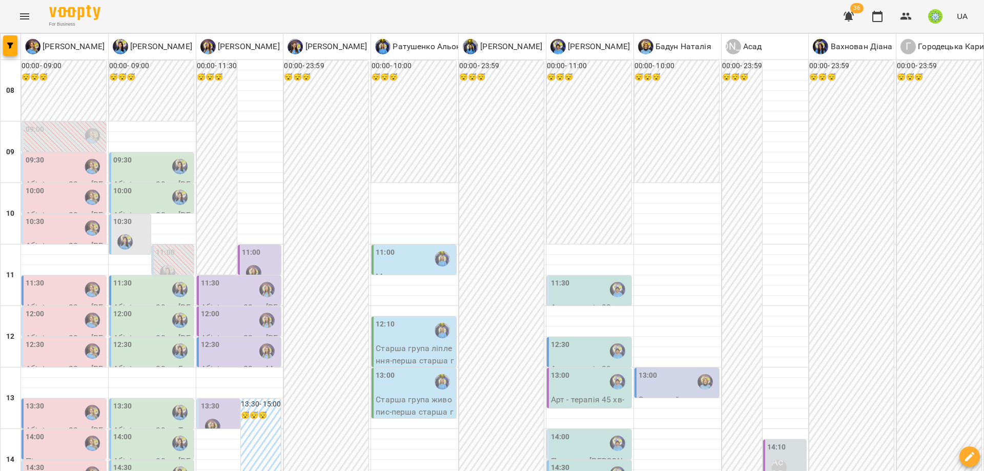
type input "**********"
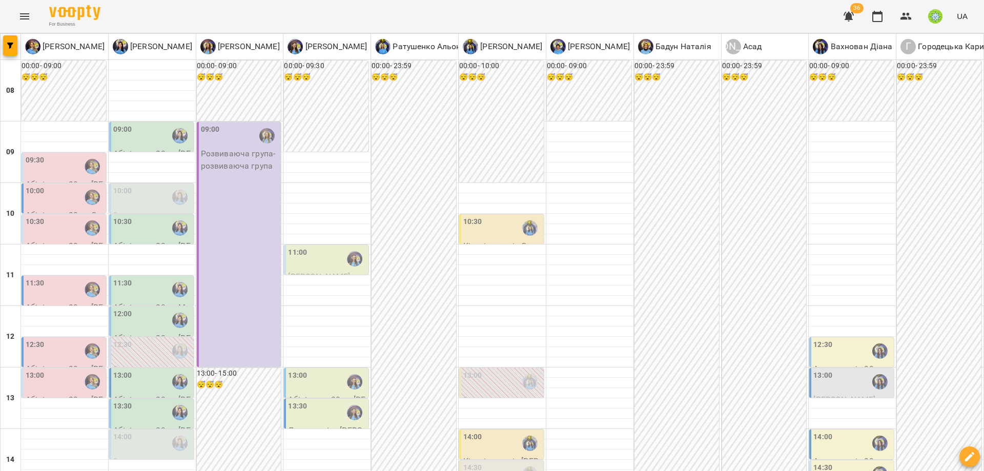
scroll to position [313, 0]
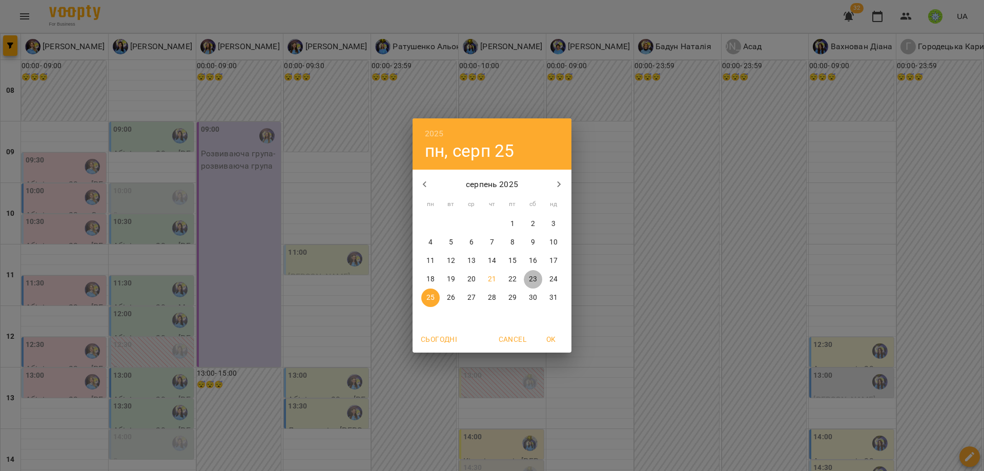
click at [530, 278] on p "23" at bounding box center [533, 279] width 8 height 10
type input "**********"
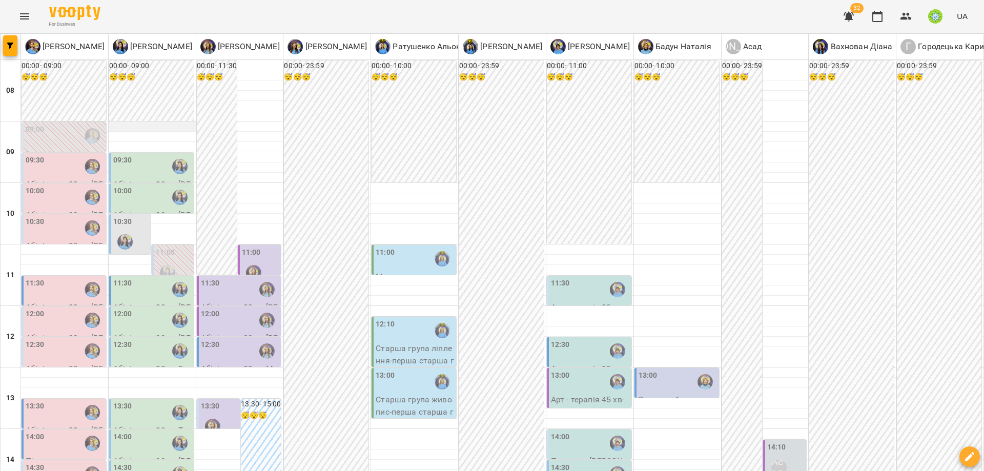
click at [143, 126] on div at bounding box center [152, 126] width 87 height 10
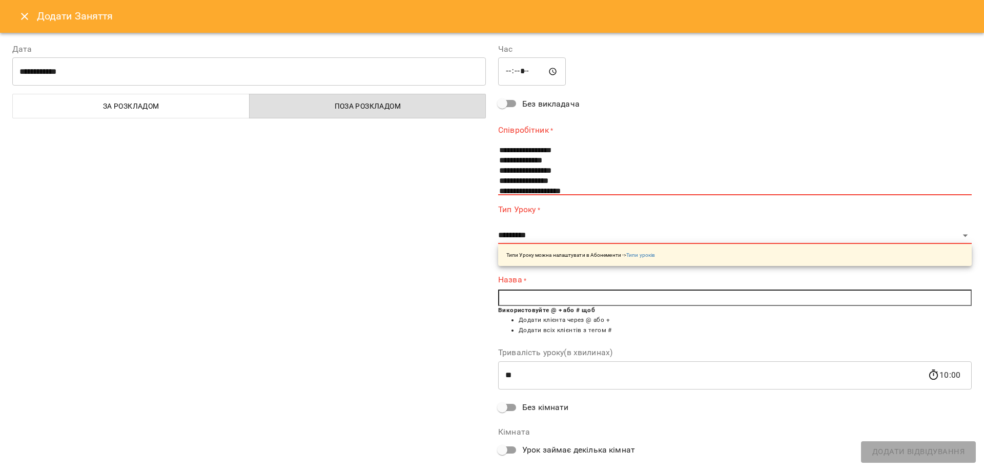
scroll to position [33, 0]
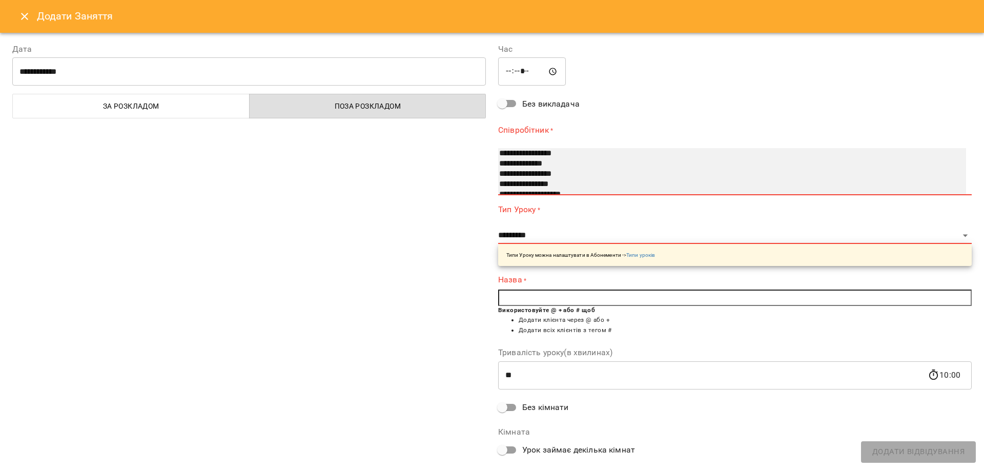
select select "**********"
click at [559, 153] on option "**********" at bounding box center [720, 154] width 444 height 10
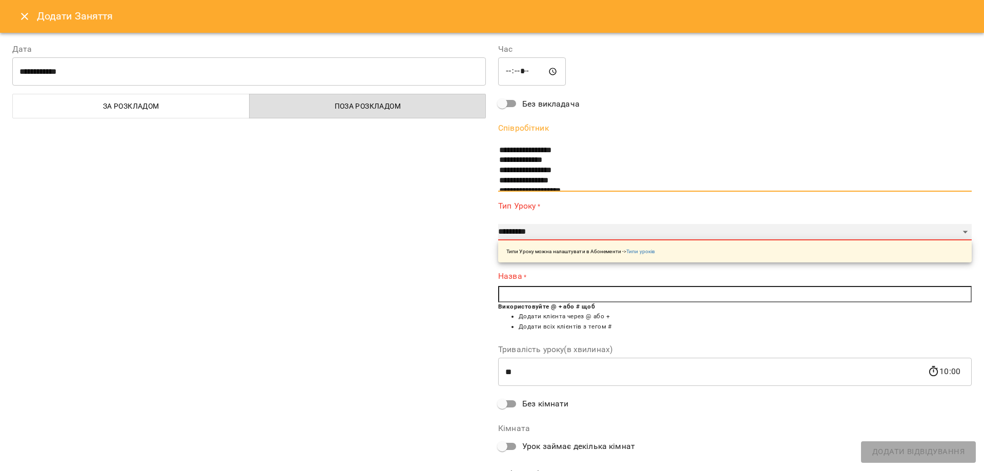
click at [546, 231] on select "**********" at bounding box center [734, 232] width 473 height 16
select select "**********"
type input "**"
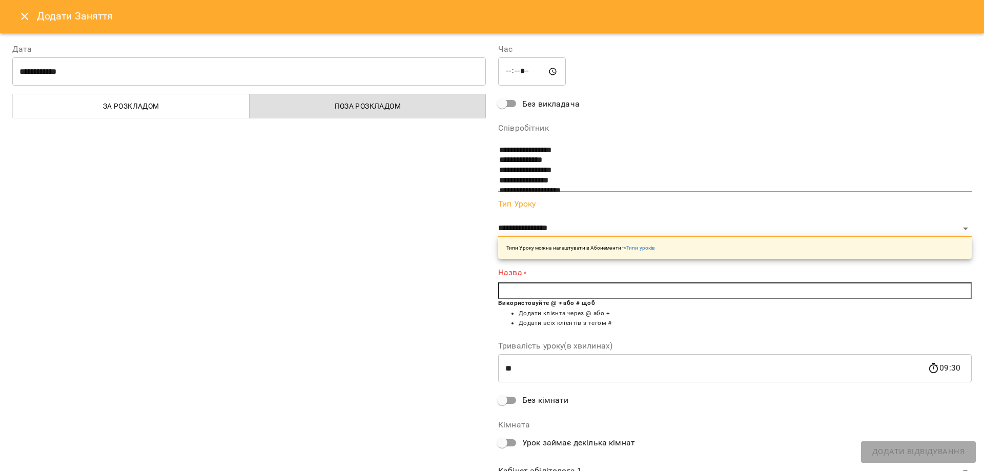
click at [541, 295] on input "text" at bounding box center [734, 290] width 473 height 16
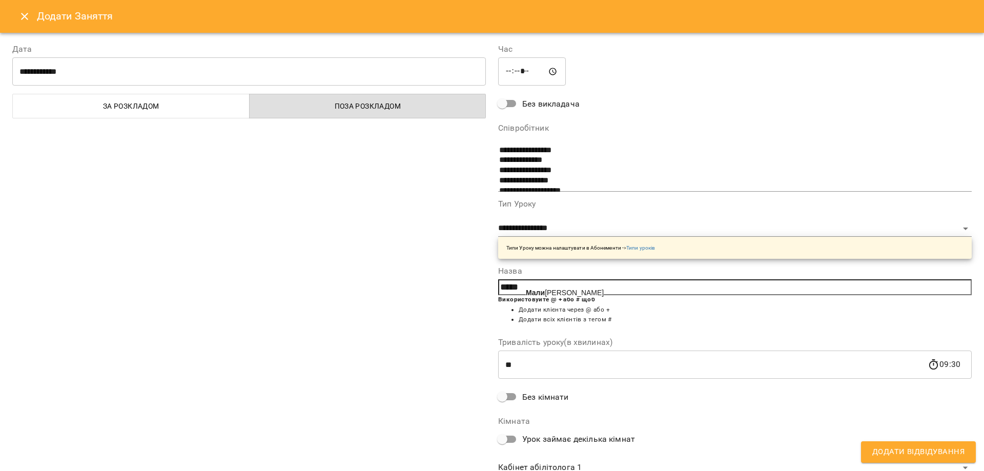
click at [578, 289] on span "Мали шенко Арина" at bounding box center [565, 292] width 78 height 8
type input "**********"
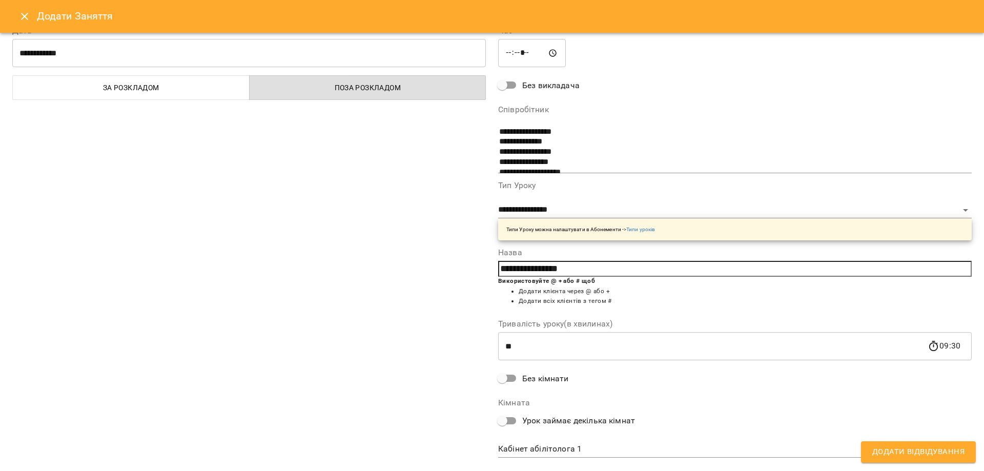
scroll to position [39, 0]
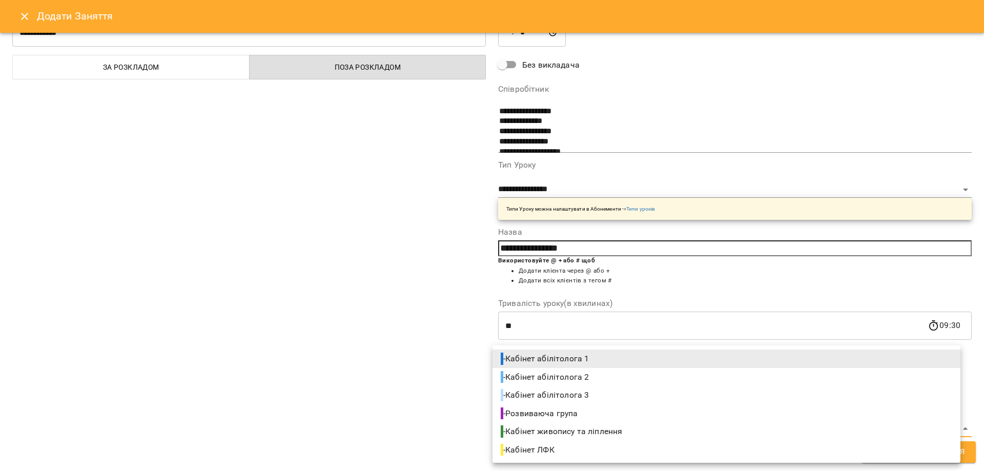
click at [598, 426] on body "For Business 32 UA Позднякова Анастасія Базілєва Катерина Казимирів Тетяна Ігна…" at bounding box center [492, 463] width 984 height 927
click at [589, 377] on span "- Кабінет абілітолога 2" at bounding box center [546, 377] width 90 height 12
type input "**********"
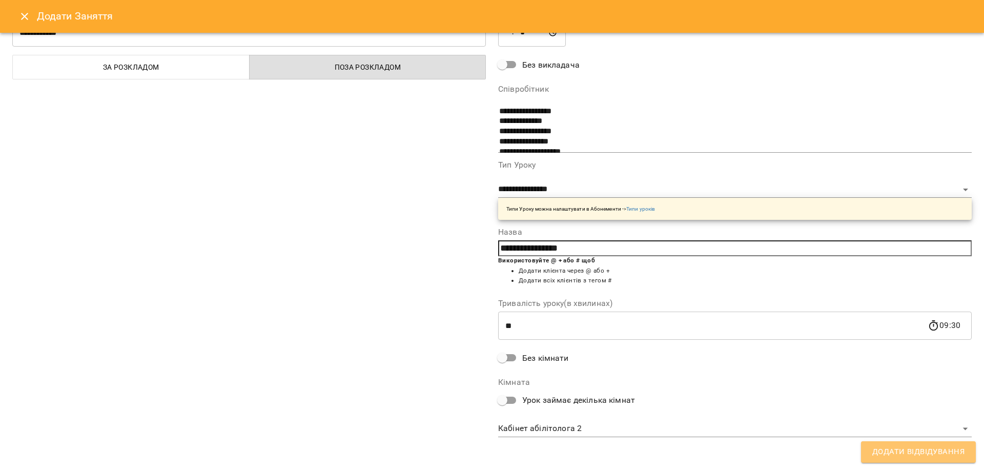
click at [959, 452] on span "Додати Відвідування" at bounding box center [918, 451] width 92 height 13
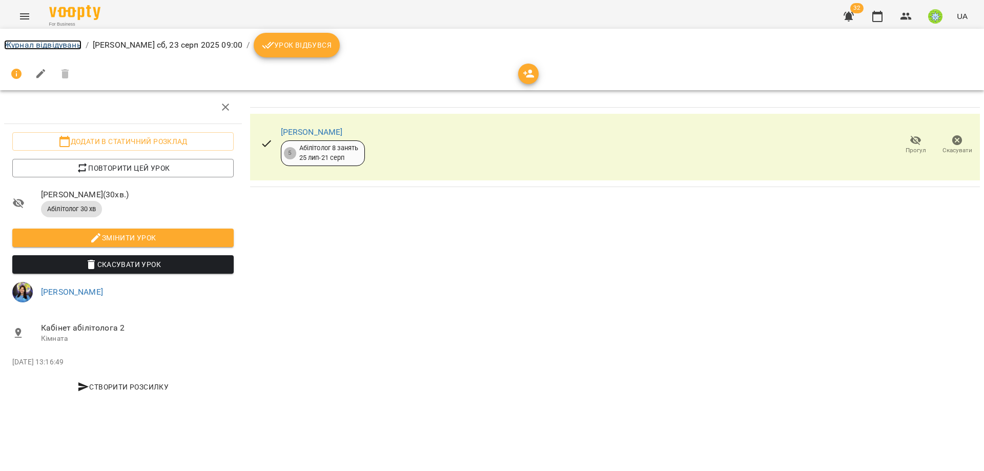
click at [31, 47] on link "Журнал відвідувань" at bounding box center [42, 45] width 77 height 10
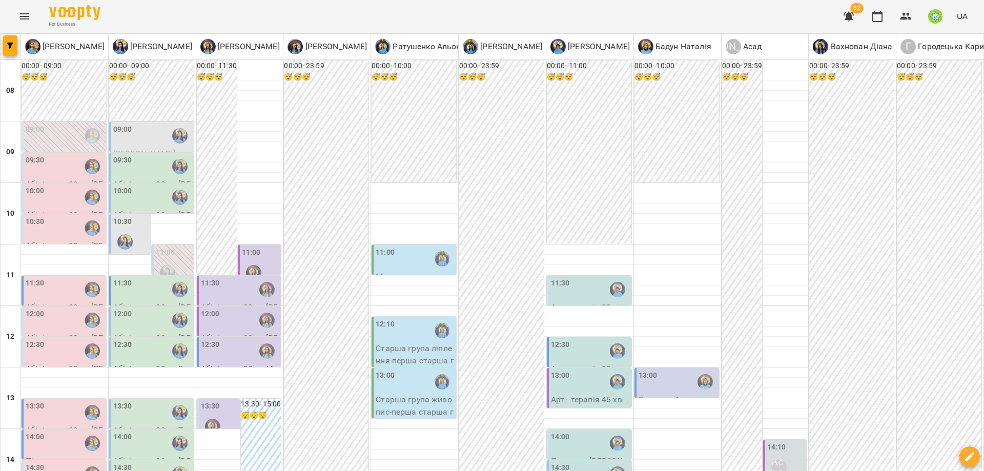
scroll to position [25, 0]
click at [139, 155] on div "09:30" at bounding box center [152, 167] width 78 height 24
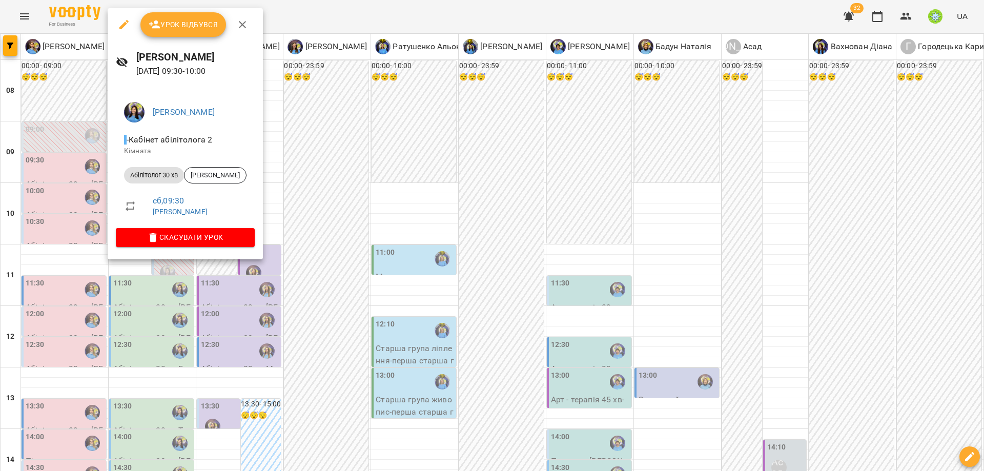
drag, startPoint x: 383, startPoint y: 178, endPoint x: 233, endPoint y: 170, distance: 150.3
click at [383, 178] on div at bounding box center [492, 235] width 984 height 471
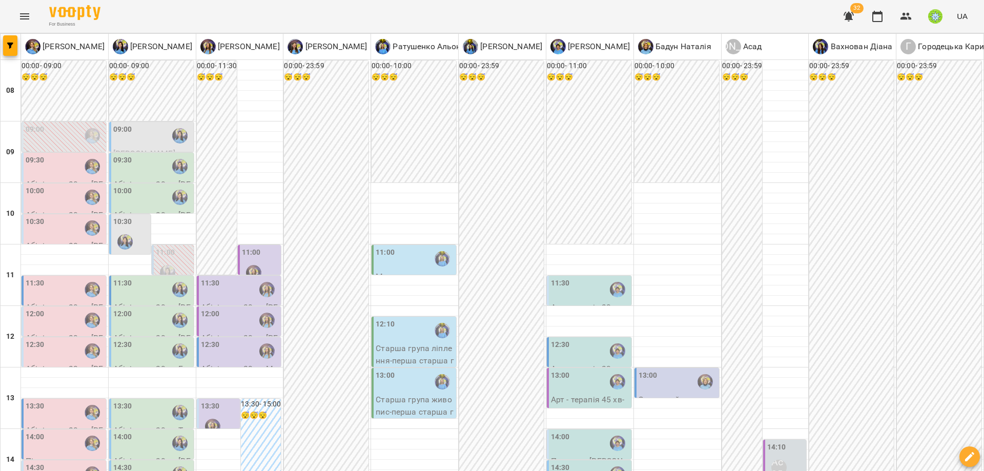
click at [146, 185] on div "10:00" at bounding box center [152, 197] width 78 height 24
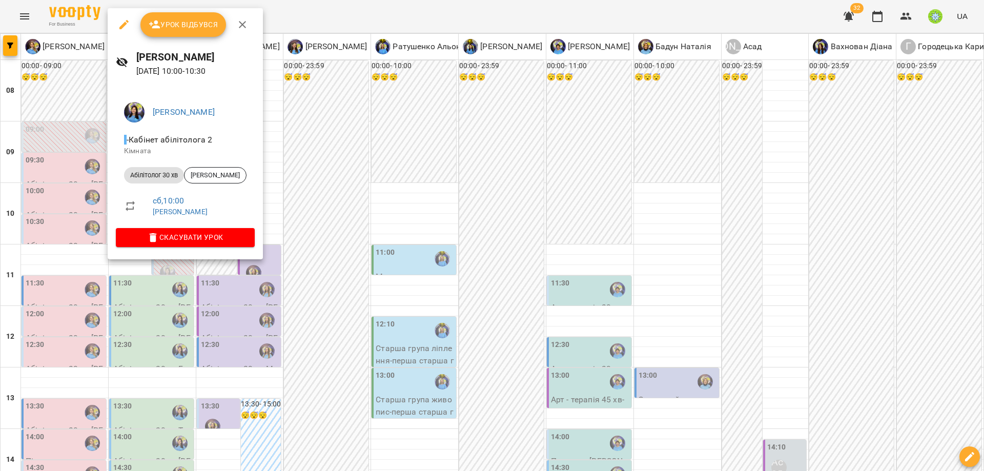
click at [398, 189] on div at bounding box center [492, 235] width 984 height 471
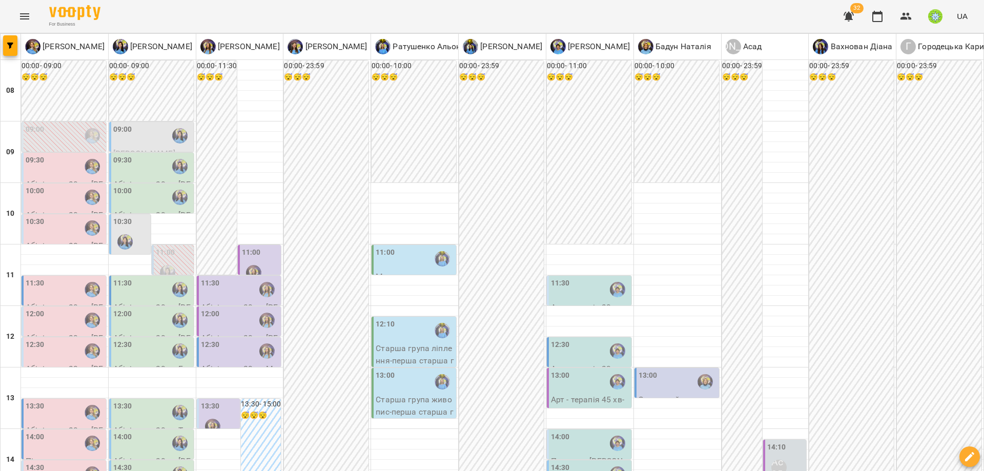
click at [131, 278] on div "11:30" at bounding box center [152, 290] width 78 height 24
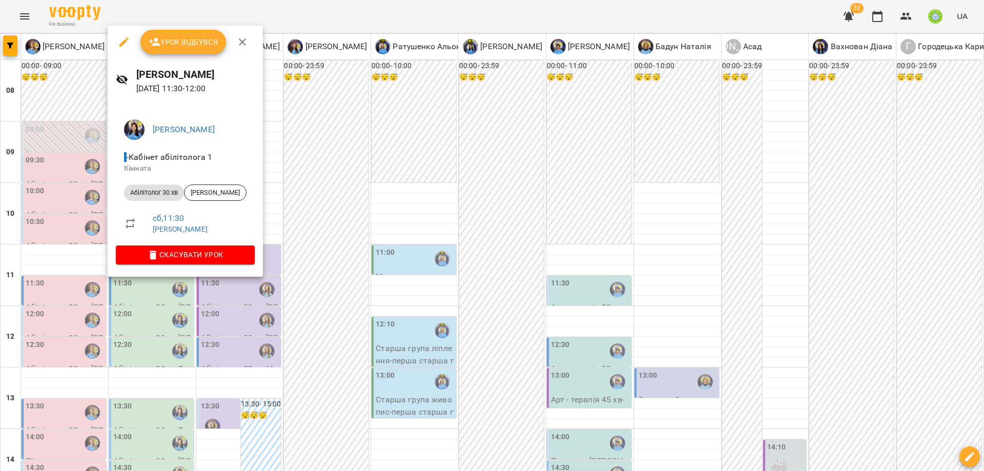
click at [375, 209] on div at bounding box center [492, 235] width 984 height 471
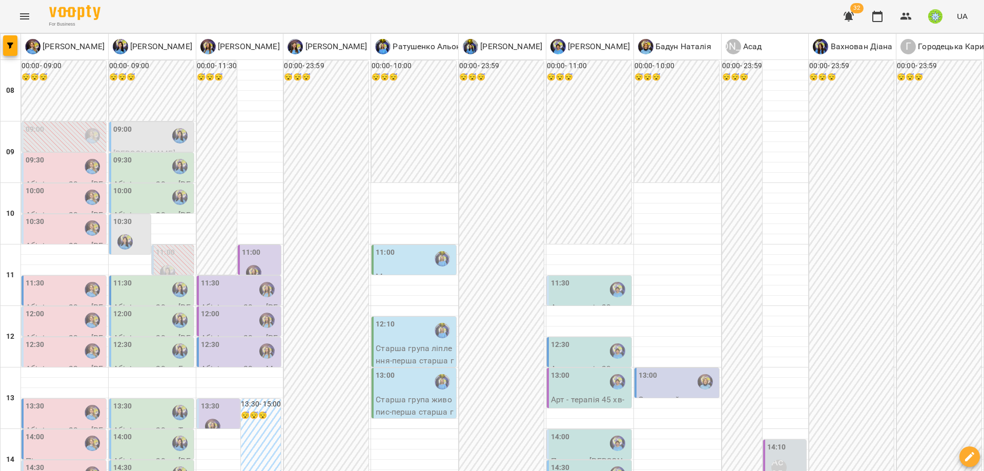
click at [125, 308] on div "12:00" at bounding box center [122, 320] width 19 height 24
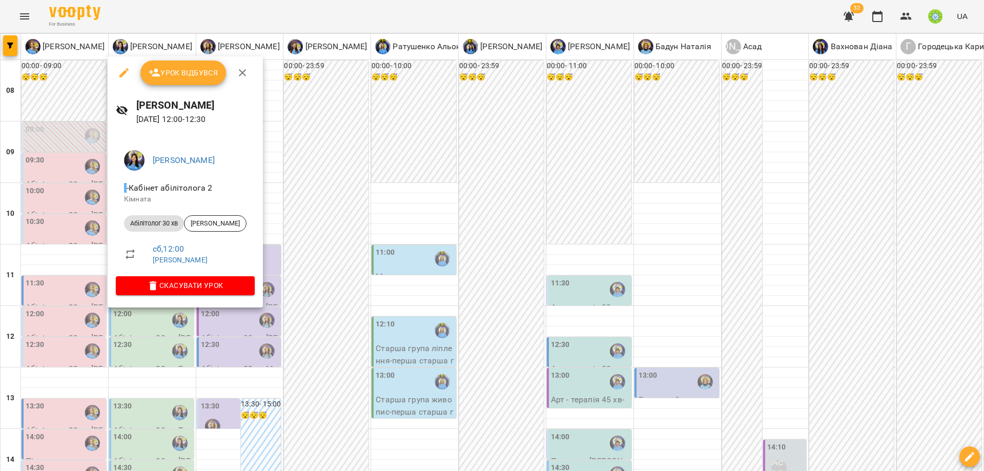
click at [383, 204] on div at bounding box center [492, 235] width 984 height 471
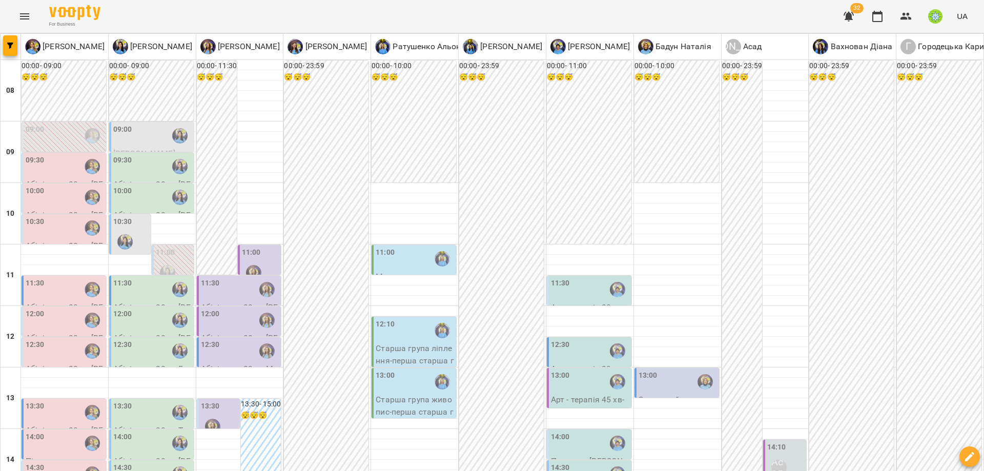
click at [123, 339] on div "12:30" at bounding box center [122, 351] width 19 height 24
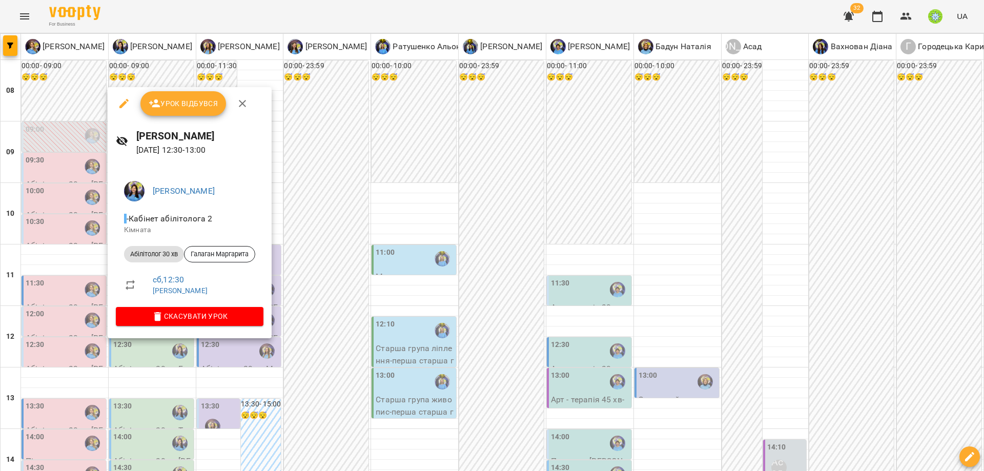
click at [381, 226] on div at bounding box center [492, 235] width 984 height 471
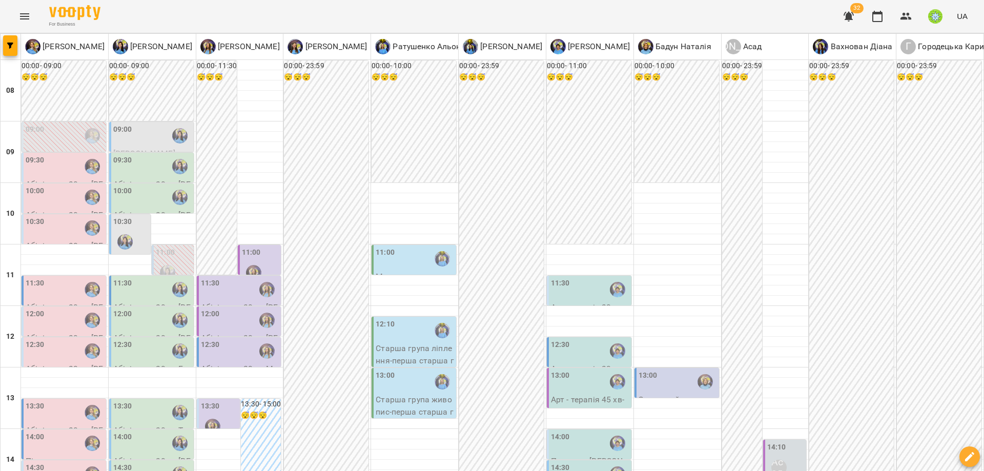
scroll to position [169, 0]
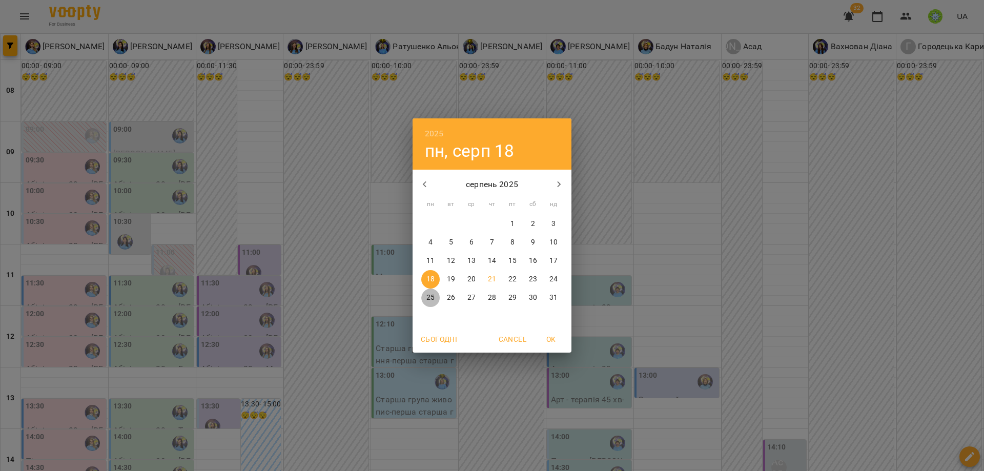
click at [438, 301] on span "25" at bounding box center [430, 298] width 18 height 10
type input "**********"
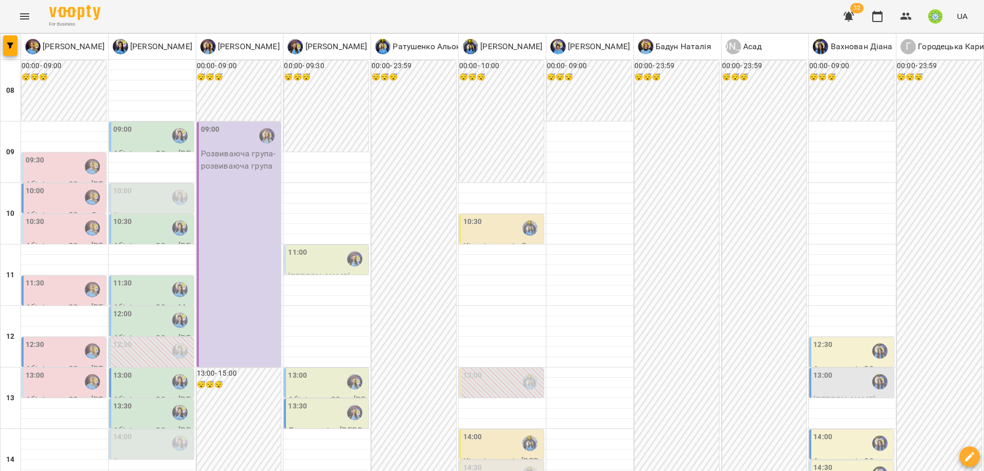
scroll to position [126, 0]
click at [146, 431] on div "14:00" at bounding box center [152, 443] width 78 height 24
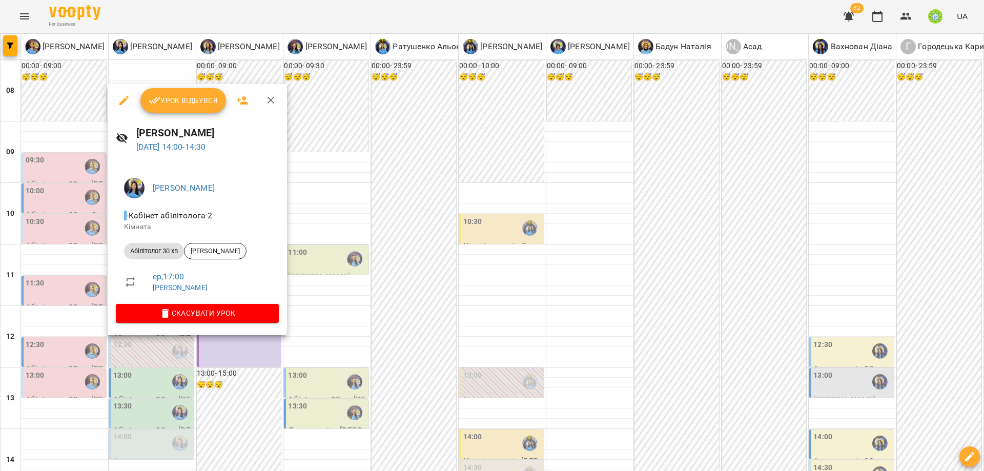
click at [317, 327] on div at bounding box center [492, 235] width 984 height 471
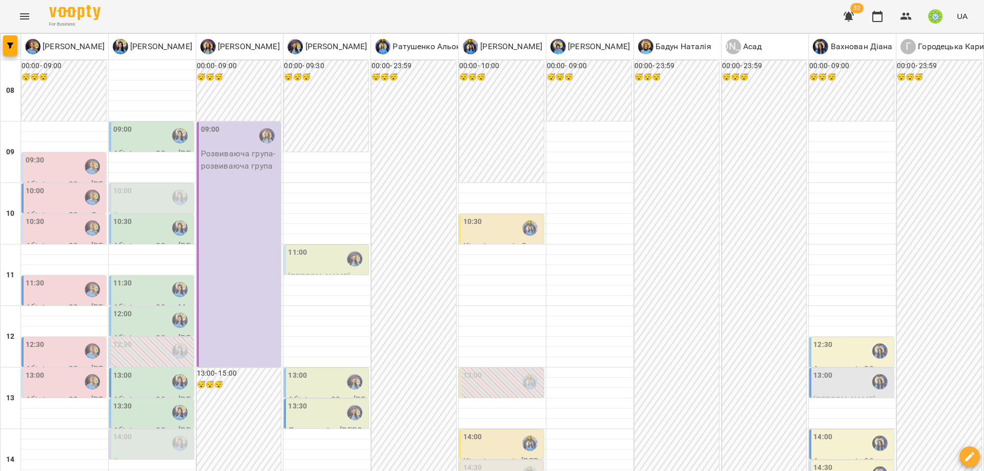
scroll to position [299, 0]
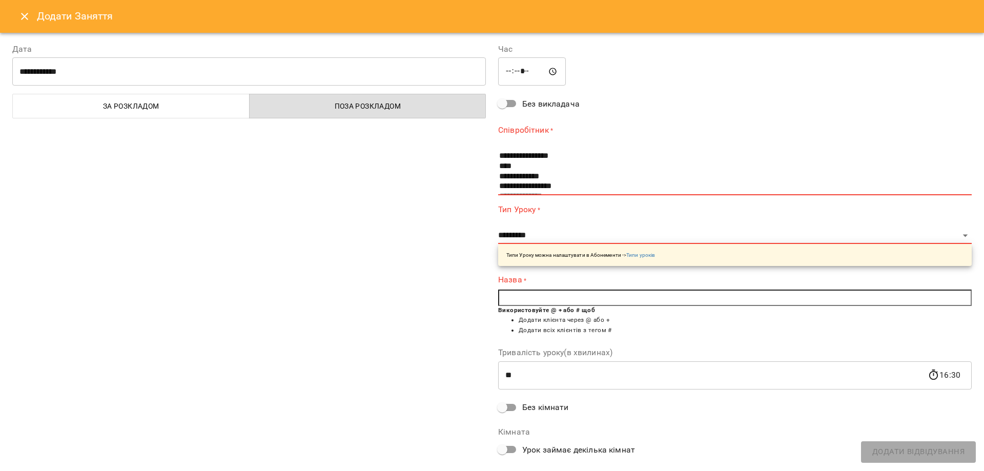
scroll to position [24, 0]
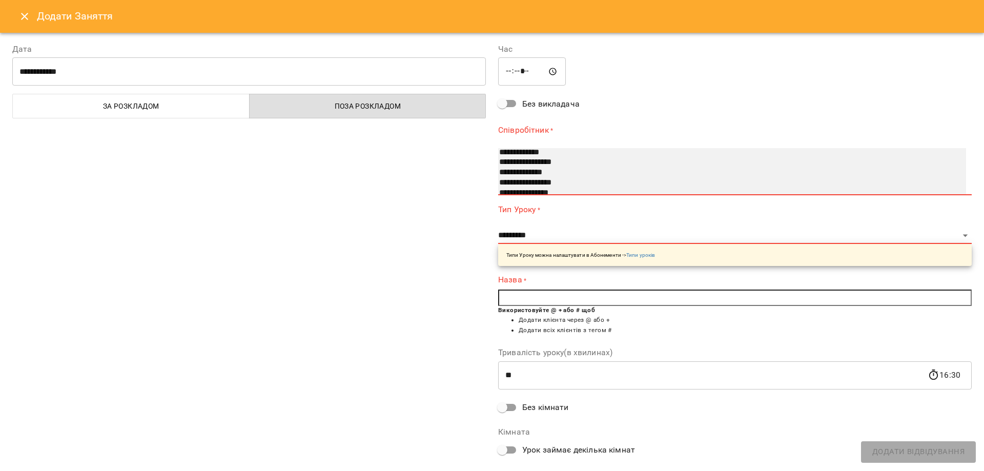
select select "**********"
click at [562, 158] on option "**********" at bounding box center [720, 162] width 444 height 10
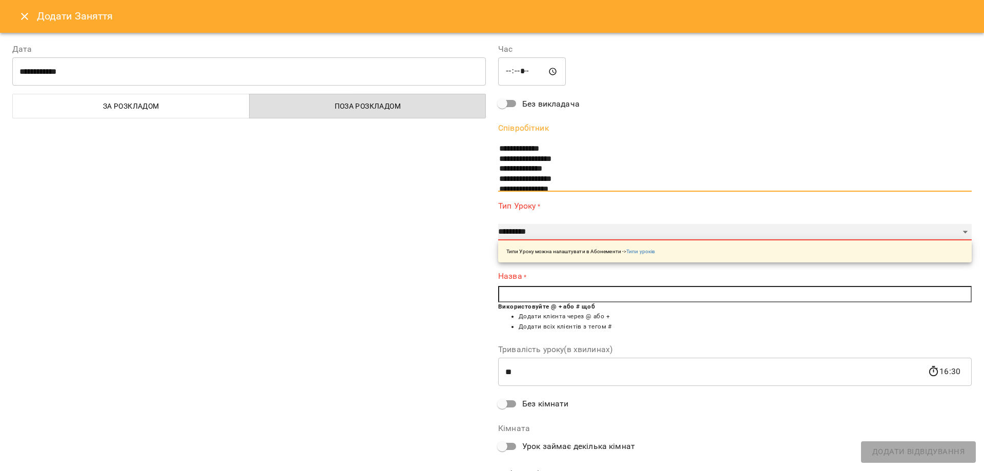
click at [533, 232] on select "**********" at bounding box center [734, 232] width 473 height 16
select select "**********"
type input "**"
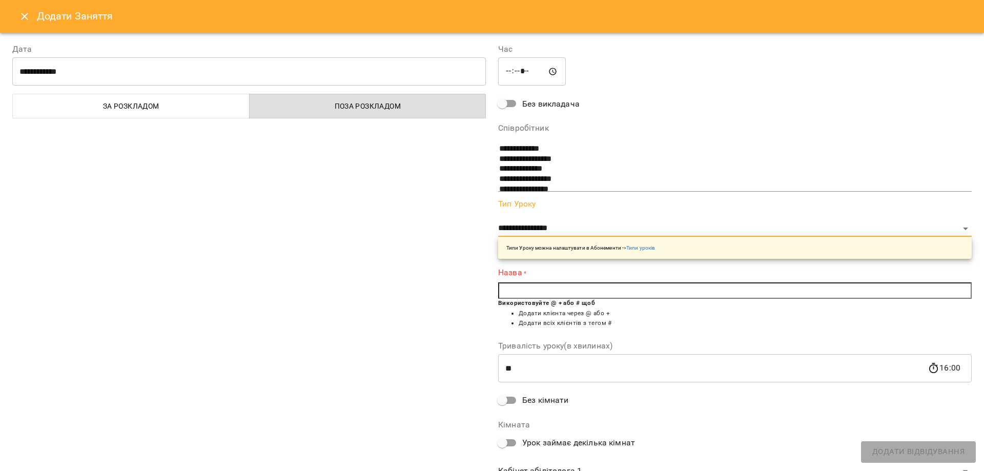
click at [536, 292] on input "text" at bounding box center [734, 290] width 473 height 16
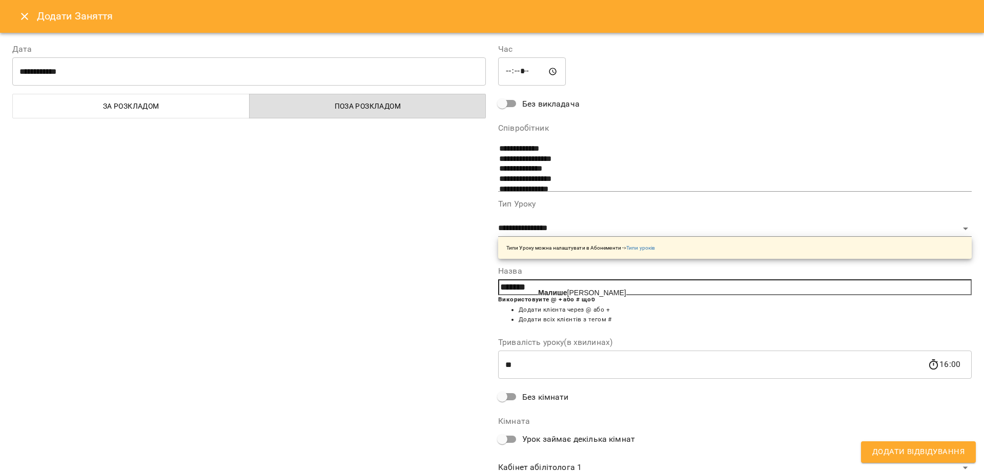
click at [586, 290] on span "Малише нко Арина" at bounding box center [582, 292] width 88 height 8
type input "**********"
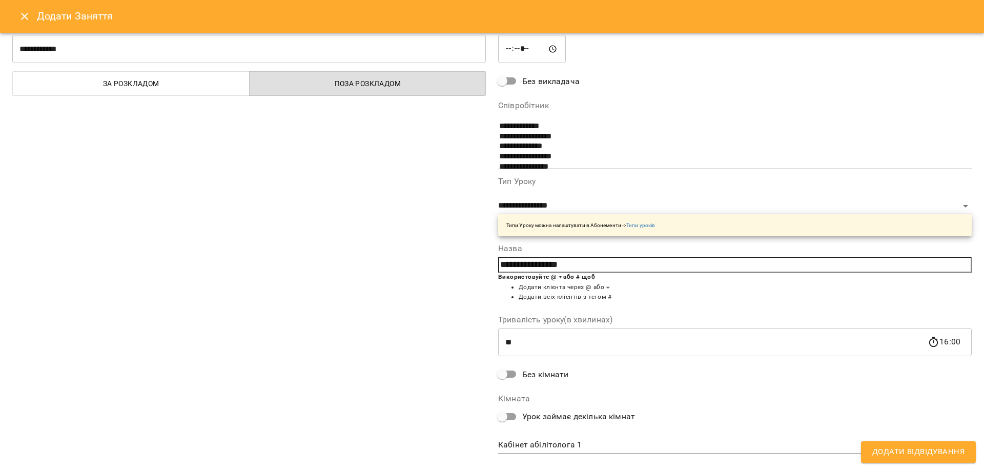
scroll to position [39, 0]
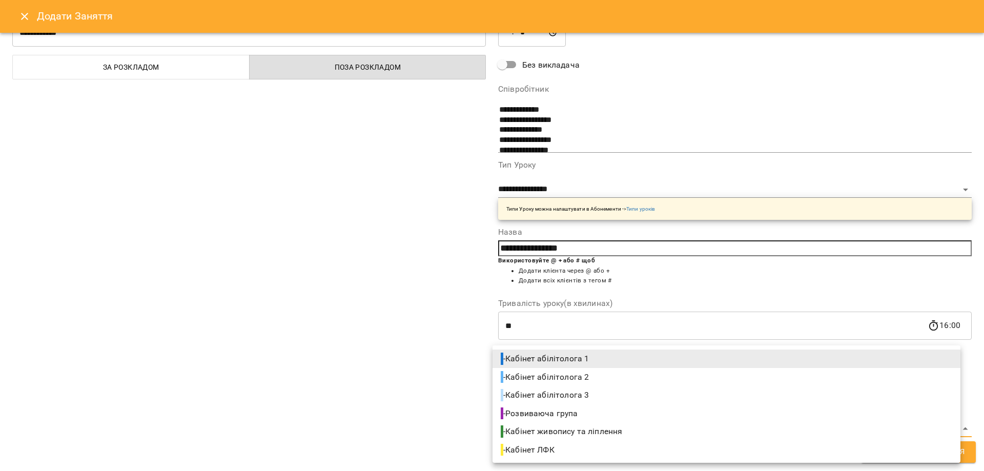
click at [554, 426] on body "For Business 32 UA Позднякова Анастасія Базілєва Катерина Казимирів Тетяна Ігна…" at bounding box center [492, 463] width 984 height 927
drag, startPoint x: 573, startPoint y: 377, endPoint x: 592, endPoint y: 379, distance: 19.5
click at [573, 377] on span "- Кабінет абілітолога 2" at bounding box center [546, 377] width 90 height 12
type input "**********"
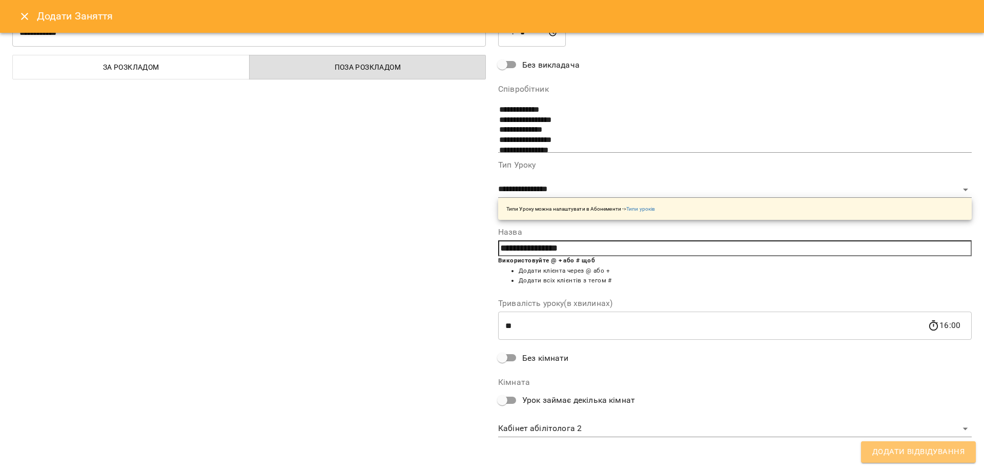
click at [914, 449] on span "Додати Відвідування" at bounding box center [918, 451] width 92 height 13
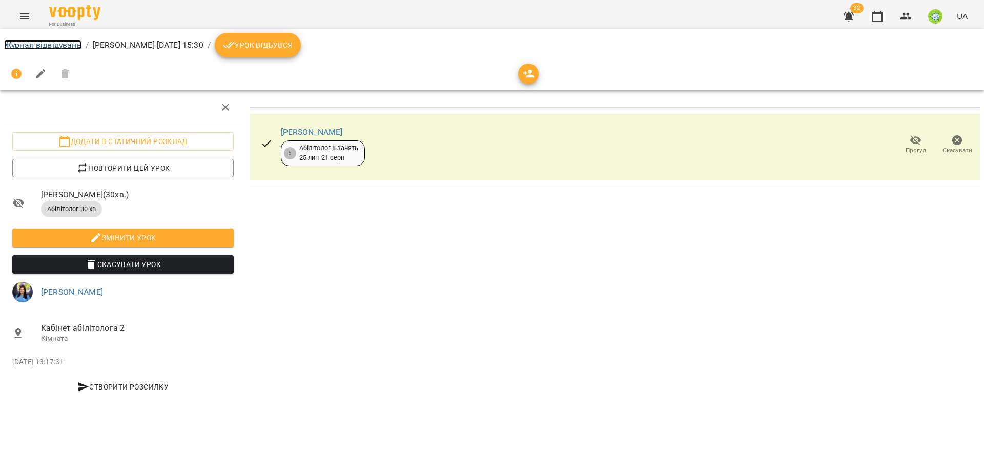
click at [57, 45] on link "Журнал відвідувань" at bounding box center [42, 45] width 77 height 10
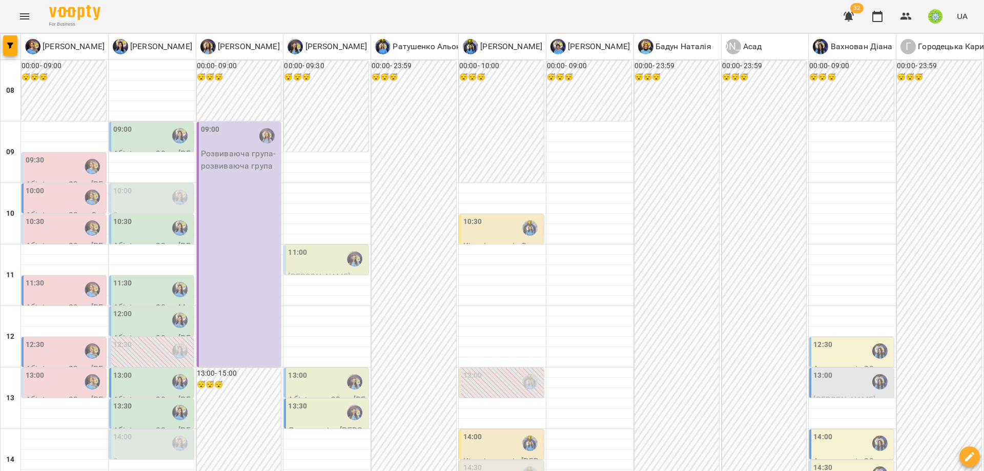
scroll to position [225, 0]
click at [122, 460] on div at bounding box center [152, 465] width 87 height 10
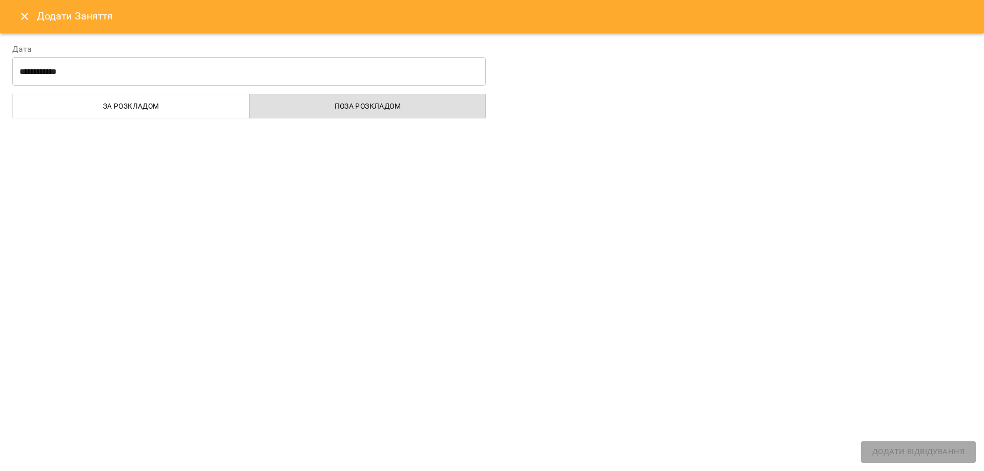
select select
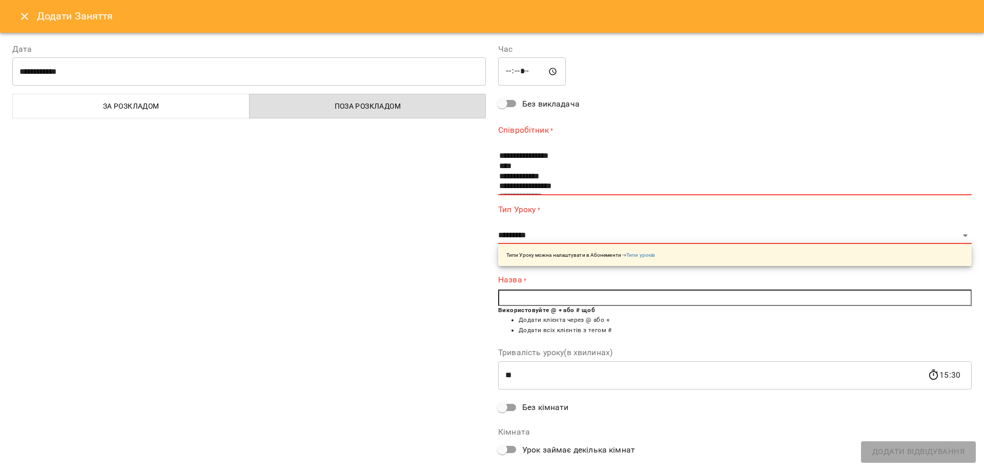
click at [25, 16] on icon "Close" at bounding box center [24, 16] width 12 height 12
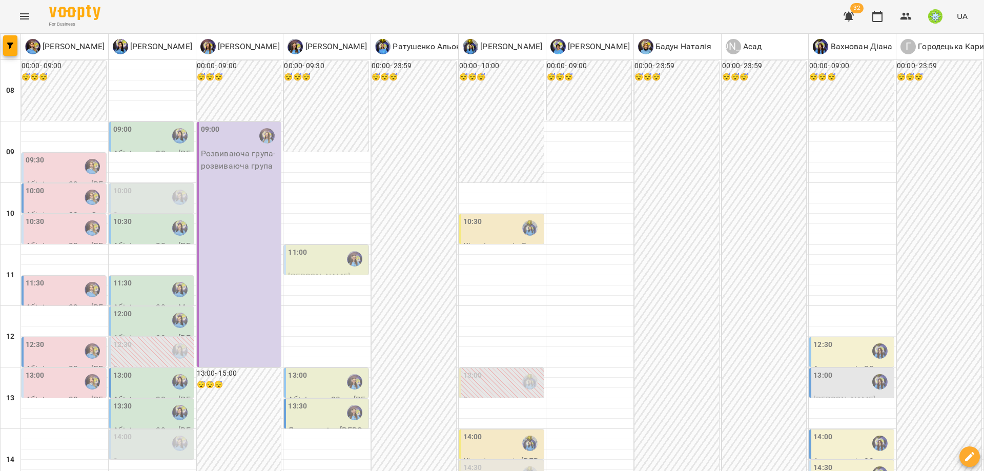
scroll to position [321, 0]
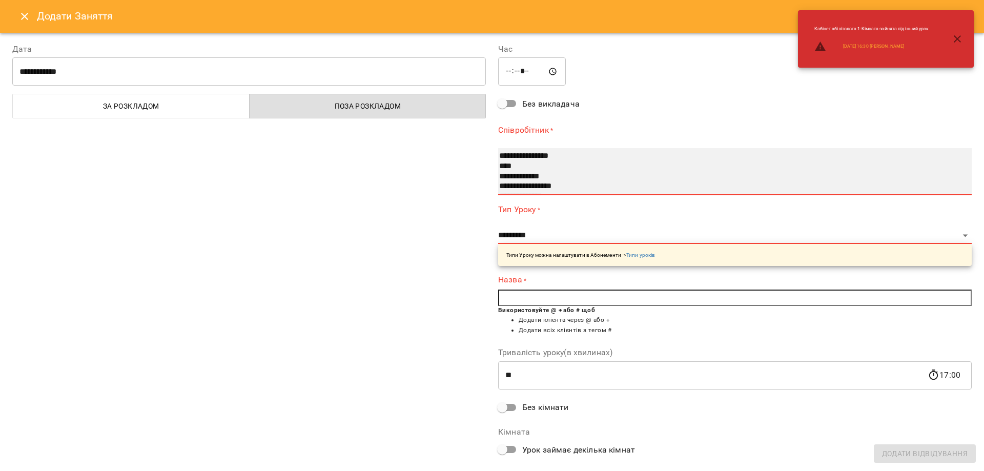
select select "**********"
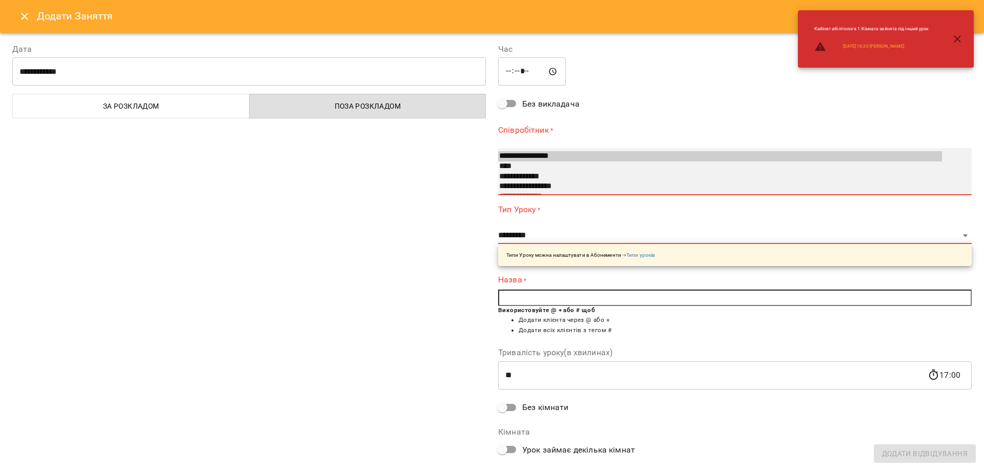
click at [552, 185] on option "**********" at bounding box center [720, 186] width 444 height 10
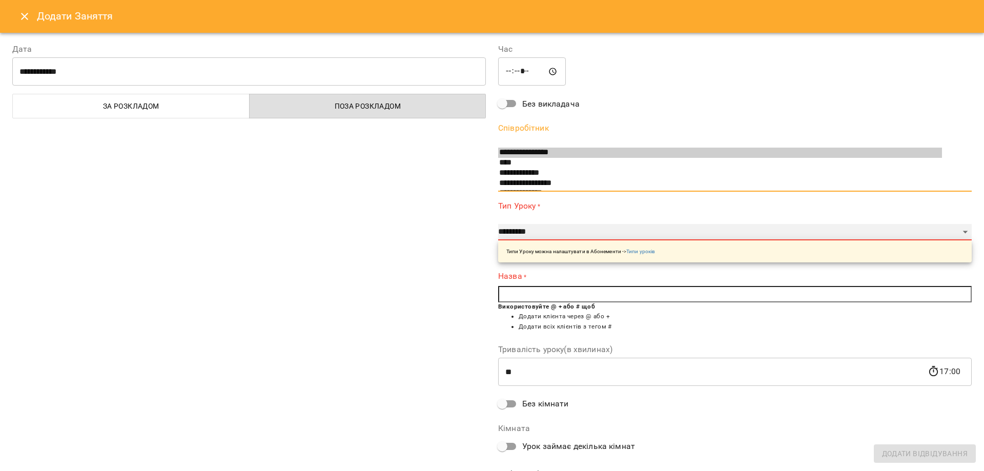
click at [536, 236] on select "**********" at bounding box center [734, 232] width 473 height 16
select select "**********"
type input "**"
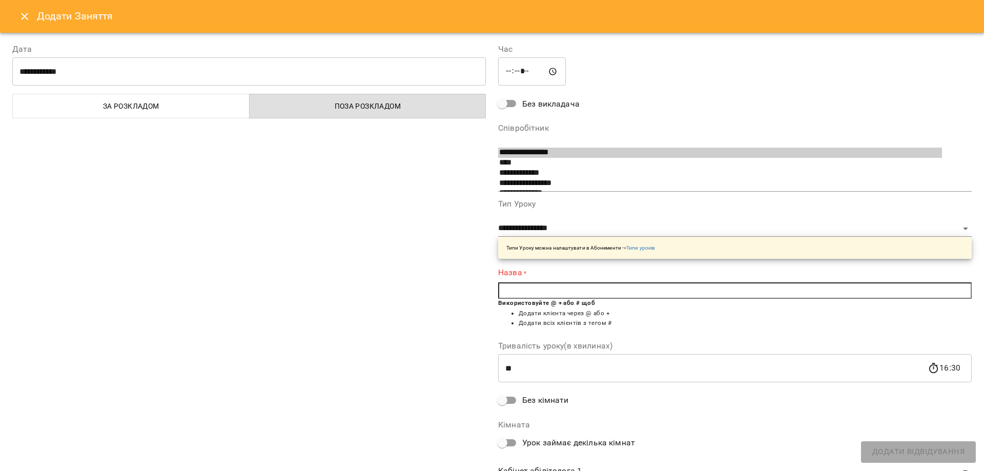
click at [509, 290] on input "text" at bounding box center [734, 290] width 473 height 16
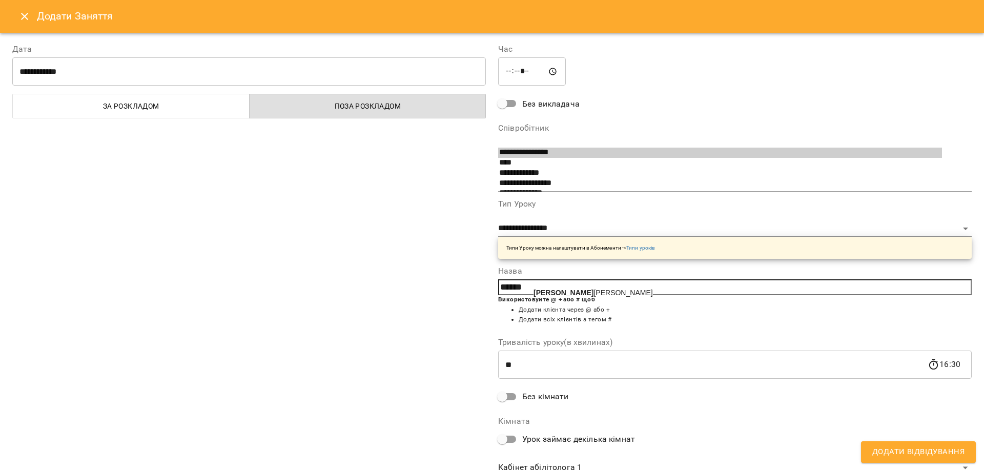
click at [549, 290] on b "Малиш" at bounding box center [563, 292] width 60 height 8
type input "**********"
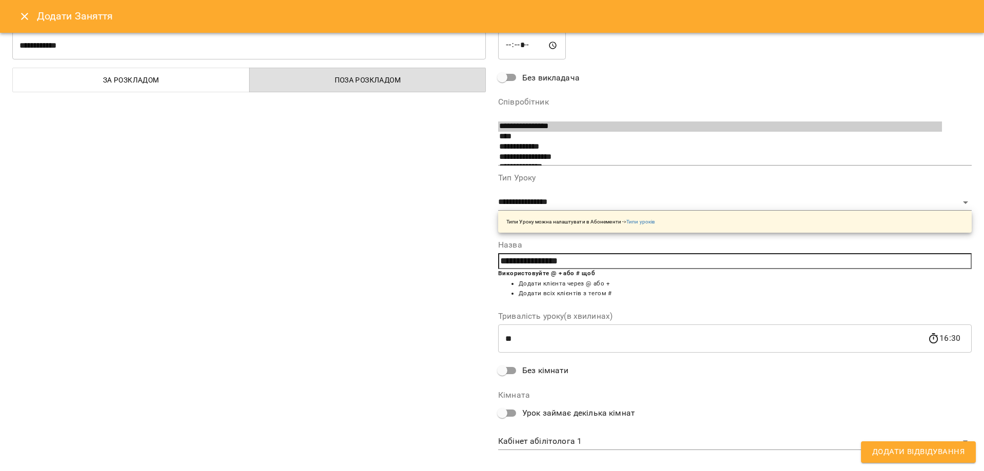
scroll to position [39, 0]
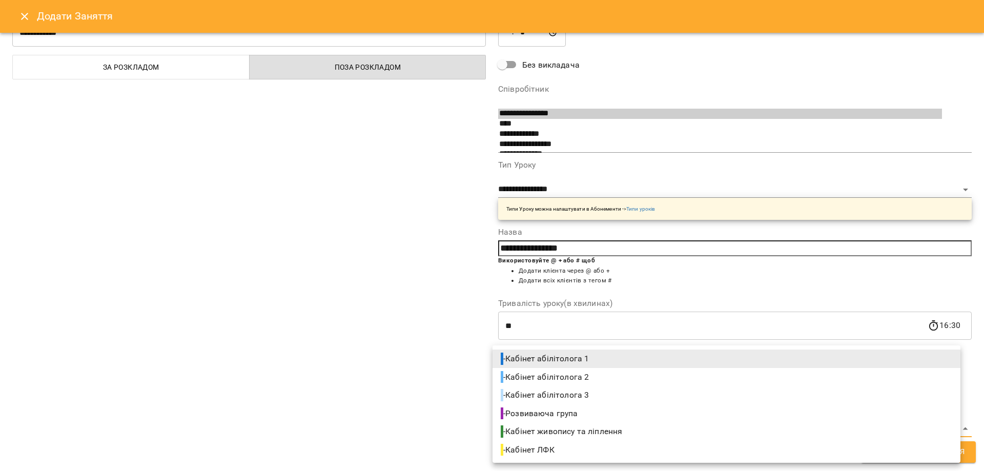
click at [559, 433] on body "For Business 32 UA Позднякова Анастасія Базілєва Катерина Казимирів Тетяна Ігна…" at bounding box center [492, 463] width 984 height 927
drag, startPoint x: 599, startPoint y: 376, endPoint x: 657, endPoint y: 379, distance: 58.0
click at [599, 376] on li "- Кабінет абілітолога 2" at bounding box center [726, 377] width 468 height 18
type input "**********"
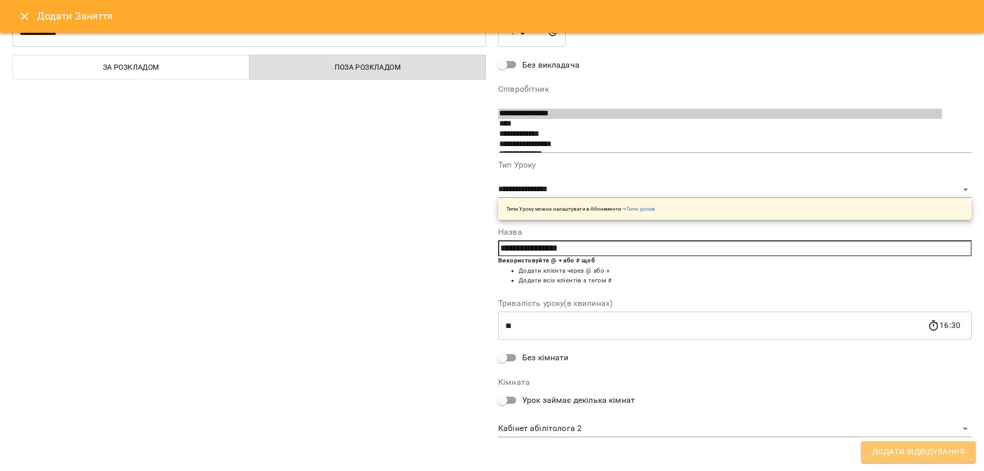
click at [896, 448] on span "Додати Відвідування" at bounding box center [918, 451] width 92 height 13
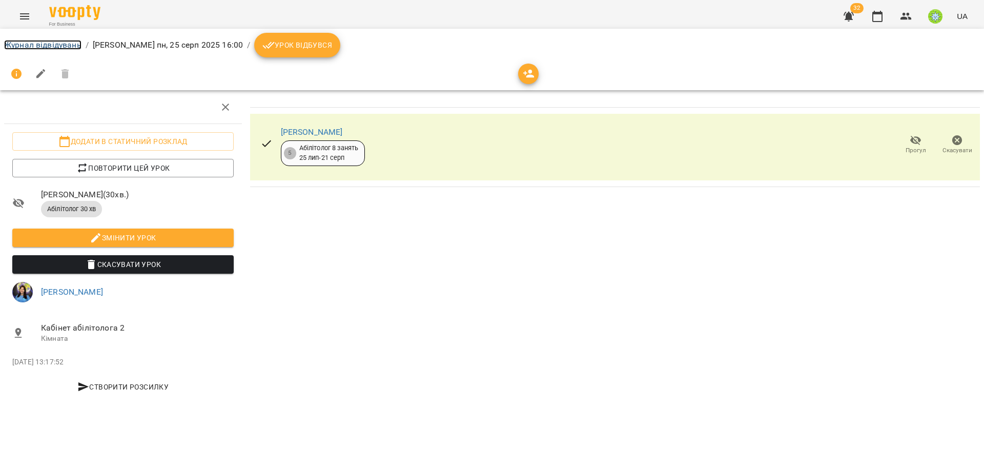
drag, startPoint x: 40, startPoint y: 45, endPoint x: 106, endPoint y: 56, distance: 66.0
click at [40, 45] on link "Журнал відвідувань" at bounding box center [42, 45] width 77 height 10
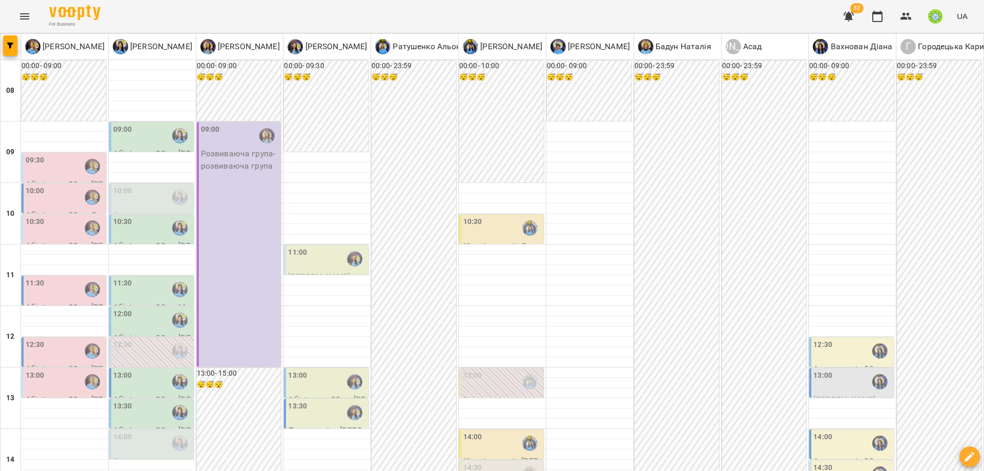
scroll to position [410, 0]
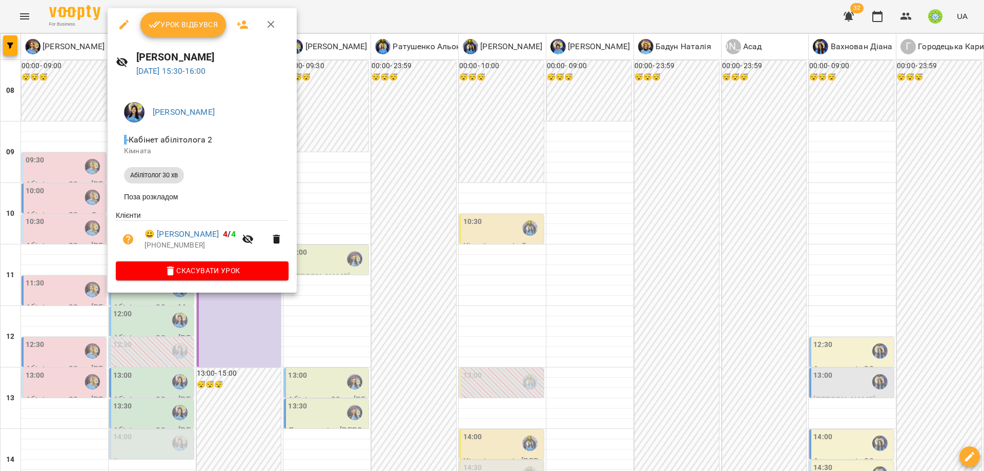
drag, startPoint x: 304, startPoint y: 266, endPoint x: 305, endPoint y: 260, distance: 6.3
click at [297, 266] on div "Базілєва Катерина - Кабінет абілітолога 2 Кімната Абілітолог 30 хв Поза розклад…" at bounding box center [202, 189] width 189 height 207
drag, startPoint x: 383, startPoint y: 124, endPoint x: 275, endPoint y: 142, distance: 109.2
click at [382, 124] on div at bounding box center [492, 235] width 984 height 471
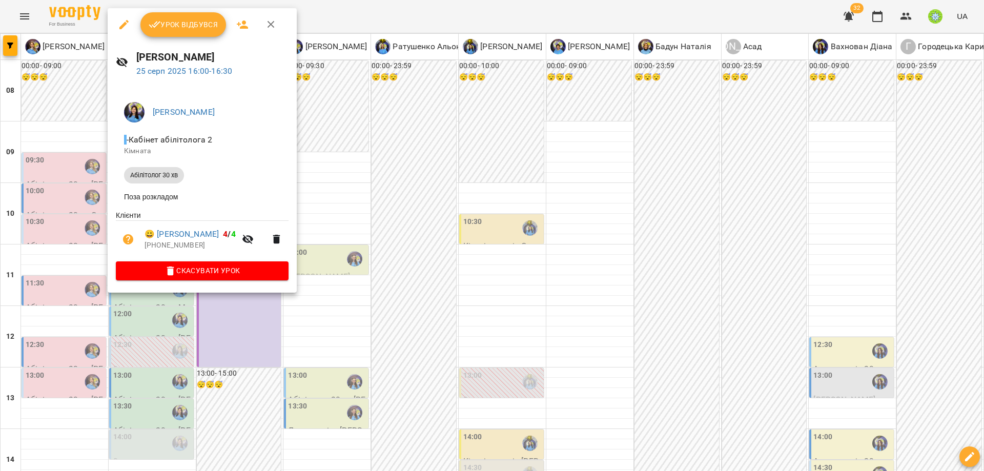
drag, startPoint x: 515, startPoint y: 217, endPoint x: 459, endPoint y: 299, distance: 99.5
click at [515, 217] on div at bounding box center [492, 235] width 984 height 471
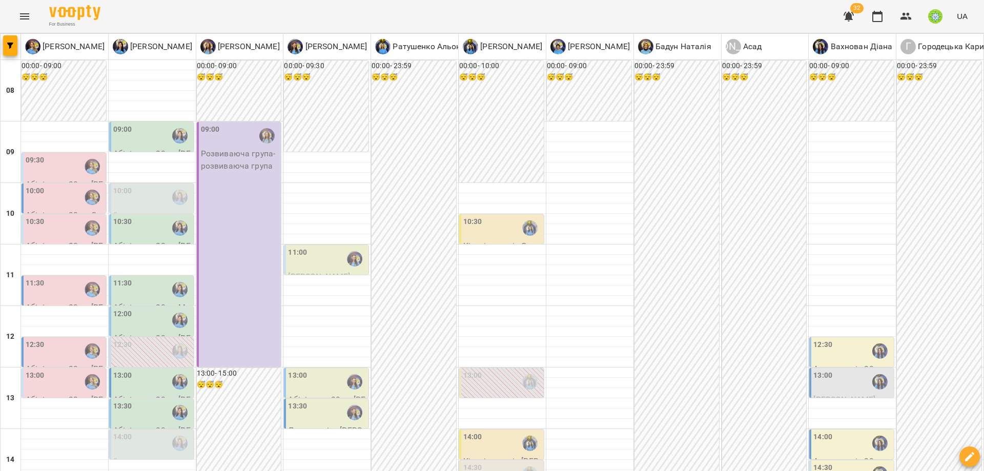
drag, startPoint x: 256, startPoint y: 420, endPoint x: 259, endPoint y: 414, distance: 6.7
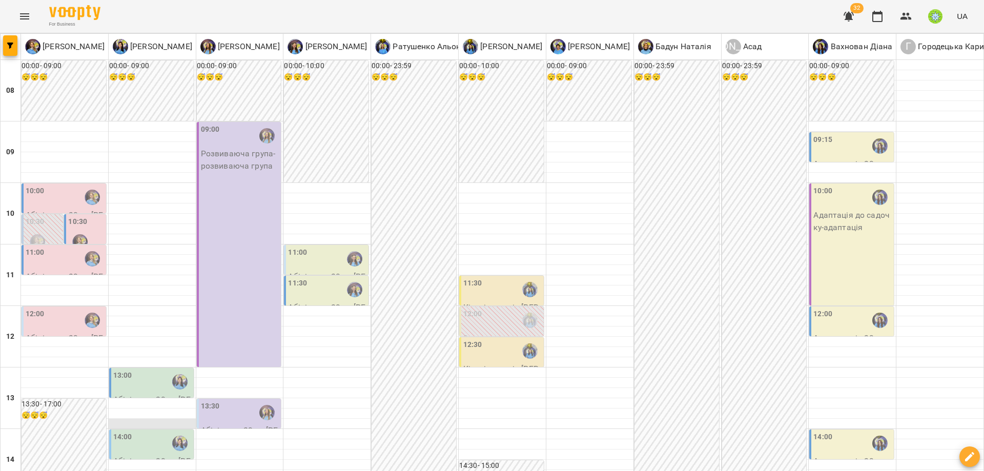
scroll to position [217, 0]
click at [149, 431] on div "14:00" at bounding box center [152, 443] width 78 height 24
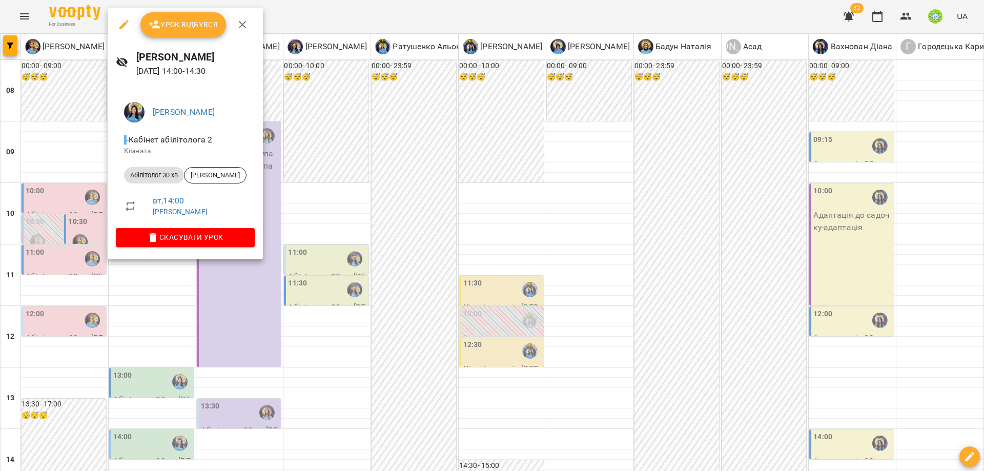
drag, startPoint x: 331, startPoint y: 350, endPoint x: 320, endPoint y: 346, distance: 12.5
click at [320, 346] on div at bounding box center [492, 235] width 984 height 471
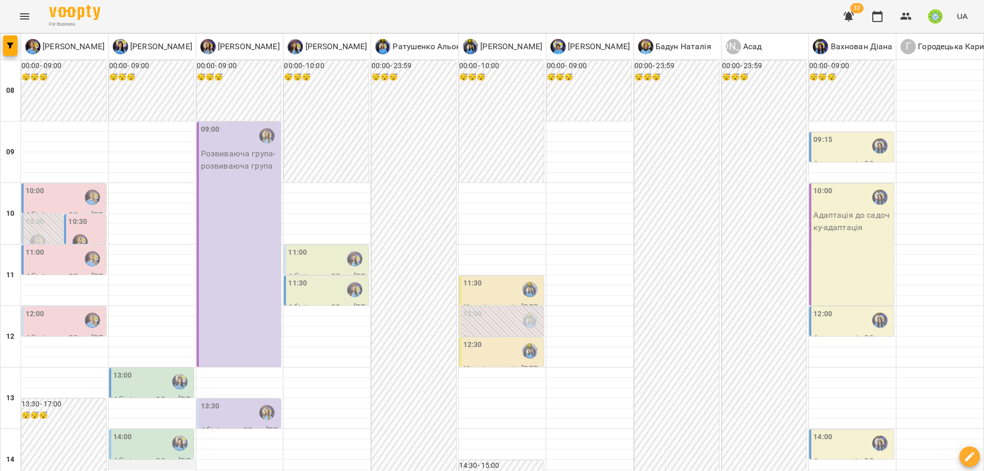
click at [112, 460] on div at bounding box center [152, 465] width 87 height 10
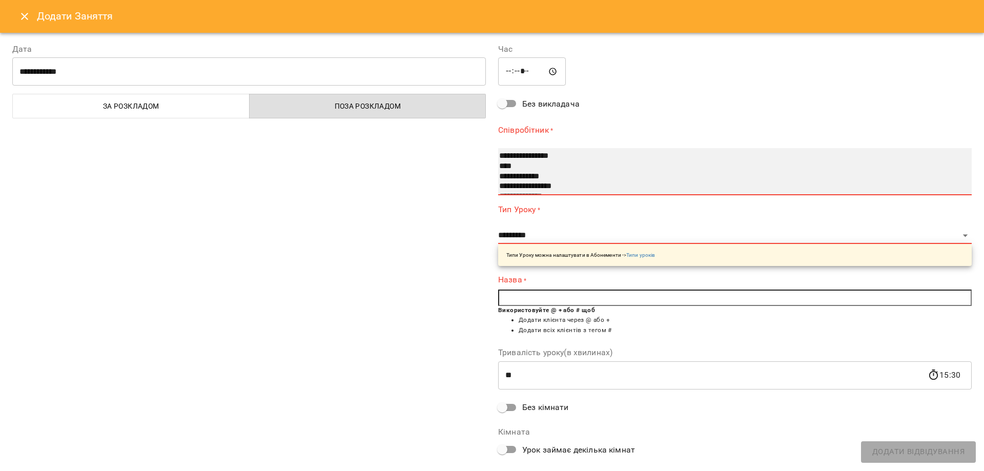
select select "**********"
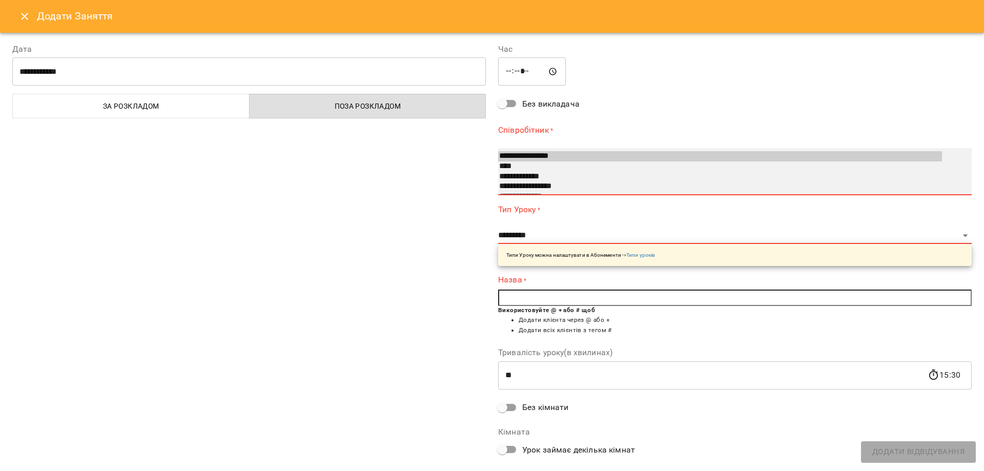
click at [549, 184] on option "**********" at bounding box center [720, 186] width 444 height 10
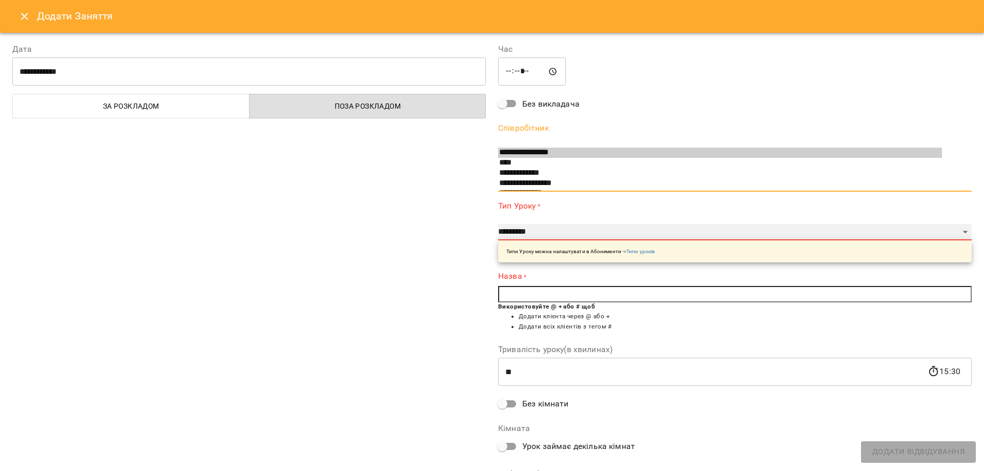
click at [540, 227] on select "**********" at bounding box center [734, 232] width 473 height 16
select select "**********"
type input "**"
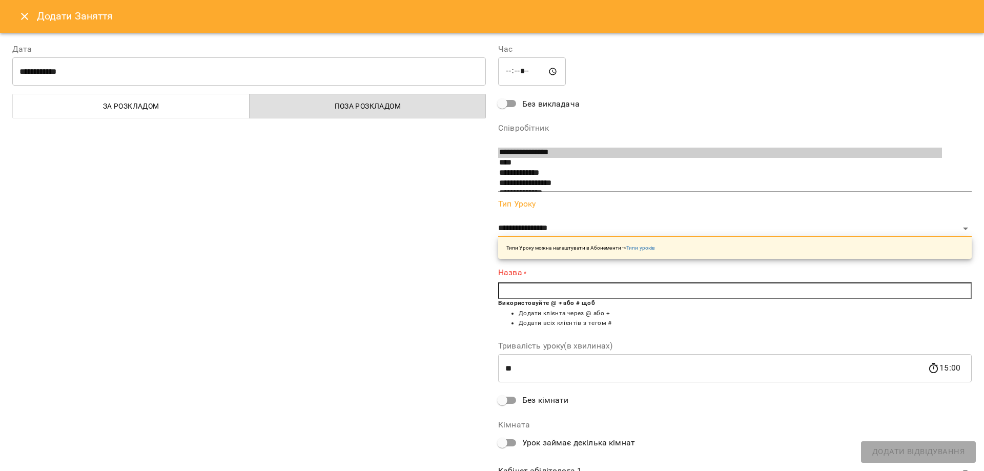
click at [538, 289] on input "text" at bounding box center [734, 290] width 473 height 16
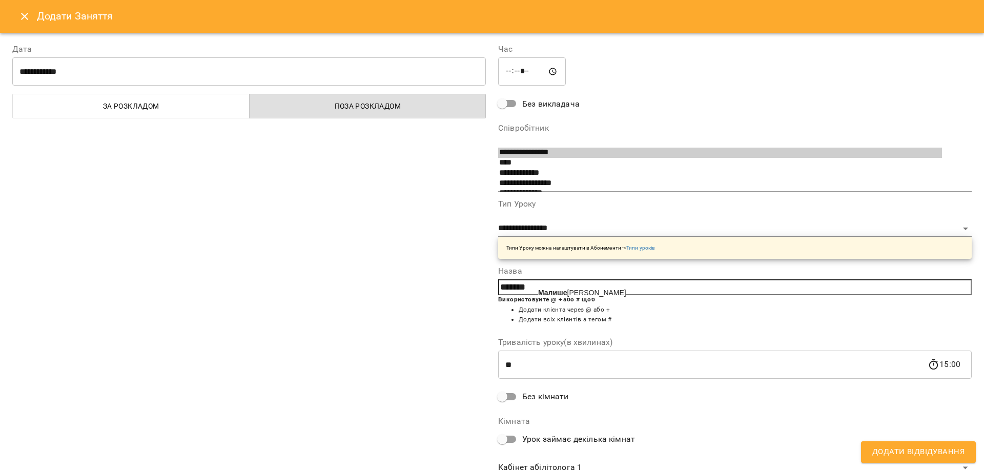
click at [577, 290] on span "Малише нко Арина" at bounding box center [582, 292] width 88 height 8
type input "**********"
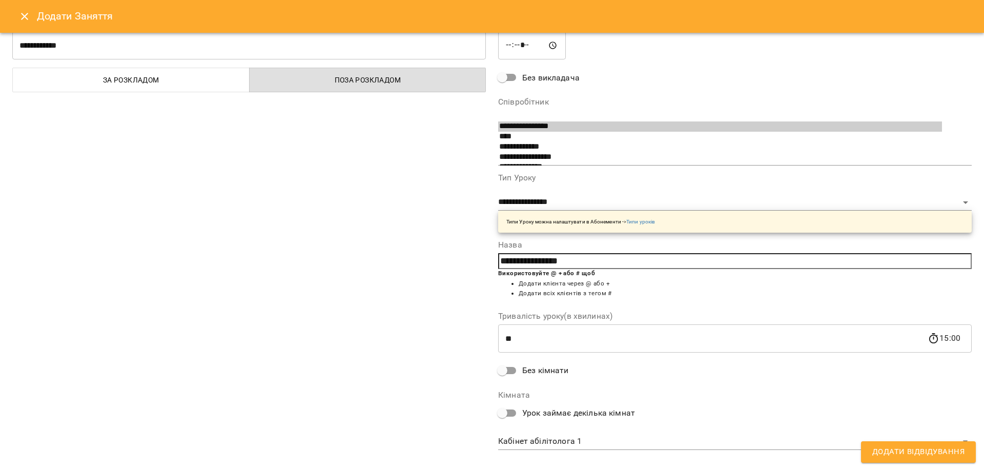
scroll to position [39, 0]
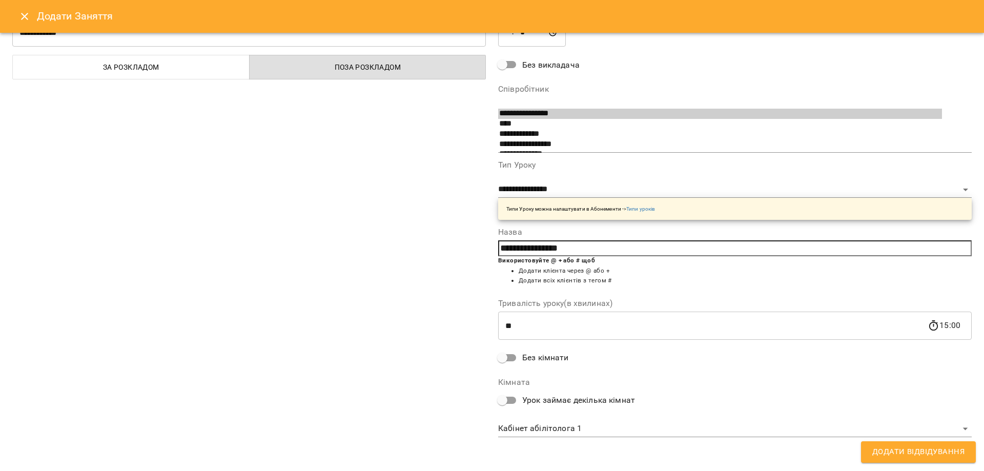
click at [561, 433] on body "For Business 32 UA Позднякова Анастасія Базілєва Катерина Казимирів Тетяна Ігна…" at bounding box center [492, 463] width 984 height 927
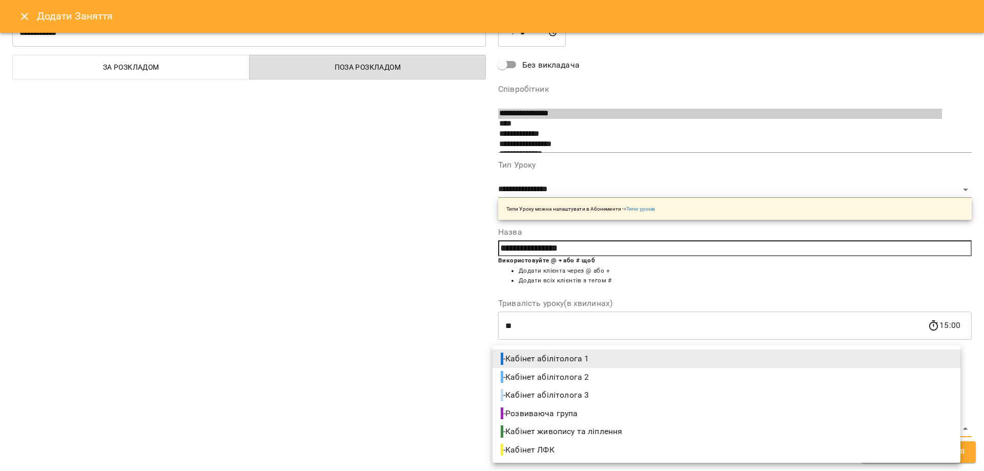
drag, startPoint x: 575, startPoint y: 376, endPoint x: 816, endPoint y: 420, distance: 244.7
click at [575, 376] on span "- Кабінет абілітолога 2" at bounding box center [546, 377] width 90 height 12
type input "**********"
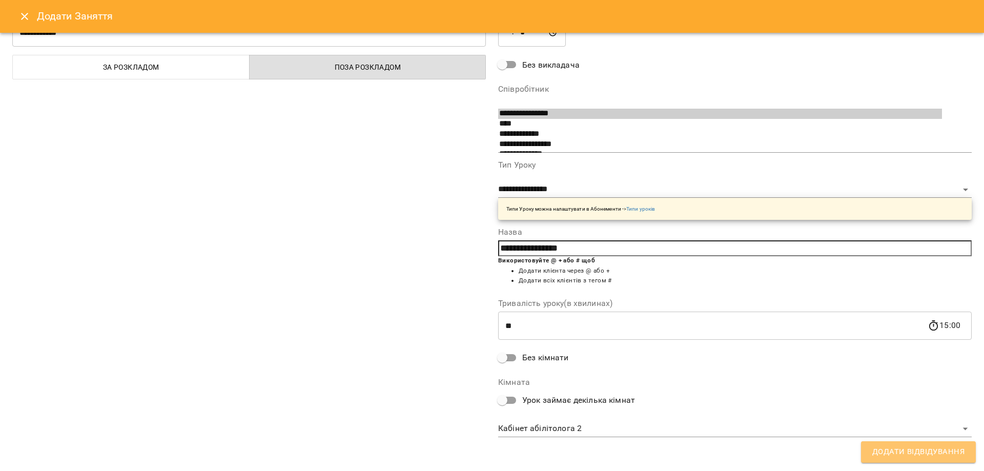
drag, startPoint x: 910, startPoint y: 446, endPoint x: 874, endPoint y: 409, distance: 52.2
click at [910, 446] on span "Додати Відвідування" at bounding box center [918, 451] width 92 height 13
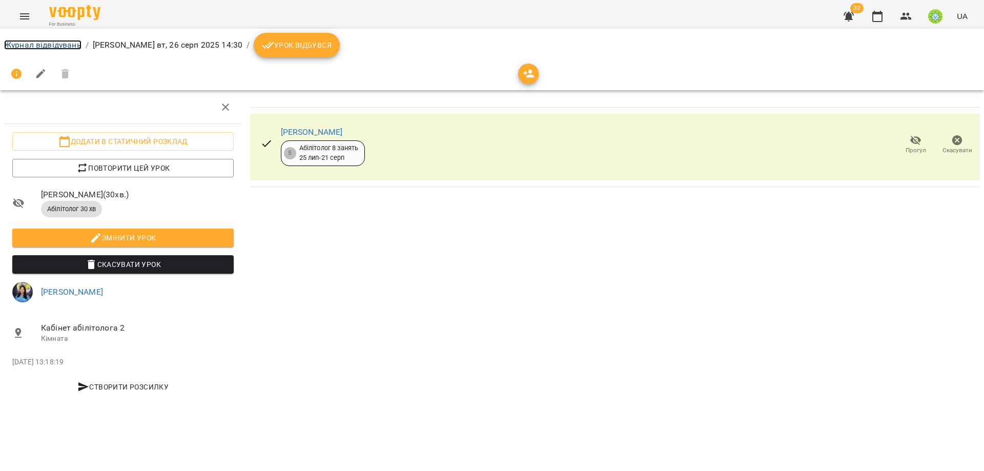
click at [24, 45] on link "Журнал відвідувань" at bounding box center [42, 45] width 77 height 10
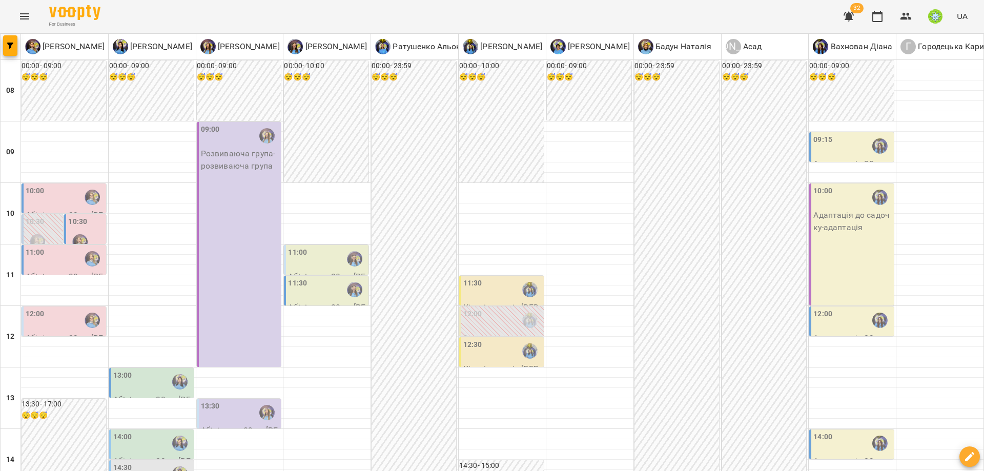
scroll to position [202, 0]
click at [130, 462] on div "14:30" at bounding box center [152, 474] width 78 height 24
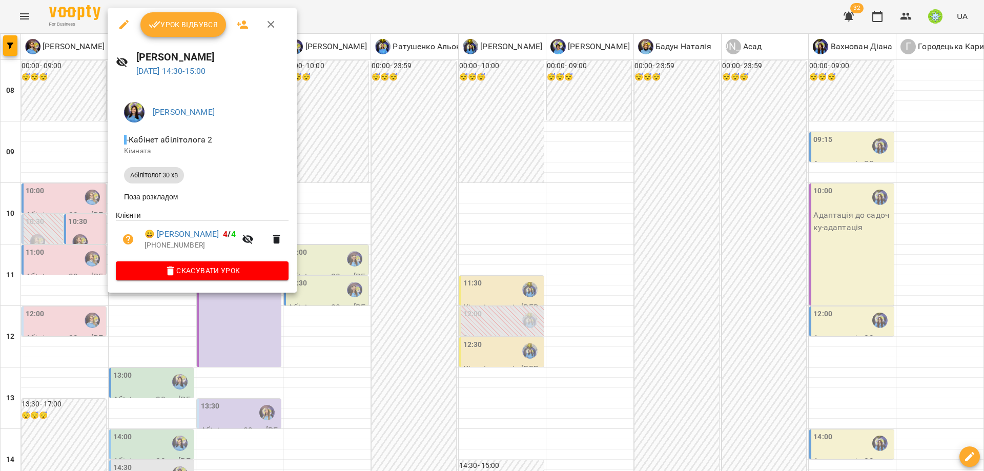
click at [600, 247] on div at bounding box center [492, 235] width 984 height 471
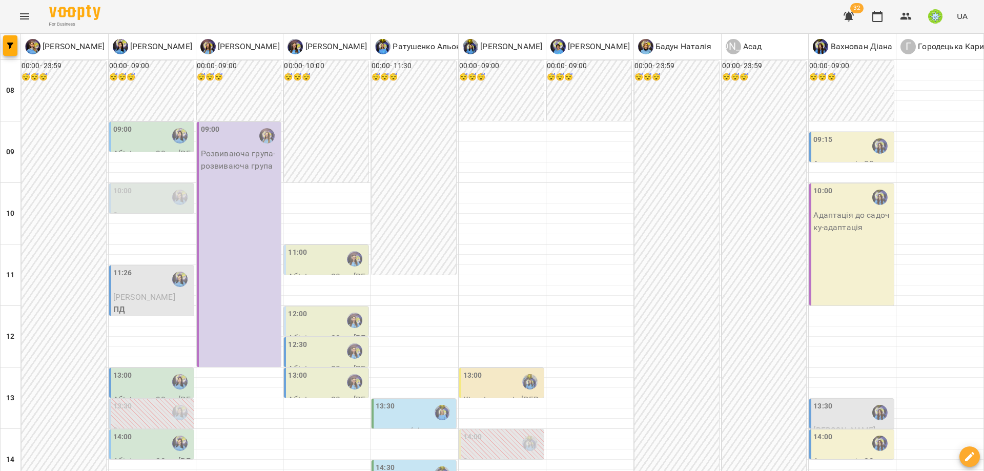
scroll to position [245, 0]
click at [128, 431] on label "14:00" at bounding box center [122, 436] width 19 height 11
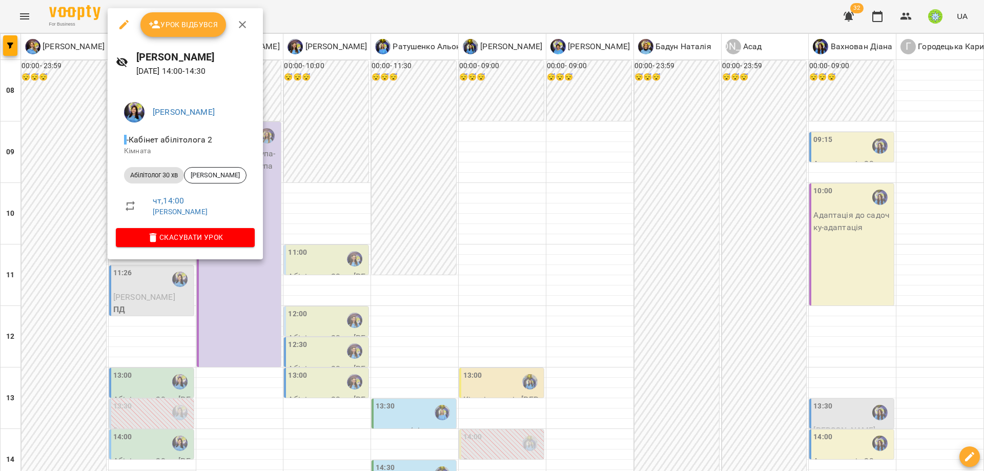
drag, startPoint x: 355, startPoint y: 295, endPoint x: 153, endPoint y: 230, distance: 212.1
click at [346, 292] on div at bounding box center [492, 235] width 984 height 471
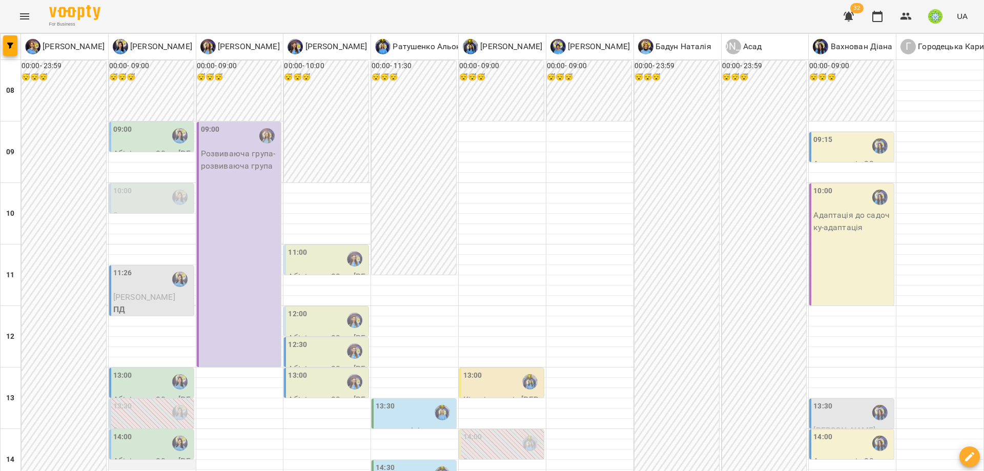
click at [122, 460] on div at bounding box center [152, 465] width 87 height 10
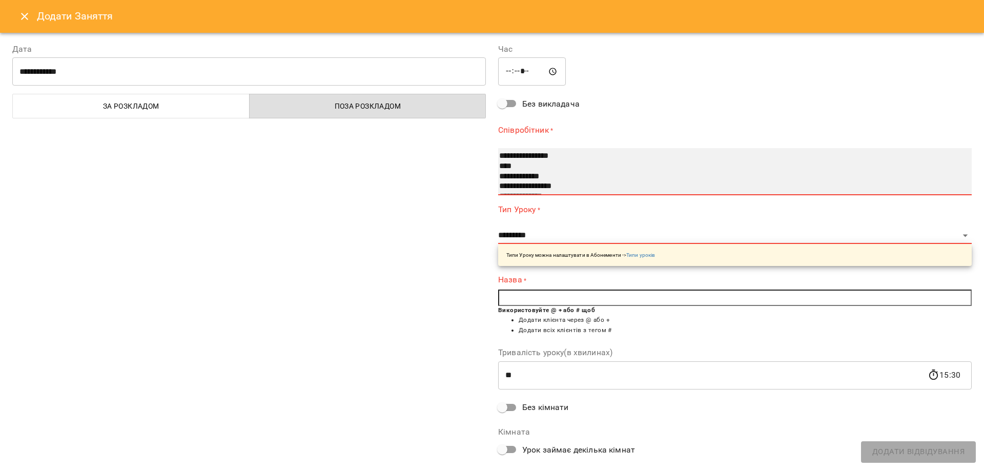
select select "**********"
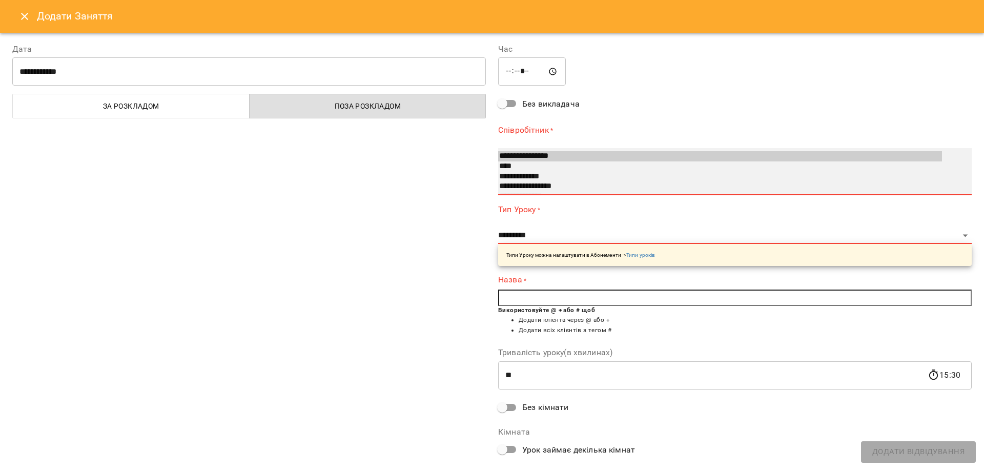
click at [557, 187] on option "**********" at bounding box center [720, 186] width 444 height 10
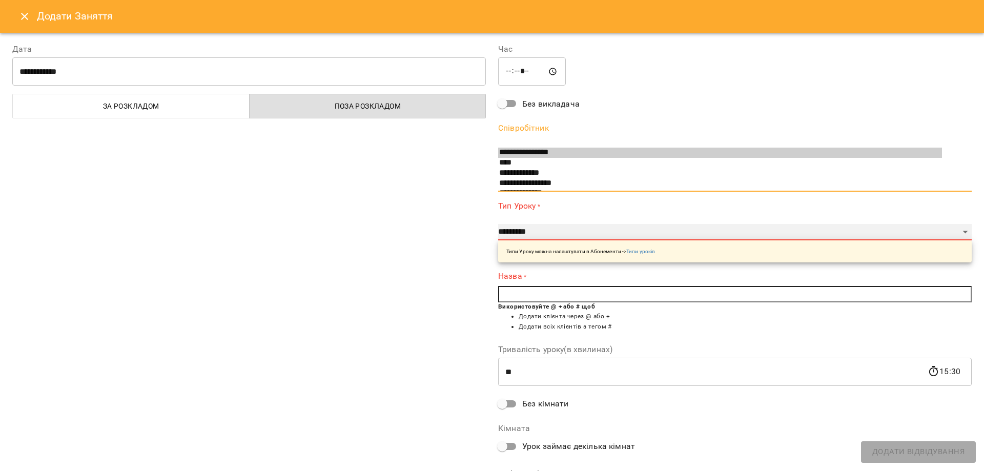
click at [540, 235] on select "**********" at bounding box center [734, 232] width 473 height 16
select select "**********"
type input "**"
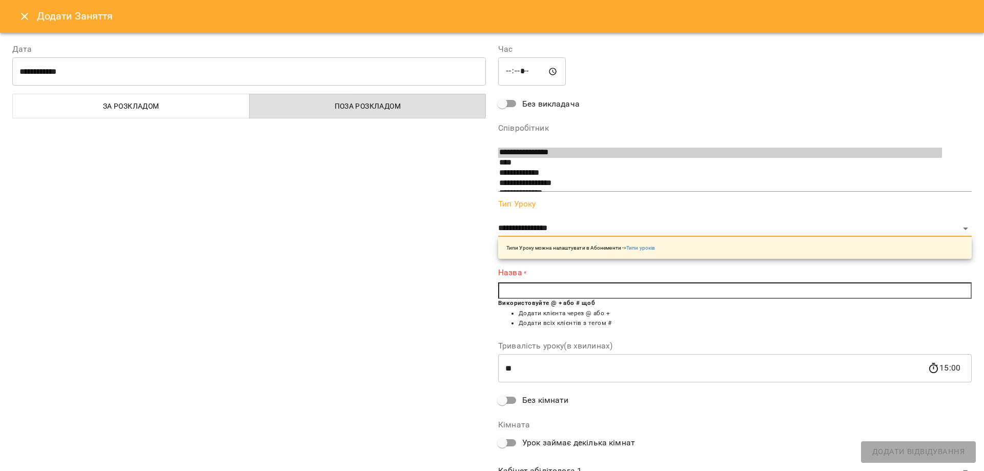
click at [545, 283] on input "text" at bounding box center [734, 290] width 473 height 16
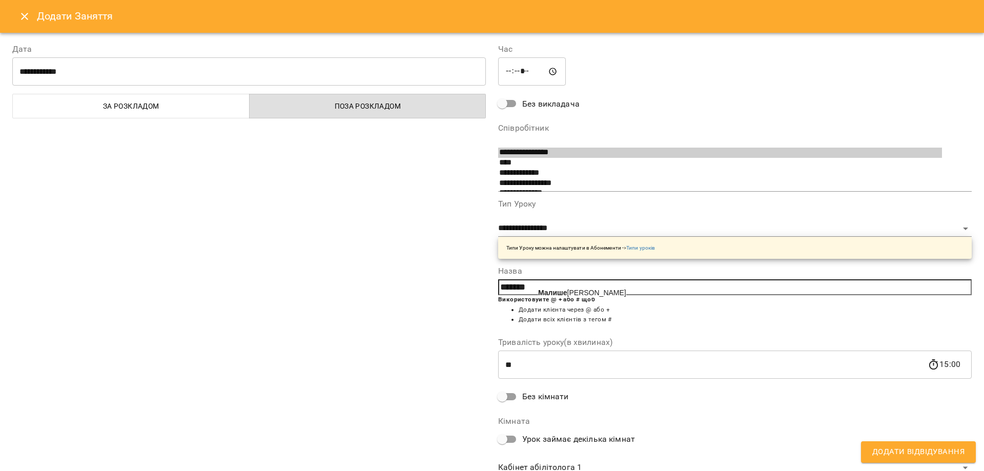
click at [578, 290] on span "Малише нко Арина" at bounding box center [582, 292] width 88 height 8
type input "**********"
click at [592, 469] on body "For Business 32 UA Позднякова Анастасія Базілєва Катерина Казимирів Тетяна Ігна…" at bounding box center [492, 463] width 984 height 927
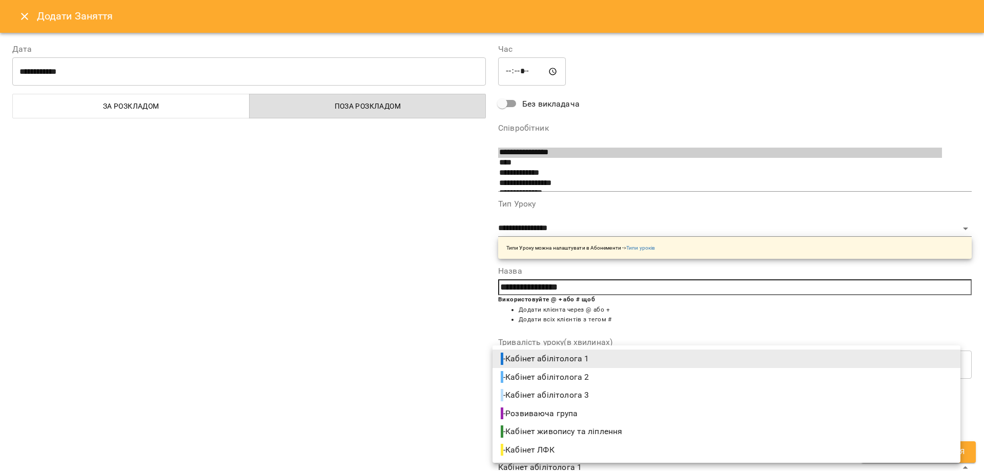
scroll to position [5, 0]
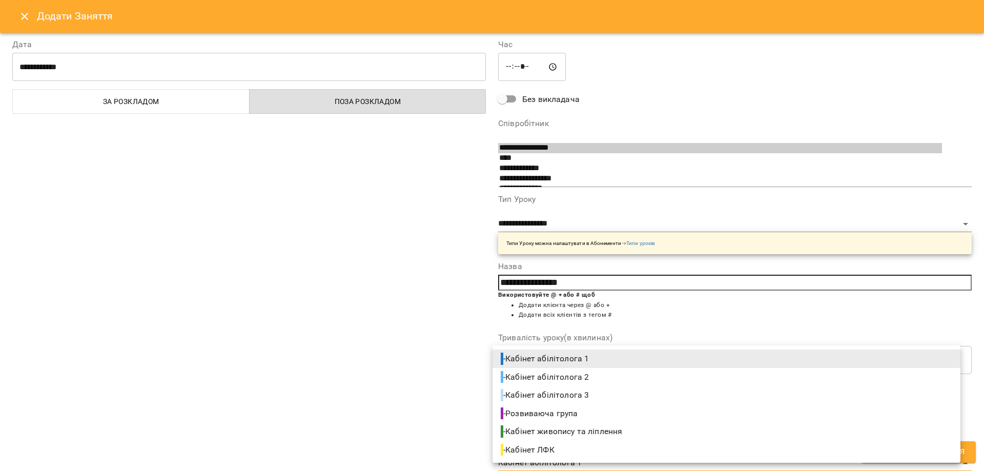
click at [579, 375] on span "- Кабінет абілітолога 2" at bounding box center [546, 377] width 90 height 12
type input "**********"
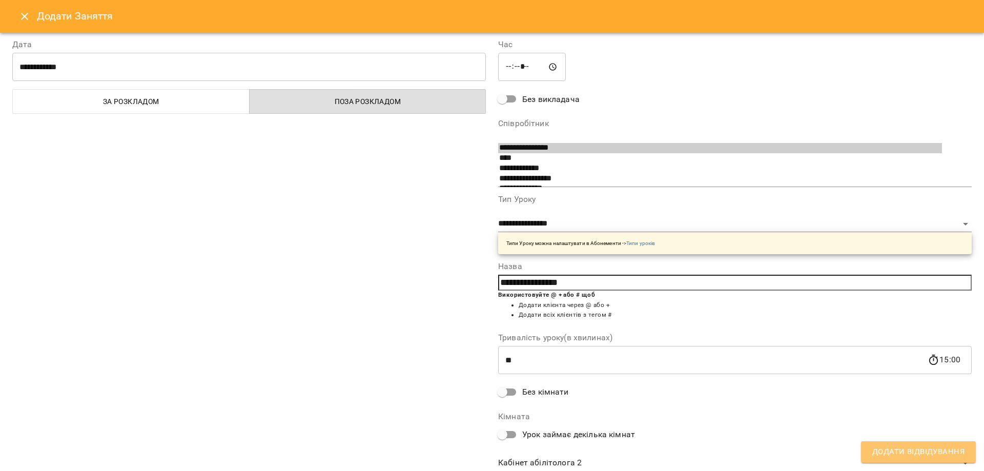
click at [881, 452] on span "Додати Відвідування" at bounding box center [918, 451] width 92 height 13
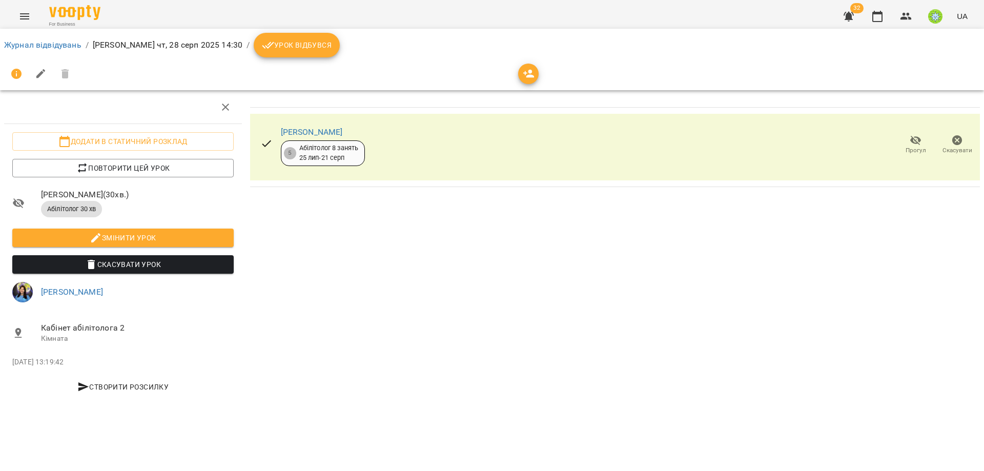
click at [31, 39] on li "Журнал відвідувань" at bounding box center [42, 45] width 77 height 12
click at [31, 44] on link "Журнал відвідувань" at bounding box center [42, 45] width 77 height 10
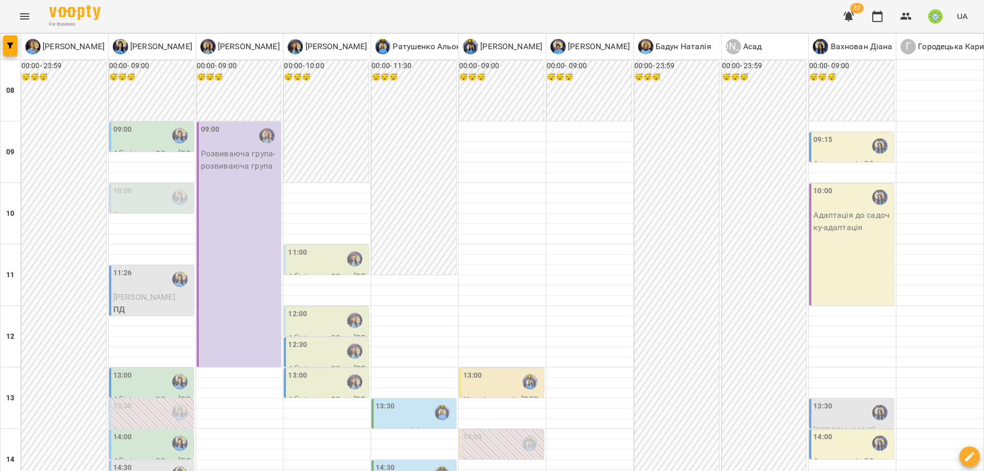
scroll to position [303, 0]
click at [152, 431] on div "14:00" at bounding box center [152, 443] width 78 height 24
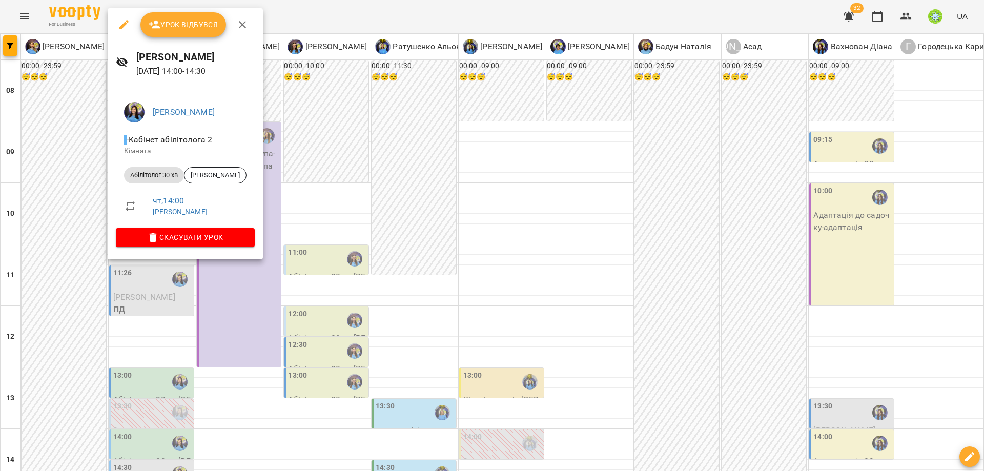
click at [354, 225] on div at bounding box center [492, 235] width 984 height 471
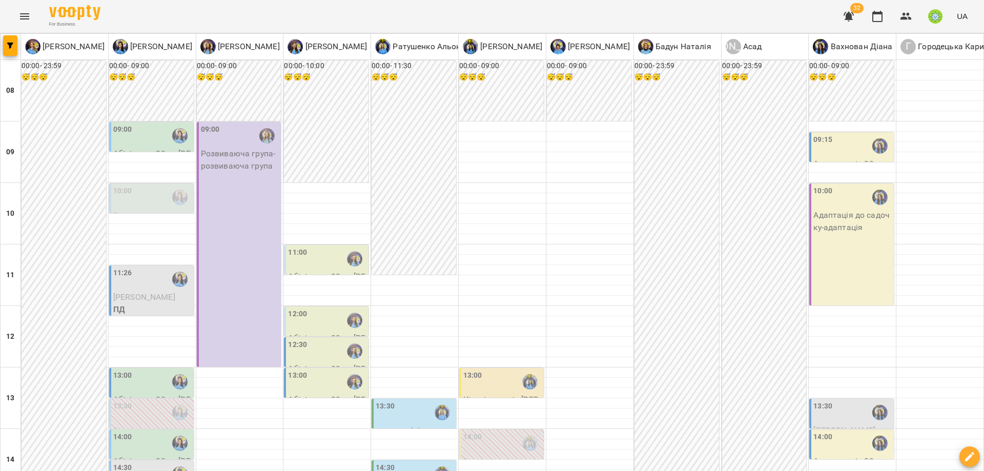
click at [141, 462] on div "14:30" at bounding box center [152, 474] width 78 height 24
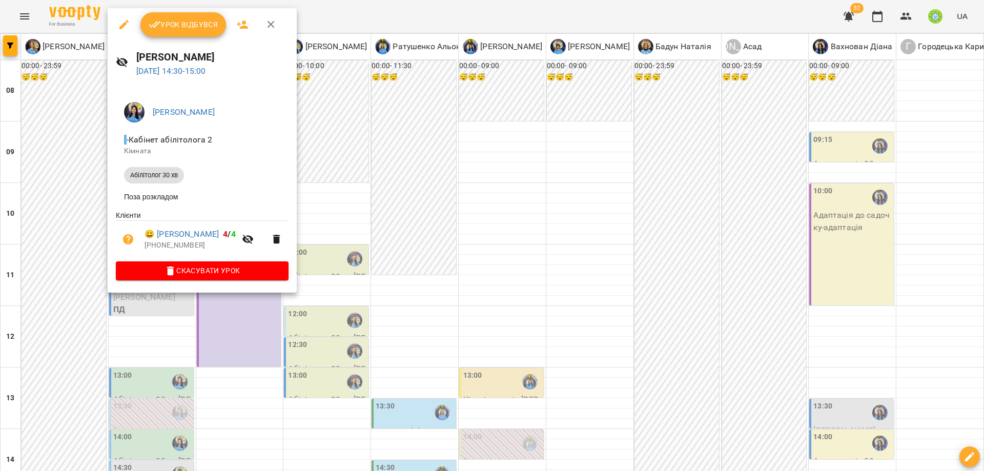
drag, startPoint x: 438, startPoint y: 257, endPoint x: 459, endPoint y: 292, distance: 40.7
click at [438, 258] on div at bounding box center [492, 235] width 984 height 471
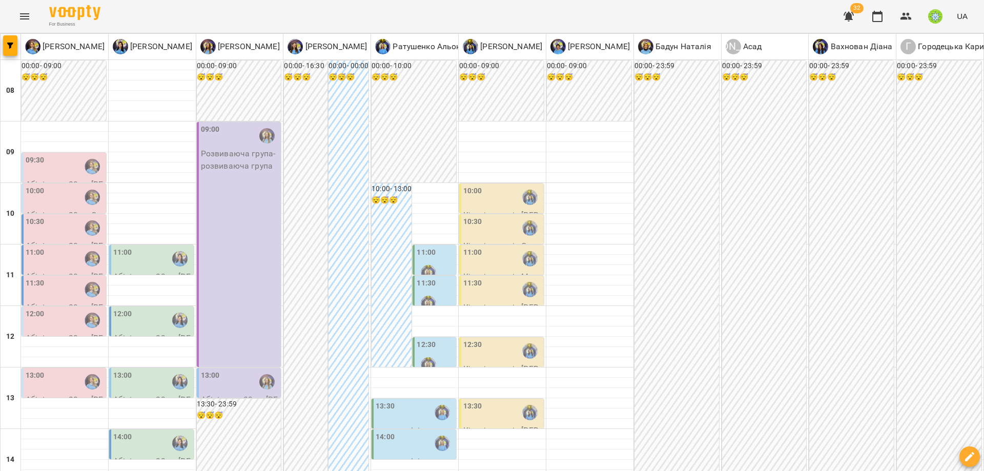
scroll to position [348, 0]
click at [129, 431] on div "14:00" at bounding box center [122, 443] width 19 height 24
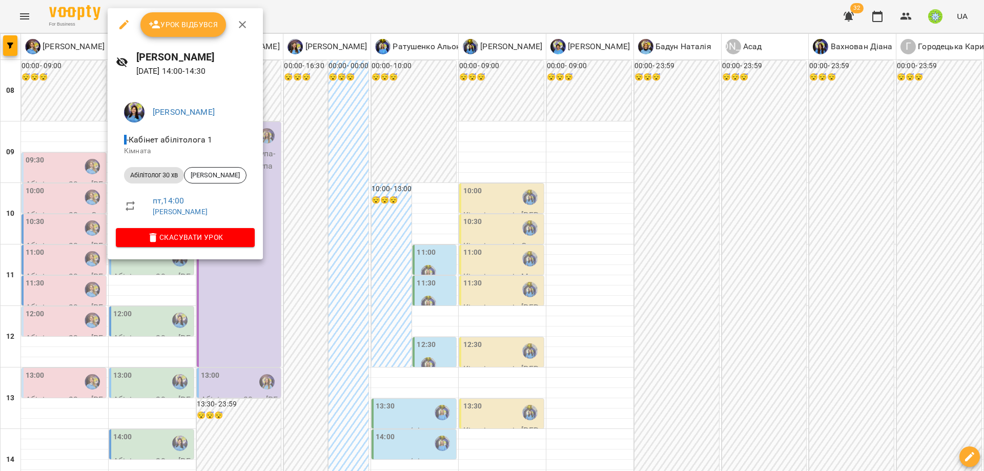
click at [339, 188] on div at bounding box center [492, 235] width 984 height 471
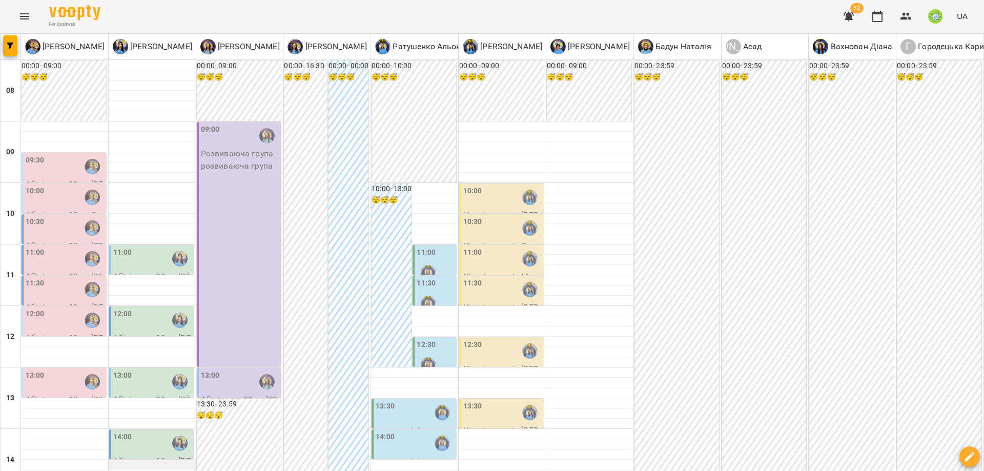
click at [133, 460] on div at bounding box center [152, 465] width 87 height 10
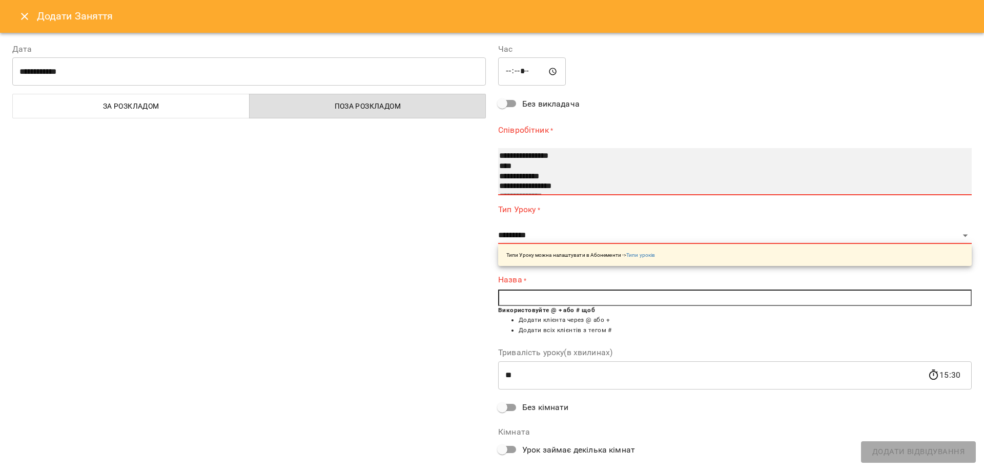
select select "**********"
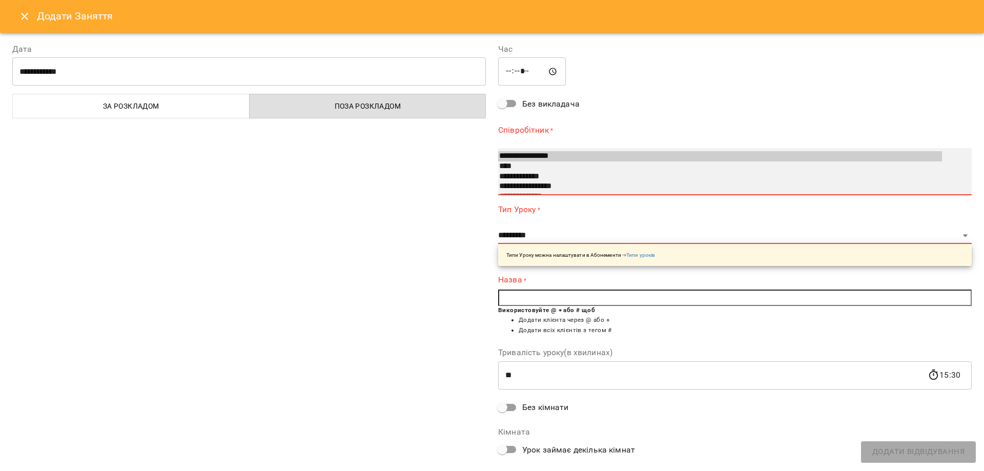
click at [552, 187] on option "**********" at bounding box center [720, 186] width 444 height 10
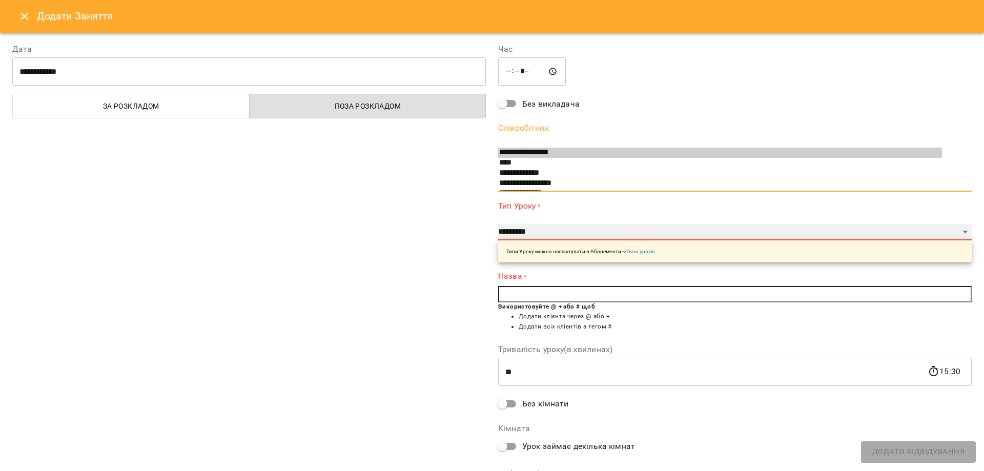
click at [549, 227] on select "**********" at bounding box center [734, 232] width 473 height 16
select select "**********"
type input "**"
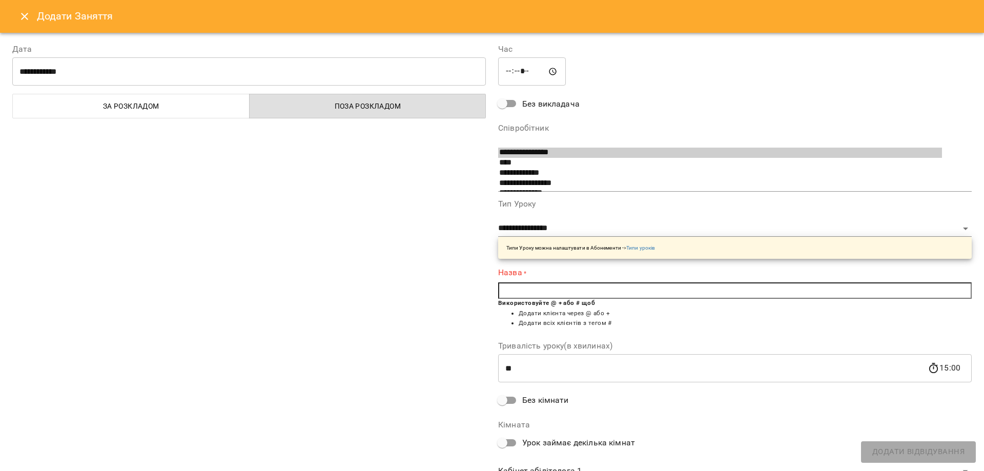
click at [515, 285] on input "text" at bounding box center [734, 290] width 473 height 16
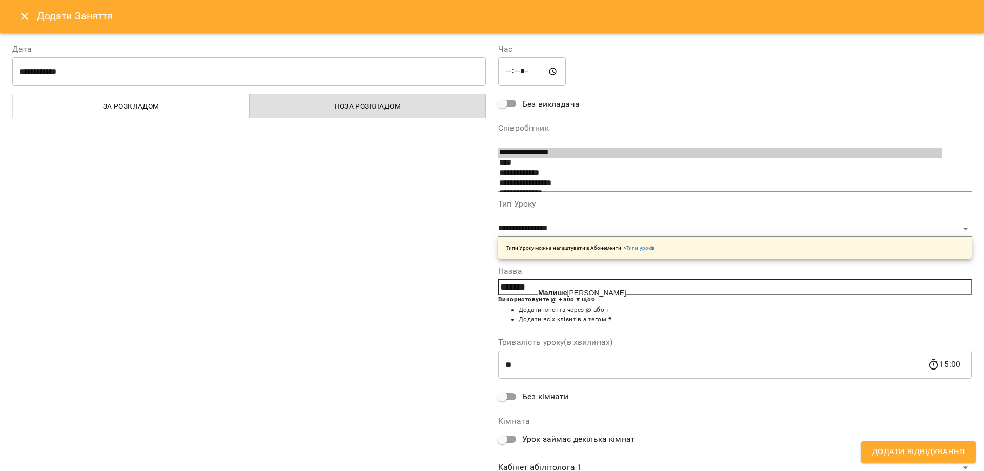
click at [551, 293] on b "Малише" at bounding box center [552, 292] width 29 height 8
type input "**********"
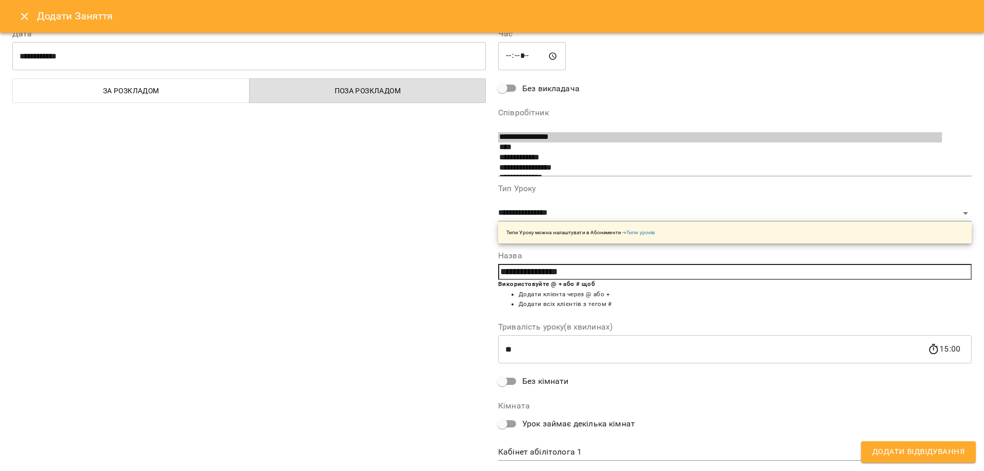
scroll to position [39, 0]
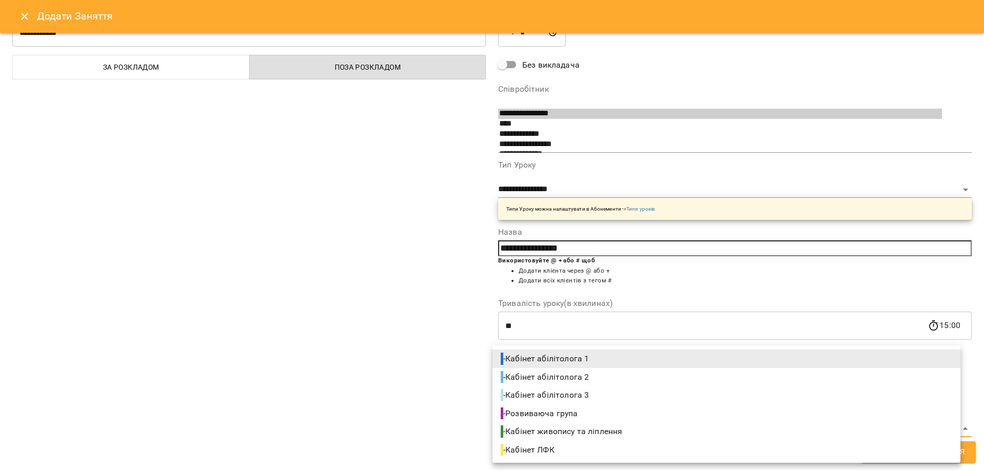
drag, startPoint x: 600, startPoint y: 429, endPoint x: 591, endPoint y: 411, distance: 20.6
click at [600, 429] on body "For Business 32 UA Позднякова Анастасія Базілєва Катерина Казимирів Тетяна Ігна…" at bounding box center [492, 463] width 984 height 927
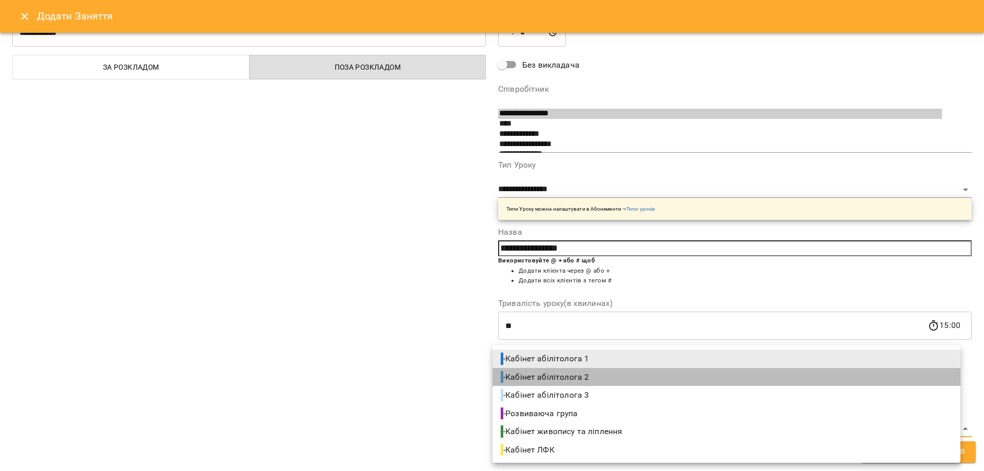
drag, startPoint x: 592, startPoint y: 374, endPoint x: 680, endPoint y: 387, distance: 88.5
click at [591, 374] on span "- Кабінет абілітолога 2" at bounding box center [546, 377] width 90 height 12
type input "**********"
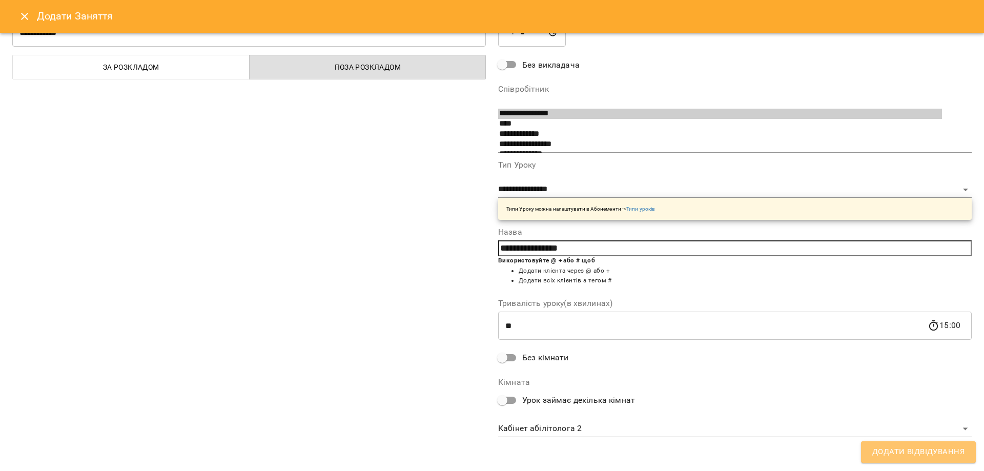
click at [907, 454] on span "Додати Відвідування" at bounding box center [918, 451] width 92 height 13
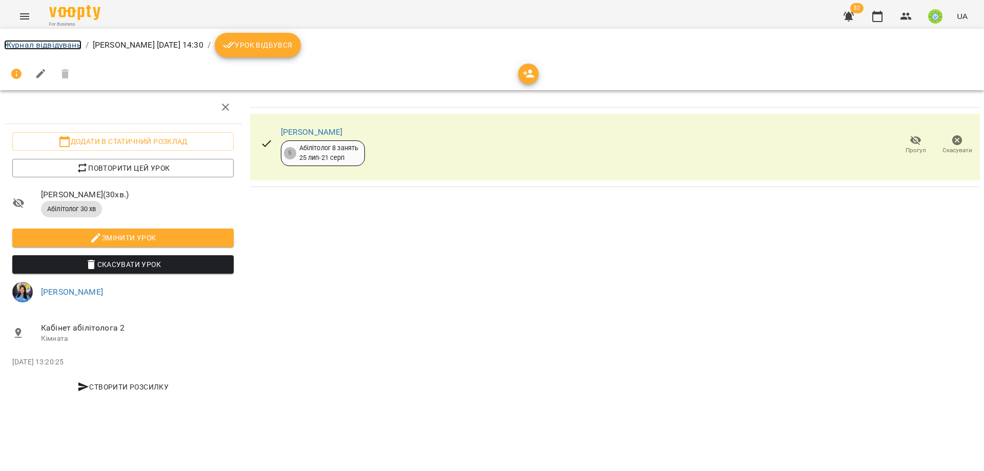
click at [29, 43] on link "Журнал відвідувань" at bounding box center [42, 45] width 77 height 10
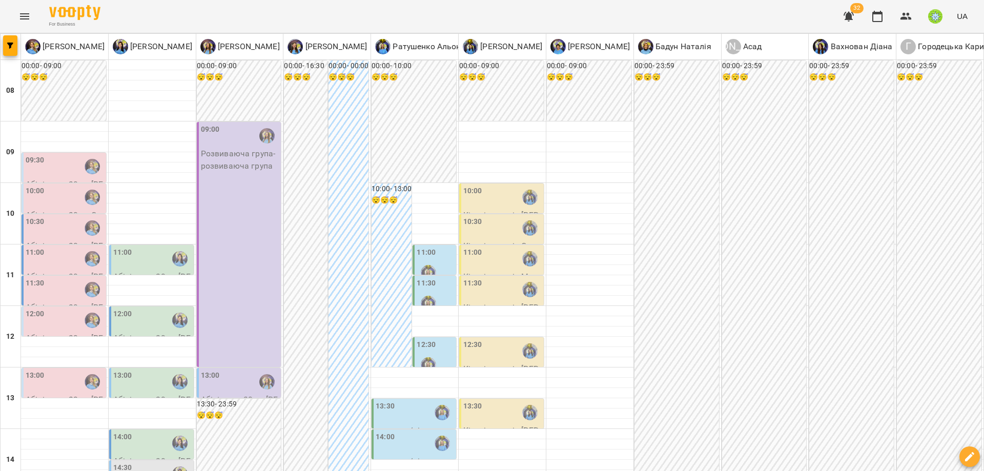
scroll to position [194, 0]
select select
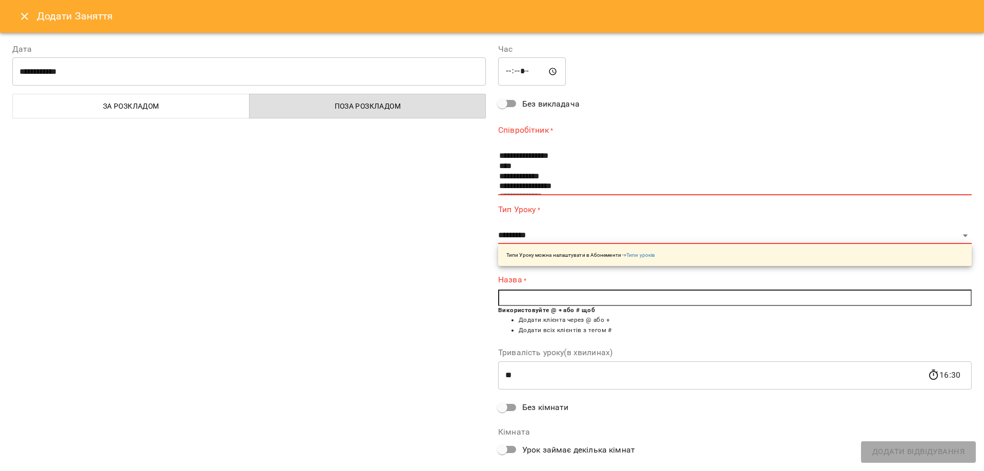
click at [519, 70] on input "*****" at bounding box center [532, 71] width 68 height 29
type input "*****"
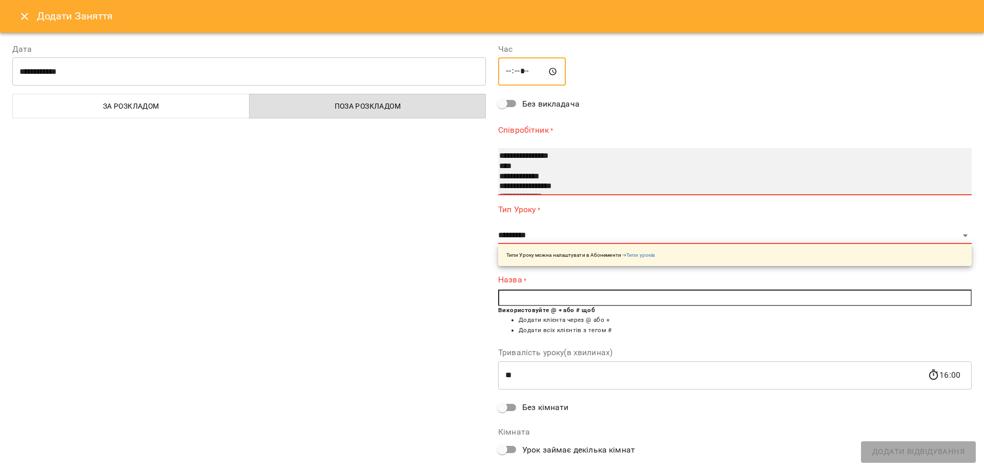
drag, startPoint x: 705, startPoint y: 149, endPoint x: 360, endPoint y: 58, distance: 357.0
click at [705, 149] on select "**********" at bounding box center [734, 171] width 473 height 47
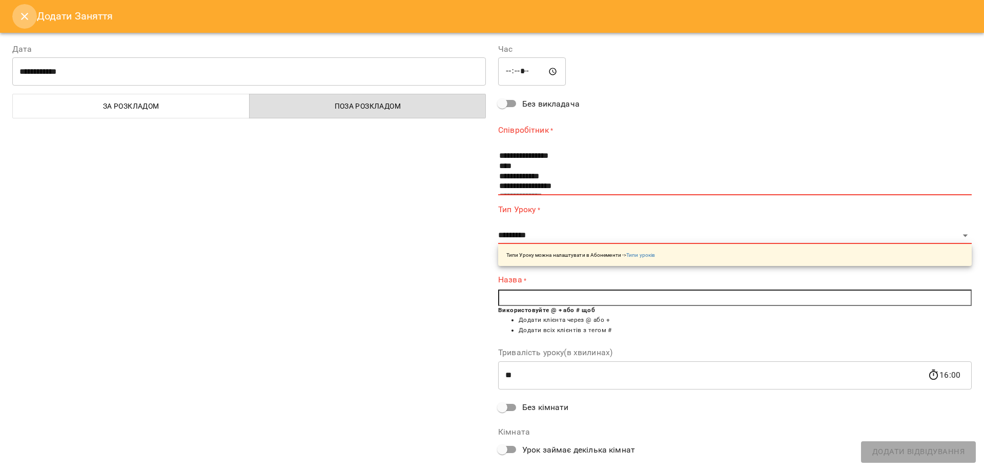
drag, startPoint x: 26, startPoint y: 19, endPoint x: 49, endPoint y: 16, distance: 23.3
click at [27, 18] on icon "Close" at bounding box center [24, 16] width 12 height 12
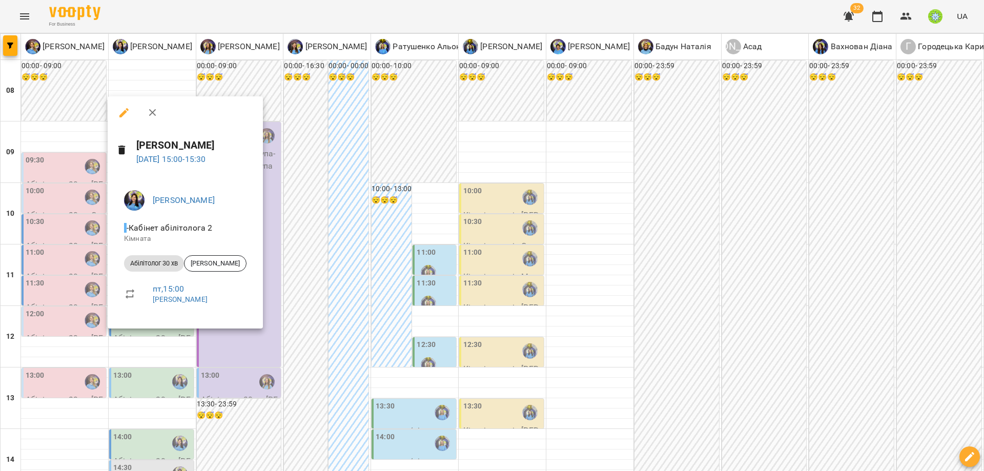
click at [152, 365] on div at bounding box center [492, 235] width 984 height 471
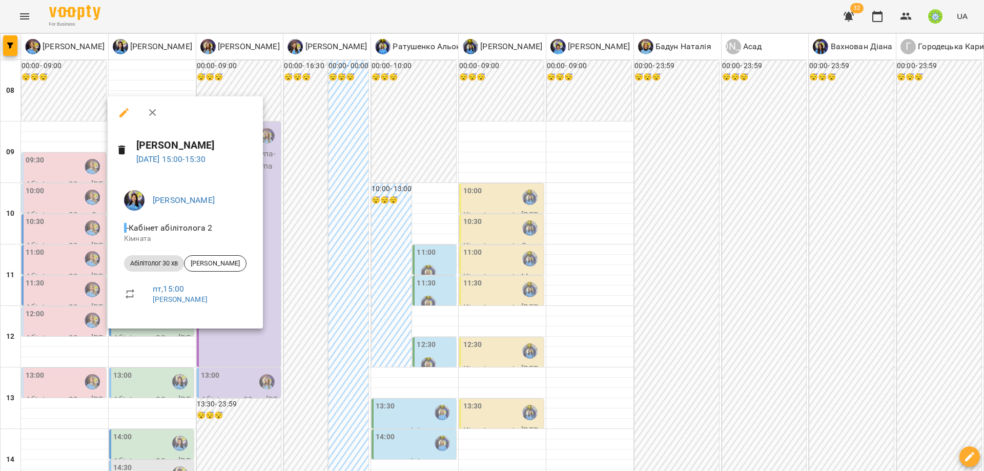
click at [177, 354] on div at bounding box center [492, 235] width 984 height 471
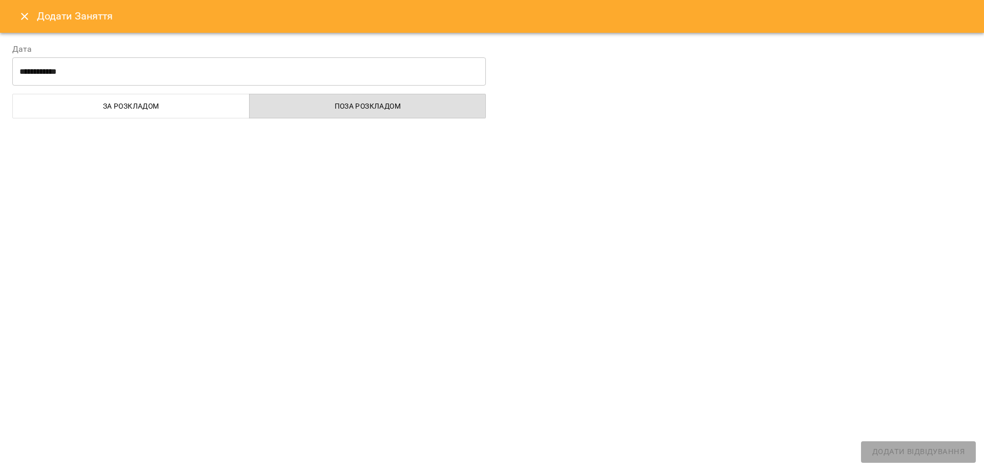
select select
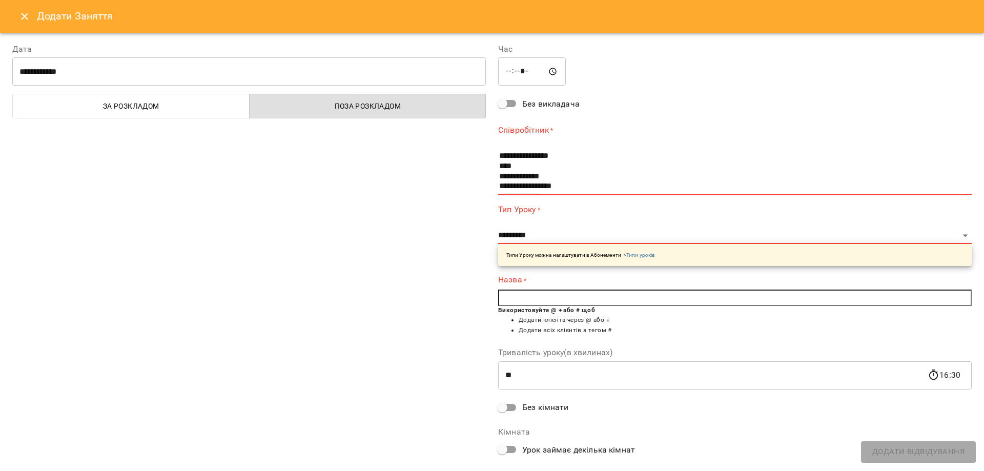
click at [514, 68] on input "*****" at bounding box center [532, 71] width 68 height 29
type input "*****"
click at [633, 83] on div "**********" at bounding box center [735, 266] width 486 height 470
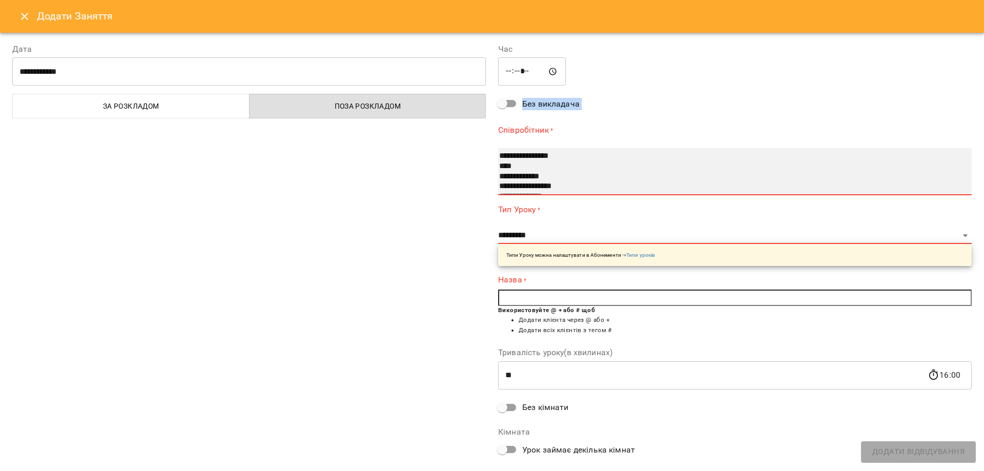
select select "**********"
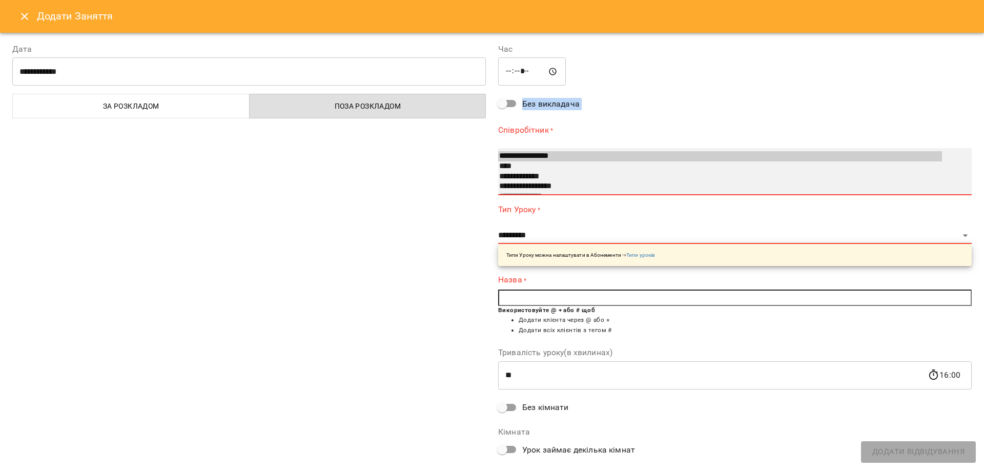
click at [551, 186] on option "**********" at bounding box center [720, 186] width 444 height 10
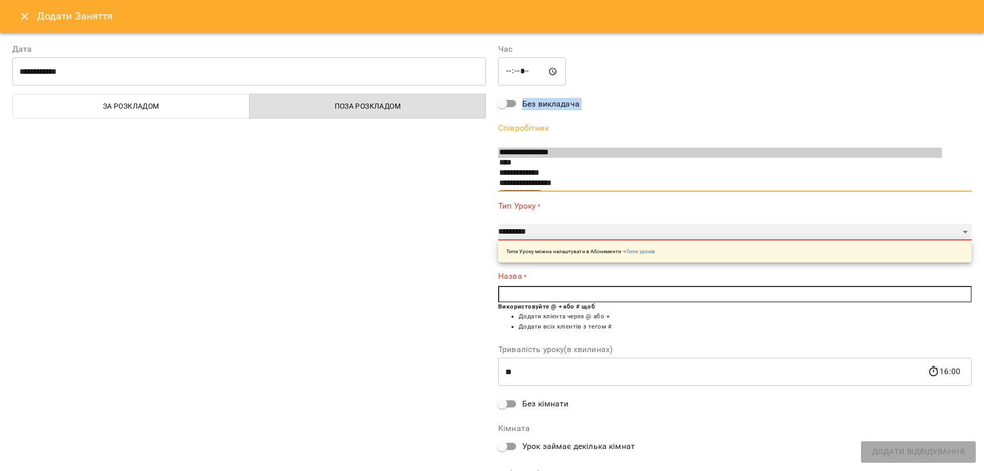
click at [535, 237] on select "**********" at bounding box center [734, 232] width 473 height 16
select select "**********"
type input "**"
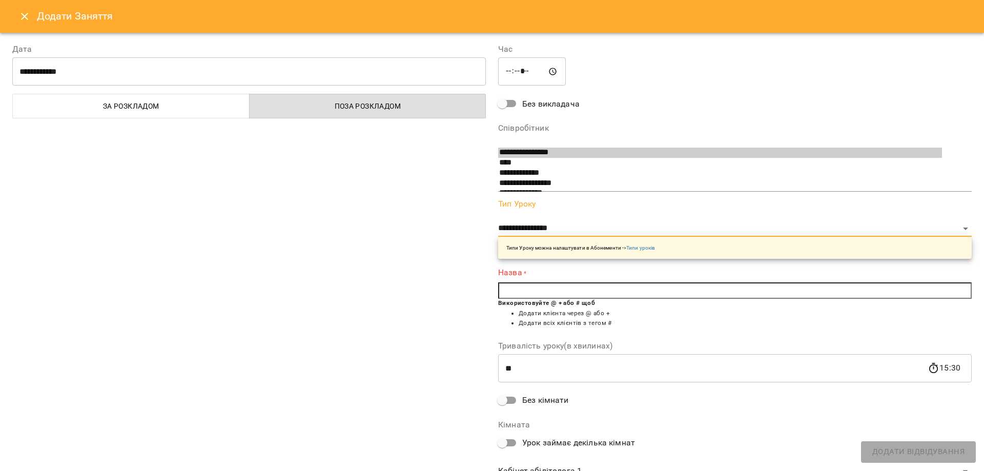
click at [514, 285] on input "text" at bounding box center [734, 290] width 473 height 16
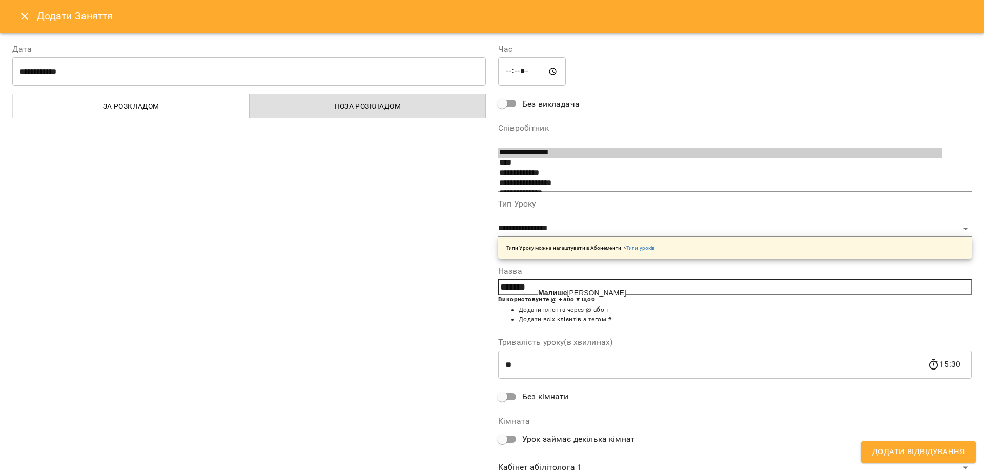
drag, startPoint x: 552, startPoint y: 286, endPoint x: 552, endPoint y: 292, distance: 5.7
click at [552, 285] on input "*******" at bounding box center [734, 287] width 473 height 16
click at [552, 293] on b "Малише" at bounding box center [552, 292] width 29 height 8
type input "**********"
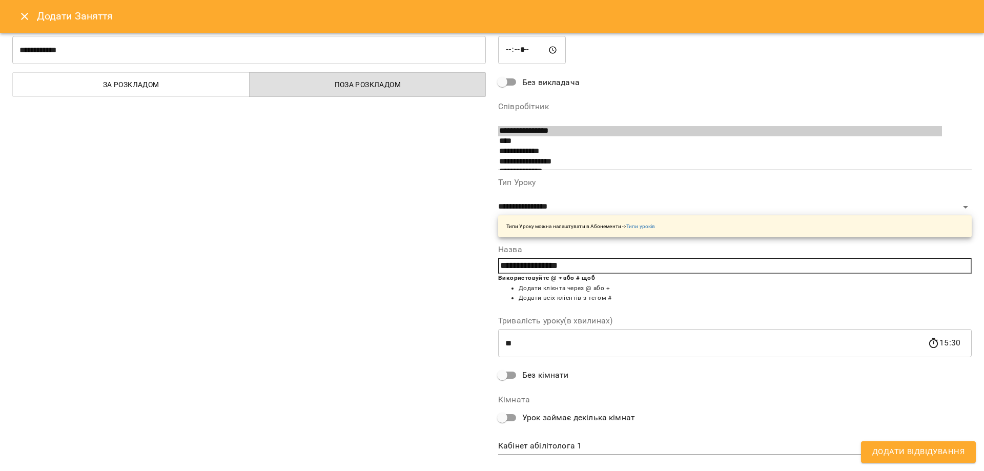
scroll to position [39, 0]
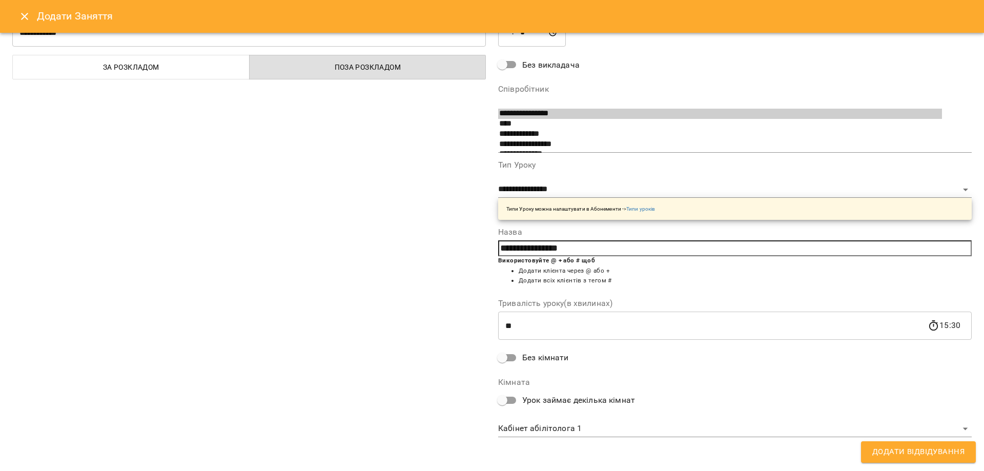
click at [562, 438] on div "**********" at bounding box center [735, 222] width 486 height 460
click at [563, 431] on body "For Business 32 UA Позднякова Анастасія Базілєва Катерина Казимирів Тетяна Ігна…" at bounding box center [492, 463] width 984 height 927
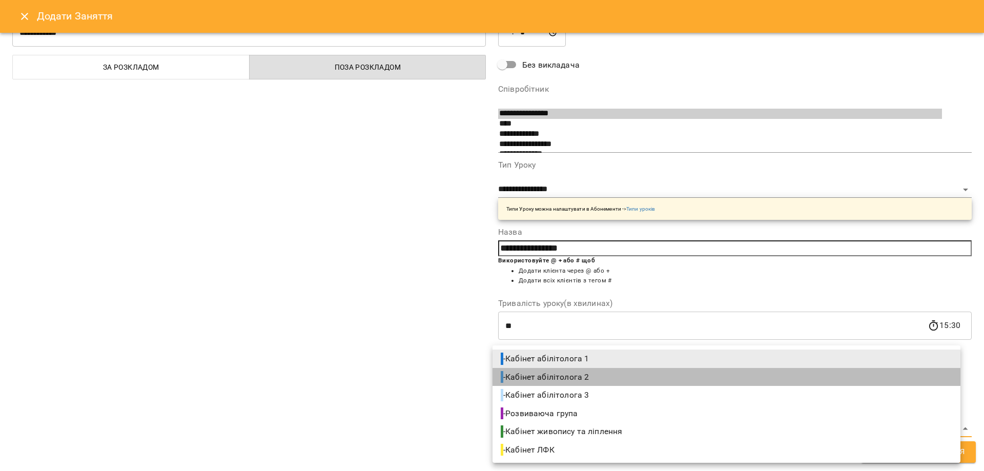
drag, startPoint x: 585, startPoint y: 374, endPoint x: 966, endPoint y: 405, distance: 382.4
click at [585, 373] on span "- Кабінет абілітолога 2" at bounding box center [546, 377] width 90 height 12
type input "**********"
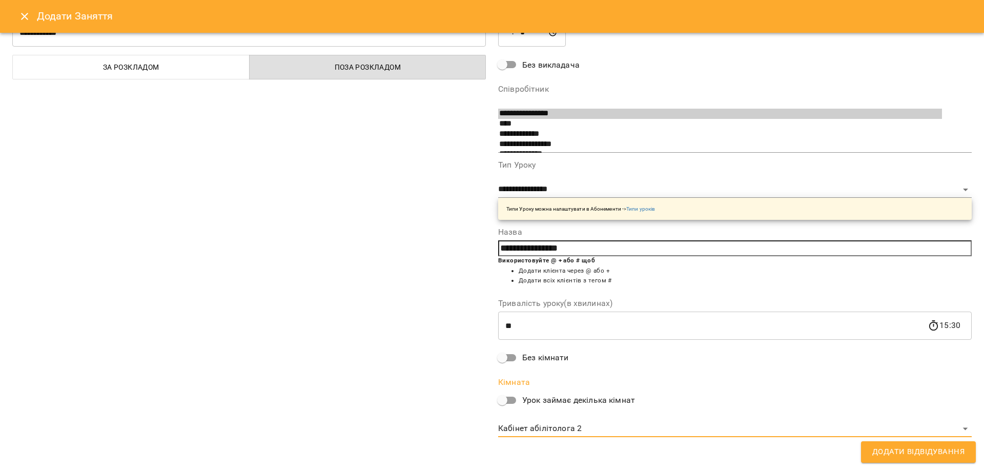
drag, startPoint x: 950, startPoint y: 449, endPoint x: 960, endPoint y: 442, distance: 12.4
click at [950, 449] on span "Додати Відвідування" at bounding box center [918, 451] width 92 height 13
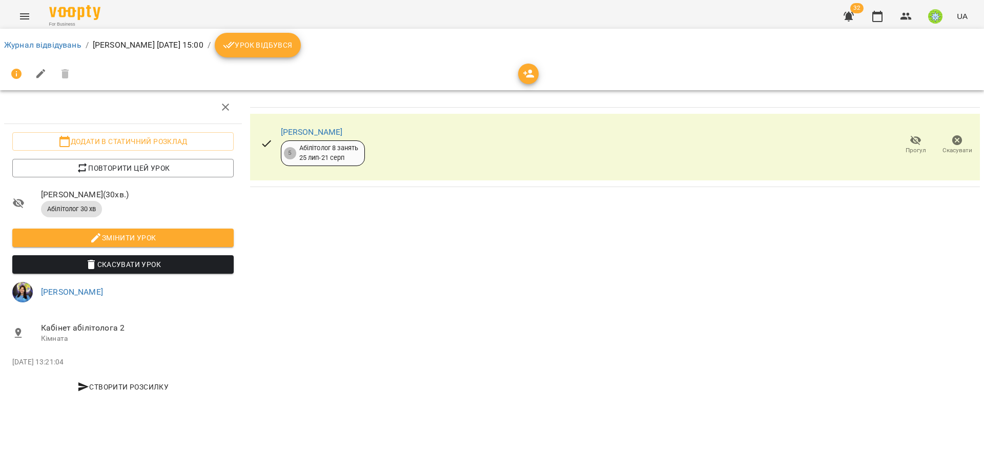
click at [43, 37] on ol "Журнал відвідувань / Малишенко Арина пт, 29 серп 2025 15:00 / Урок відбувся" at bounding box center [492, 45] width 976 height 25
click at [47, 44] on link "Журнал відвідувань" at bounding box center [42, 45] width 77 height 10
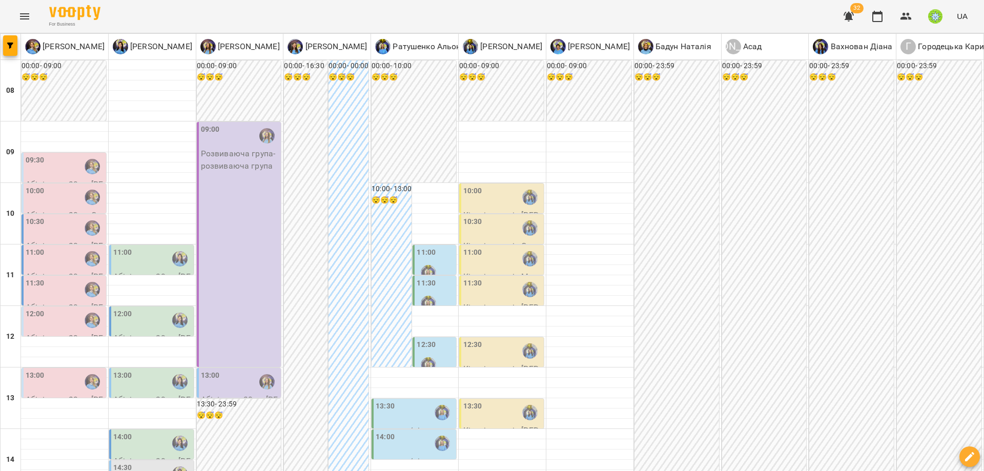
scroll to position [290, 0]
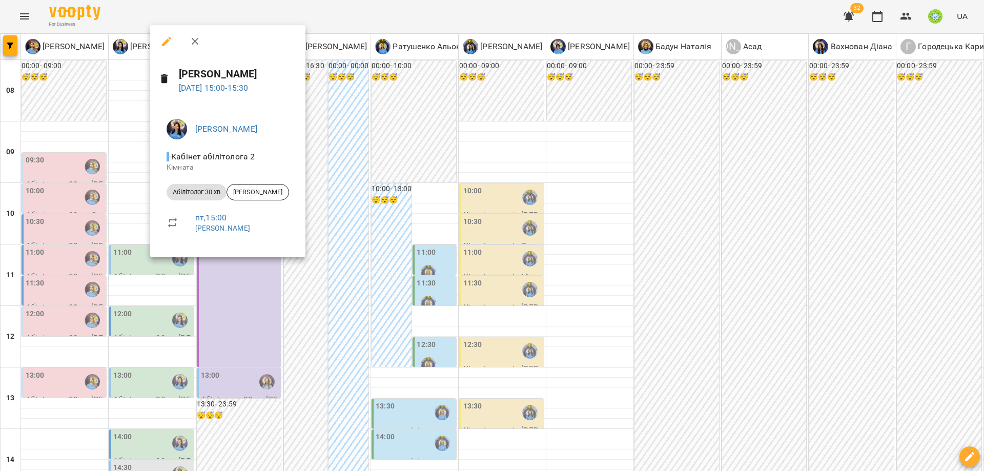
drag, startPoint x: 377, startPoint y: 247, endPoint x: 238, endPoint y: 248, distance: 139.4
click at [377, 247] on div at bounding box center [492, 235] width 984 height 471
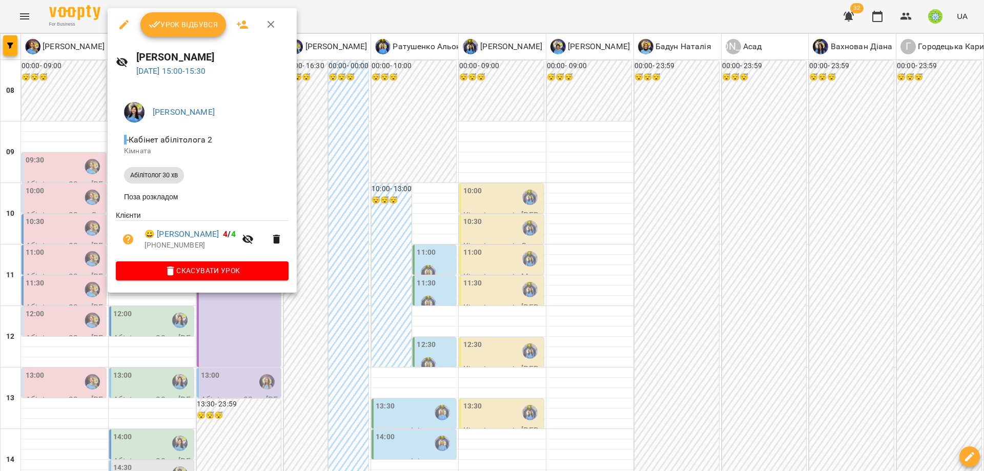
click at [412, 204] on div at bounding box center [492, 235] width 984 height 471
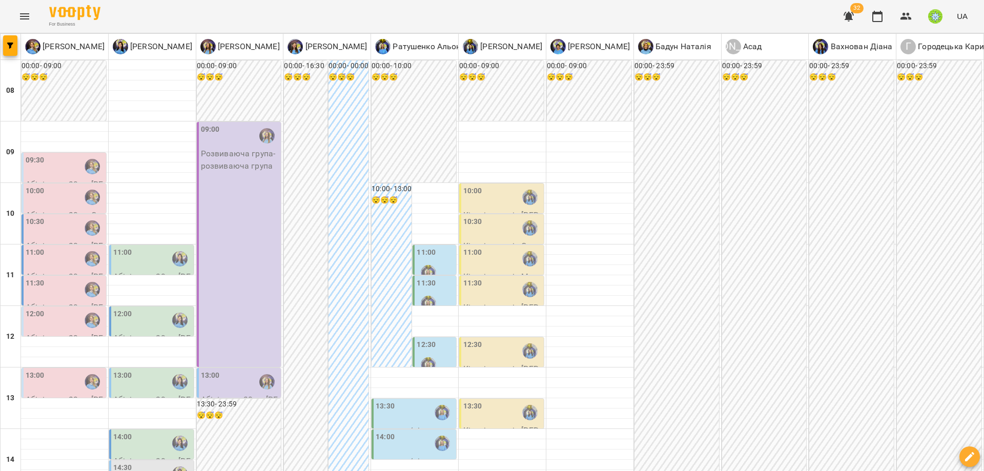
scroll to position [0, 0]
type input "**********"
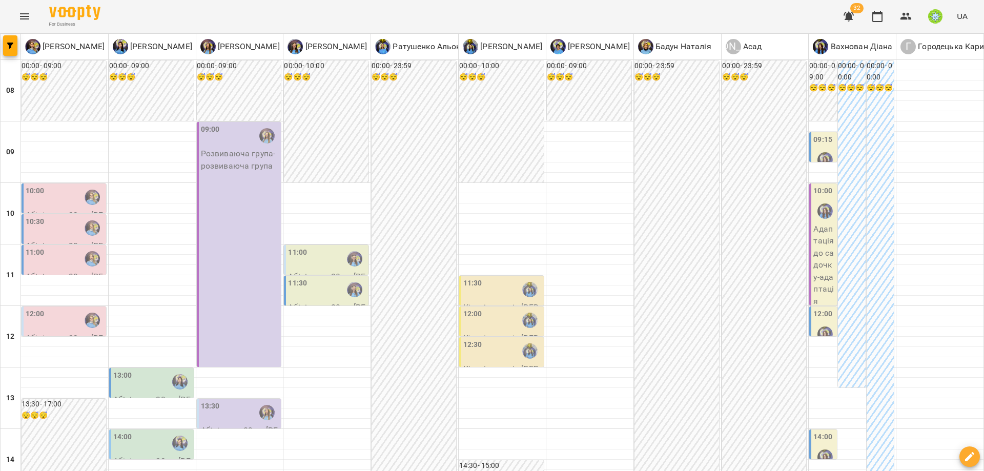
scroll to position [31, 0]
type input "**********"
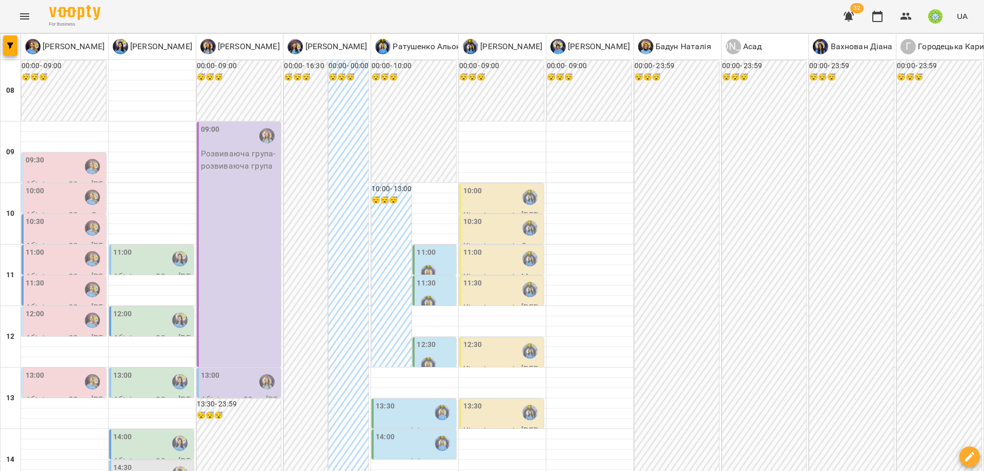
click at [128, 254] on label "11:00" at bounding box center [122, 252] width 19 height 11
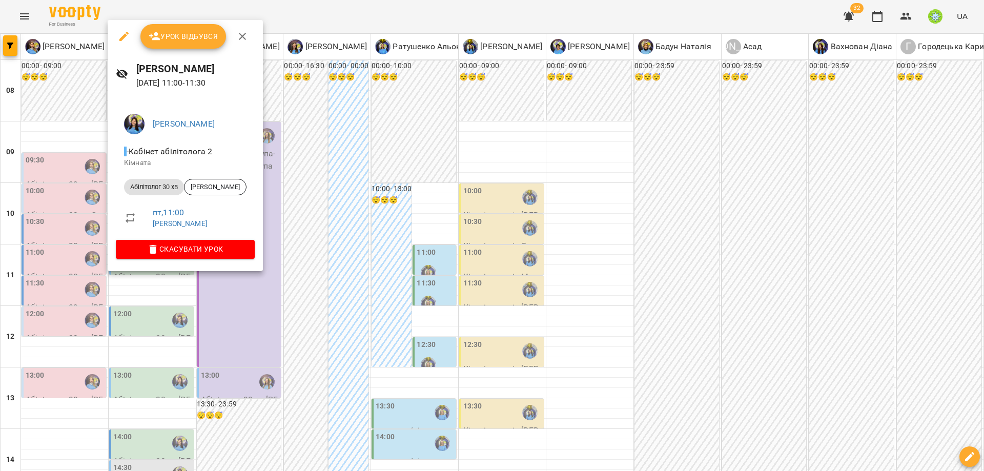
click at [304, 314] on div at bounding box center [492, 235] width 984 height 471
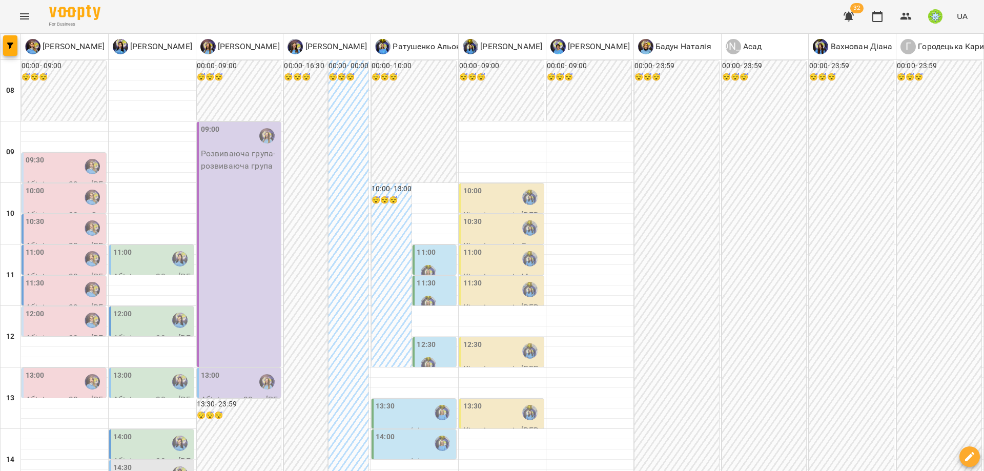
click at [144, 259] on div "11:00" at bounding box center [152, 259] width 78 height 24
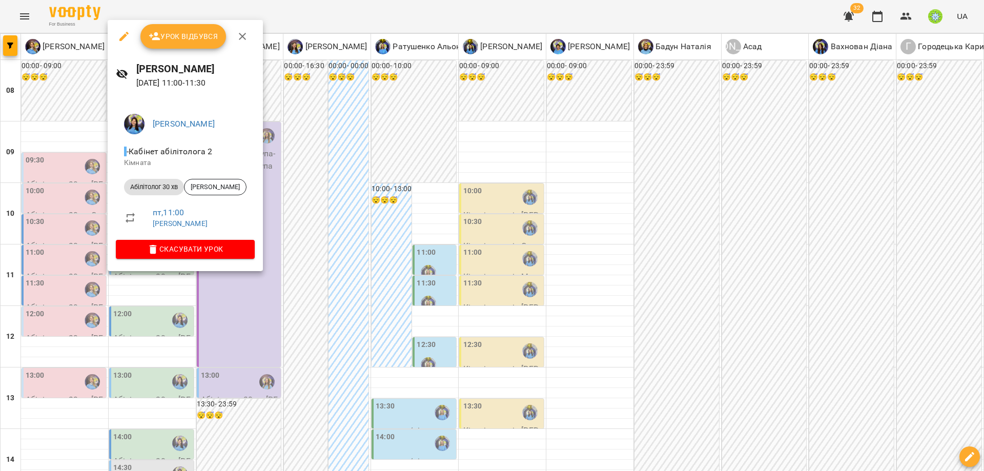
click at [328, 261] on div at bounding box center [492, 235] width 984 height 471
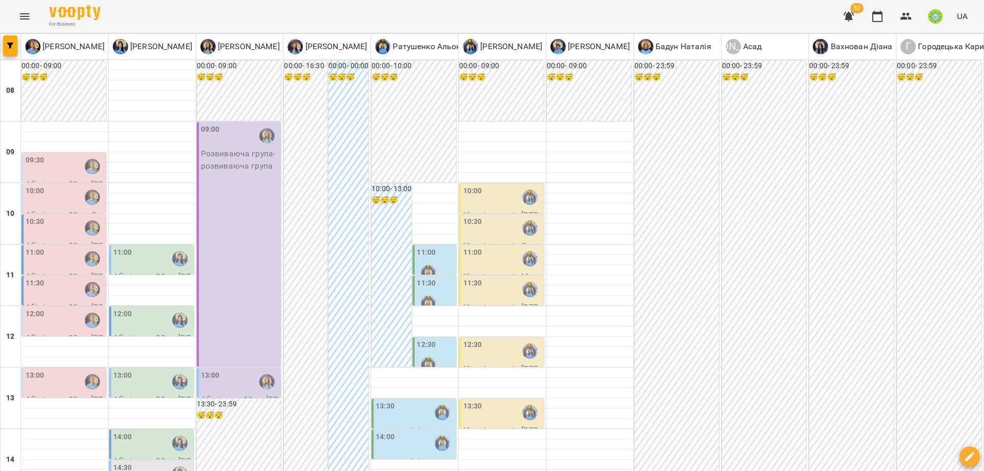
click at [157, 317] on div "12:00" at bounding box center [152, 320] width 78 height 24
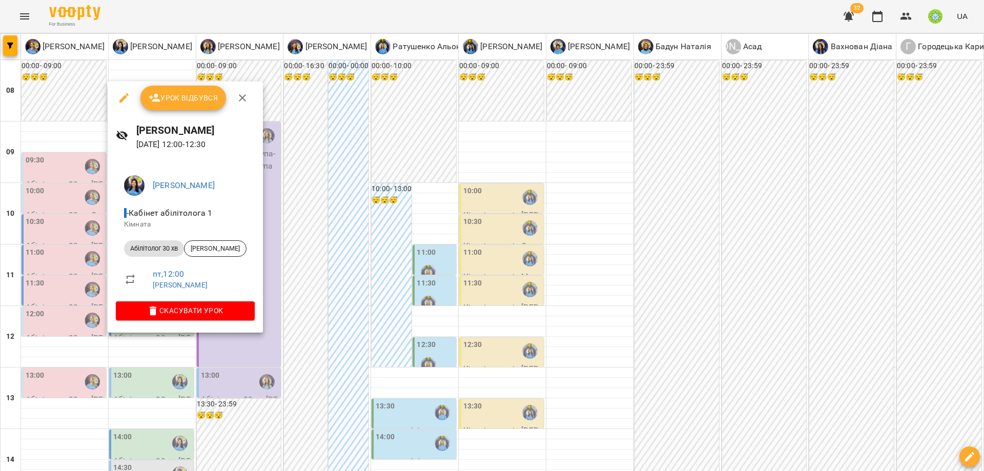
click at [329, 303] on div at bounding box center [492, 235] width 984 height 471
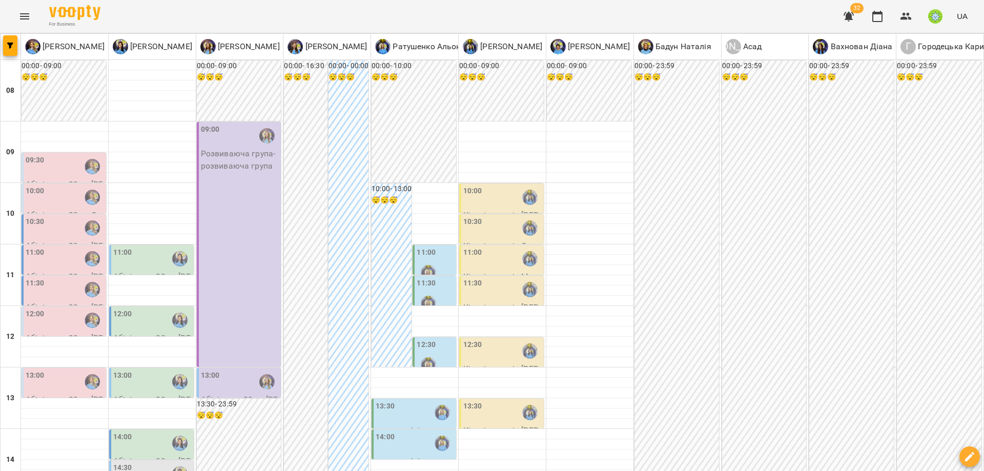
click at [242, 244] on div "09:00 Розвиваюча група - розвиваюча група" at bounding box center [239, 244] width 85 height 245
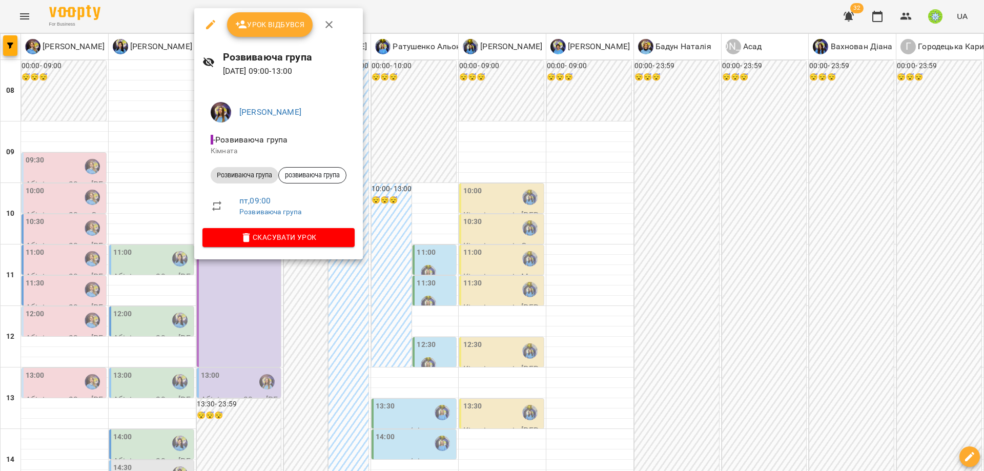
click at [204, 29] on icon "button" at bounding box center [210, 24] width 12 height 12
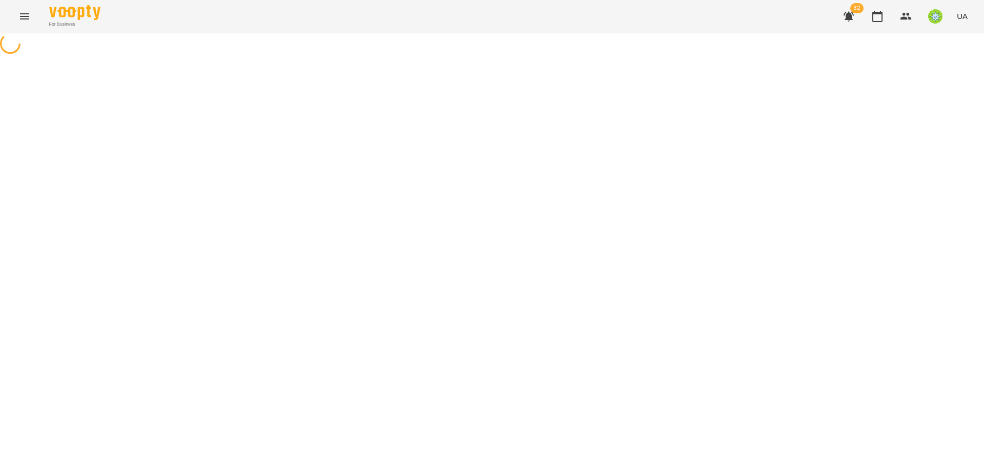
select select "**********"
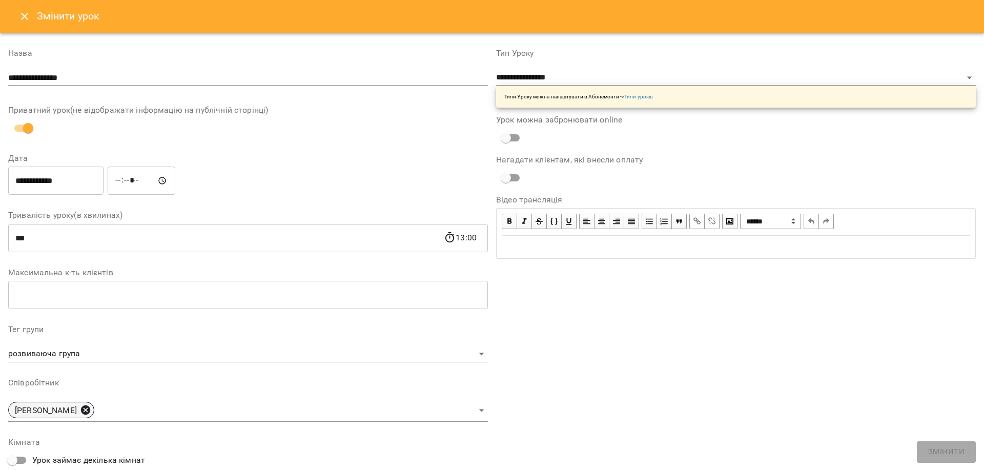
click at [91, 408] on icon at bounding box center [85, 409] width 11 height 11
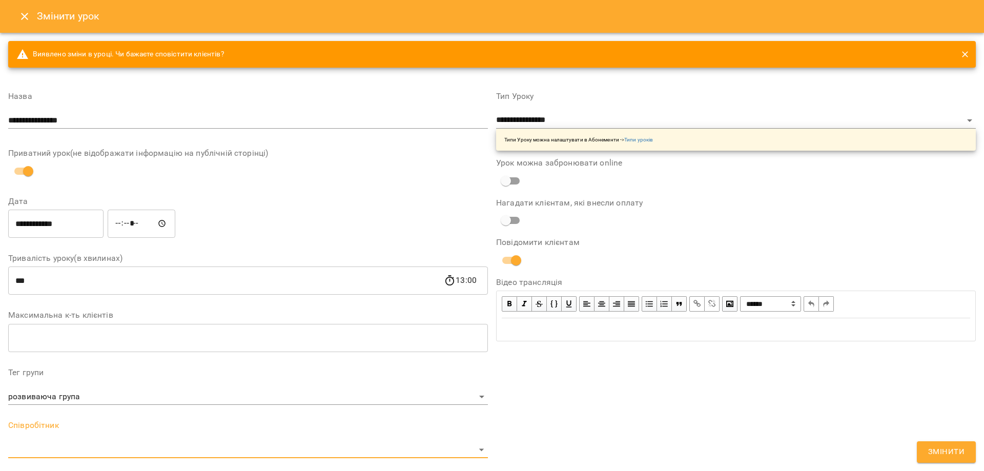
click at [127, 448] on body "For Business 32 UA Журнал відвідувань / Розвиваюча група пт, 29 серп 2025 09:00…" at bounding box center [492, 268] width 984 height 537
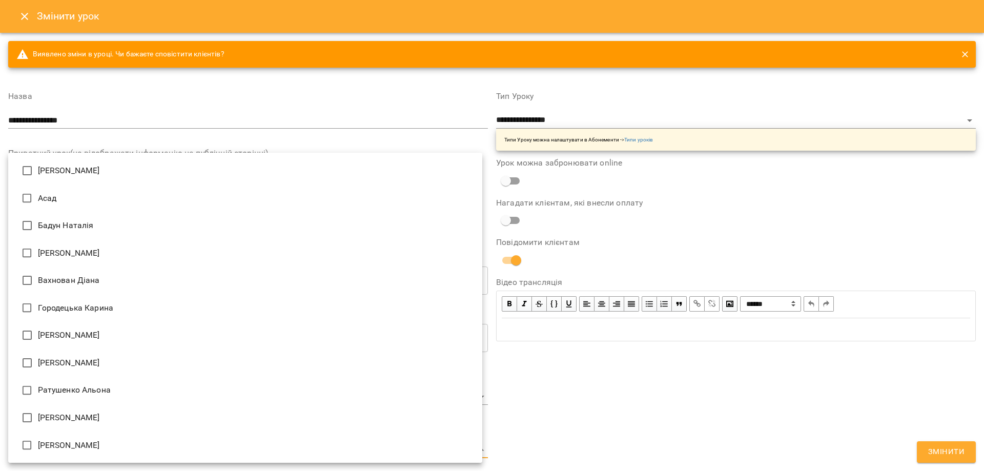
type input "**********"
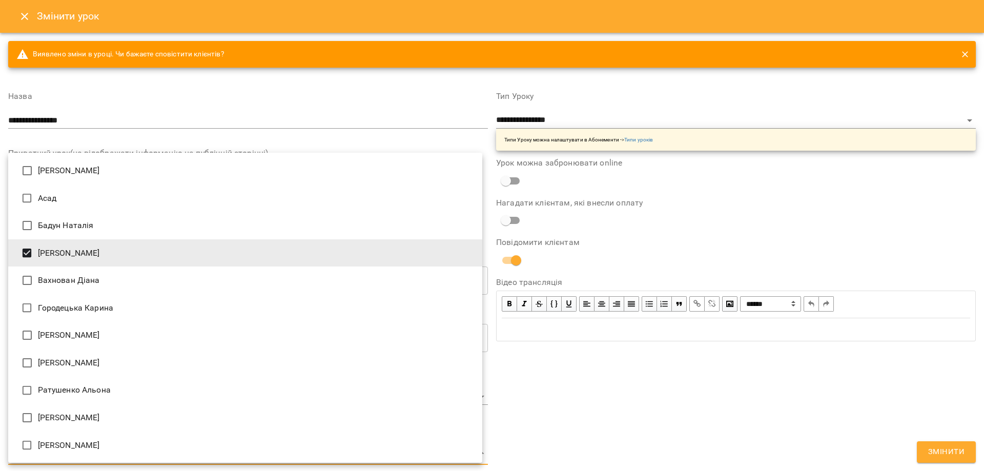
click at [946, 450] on div at bounding box center [492, 235] width 984 height 471
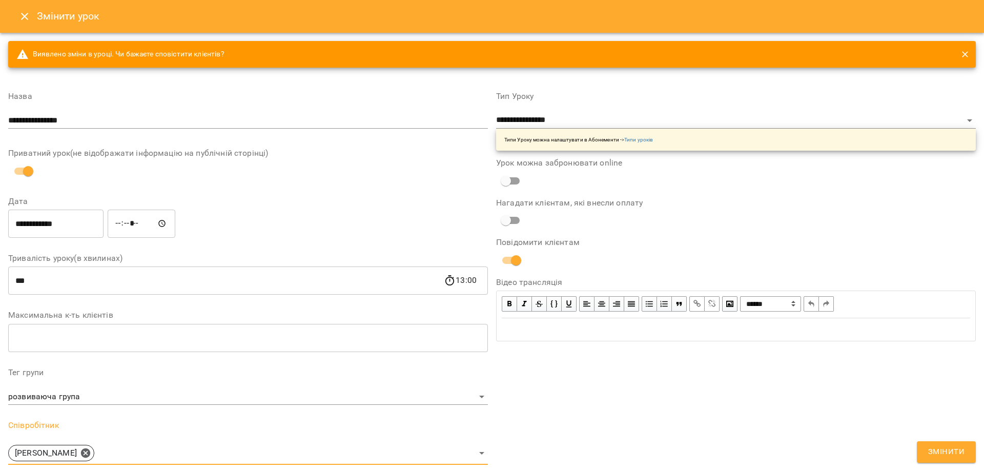
click at [946, 450] on span "Змінити" at bounding box center [946, 451] width 36 height 13
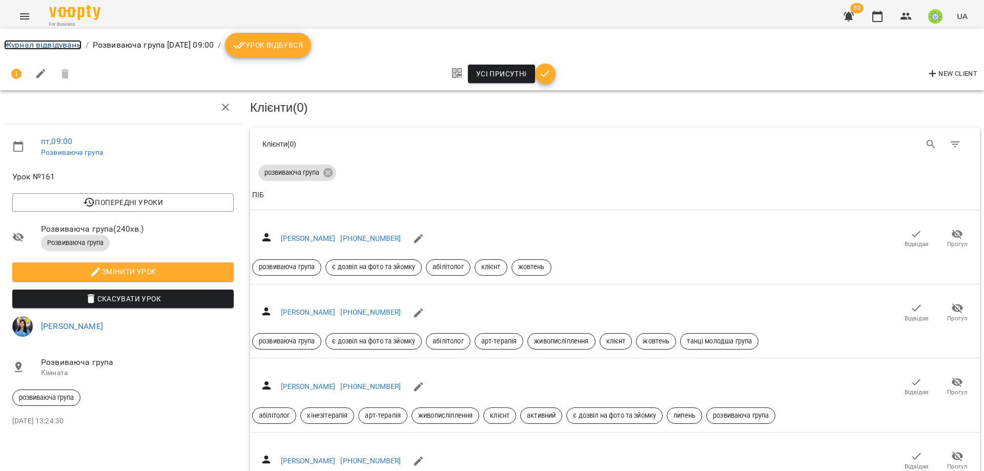
click at [55, 41] on link "Журнал відвідувань" at bounding box center [42, 45] width 77 height 10
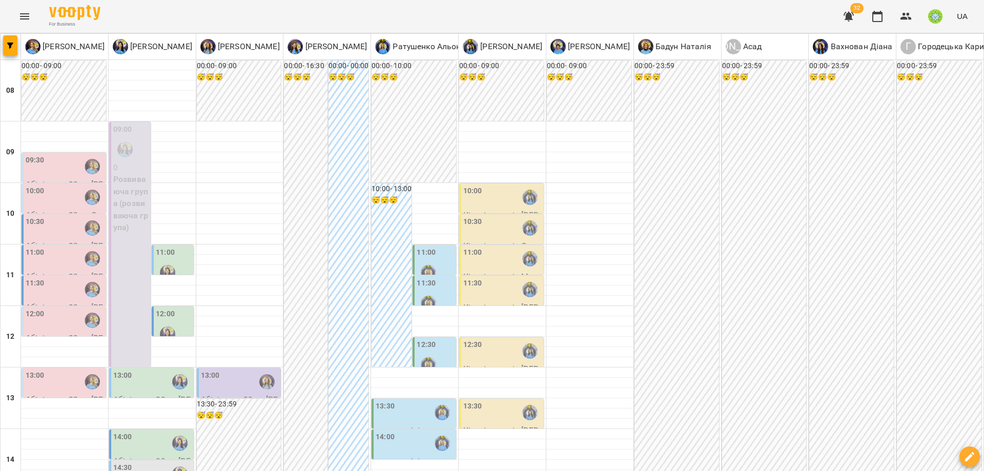
scroll to position [49, 0]
type input "**********"
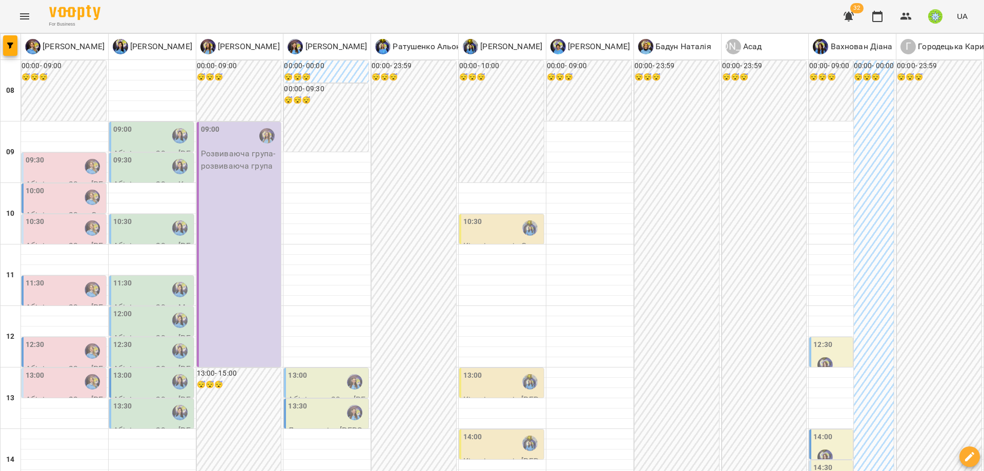
click at [248, 189] on div "09:00 Розвиваюча група - розвиваюча група" at bounding box center [239, 244] width 85 height 245
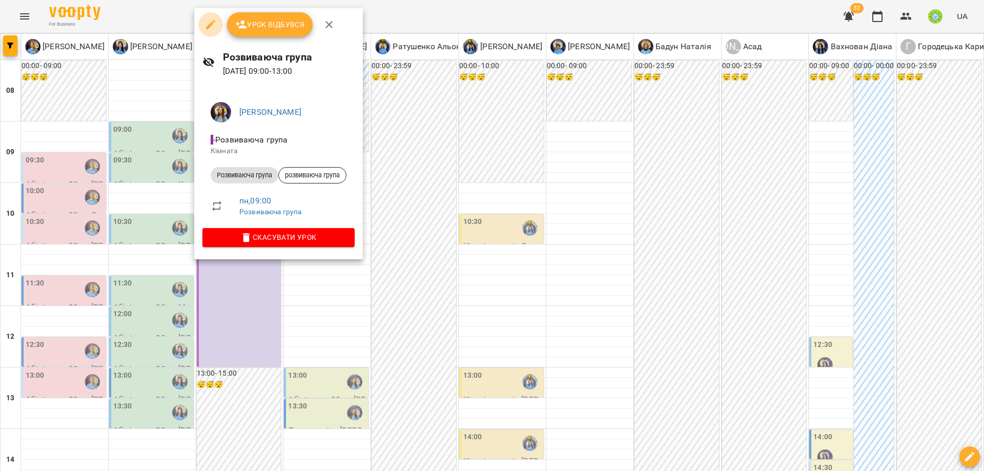
click at [211, 23] on icon "button" at bounding box center [210, 24] width 9 height 9
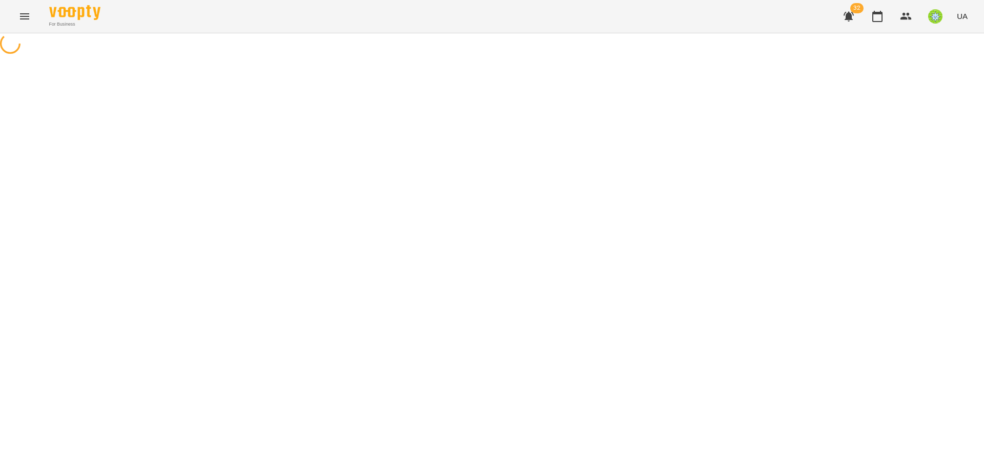
select select "**********"
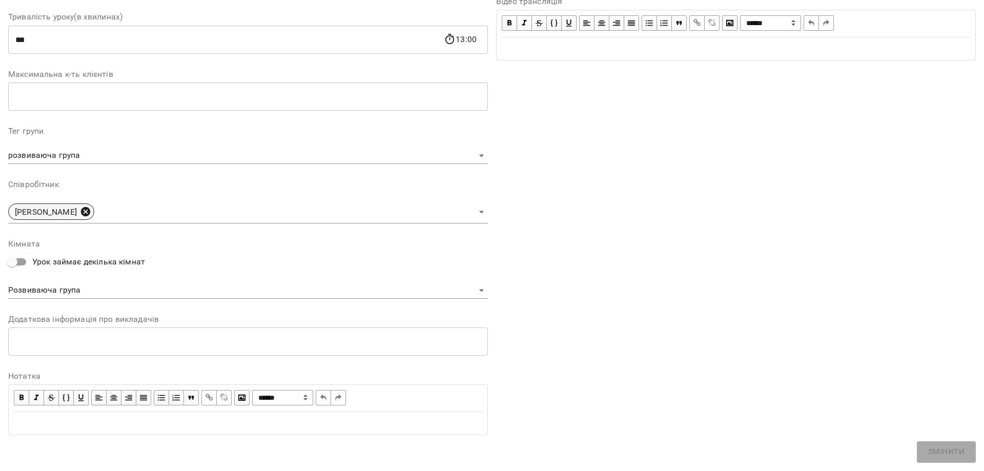
click at [91, 213] on icon at bounding box center [85, 211] width 11 height 11
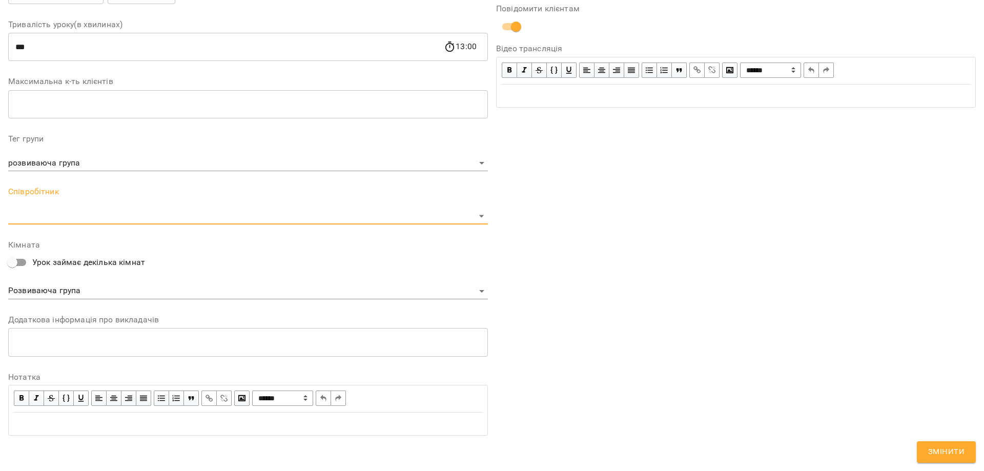
click at [95, 220] on body "For Business 32 UA Журнал відвідувань / Розвиваюча група пн, 01 вер 2025 09:00 …" at bounding box center [492, 268] width 984 height 537
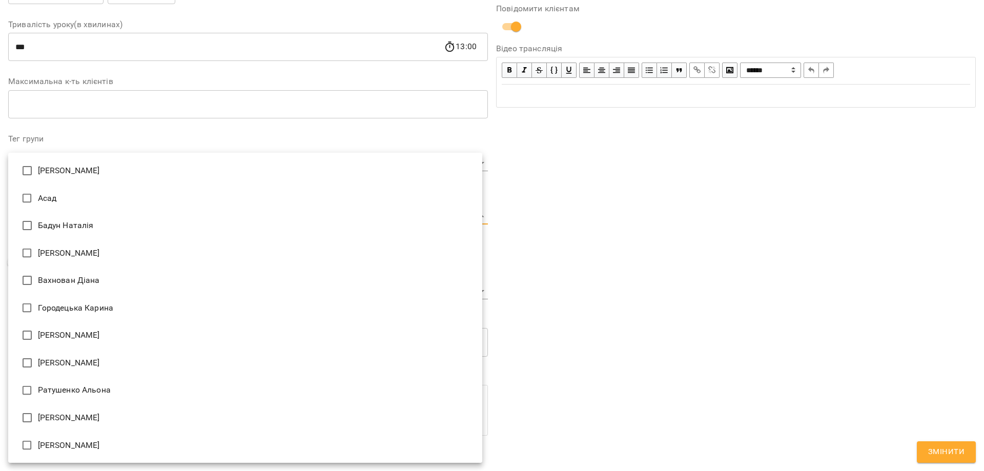
click at [53, 165] on li "[PERSON_NAME]" at bounding box center [245, 171] width 474 height 28
type input "**********"
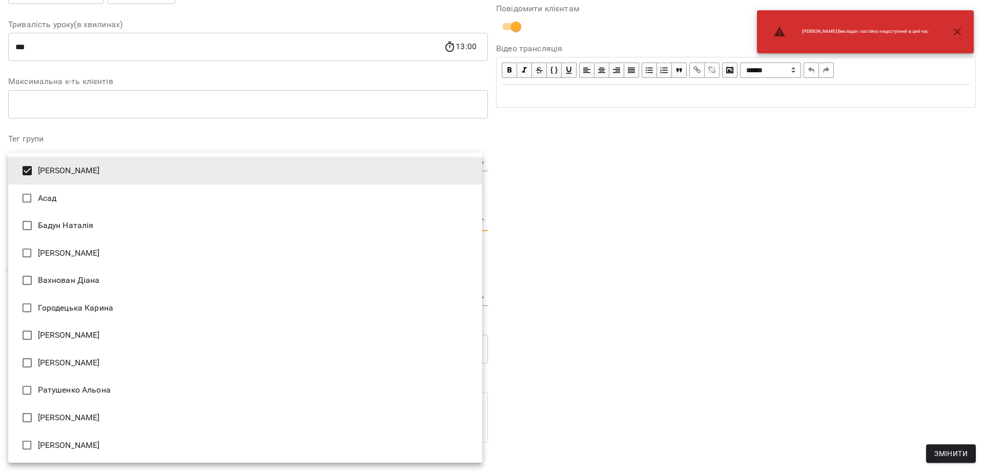
click at [939, 459] on div at bounding box center [492, 235] width 984 height 471
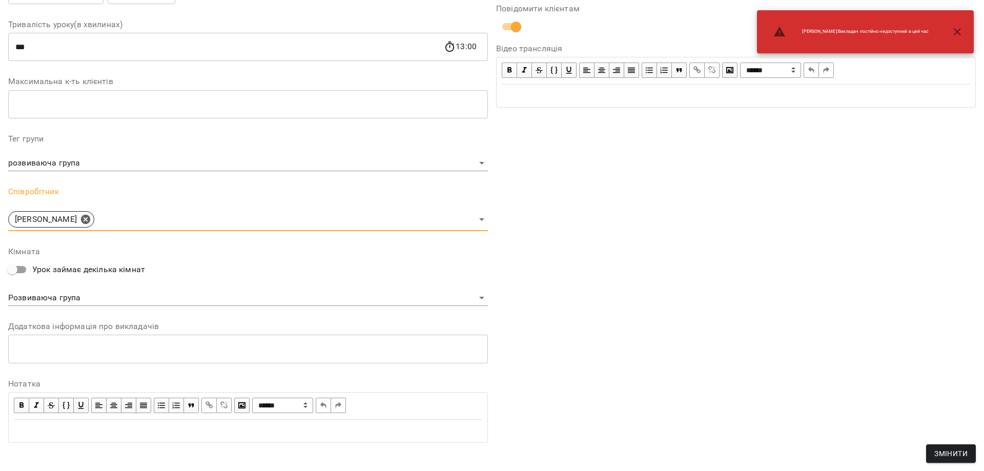
click at [946, 452] on span "Змінити" at bounding box center [950, 453] width 33 height 12
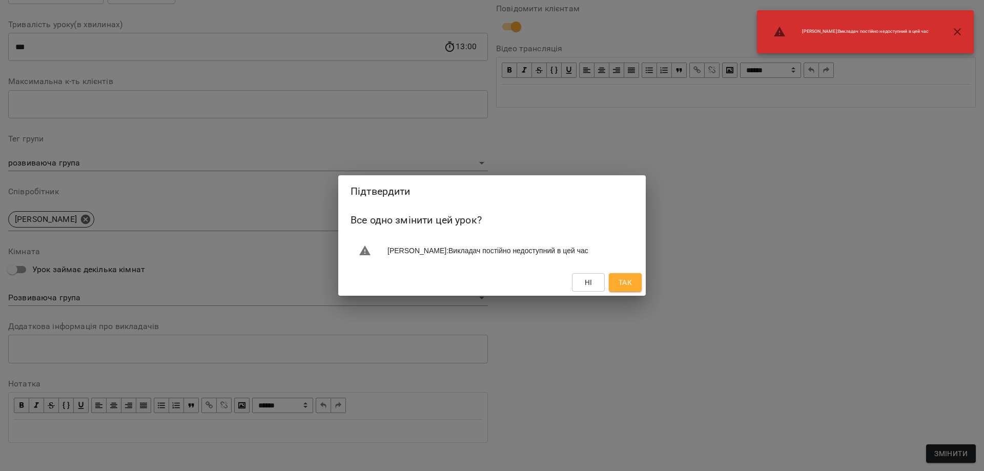
click at [634, 283] on button "Так" at bounding box center [625, 282] width 33 height 18
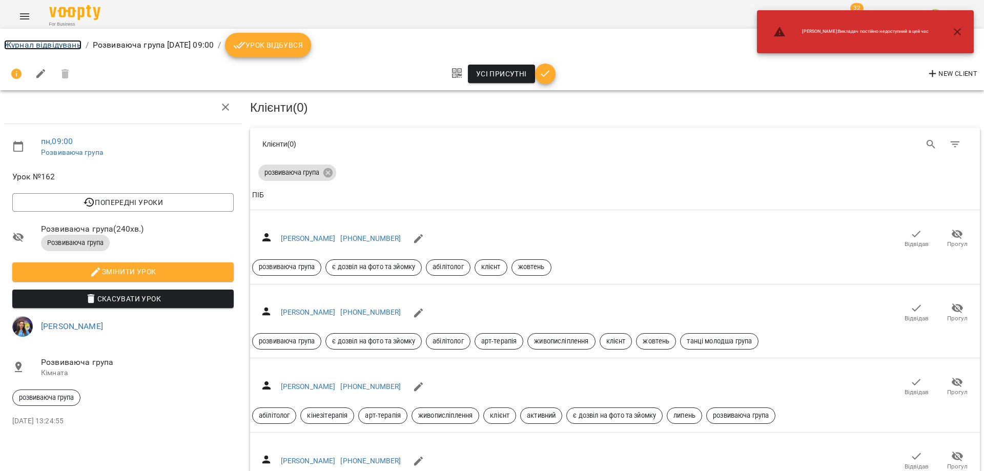
click at [31, 43] on link "Журнал відвідувань" at bounding box center [42, 45] width 77 height 10
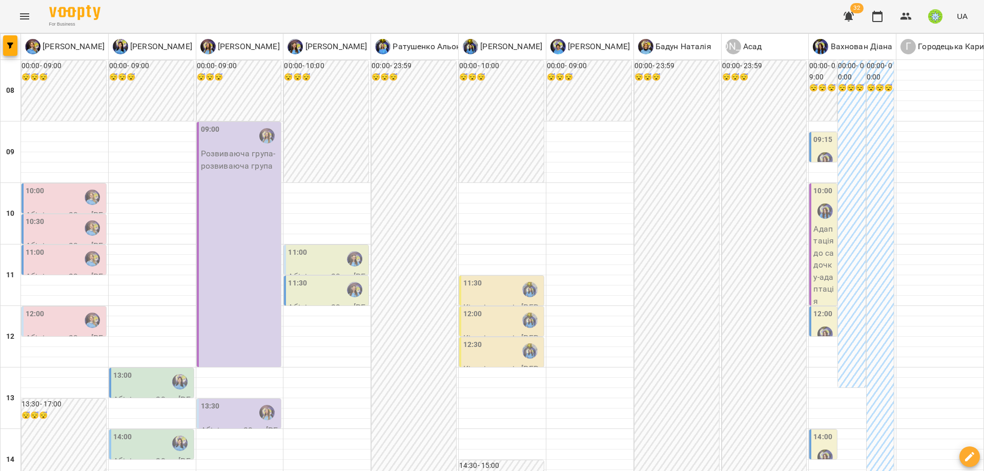
click at [239, 194] on div "09:00 Розвиваюча група - розвиваюча група" at bounding box center [239, 244] width 85 height 245
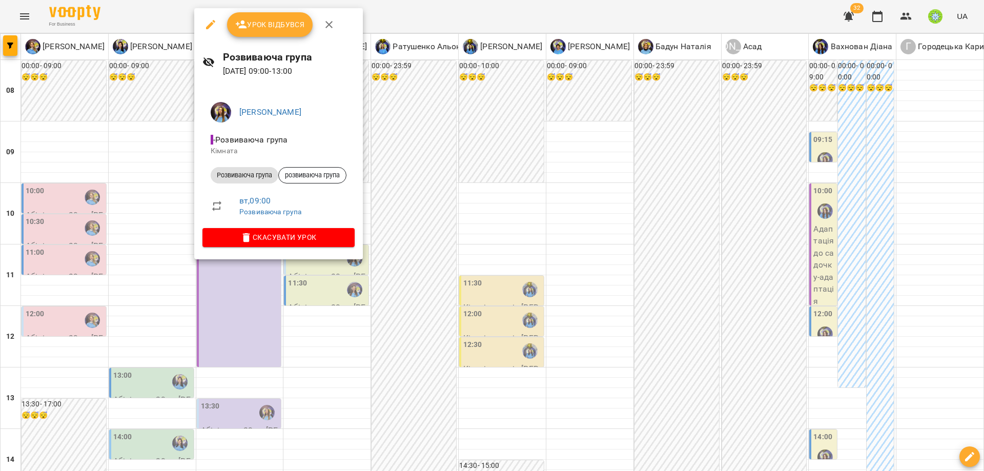
click at [214, 23] on icon "button" at bounding box center [210, 24] width 12 height 12
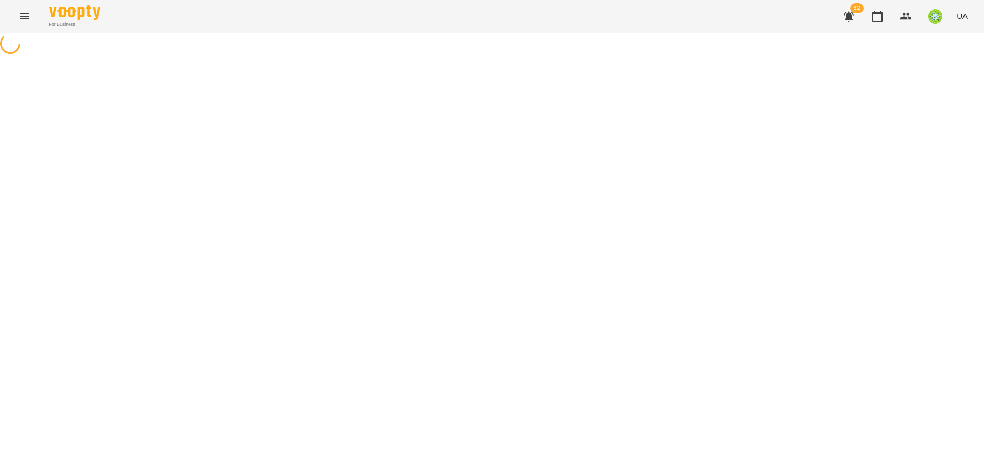
select select "**********"
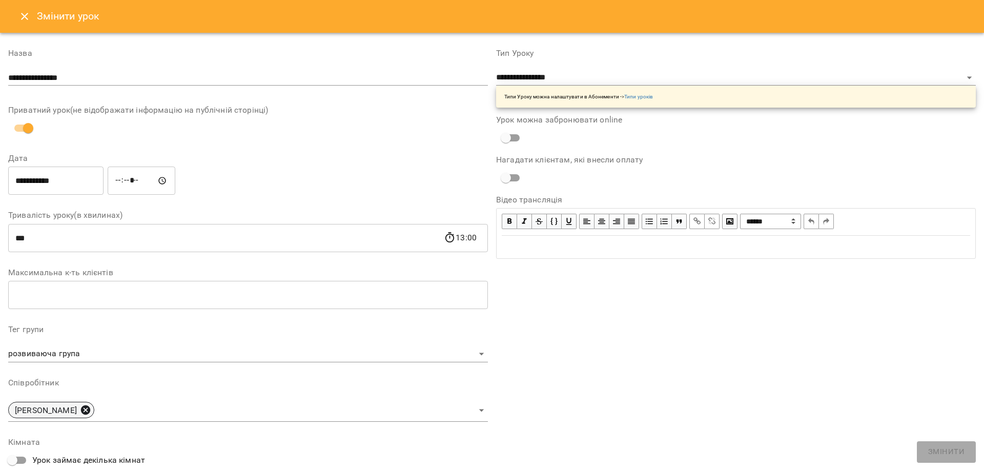
click at [90, 406] on icon at bounding box center [85, 409] width 9 height 9
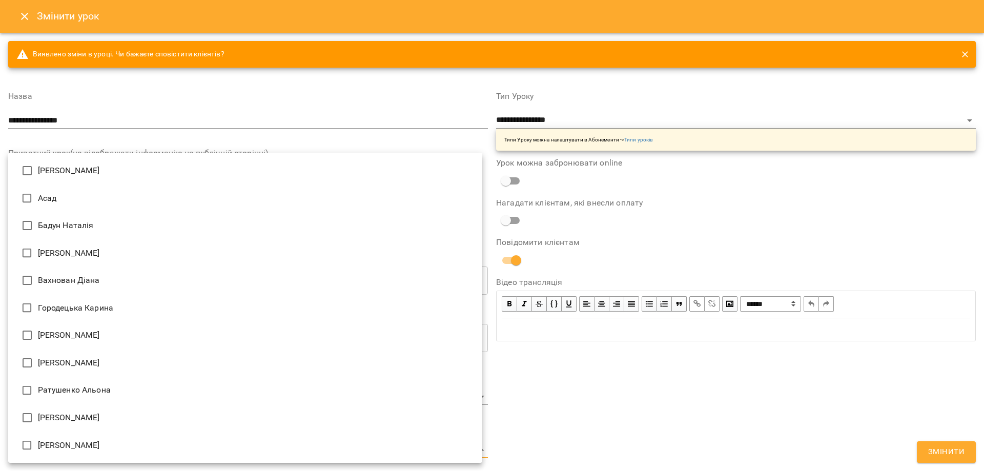
click at [110, 446] on body "For Business 32 UA Журнал відвідувань / Розвиваюча група вт, 02 вер 2025 09:00 …" at bounding box center [492, 268] width 984 height 537
click at [86, 246] on li "[PERSON_NAME]" at bounding box center [245, 253] width 474 height 28
type input "**********"
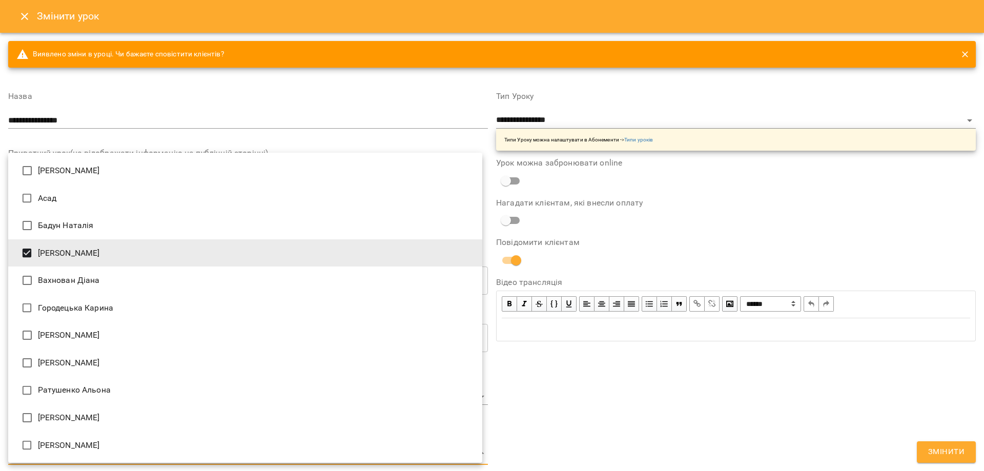
drag, startPoint x: 890, startPoint y: 412, endPoint x: 895, endPoint y: 419, distance: 8.4
click at [891, 412] on div at bounding box center [492, 235] width 984 height 471
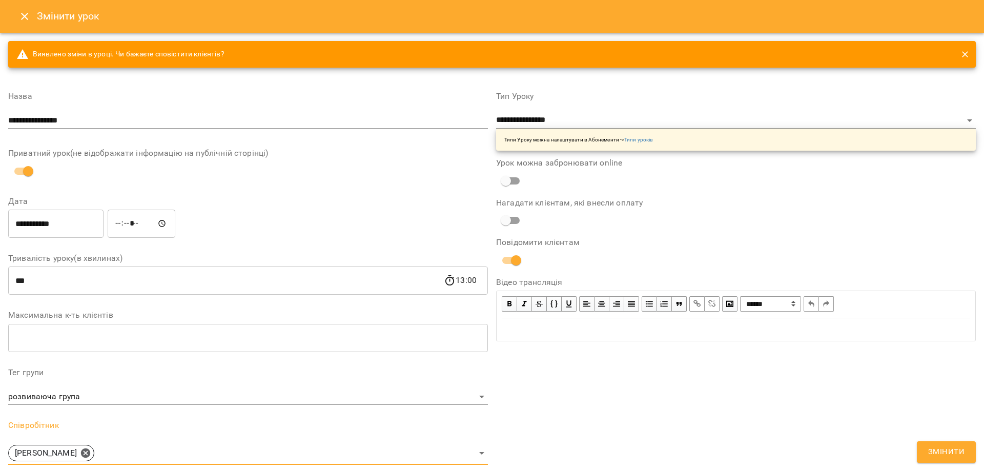
click at [953, 447] on span "Змінити" at bounding box center [946, 451] width 36 height 13
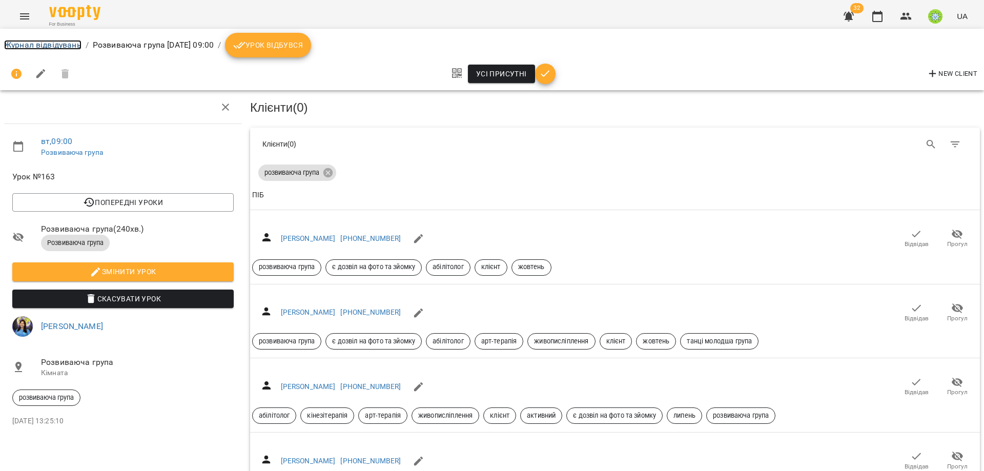
click at [57, 41] on link "Журнал відвідувань" at bounding box center [42, 45] width 77 height 10
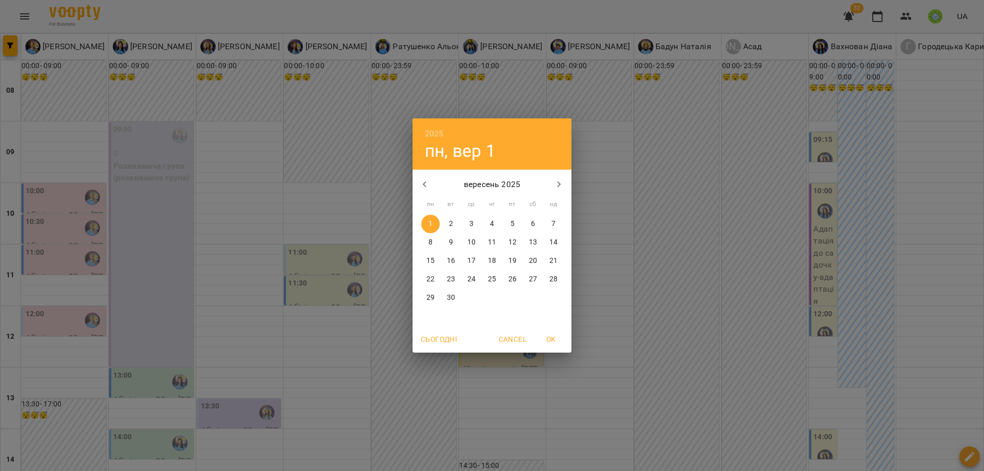
click at [424, 185] on icon "button" at bounding box center [425, 184] width 4 height 6
drag, startPoint x: 528, startPoint y: 281, endPoint x: 543, endPoint y: 286, distance: 16.4
click at [528, 280] on span "23" at bounding box center [533, 279] width 18 height 10
type input "**********"
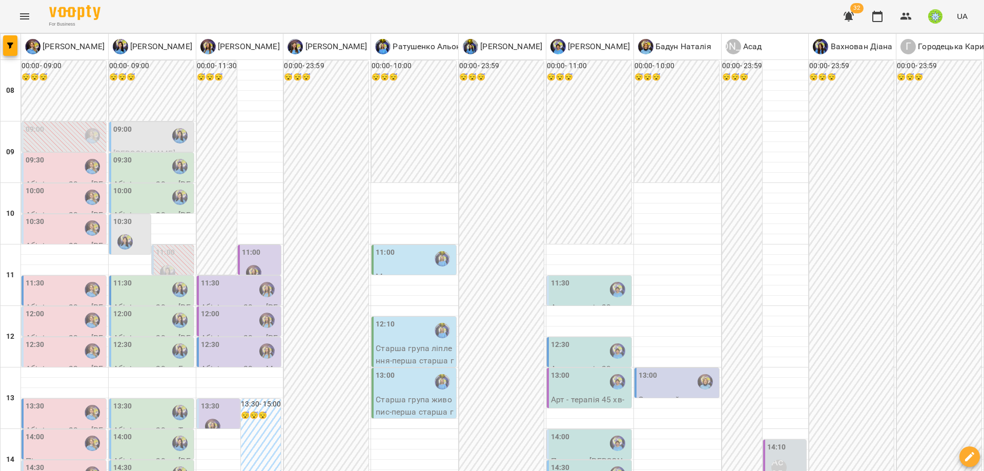
scroll to position [155, 0]
click at [408, 247] on div "11:00" at bounding box center [415, 259] width 78 height 24
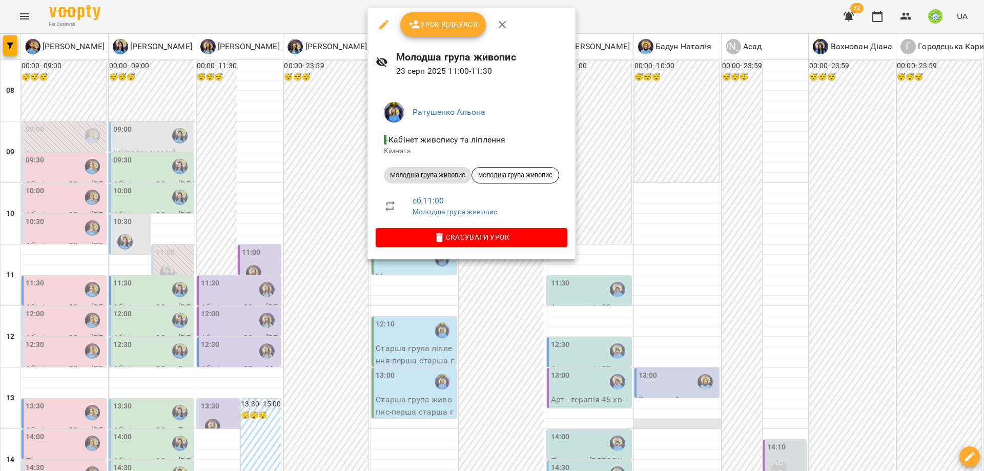
drag, startPoint x: 770, startPoint y: 255, endPoint x: 683, endPoint y: 263, distance: 87.5
click at [767, 255] on div at bounding box center [492, 235] width 984 height 471
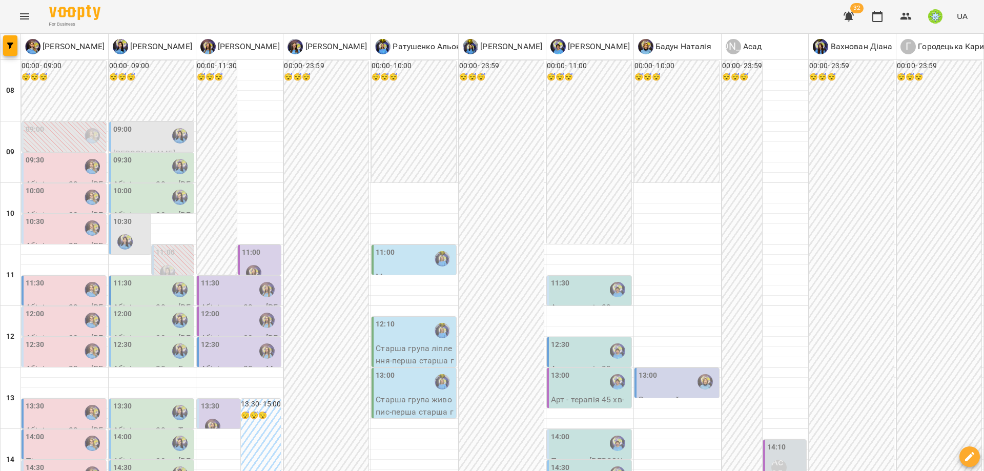
click at [551, 278] on label "11:30" at bounding box center [560, 283] width 19 height 11
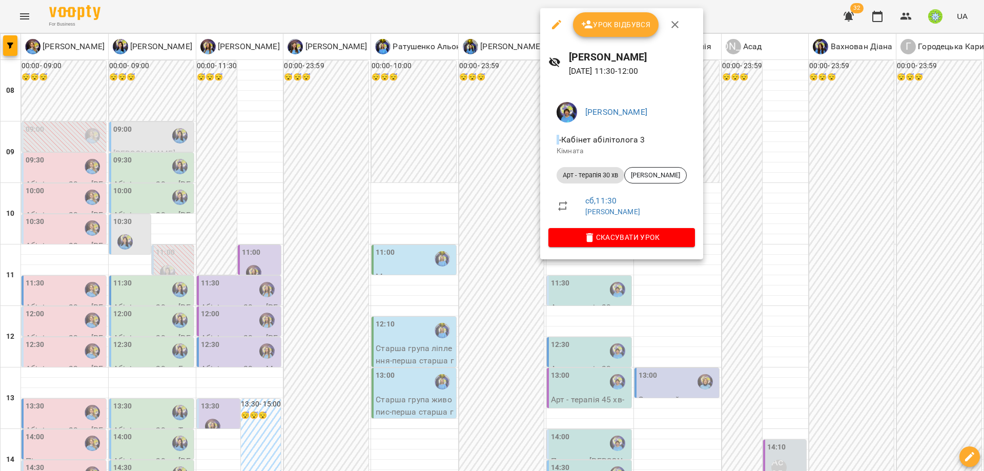
click at [731, 340] on div at bounding box center [492, 235] width 984 height 471
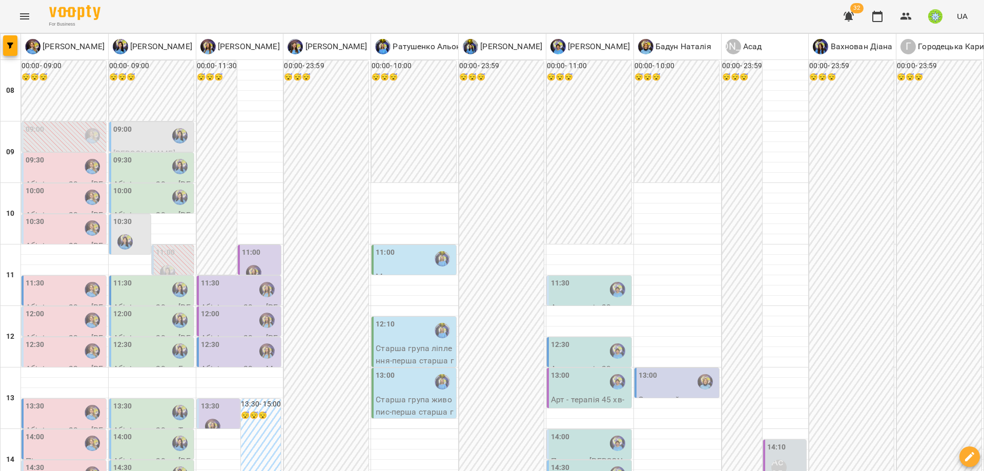
click at [216, 401] on label "13:30" at bounding box center [210, 406] width 19 height 11
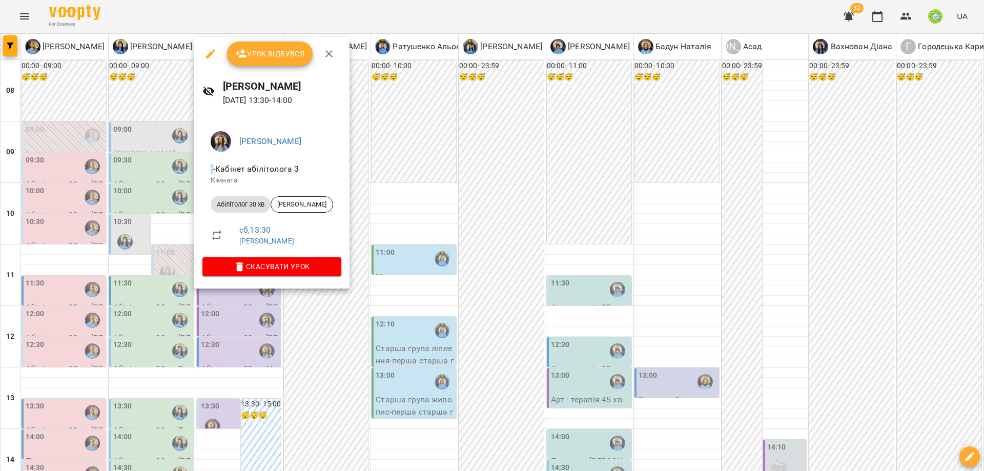
drag, startPoint x: 373, startPoint y: 315, endPoint x: 265, endPoint y: 291, distance: 110.1
click at [373, 314] on div at bounding box center [492, 235] width 984 height 471
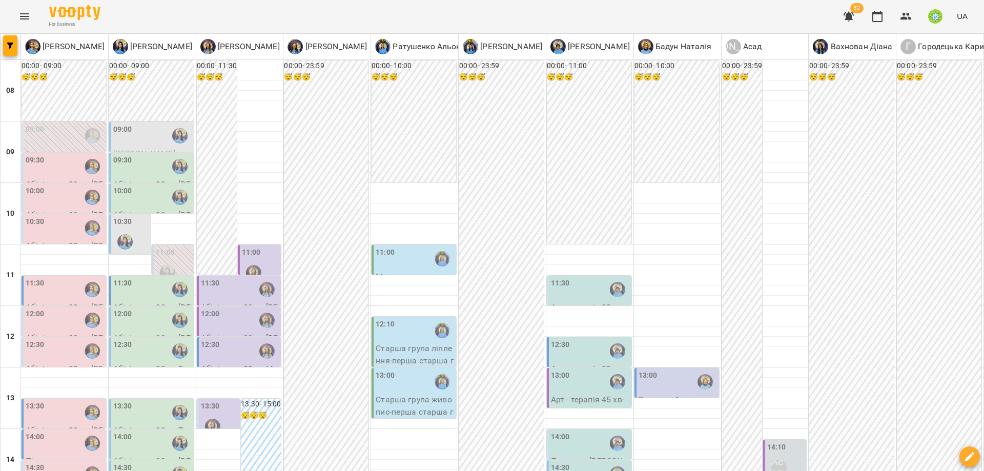
click at [44, 431] on div "14:00" at bounding box center [35, 443] width 19 height 24
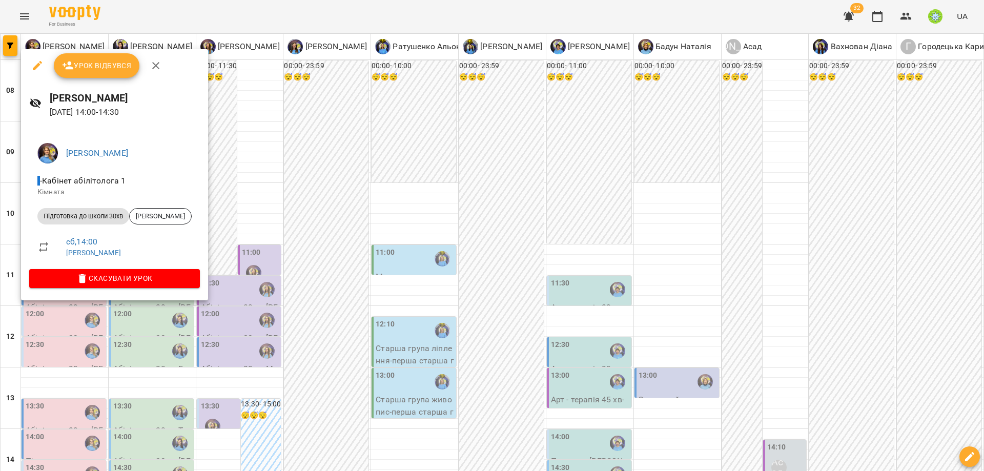
click at [328, 329] on div at bounding box center [492, 235] width 984 height 471
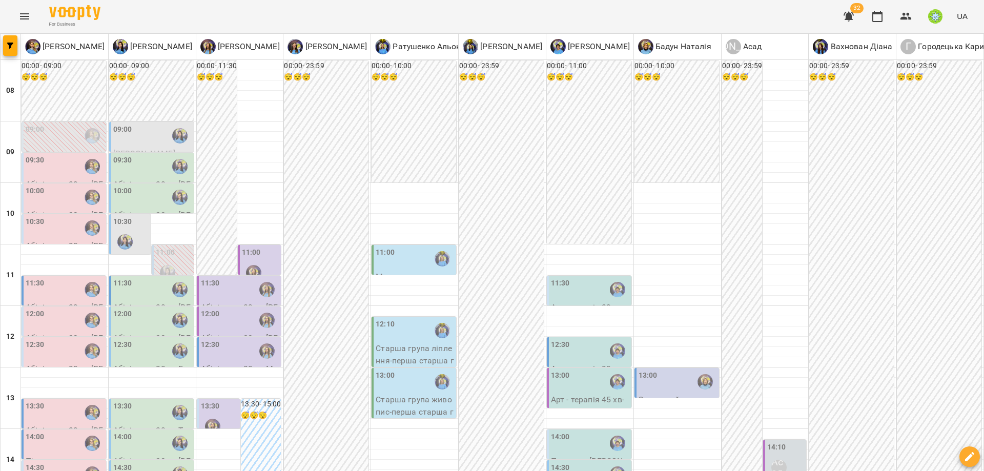
click at [576, 370] on div "13:00" at bounding box center [590, 382] width 78 height 24
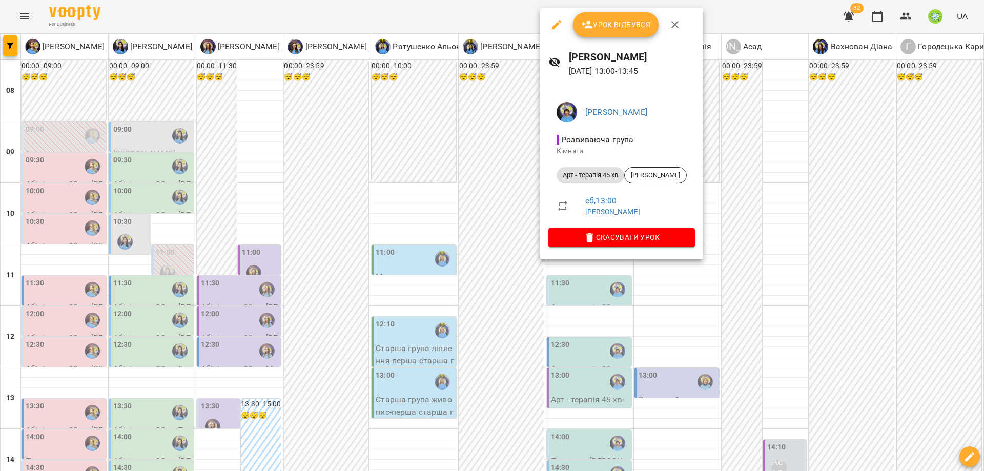
click at [664, 296] on div at bounding box center [492, 235] width 984 height 471
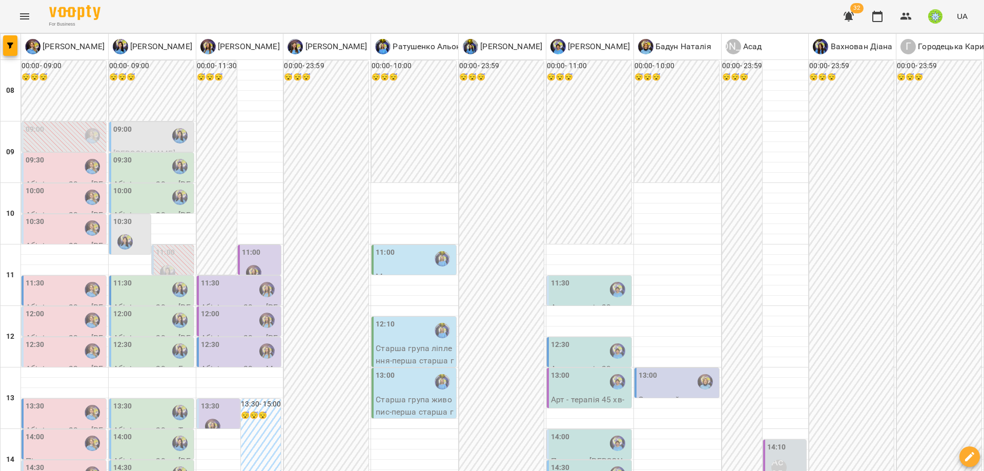
click at [564, 339] on div "12:30" at bounding box center [590, 351] width 78 height 24
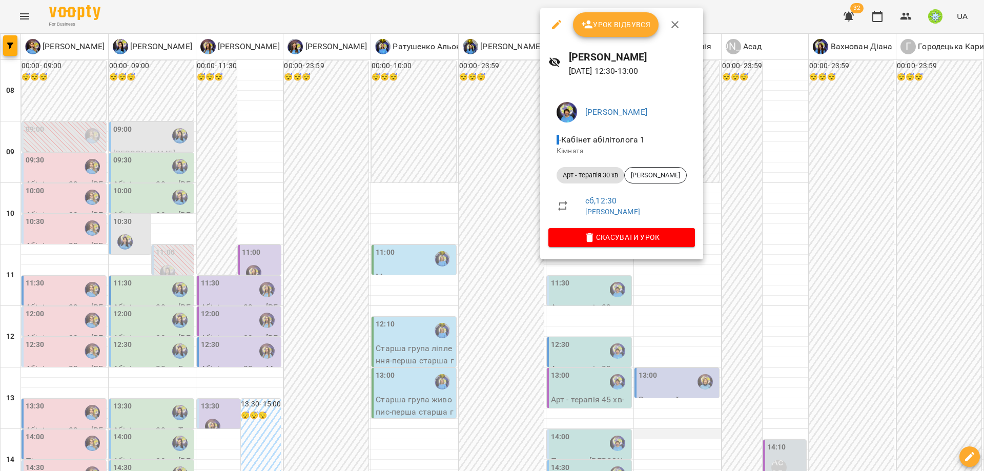
drag, startPoint x: 677, startPoint y: 325, endPoint x: 667, endPoint y: 278, distance: 48.2
click at [677, 324] on div at bounding box center [492, 235] width 984 height 471
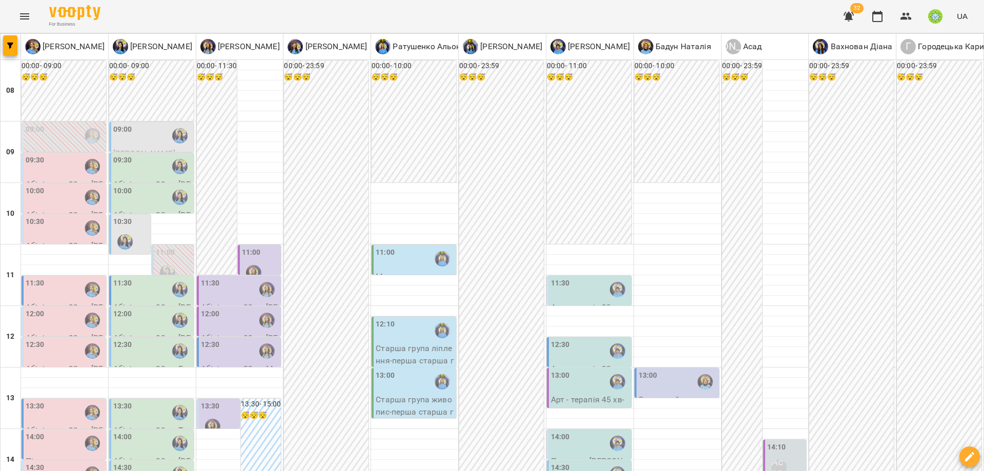
click at [591, 278] on div "11:30" at bounding box center [590, 290] width 78 height 24
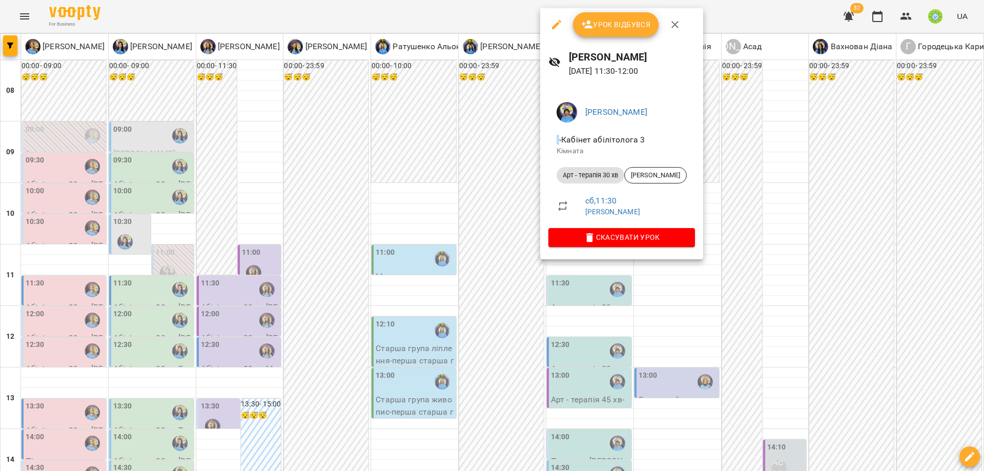
click at [671, 329] on div at bounding box center [492, 235] width 984 height 471
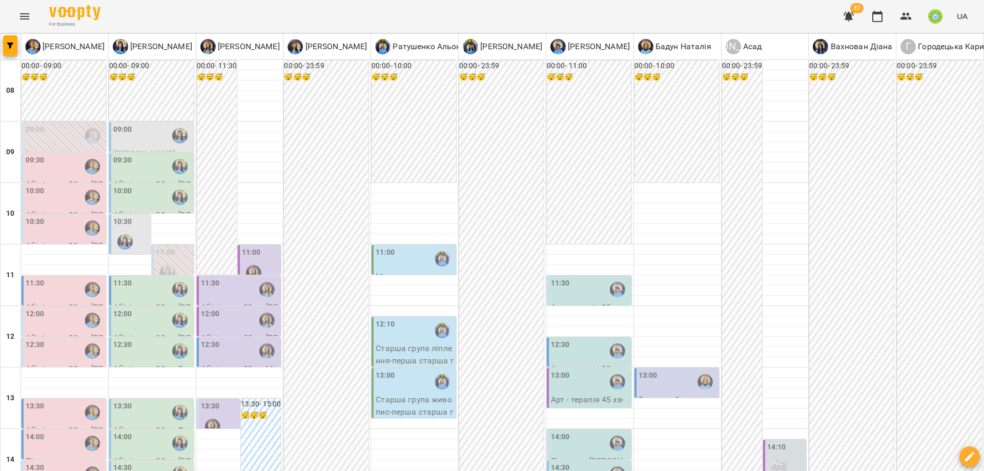
scroll to position [158, 0]
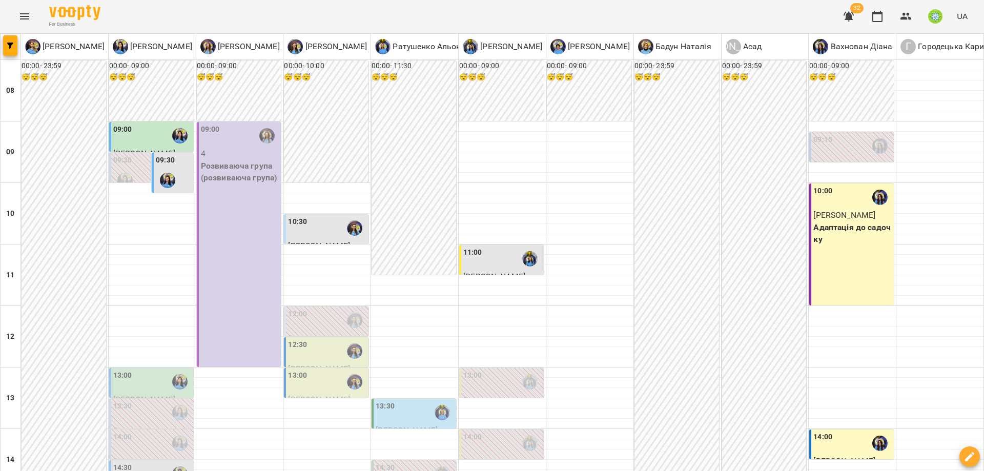
scroll to position [115, 0]
click at [846, 221] on p "Адаптація до садочку" at bounding box center [852, 233] width 78 height 24
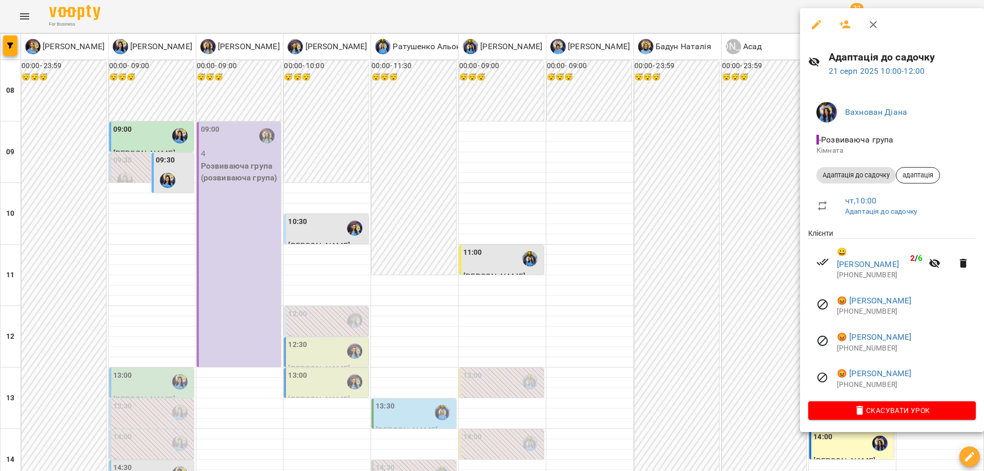
click at [657, 267] on div at bounding box center [492, 235] width 984 height 471
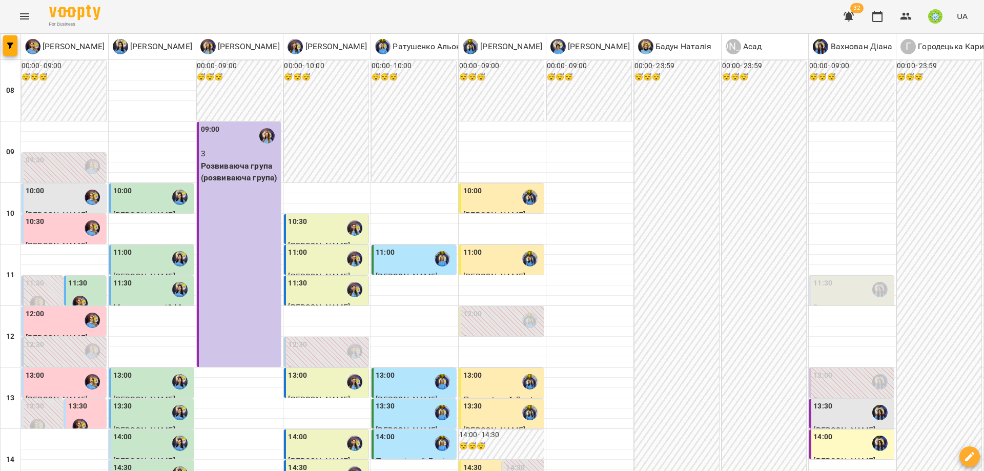
scroll to position [120, 0]
click at [838, 278] on div "11:30" at bounding box center [852, 290] width 78 height 24
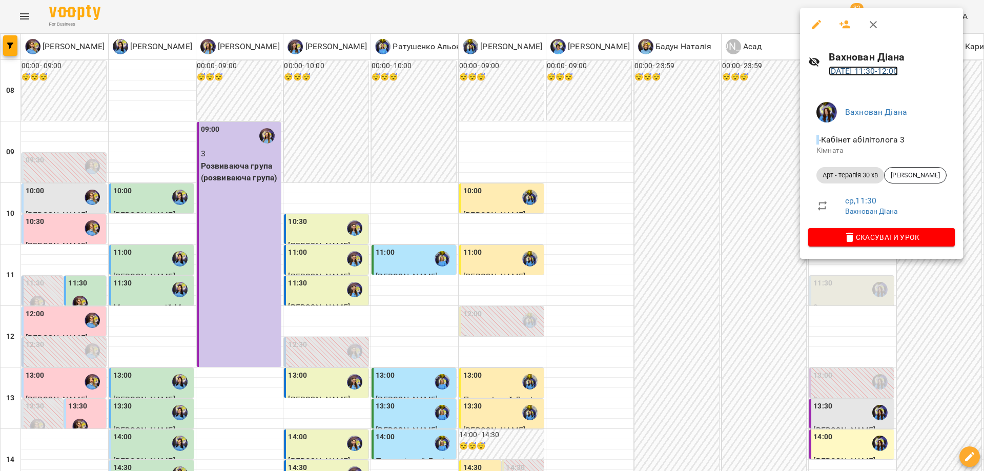
click at [863, 68] on link "20 серп 2025 11:30 - 12:00" at bounding box center [863, 71] width 70 height 10
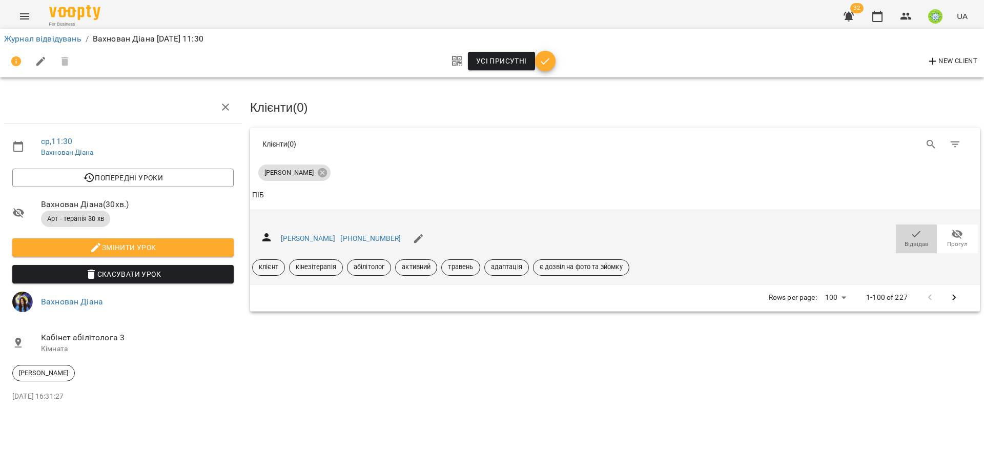
click at [914, 224] on button "Відвідав" at bounding box center [916, 238] width 41 height 29
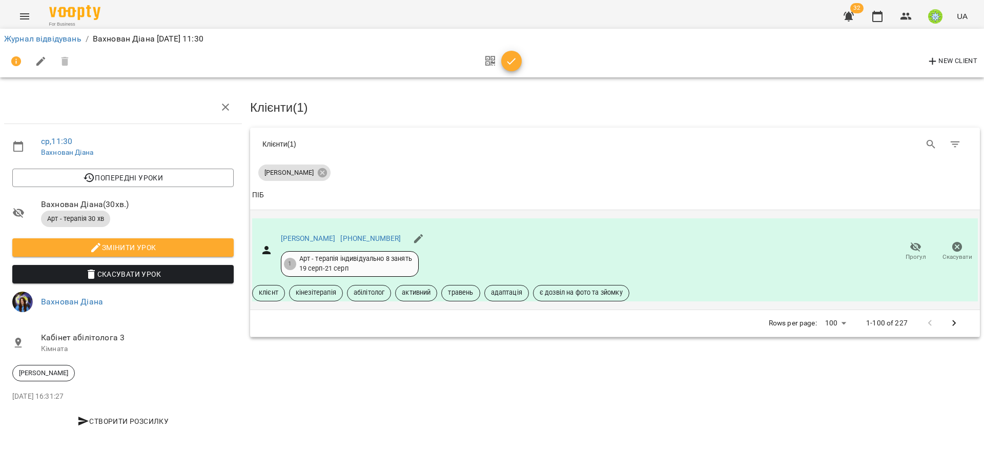
click at [541, 53] on div "New Client" at bounding box center [492, 61] width 976 height 25
click at [507, 53] on button "button" at bounding box center [511, 61] width 20 height 20
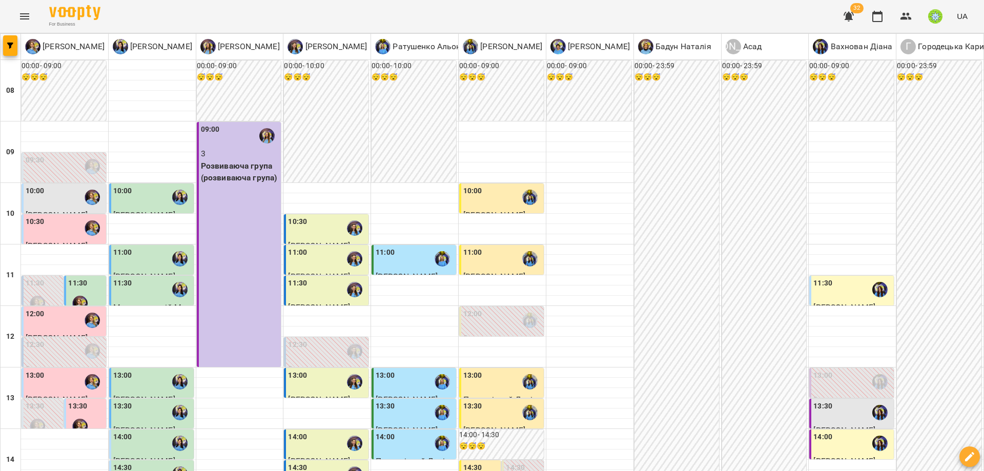
scroll to position [340, 0]
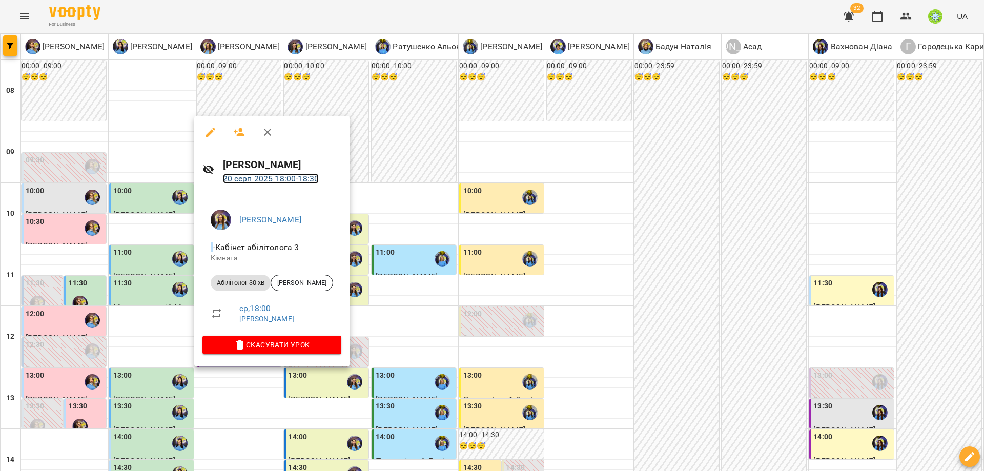
drag, startPoint x: 248, startPoint y: 176, endPoint x: 266, endPoint y: 172, distance: 17.9
click at [248, 176] on link "20 серп 2025 18:00 - 18:30" at bounding box center [271, 179] width 96 height 10
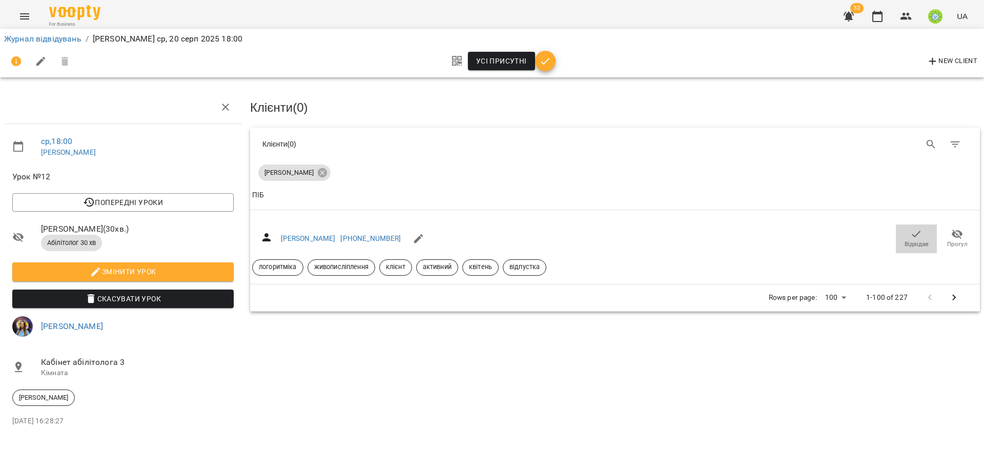
drag, startPoint x: 916, startPoint y: 234, endPoint x: 882, endPoint y: 198, distance: 49.3
click at [916, 233] on icon "button" at bounding box center [916, 234] width 12 height 12
drag, startPoint x: 546, startPoint y: 61, endPoint x: 591, endPoint y: 65, distance: 45.7
click at [547, 59] on icon "button" at bounding box center [545, 61] width 12 height 12
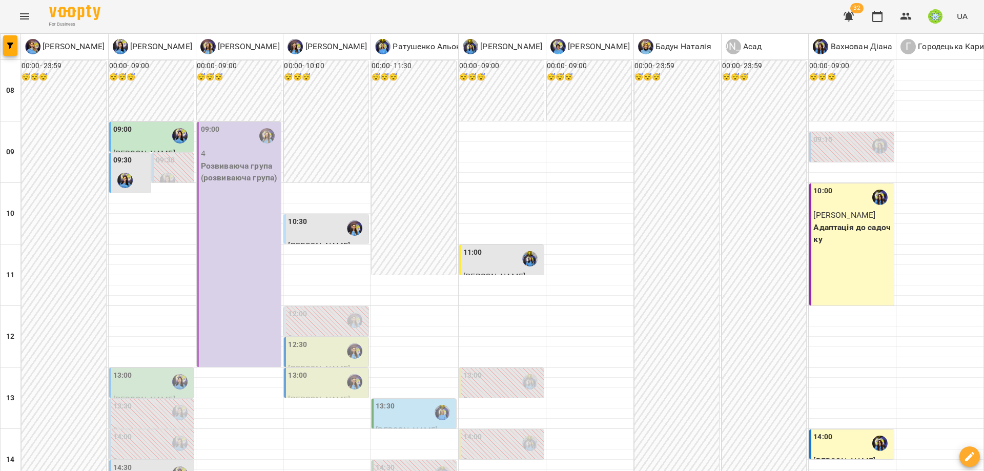
scroll to position [455, 0]
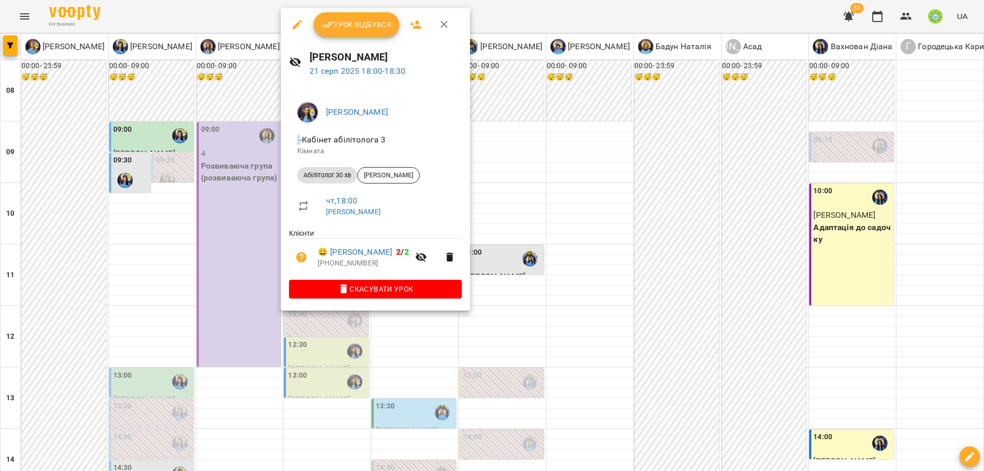
click at [579, 236] on div at bounding box center [492, 235] width 984 height 471
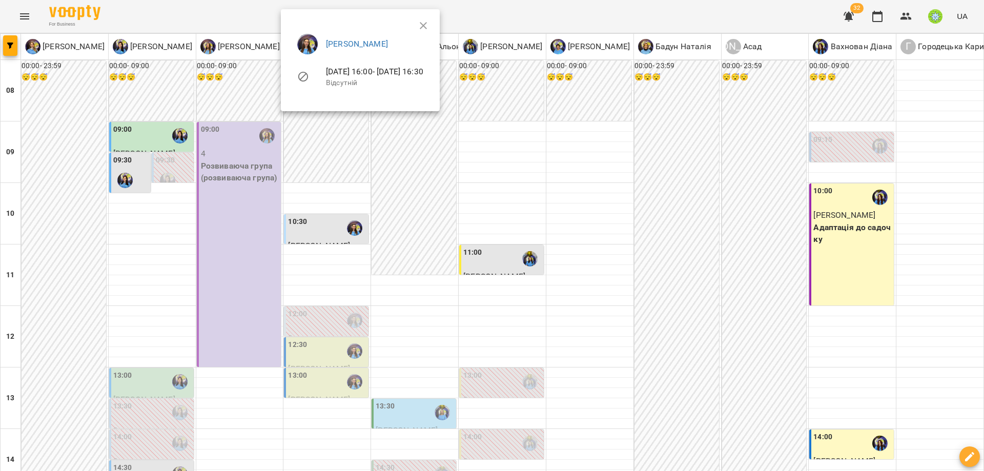
drag, startPoint x: 614, startPoint y: 236, endPoint x: 349, endPoint y: 227, distance: 265.0
click at [607, 233] on div at bounding box center [492, 235] width 984 height 471
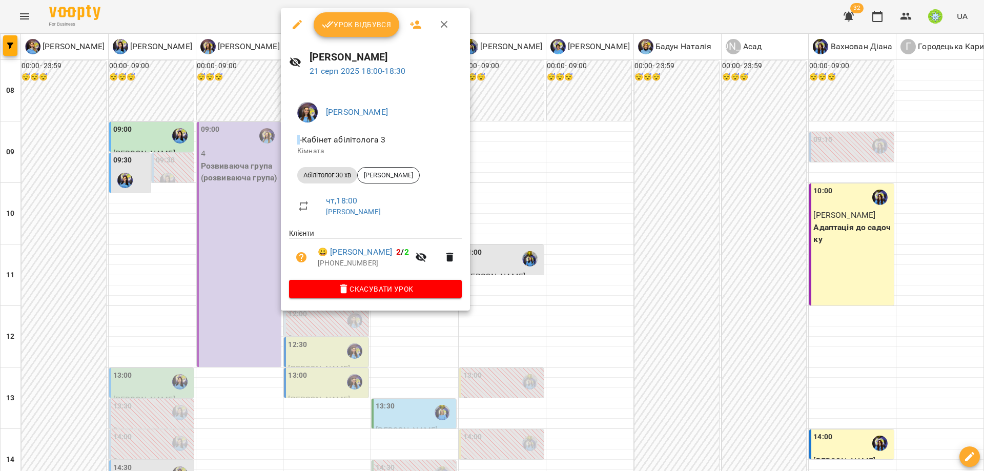
click at [294, 24] on icon "button" at bounding box center [297, 24] width 12 height 12
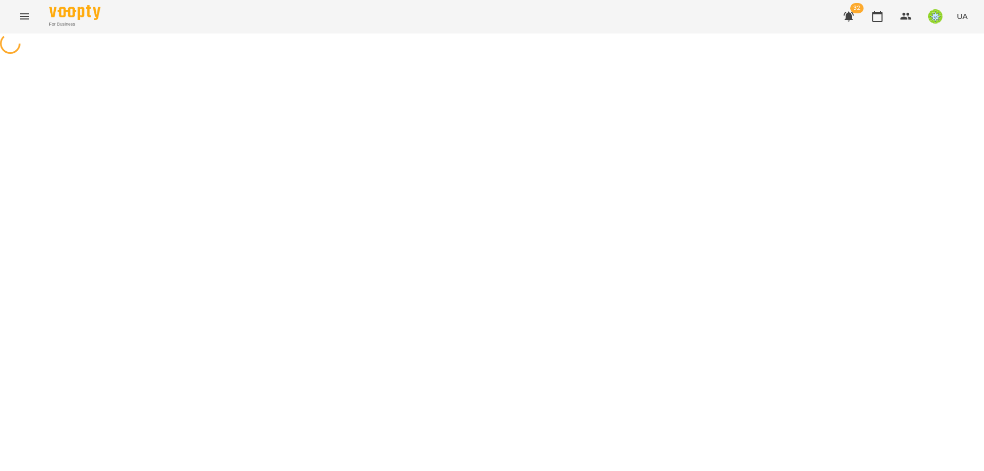
select select "**********"
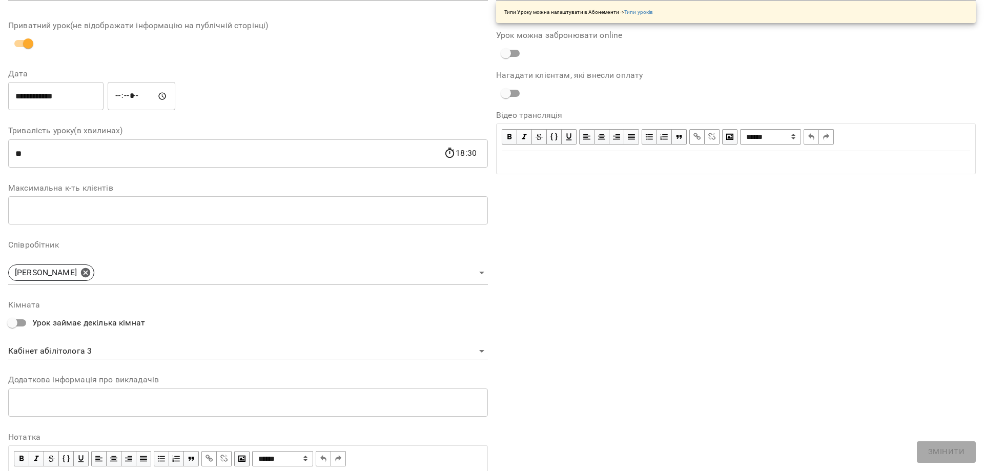
scroll to position [99, 0]
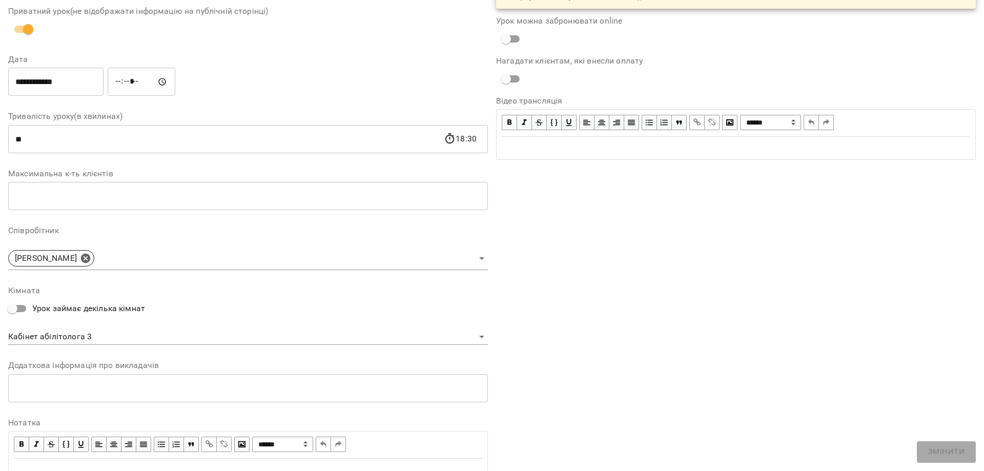
click at [117, 326] on div "**********" at bounding box center [248, 315] width 480 height 58
click at [153, 337] on body "**********" at bounding box center [492, 233] width 984 height 467
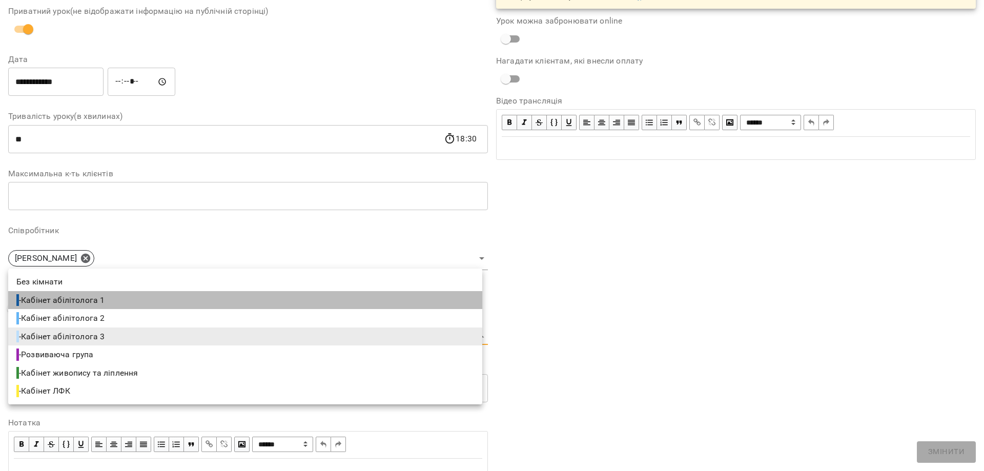
click at [132, 301] on li "- Кабінет абілітолога 1" at bounding box center [245, 300] width 474 height 18
type input "**********"
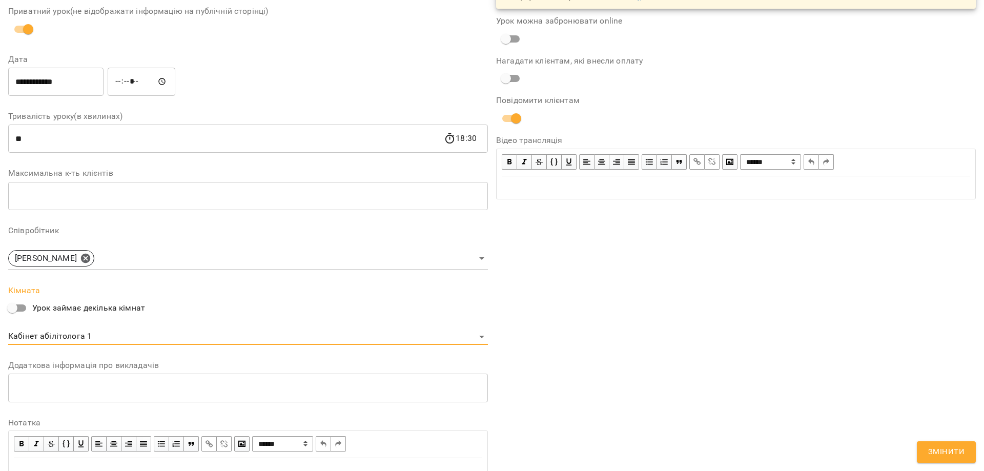
drag, startPoint x: 958, startPoint y: 451, endPoint x: 952, endPoint y: 455, distance: 6.6
click at [957, 452] on span "Змінити" at bounding box center [946, 451] width 36 height 13
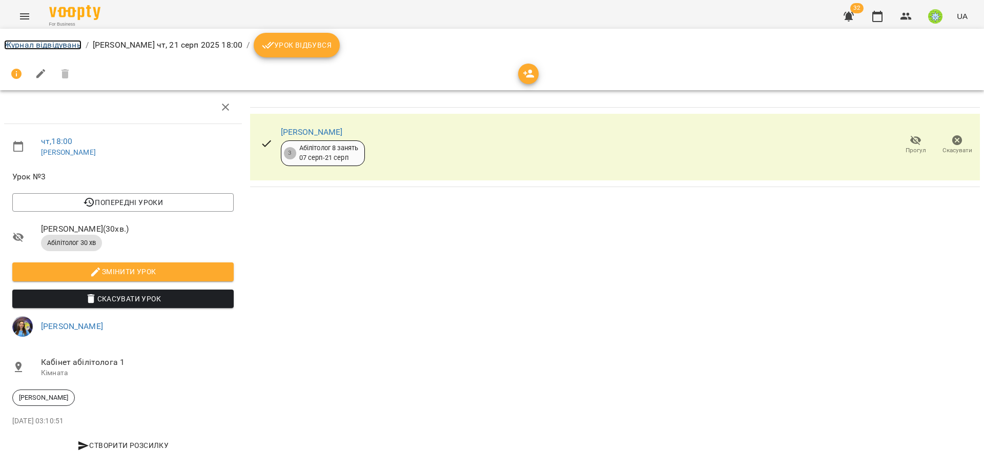
click at [27, 48] on link "Журнал відвідувань" at bounding box center [42, 45] width 77 height 10
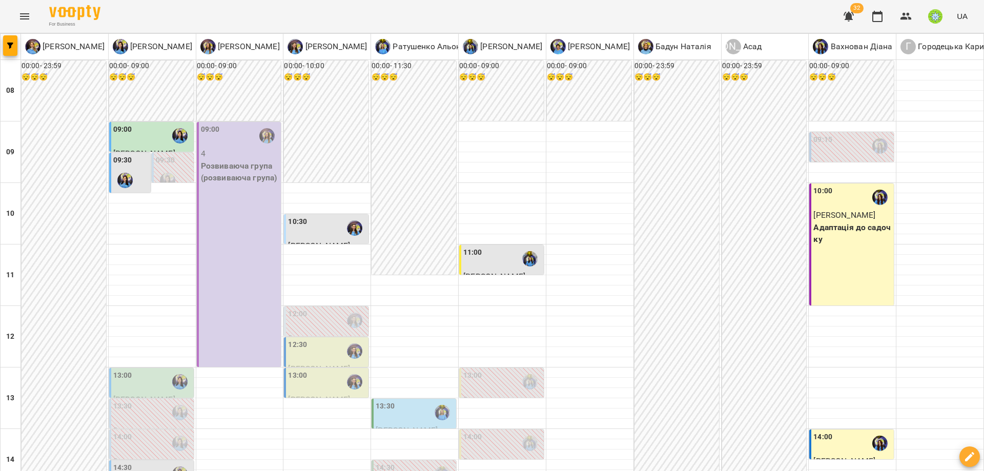
scroll to position [255, 0]
click at [413, 401] on div "13:30" at bounding box center [415, 413] width 78 height 24
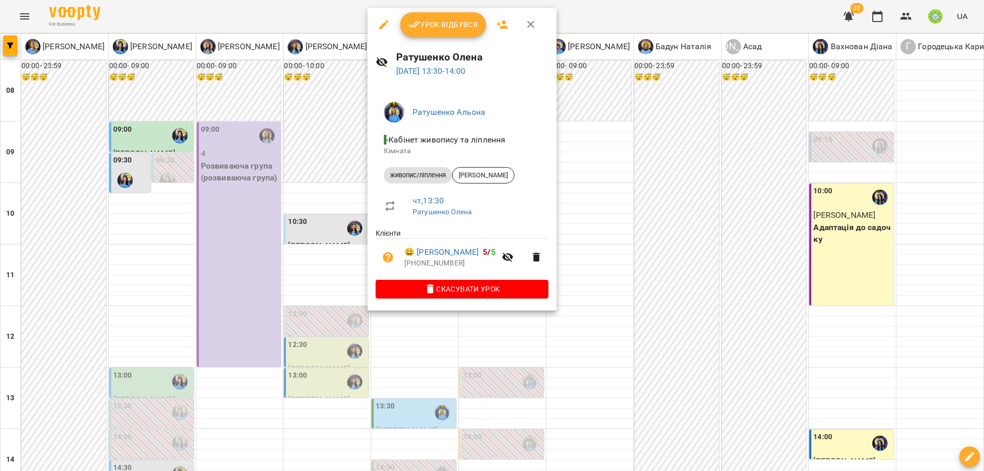
click at [679, 299] on div at bounding box center [492, 235] width 984 height 471
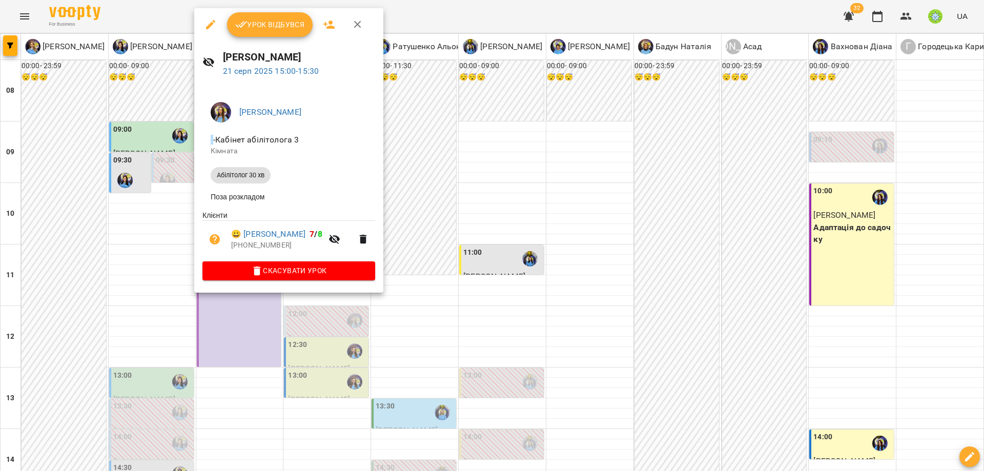
click at [507, 324] on div at bounding box center [492, 235] width 984 height 471
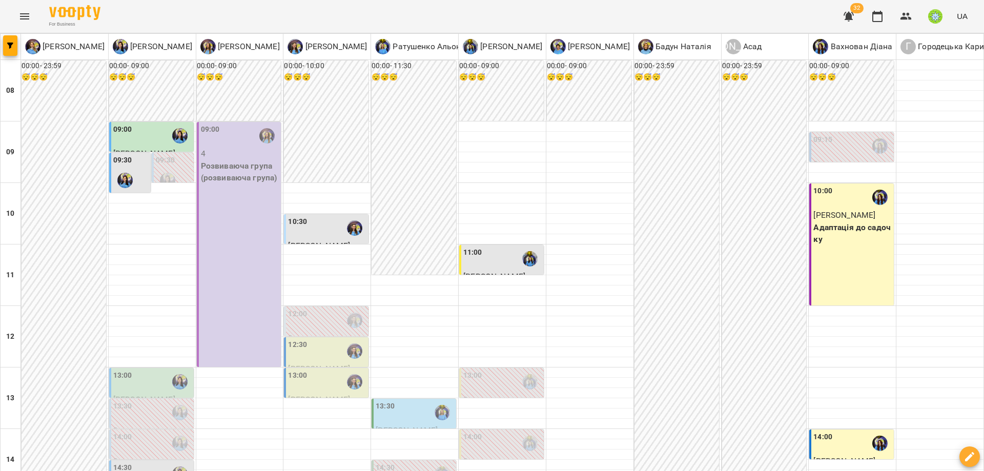
click at [395, 401] on div "13:30" at bounding box center [415, 413] width 78 height 24
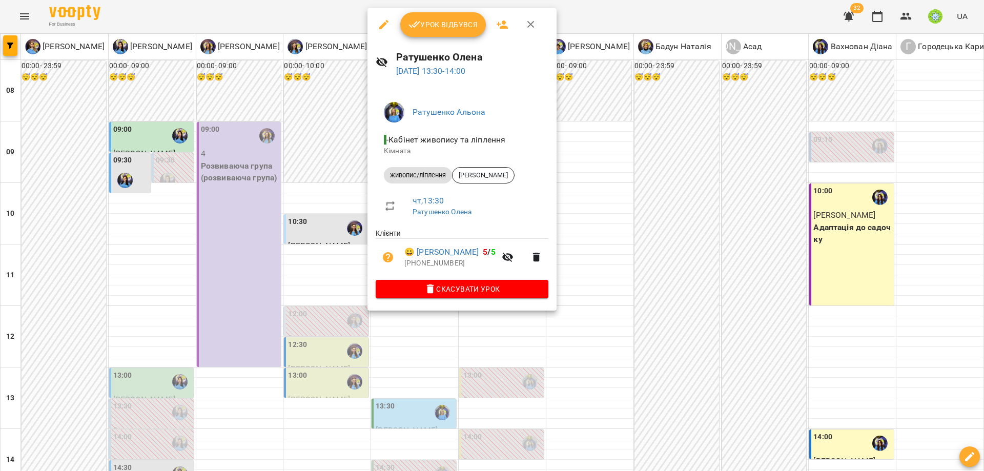
click at [244, 211] on div at bounding box center [492, 235] width 984 height 471
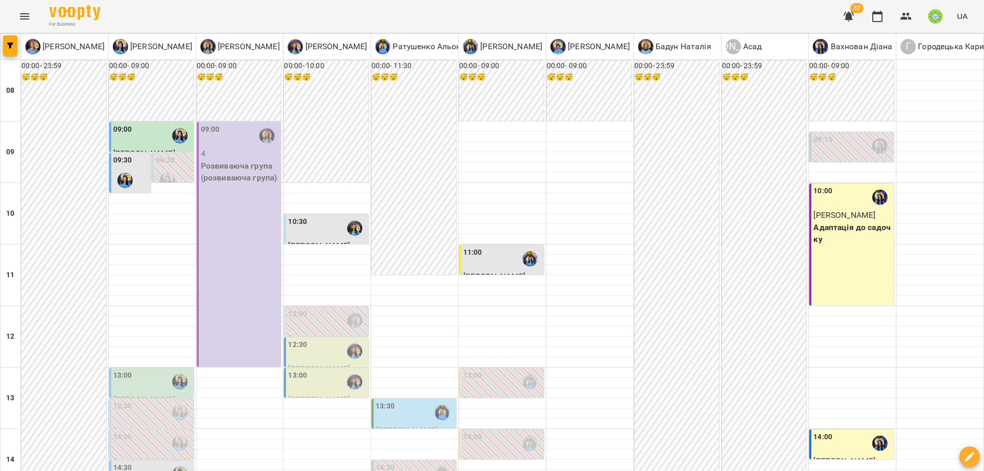
click at [299, 370] on div "13:00" at bounding box center [297, 382] width 19 height 24
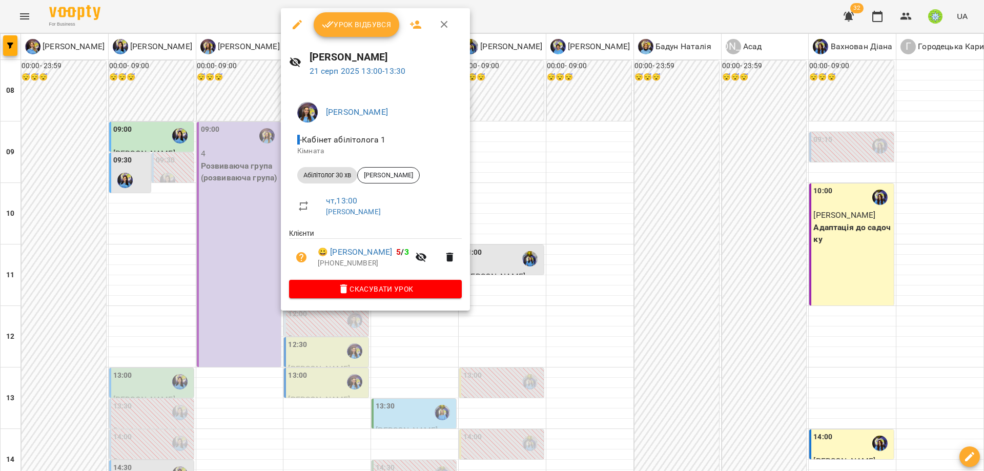
click at [219, 181] on div at bounding box center [492, 235] width 984 height 471
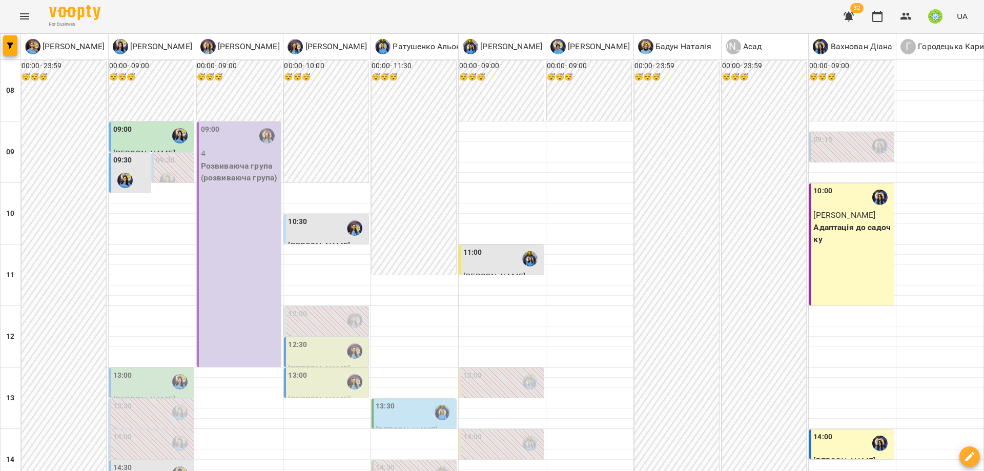
click at [300, 370] on label "13:00" at bounding box center [297, 375] width 19 height 11
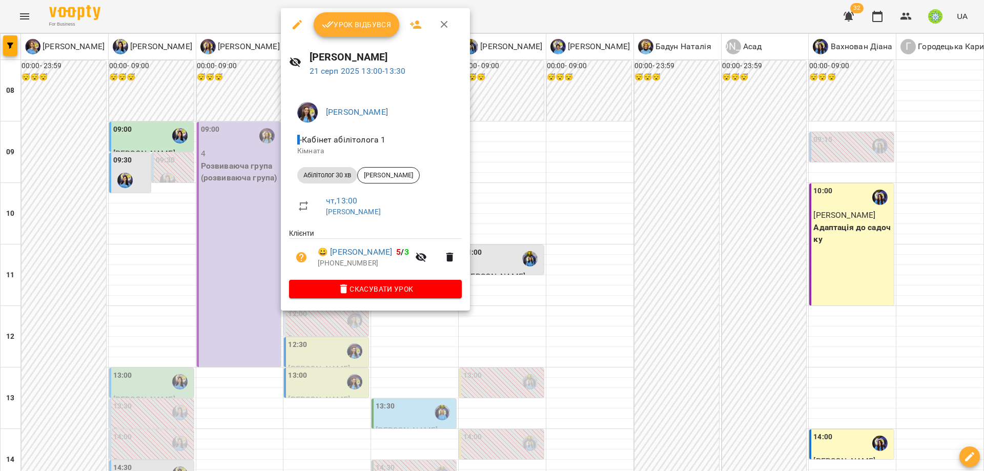
click at [573, 263] on div at bounding box center [492, 235] width 984 height 471
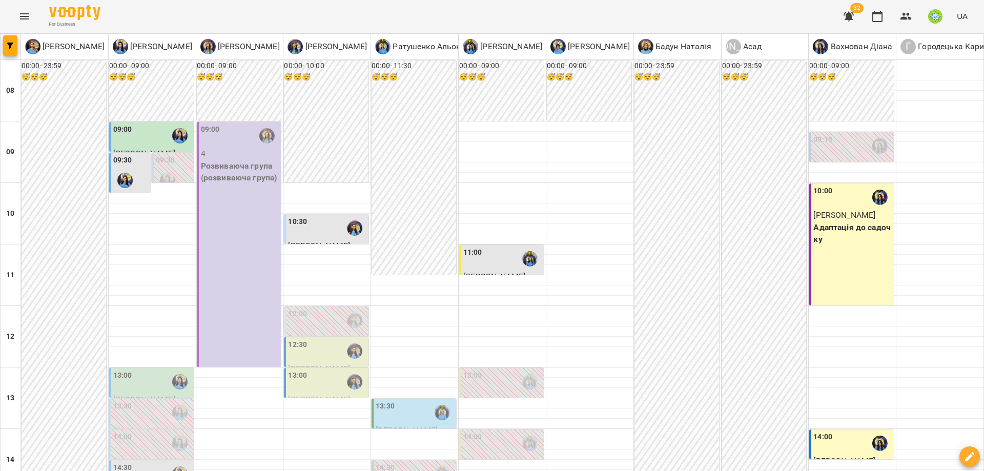
click at [823, 455] on p "[PERSON_NAME]" at bounding box center [852, 461] width 78 height 12
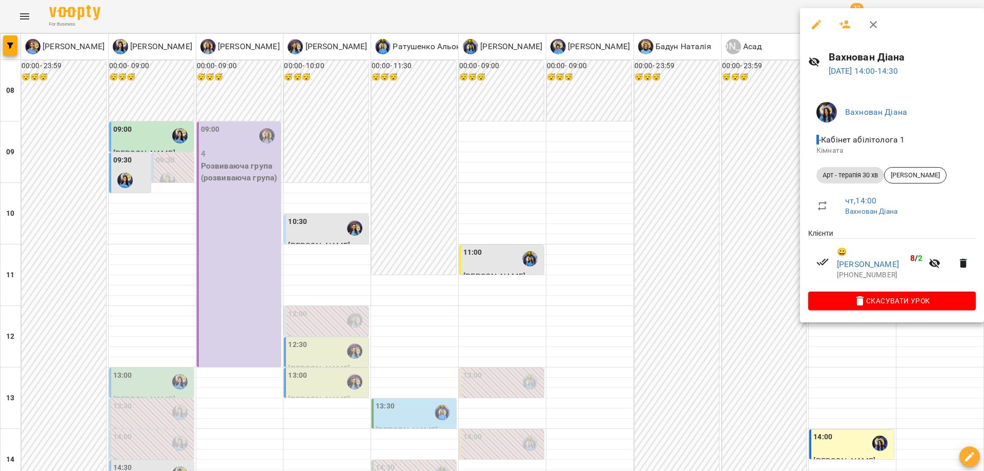
click at [483, 317] on div at bounding box center [492, 235] width 984 height 471
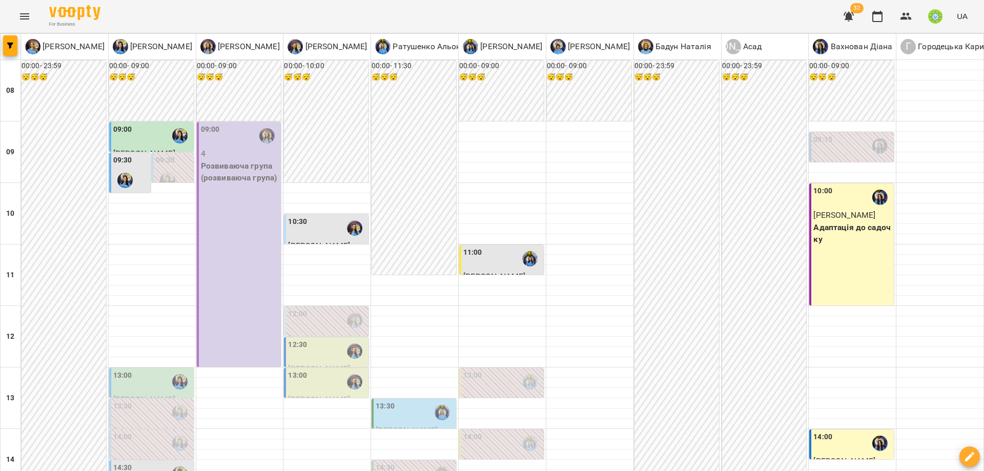
click at [401, 401] on div "13:30" at bounding box center [415, 413] width 78 height 24
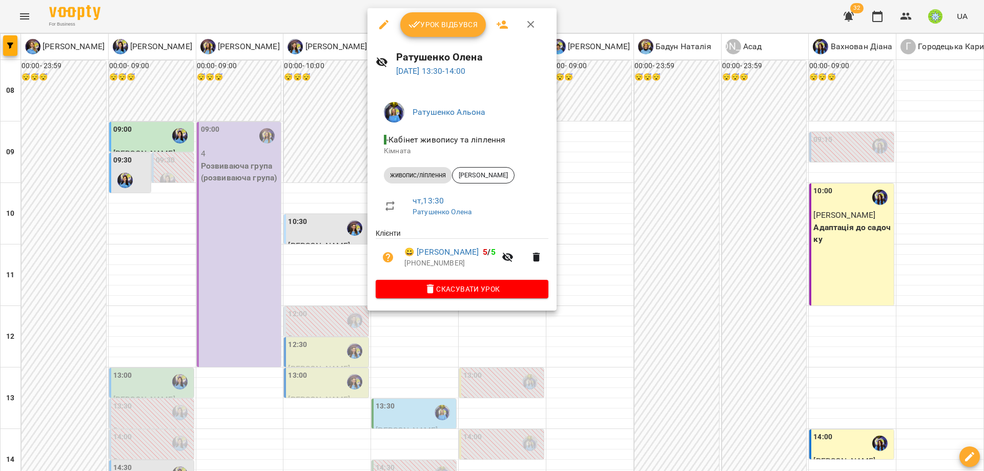
click at [682, 244] on div at bounding box center [492, 235] width 984 height 471
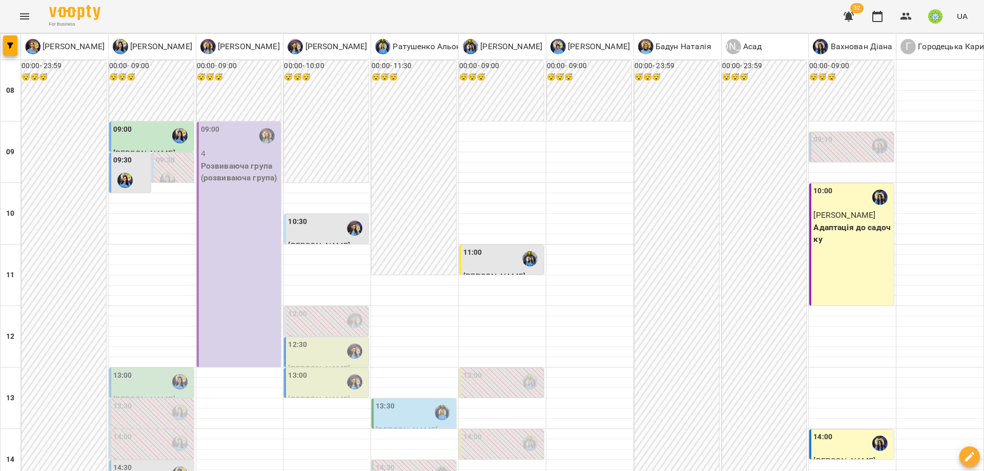
scroll to position [255, 0]
